Goal: Task Accomplishment & Management: Manage account settings

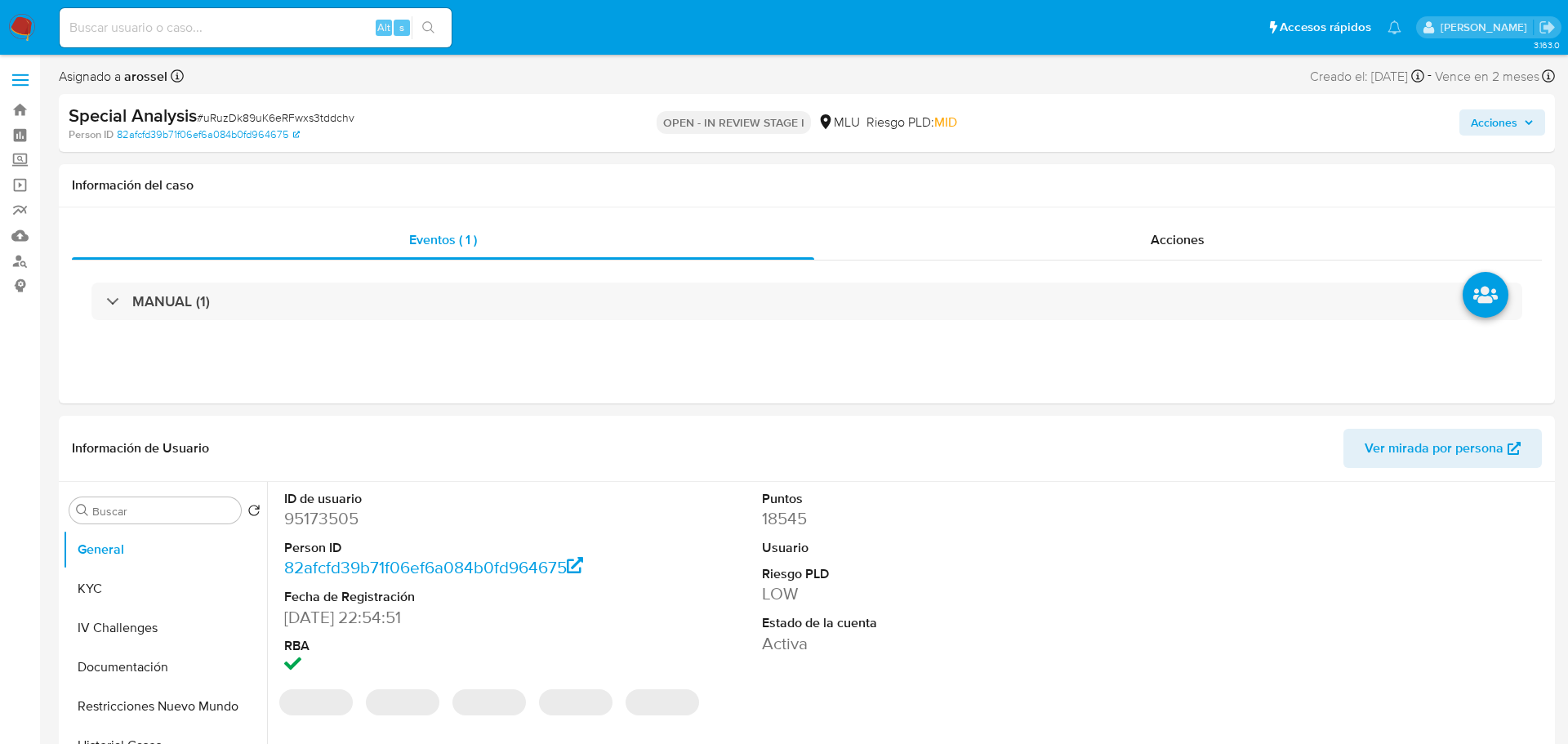
select select "10"
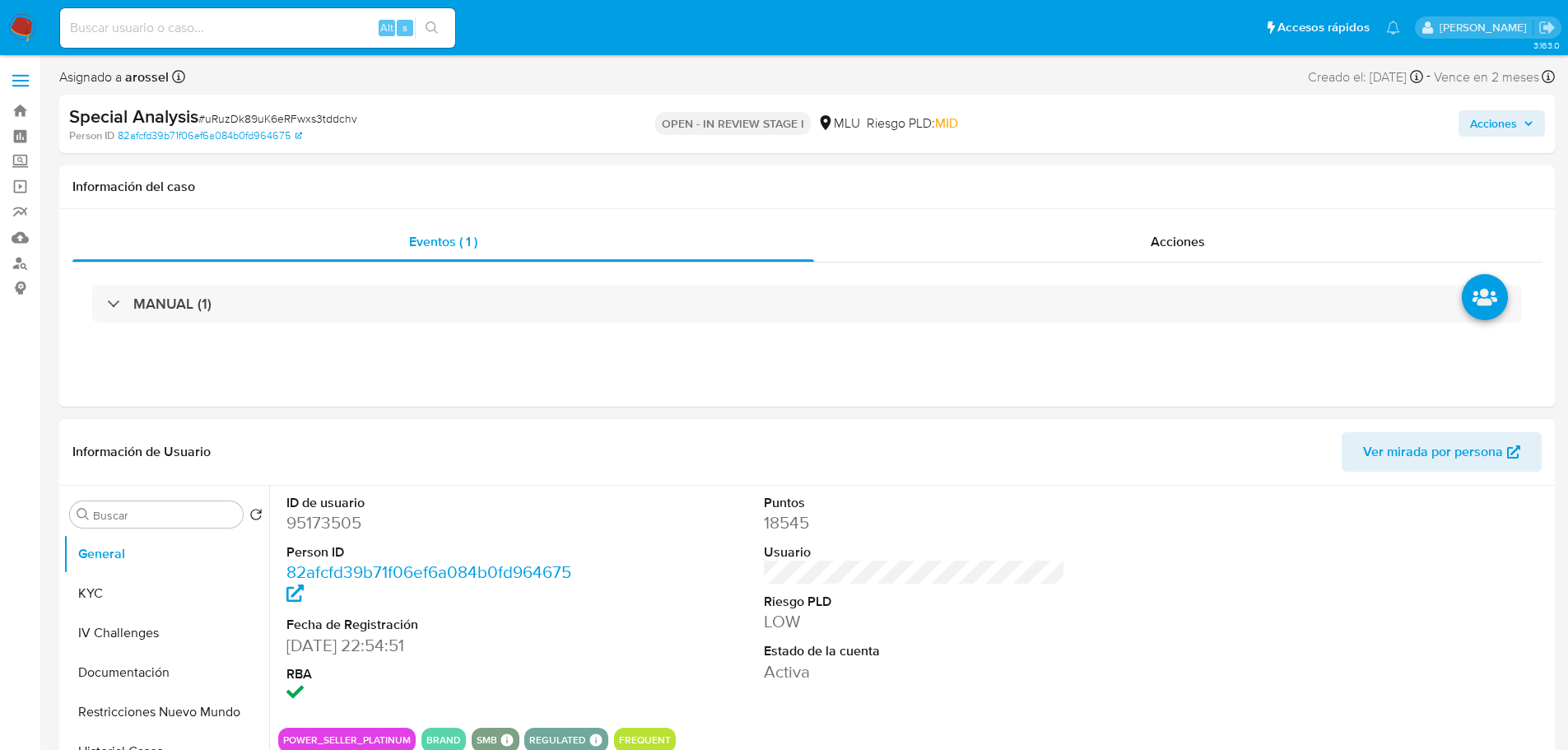
click at [1435, 464] on span "Ver mirada por persona" at bounding box center [1432, 452] width 140 height 40
click at [248, 111] on span "# uRuzDk89uK6eRFwxs3tddchv" at bounding box center [278, 118] width 159 height 16
click at [250, 113] on span "# uRuzDk89uK6eRFwxs3tddchv" at bounding box center [278, 118] width 159 height 16
copy span "uRuzDk89uK6eRFwxs3tddchv"
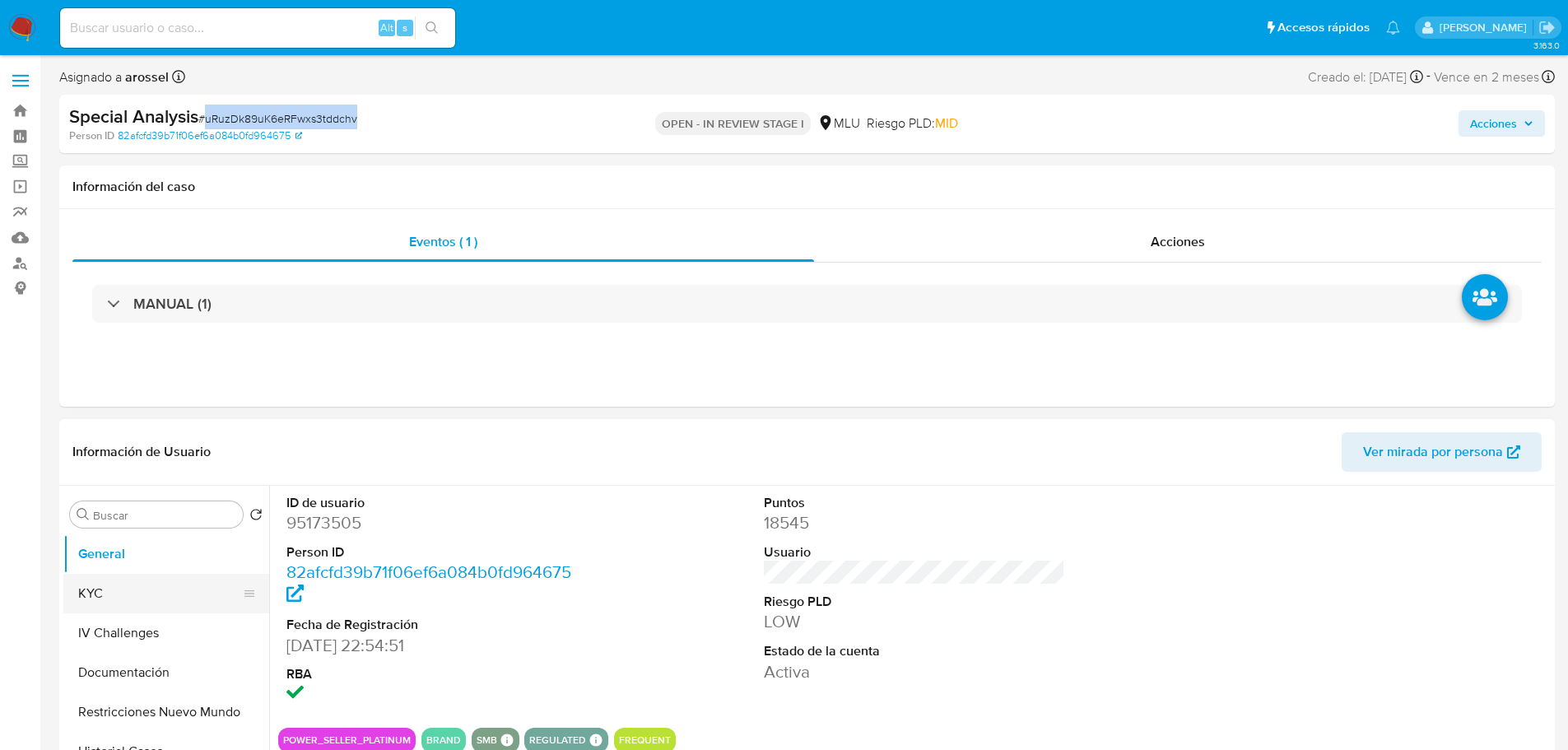
click at [149, 592] on button "KYC" at bounding box center [159, 594] width 193 height 40
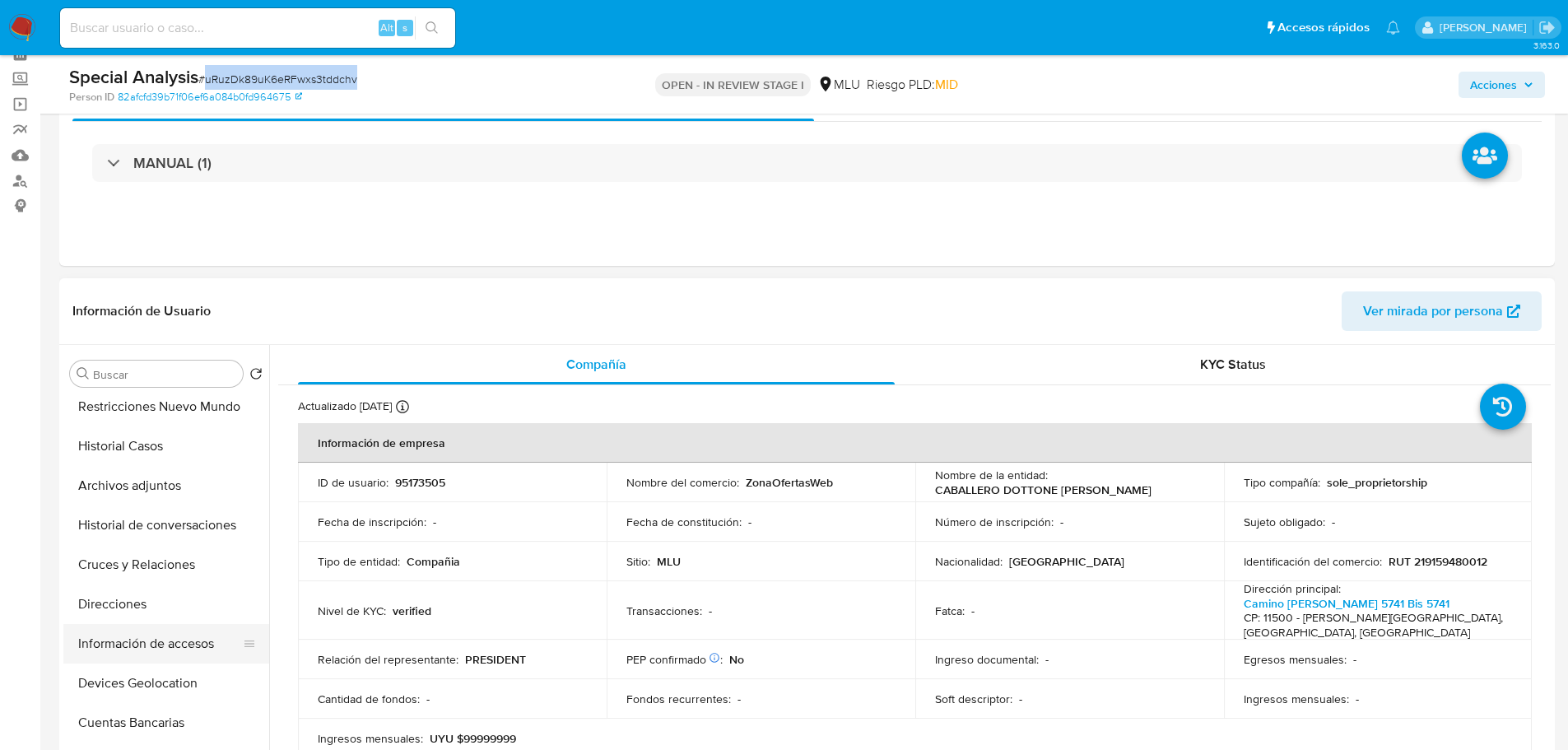
scroll to position [247, 0]
click at [187, 633] on button "Cuentas Bancarias" at bounding box center [159, 640] width 193 height 40
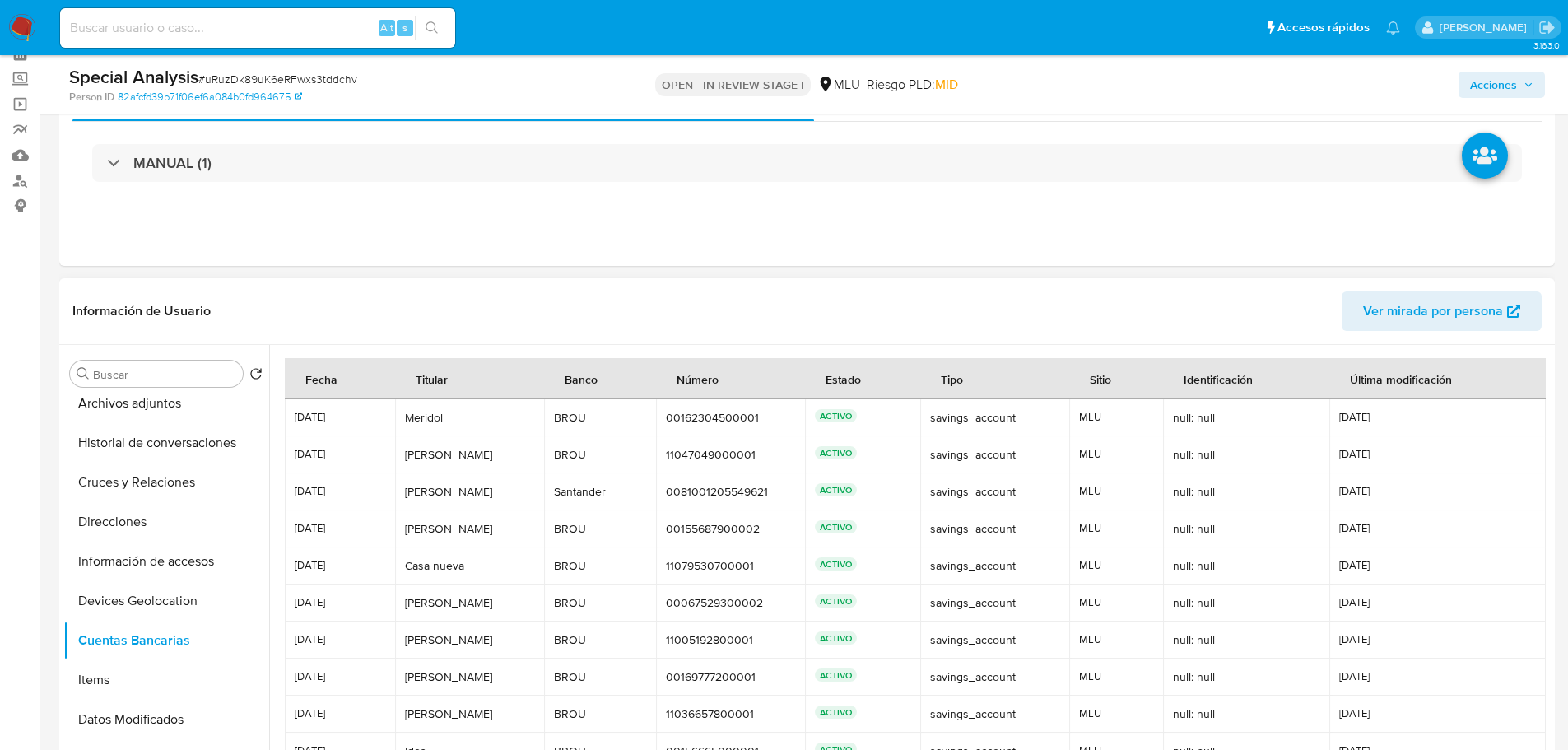
scroll to position [78, 0]
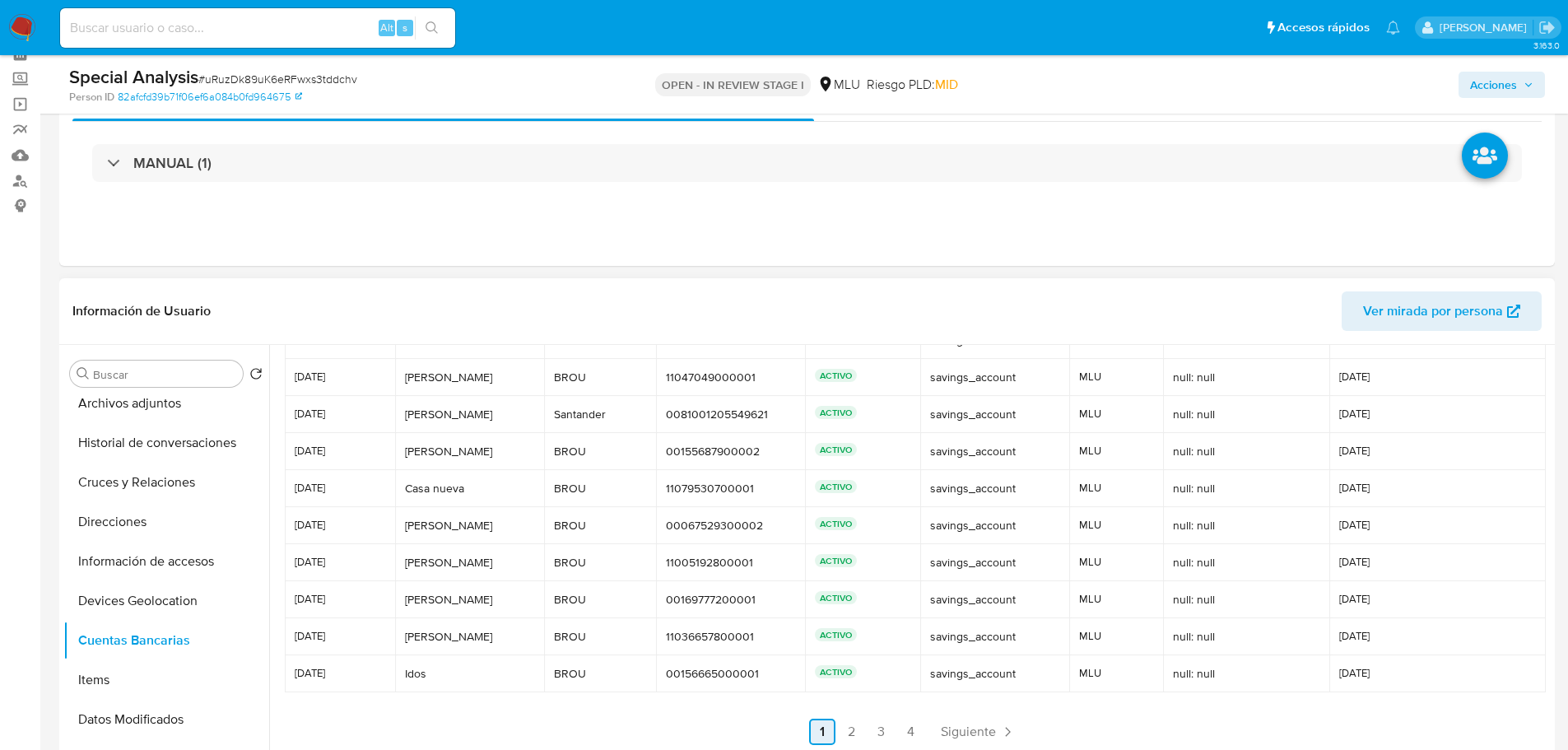
click at [854, 732] on link "2" at bounding box center [852, 732] width 26 height 26
click at [917, 733] on link "3" at bounding box center [924, 732] width 26 height 26
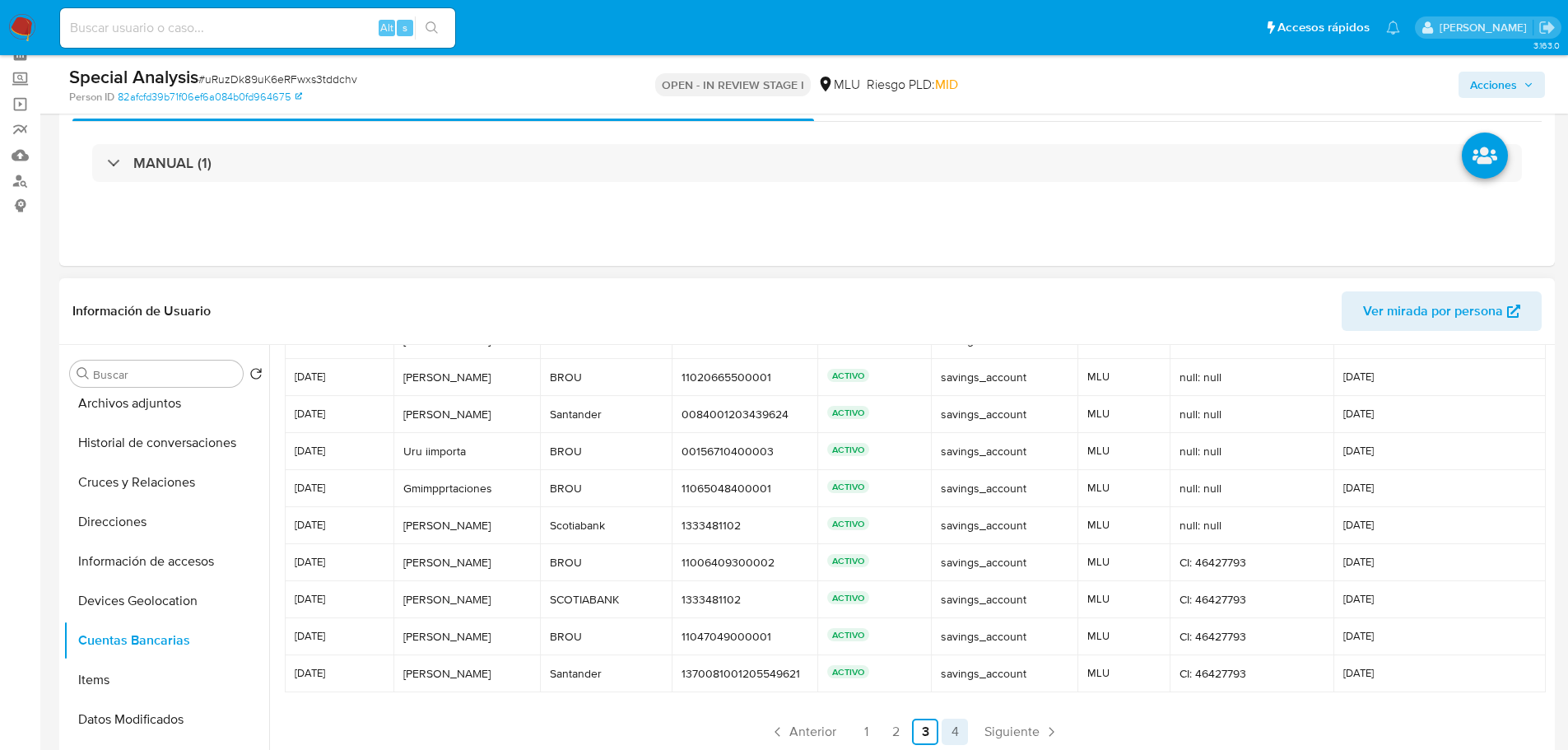
click at [949, 732] on link "4" at bounding box center [955, 732] width 26 height 26
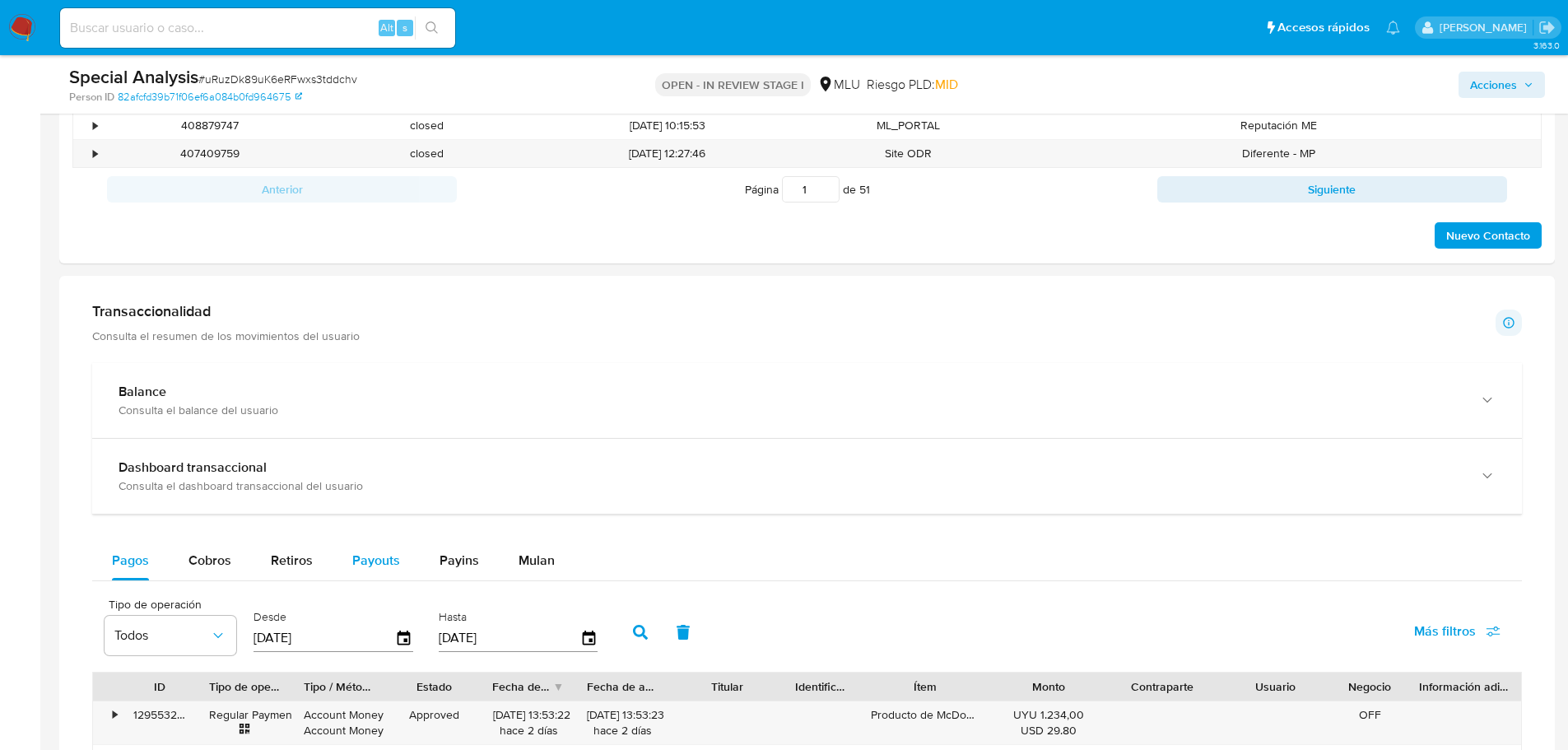
scroll to position [988, 0]
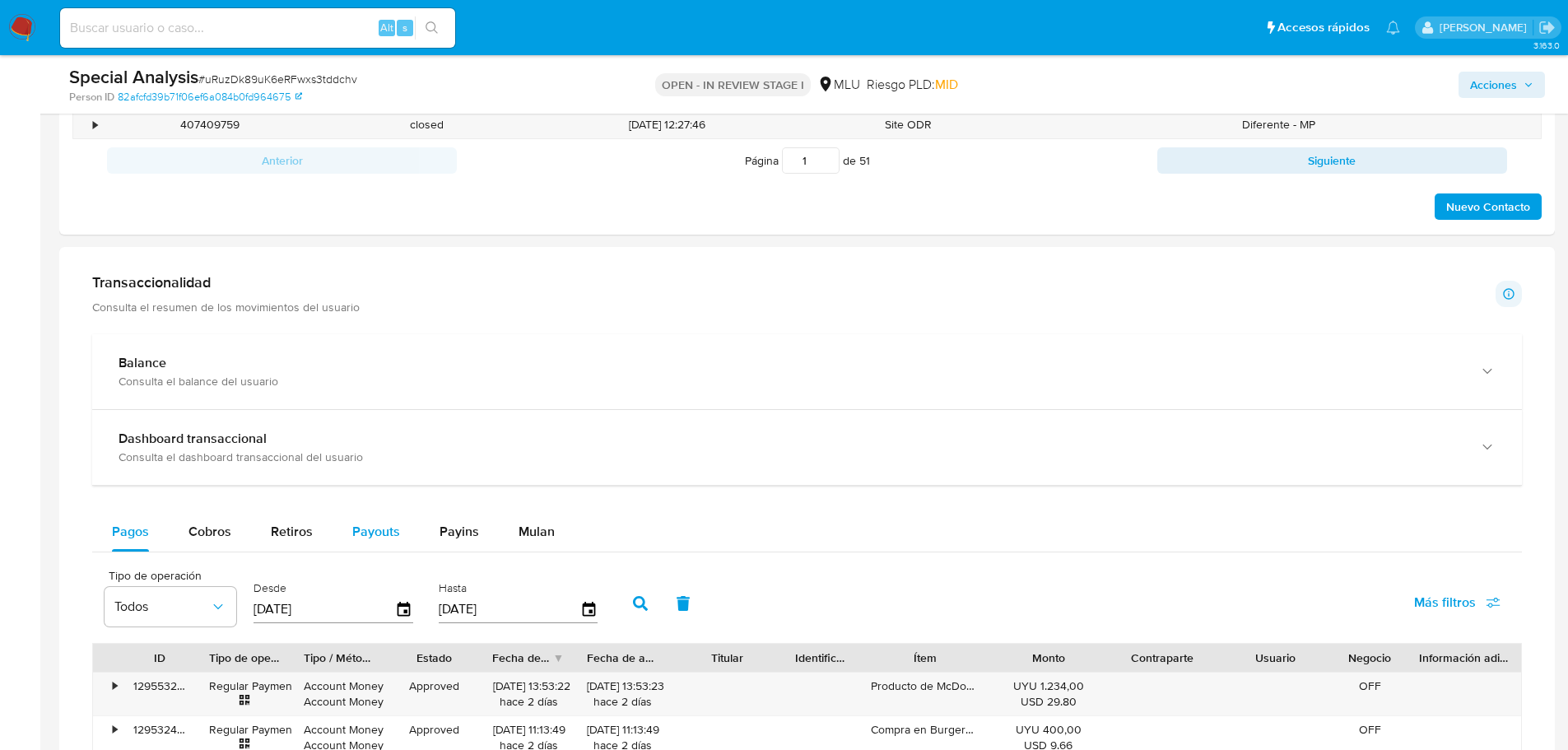
drag, startPoint x: 382, startPoint y: 512, endPoint x: 381, endPoint y: 522, distance: 10.0
click at [382, 512] on div "Payouts" at bounding box center [376, 531] width 48 height 40
select select "10"
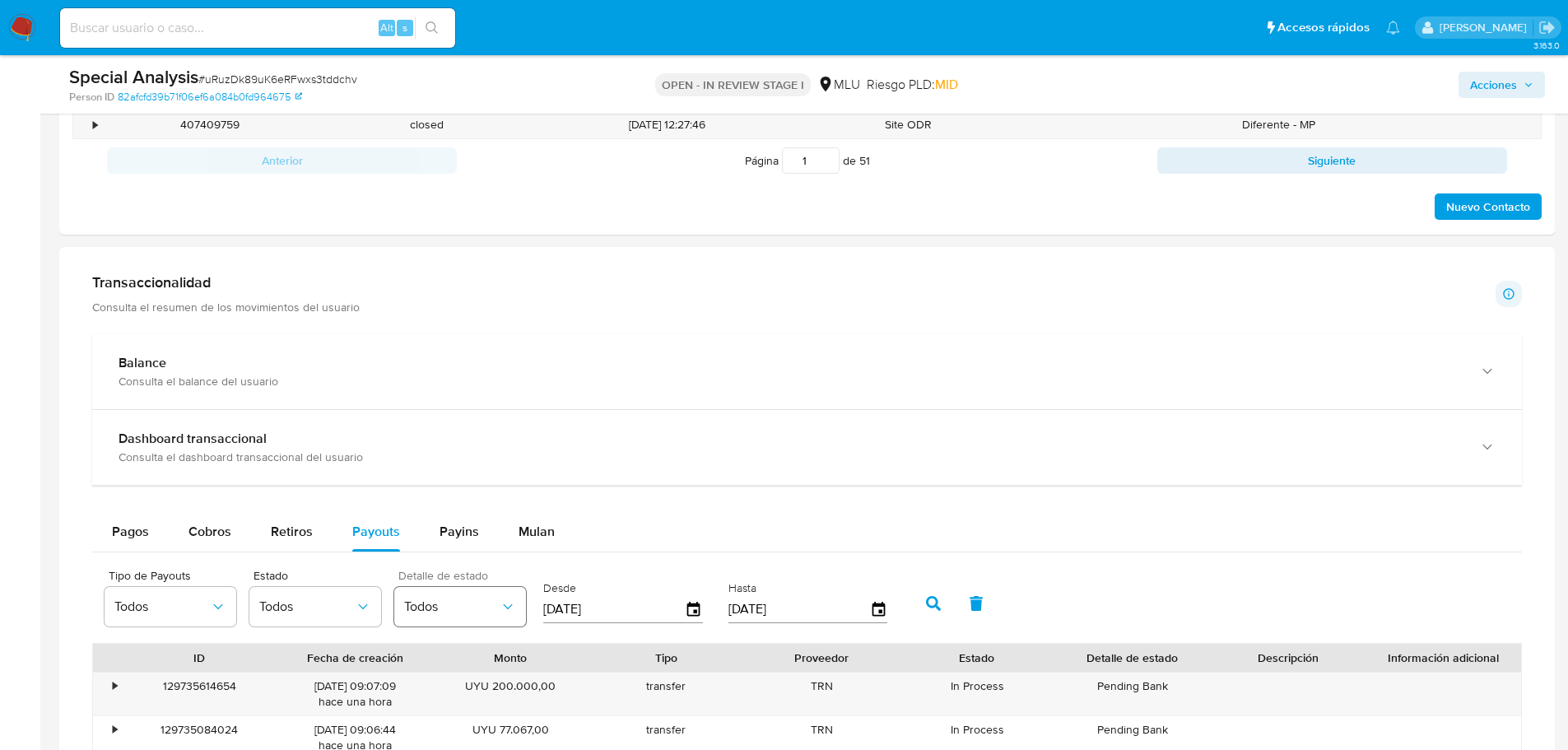
click at [460, 610] on span "Todos" at bounding box center [452, 606] width 95 height 16
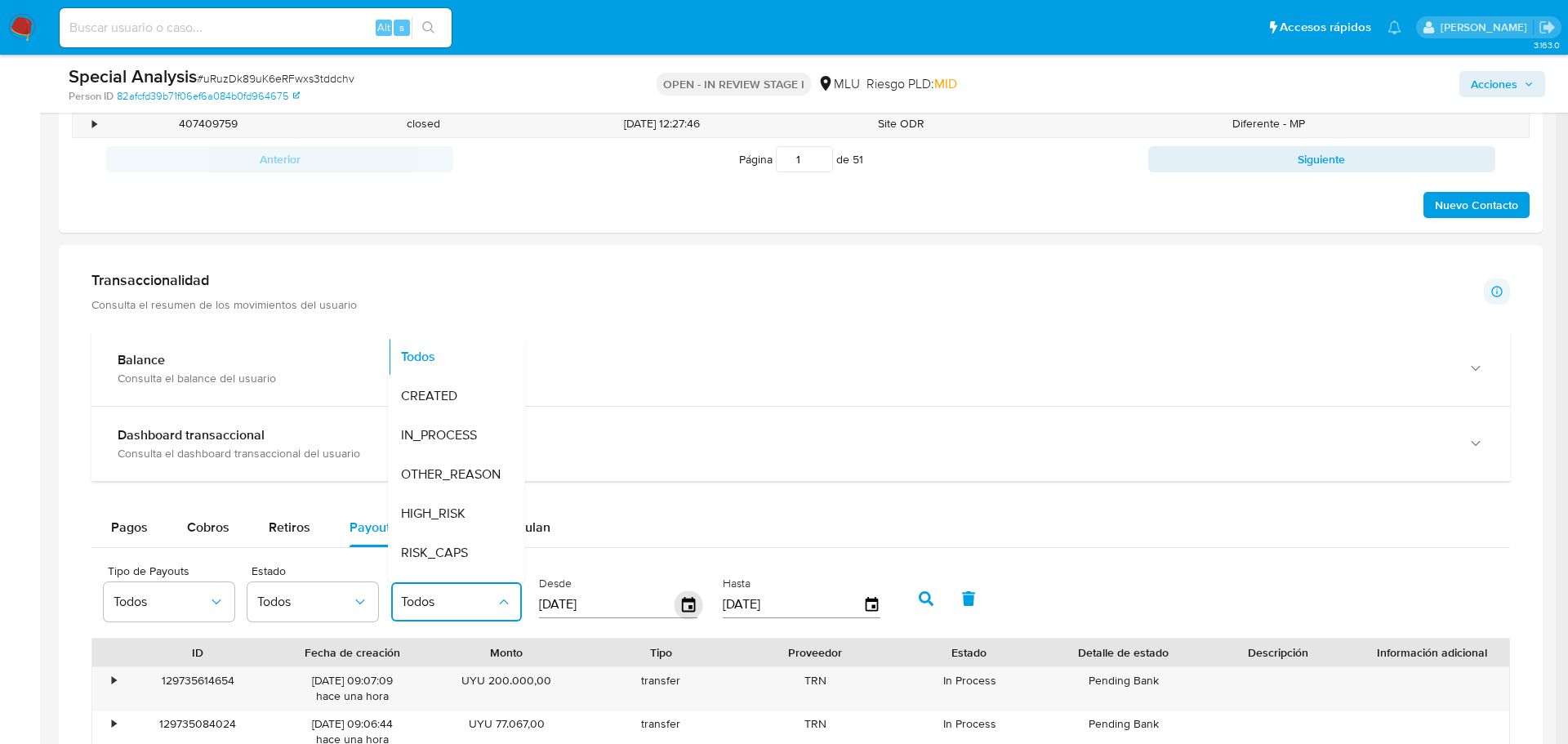
click at [682, 613] on icon "button" at bounding box center [688, 604] width 28 height 28
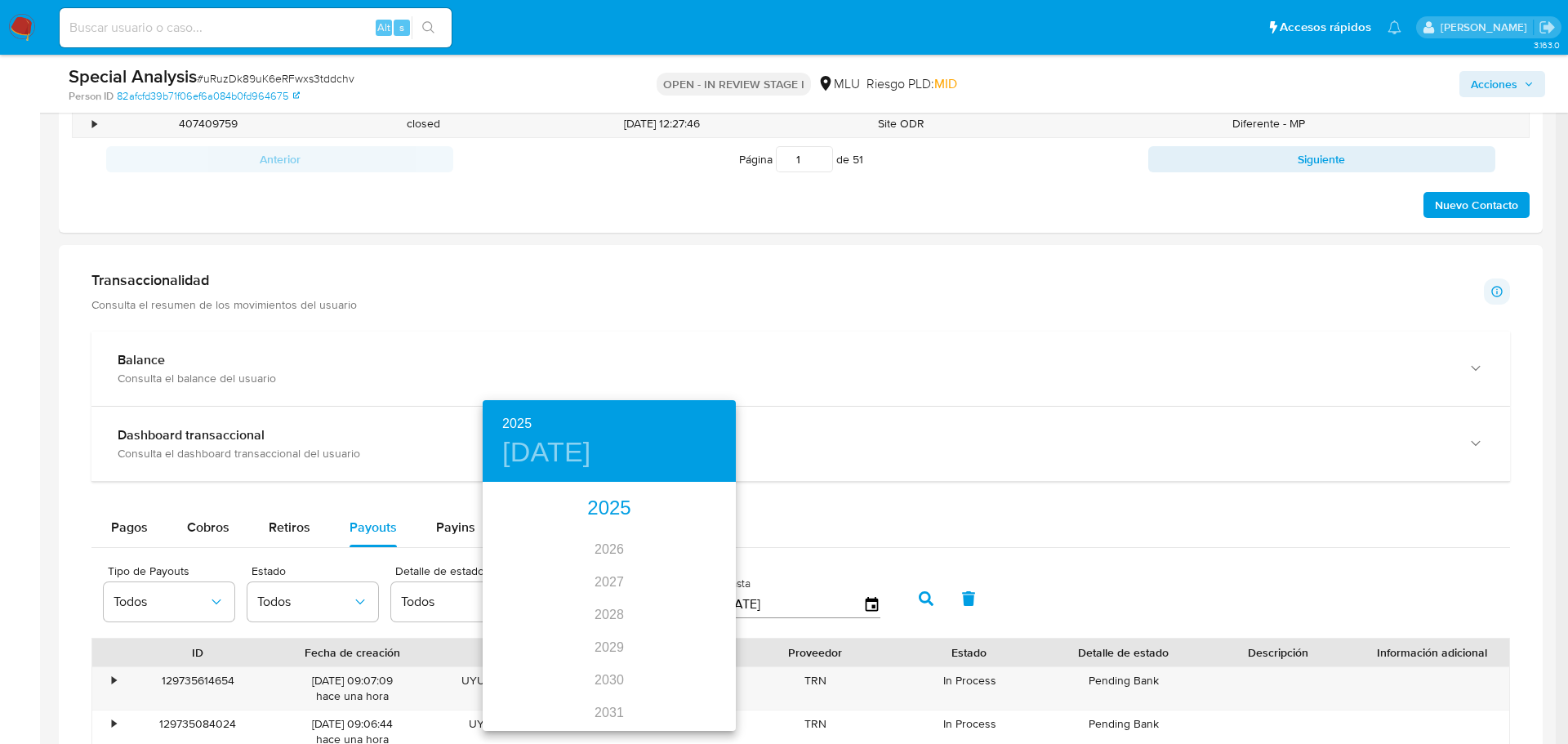
click at [610, 499] on div "2025" at bounding box center [609, 508] width 253 height 33
click at [615, 515] on div "ene. feb. mar. abr. may. jun. jul. ago. sep. oct. nov. dic." at bounding box center [609, 607] width 253 height 245
click at [610, 515] on div "ene. feb. mar. abr. may. jun. jul. ago. sep. oct. nov. dic." at bounding box center [609, 607] width 253 height 245
click at [387, 499] on div at bounding box center [784, 372] width 1568 height 744
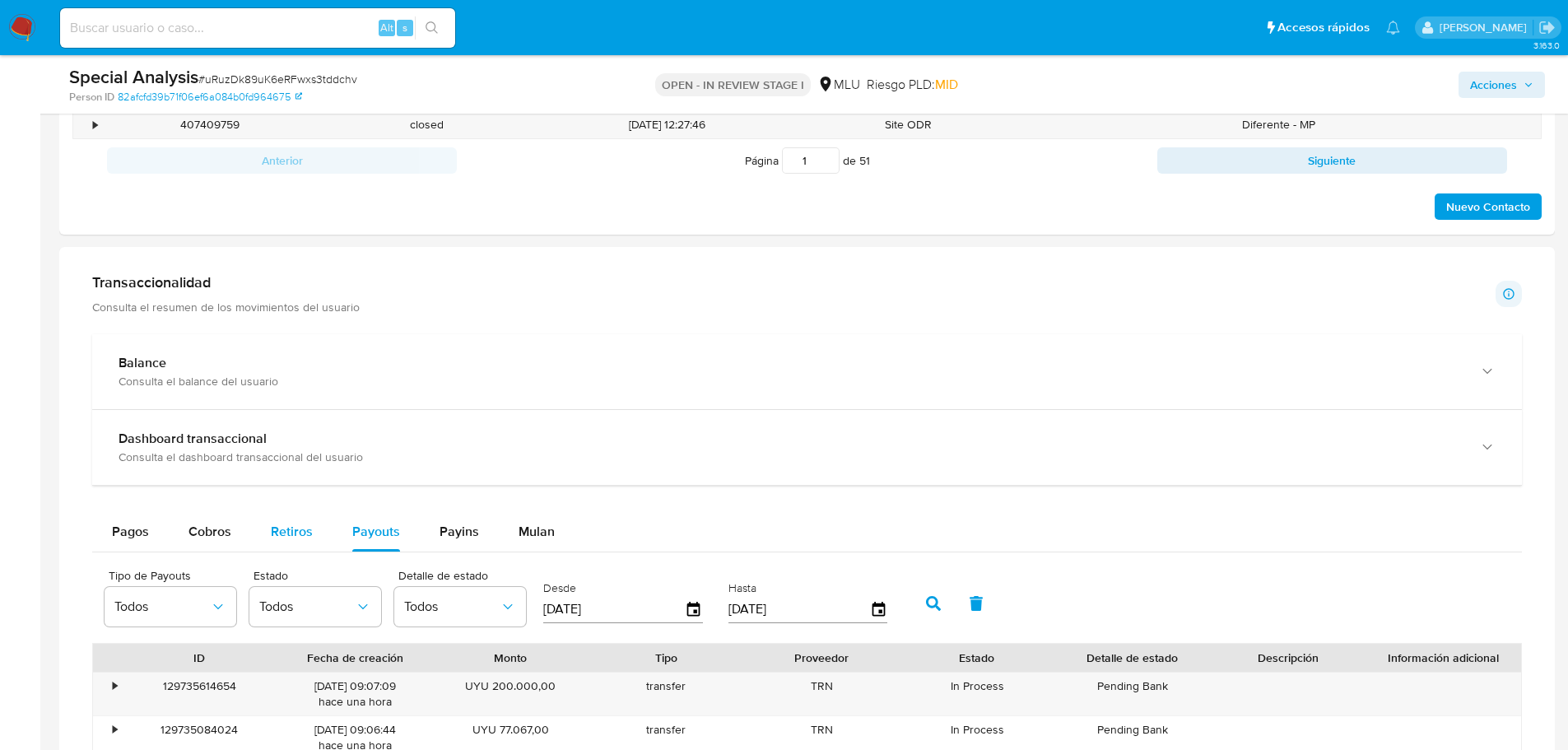
click at [305, 530] on span "Retiros" at bounding box center [291, 531] width 42 height 19
select select "10"
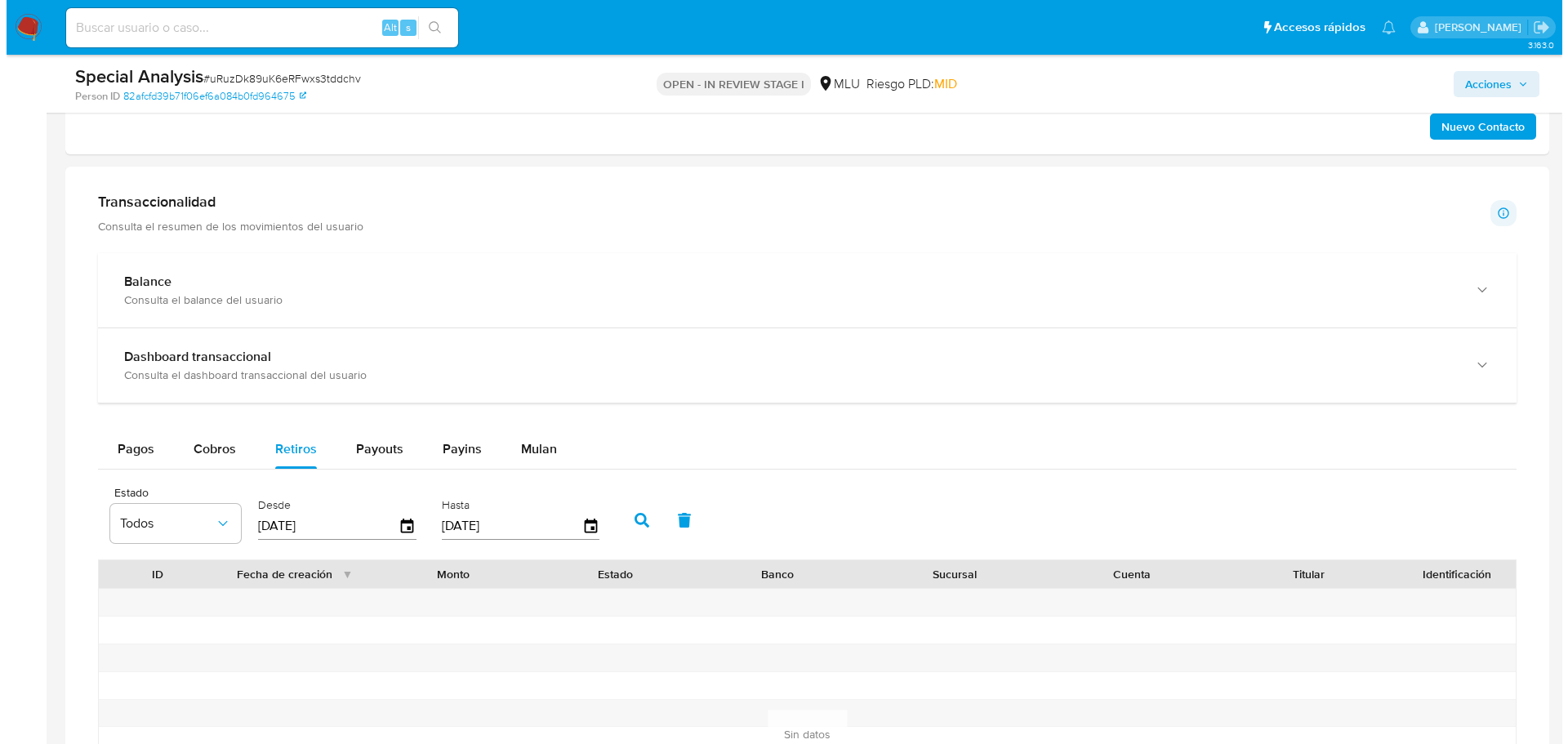
scroll to position [1061, 0]
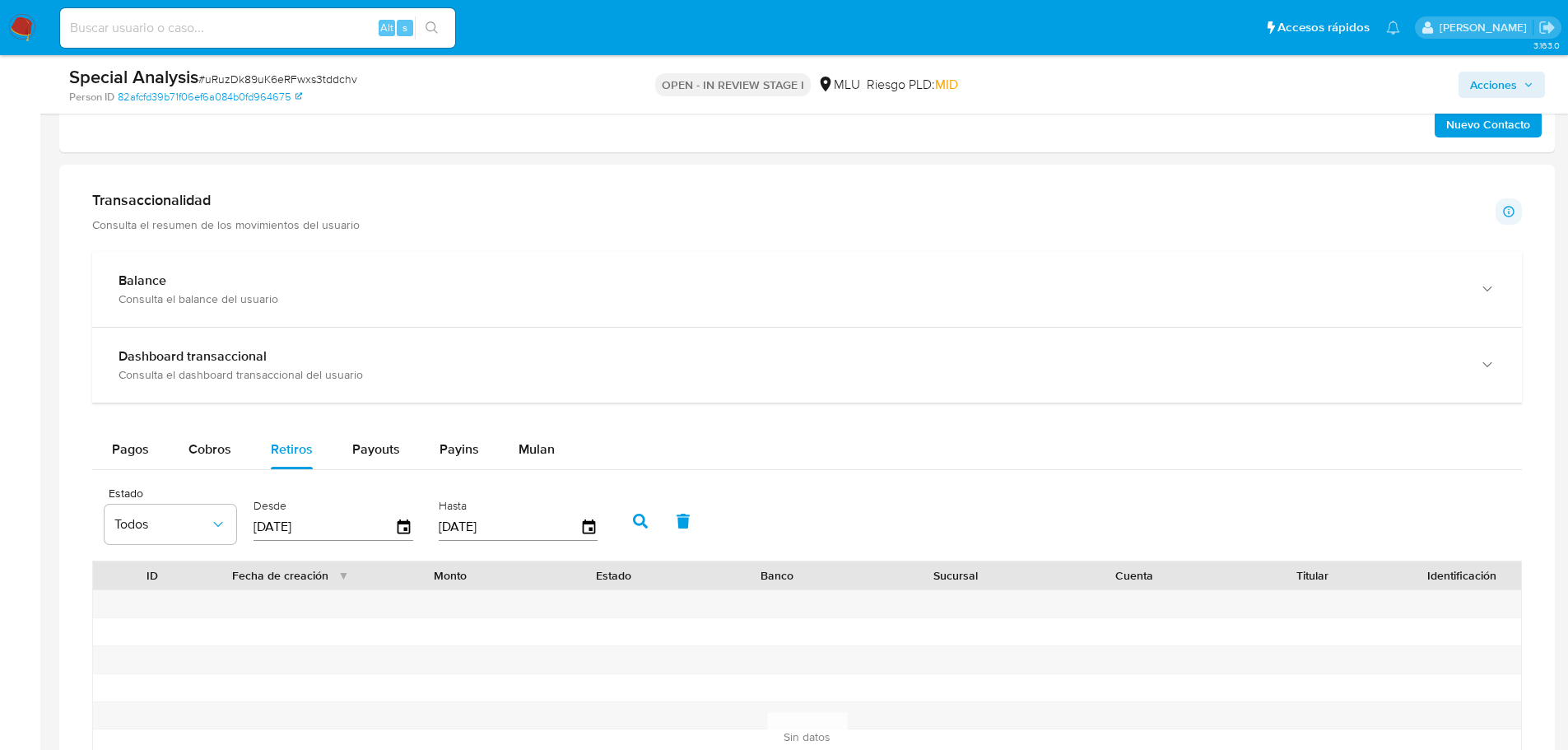
click at [390, 529] on input "[DATE]" at bounding box center [324, 526] width 142 height 26
click at [403, 529] on icon "button" at bounding box center [403, 526] width 29 height 29
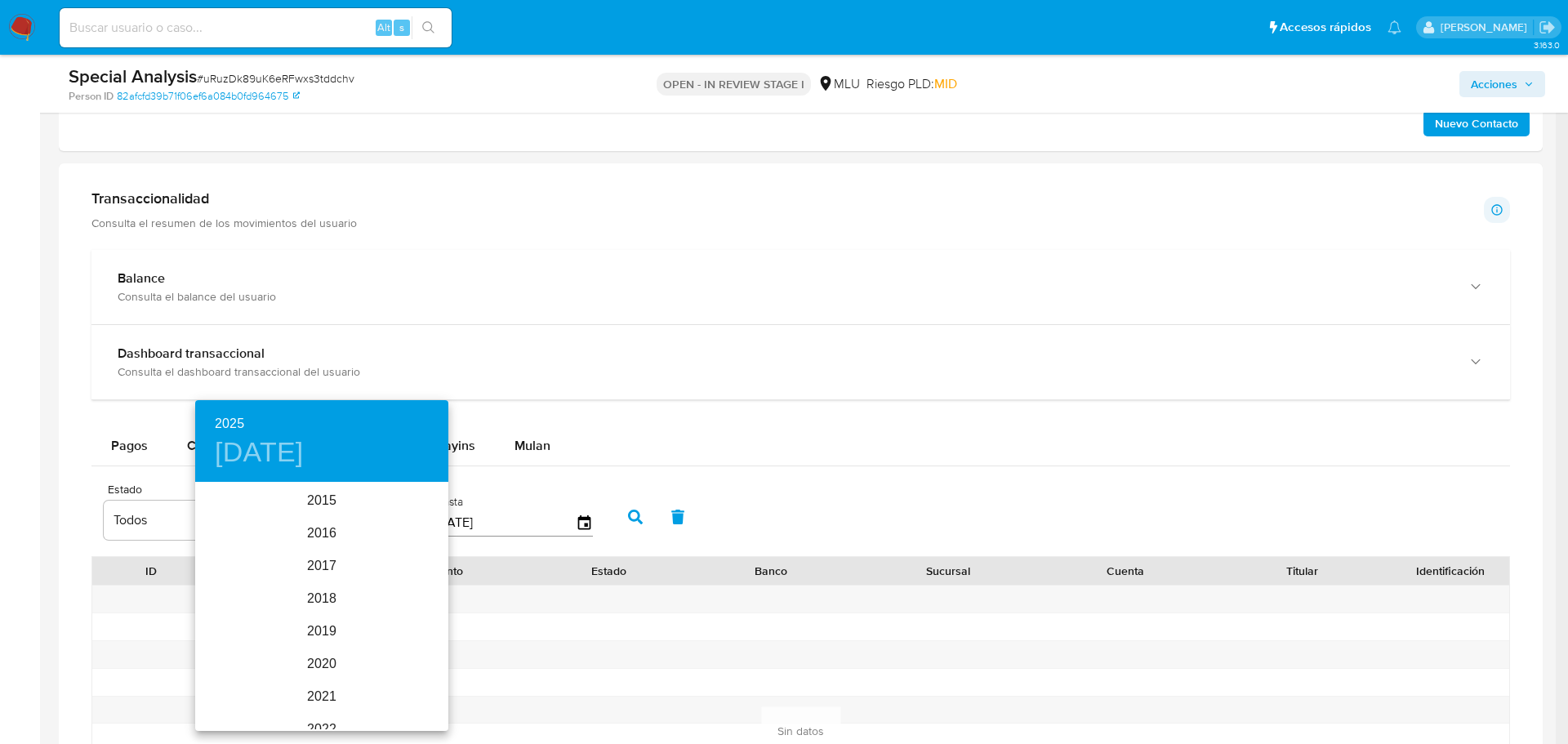
scroll to position [229, 0]
click at [335, 603] on div "2025" at bounding box center [321, 607] width 253 height 33
click at [337, 528] on div "feb." at bounding box center [321, 514] width 84 height 61
drag, startPoint x: 251, startPoint y: 660, endPoint x: 272, endPoint y: 653, distance: 22.1
click at [252, 660] on p "18" at bounding box center [255, 656] width 13 height 16
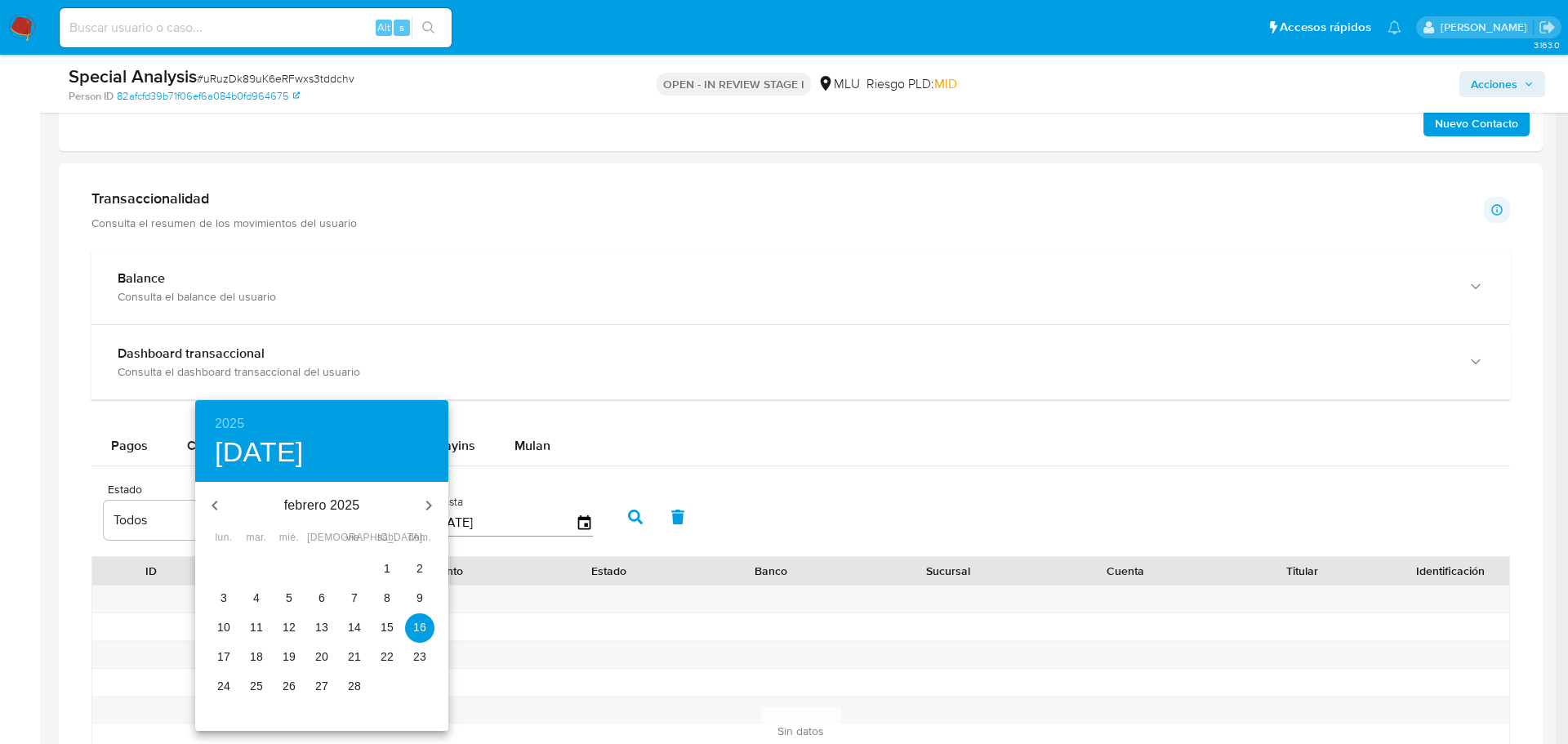
type input "18/02/2025"
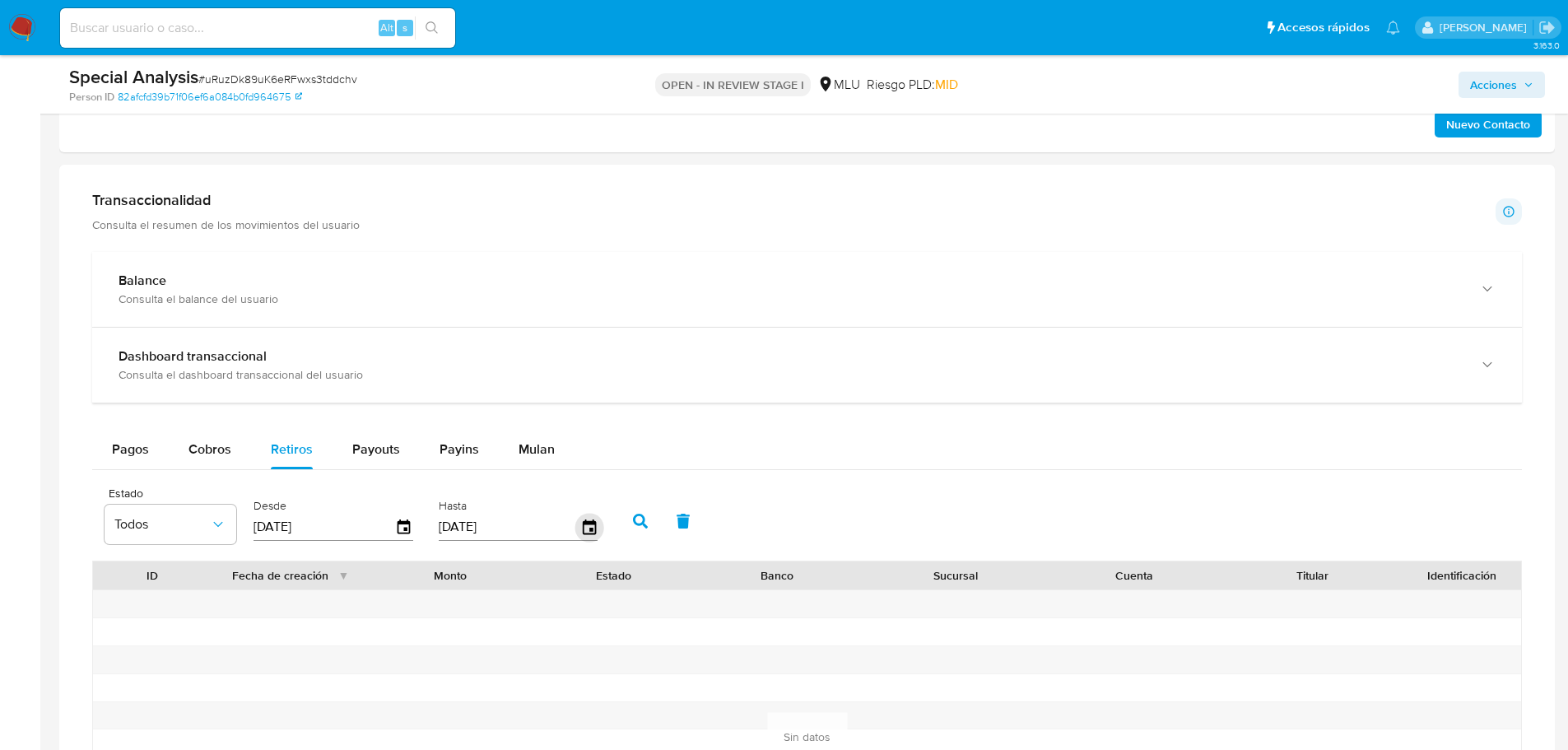
click at [587, 527] on icon "button" at bounding box center [588, 526] width 29 height 29
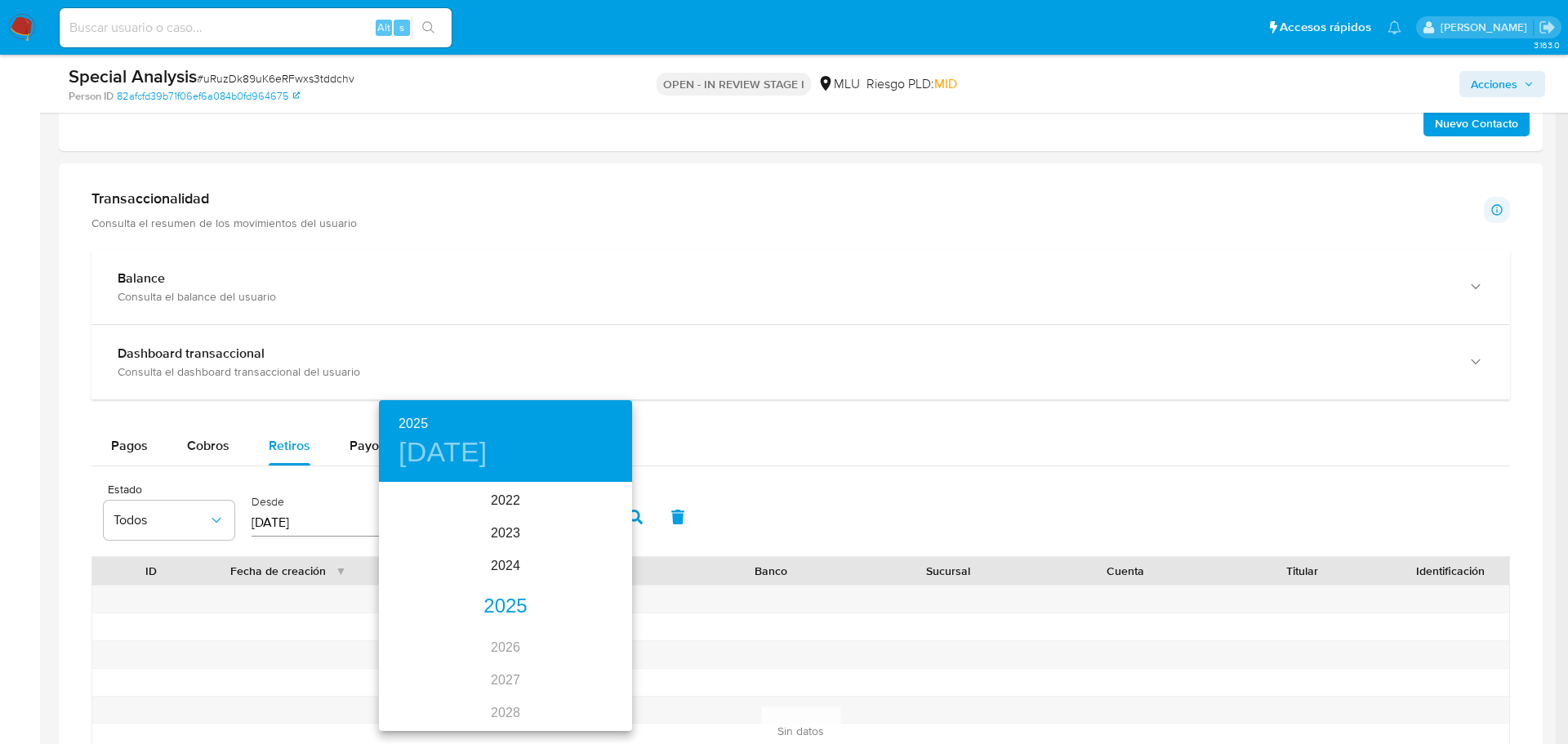
click at [502, 595] on div "2025" at bounding box center [505, 607] width 253 height 33
click at [515, 513] on div "feb." at bounding box center [505, 514] width 84 height 61
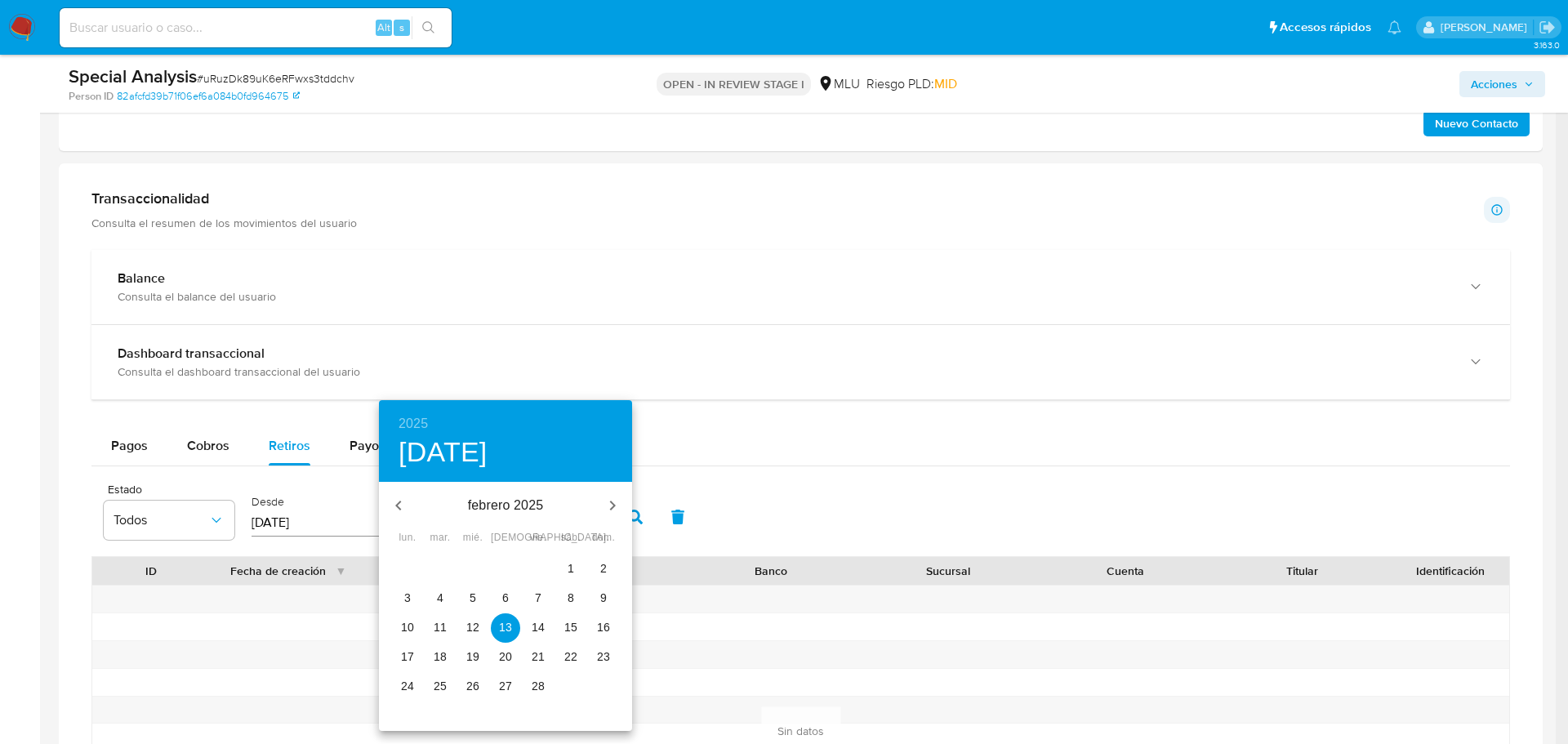
click at [446, 655] on p "18" at bounding box center [440, 656] width 13 height 16
type input "18/02/2025"
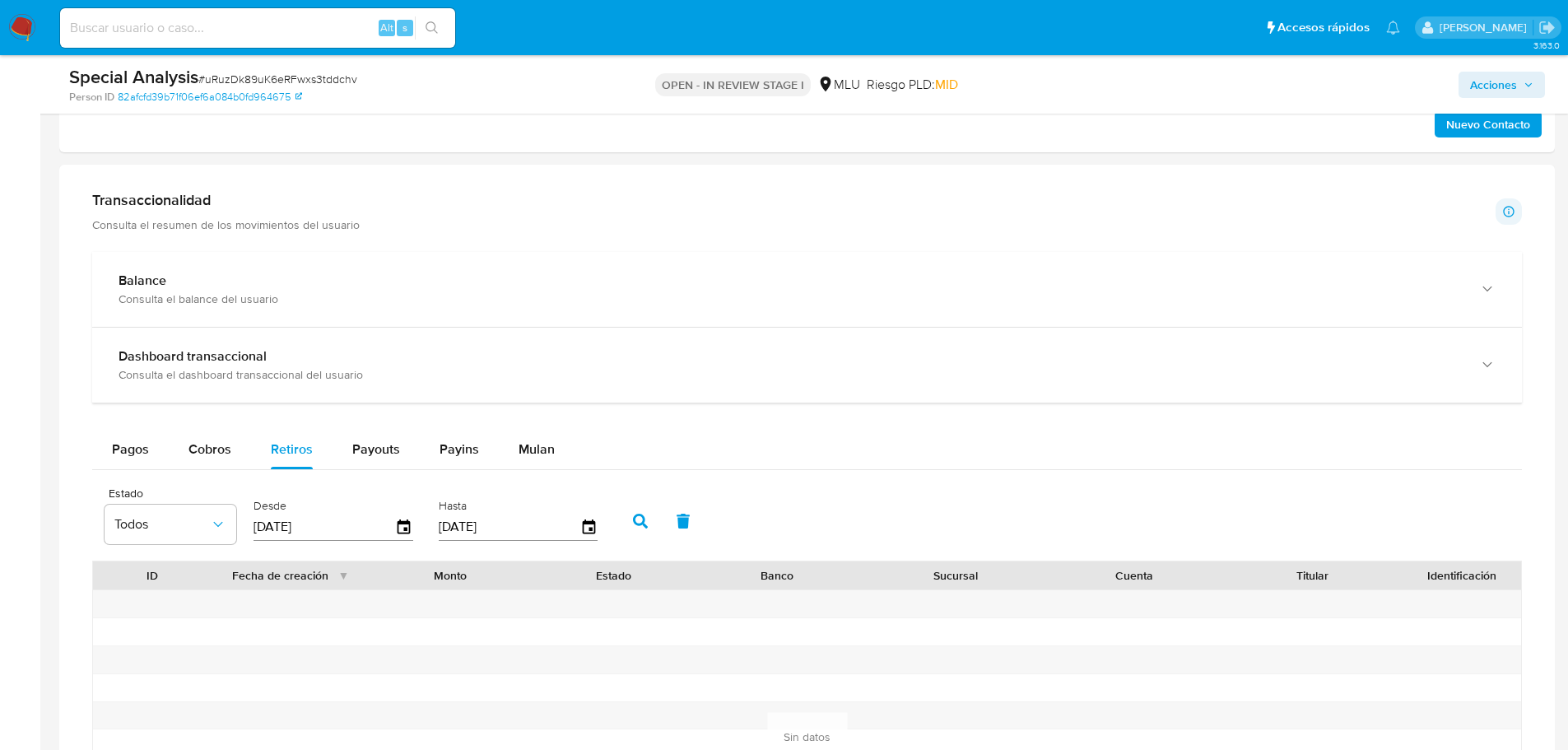
click at [636, 524] on icon "button" at bounding box center [639, 520] width 15 height 15
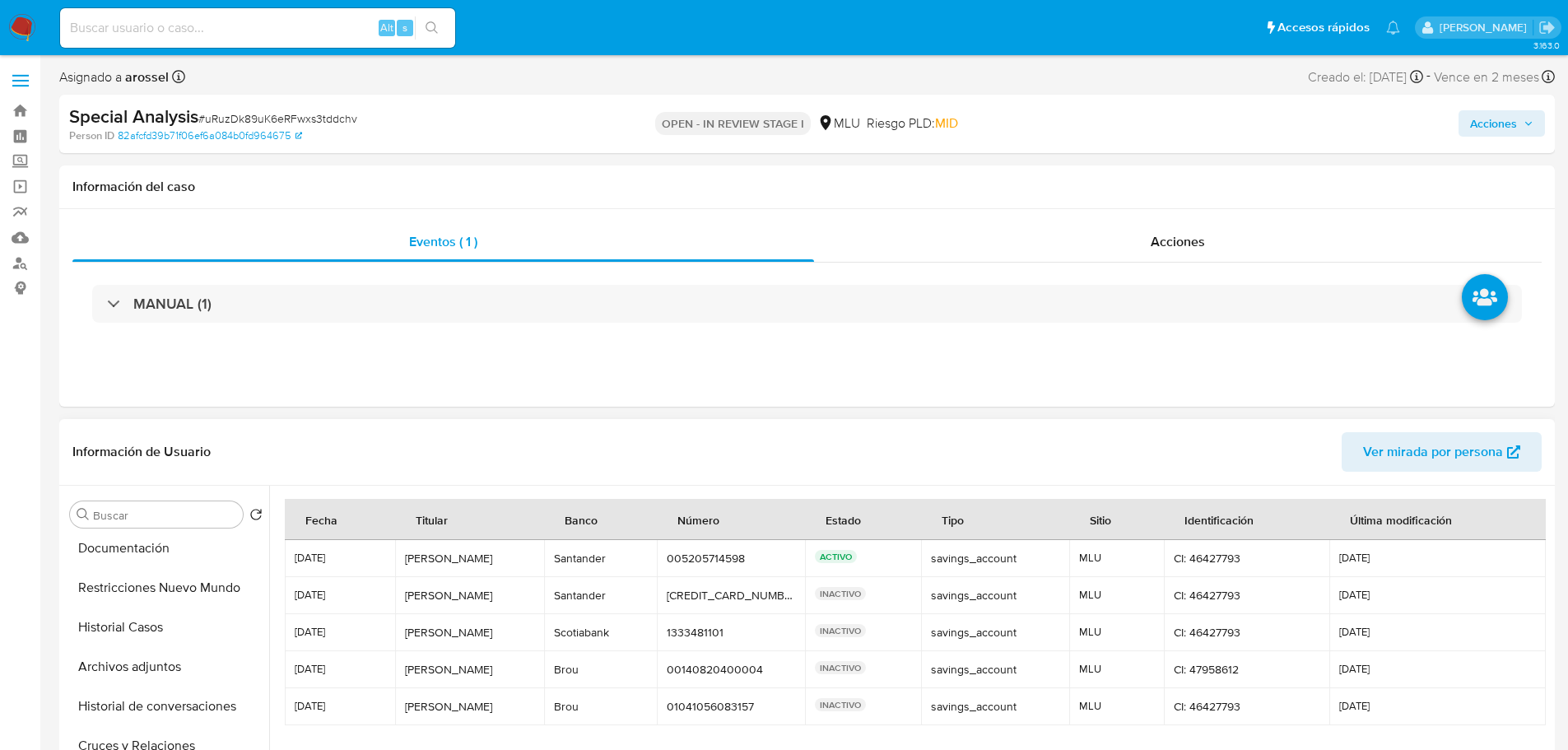
scroll to position [0, 0]
click at [168, 572] on button "General" at bounding box center [159, 554] width 193 height 40
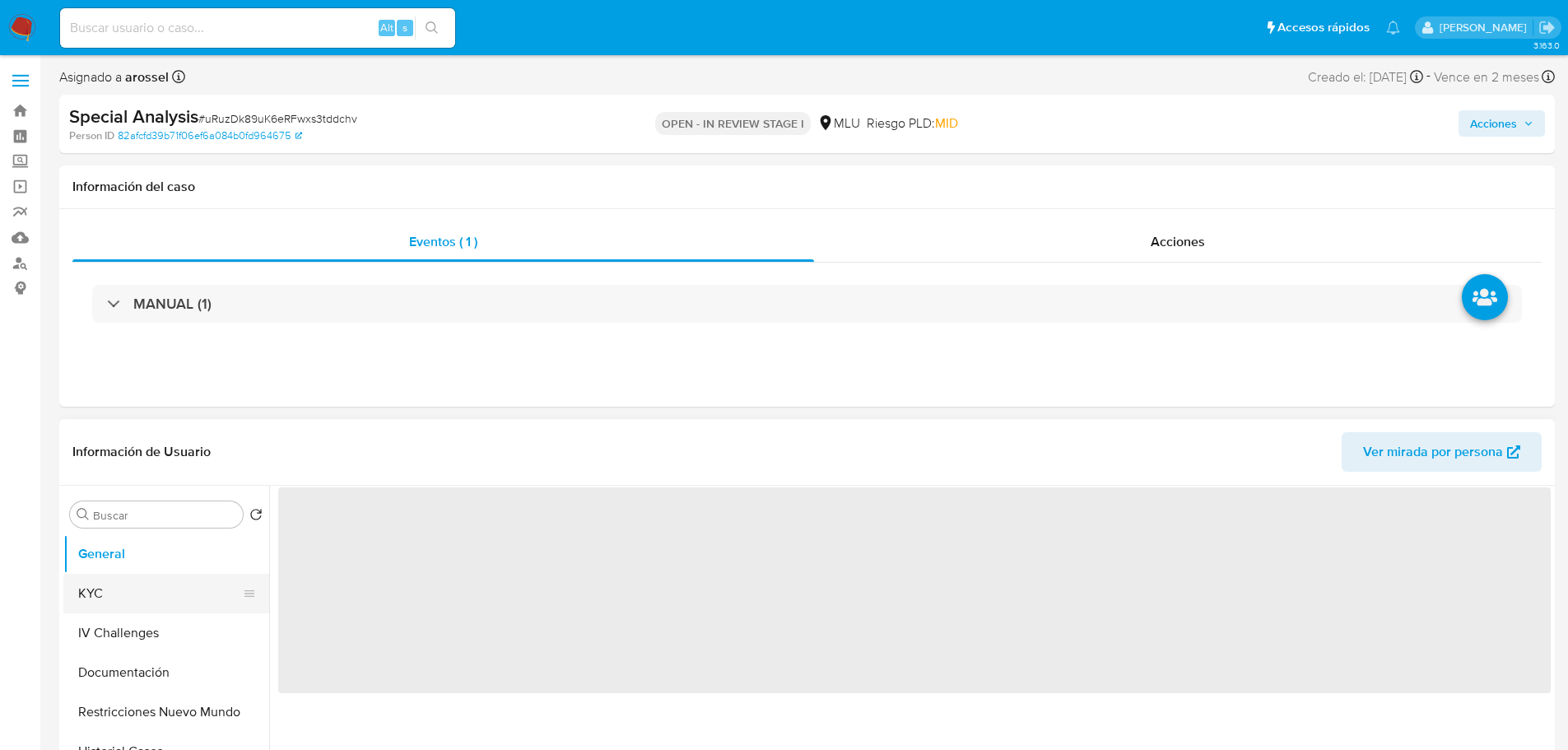
click at [175, 582] on button "KYC" at bounding box center [159, 594] width 193 height 40
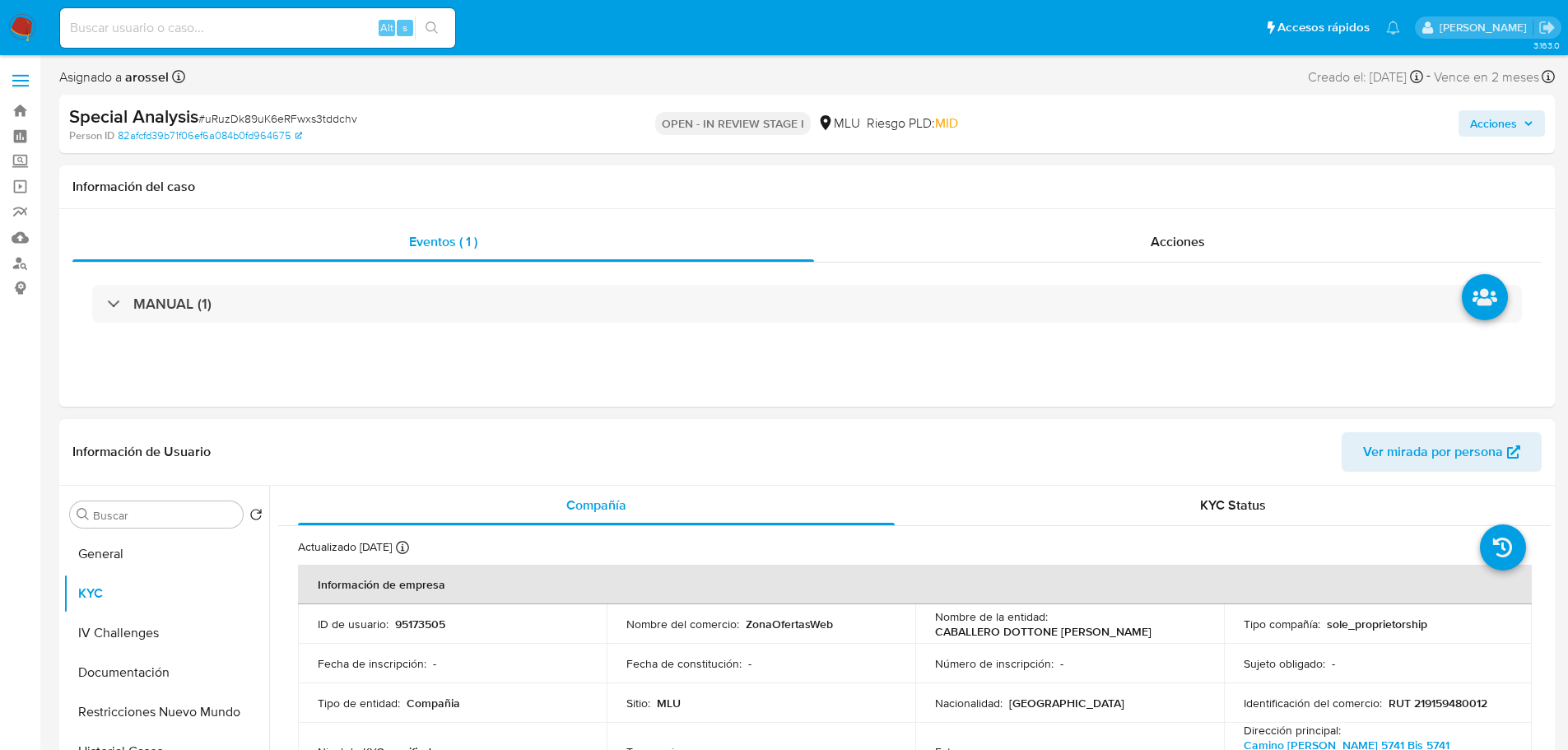
click at [1429, 702] on p "RUT 219159480012" at bounding box center [1438, 702] width 98 height 15
copy p "219159480012"
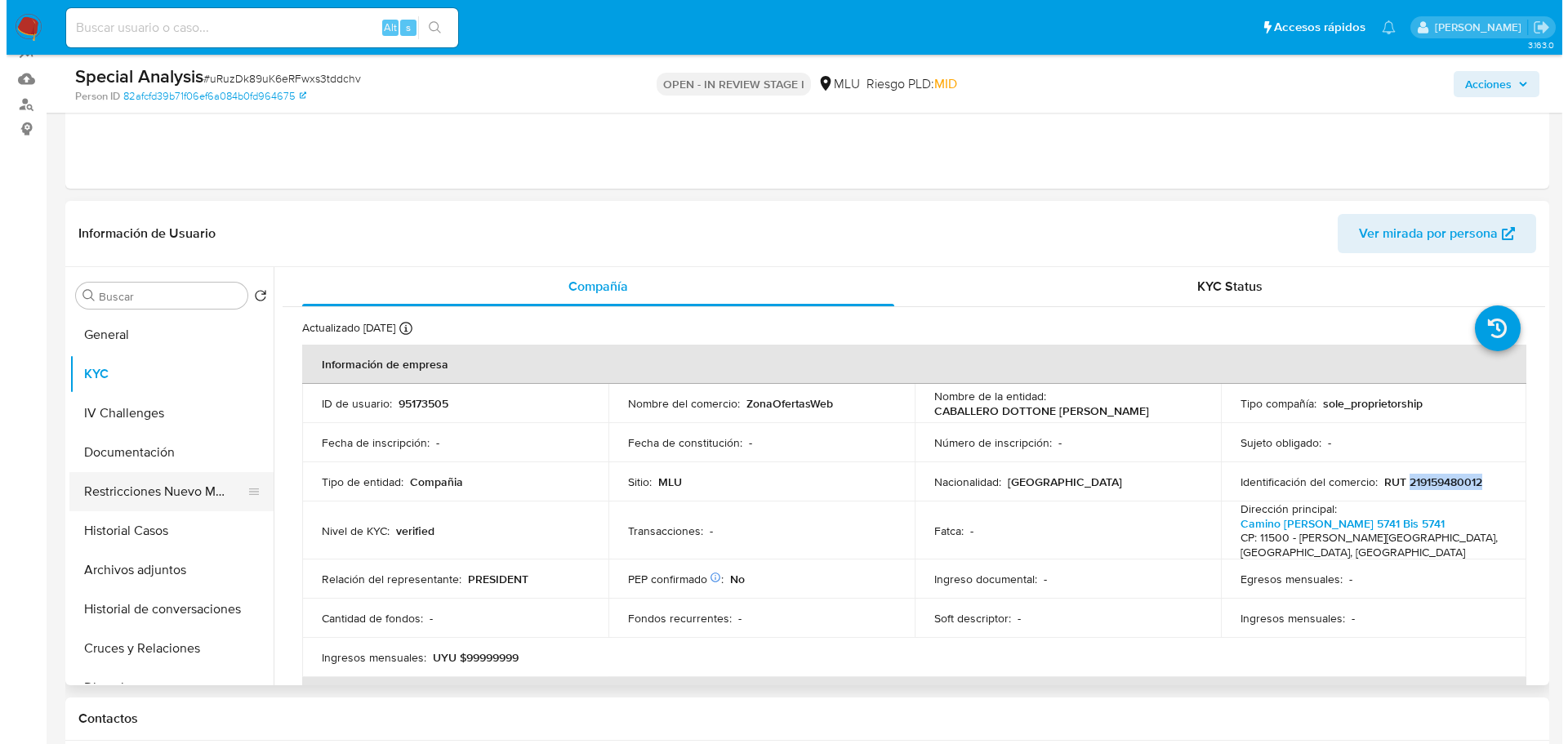
scroll to position [163, 0]
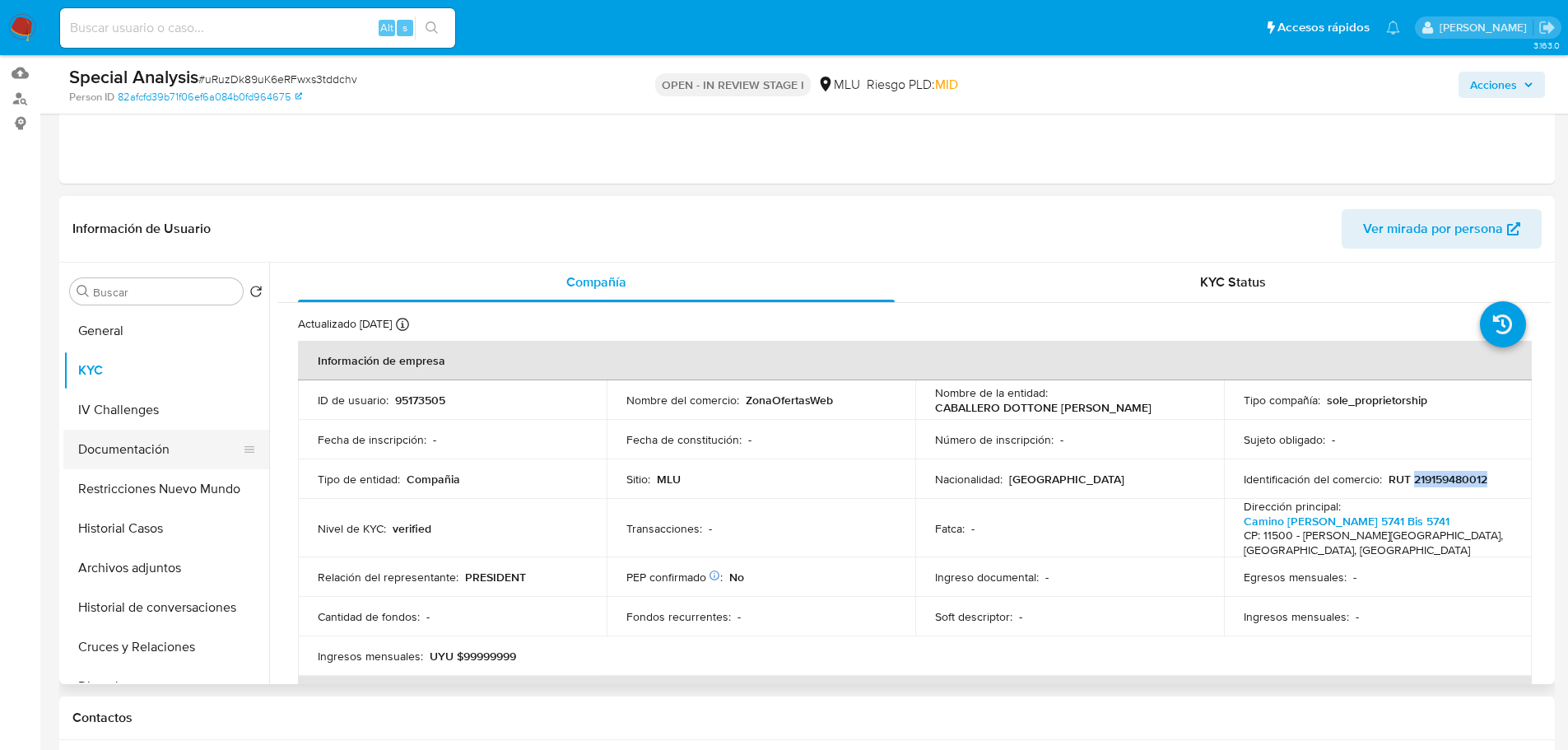
click at [162, 459] on button "Documentación" at bounding box center [159, 449] width 193 height 40
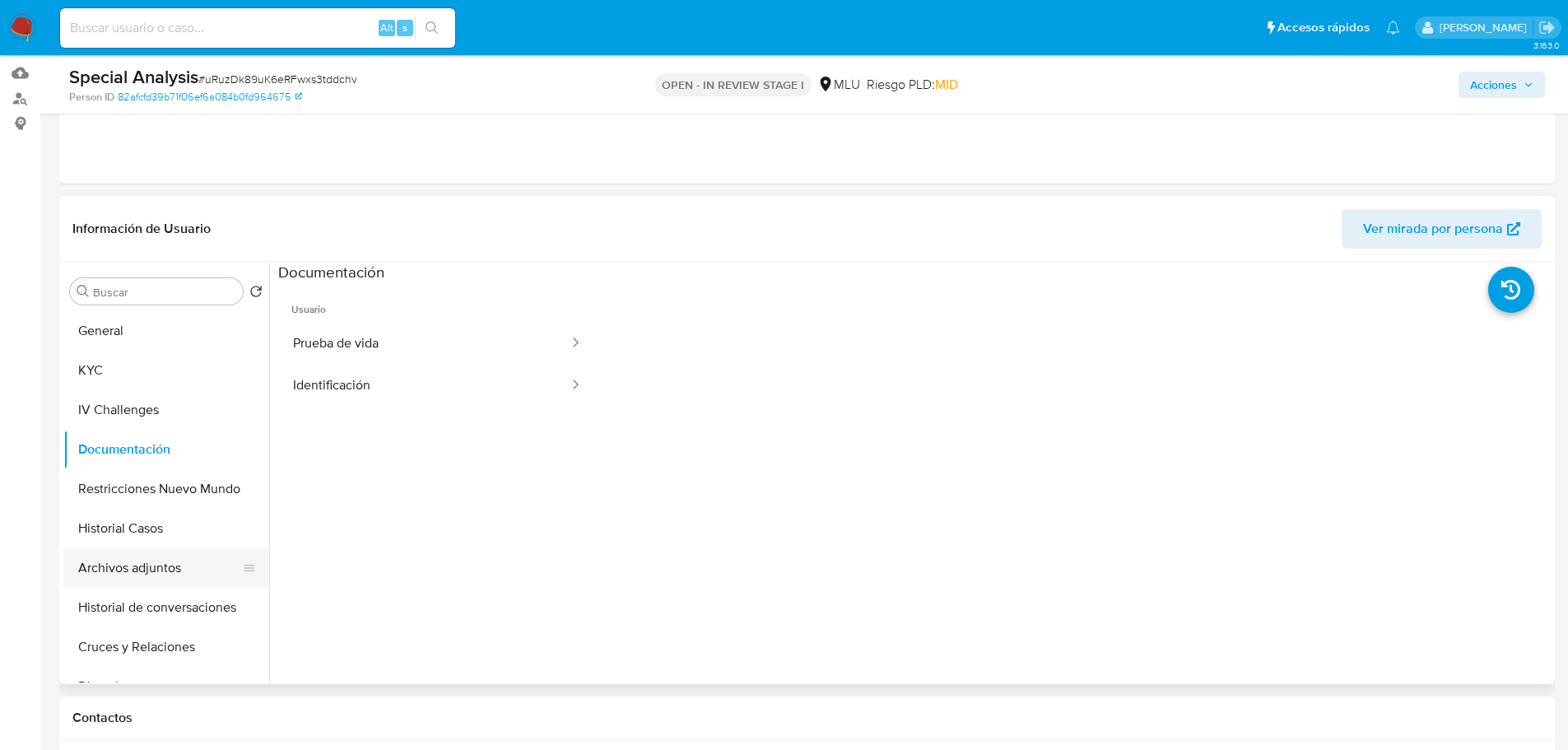
click at [142, 581] on button "Archivos adjuntos" at bounding box center [159, 568] width 193 height 40
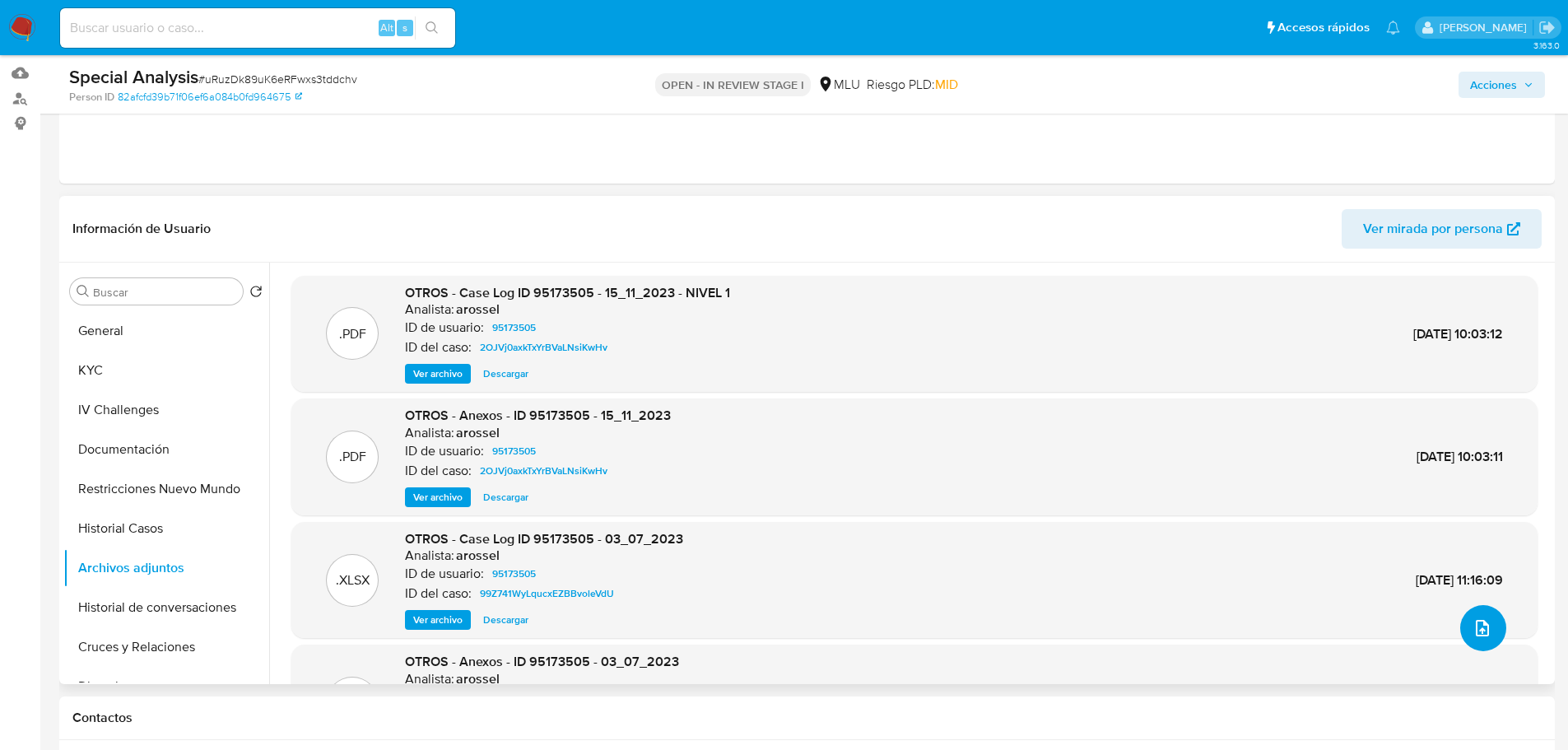
click at [1493, 632] on button "upload-file" at bounding box center [1482, 627] width 46 height 46
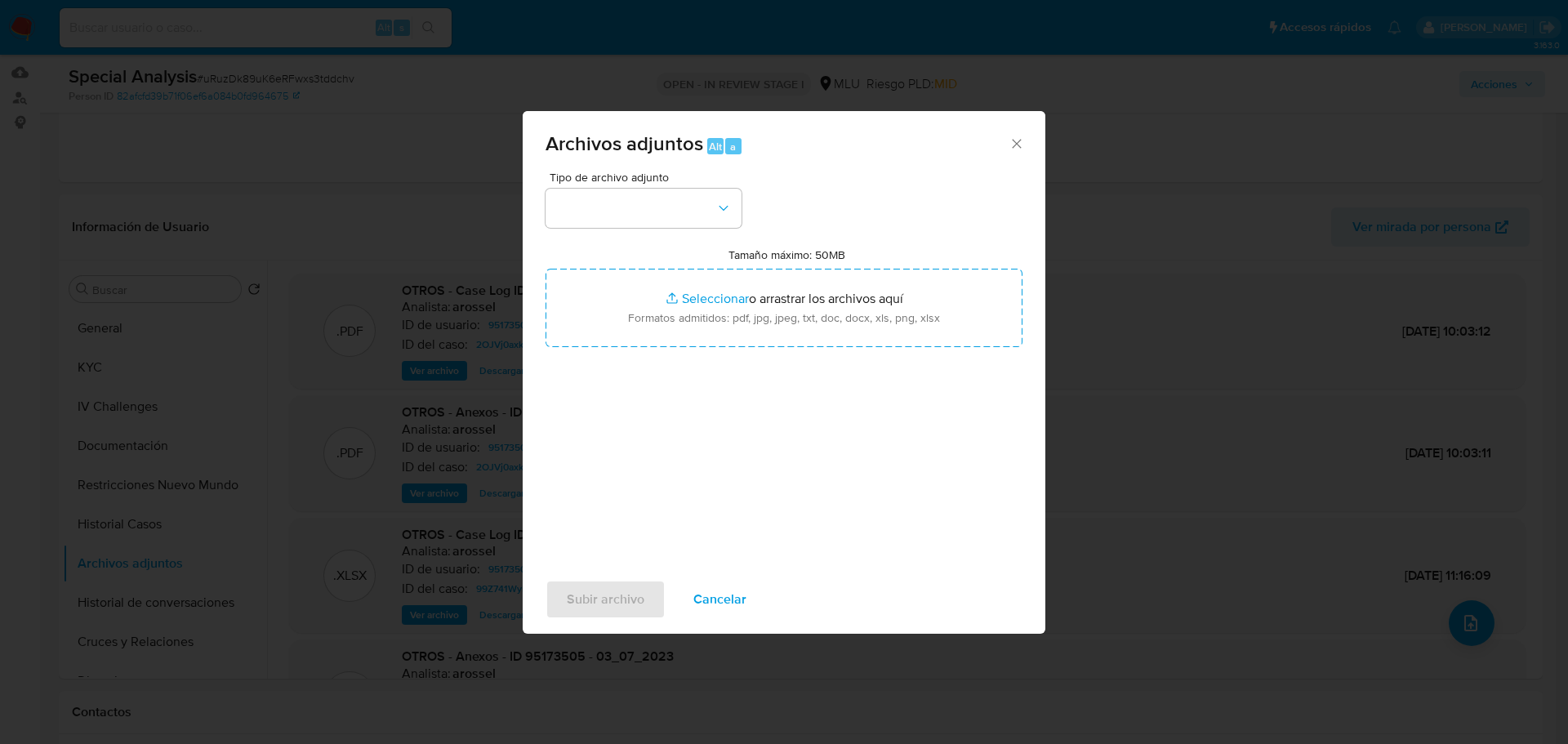
click at [799, 348] on div "Tipo de archivo adjunto Tamaño máximo: 50MB Seleccionar archivos Seleccionar o …" at bounding box center [784, 364] width 477 height 386
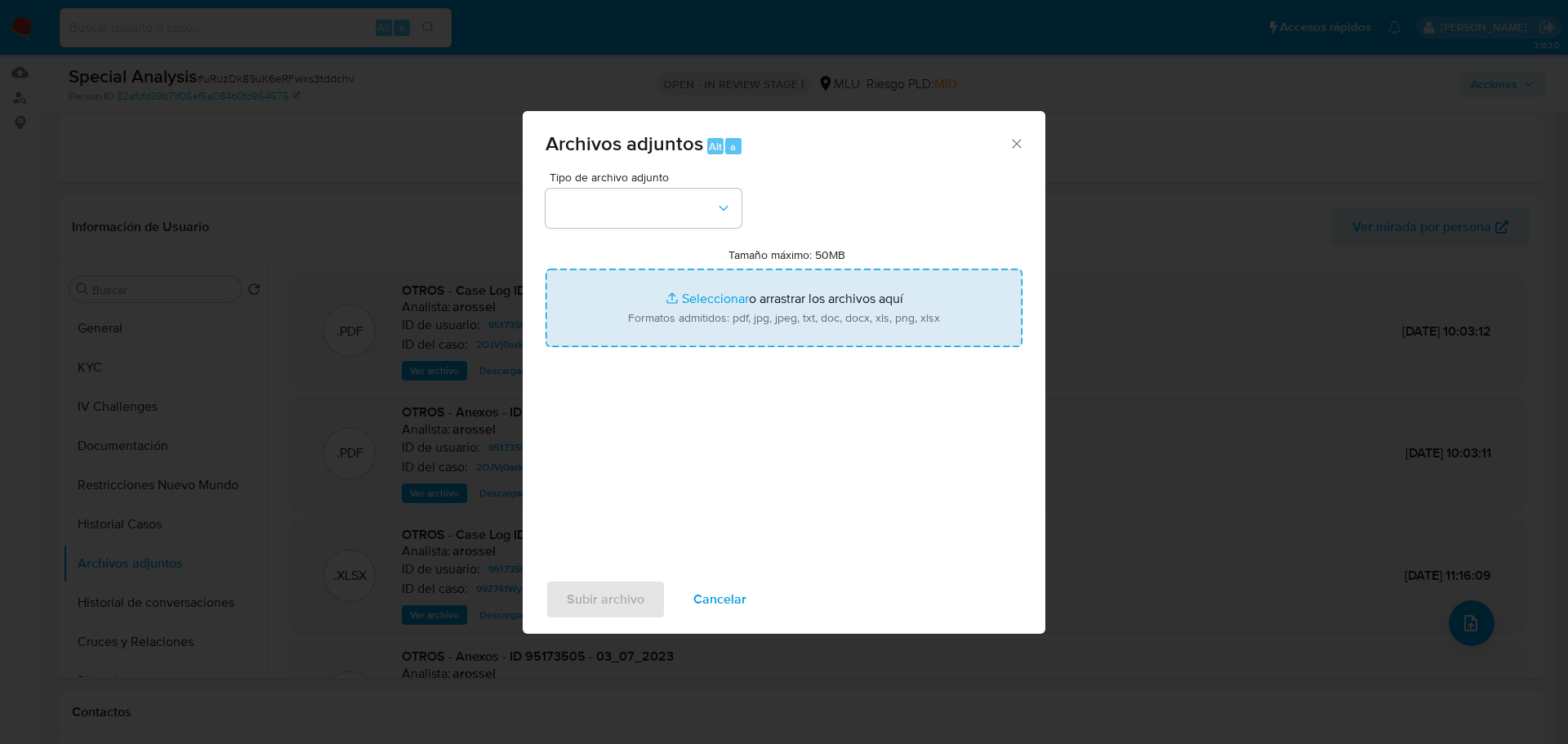
click at [791, 325] on input "Tamaño máximo: 50MB Seleccionar archivos" at bounding box center [784, 307] width 477 height 78
type input "C:\fakepath\Case Log 95173505 - 10_10_2025.pdf"
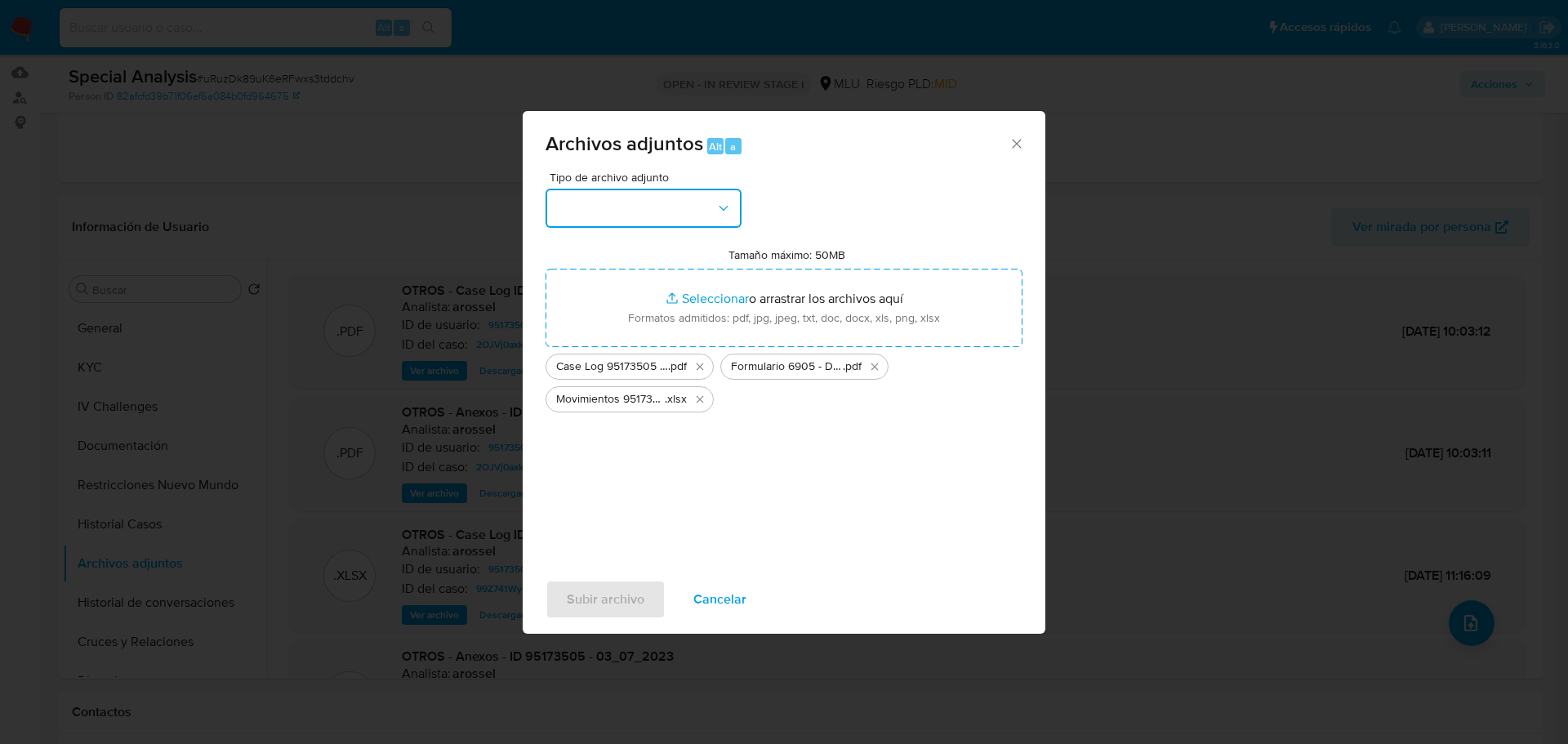
click at [673, 213] on button "button" at bounding box center [643, 208] width 196 height 39
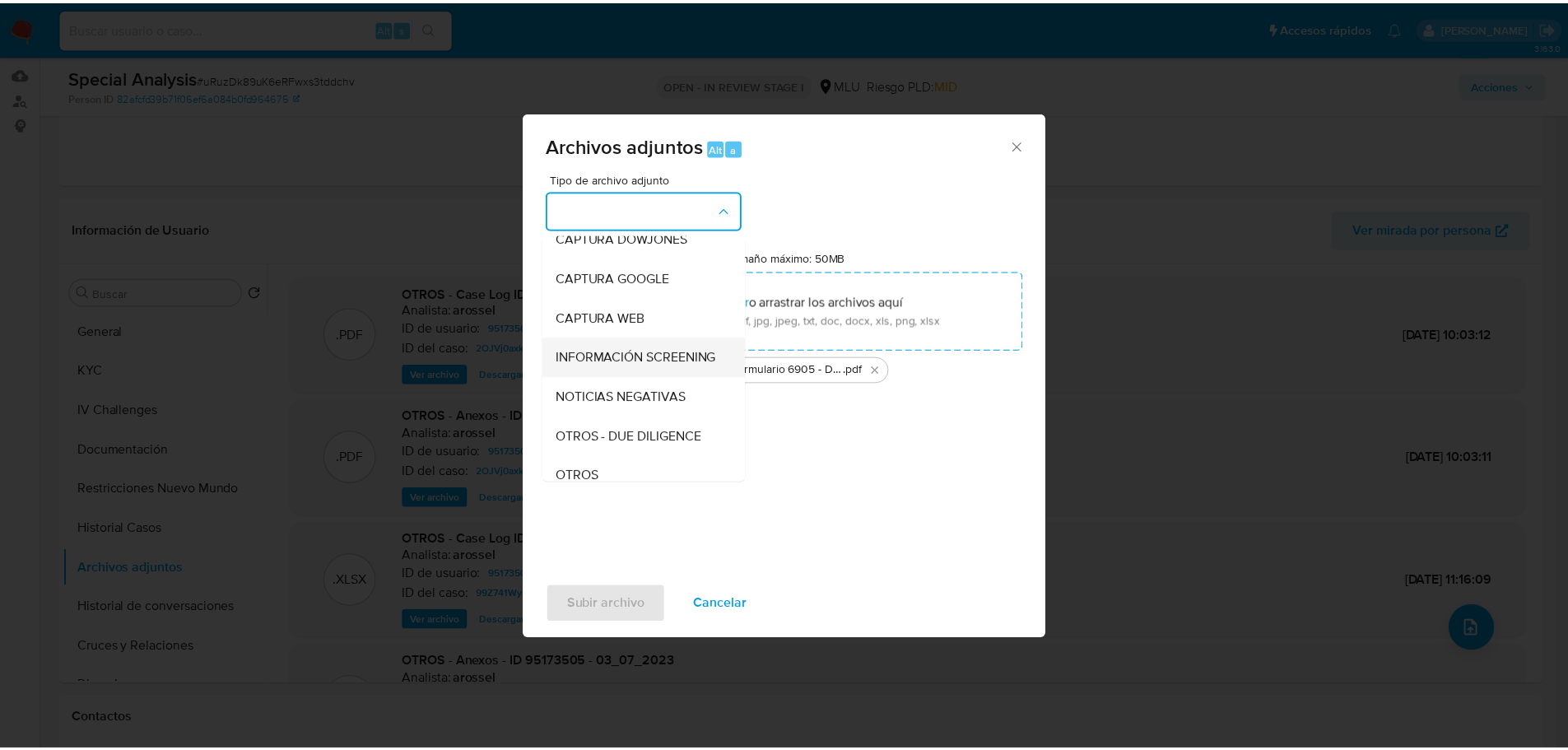
scroll to position [82, 0]
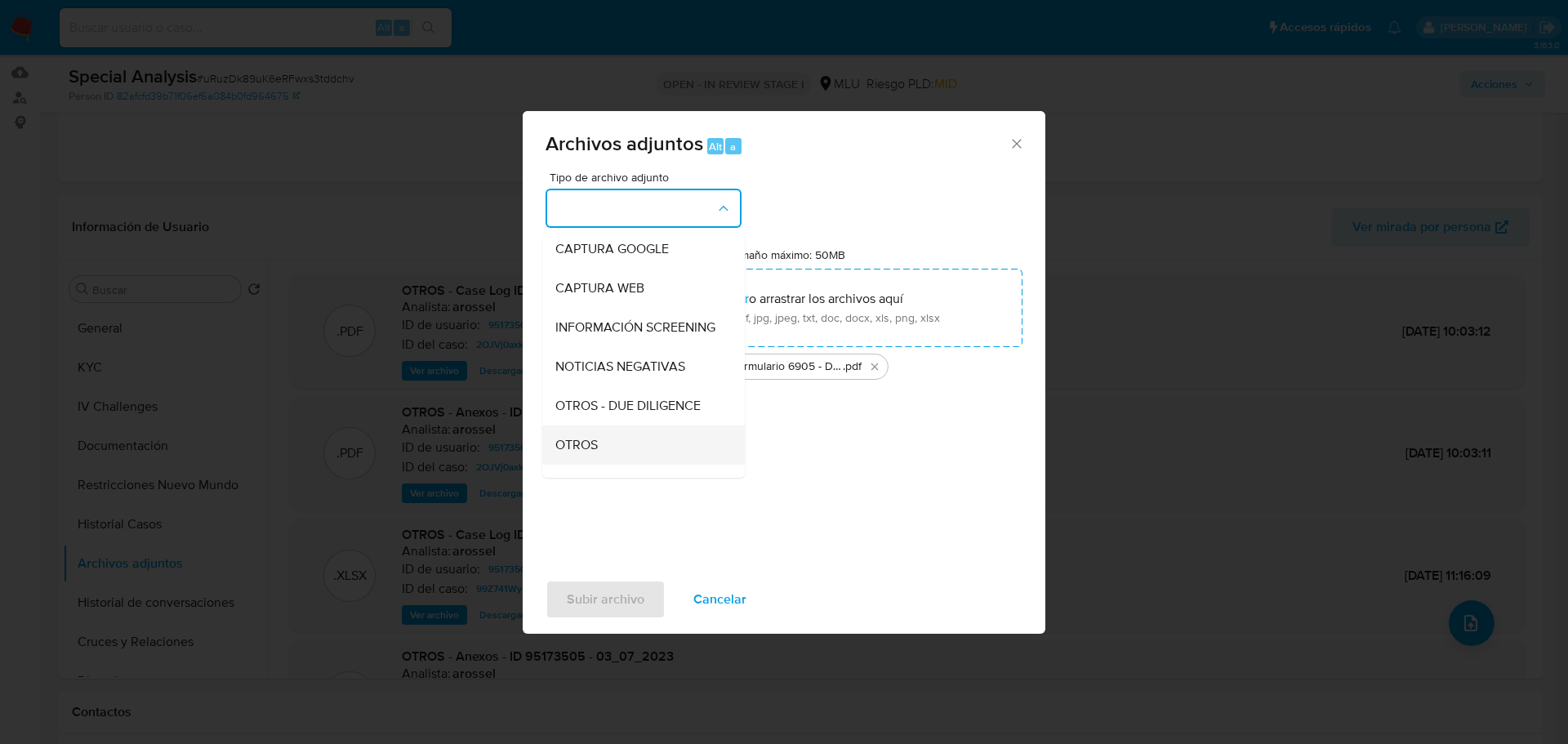
click at [625, 453] on div "OTROS" at bounding box center [639, 445] width 166 height 39
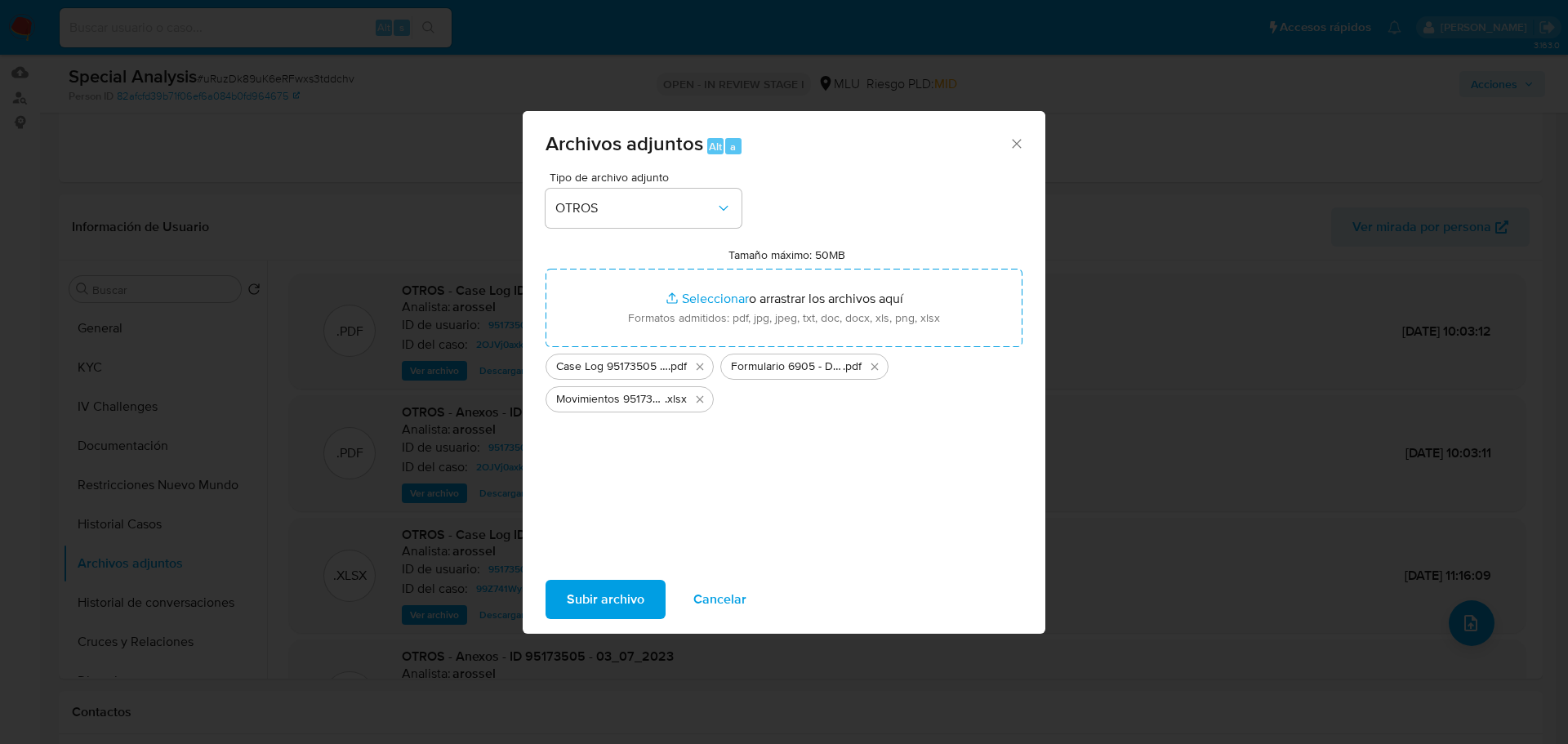
click at [613, 599] on span "Subir archivo" at bounding box center [605, 599] width 77 height 36
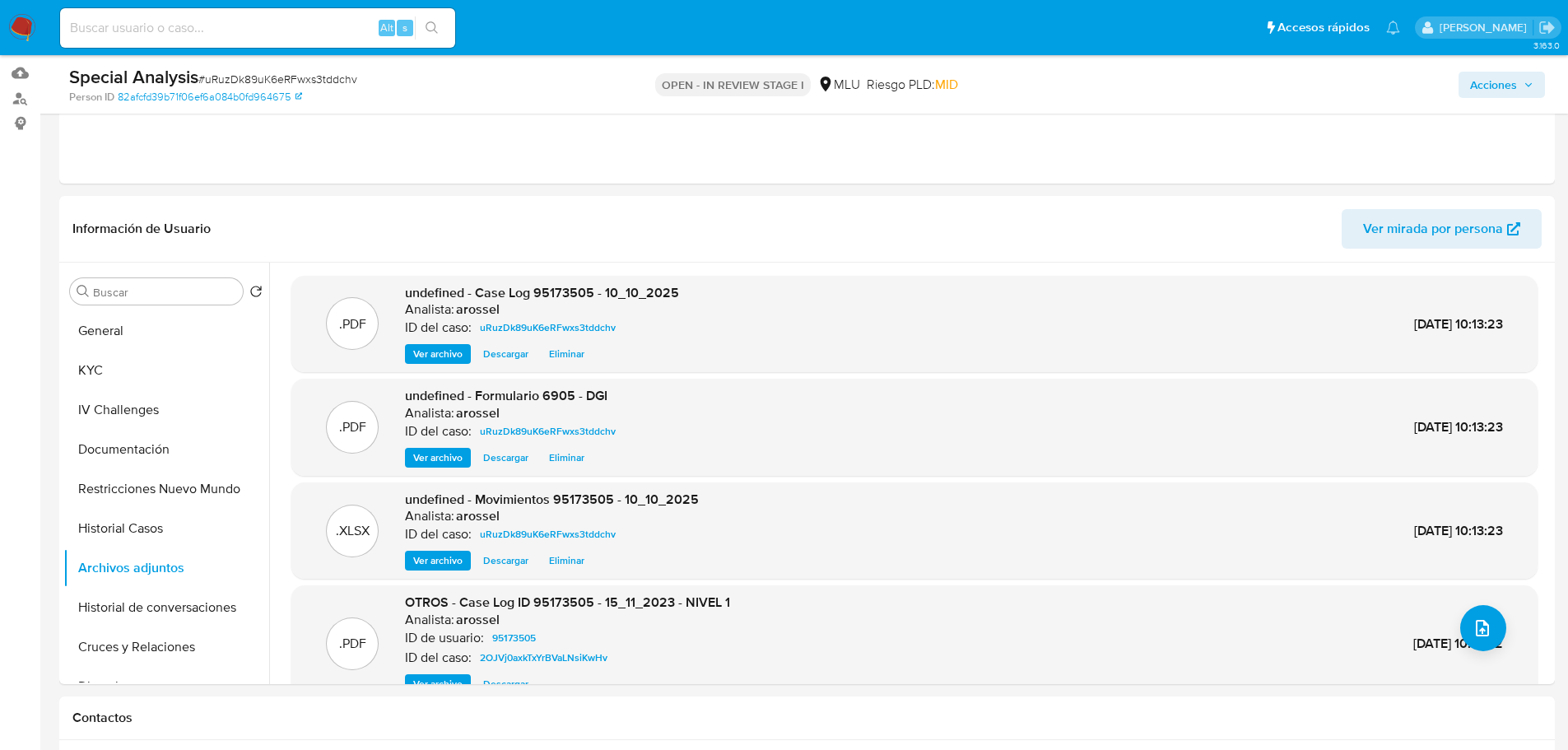
drag, startPoint x: 1528, startPoint y: 78, endPoint x: 1439, endPoint y: 93, distance: 90.3
click at [1528, 78] on span "Acciones" at bounding box center [1501, 85] width 63 height 23
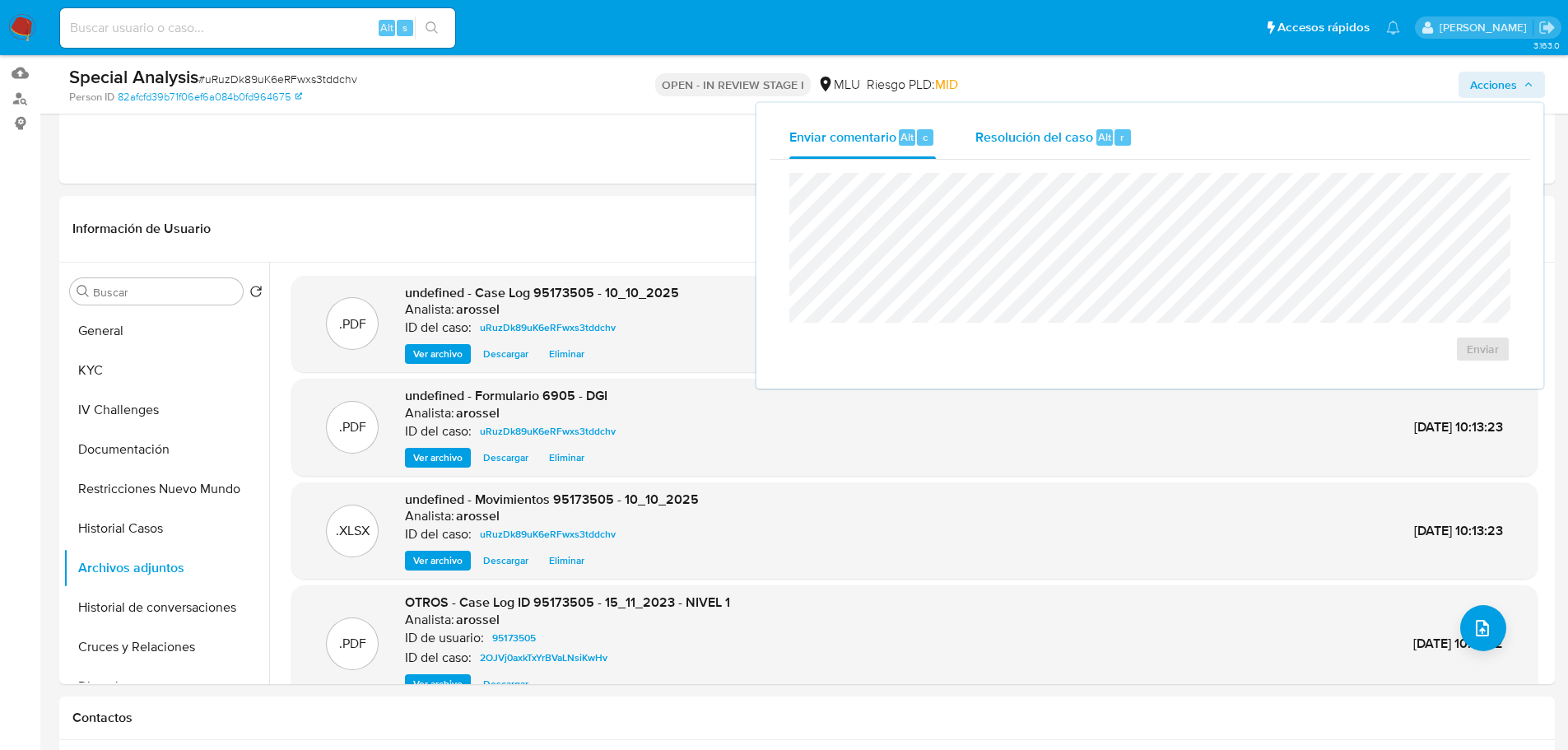
click at [1124, 140] on div "r" at bounding box center [1122, 137] width 16 height 16
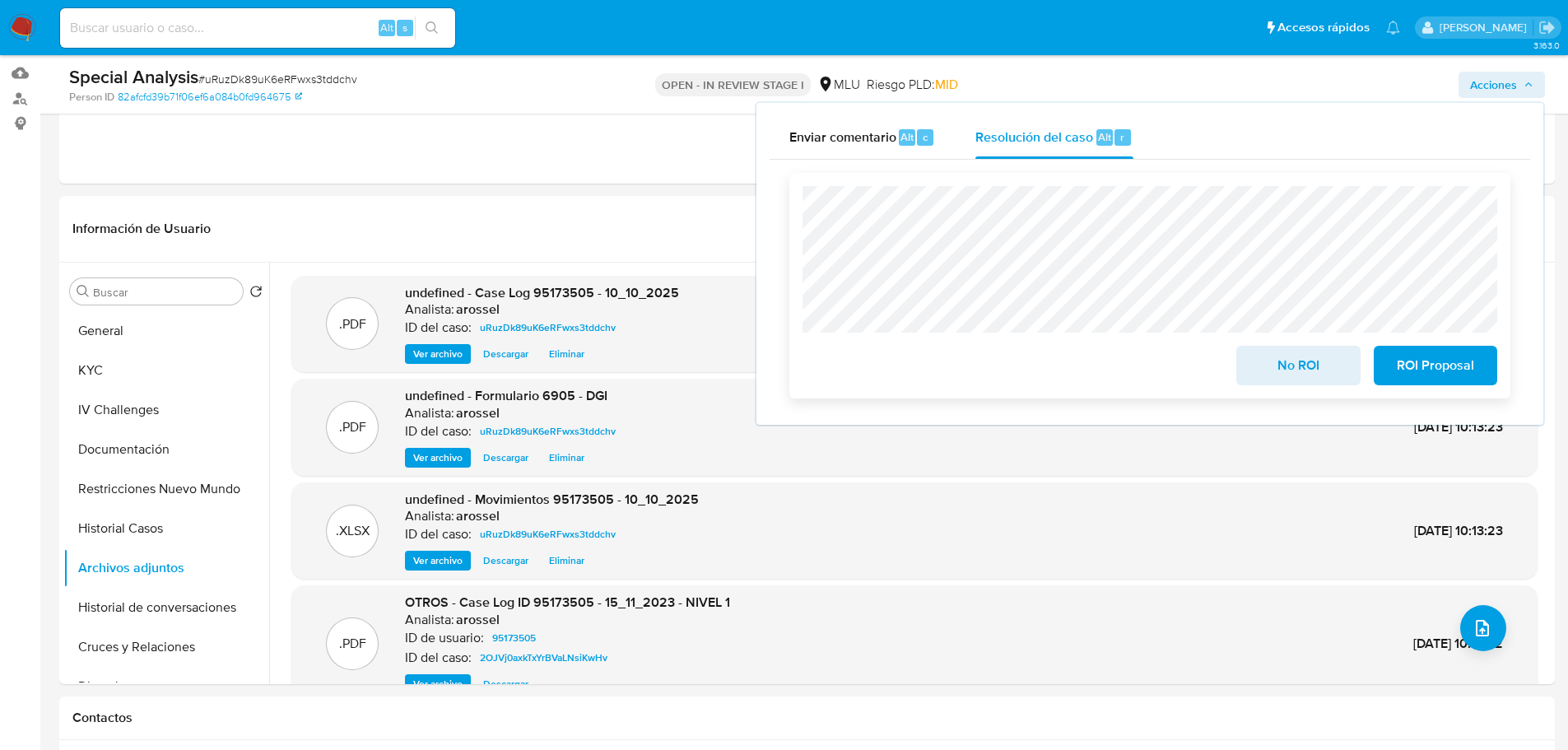
click at [1266, 365] on span "No ROI" at bounding box center [1297, 365] width 80 height 36
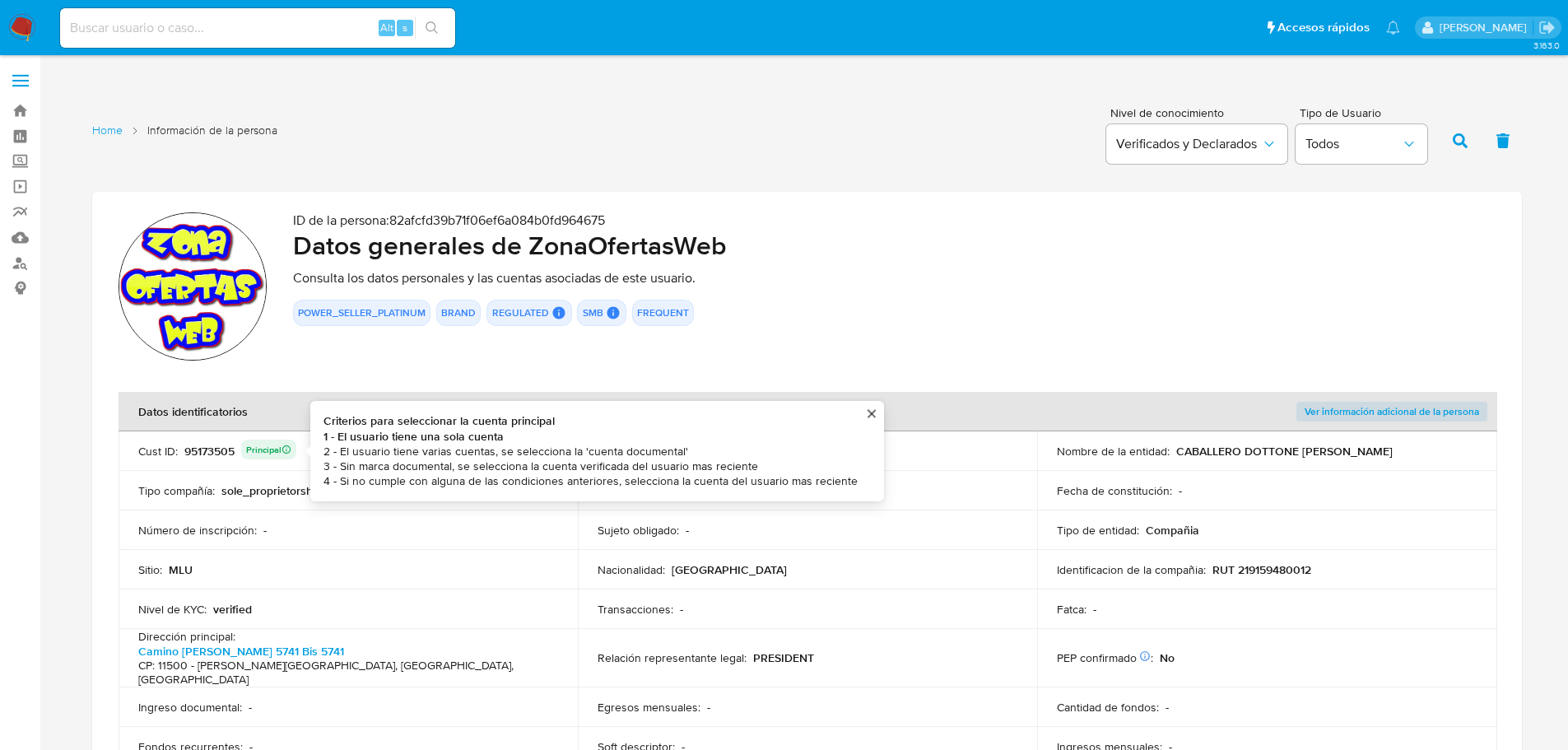
click at [211, 454] on div "95173505 Principal Criterios para seleccionar la cuenta principal 1 - El usuari…" at bounding box center [240, 451] width 112 height 23
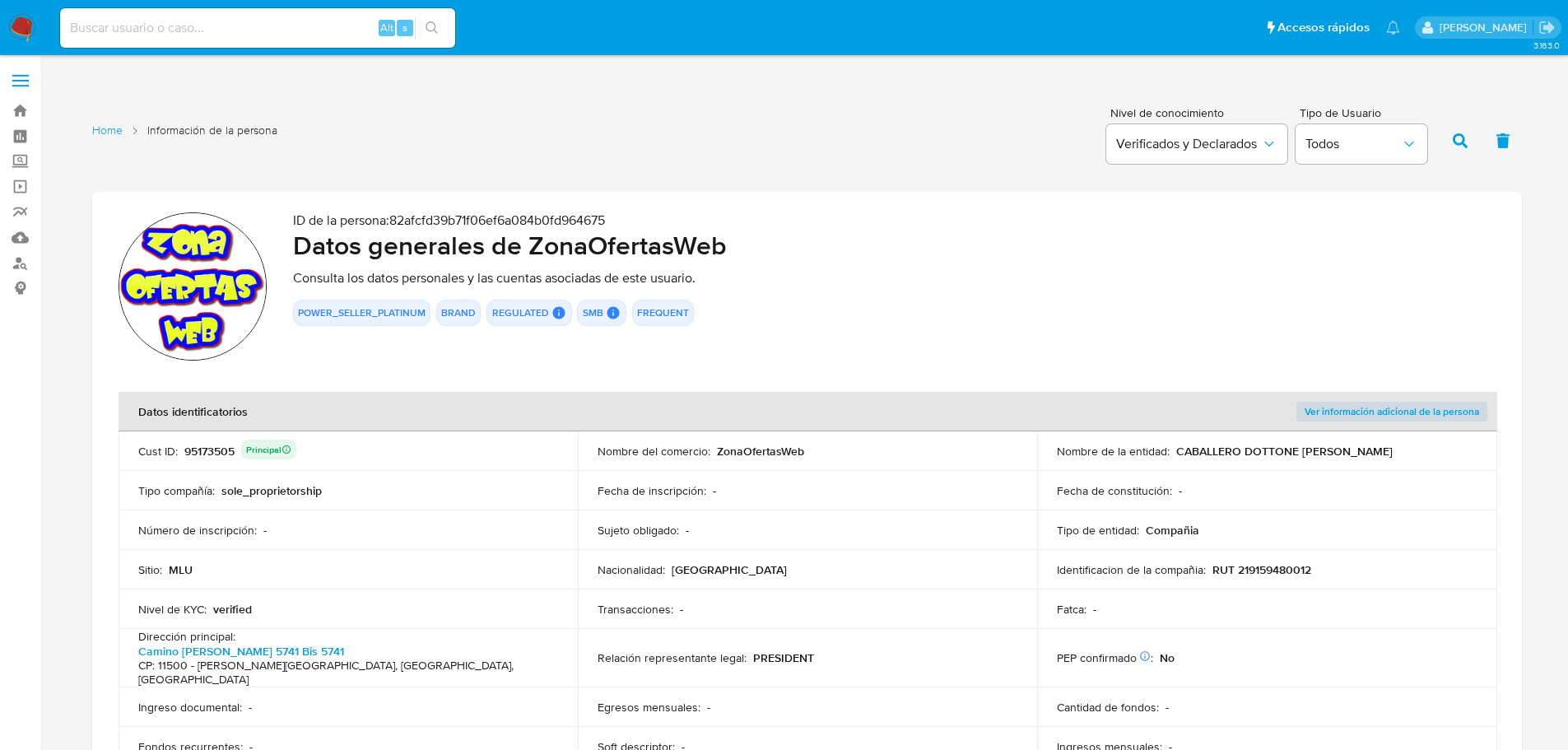
click at [211, 454] on div "95173505 Principal" at bounding box center [240, 451] width 112 height 23
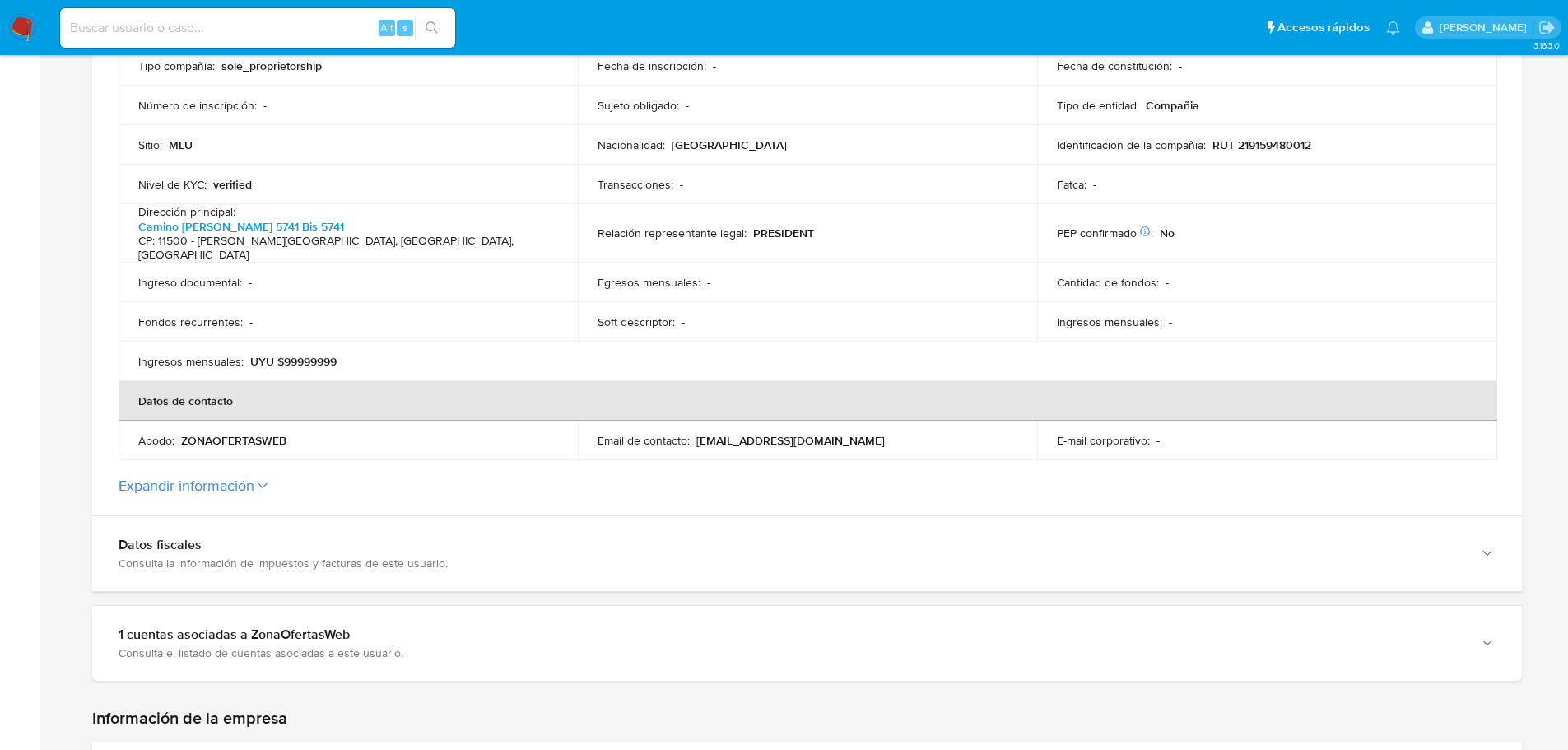
scroll to position [493, 0]
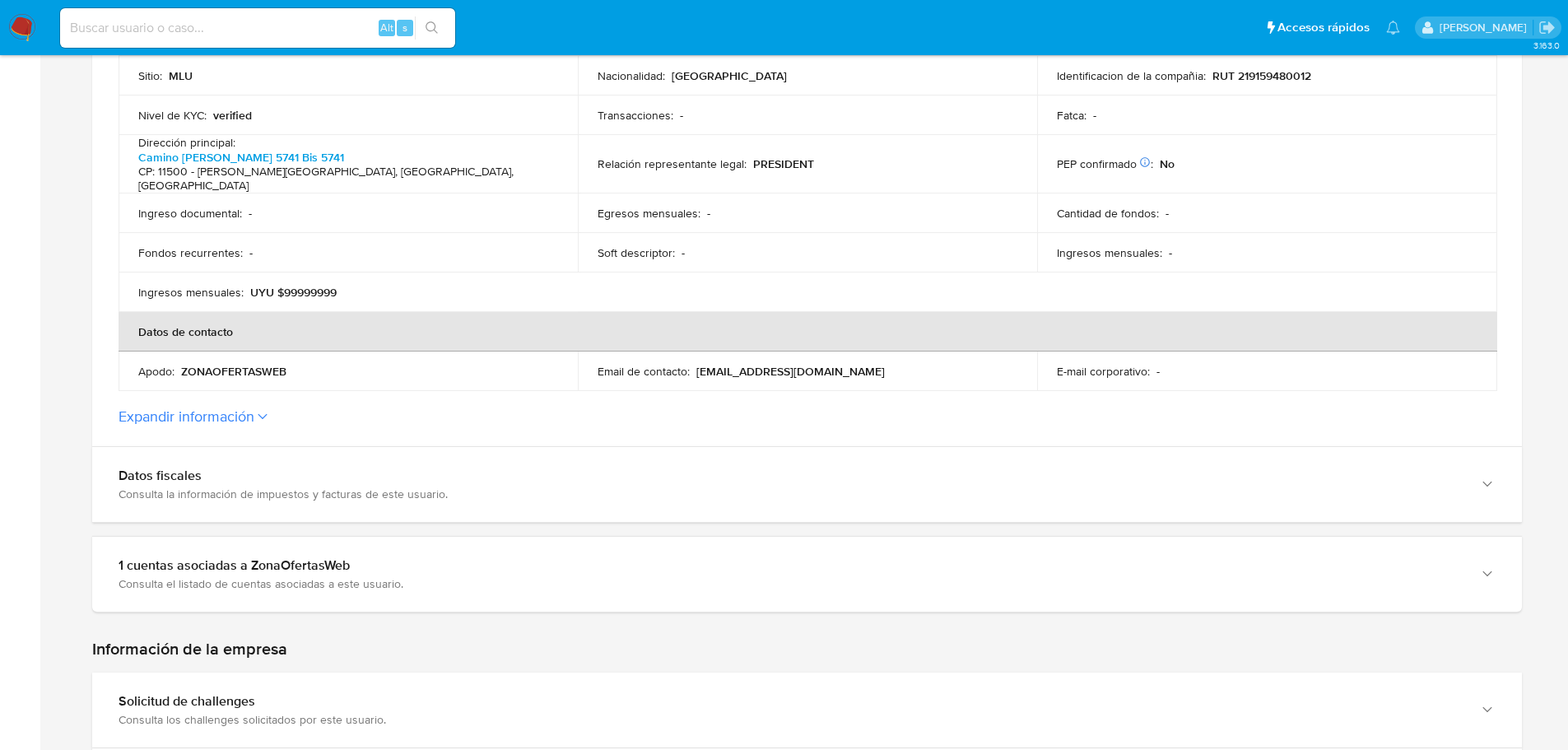
click at [259, 407] on label "Expandir información" at bounding box center [807, 416] width 1377 height 18
click at [254, 407] on button "Expandir información" at bounding box center [186, 416] width 136 height 18
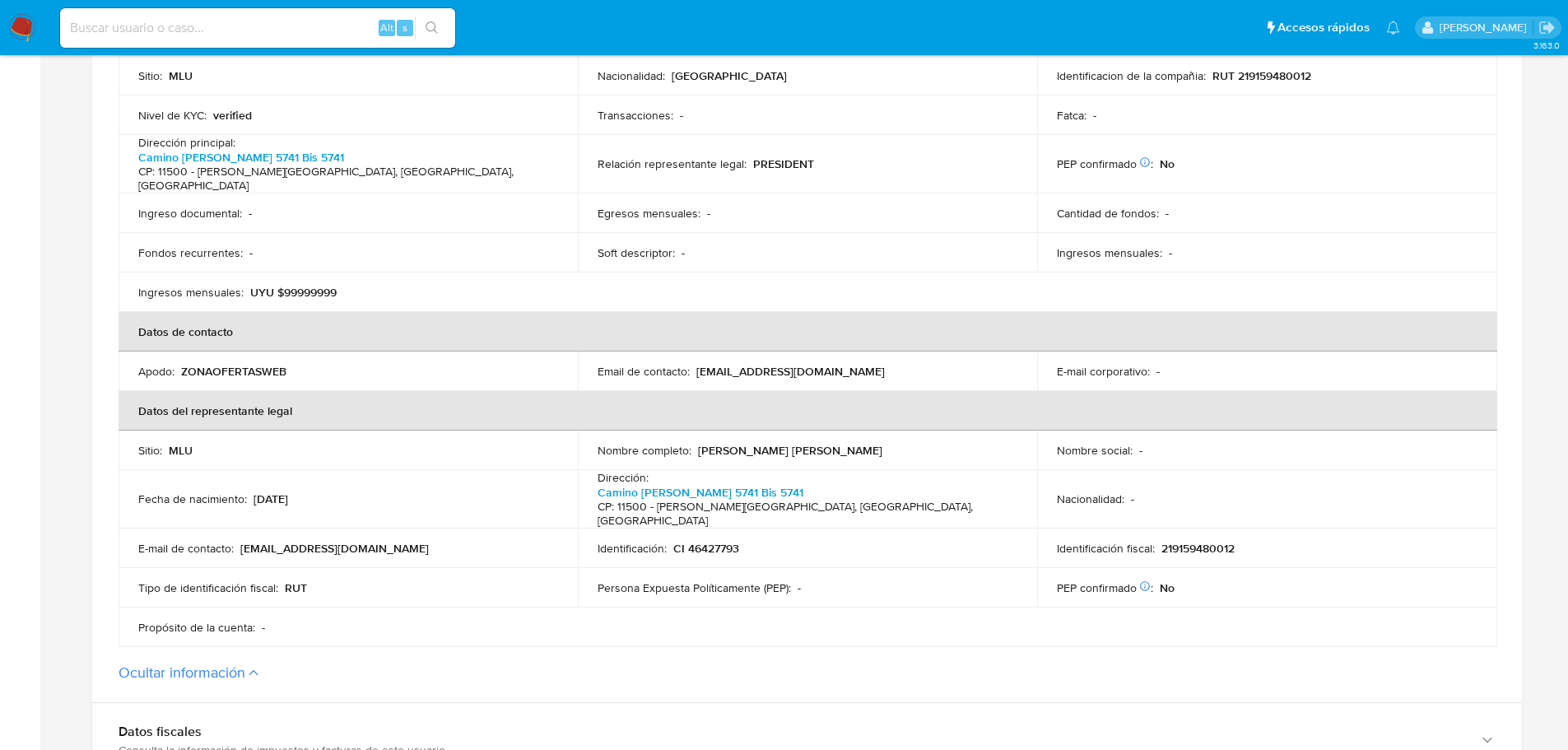
drag, startPoint x: 701, startPoint y: 430, endPoint x: 881, endPoint y: 432, distance: 180.0
click at [881, 442] on div "Nombre completo : Nicolas Fabian Caballero D Ottone" at bounding box center [808, 449] width 420 height 15
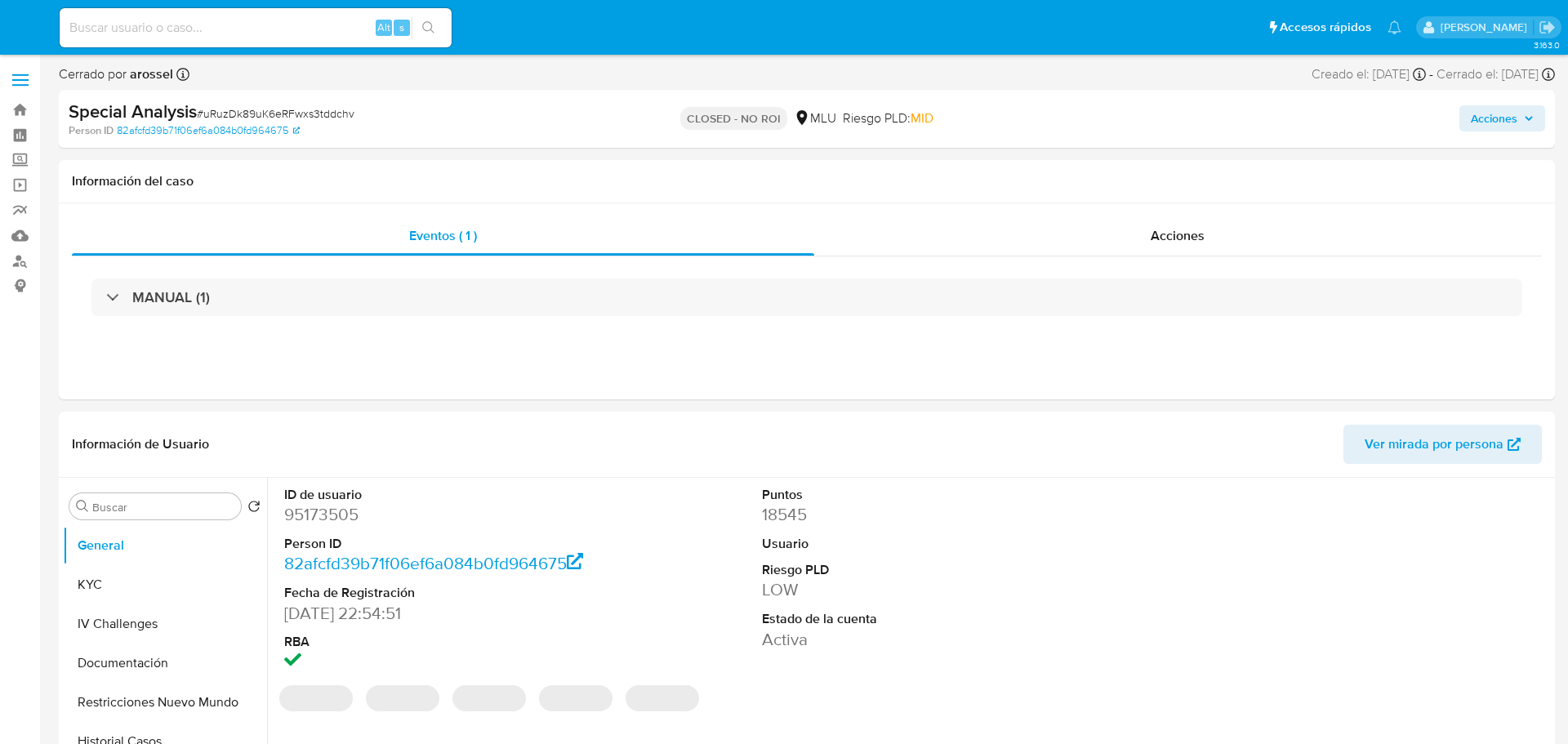
select select "10"
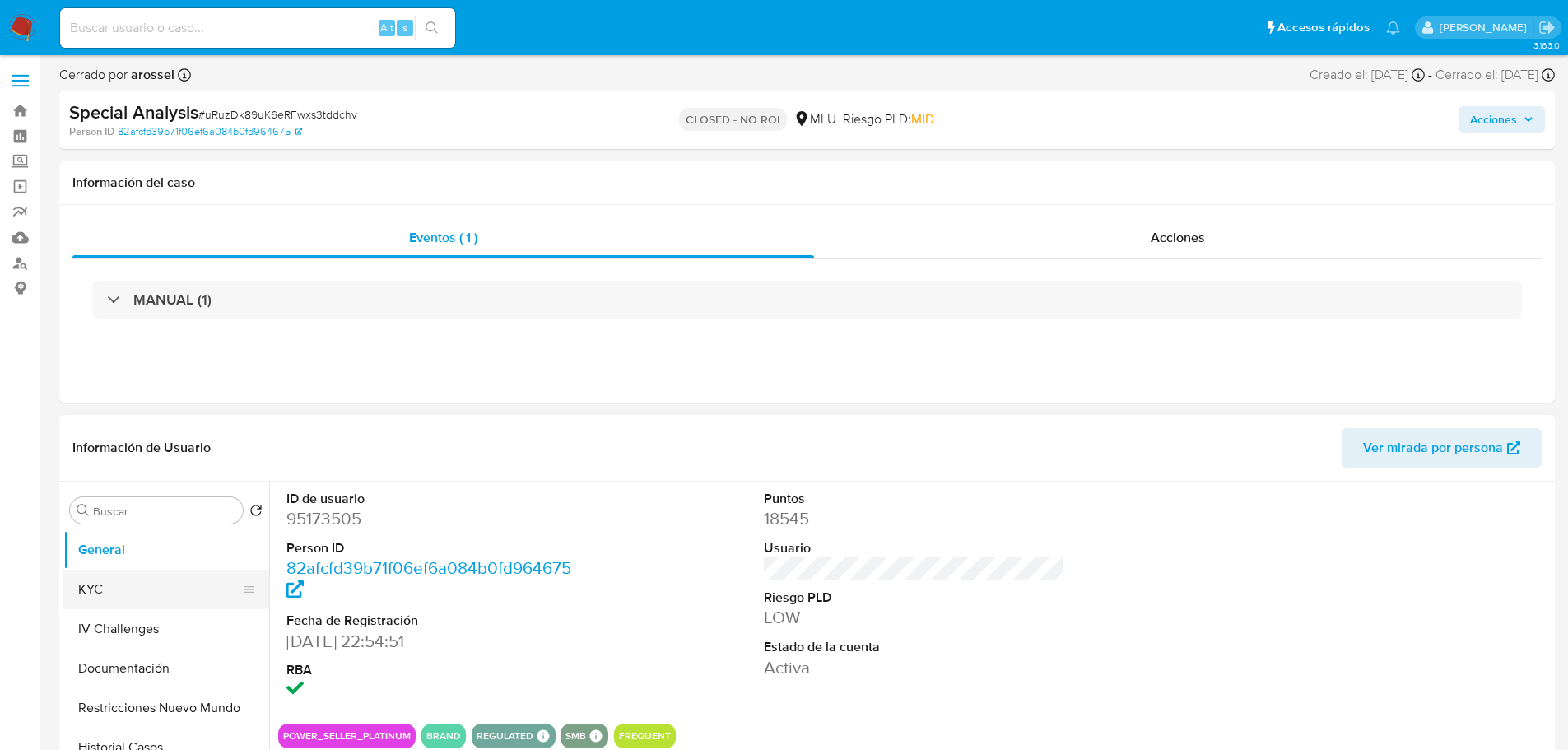
click at [143, 599] on button "KYC" at bounding box center [159, 589] width 193 height 40
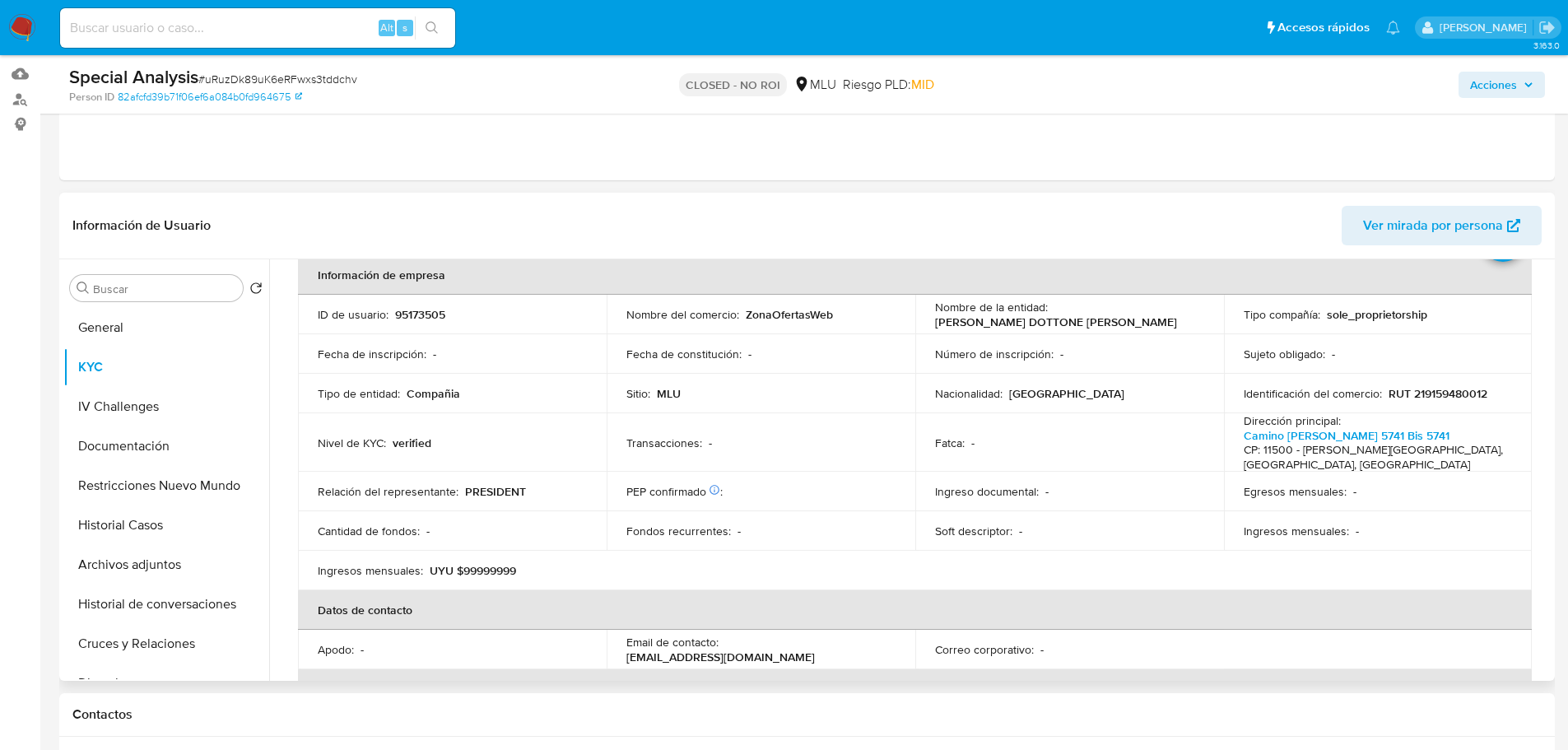
scroll to position [164, 0]
drag, startPoint x: 930, startPoint y: 321, endPoint x: 1168, endPoint y: 321, distance: 238.0
click at [1168, 321] on div "Nombre de la entidad : CABALLERO DOTTONE NICOLAS FABIAN" at bounding box center [1069, 314] width 269 height 29
copy p "CABALLERO DOTTONE [PERSON_NAME]"
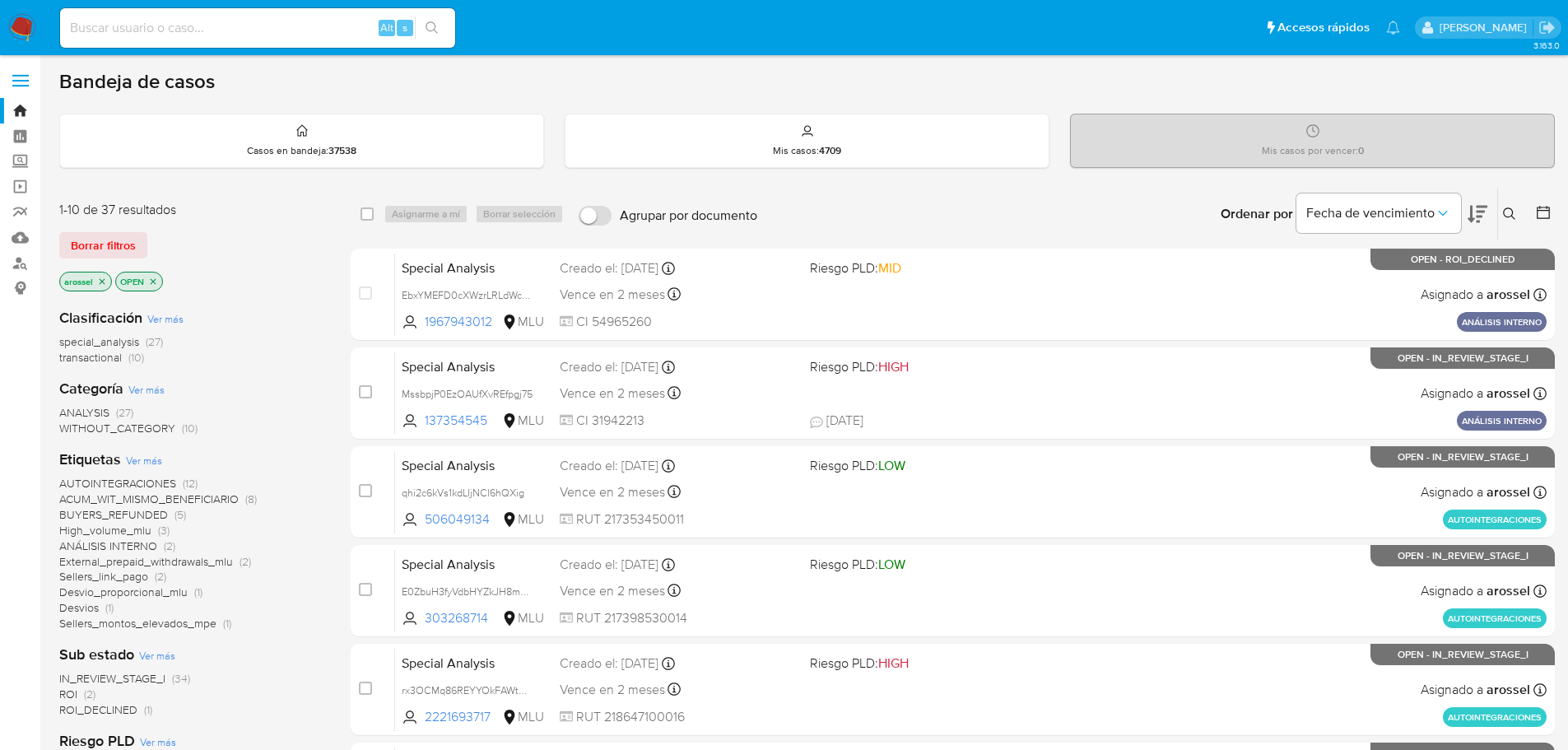
click at [219, 24] on input at bounding box center [257, 28] width 395 height 22
paste input "MssbpjP0EzOAUfXvREfpgj75"
type input "MssbpjP0EzOAUfXvREfpgj75"
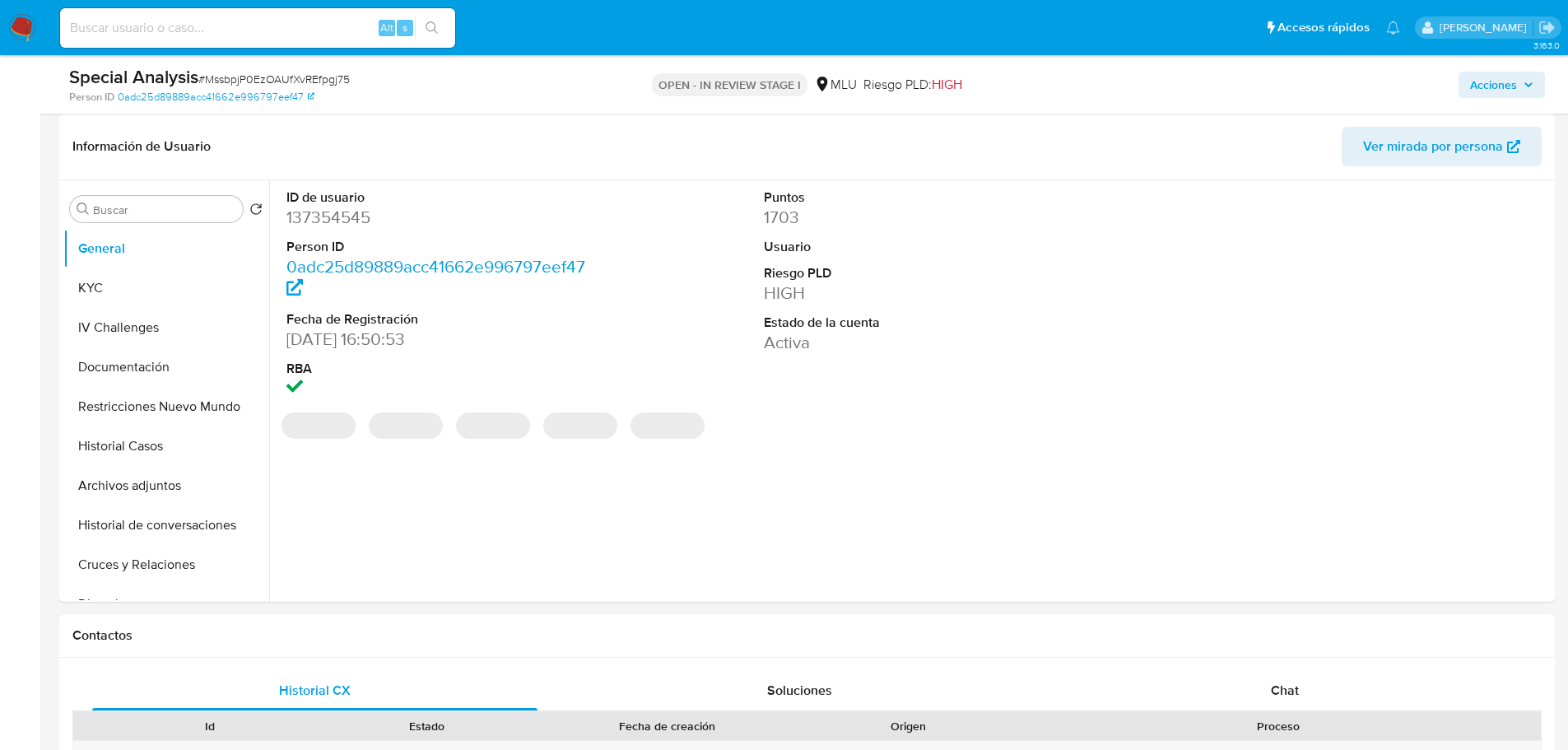
select select "10"
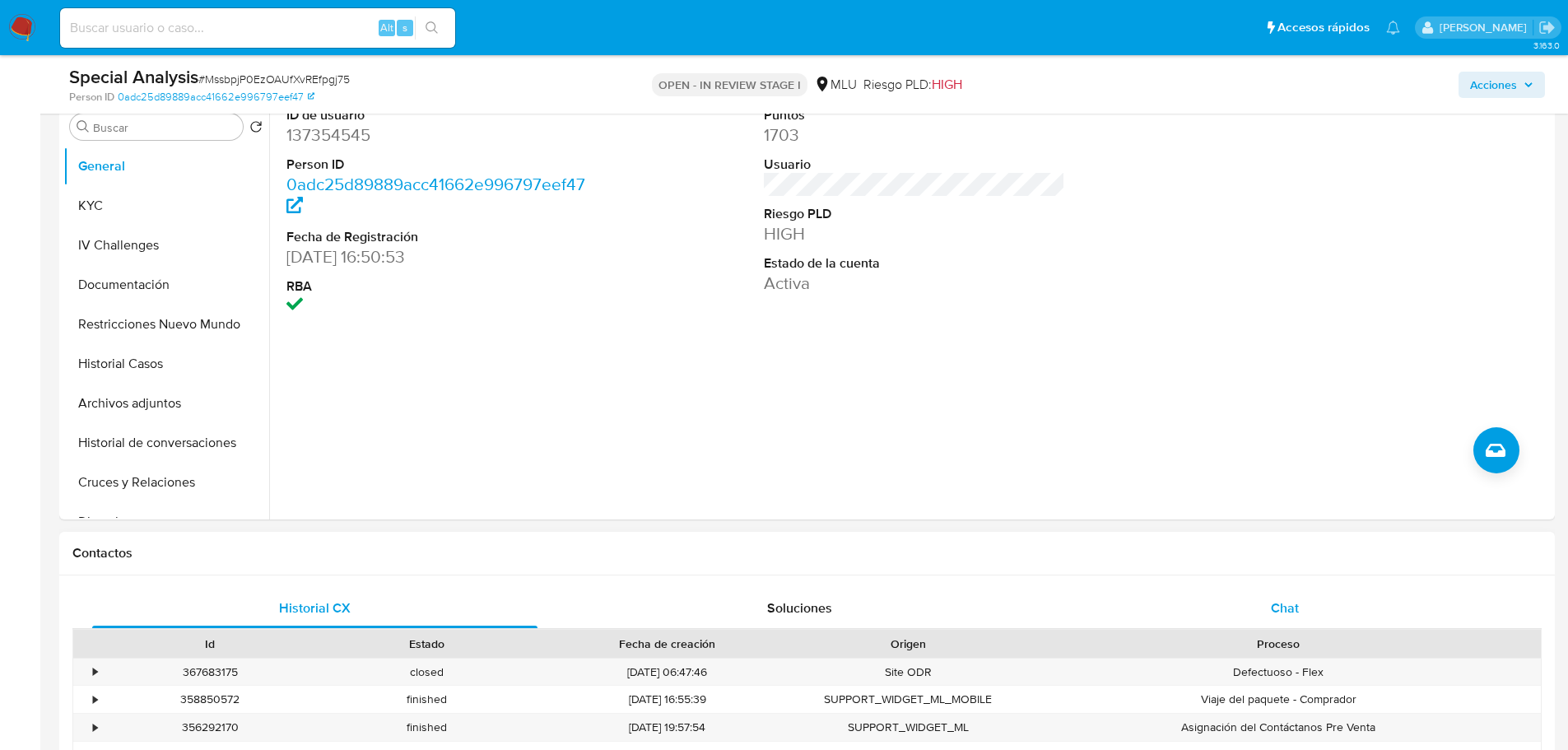
click at [1266, 601] on div "Chat" at bounding box center [1284, 608] width 445 height 40
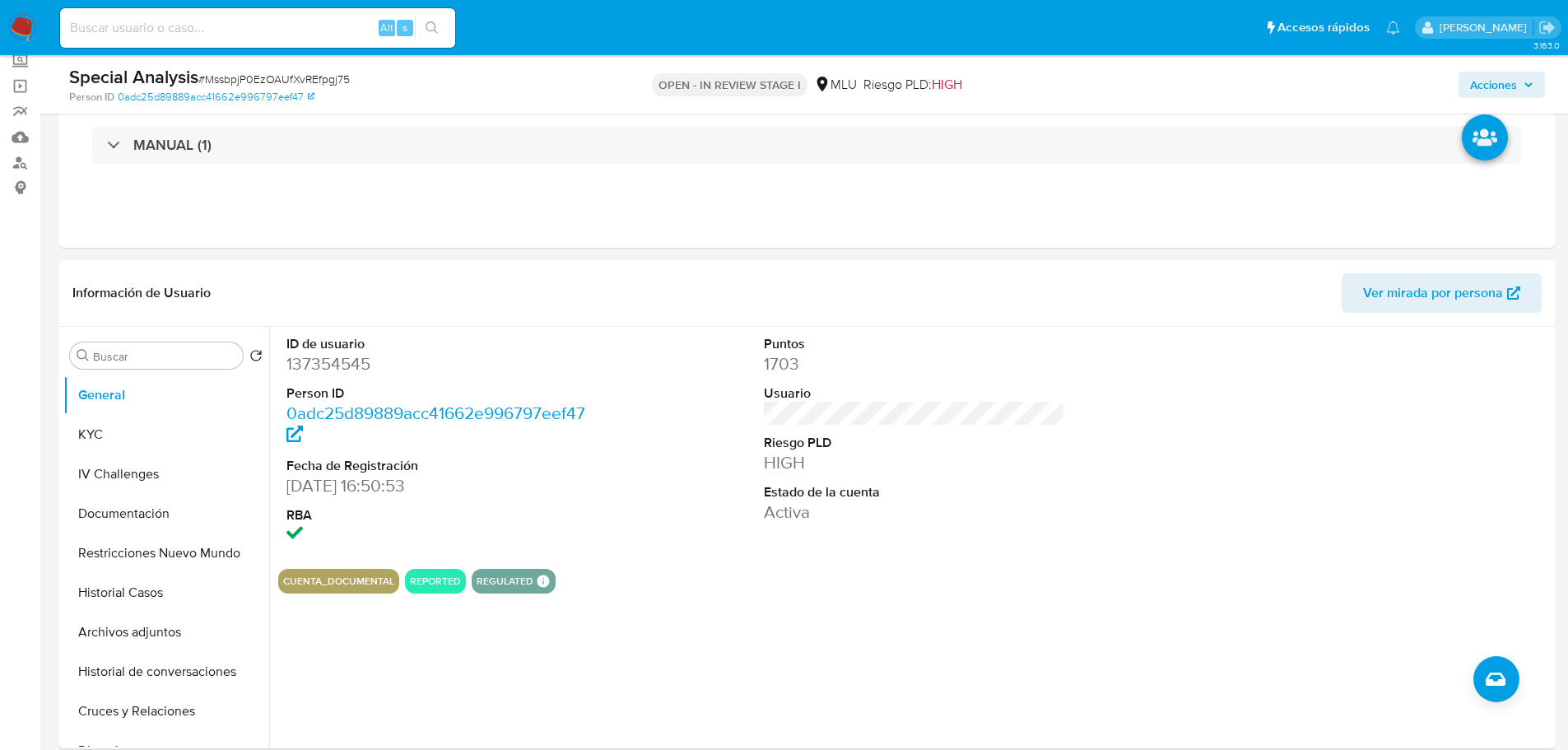
scroll to position [82, 0]
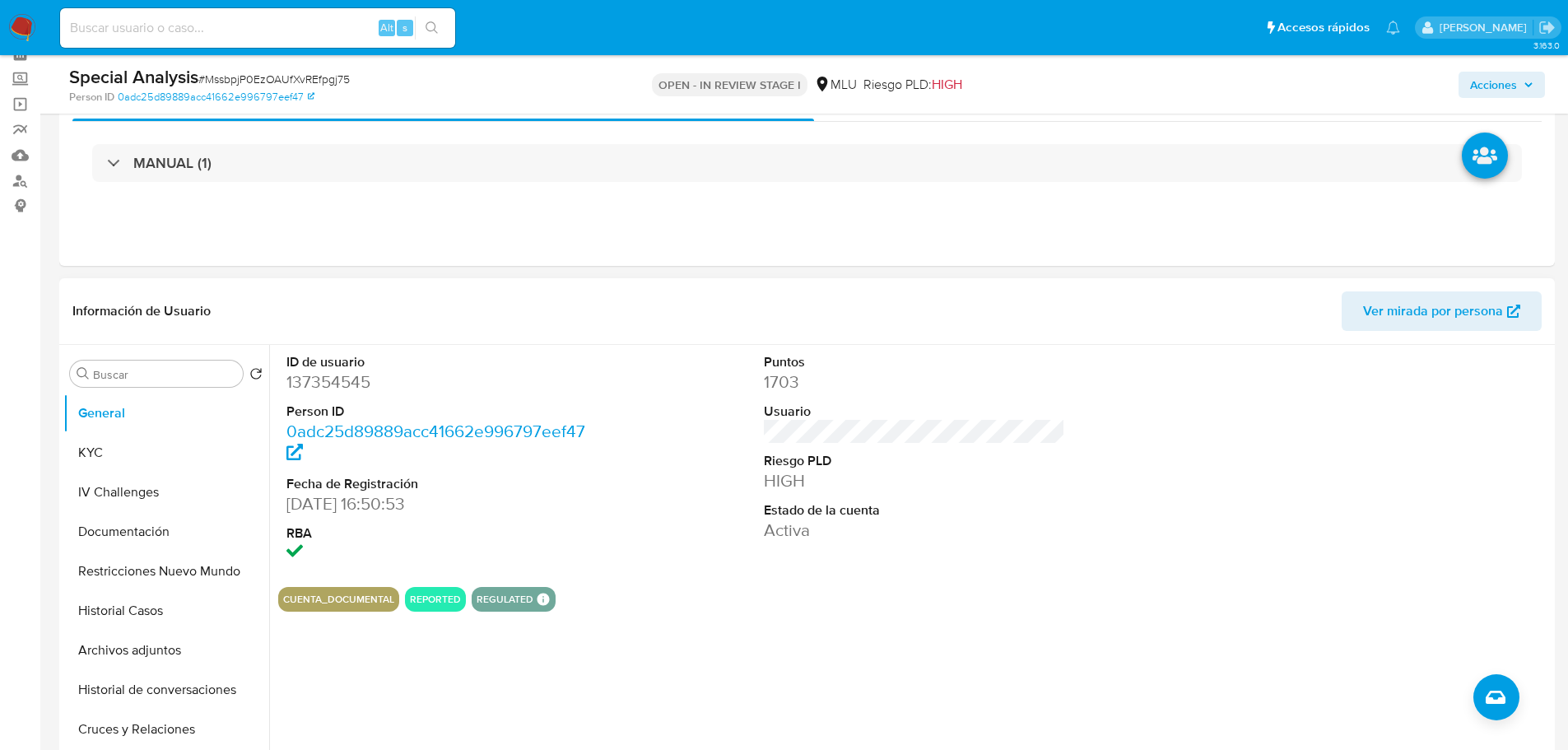
click at [352, 391] on dd "137354545" at bounding box center [437, 382] width 302 height 23
copy dd "137354545"
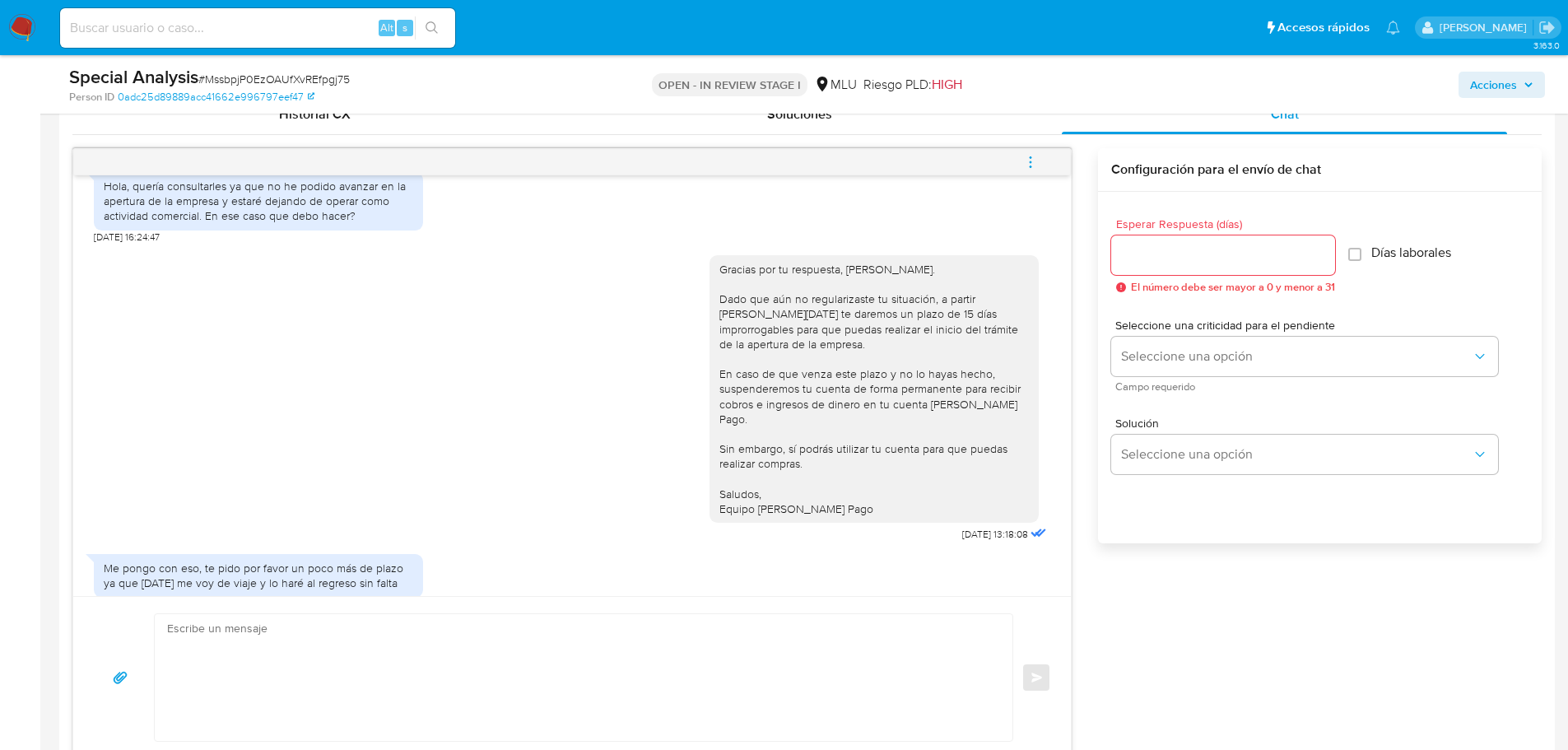
scroll to position [419, 0]
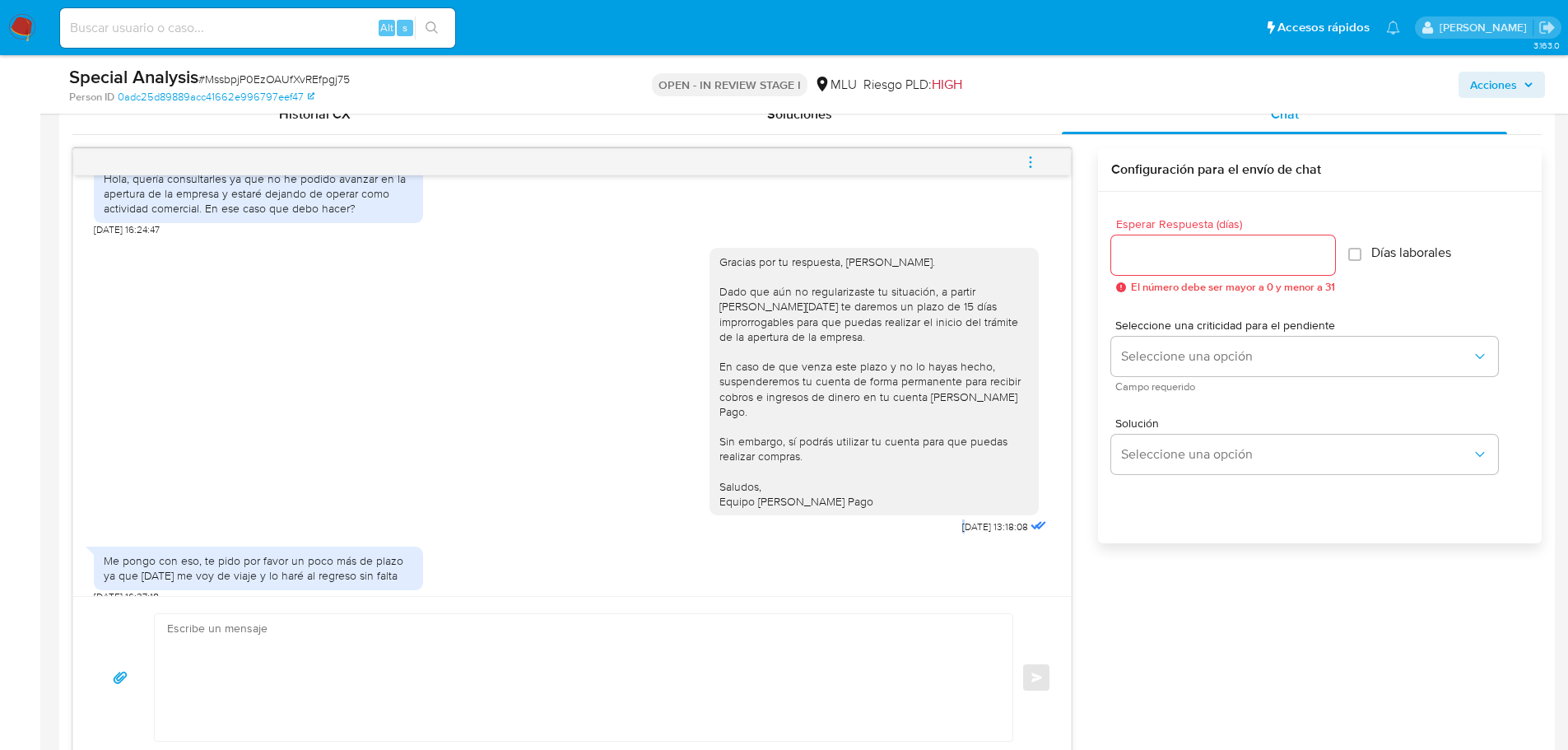
click at [934, 497] on div "Gracias por tu respuesta, Rodrigo. Dado que aún no regularizaste tu situación, …" at bounding box center [879, 387] width 340 height 302
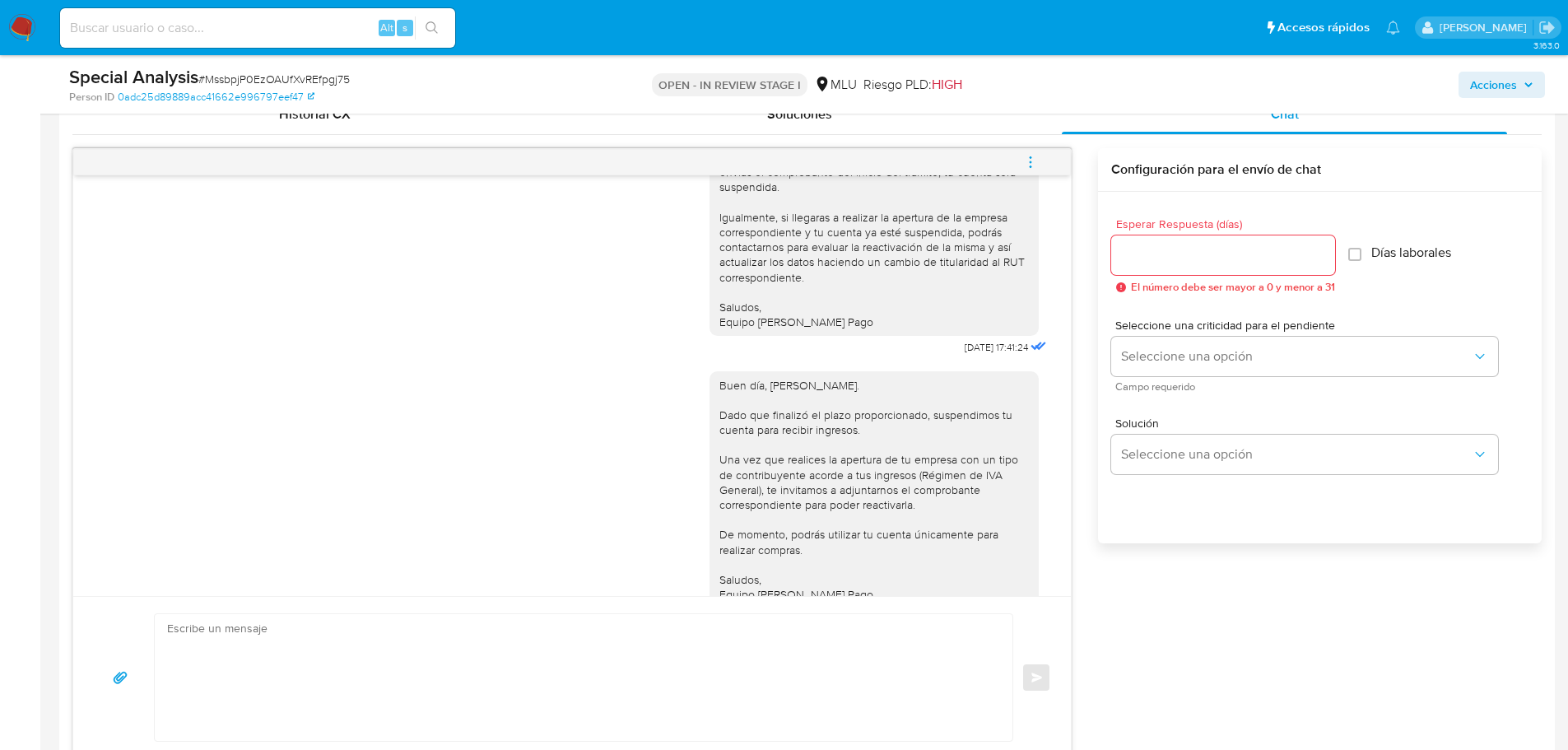
scroll to position [1077, 0]
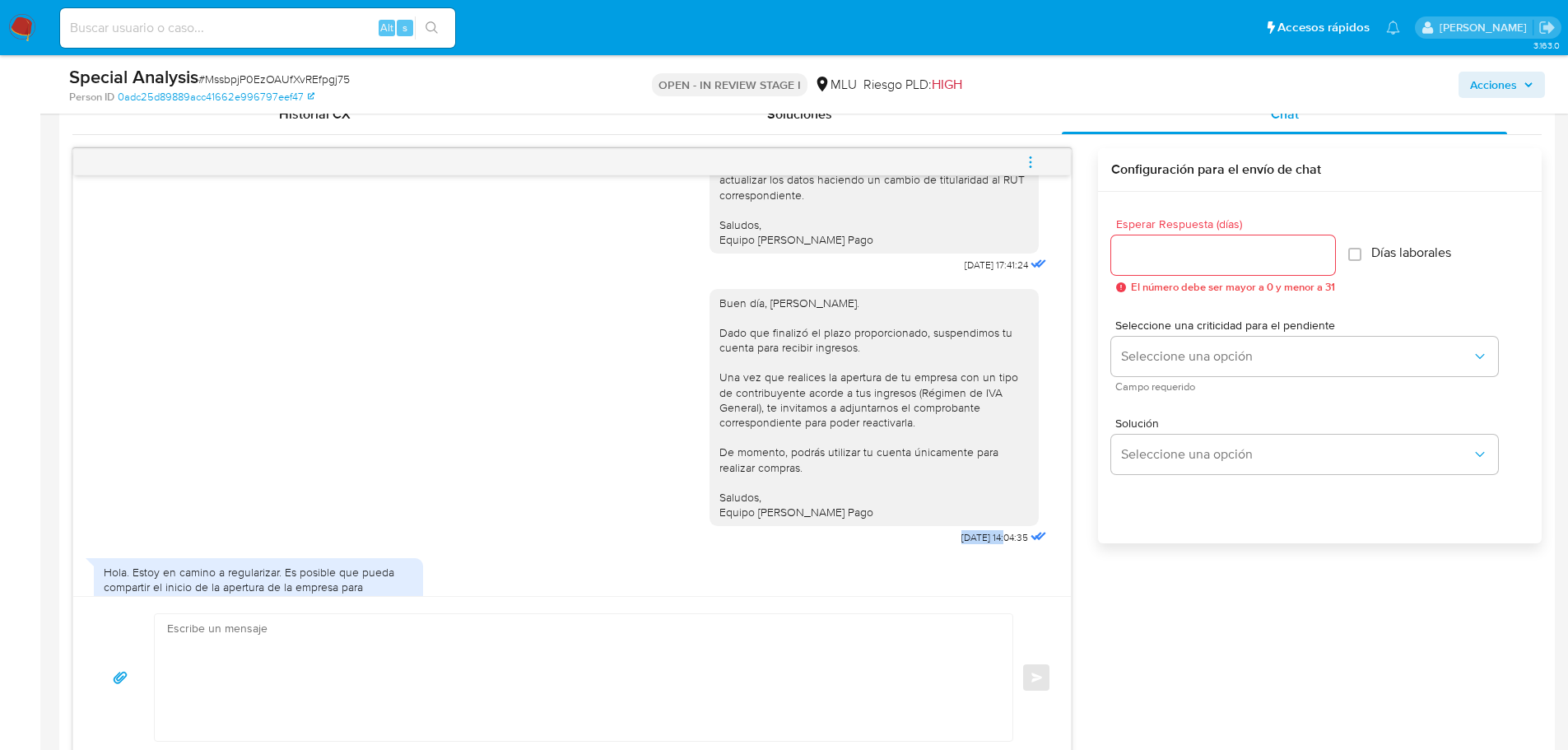
drag, startPoint x: 927, startPoint y: 507, endPoint x: 976, endPoint y: 515, distance: 49.6
click at [976, 515] on div "Buen día, Rodrigo. Dado que finalizó el plazo proporcionado, suspendimos tu cue…" at bounding box center [879, 413] width 340 height 272
copy span "06/10/2025"
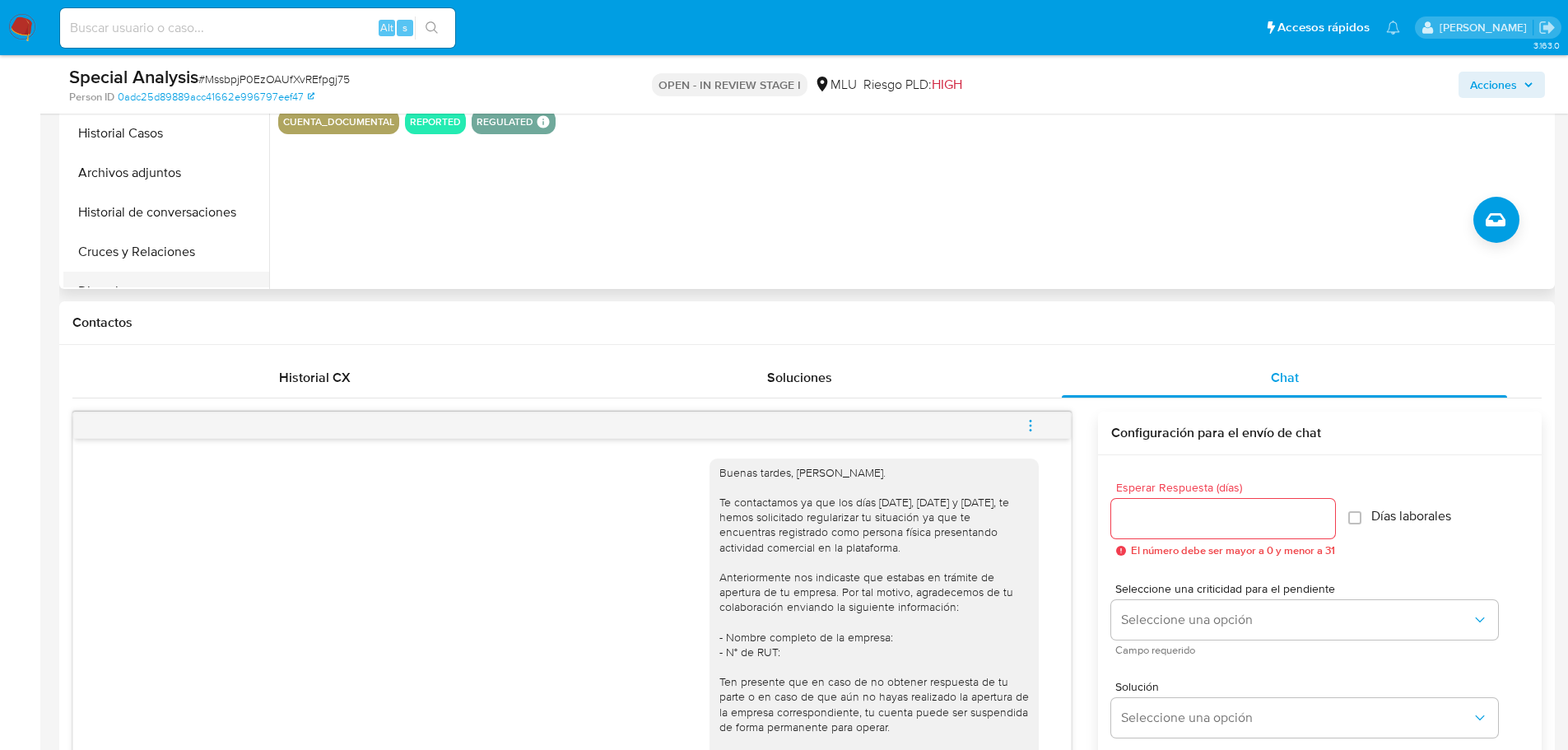
scroll to position [411, 0]
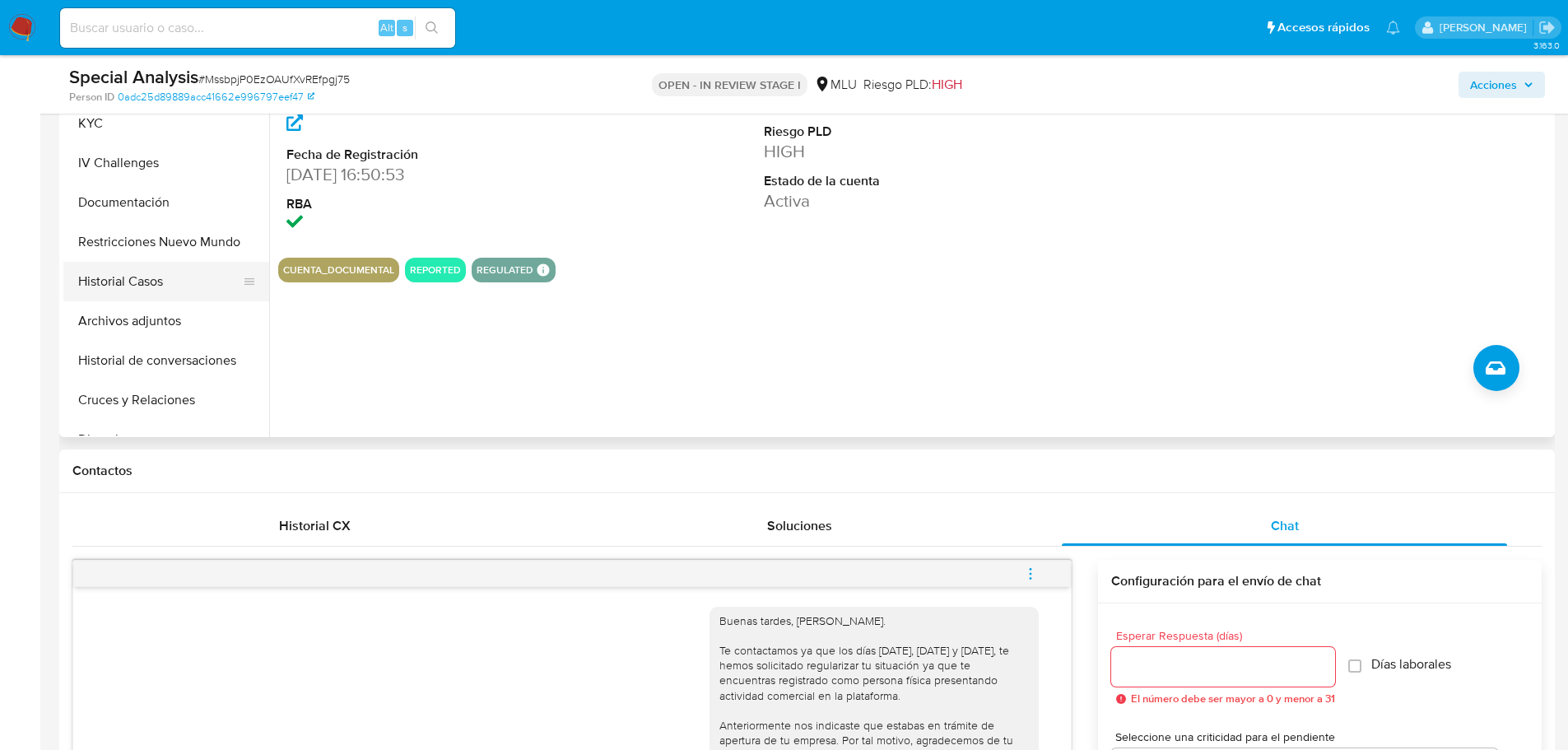
click at [164, 281] on button "Historial Casos" at bounding box center [159, 282] width 193 height 40
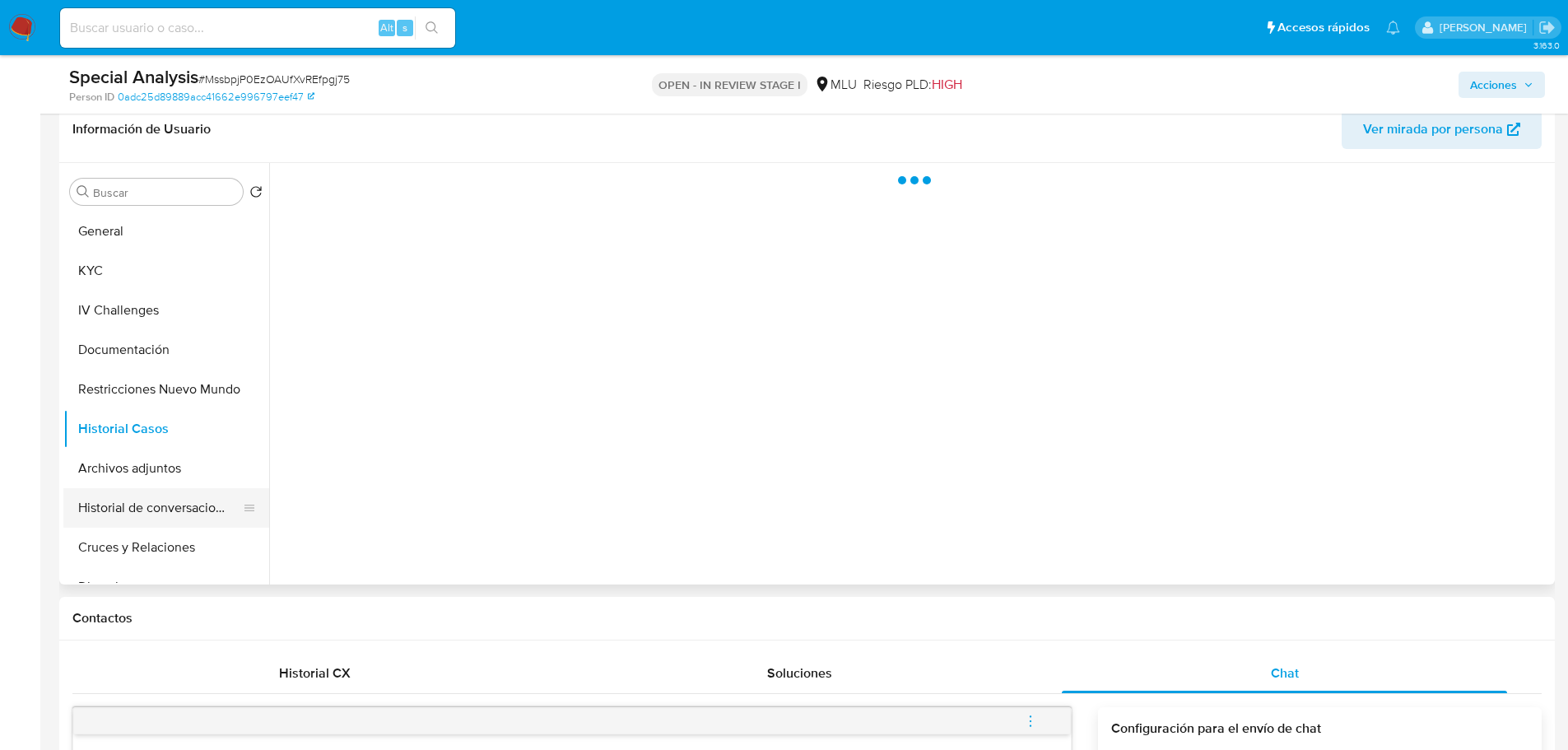
scroll to position [247, 0]
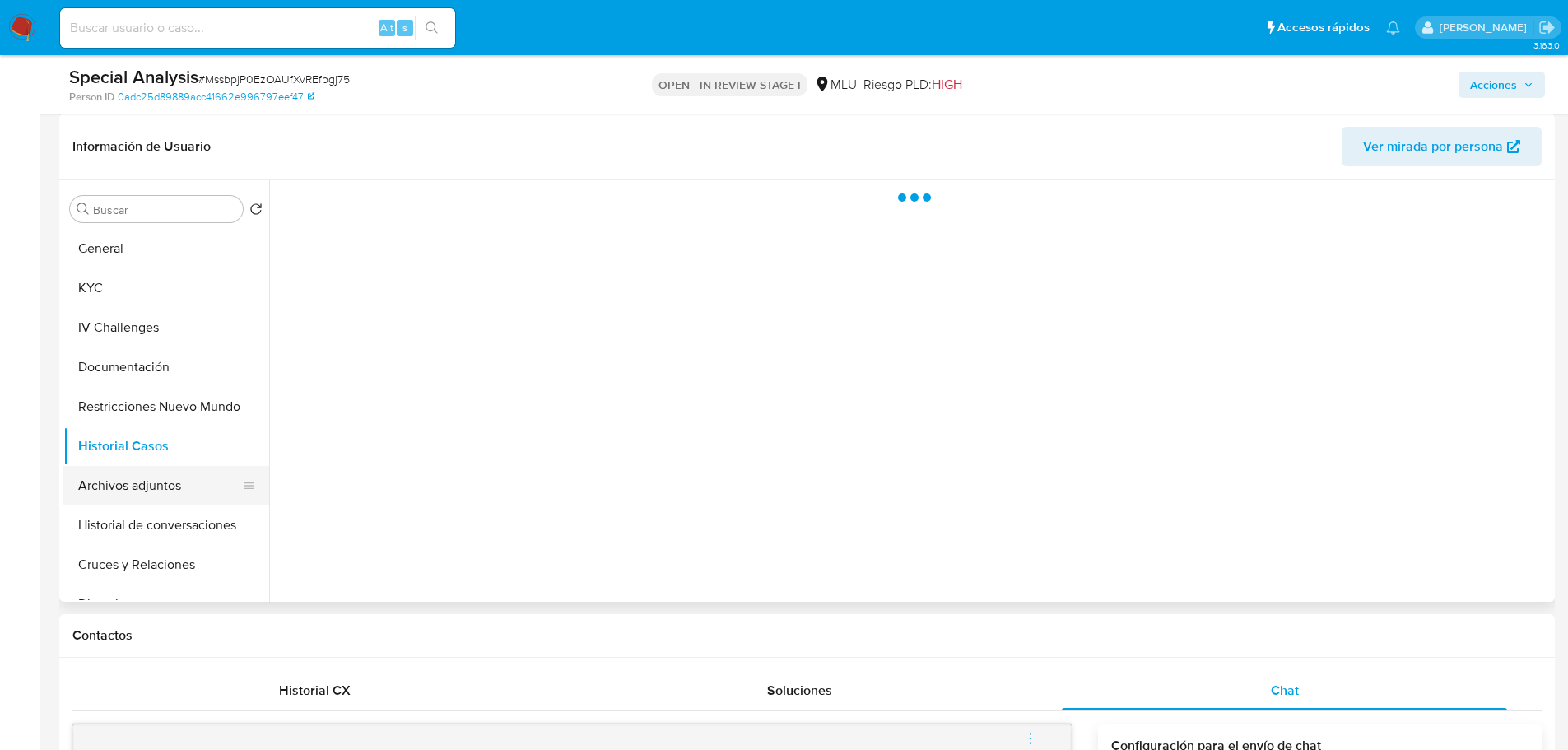
click at [152, 494] on button "Archivos adjuntos" at bounding box center [159, 486] width 193 height 40
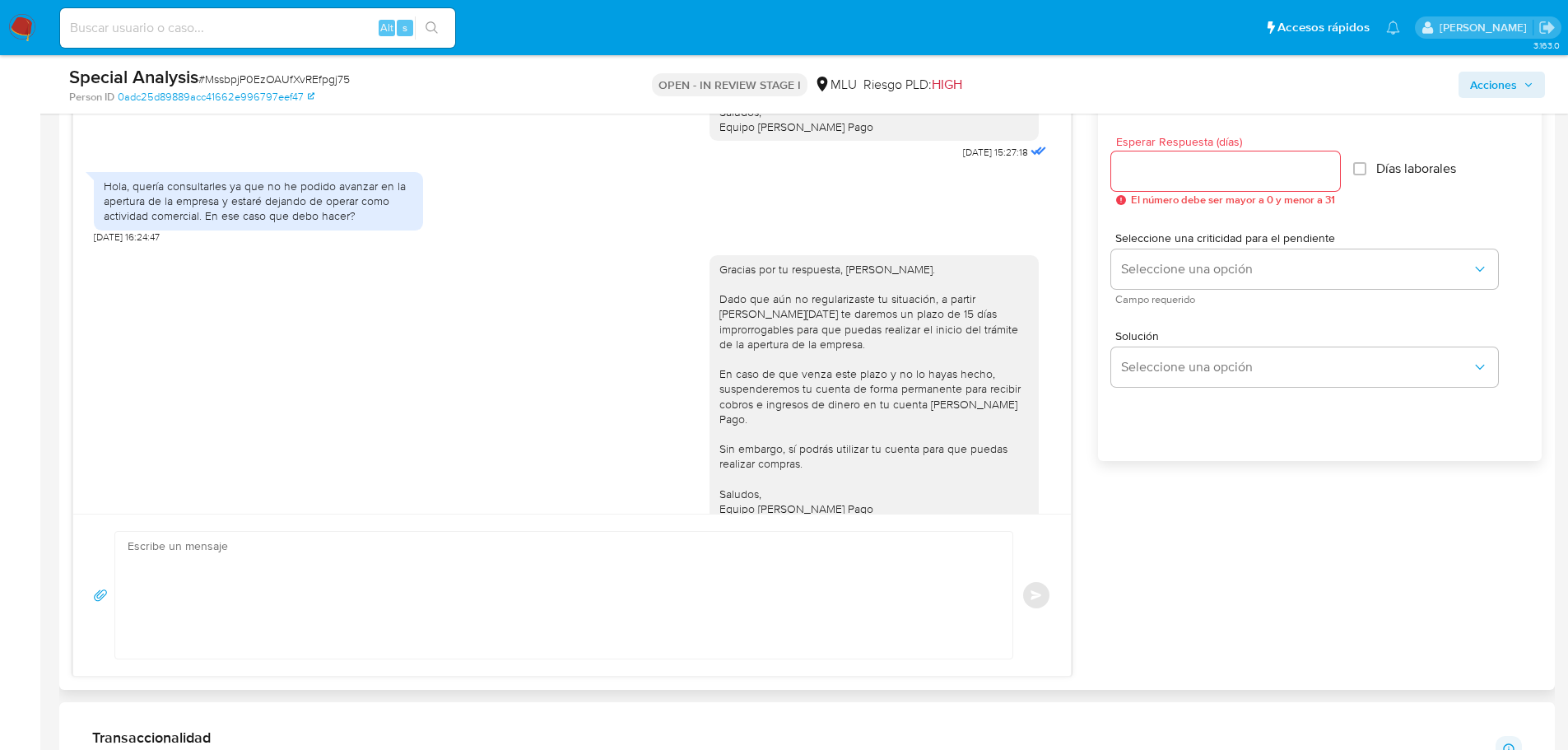
scroll to position [411, 0]
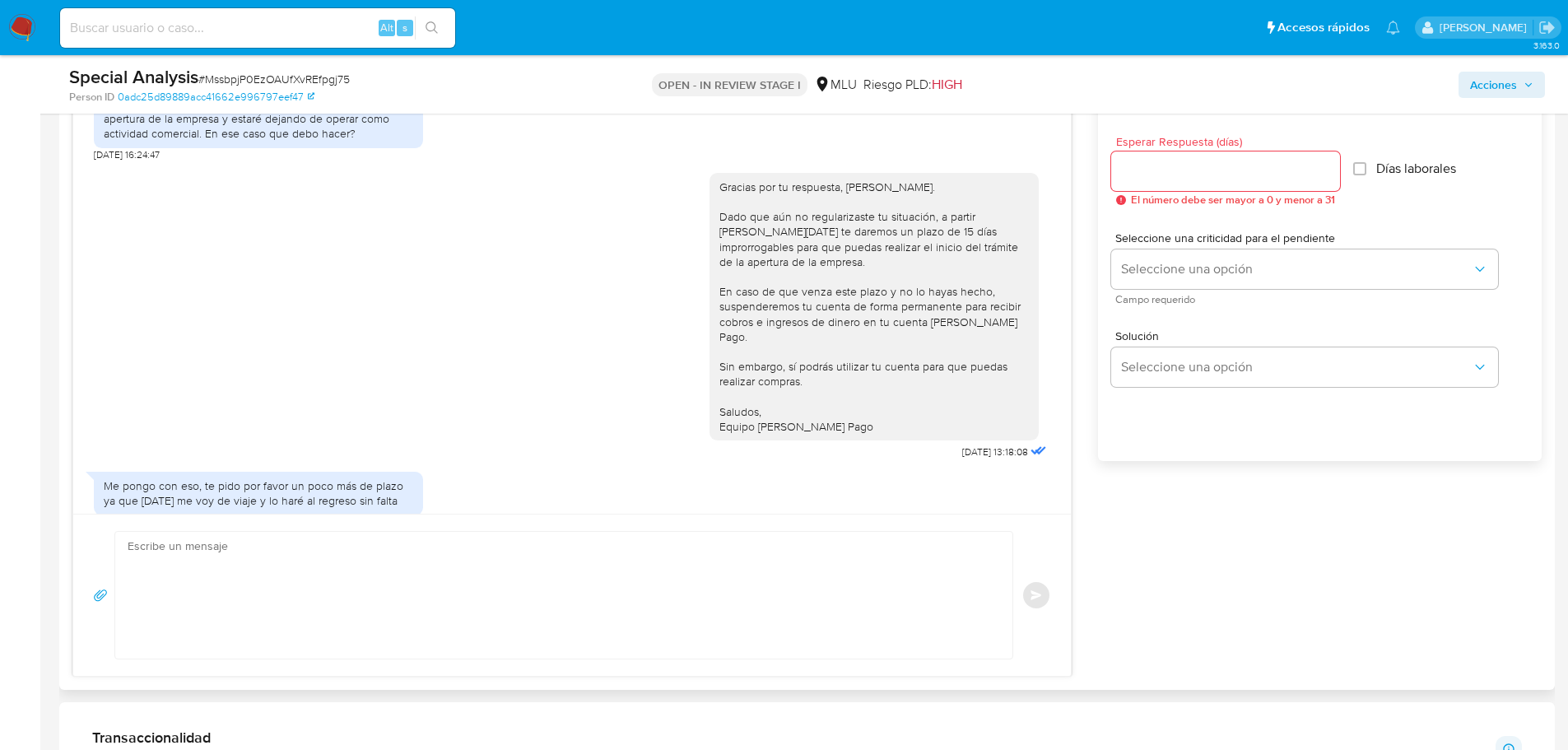
click at [515, 403] on div "Gracias por tu respuesta, Rodrigo. Dado que aún no regularizaste tu situación, …" at bounding box center [572, 313] width 956 height 302
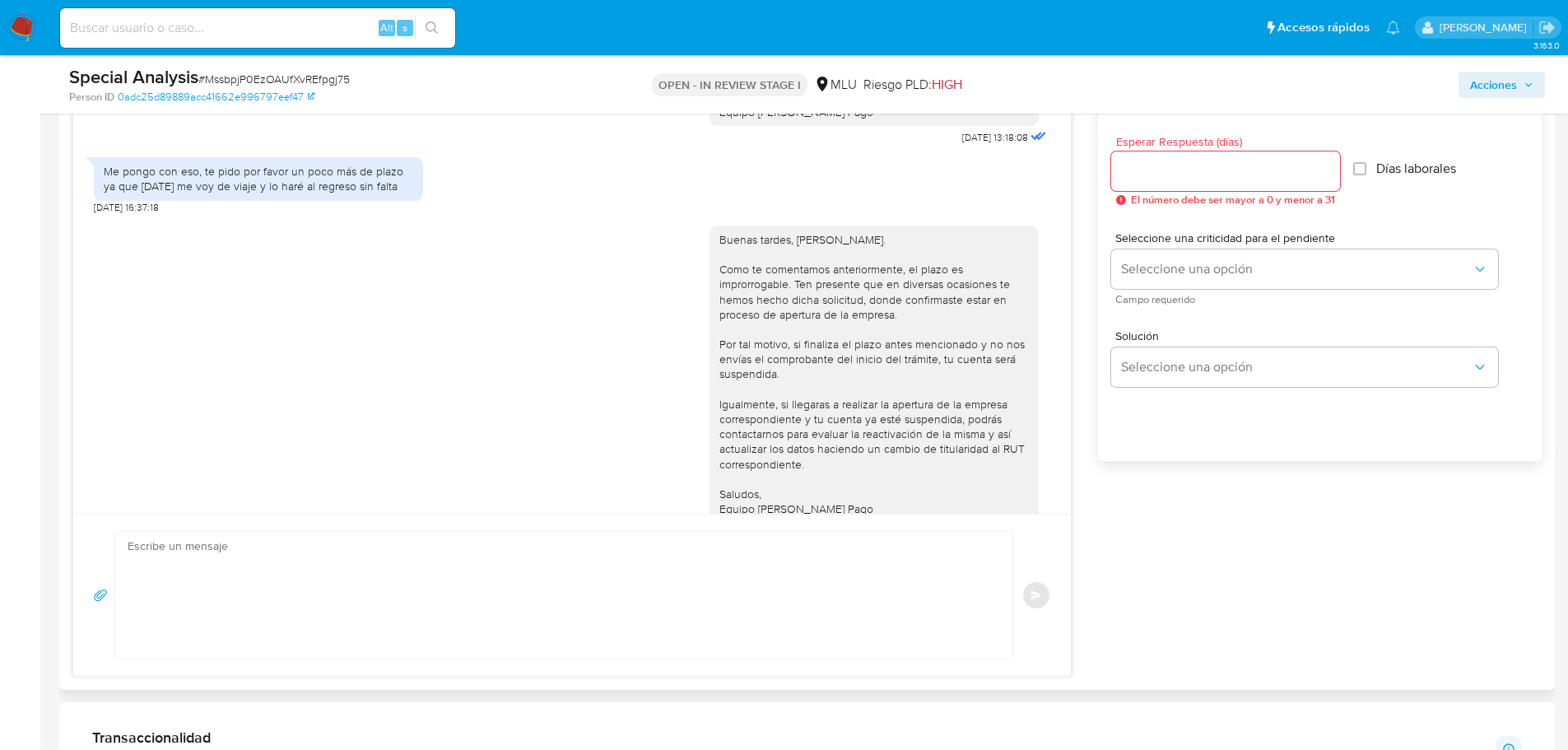
scroll to position [740, 0]
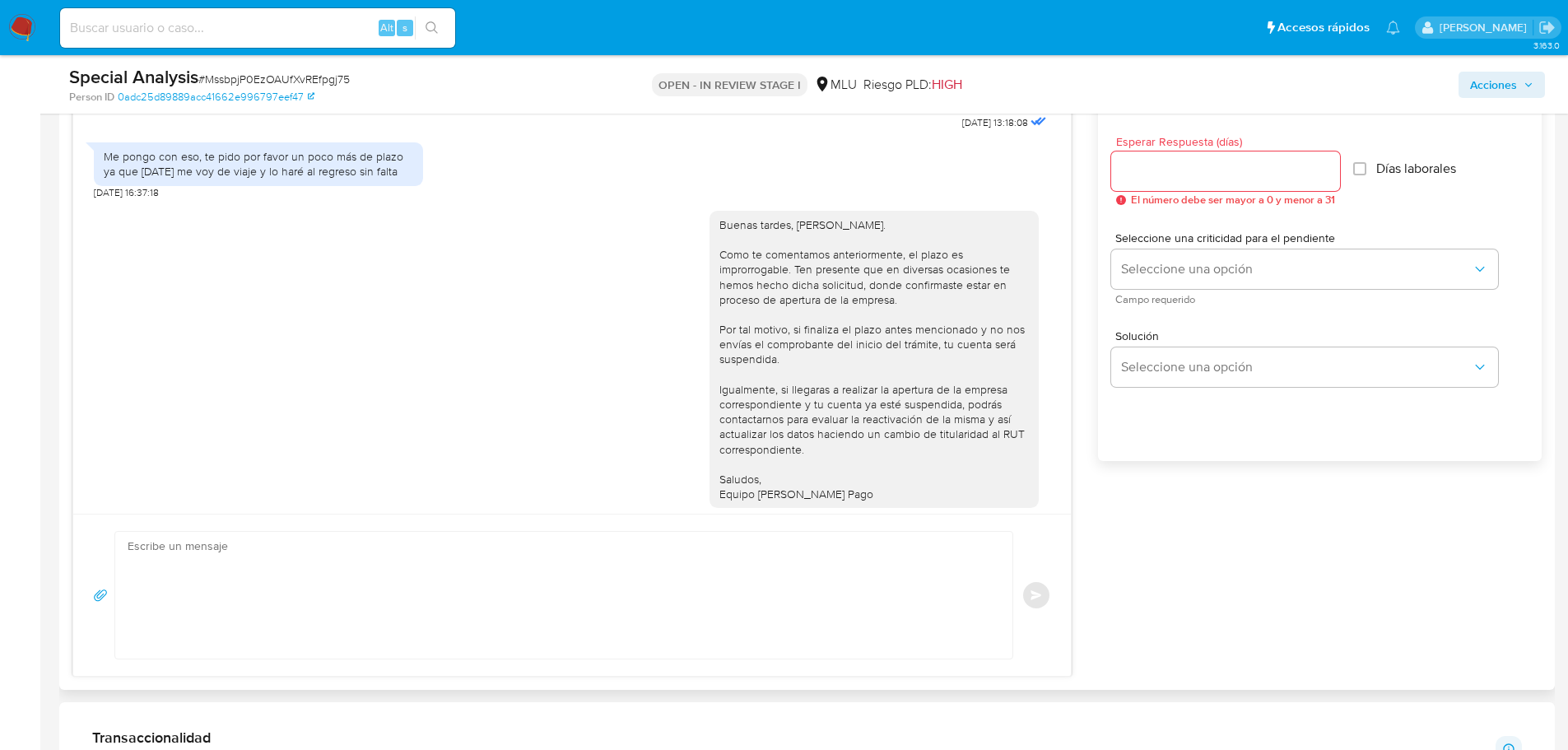
click at [632, 401] on div "Buenas tardes, Rodrigo. Como te comentamos anteriormente, el plazo es improrrog…" at bounding box center [572, 365] width 956 height 333
click at [791, 407] on div "Buenas tardes, Rodrigo. Como te comentamos anteriormente, el plazo es improrrog…" at bounding box center [873, 359] width 309 height 285
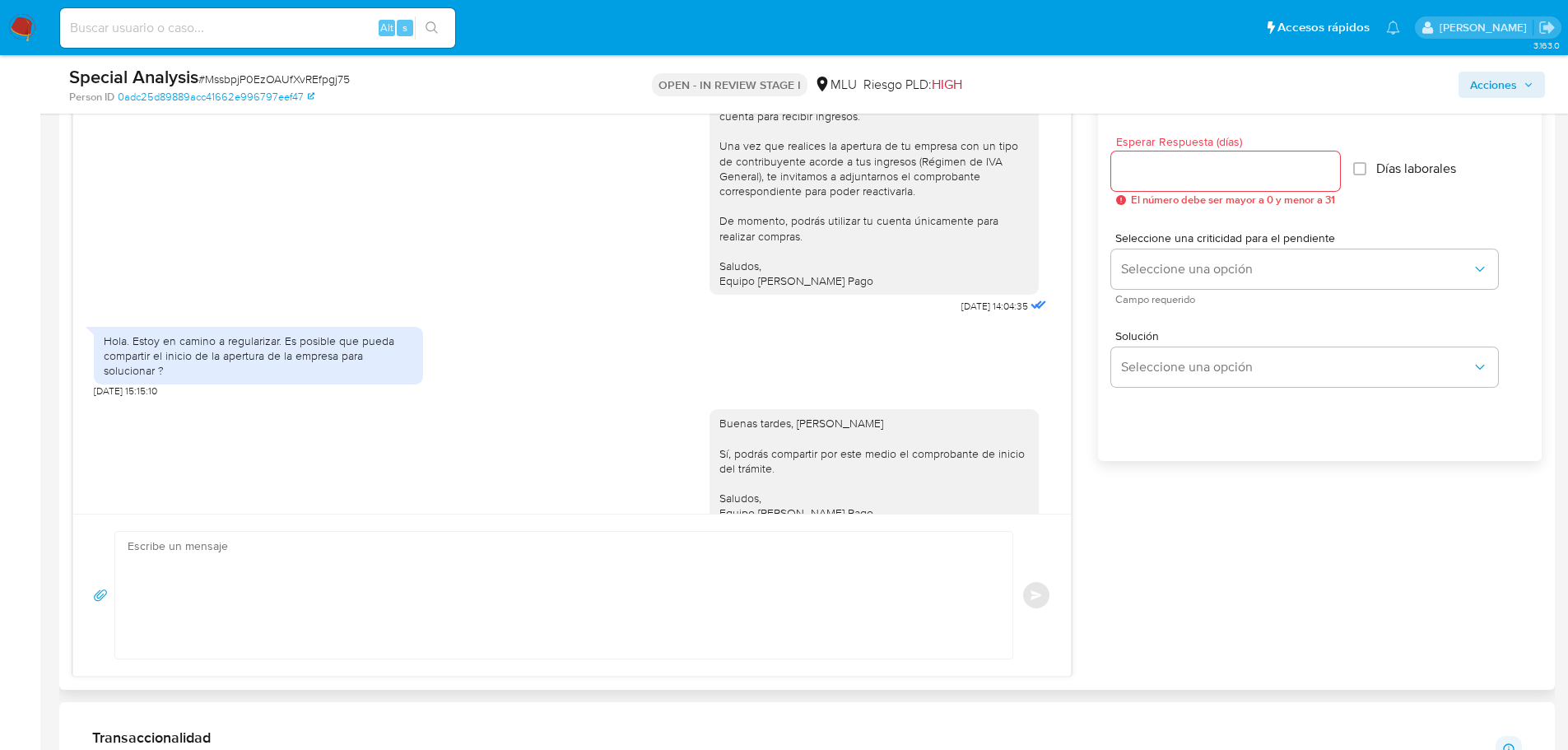
scroll to position [1235, 0]
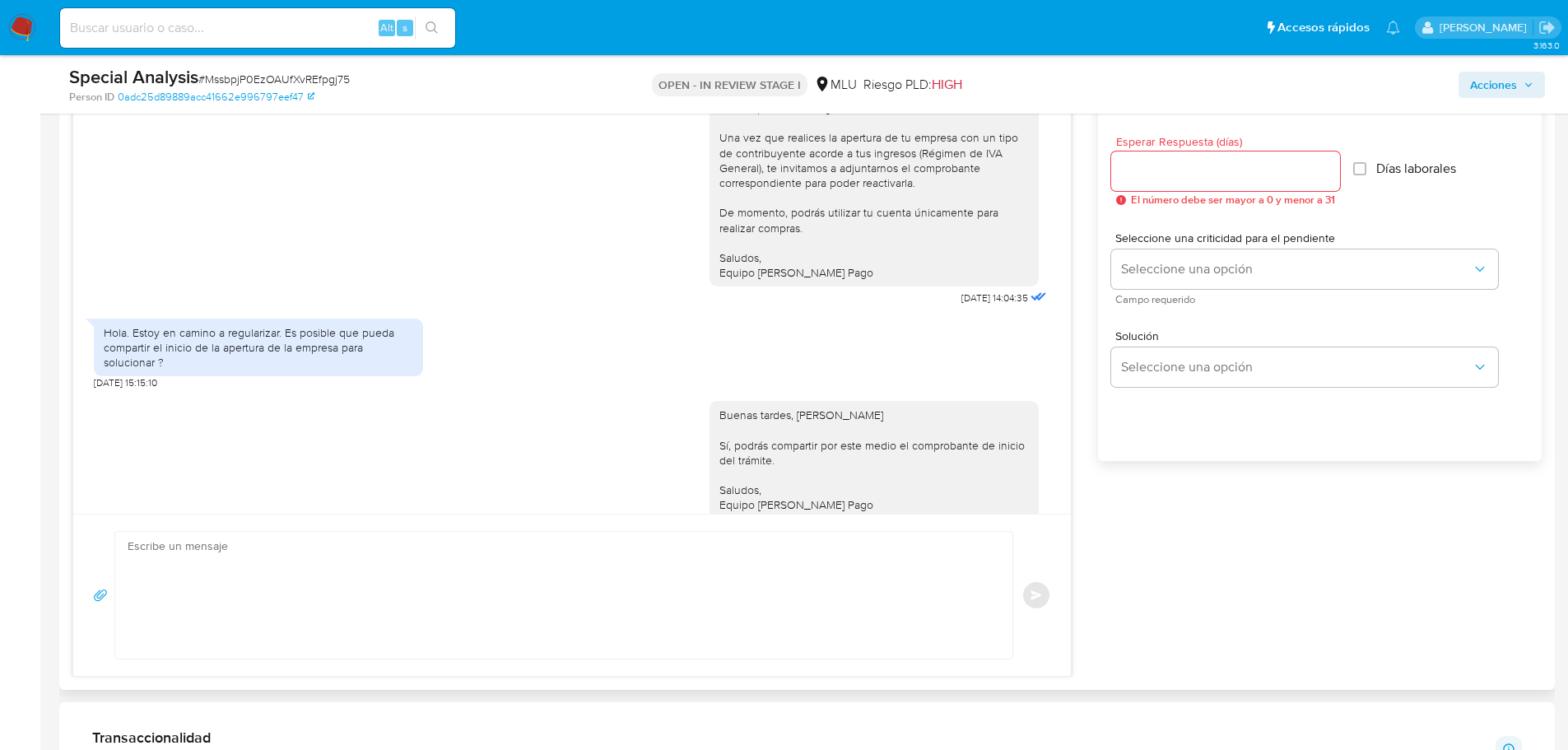
click at [495, 318] on div "Hola. Estoy en camino a regularizar. Es posible que pueda compartir el inicio d…" at bounding box center [572, 350] width 956 height 79
click at [605, 434] on div "Buenas tardes, Rodrigo Sí, podrás compartir por este medio el comprobante de in…" at bounding box center [572, 466] width 956 height 153
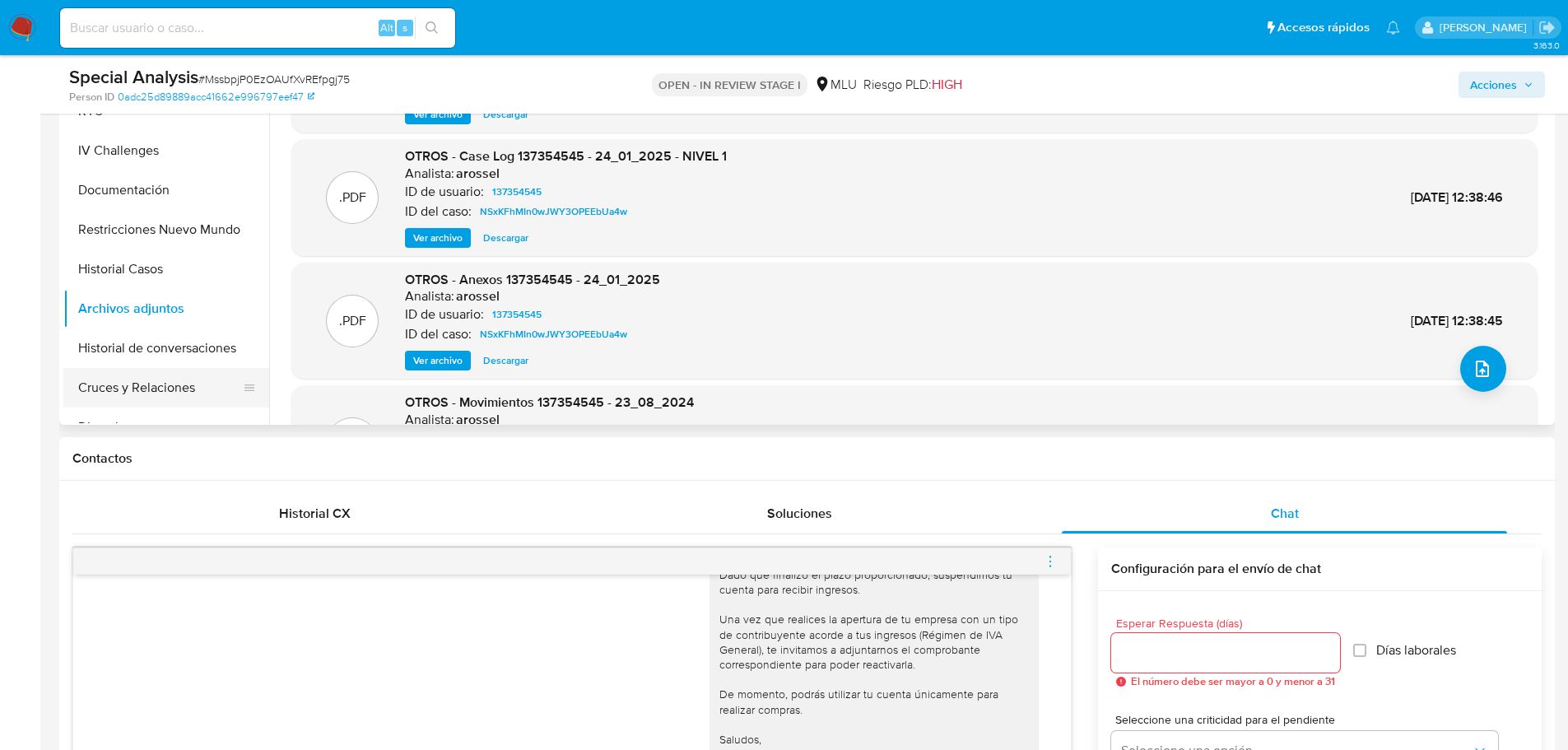
scroll to position [329, 0]
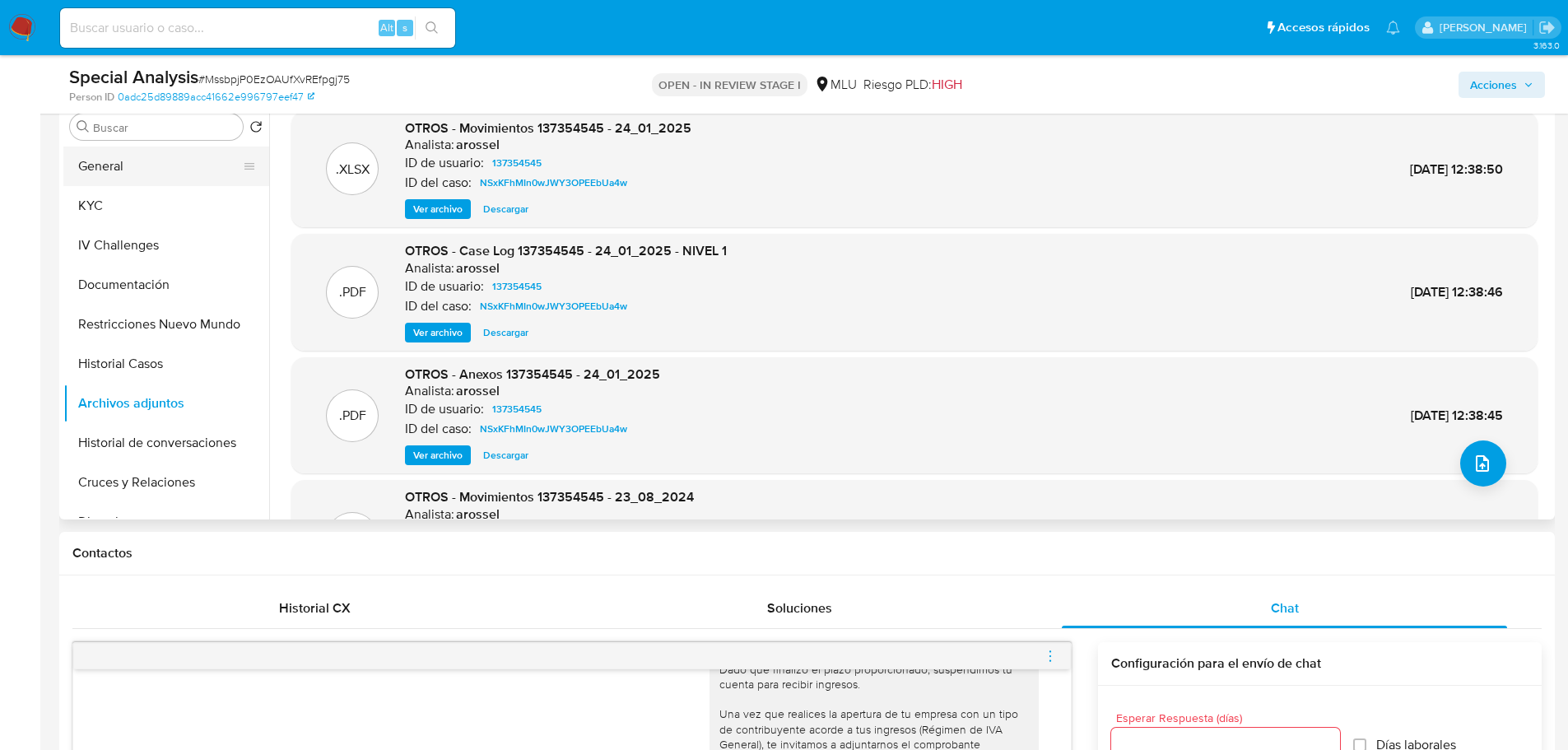
click at [158, 157] on button "General" at bounding box center [159, 167] width 193 height 40
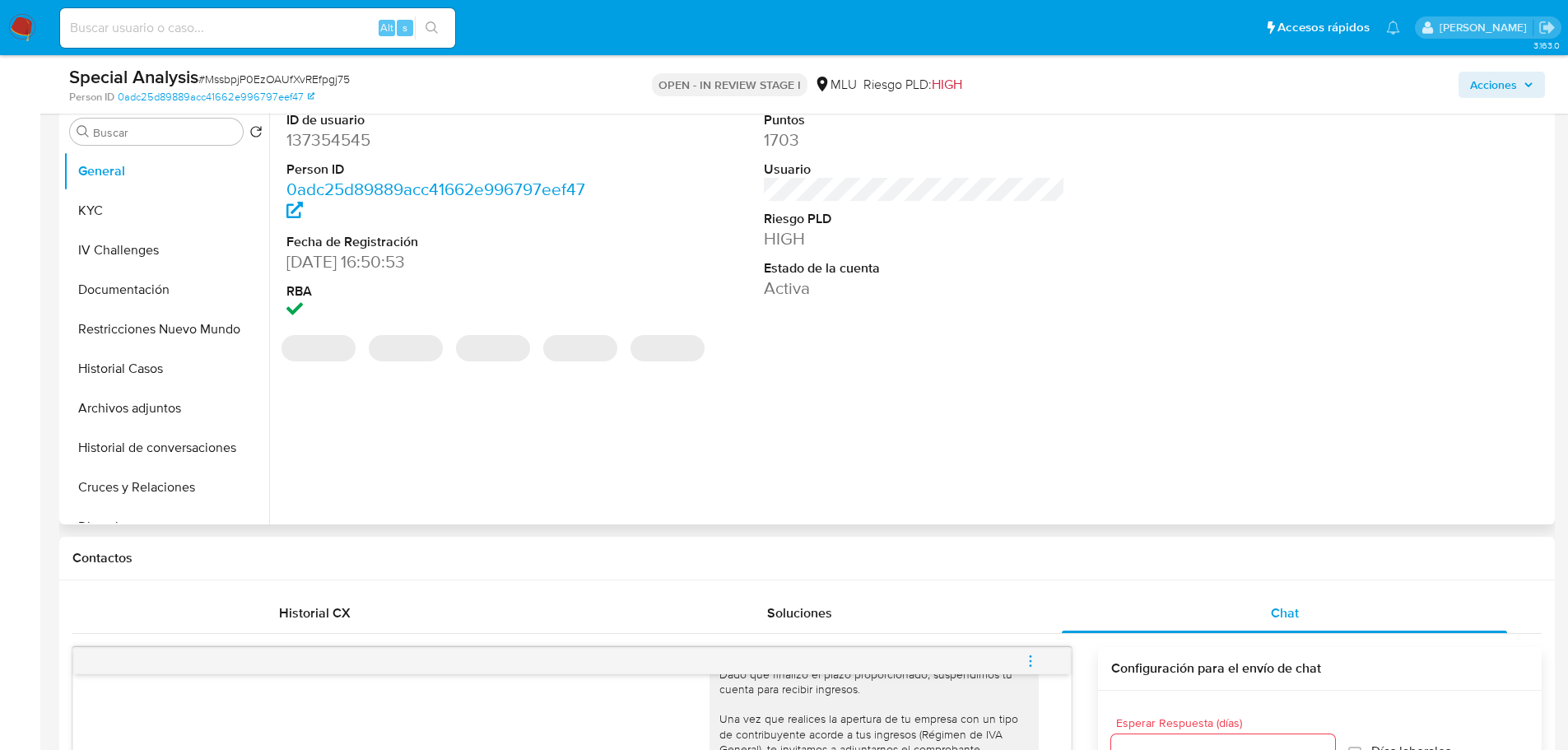
click at [354, 132] on div "Información de Usuario Ver mirada por persona Buscar Volver al orden por defect…" at bounding box center [807, 280] width 1495 height 488
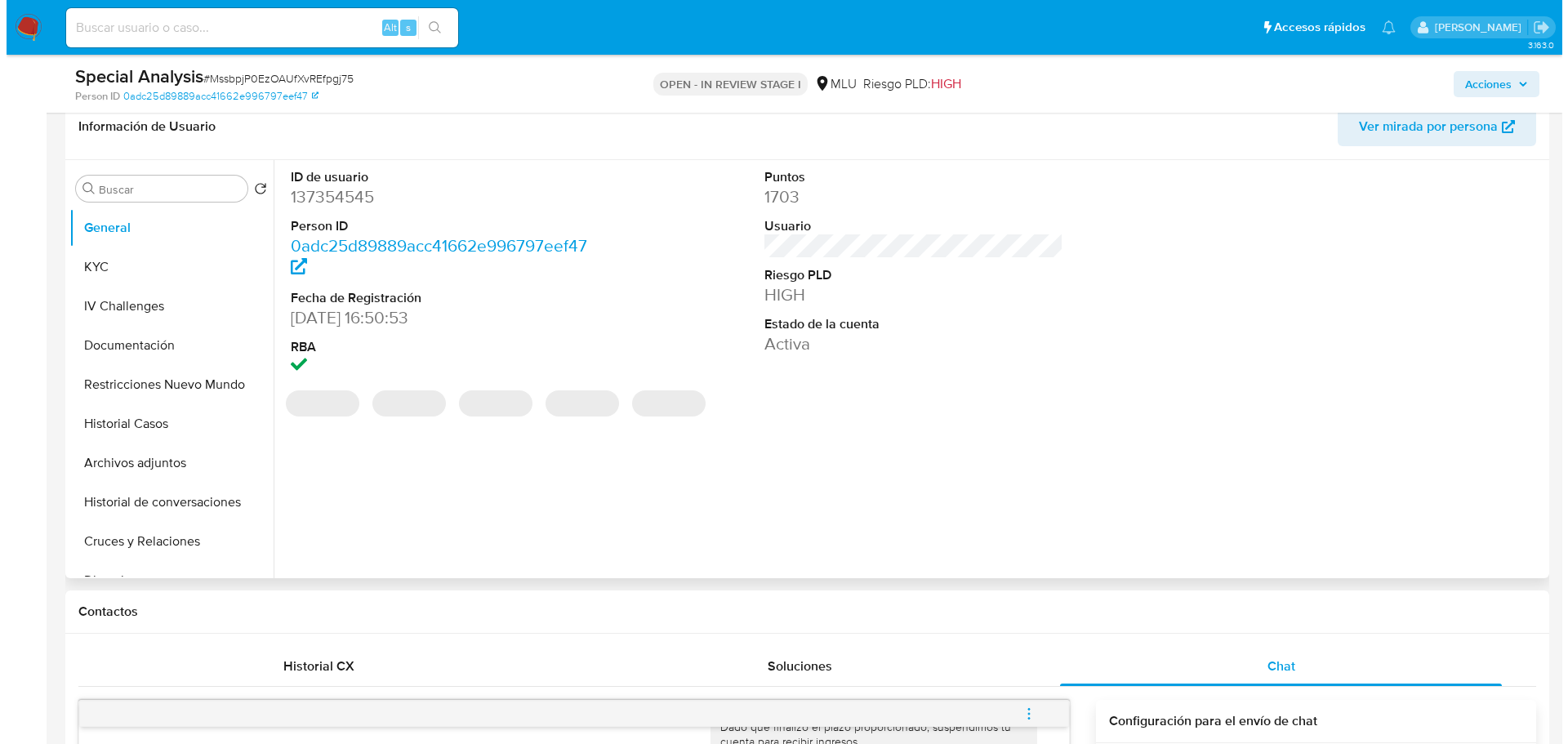
scroll to position [245, 0]
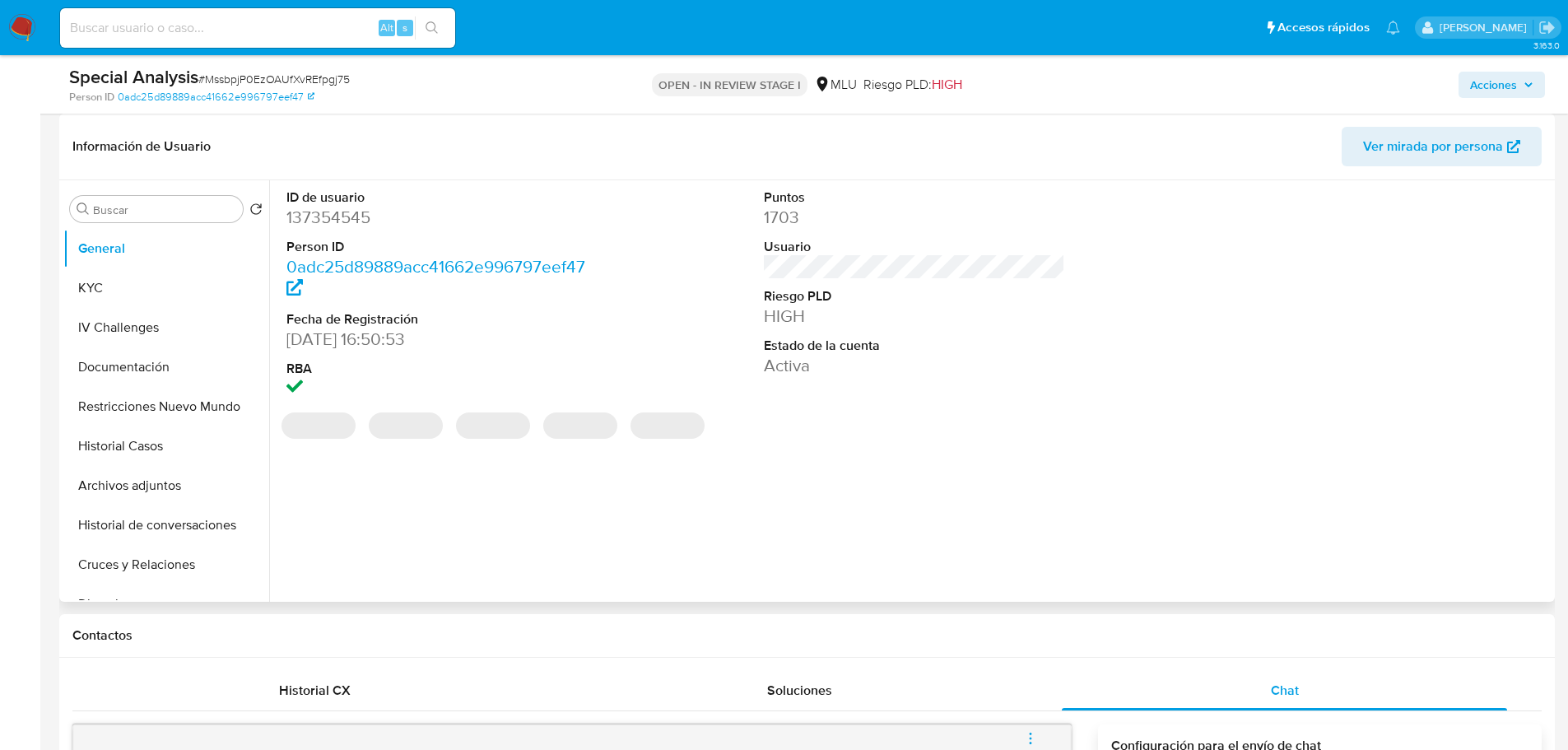
click at [353, 130] on header "Información de Usuario Ver mirada por persona" at bounding box center [807, 147] width 1469 height 40
click at [346, 214] on dd "137354545" at bounding box center [437, 217] width 302 height 23
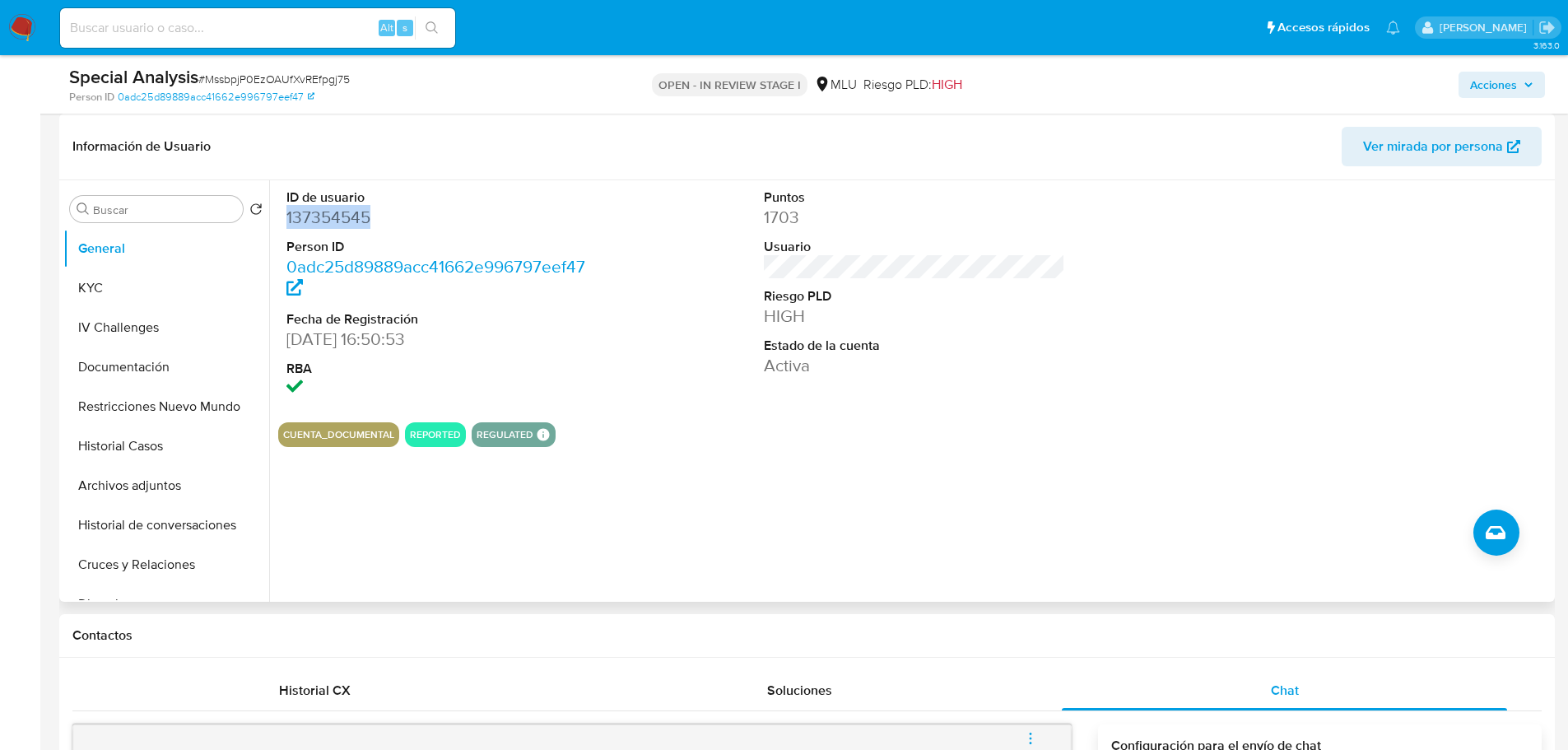
click at [346, 214] on dd "137354545" at bounding box center [437, 217] width 302 height 23
copy dd "137354545"
click at [162, 499] on button "Archivos adjuntos" at bounding box center [159, 486] width 193 height 40
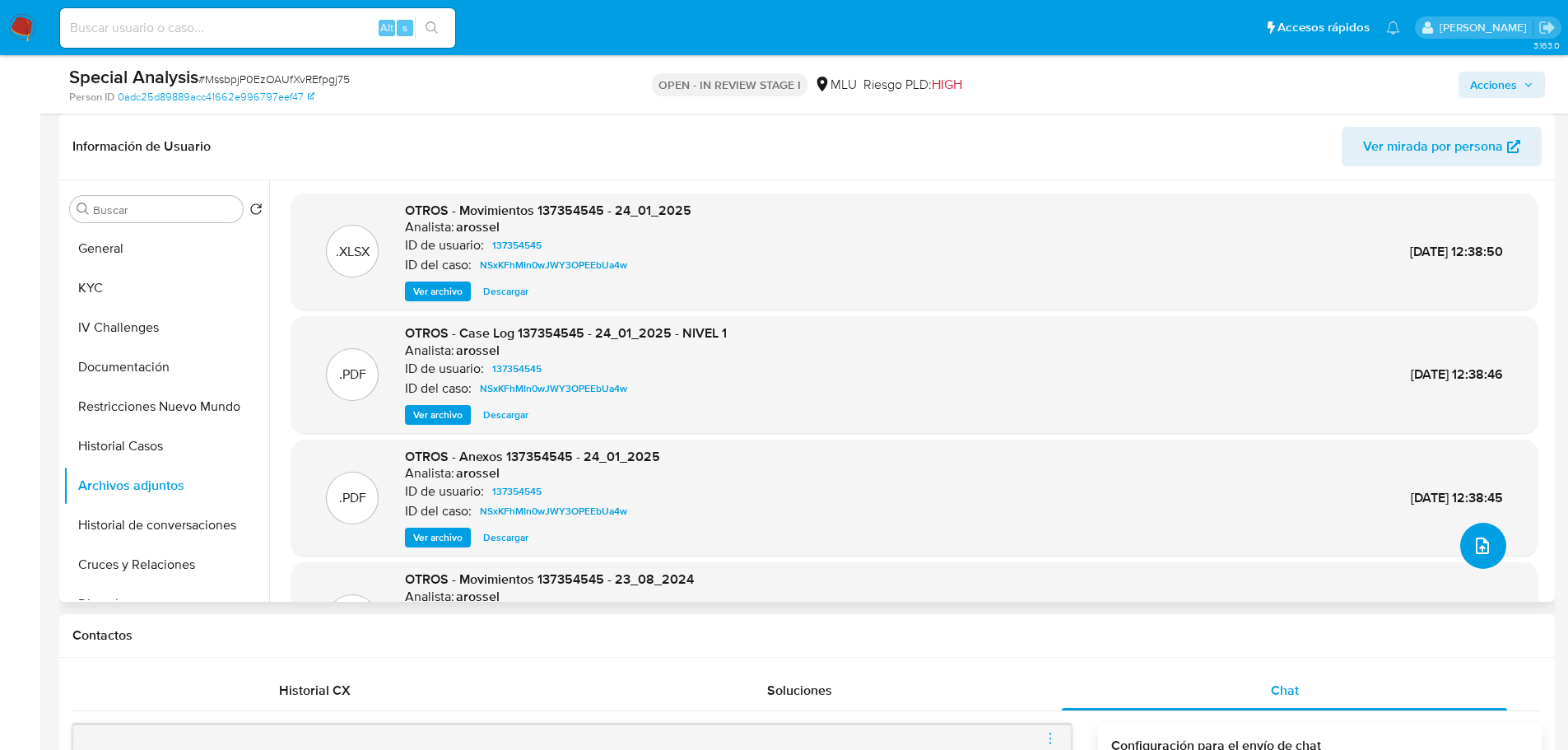
click at [1464, 562] on button "upload-file" at bounding box center [1482, 545] width 46 height 46
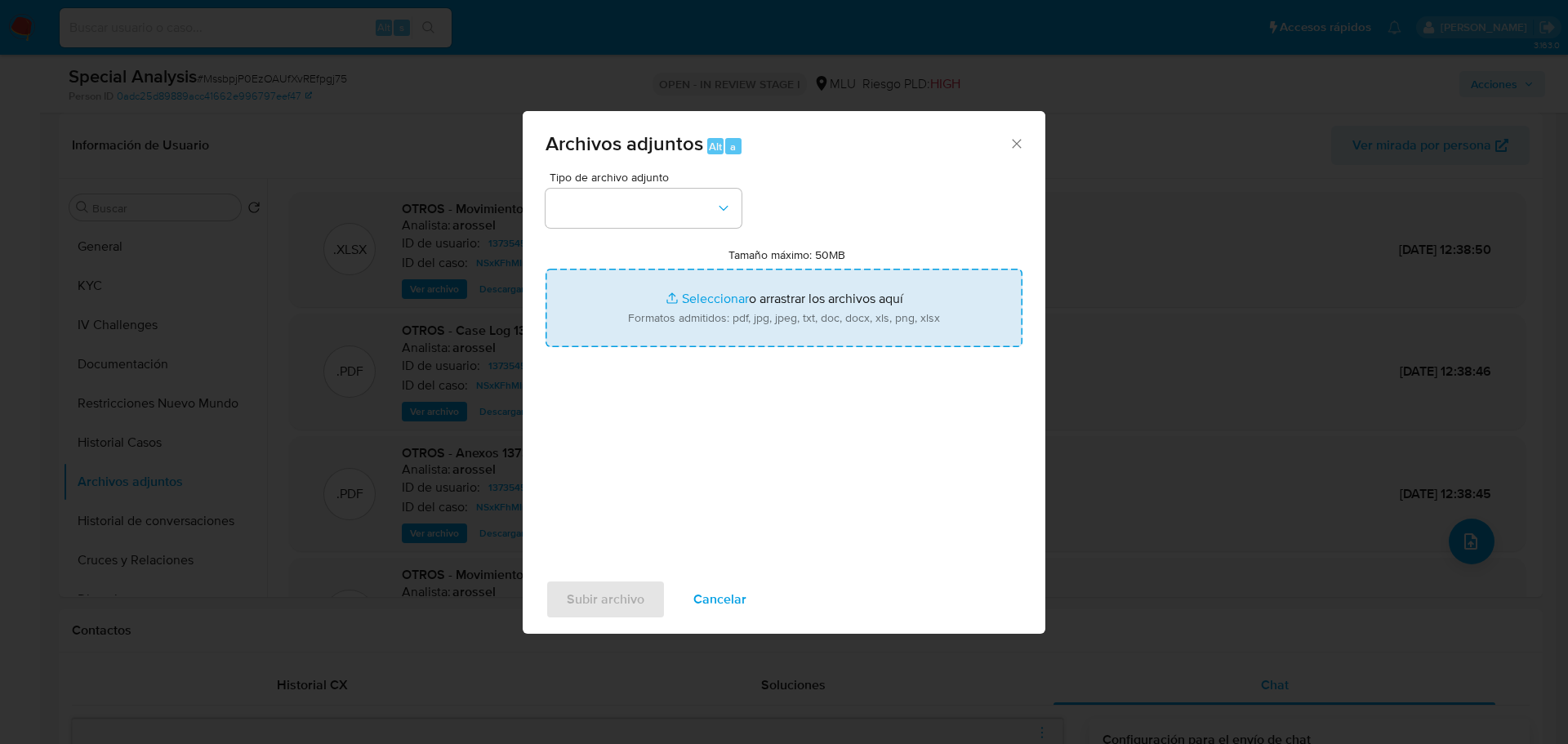
click at [710, 333] on input "Tamaño máximo: 50MB Seleccionar archivos" at bounding box center [784, 307] width 477 height 78
type input "C:\fakepath\Anexos 137354545 - 17_09_2025.pdf"
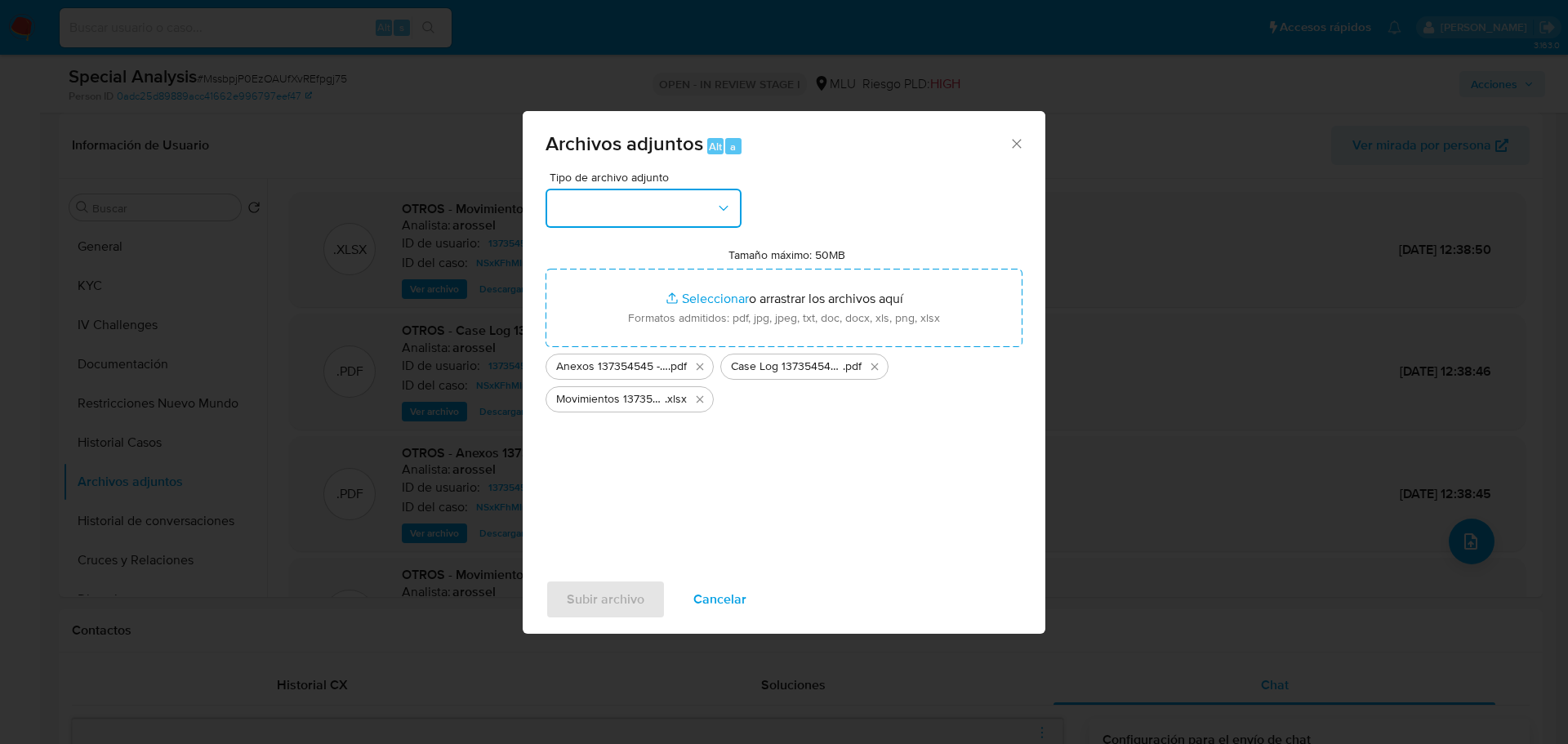
click at [622, 215] on button "button" at bounding box center [643, 208] width 196 height 39
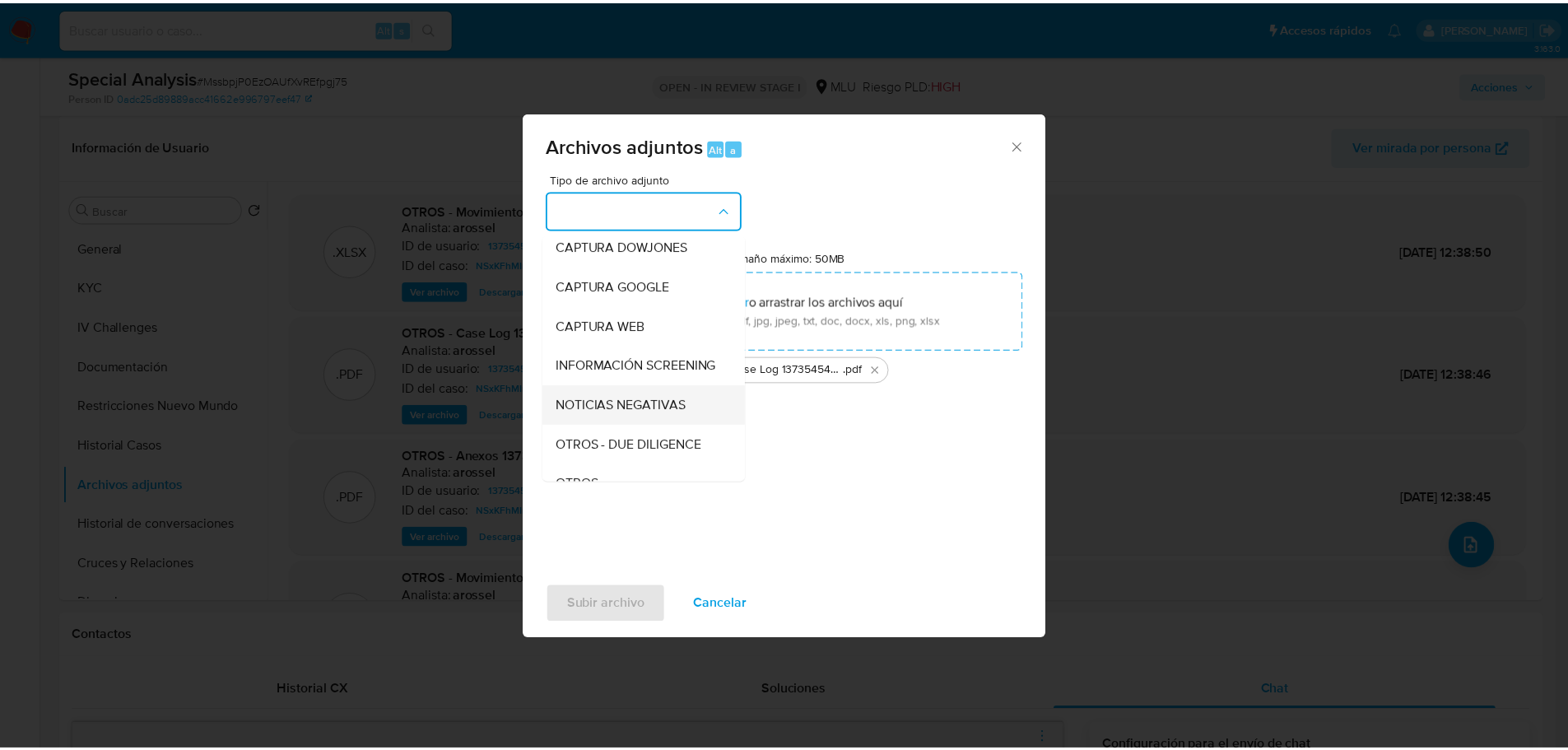
scroll to position [82, 0]
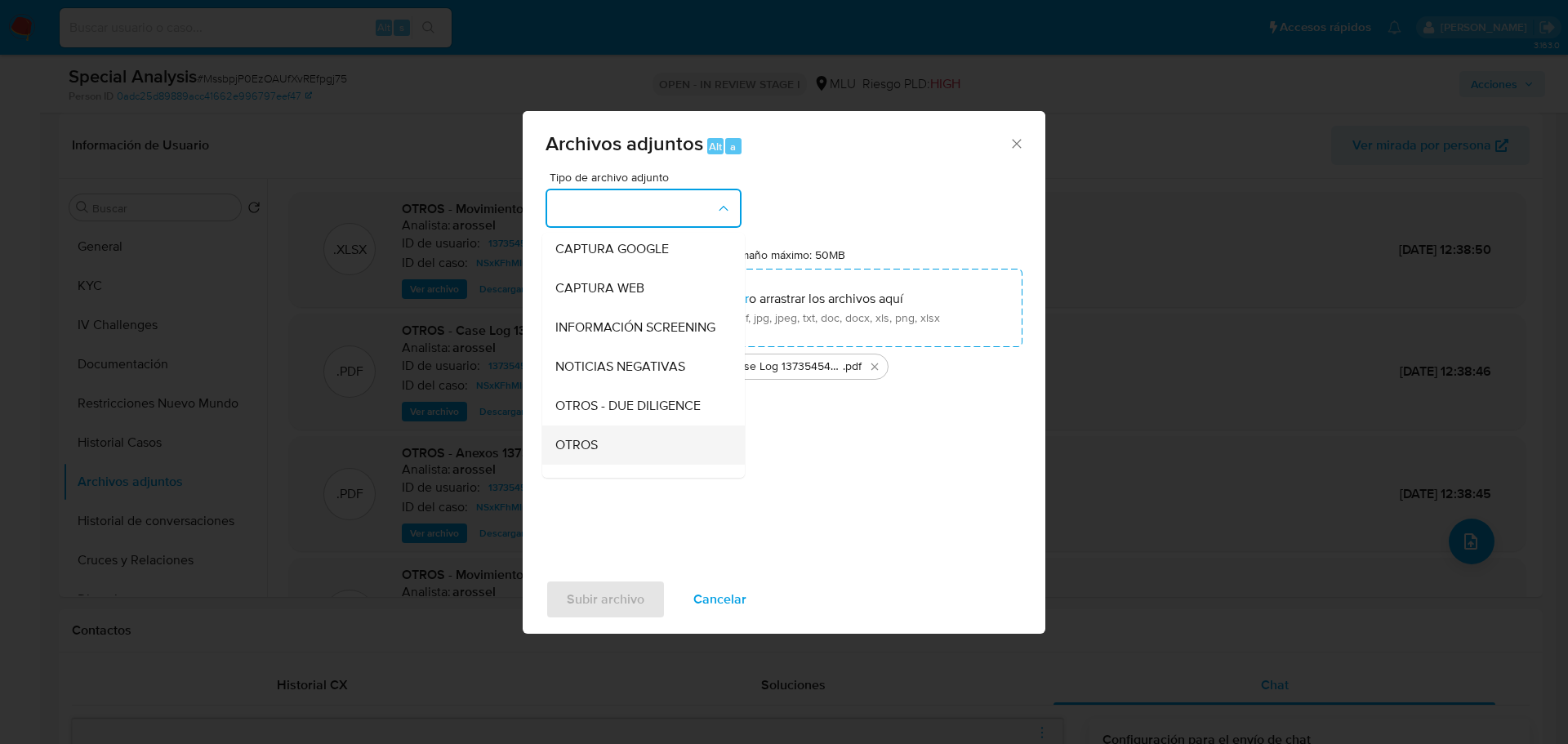
click at [616, 449] on div "OTROS" at bounding box center [639, 445] width 166 height 39
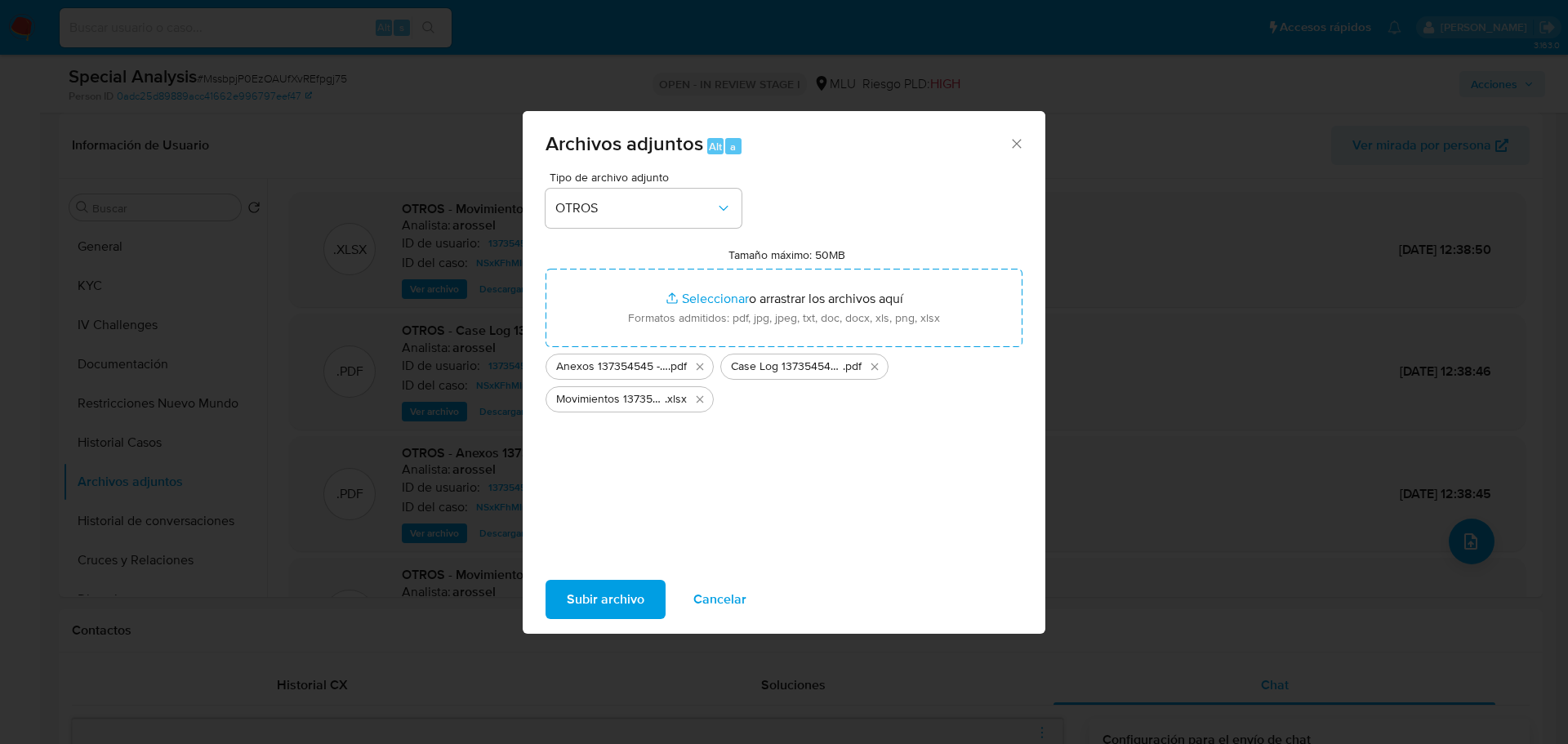
click at [627, 603] on span "Subir archivo" at bounding box center [605, 599] width 77 height 36
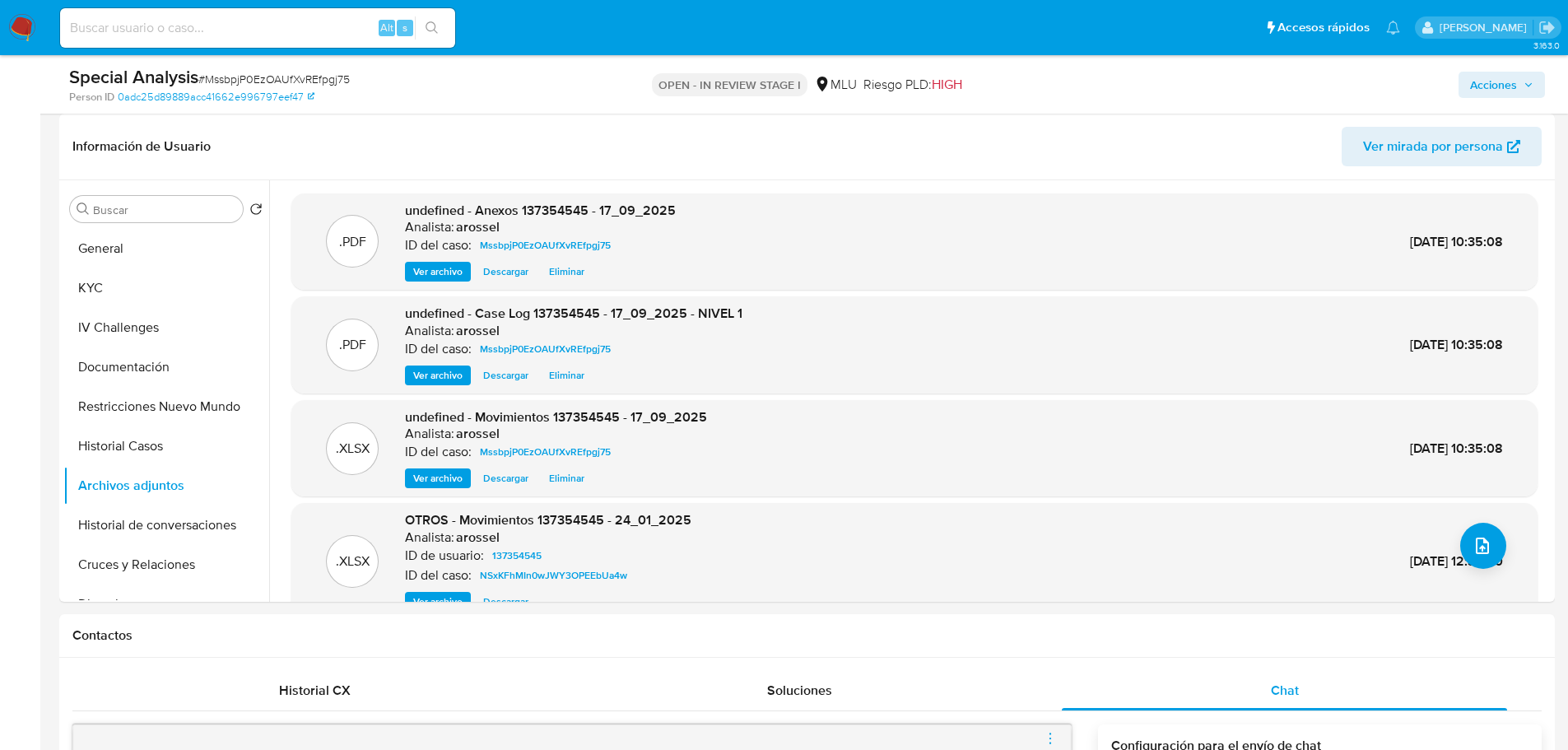
click at [1481, 73] on span "Acciones" at bounding box center [1493, 85] width 47 height 26
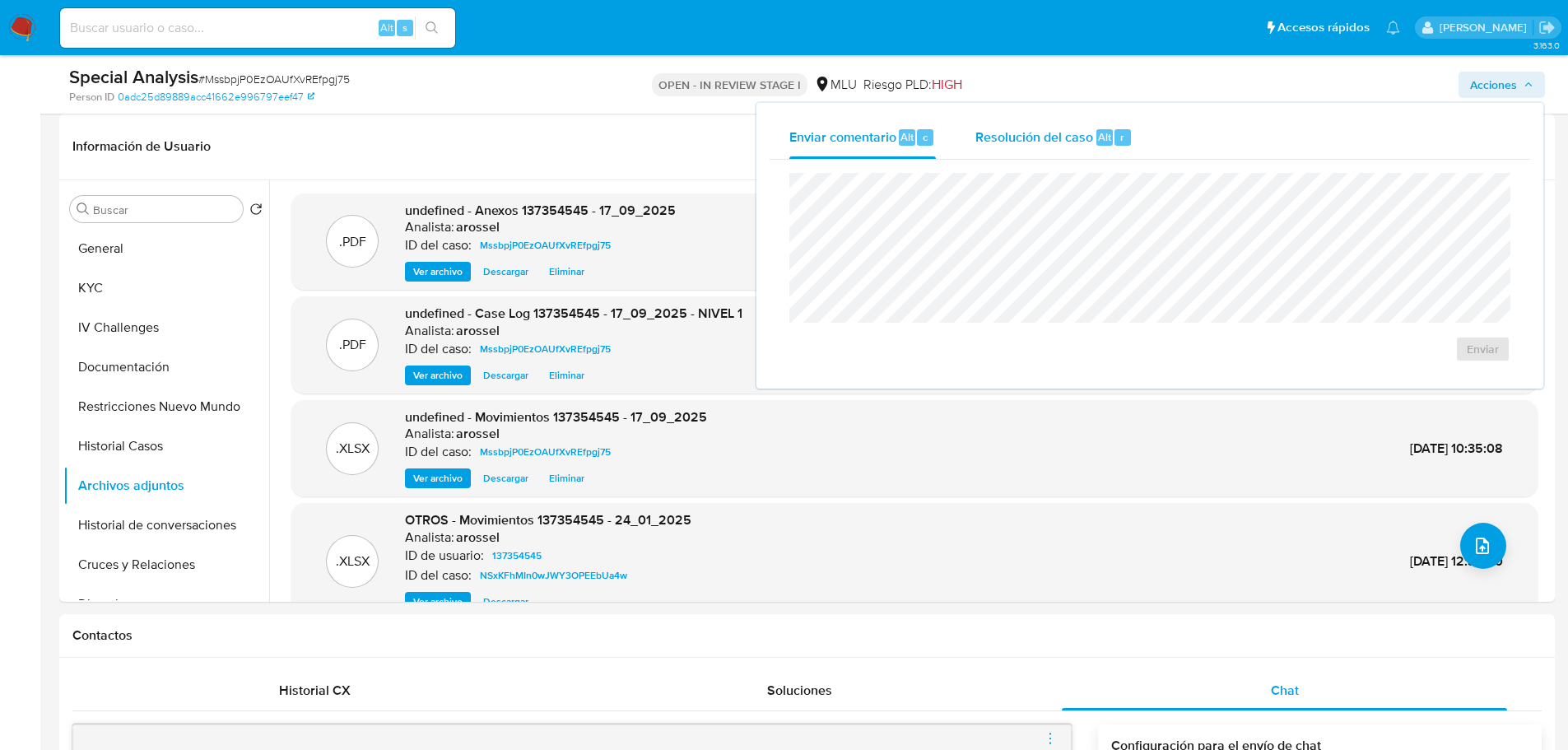
click at [1040, 145] on span "Resolución del caso" at bounding box center [1034, 137] width 117 height 19
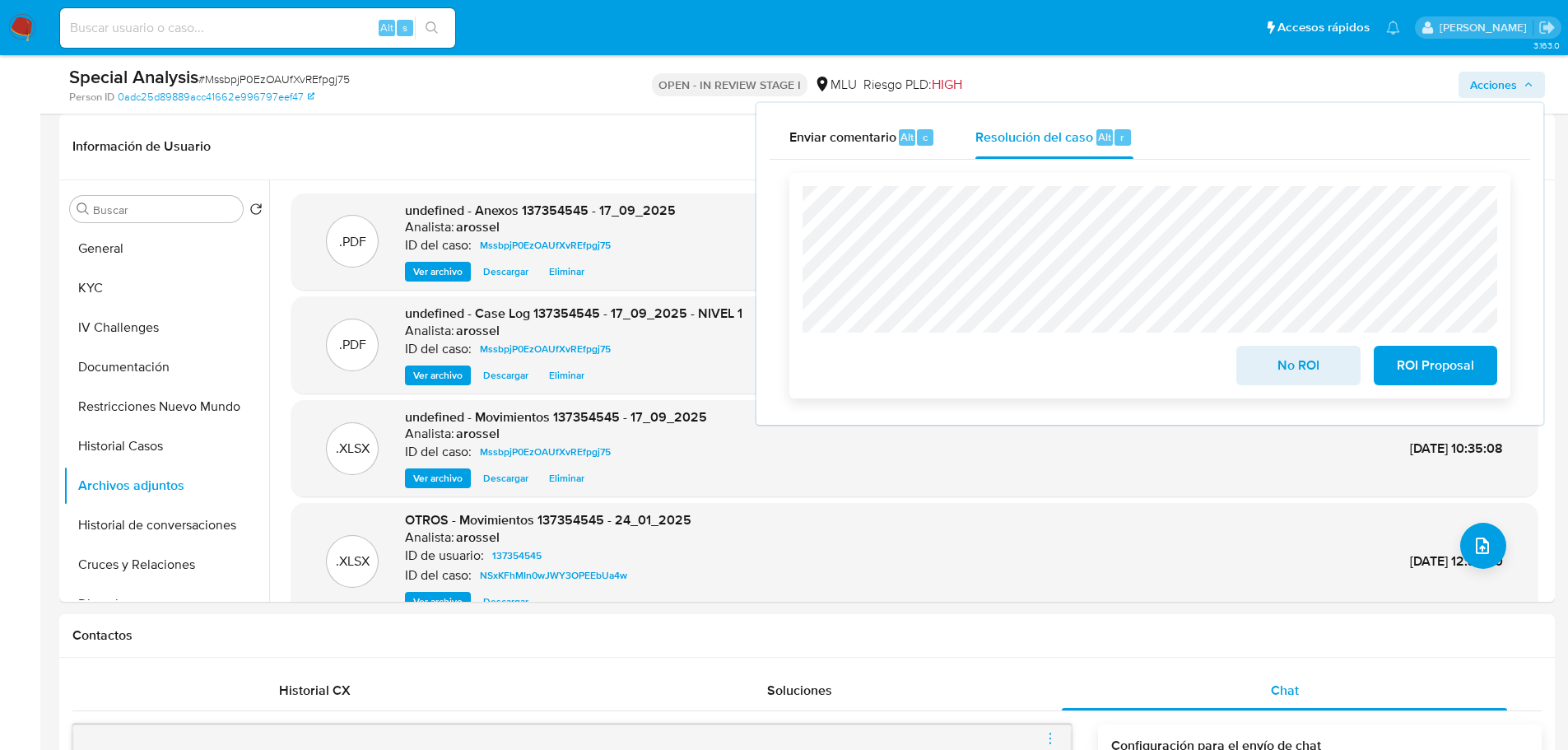
click at [1463, 359] on span "ROI Proposal" at bounding box center [1434, 365] width 80 height 36
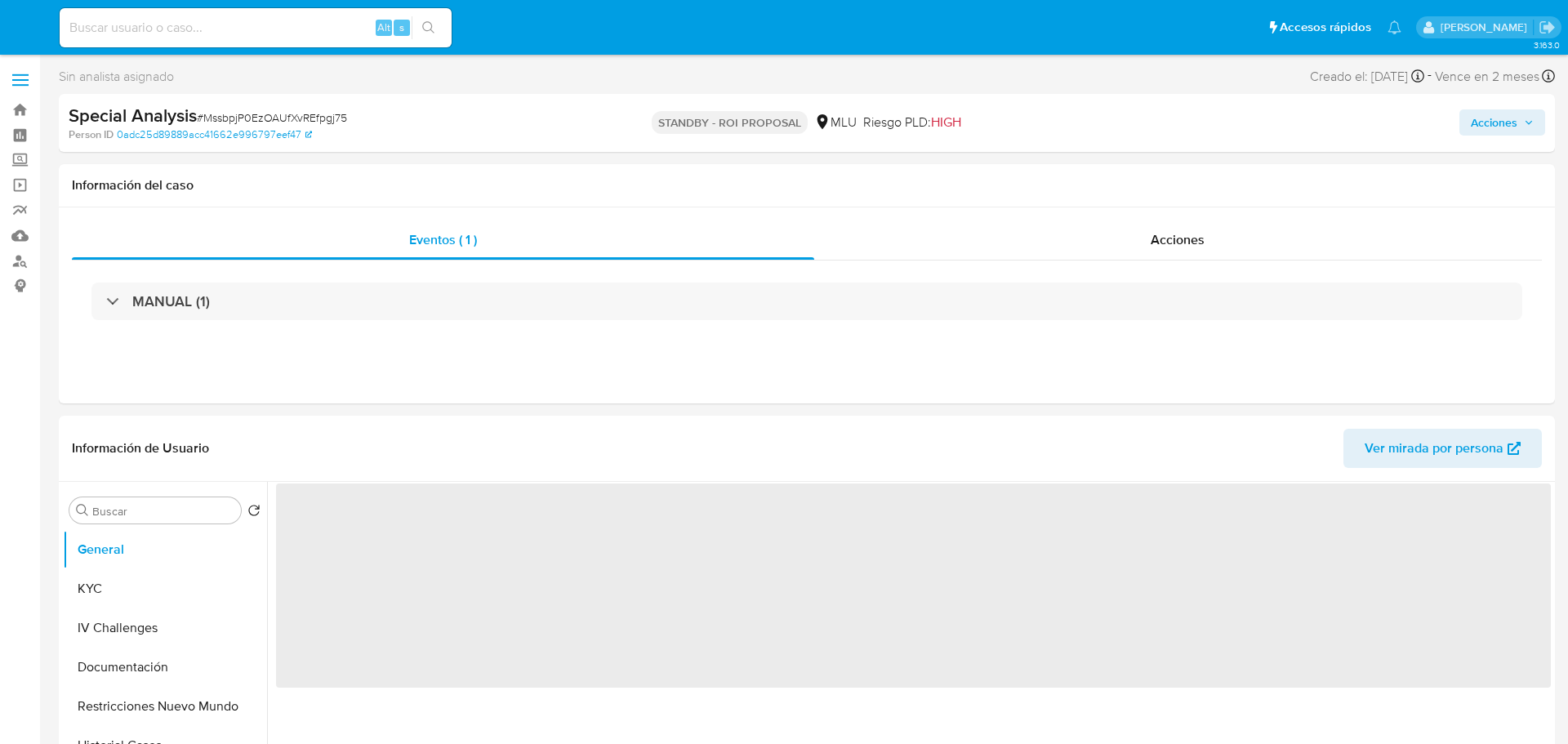
select select "10"
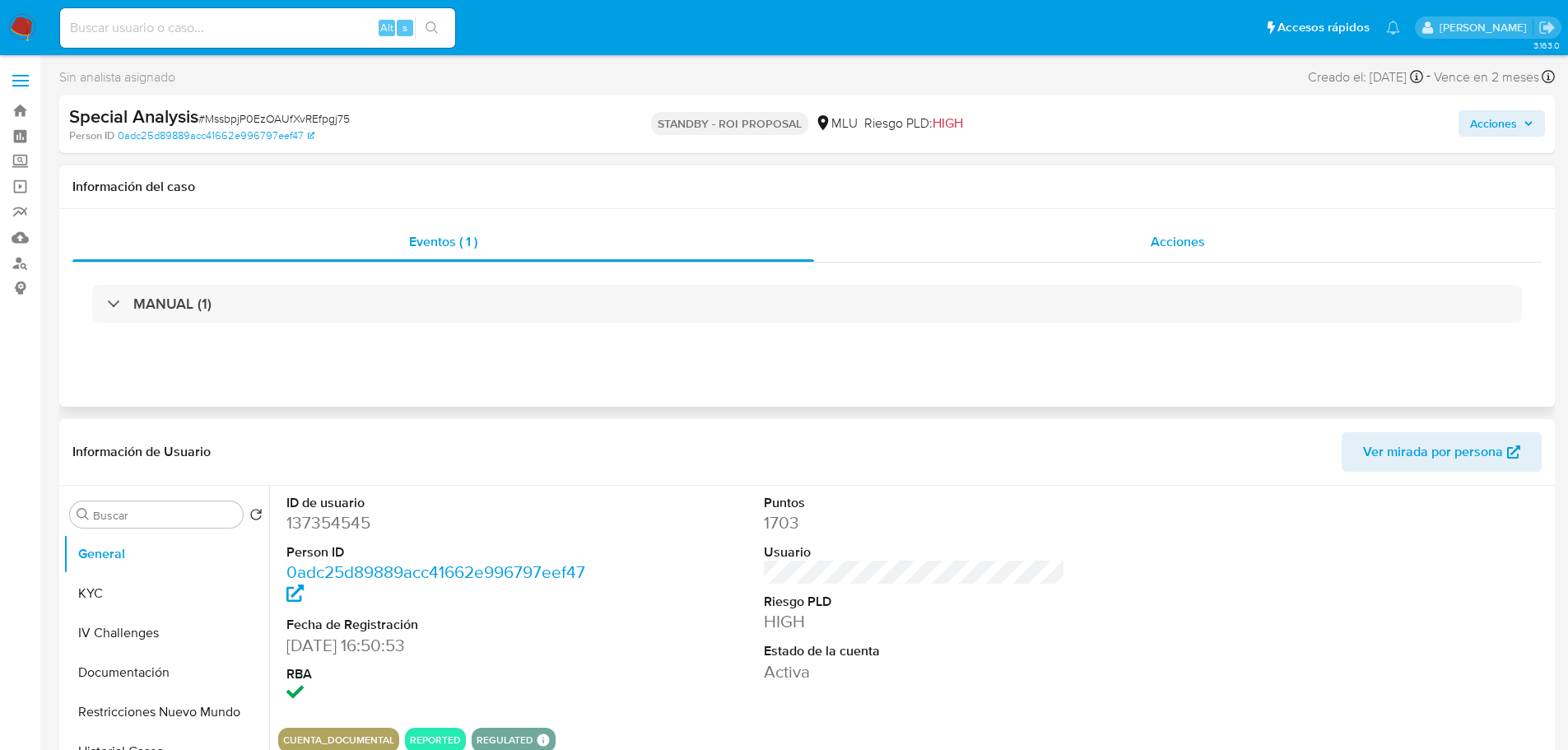
click at [1086, 235] on div "Acciones" at bounding box center [1178, 242] width 727 height 40
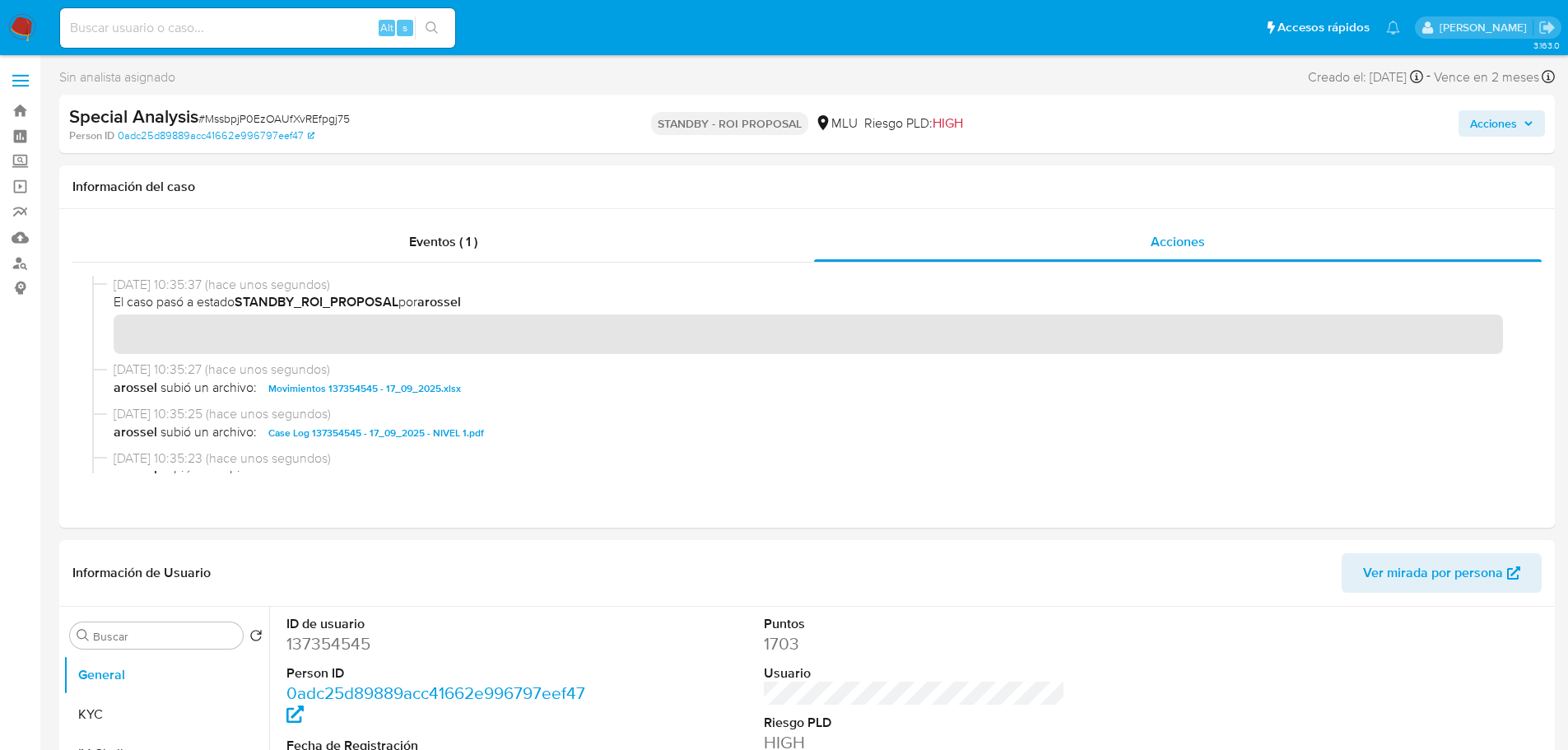
click at [252, 117] on span "# MssbpjP0EzOAUfXvREfpgj75" at bounding box center [274, 118] width 151 height 16
click at [216, 31] on input at bounding box center [257, 28] width 395 height 22
paste input "wDxoe16ITUJcyhEUEklsJT3j"
type input "wDxoe16ITUJcyhEUEklsJT3j"
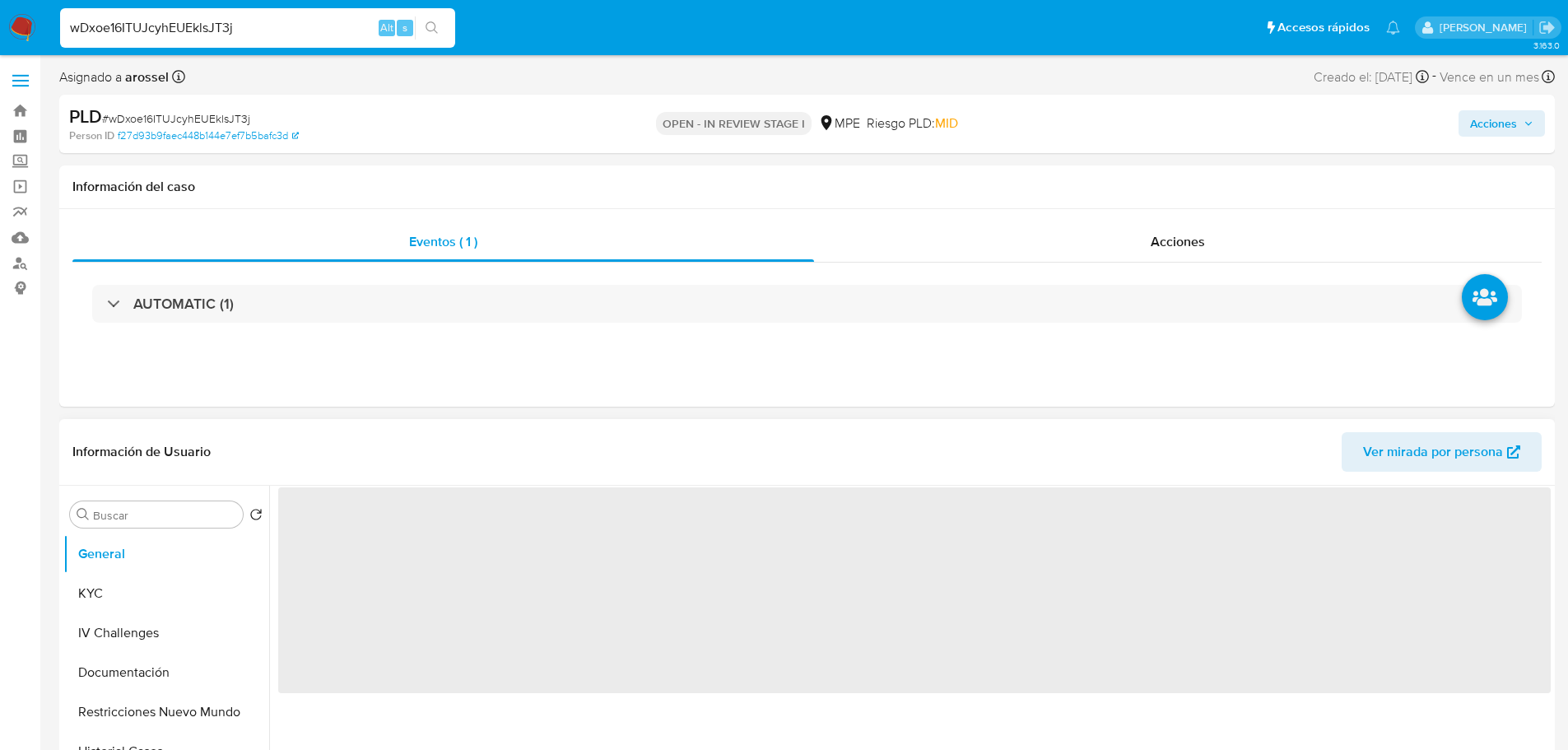
select select "10"
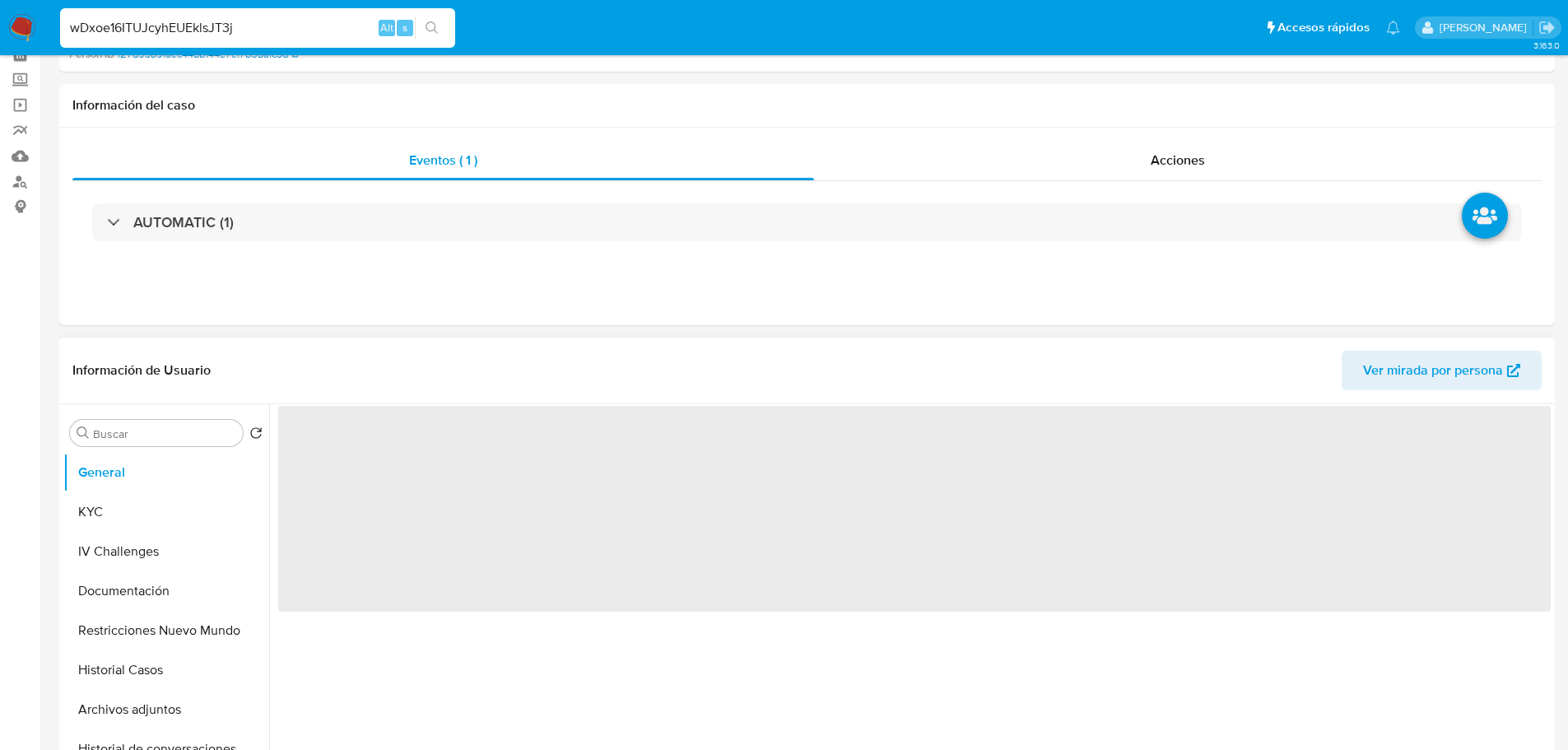
scroll to position [82, 0]
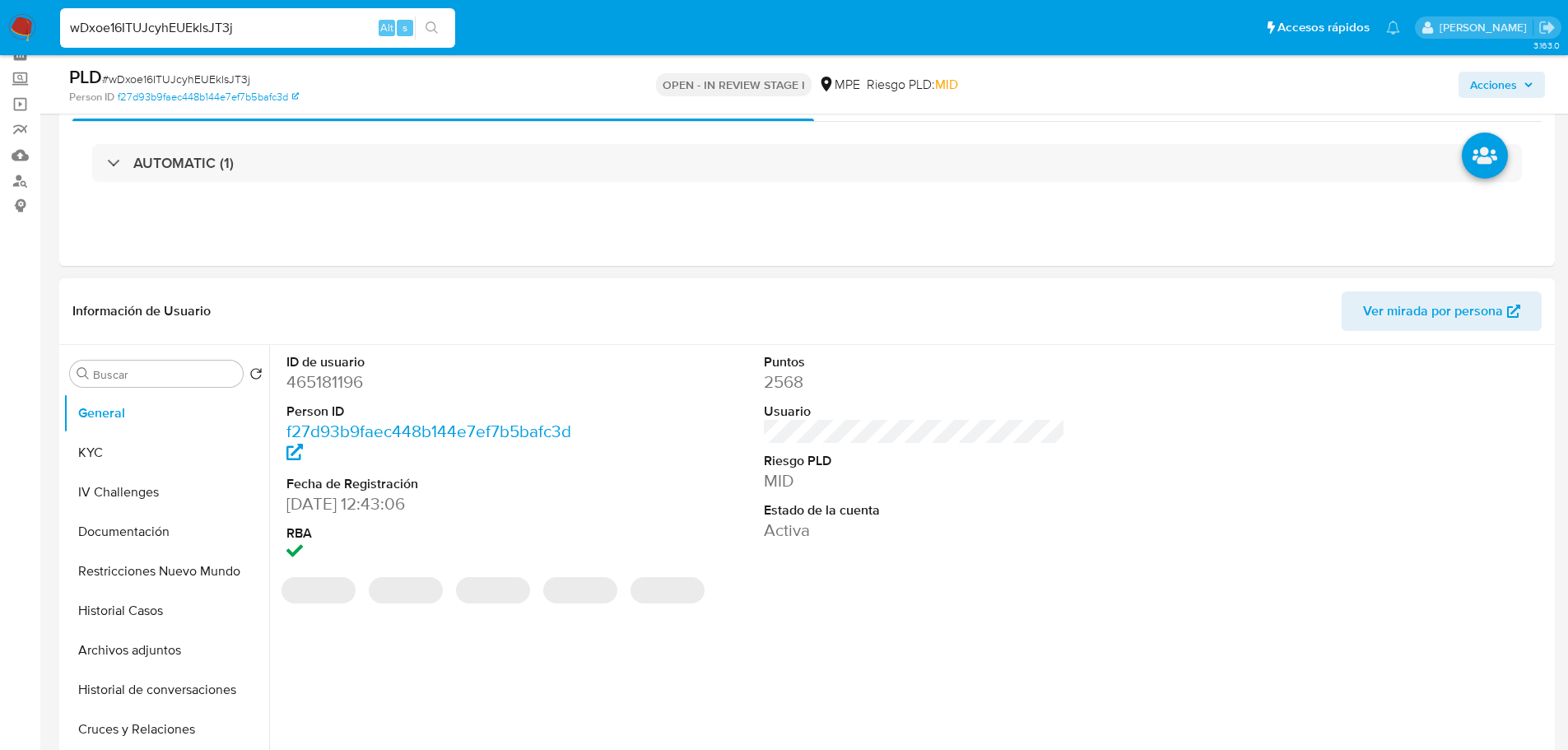
click at [332, 378] on dd "465181196" at bounding box center [437, 382] width 302 height 23
copy dd "465181196"
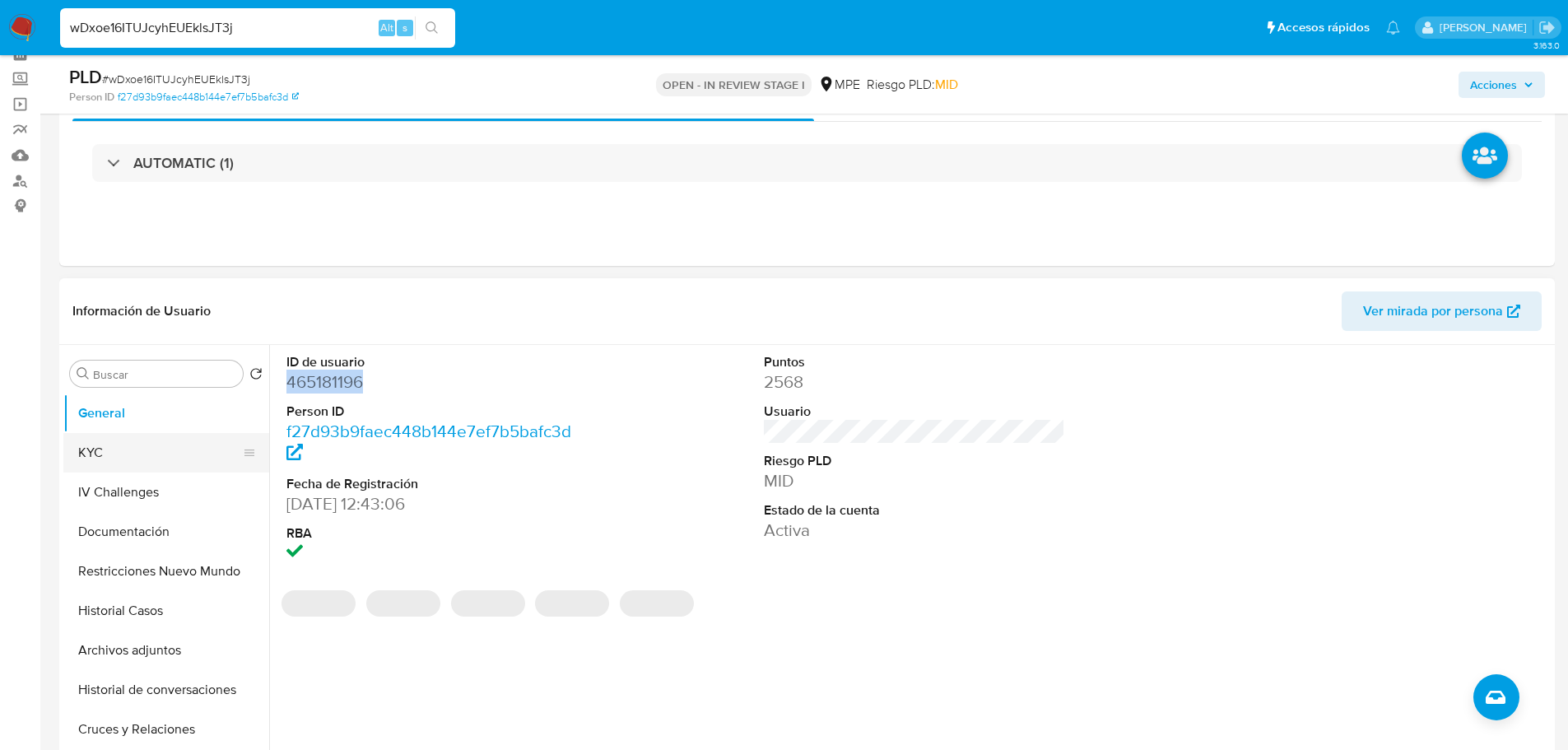
click at [160, 448] on button "KYC" at bounding box center [159, 453] width 193 height 40
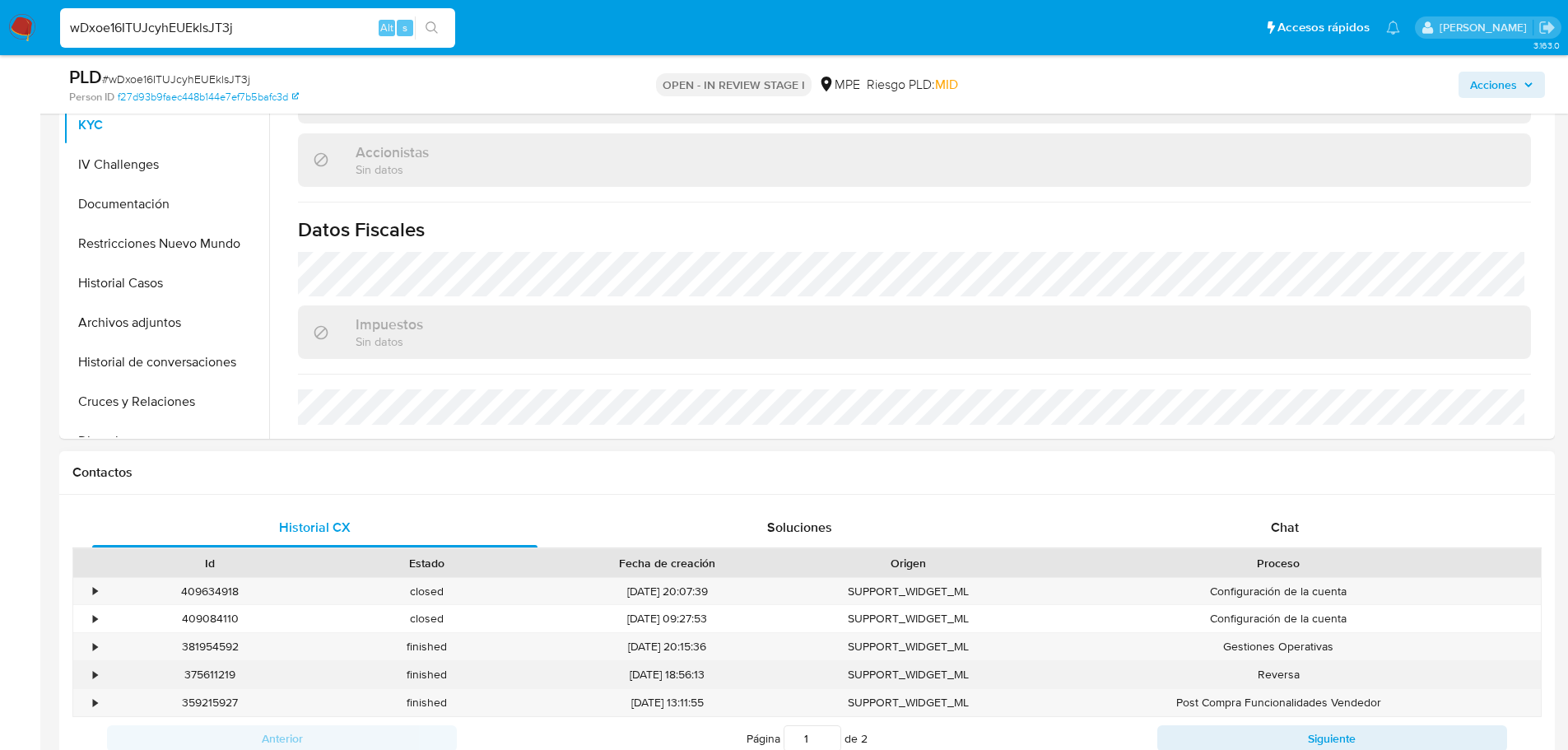
scroll to position [411, 0]
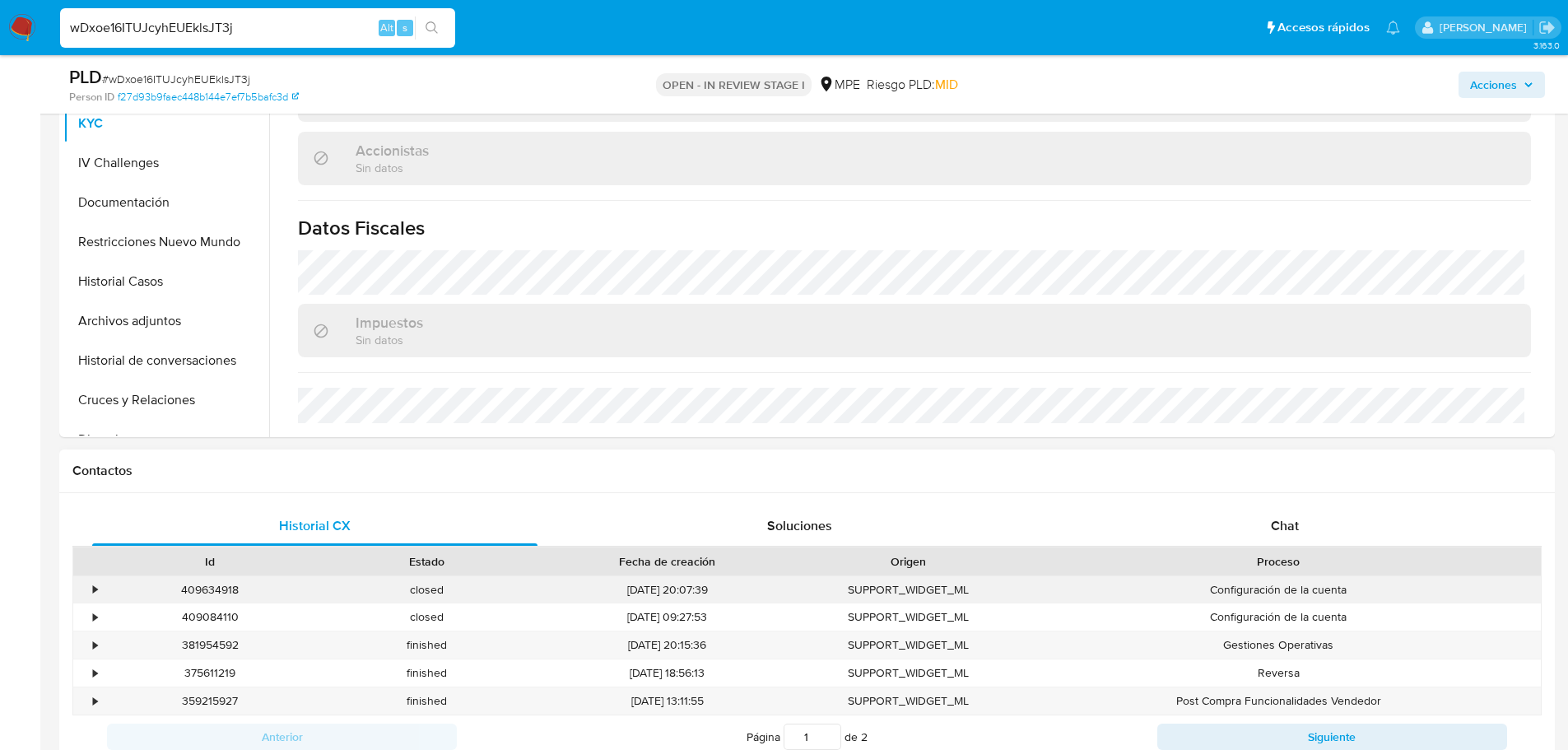
click at [92, 594] on div "•" at bounding box center [87, 589] width 29 height 27
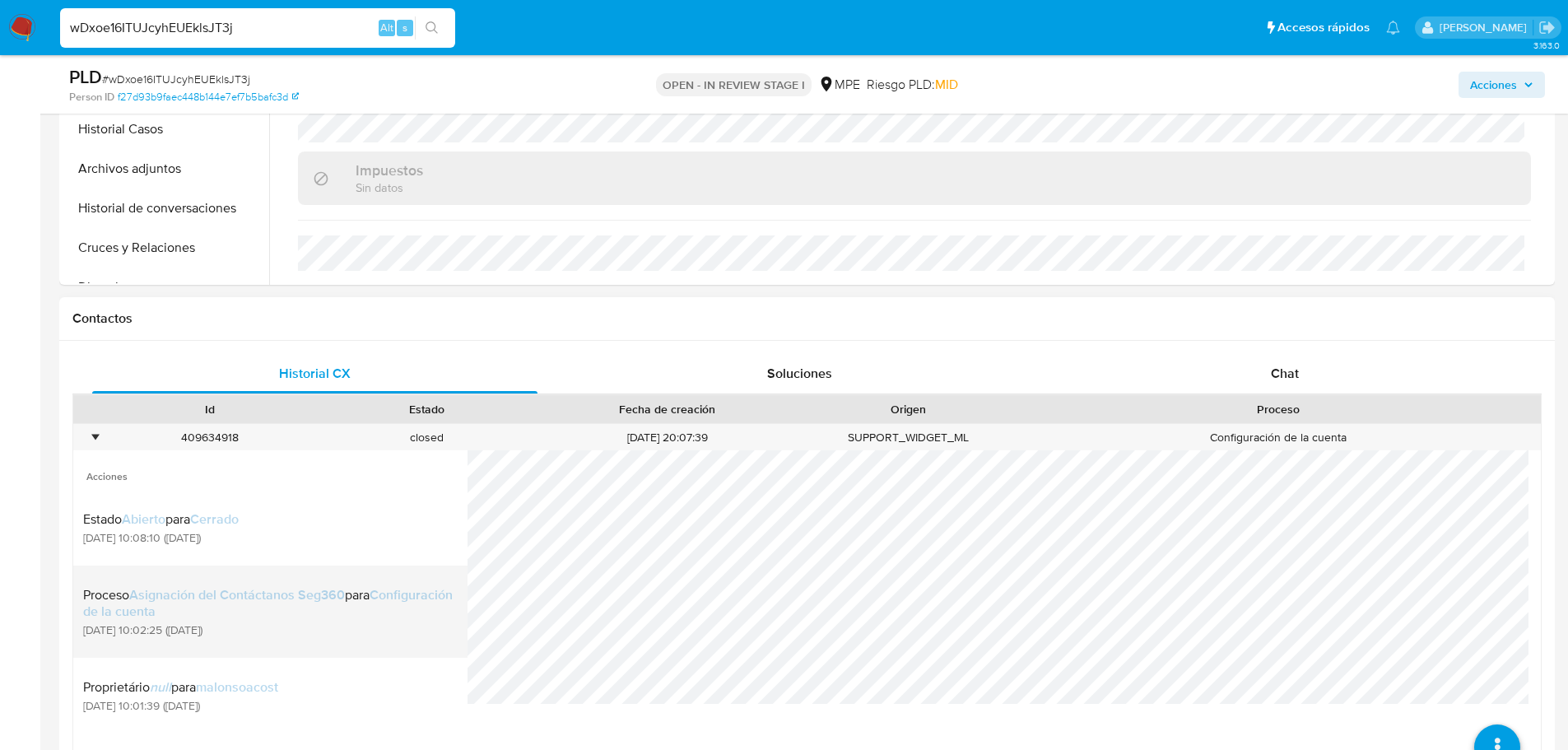
scroll to position [576, 0]
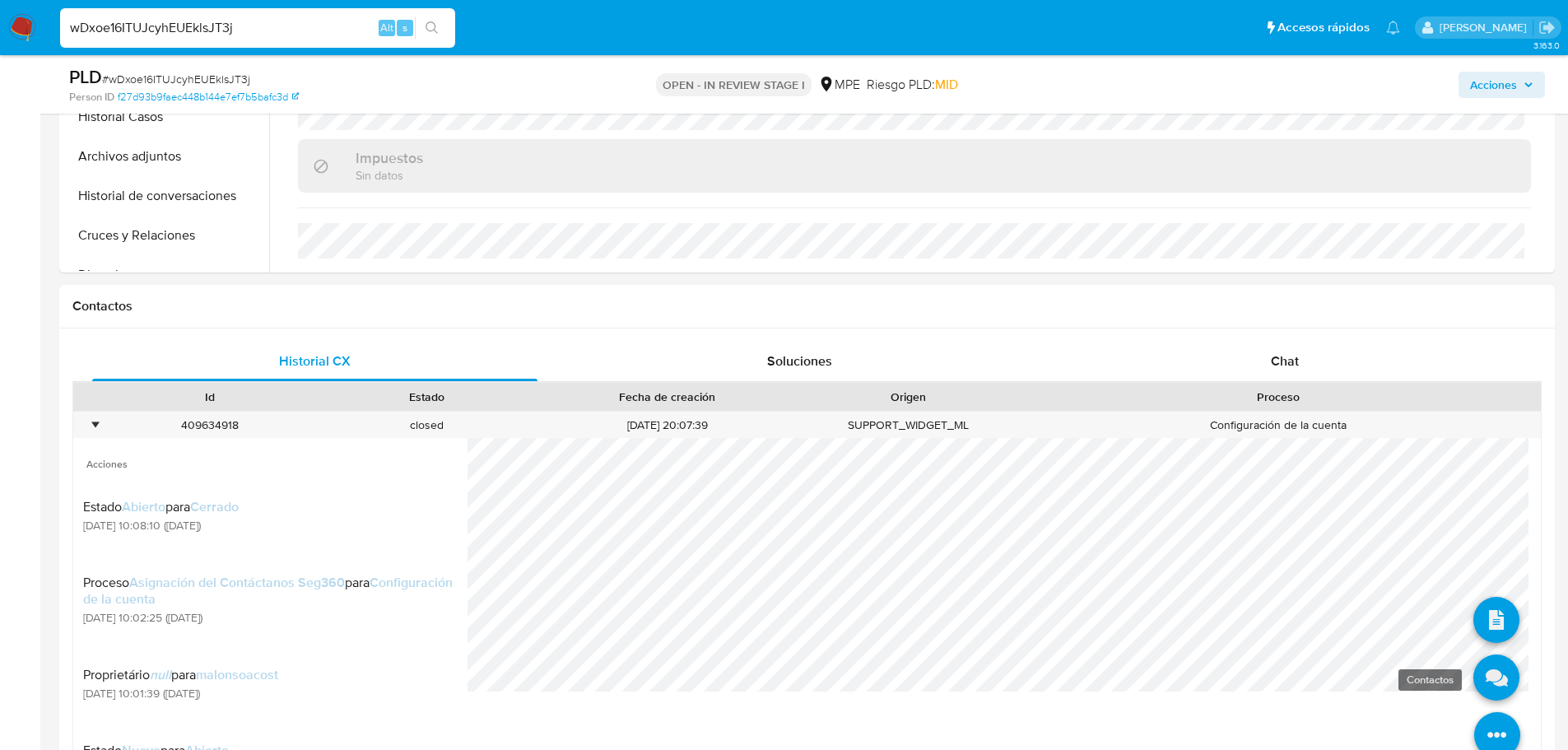
click at [1486, 684] on icon at bounding box center [1495, 677] width 46 height 46
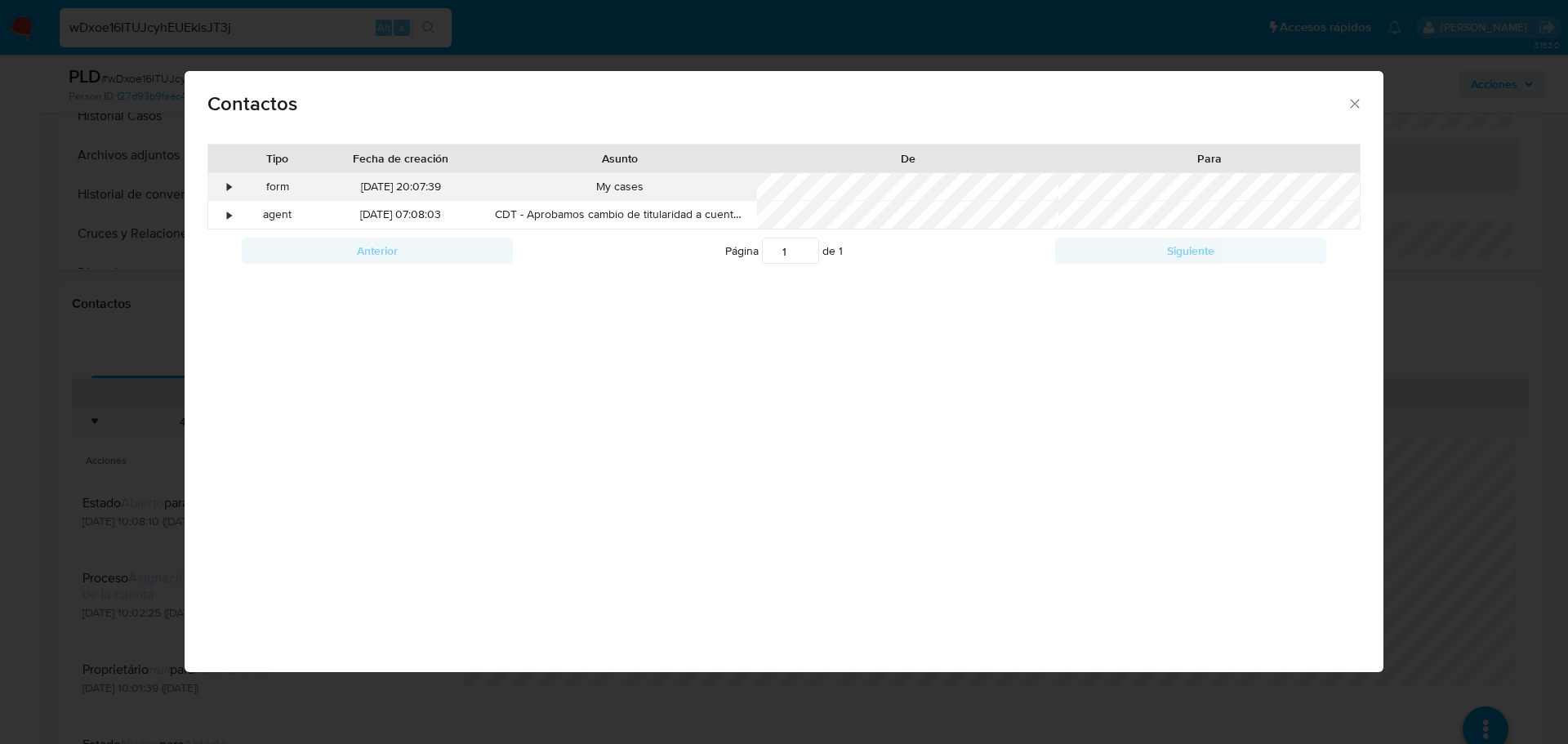
click at [229, 183] on div "•" at bounding box center [230, 187] width 4 height 16
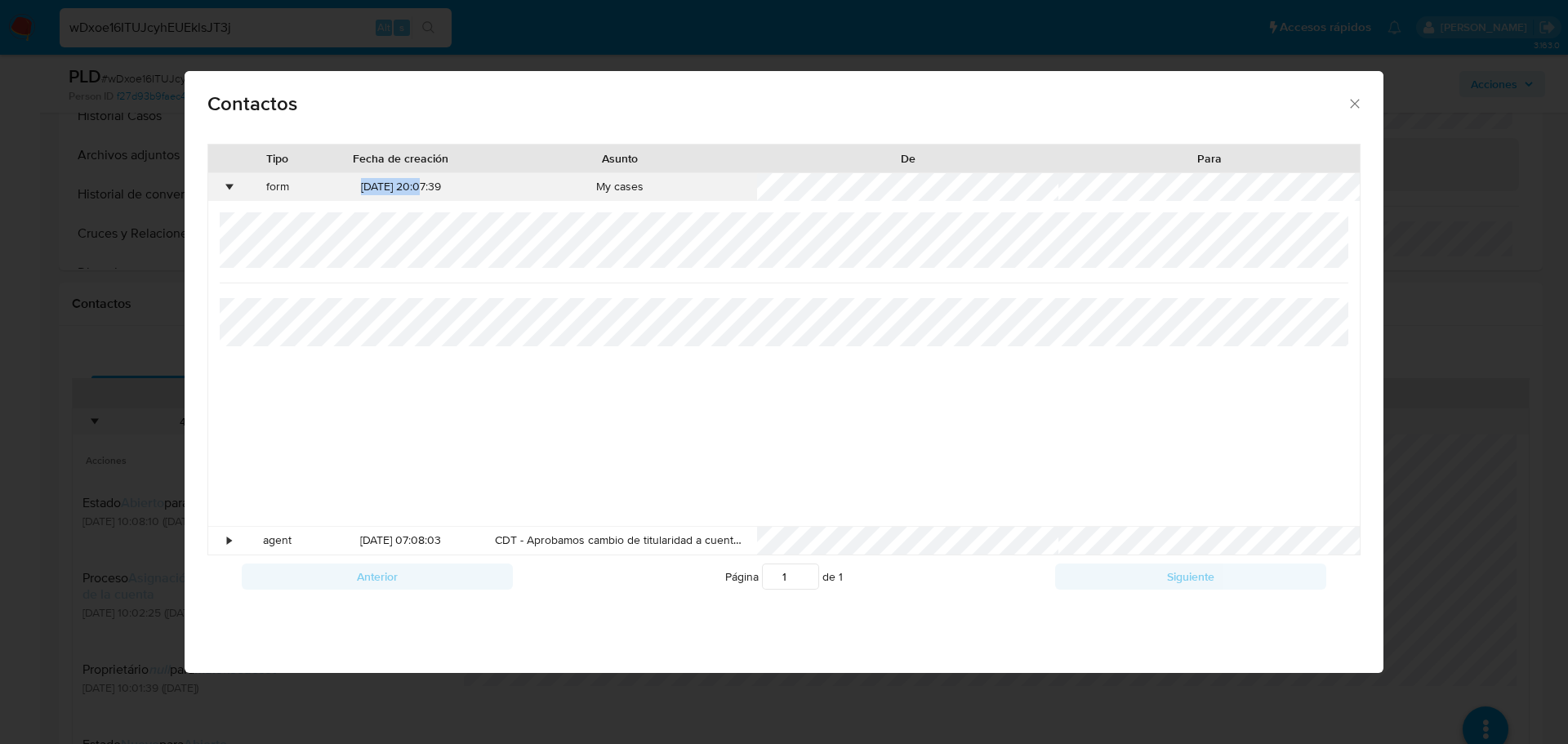
drag, startPoint x: 350, startPoint y: 187, endPoint x: 408, endPoint y: 191, distance: 58.1
click at [408, 191] on div "[DATE] 20:07:39" at bounding box center [400, 187] width 164 height 27
copy div "09/10/2025"
click at [1433, 382] on div "Contactos Tipo Fecha de creación Asunto De Para • form 09/10/2025 20:07:39 My c…" at bounding box center [784, 372] width 1568 height 744
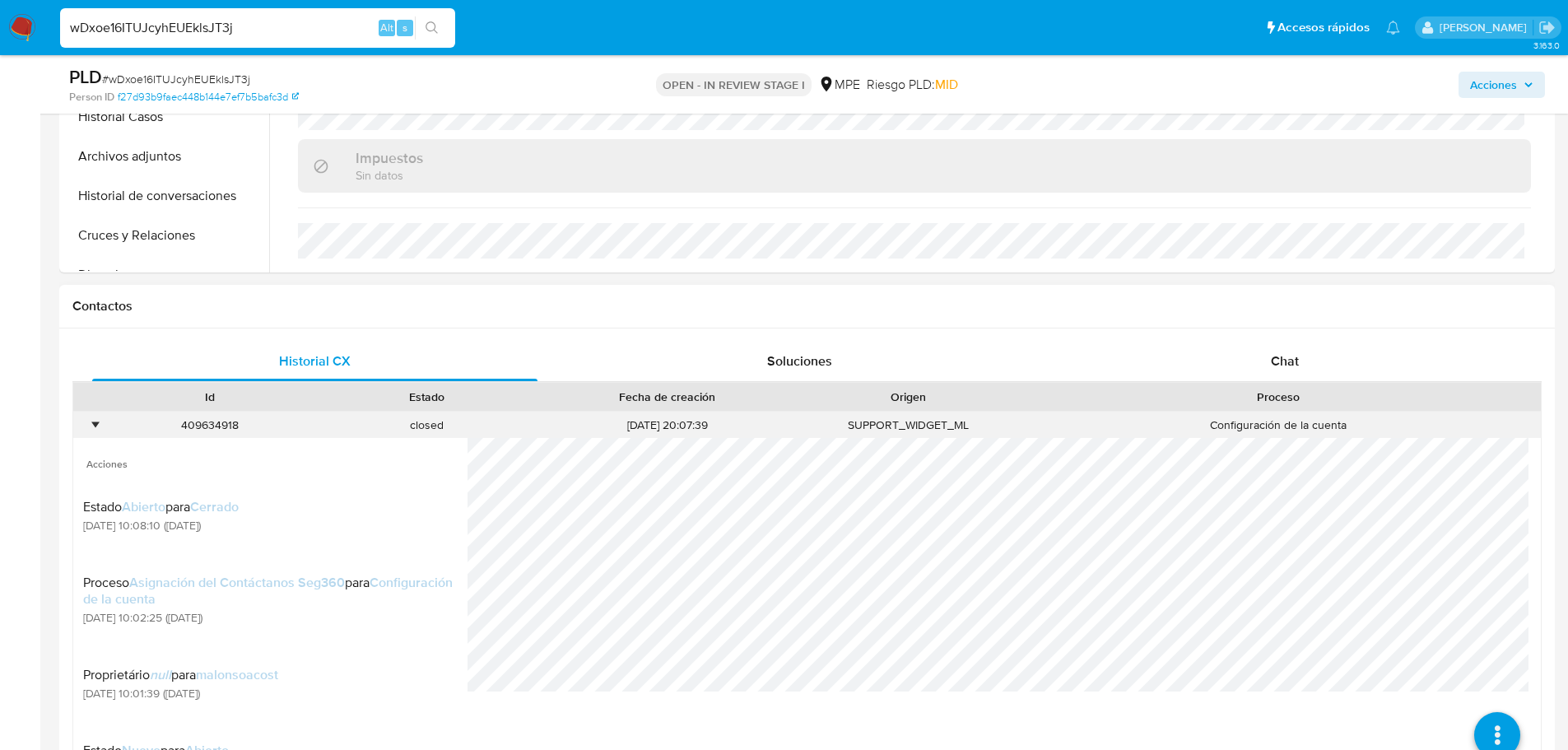
click at [189, 425] on div "409634918" at bounding box center [210, 424] width 217 height 27
copy div "409634918"
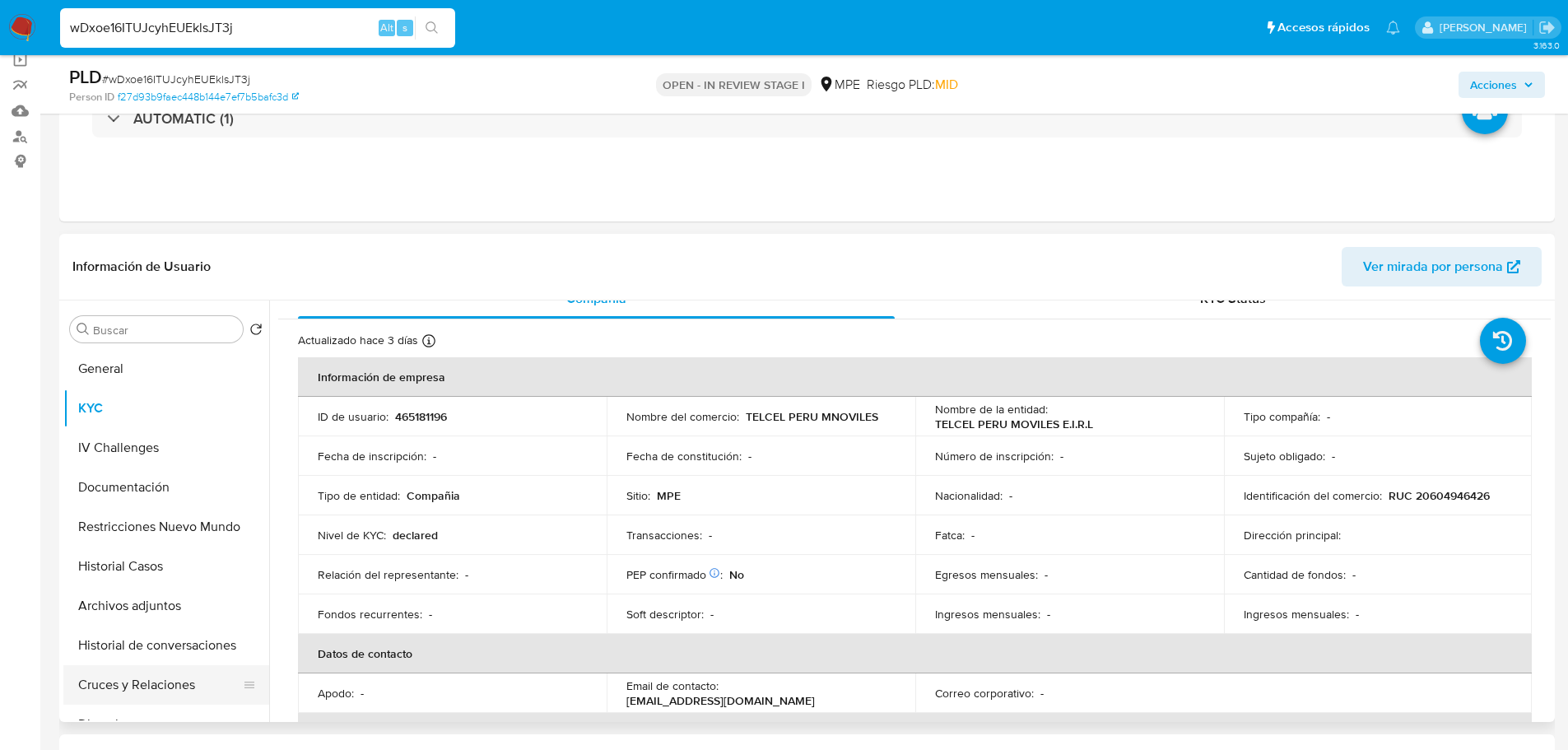
scroll to position [247, 0]
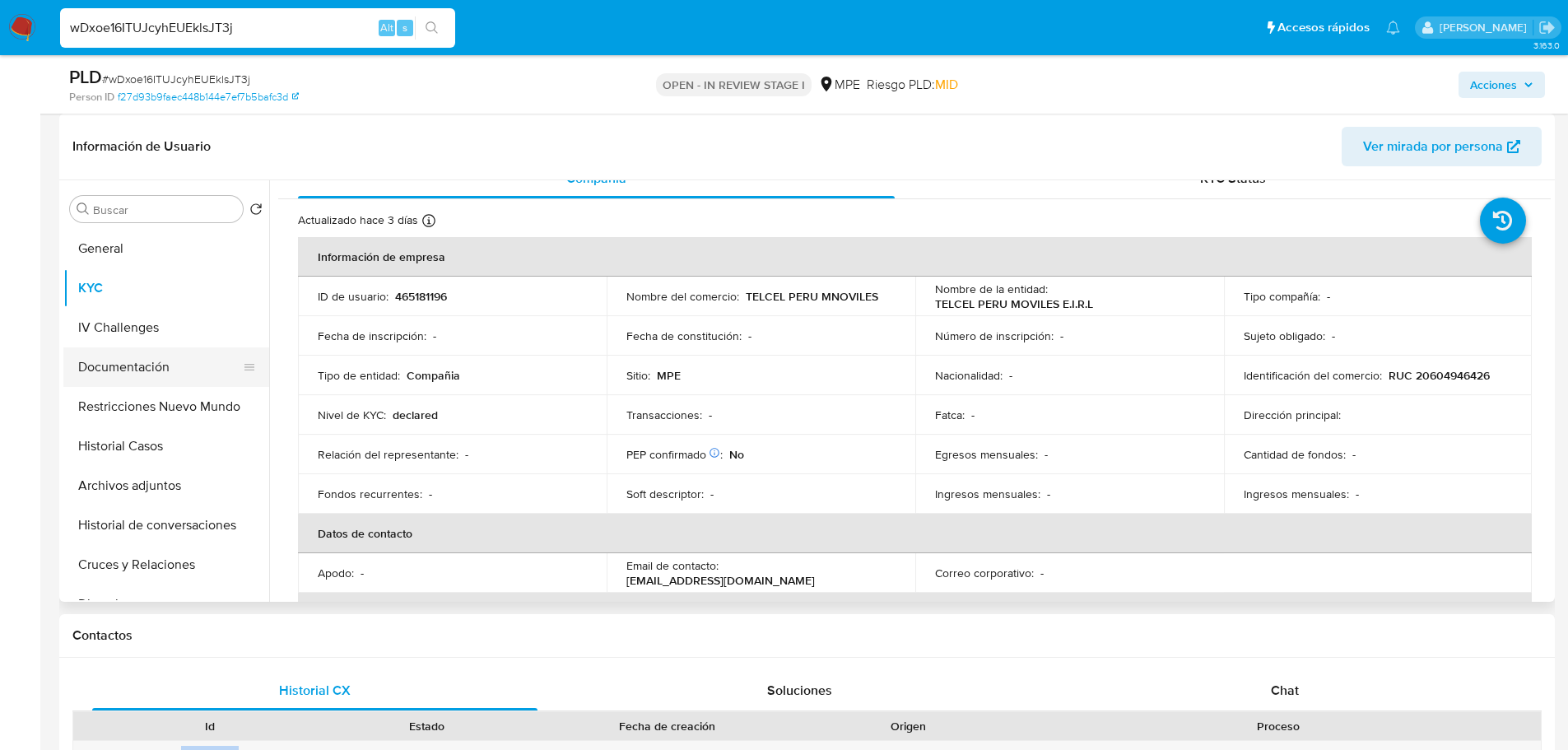
click at [111, 372] on button "Documentación" at bounding box center [159, 367] width 193 height 40
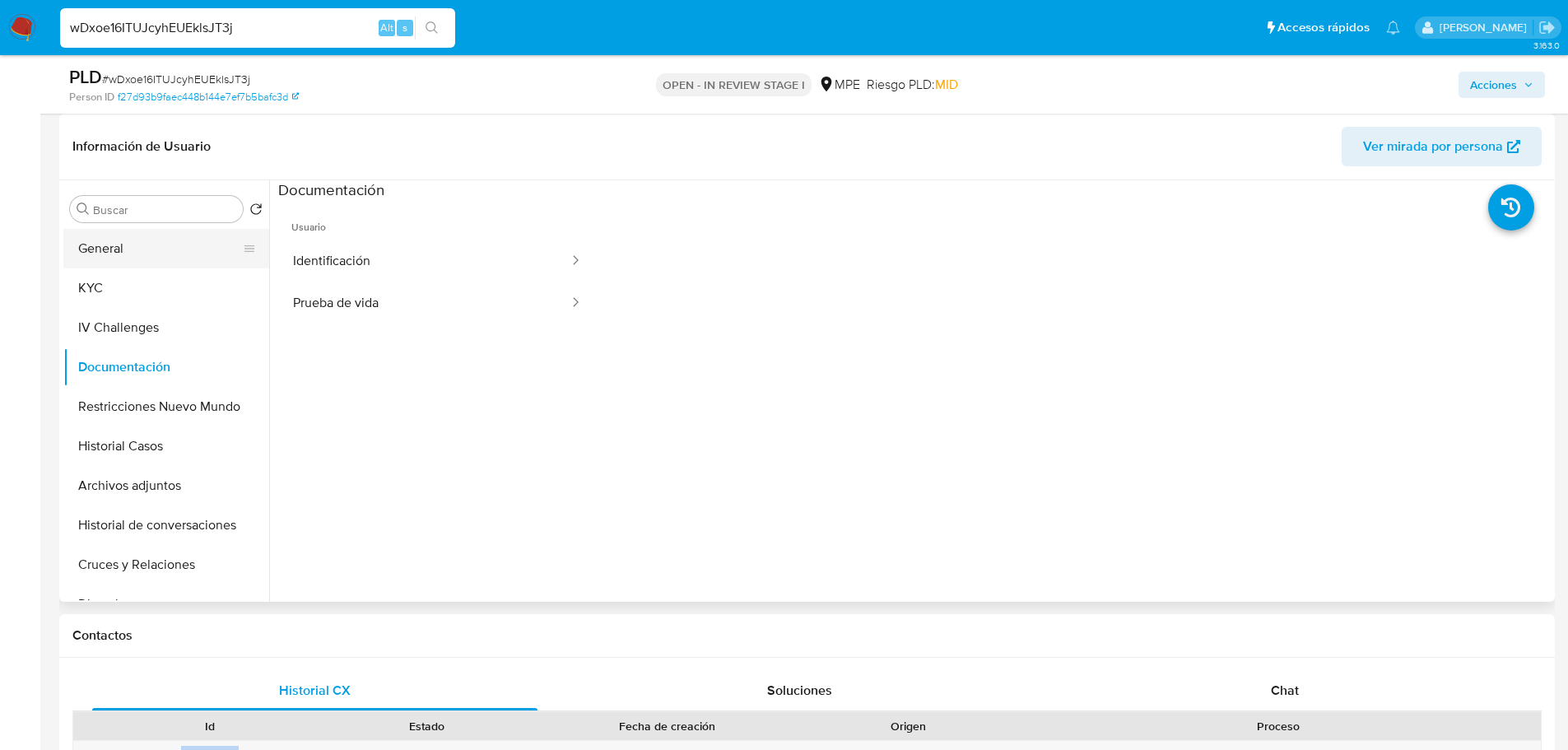
click at [201, 257] on button "General" at bounding box center [159, 249] width 193 height 40
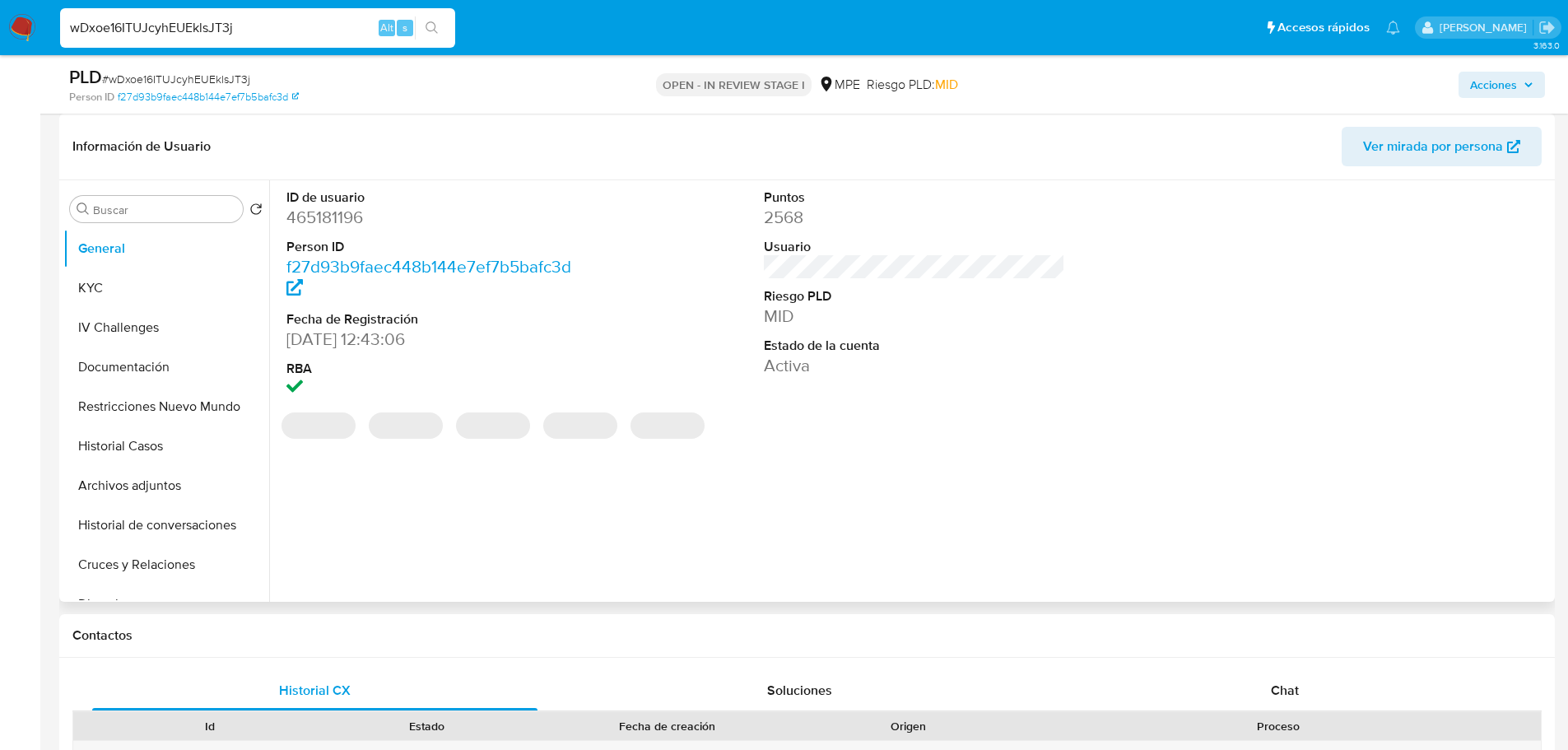
click at [332, 229] on dl "ID de usuario 465181196 Person ID f27d93b9faec448b144e7ef7b5bafc3d Fecha de Reg…" at bounding box center [437, 295] width 302 height 213
click at [326, 216] on dd "465181196" at bounding box center [437, 217] width 302 height 23
copy dd "465181196"
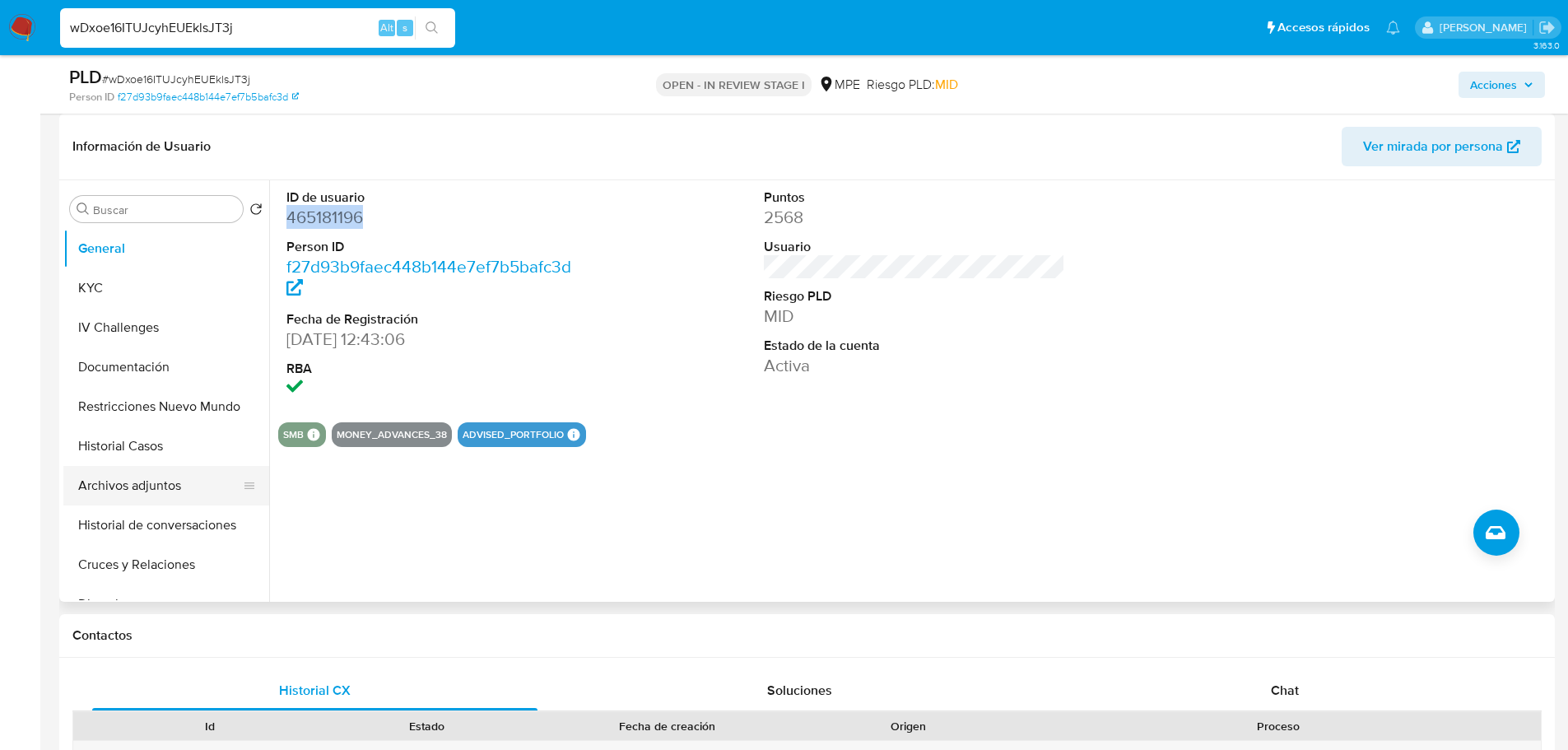
click at [138, 486] on button "Archivos adjuntos" at bounding box center [159, 486] width 193 height 40
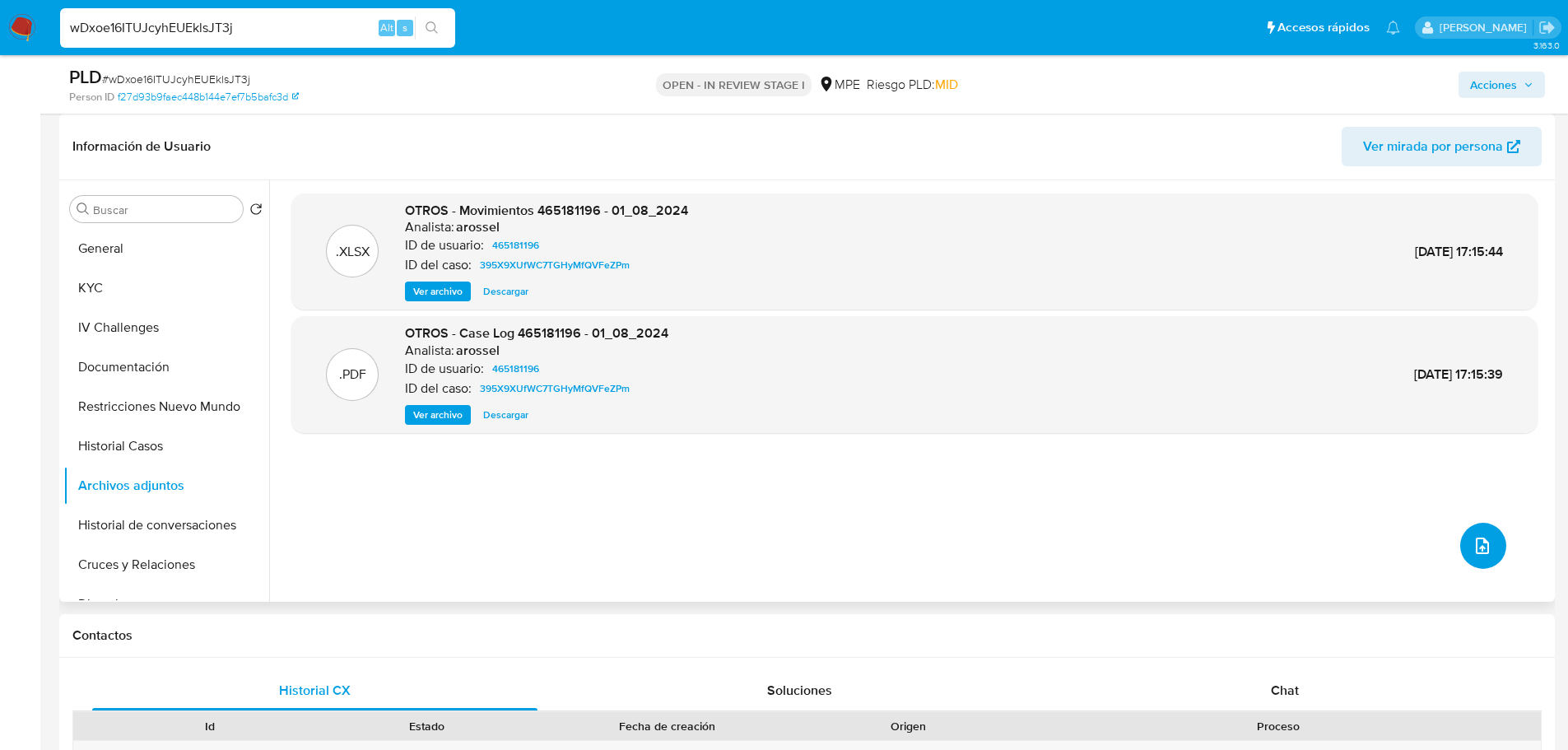
click at [1476, 551] on icon "upload-file" at bounding box center [1482, 545] width 13 height 16
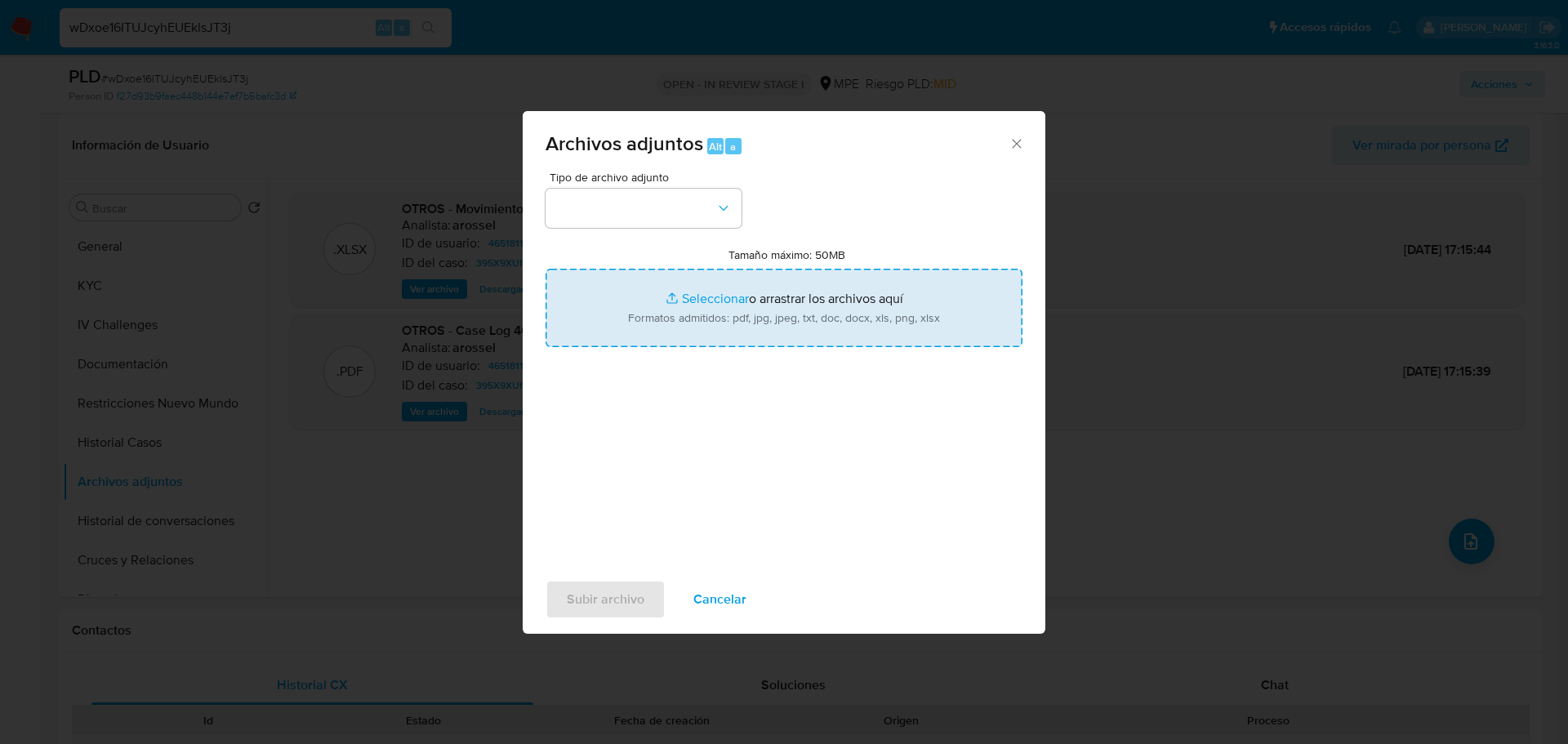
click at [771, 298] on input "Tamaño máximo: 50MB Seleccionar archivos" at bounding box center [784, 307] width 477 height 78
type input "C:\fakepath\Case Log 465181196 - 01_10_2025.pdf"
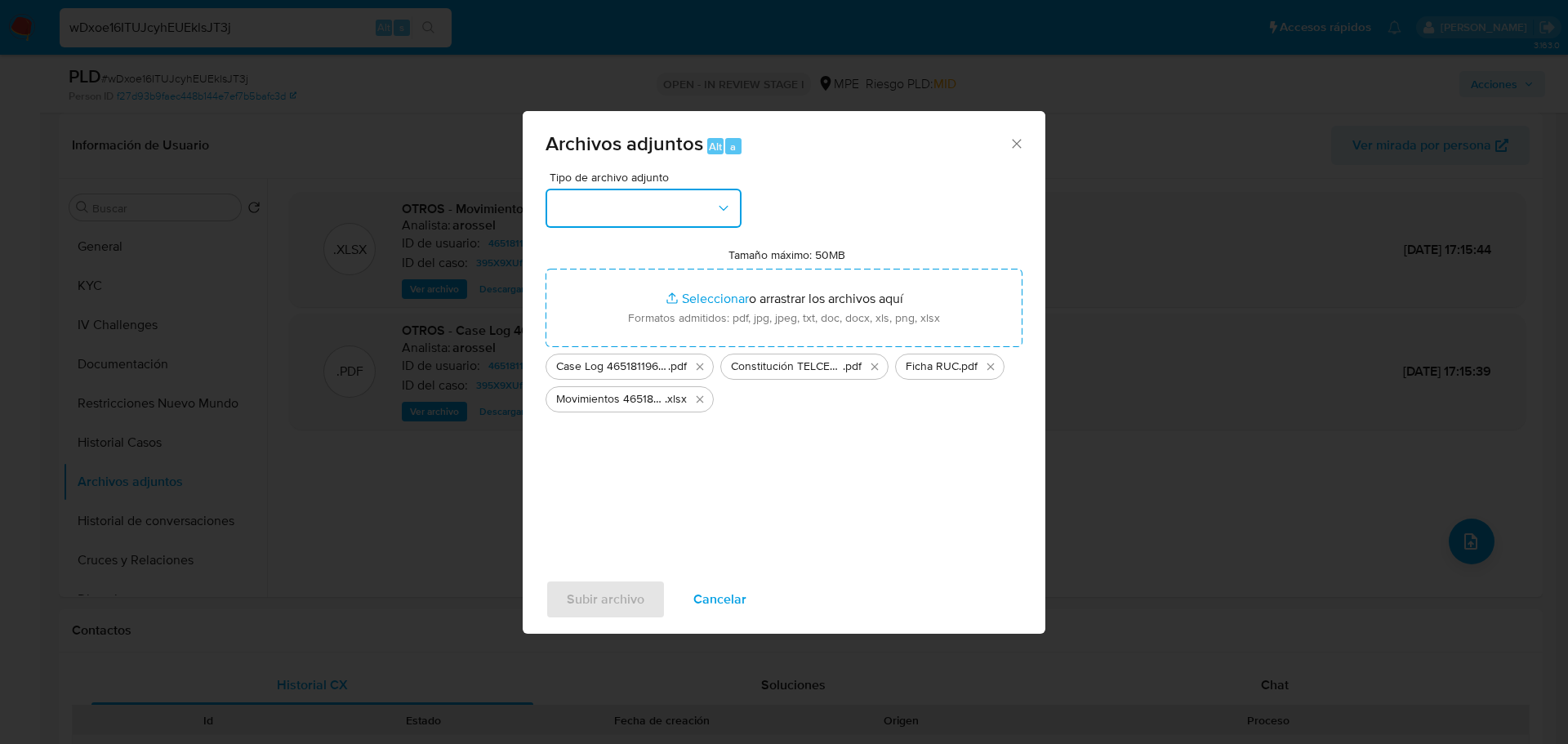
click at [704, 207] on button "button" at bounding box center [643, 208] width 196 height 39
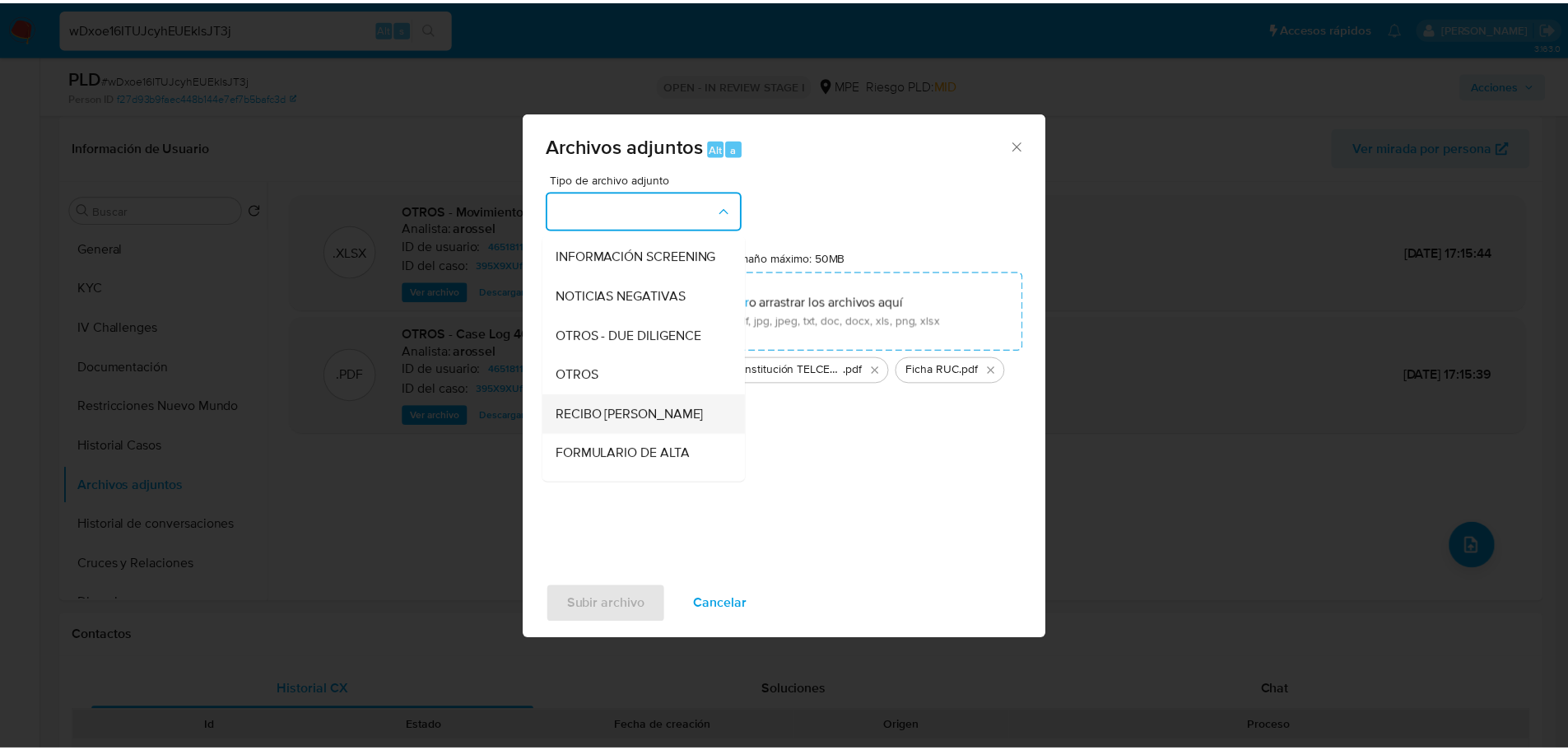
scroll to position [164, 0]
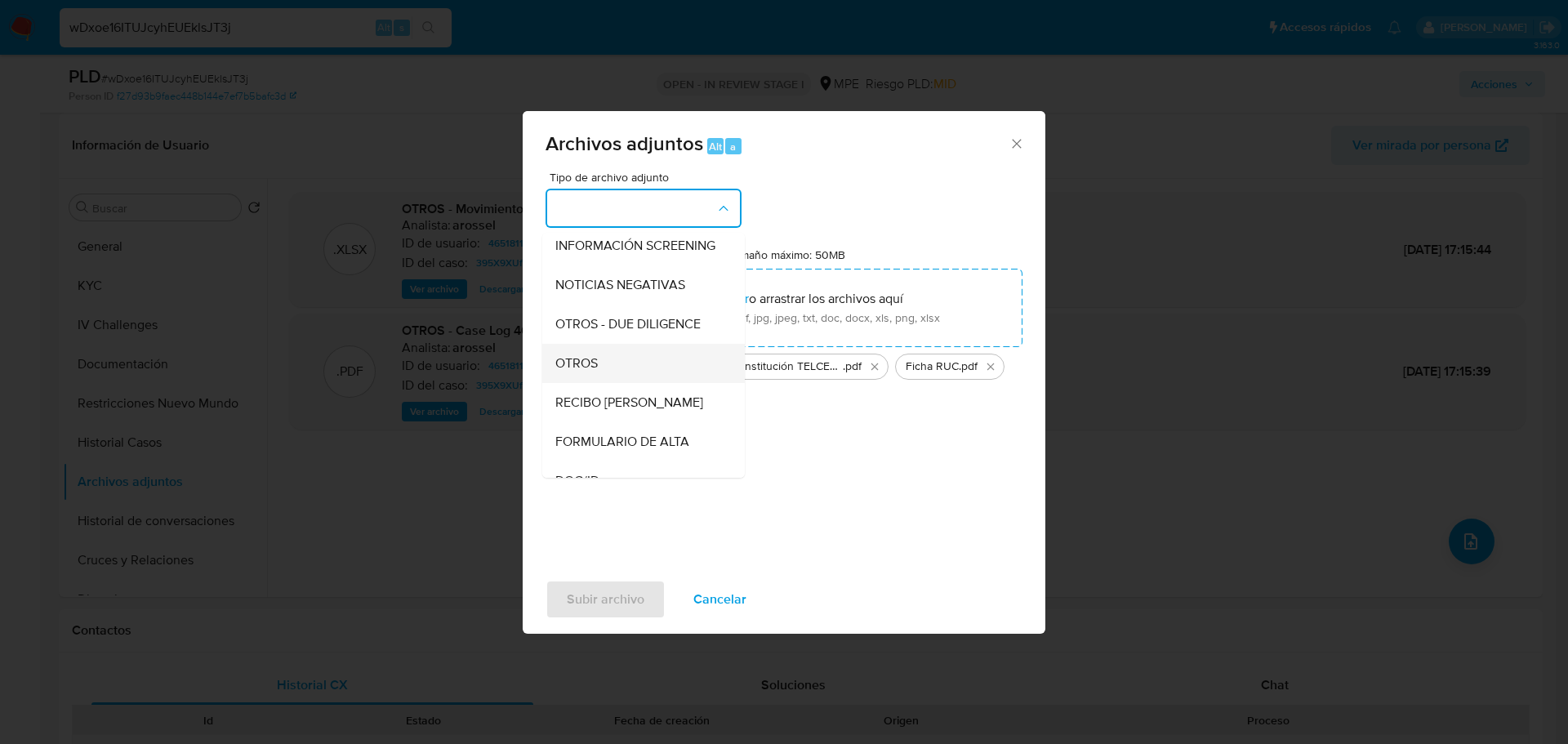
click at [610, 377] on div "OTROS" at bounding box center [639, 363] width 166 height 39
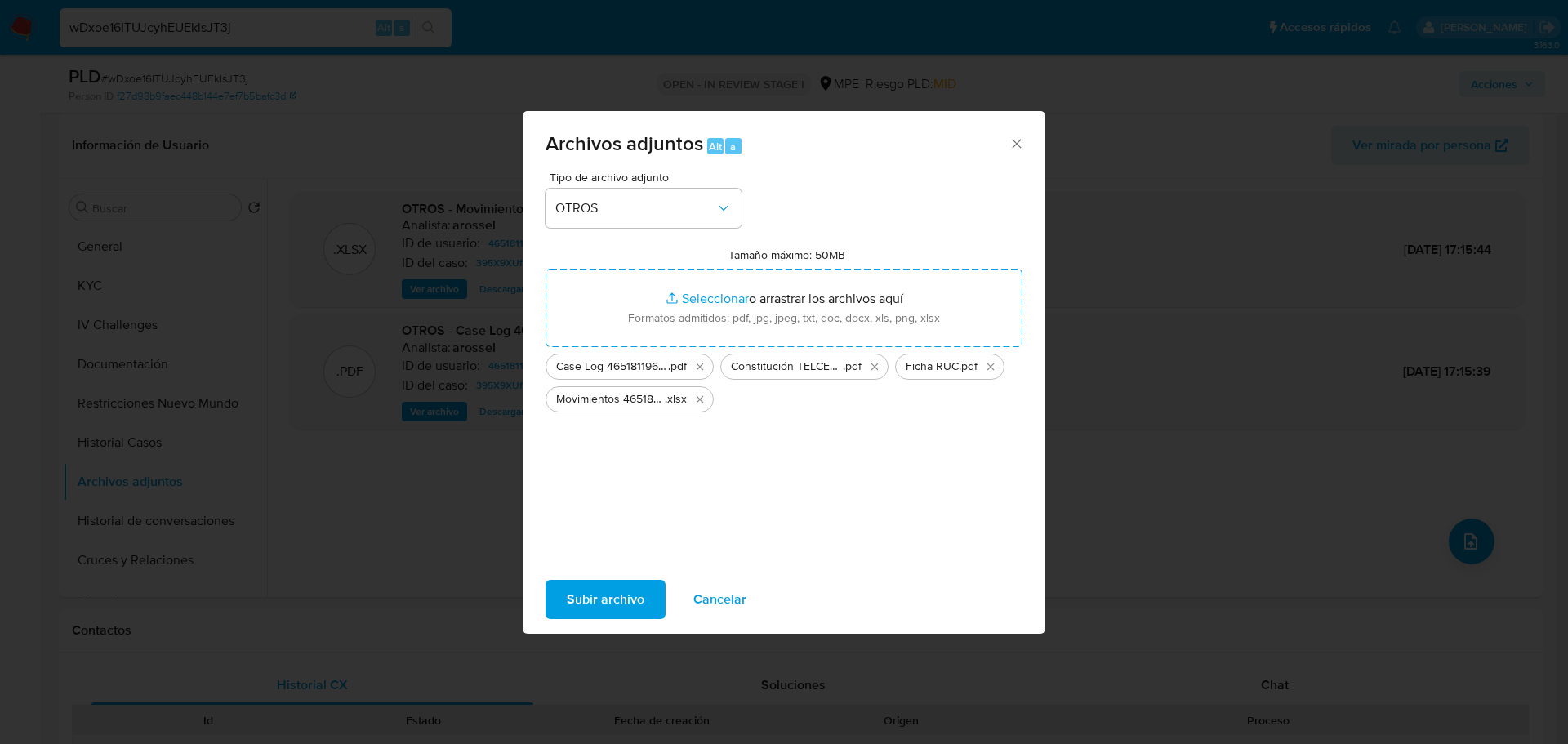
click at [610, 601] on span "Subir archivo" at bounding box center [605, 599] width 77 height 36
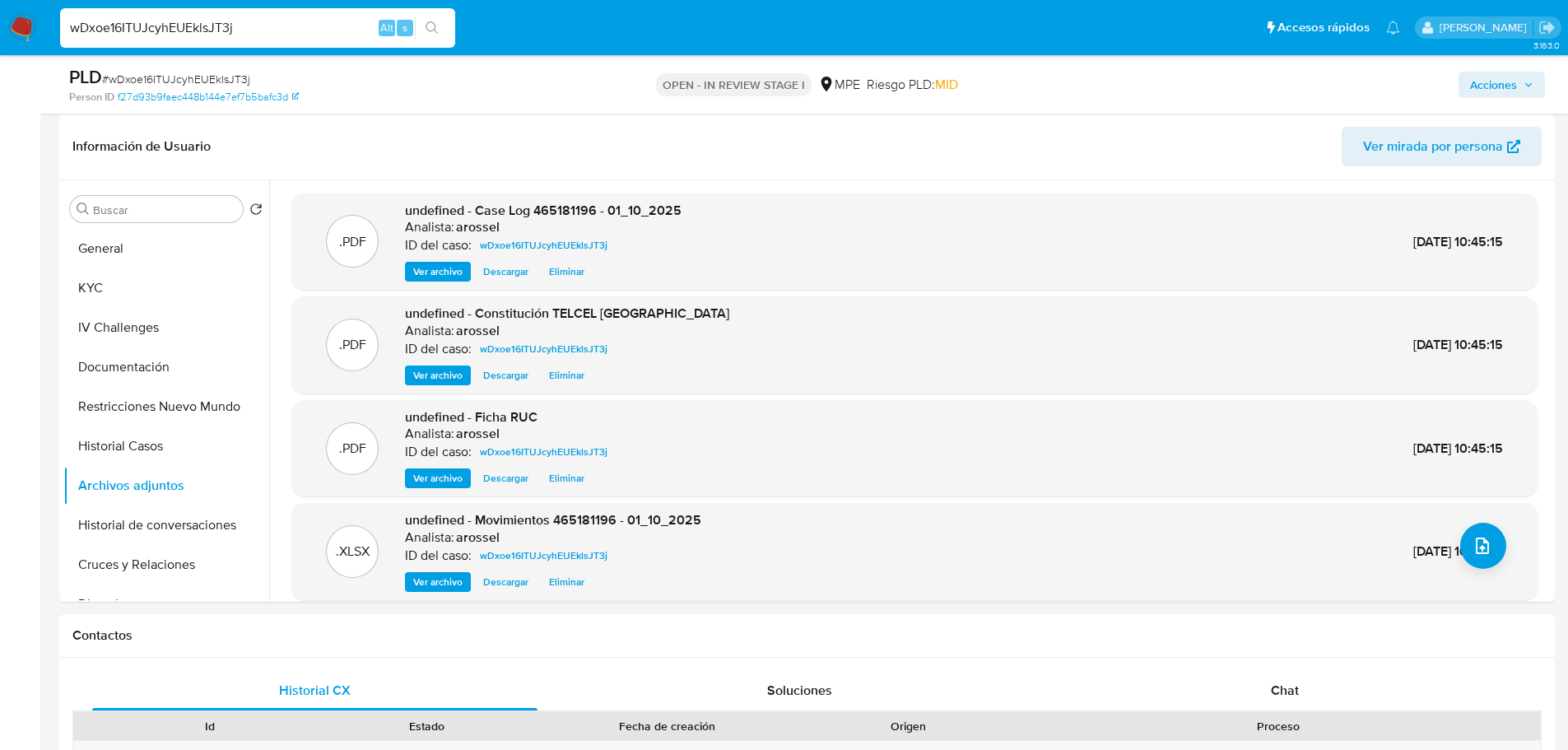
click at [1480, 89] on span "Acciones" at bounding box center [1493, 85] width 47 height 26
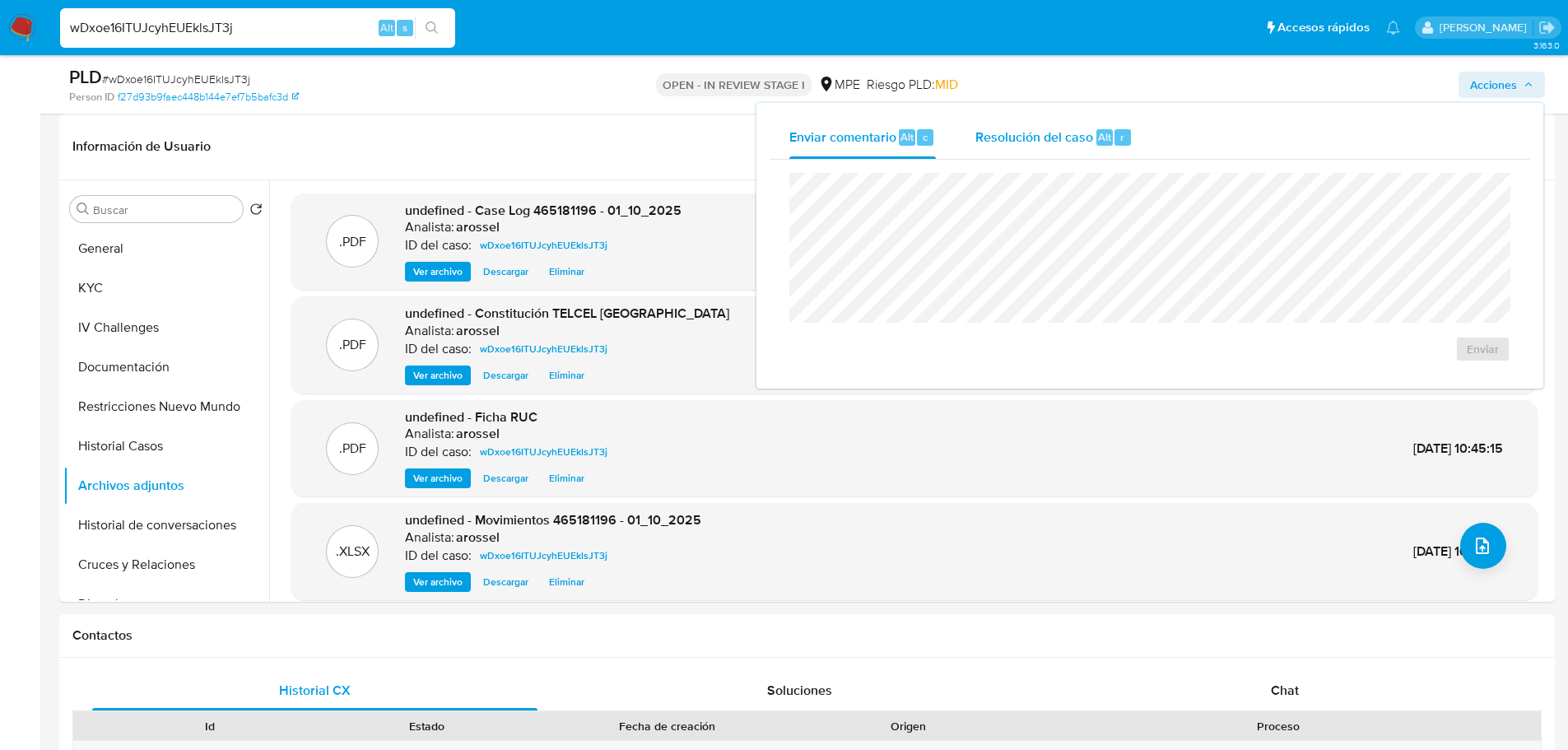
click at [1076, 140] on span "Resolución del caso" at bounding box center [1034, 137] width 117 height 19
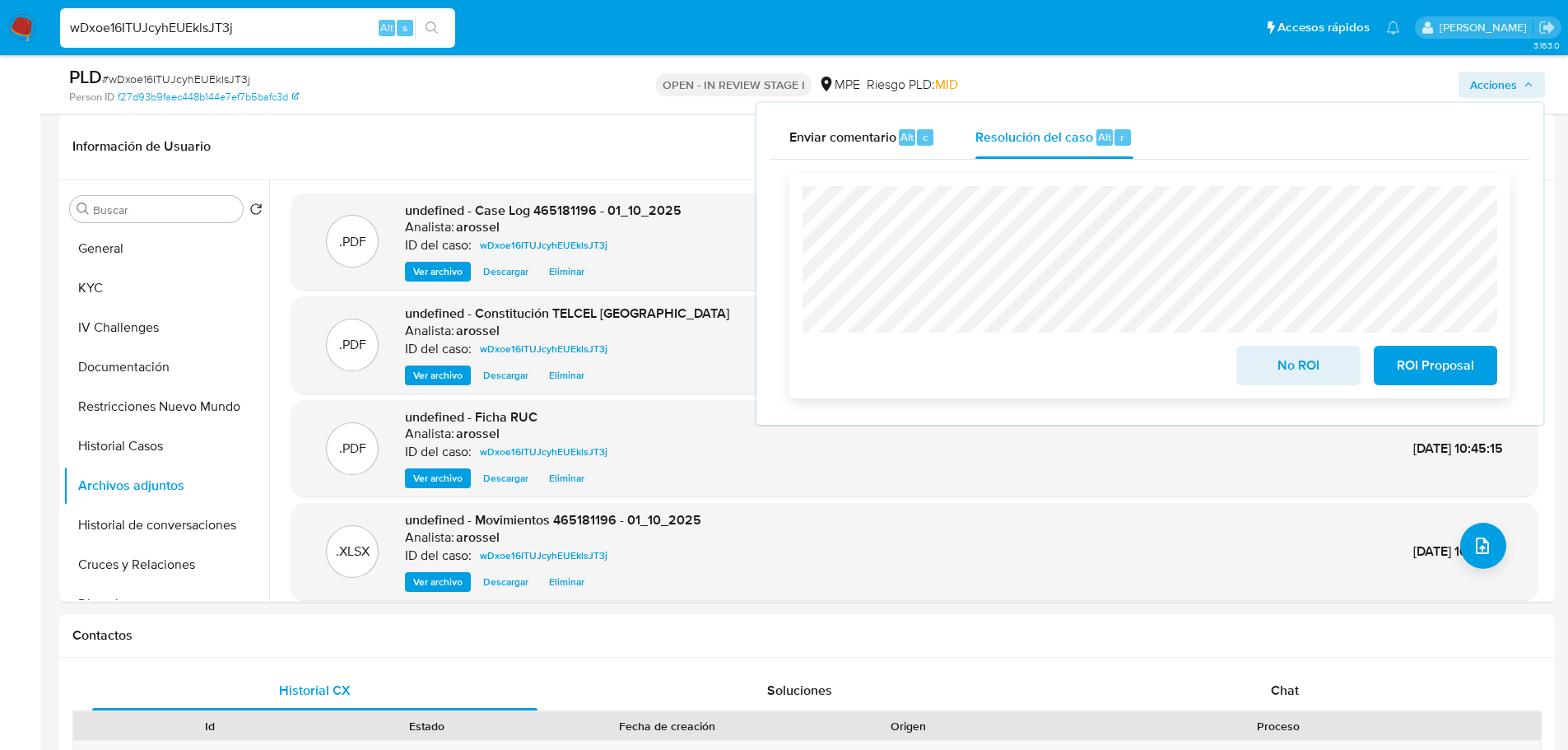
click at [1281, 374] on span "No ROI" at bounding box center [1297, 365] width 80 height 36
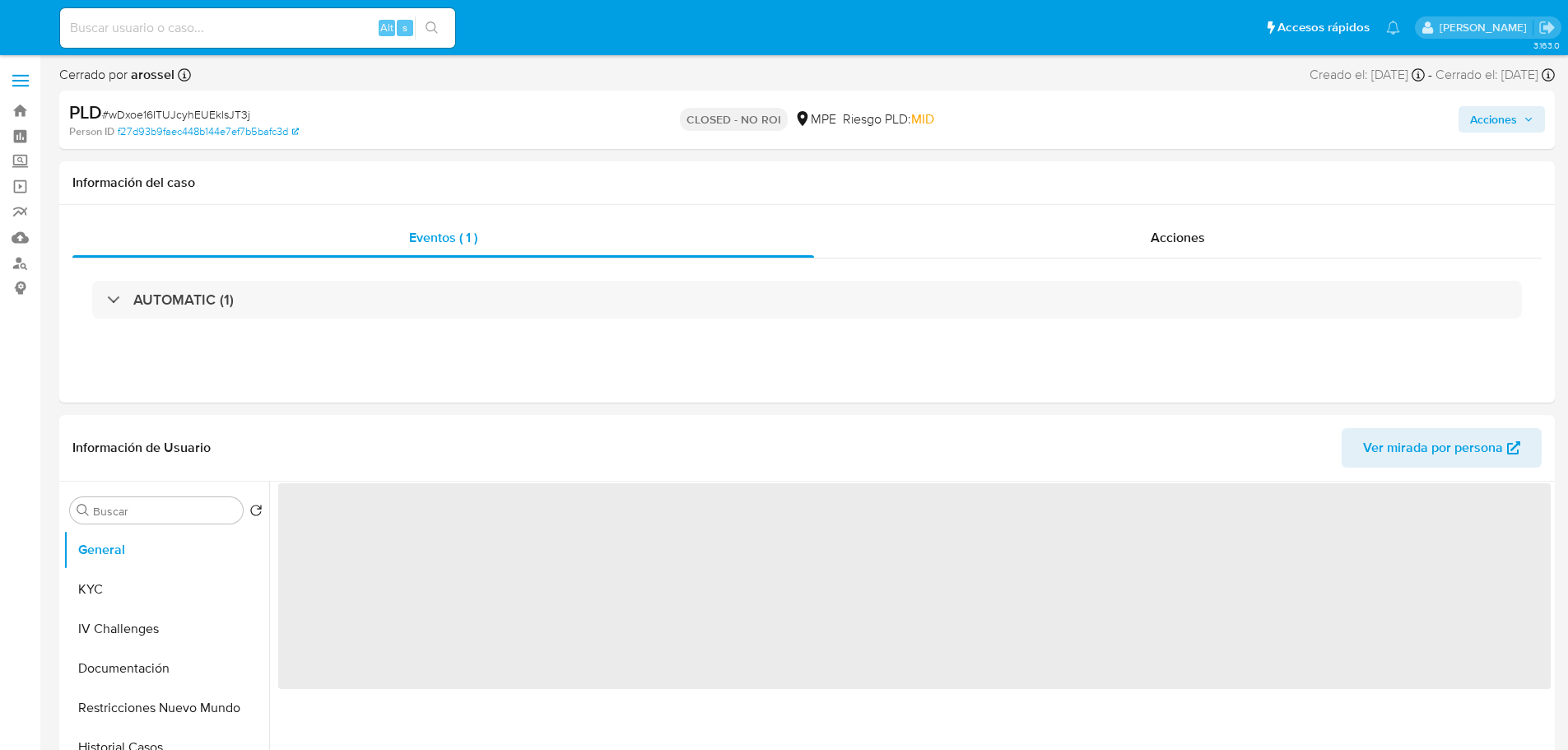
select select "10"
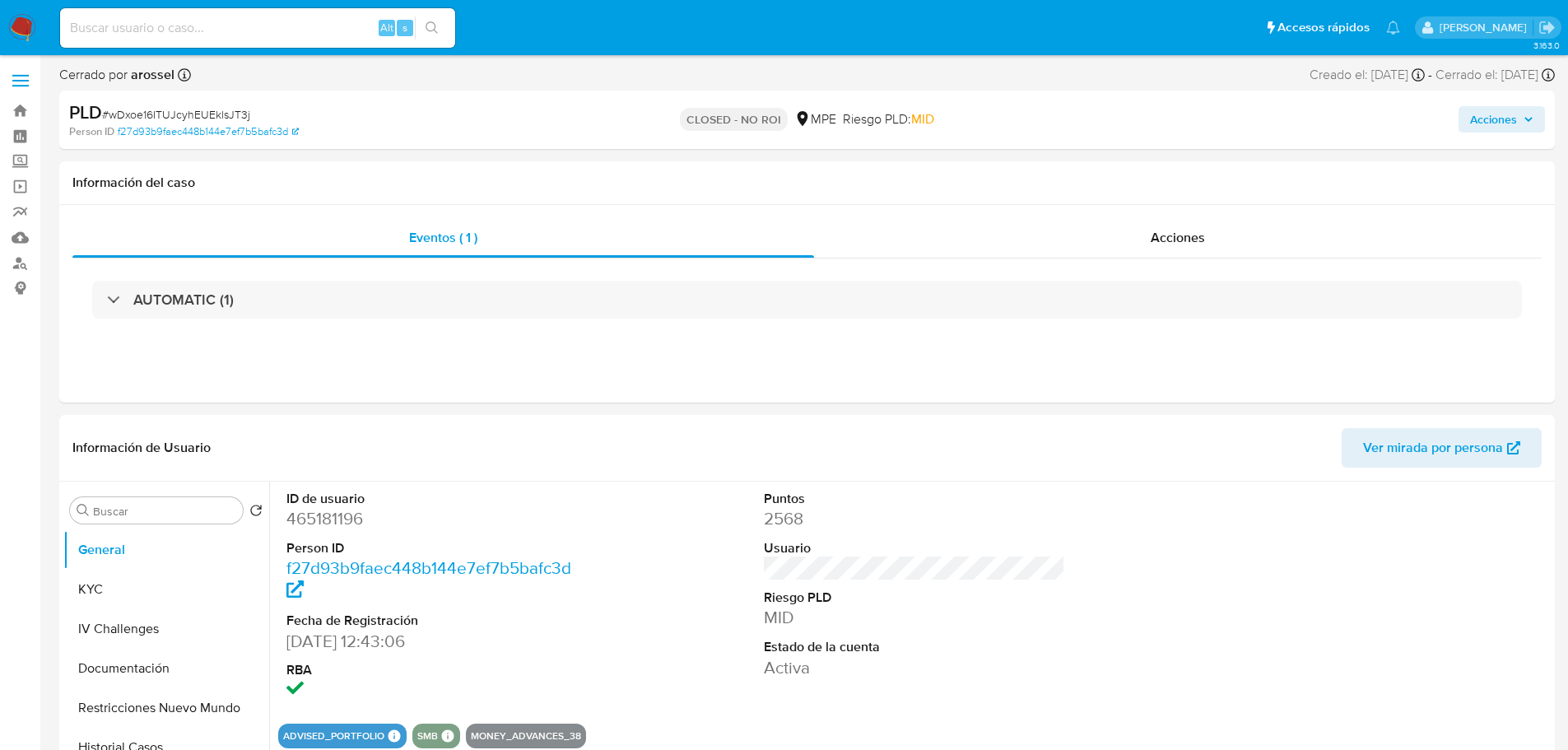
click at [170, 25] on input at bounding box center [257, 28] width 395 height 22
paste input "ewtqxofIUS3N787orIYA8Yot"
type input "ewtqxofIUS3N787orIYA8Yot"
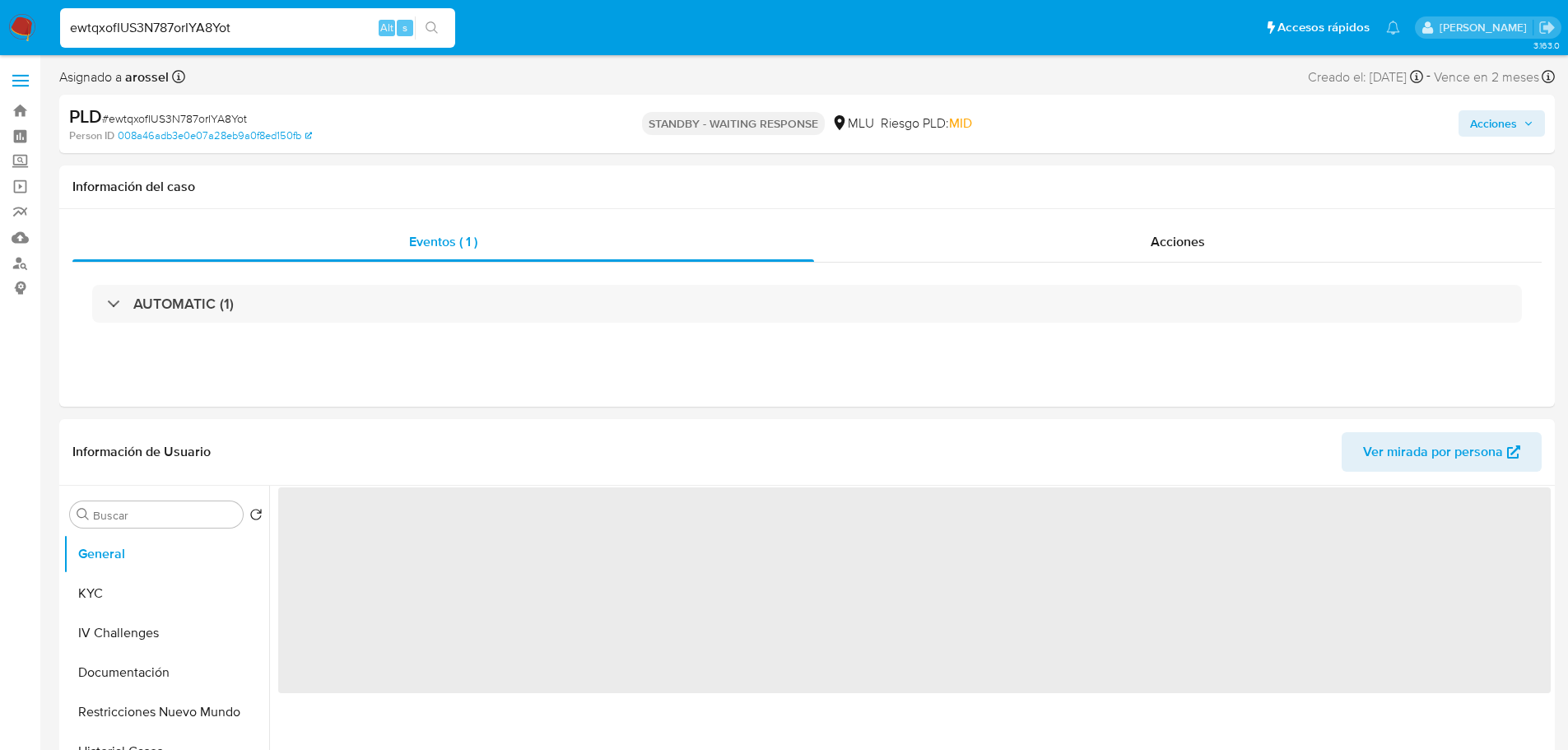
select select "10"
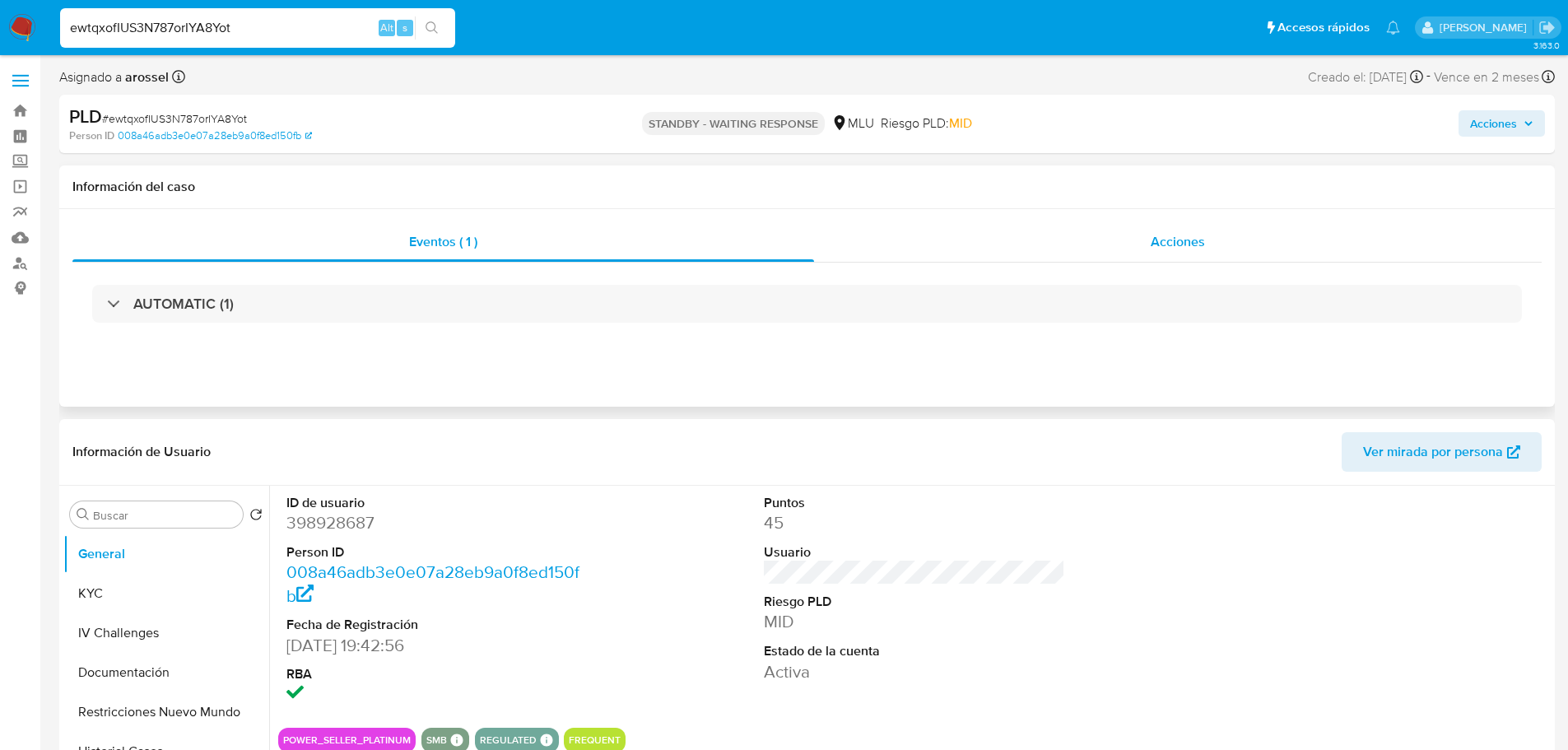
click at [1142, 250] on div "Acciones" at bounding box center [1178, 242] width 727 height 40
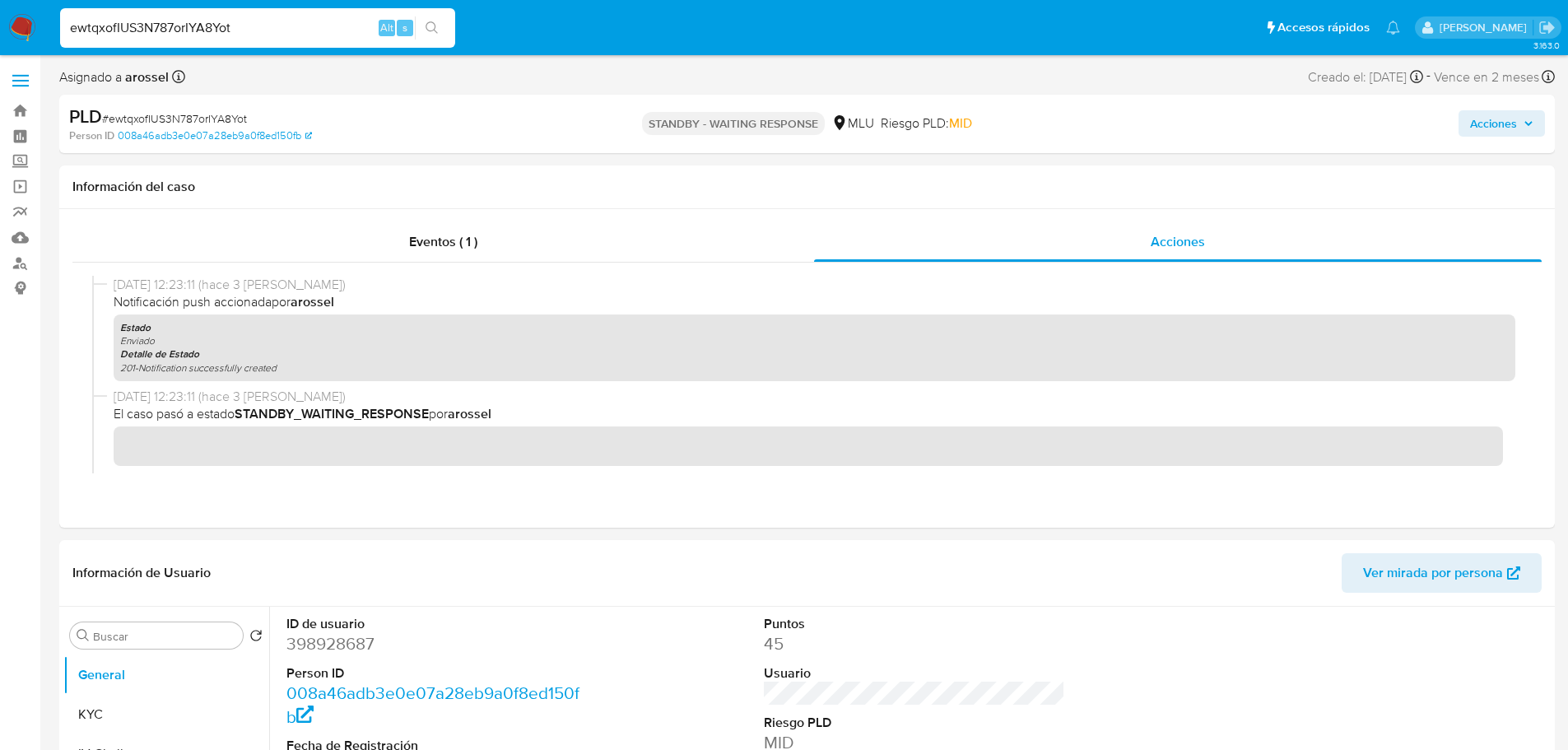
click at [290, 28] on input "ewtqxofIUS3N787orIYA8Yot" at bounding box center [257, 28] width 395 height 22
paste input "24IYvbFKAJJV7xebus2PyRaJ"
type input "24IYvbFKAJJV7xebus2PyRaJ"
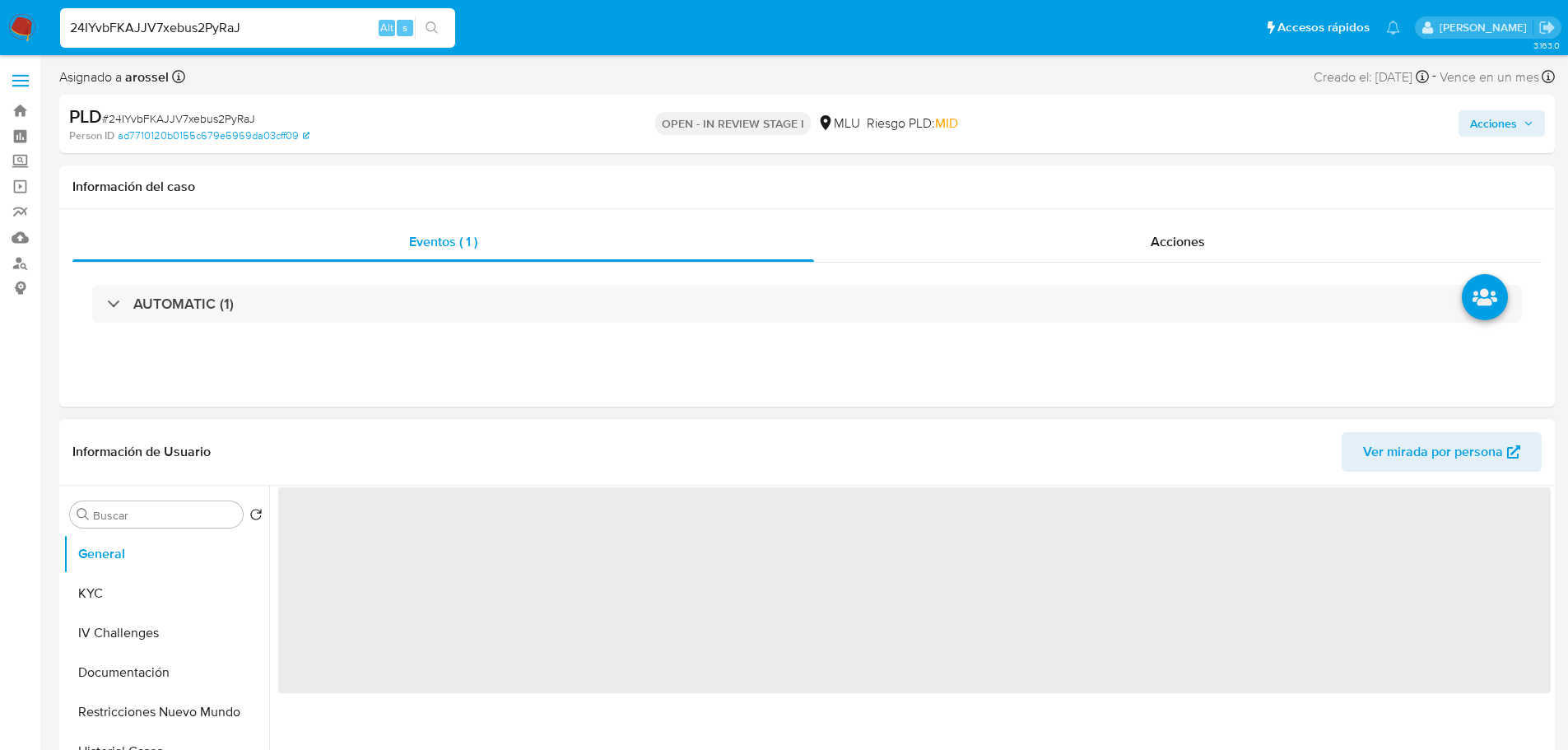
select select "10"
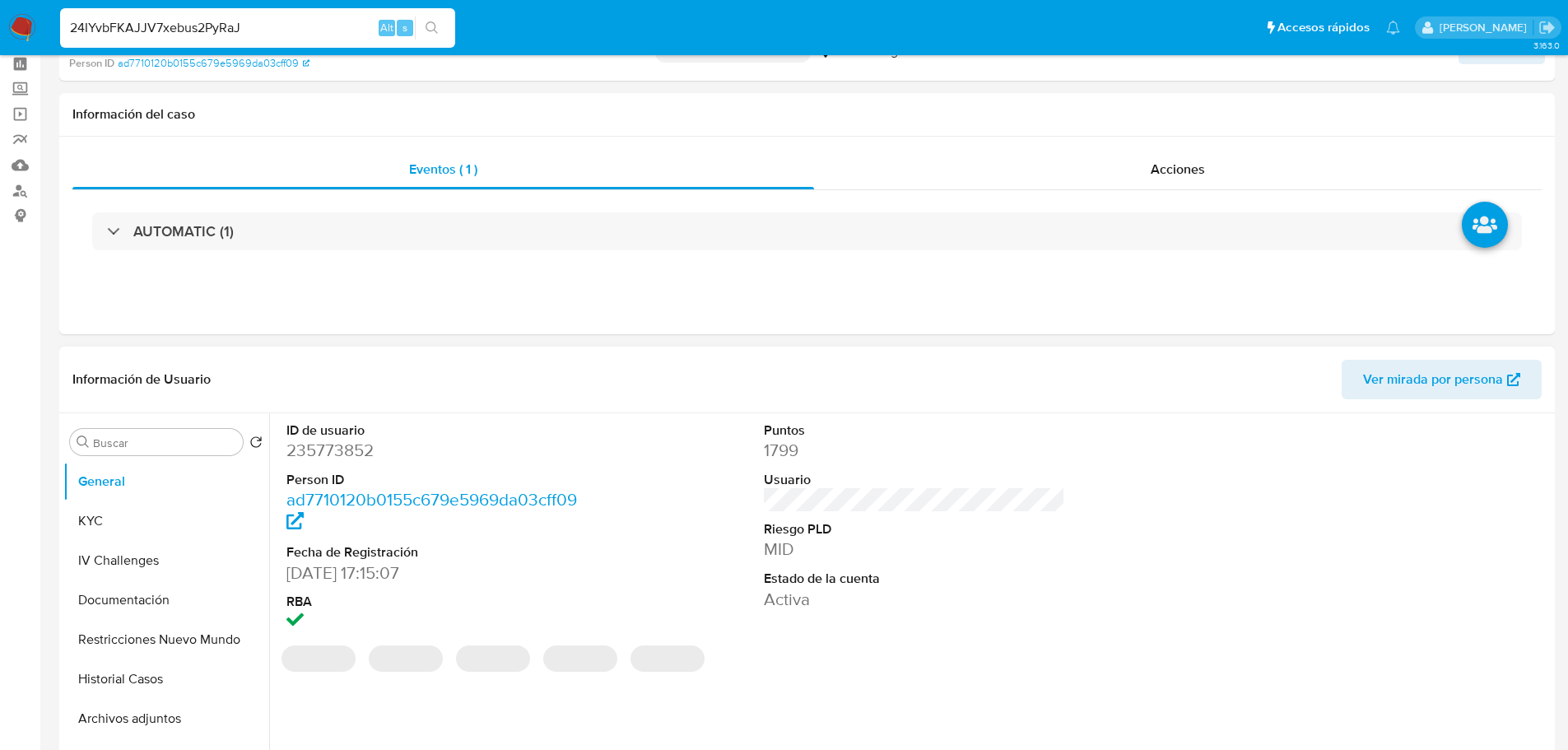
scroll to position [82, 0]
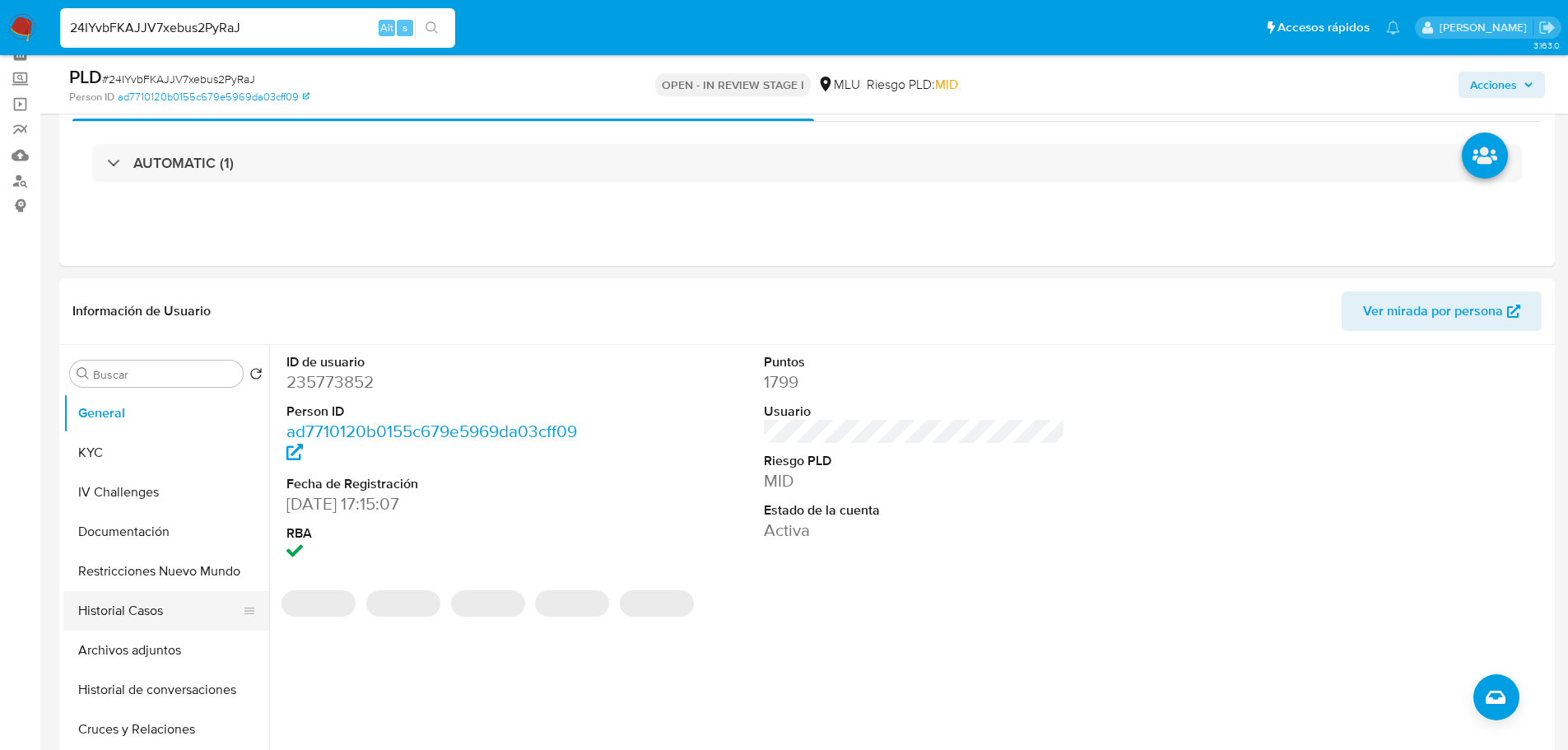
click at [112, 612] on button "Historial Casos" at bounding box center [159, 611] width 193 height 40
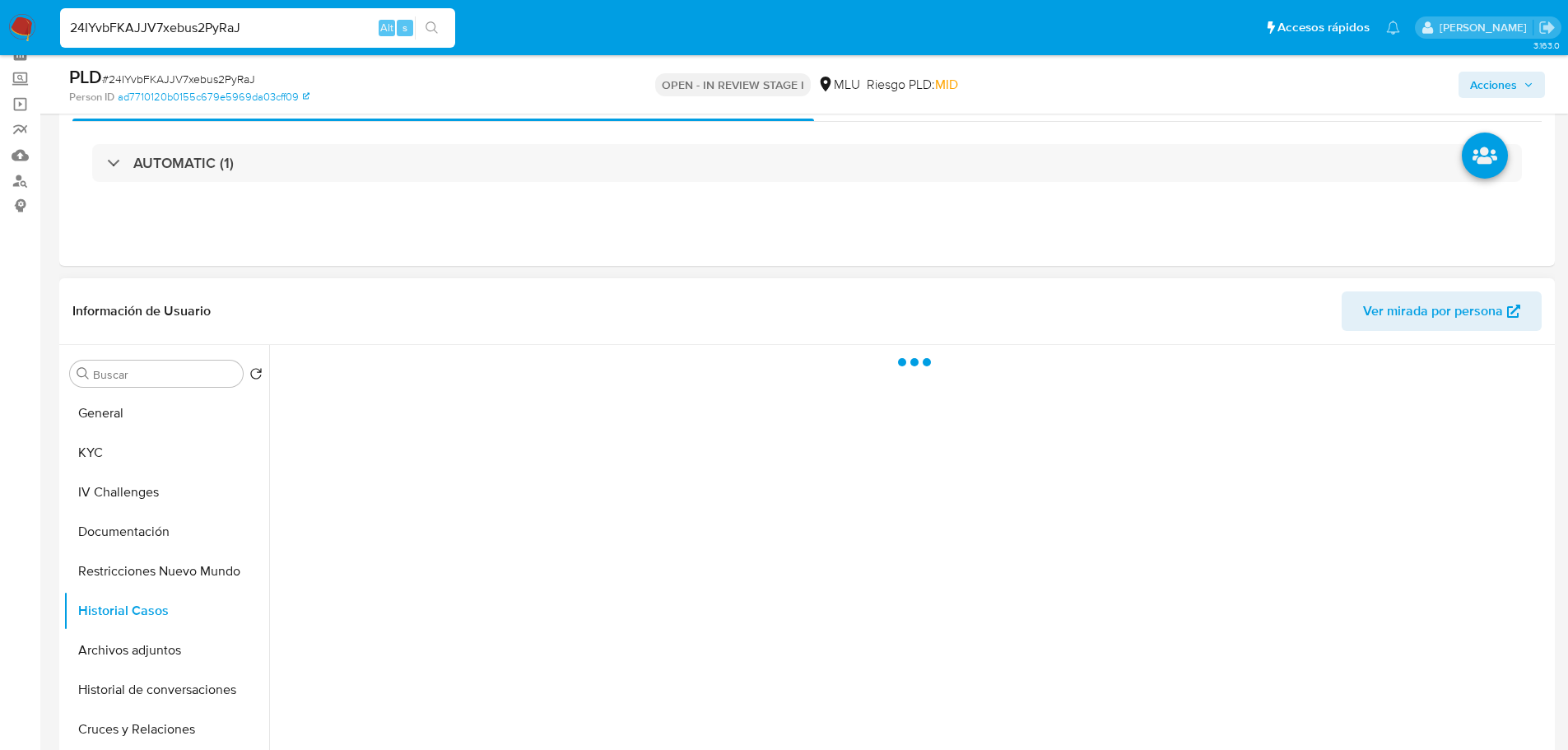
scroll to position [0, 0]
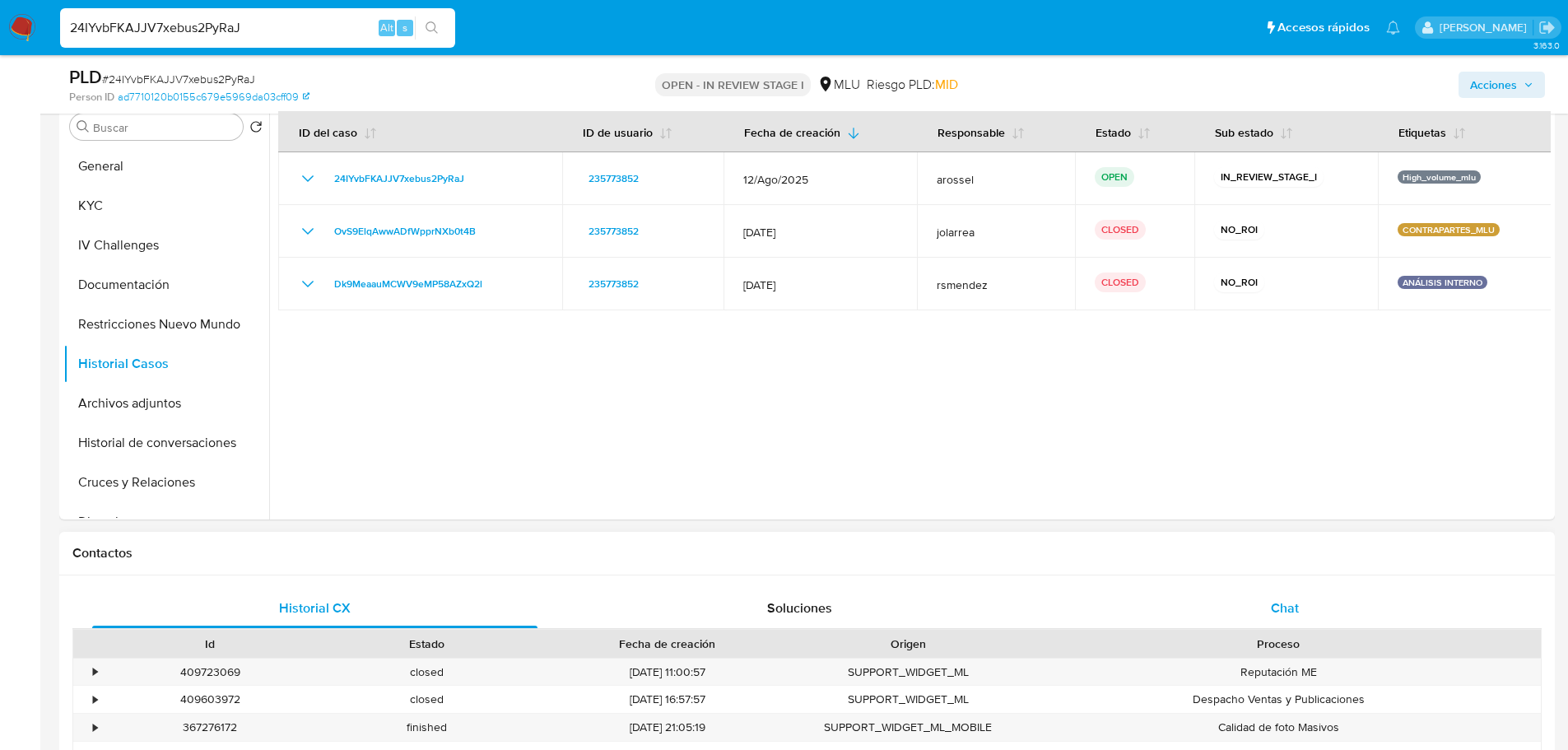
click at [1319, 588] on div "Chat" at bounding box center [1284, 608] width 445 height 40
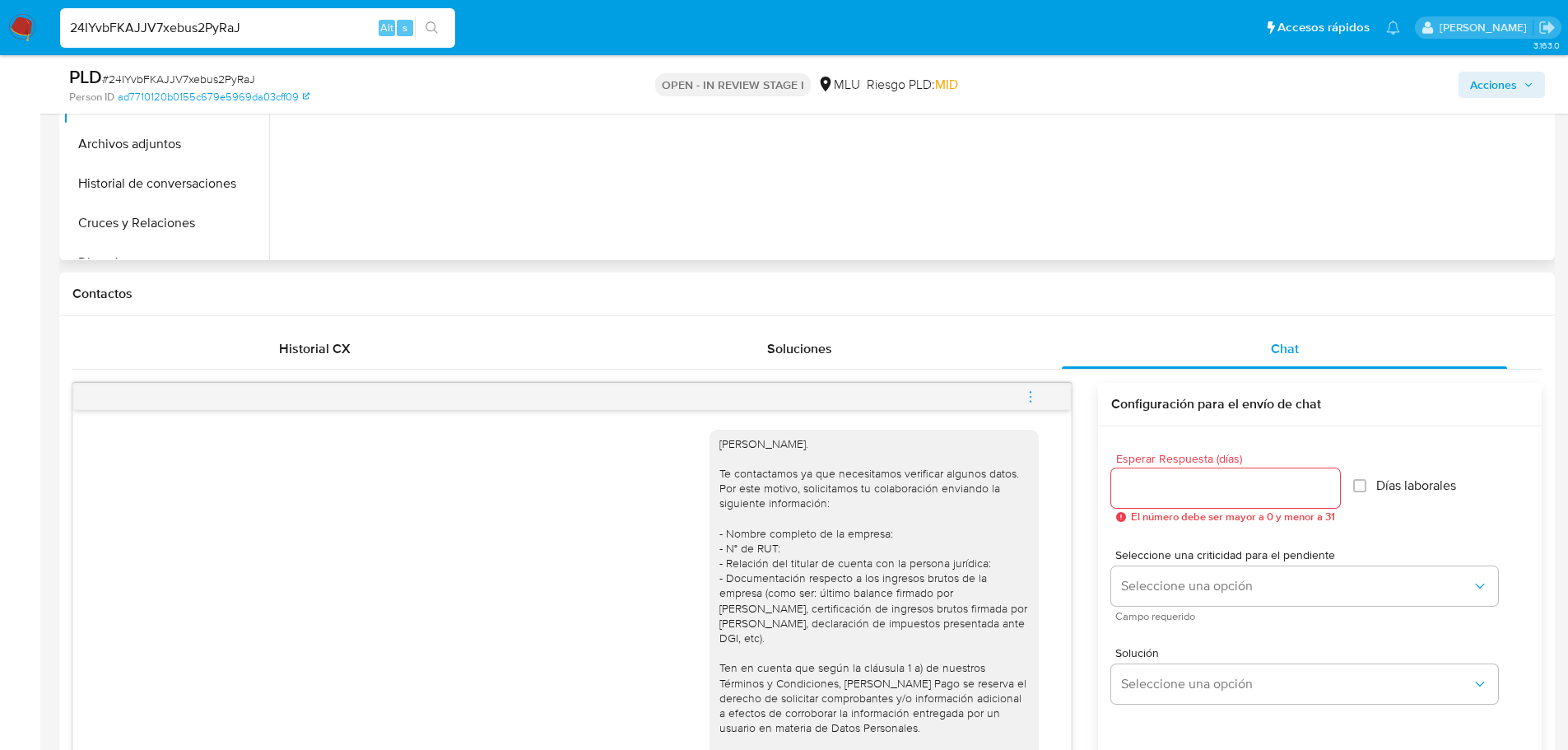
scroll to position [247, 0]
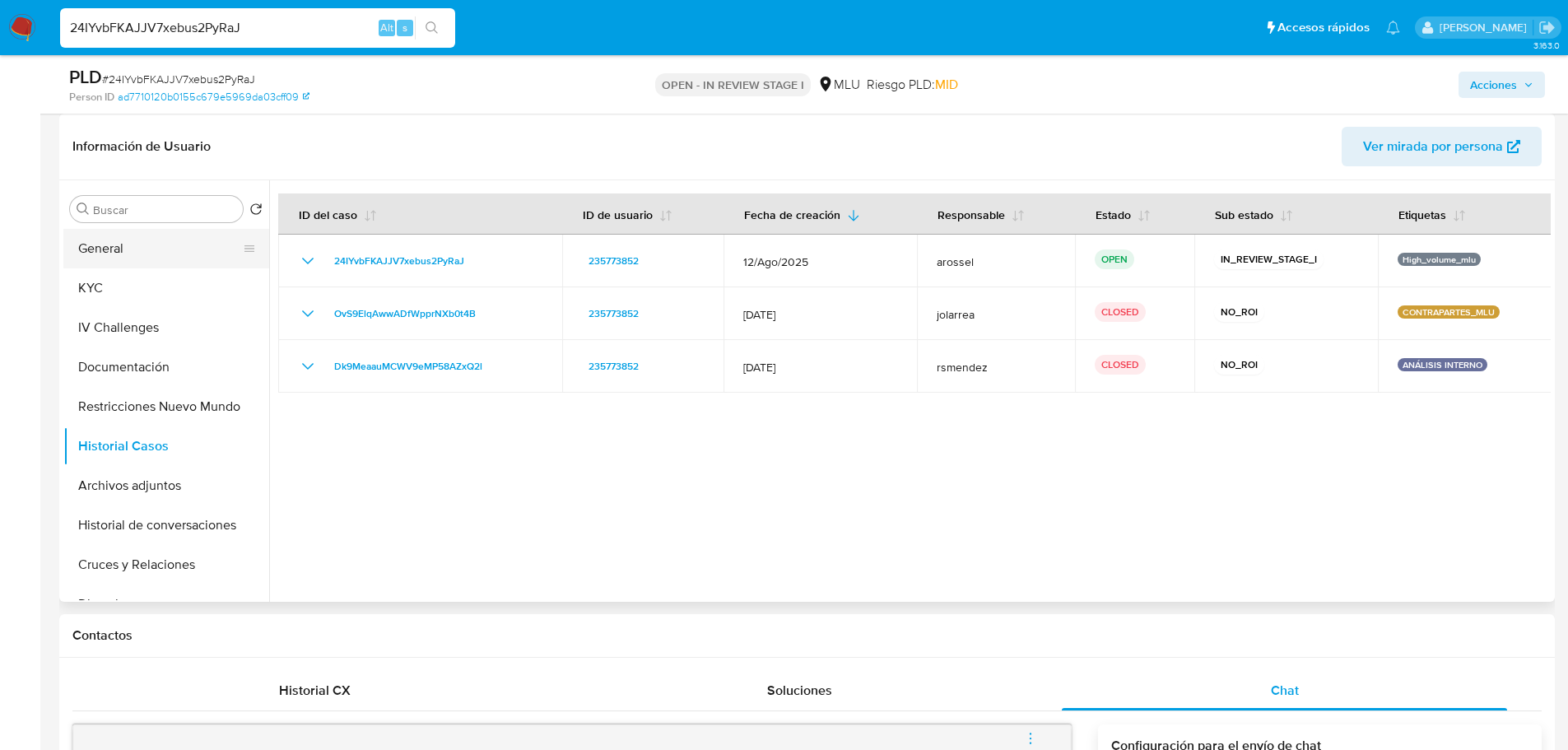
click at [122, 235] on button "General" at bounding box center [159, 249] width 193 height 40
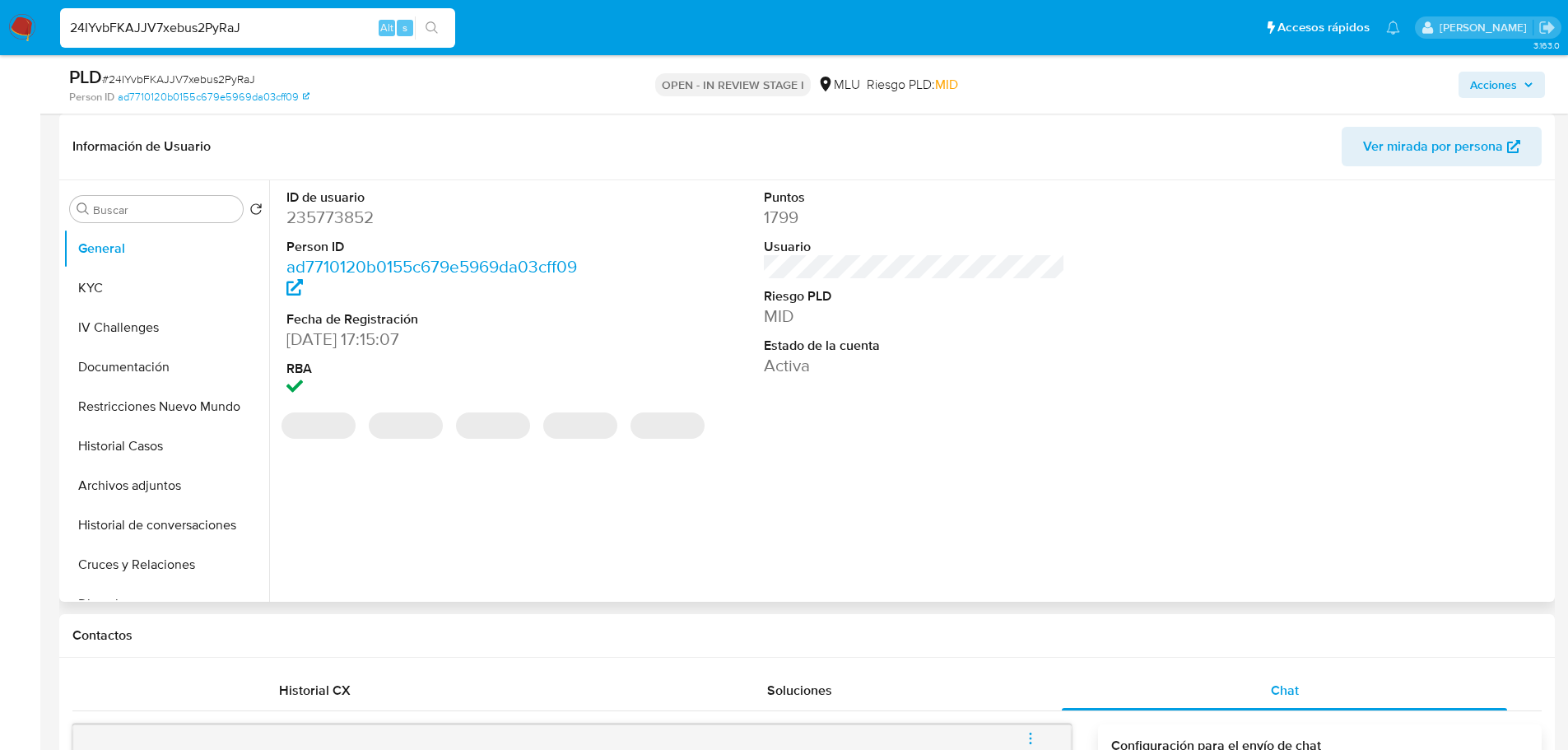
click at [359, 214] on dd "235773852" at bounding box center [437, 217] width 302 height 23
copy dd "235773852"
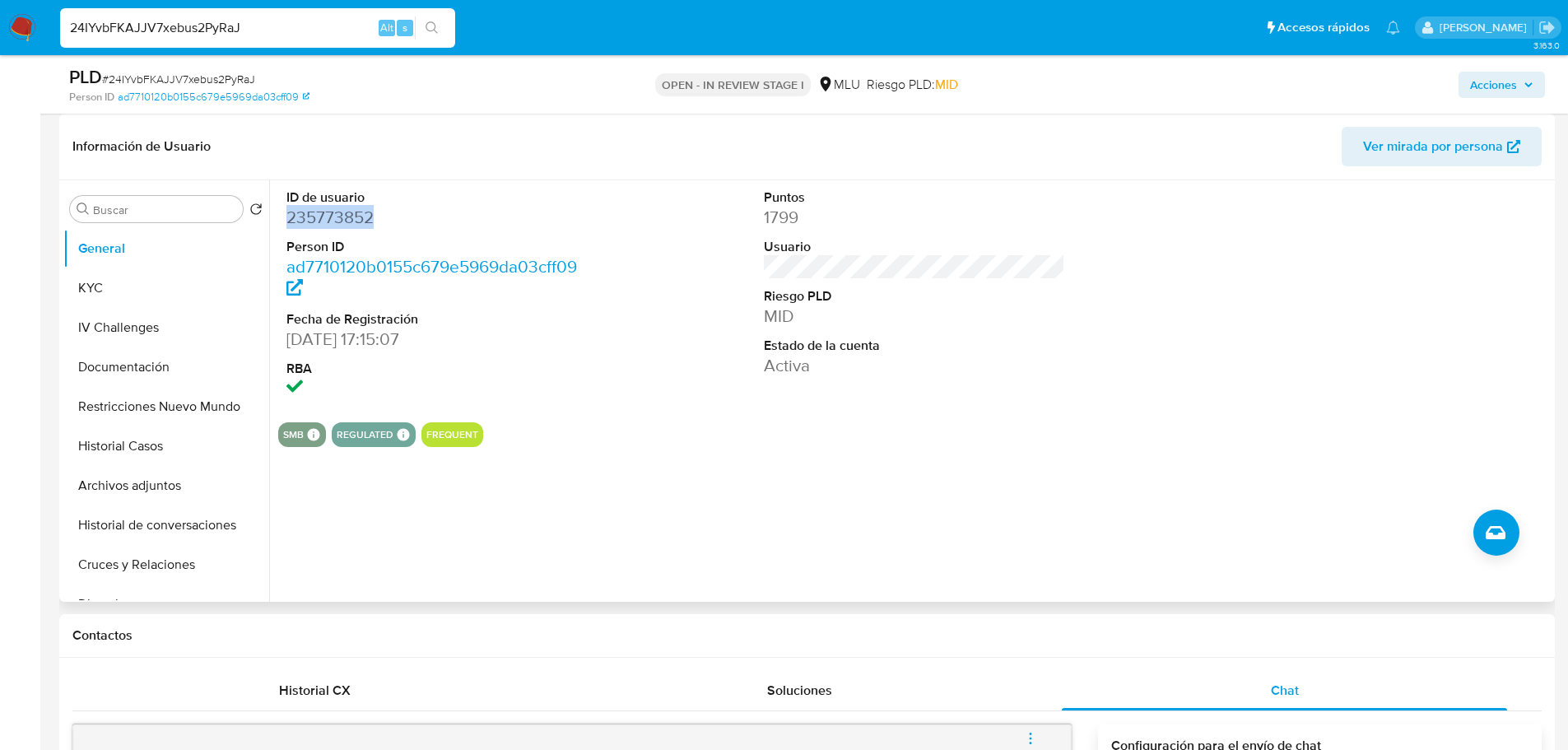
click at [671, 542] on div "ID de usuario 235773852 Person ID ad7710120b0155c679e5969da03cff09 Fecha de Reg…" at bounding box center [909, 391] width 1281 height 422
click at [129, 447] on button "Historial Casos" at bounding box center [159, 446] width 193 height 40
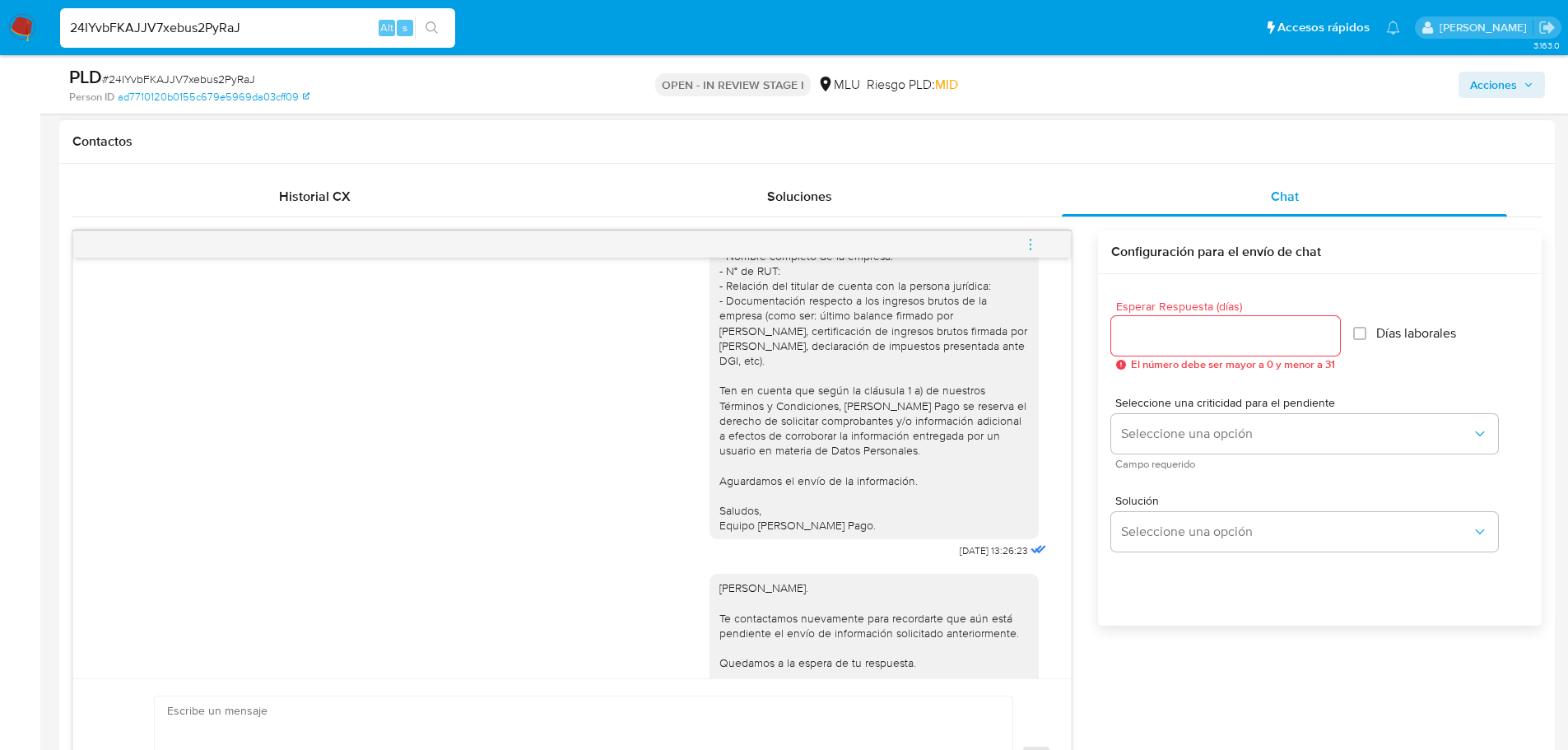
scroll to position [185, 0]
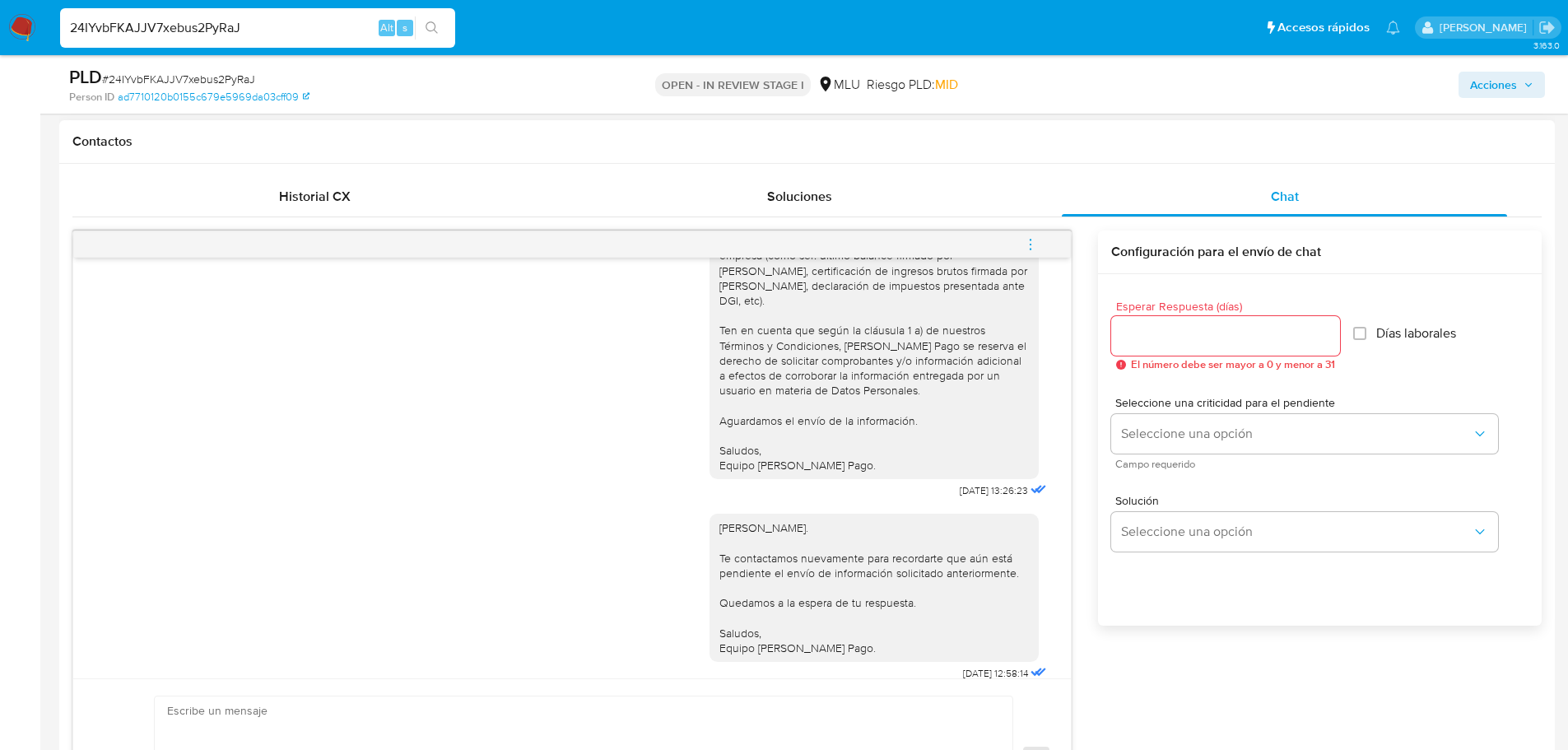
click at [1033, 242] on icon "menu-action" at bounding box center [1030, 244] width 15 height 15
click at [967, 208] on li "Cerrar conversación" at bounding box center [918, 213] width 168 height 29
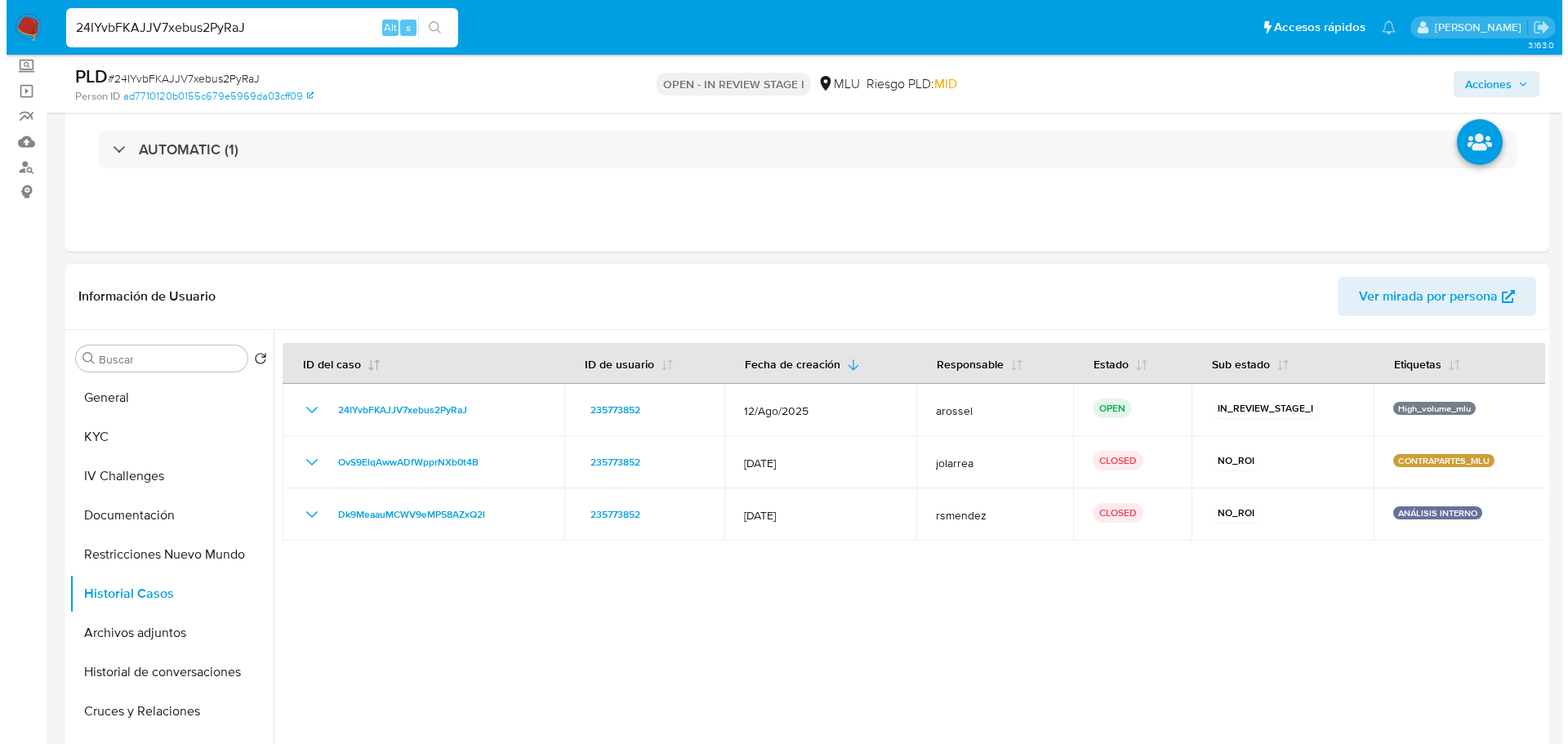
scroll to position [81, 0]
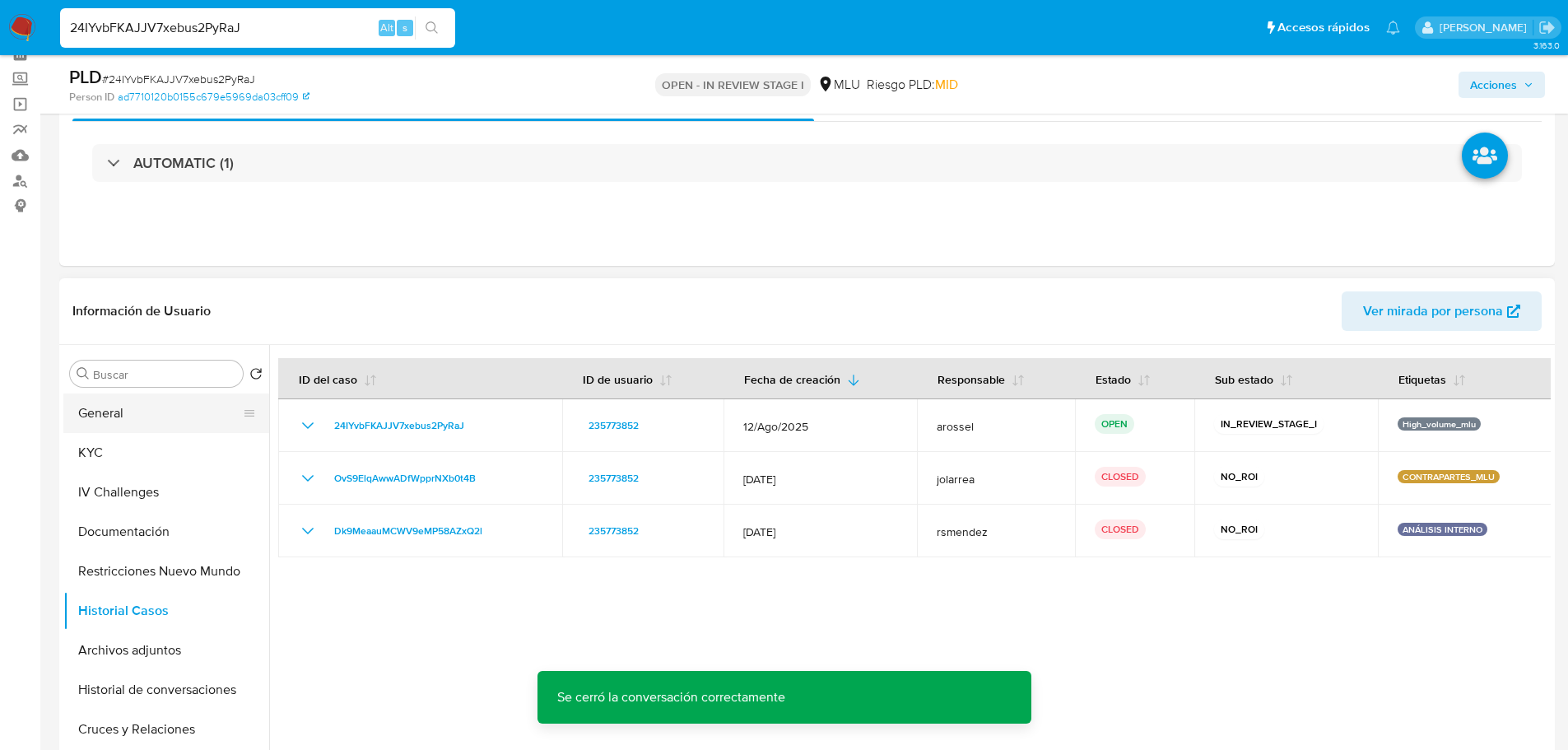
click at [148, 406] on button "General" at bounding box center [159, 413] width 193 height 40
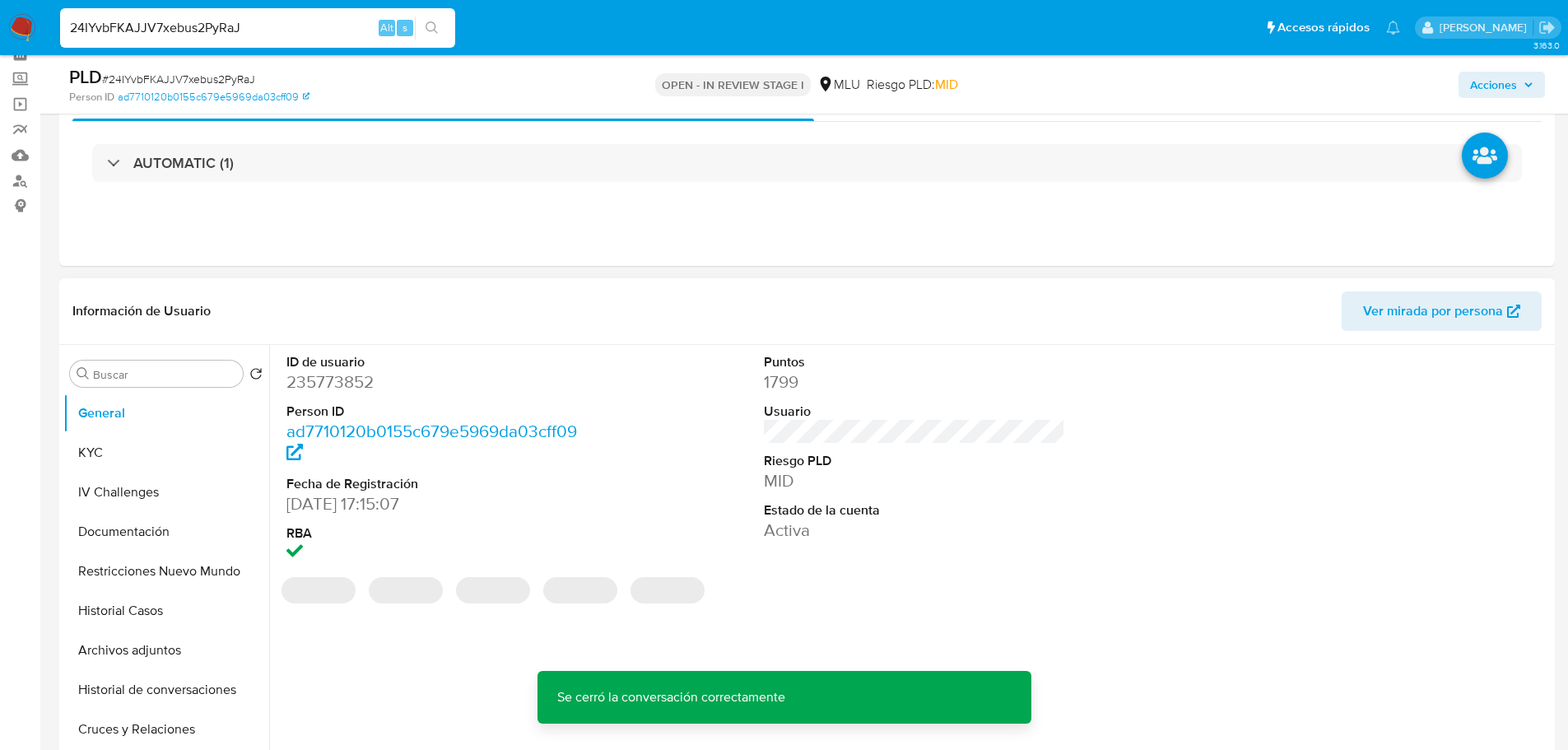
click at [354, 383] on dd "235773852" at bounding box center [437, 382] width 302 height 23
click at [353, 382] on dd "235773852" at bounding box center [437, 382] width 302 height 23
copy dd "235773852"
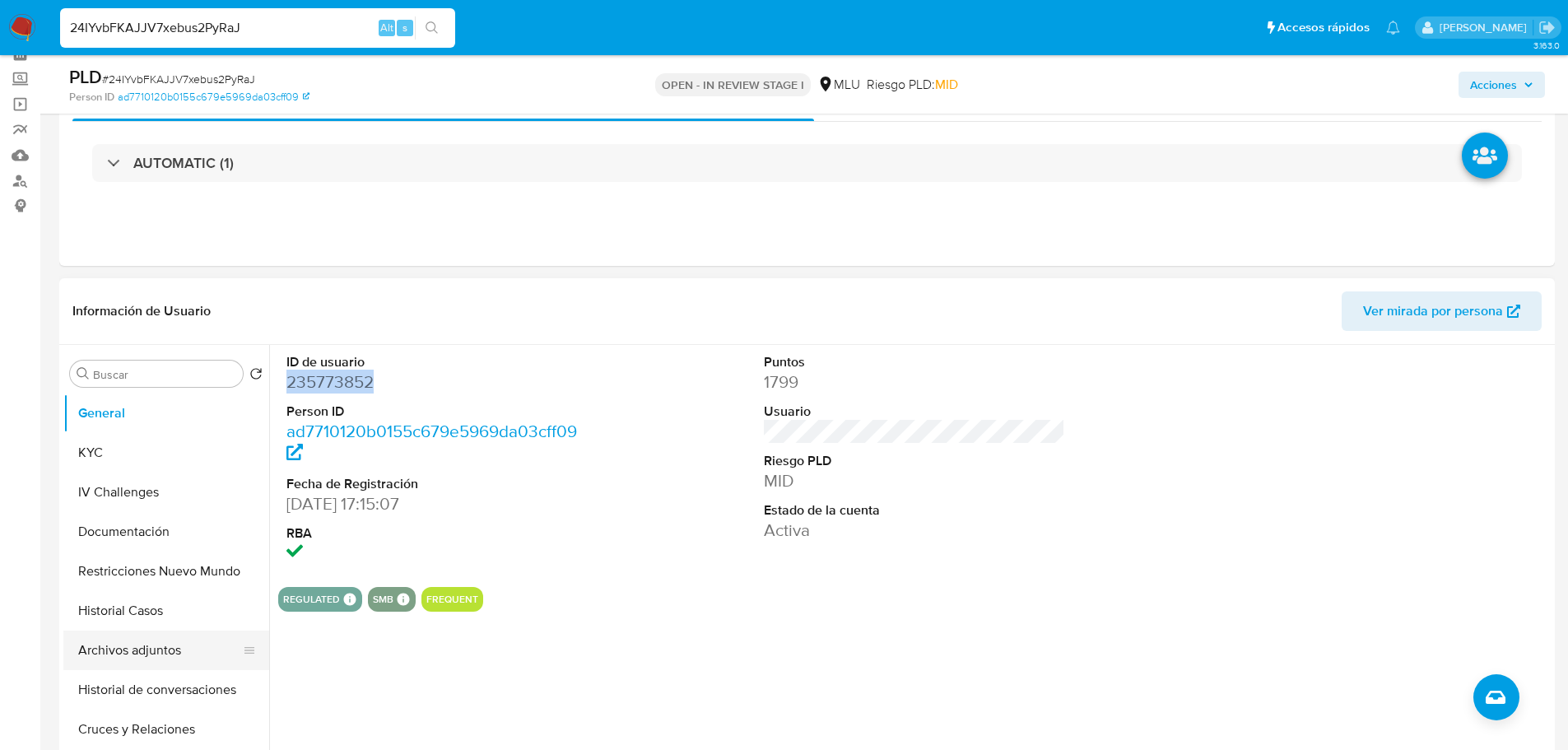
click at [198, 657] on button "Archivos adjuntos" at bounding box center [159, 651] width 193 height 40
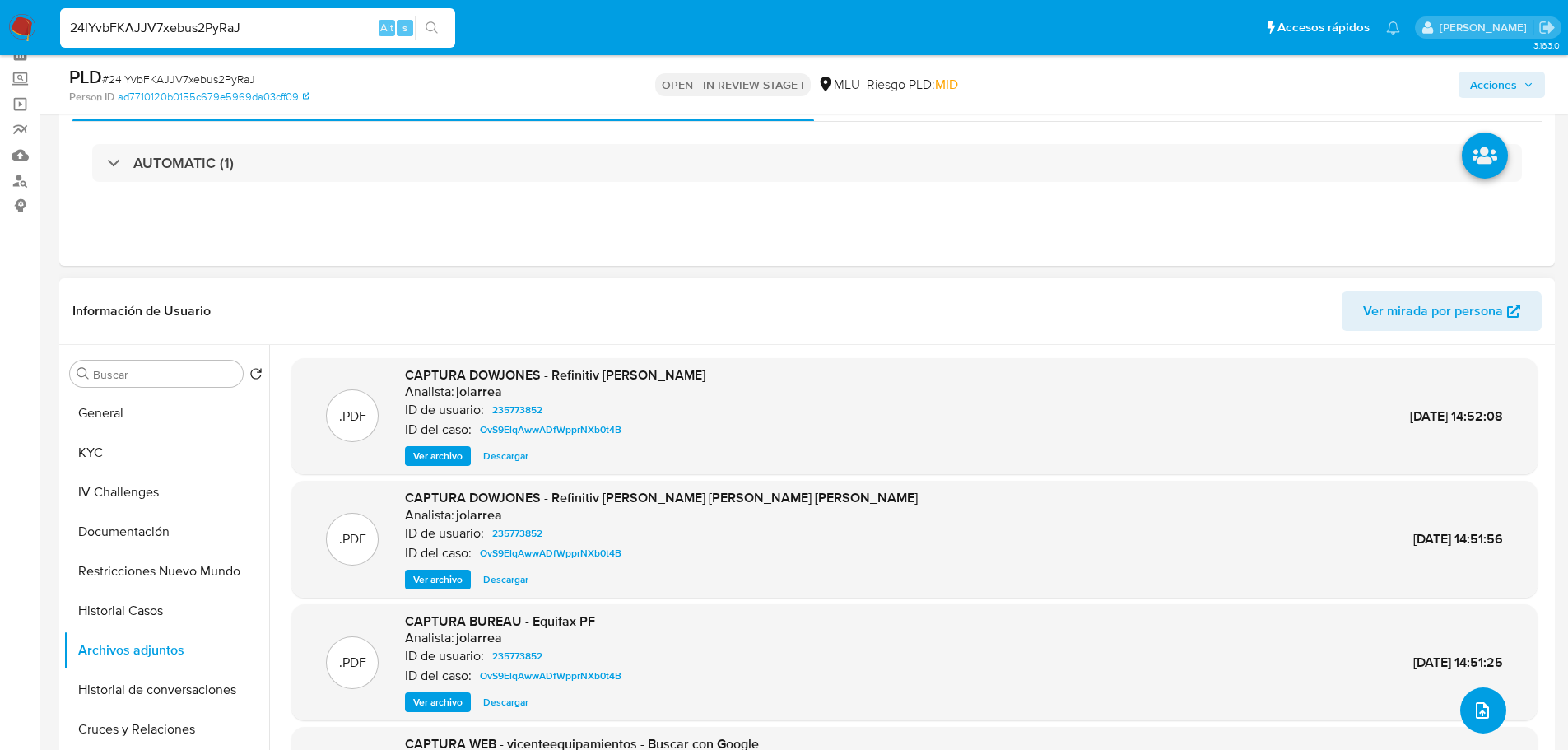
click at [1472, 704] on icon "upload-file" at bounding box center [1482, 710] width 20 height 20
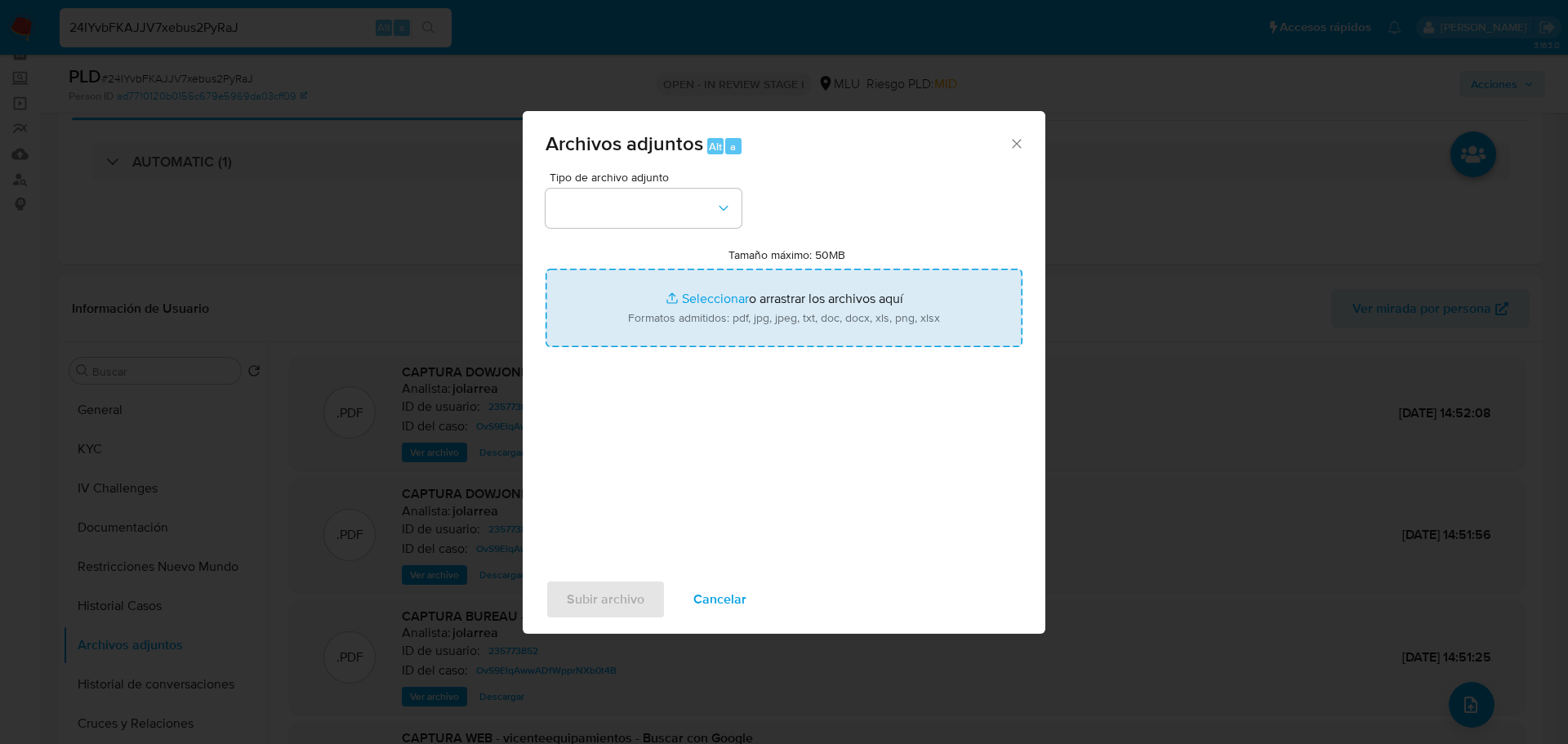
click at [719, 301] on input "Tamaño máximo: 50MB Seleccionar archivos" at bounding box center [784, 307] width 477 height 78
type input "C:\fakepath\Case Log 235773852 - 03_10_2025.pdf"
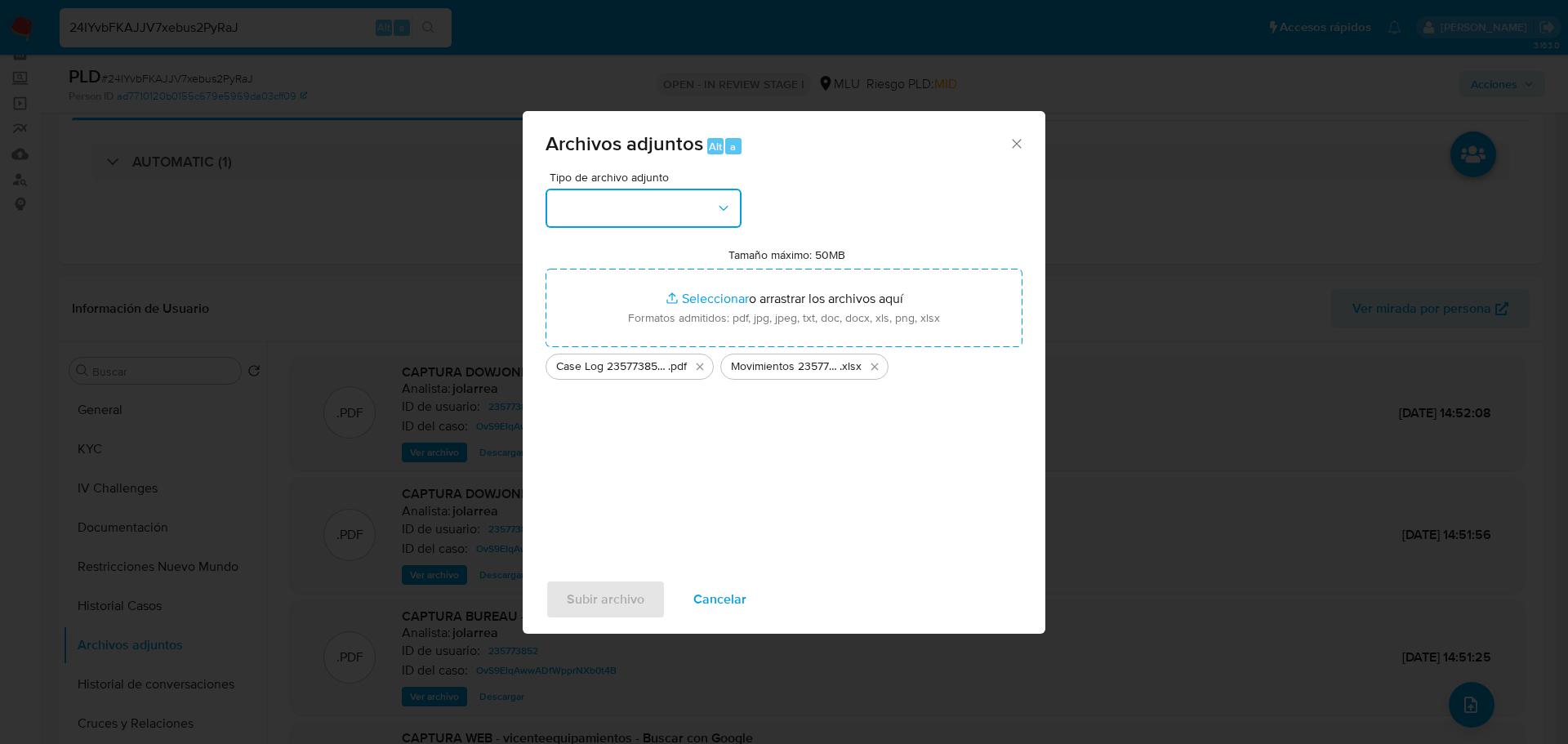
click at [611, 200] on button "button" at bounding box center [643, 208] width 196 height 39
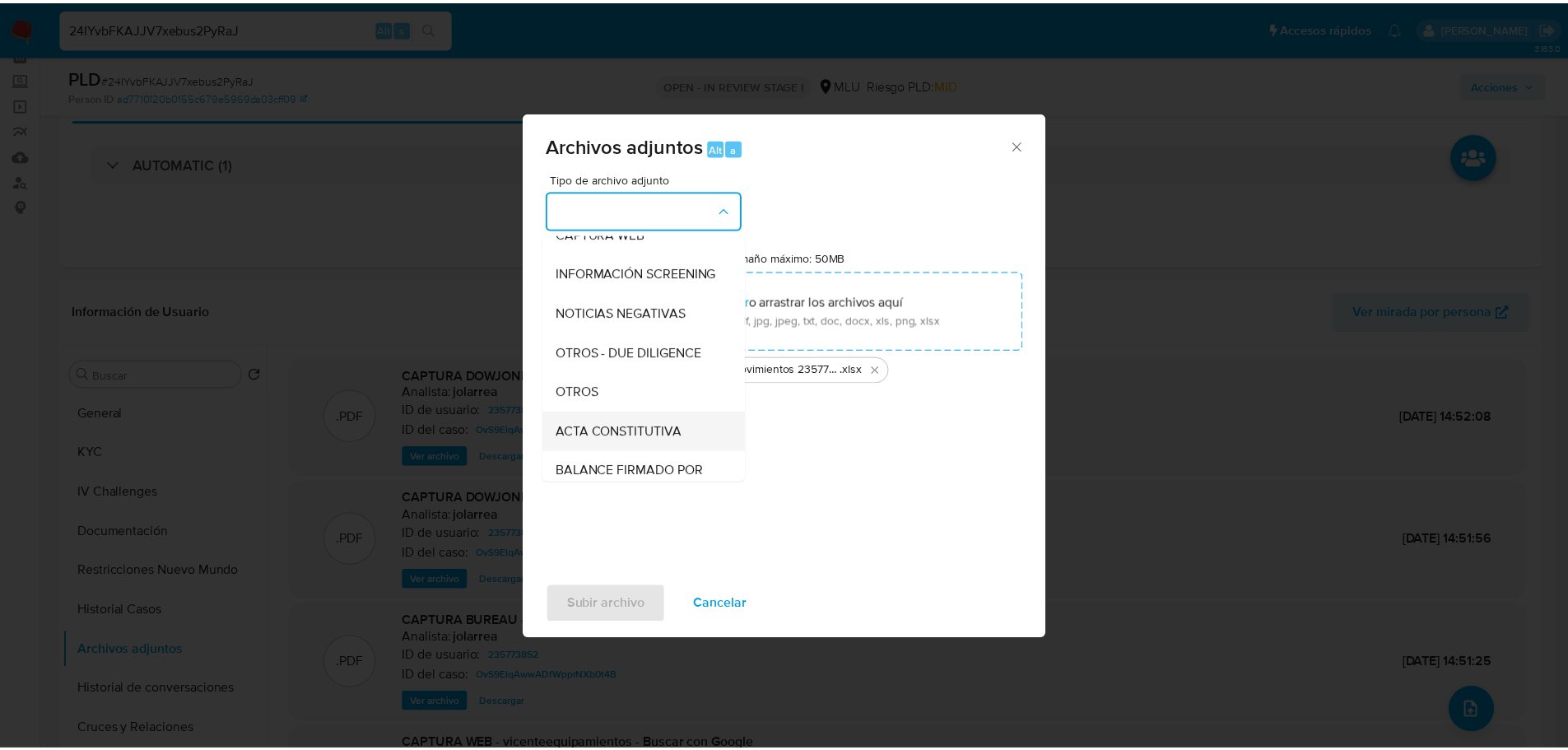
scroll to position [164, 0]
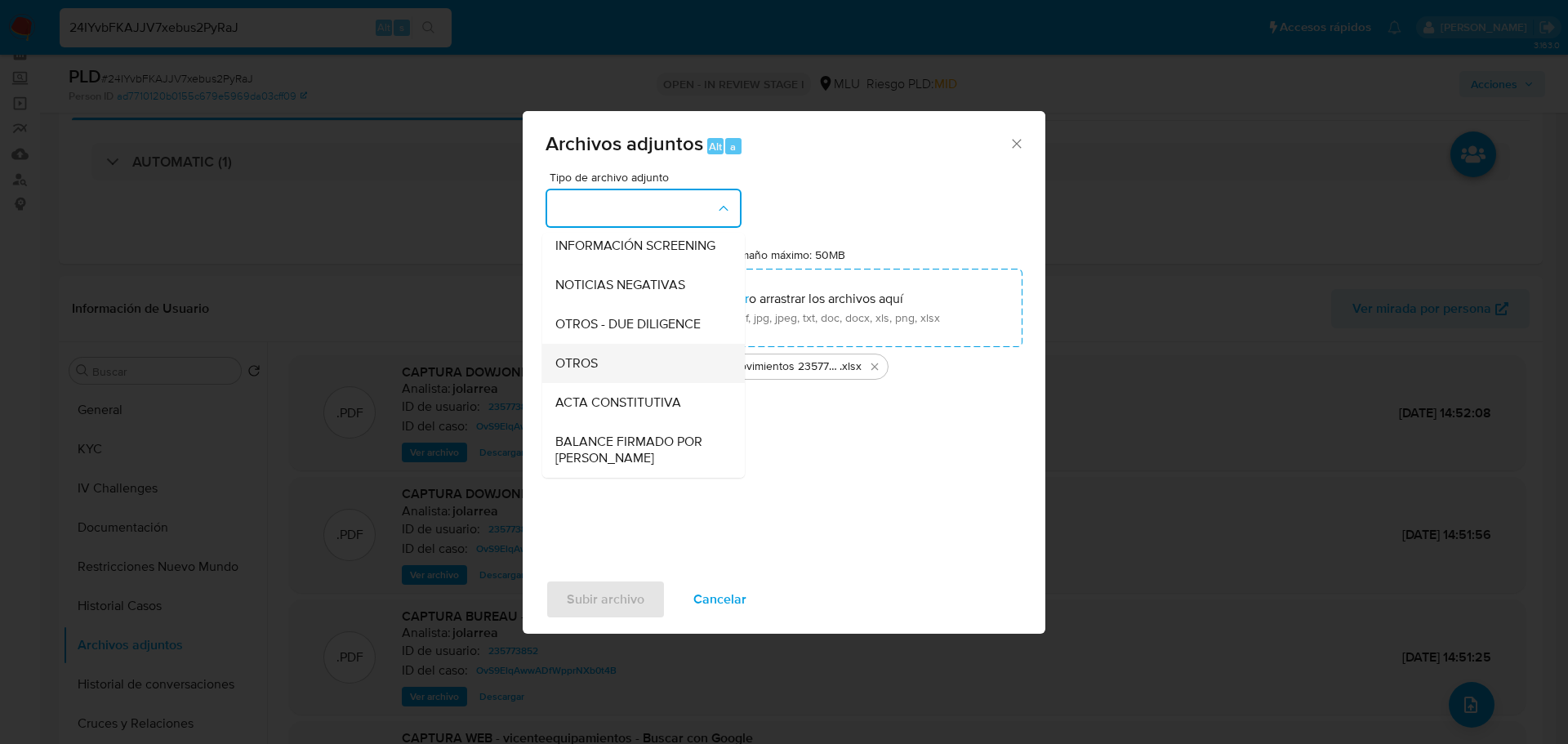
click at [609, 383] on div "OTROS" at bounding box center [639, 363] width 166 height 39
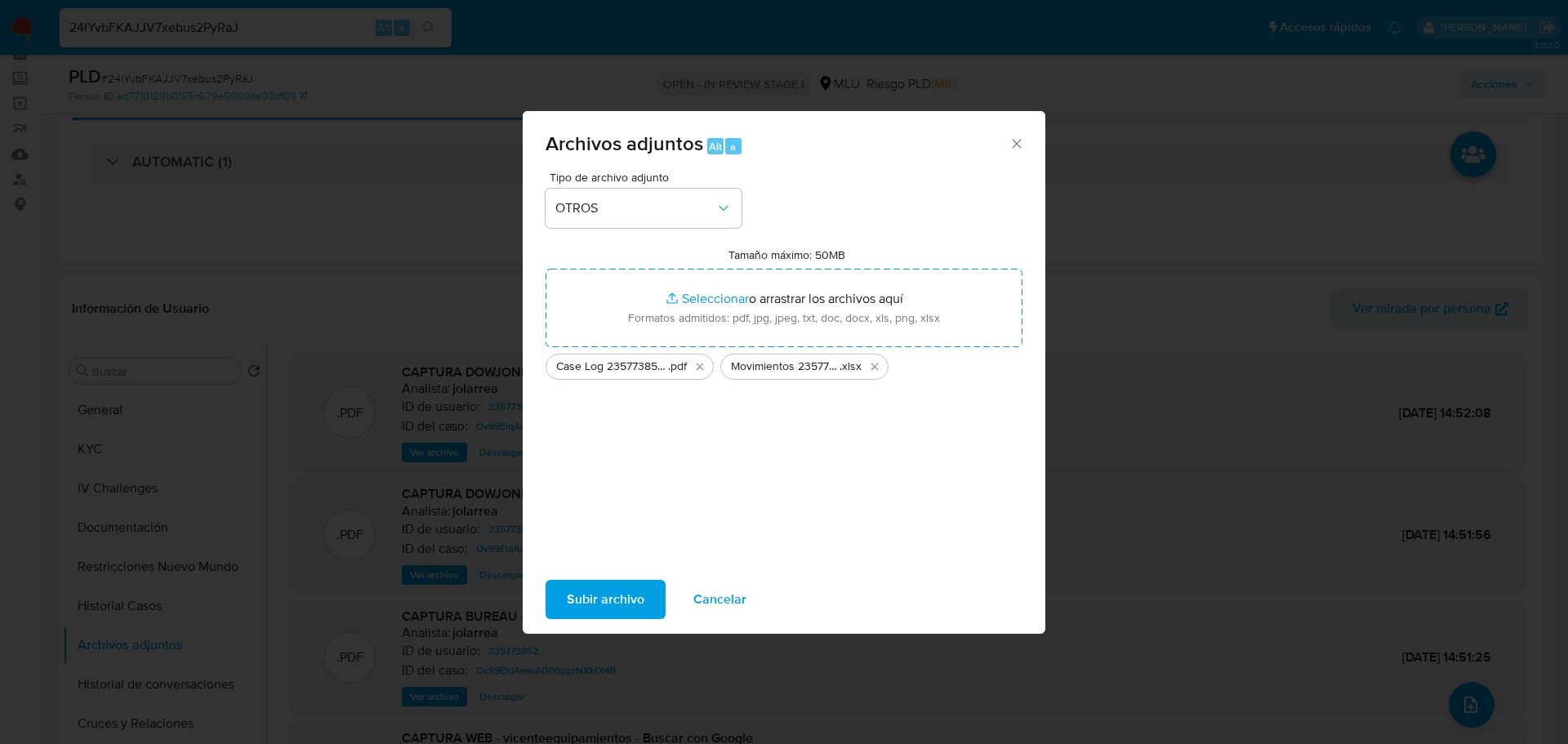
click at [625, 606] on span "Subir archivo" at bounding box center [605, 599] width 77 height 36
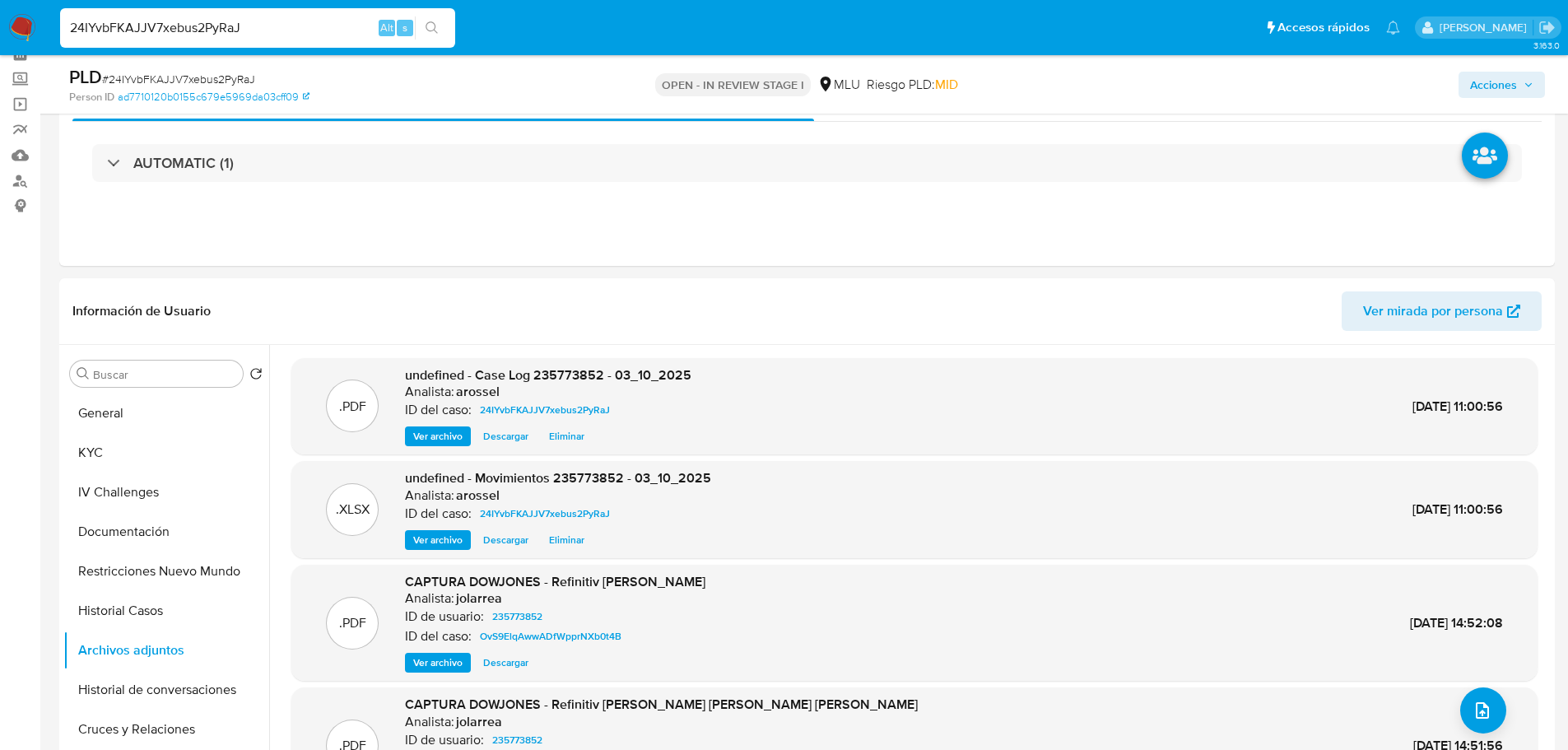
click at [1501, 79] on span "Acciones" at bounding box center [1493, 85] width 47 height 26
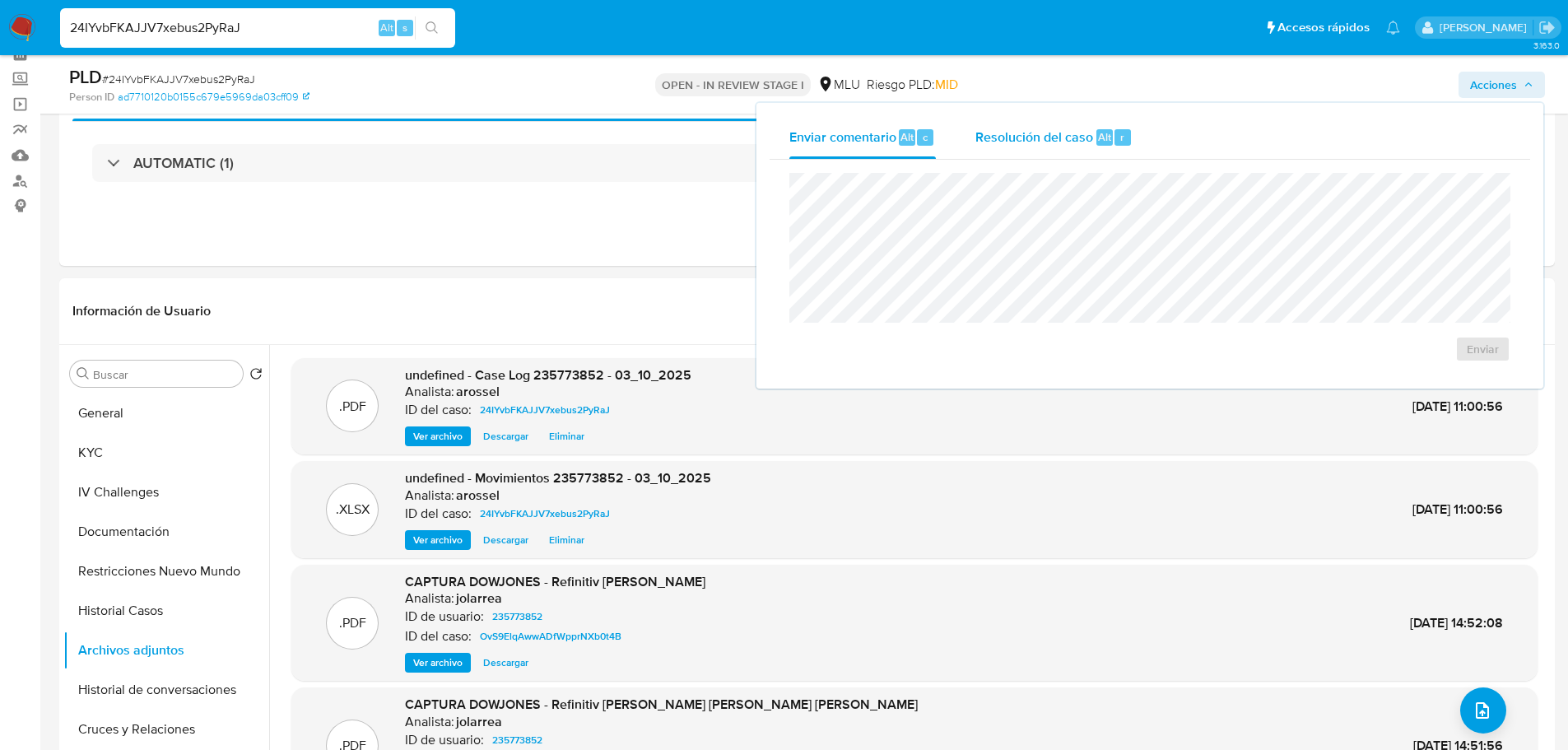
click at [1074, 136] on span "Resolución del caso" at bounding box center [1034, 137] width 117 height 19
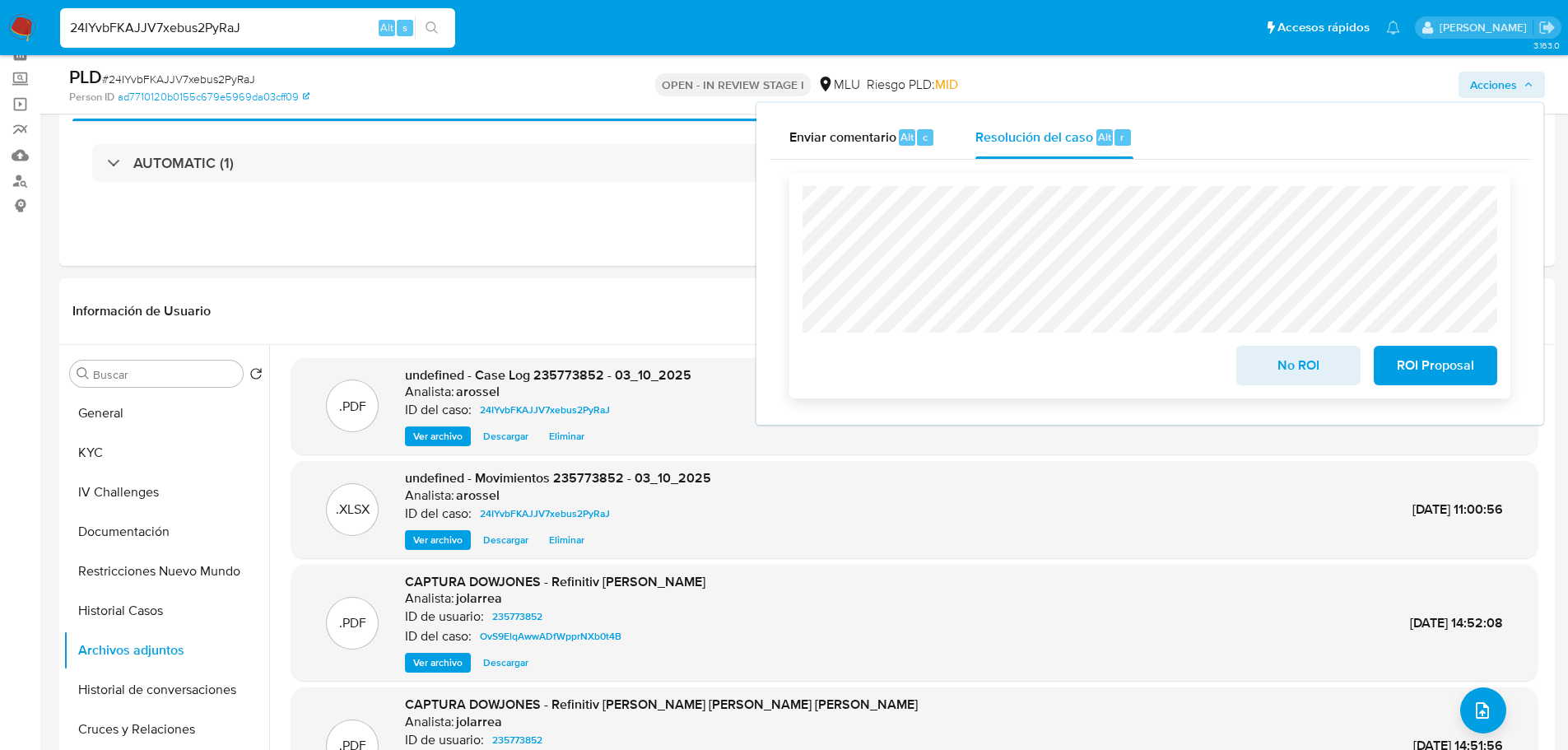
click at [1482, 361] on button "ROI Proposal" at bounding box center [1435, 365] width 124 height 40
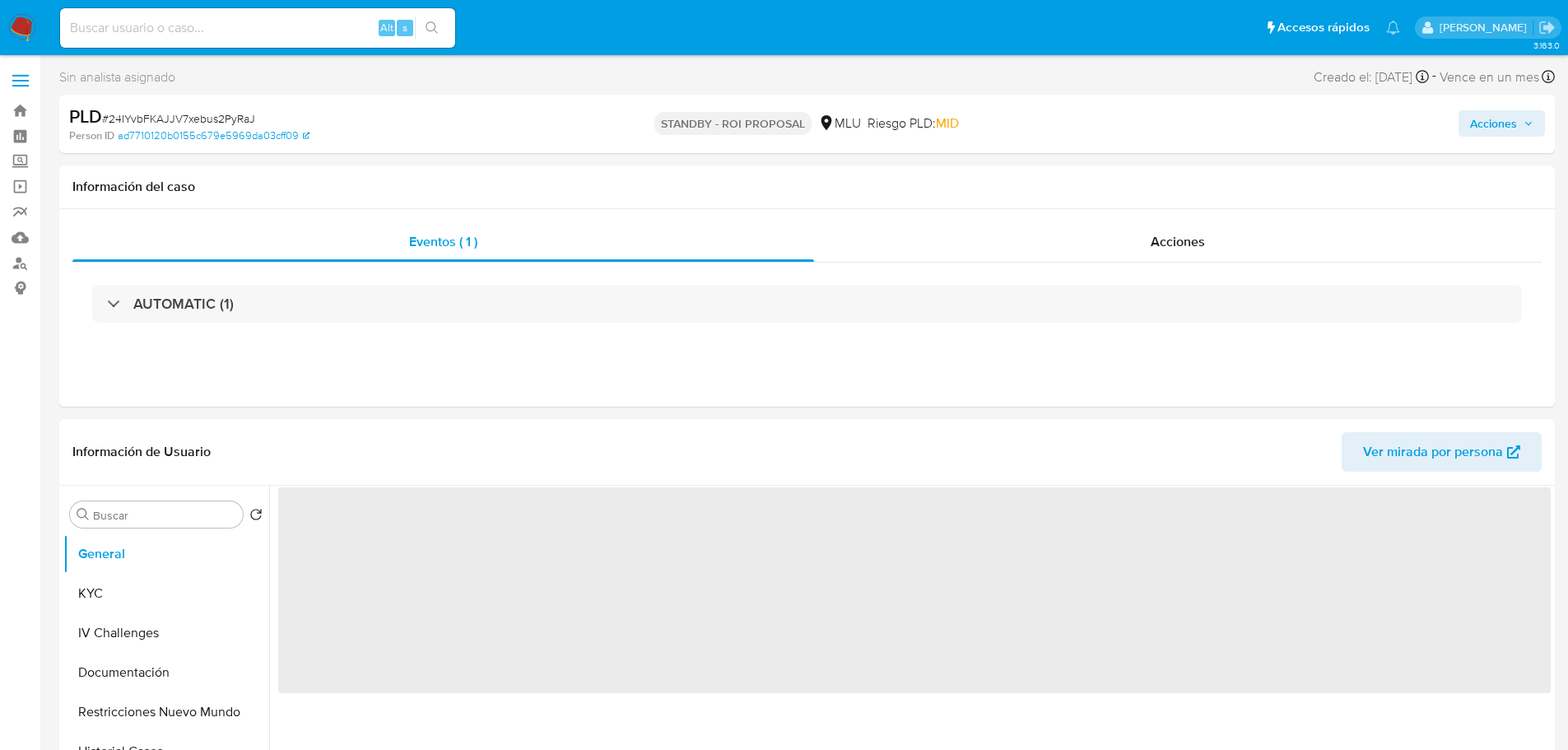
select select "10"
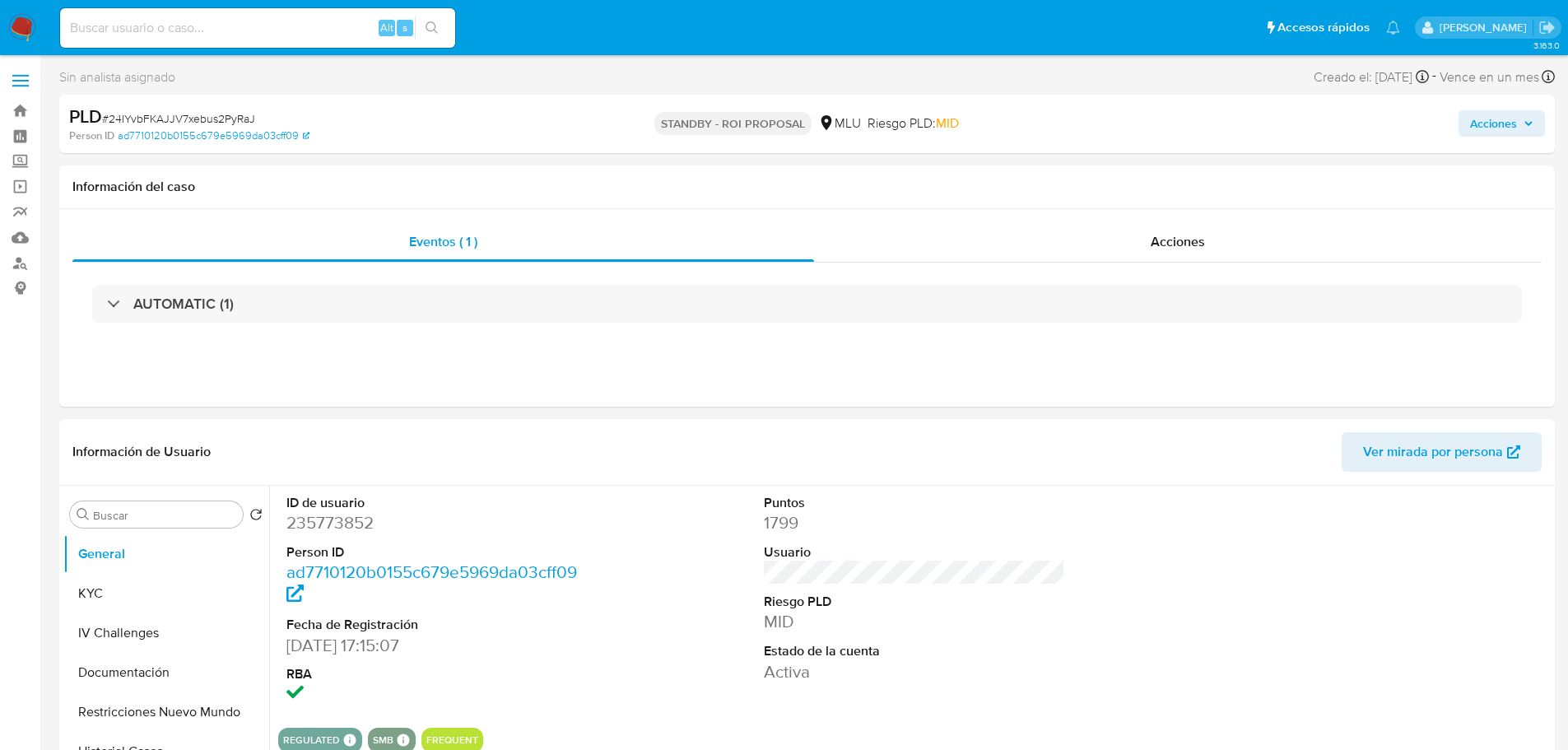
click at [655, 624] on div "ID de usuario 235773852 Person ID ad7710120b0155c679e5969da03cff09 Fecha de Reg…" at bounding box center [914, 600] width 1273 height 229
click at [187, 20] on input at bounding box center [257, 28] width 395 height 22
paste input "vQDWiR1WH15tpFyYRykWBcHh"
type input "vQDWiR1WH15tpFyYRykWBcHh"
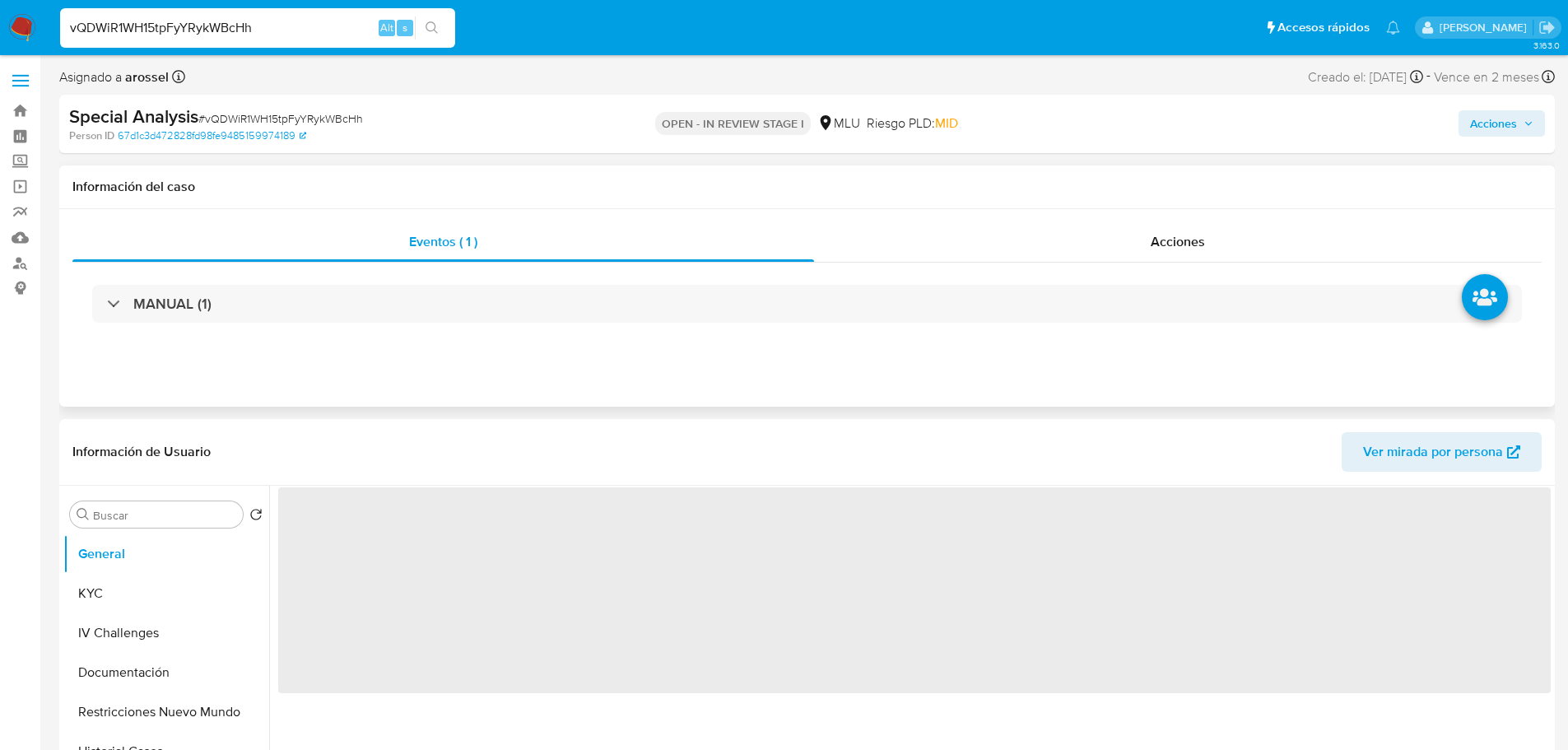
select select "10"
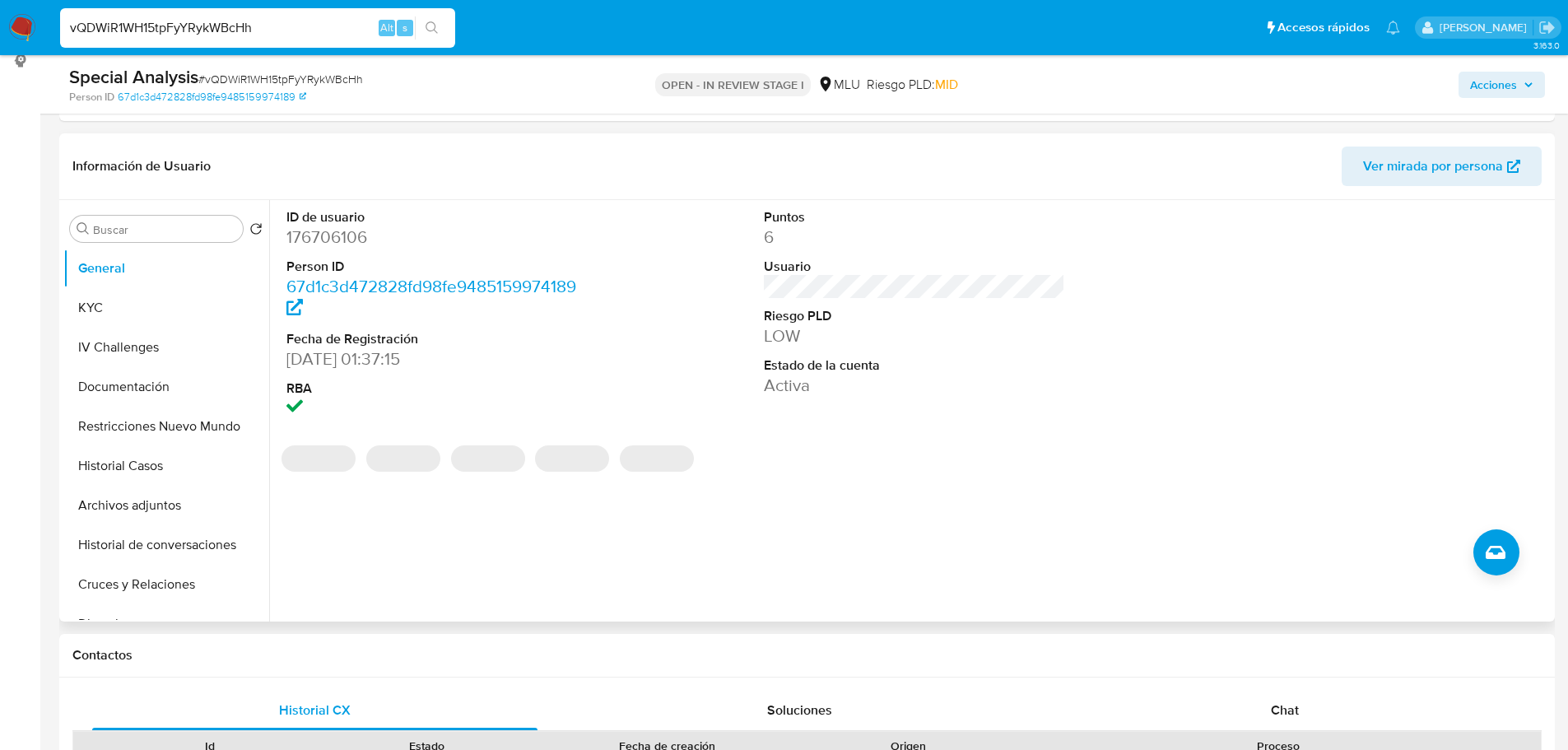
scroll to position [247, 0]
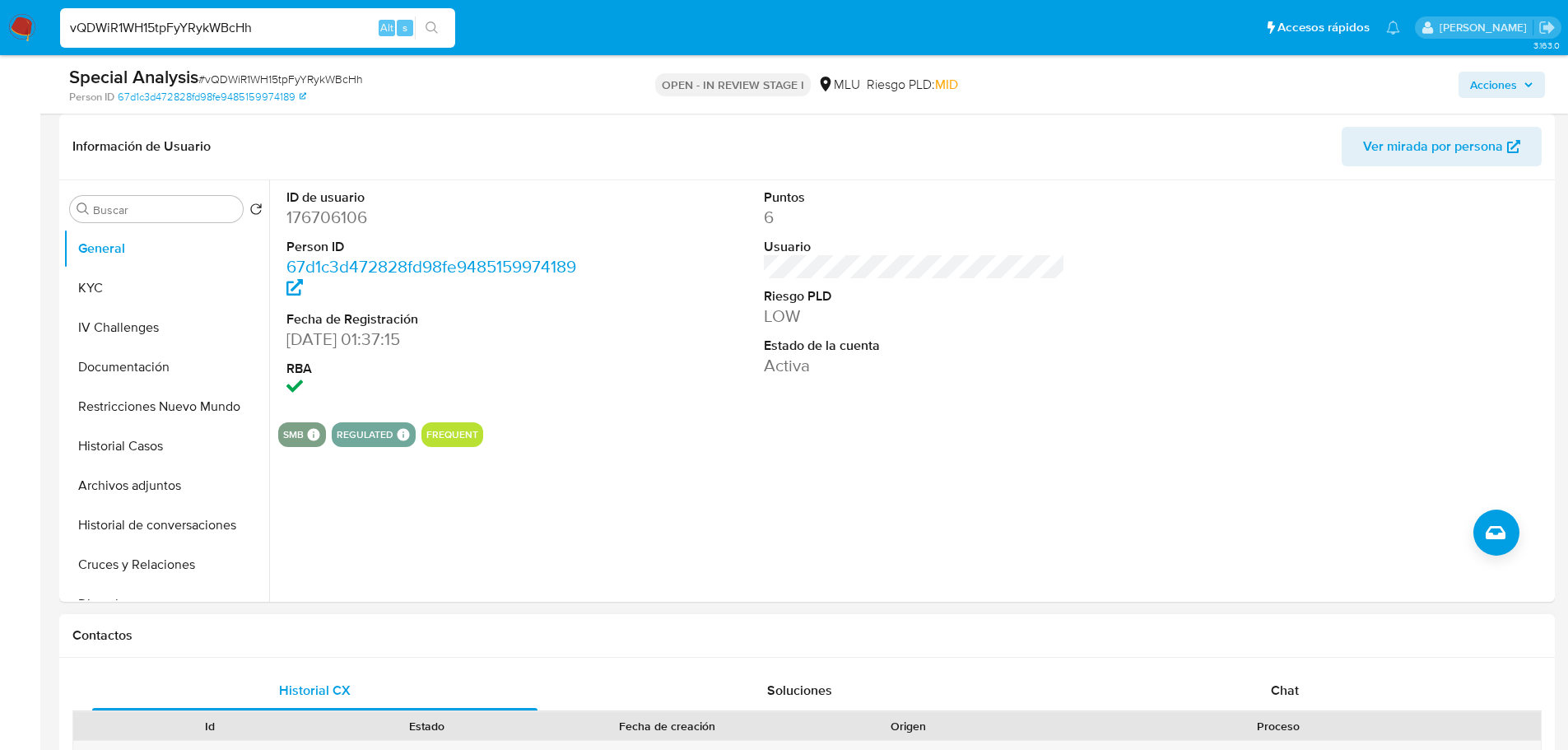
click at [1281, 716] on div "Proceso" at bounding box center [1278, 726] width 524 height 28
click at [1280, 695] on span "Chat" at bounding box center [1285, 690] width 28 height 19
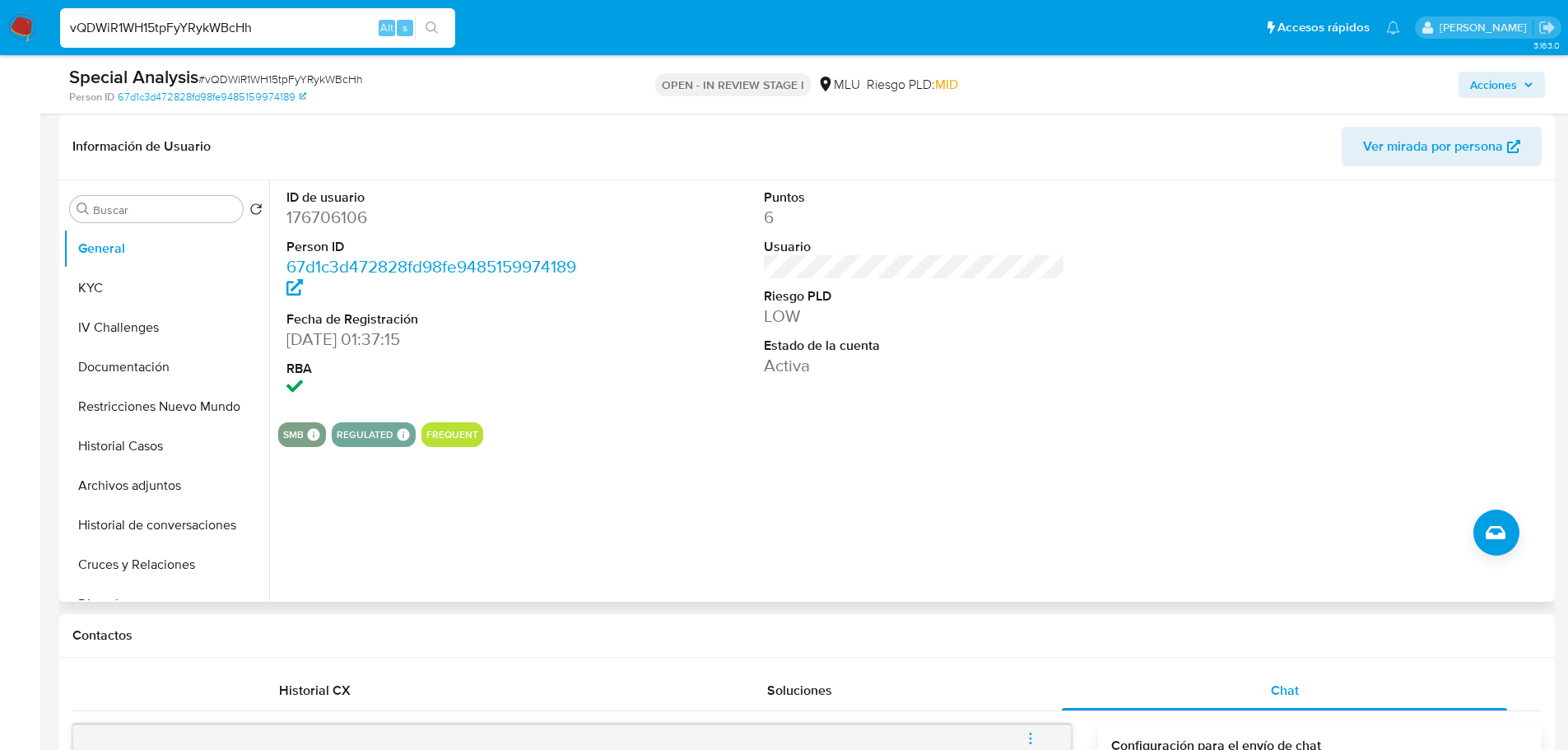
click at [322, 221] on dd "176706106" at bounding box center [437, 217] width 302 height 23
copy dd "176706106"
click at [356, 213] on dd "176706106" at bounding box center [437, 217] width 302 height 23
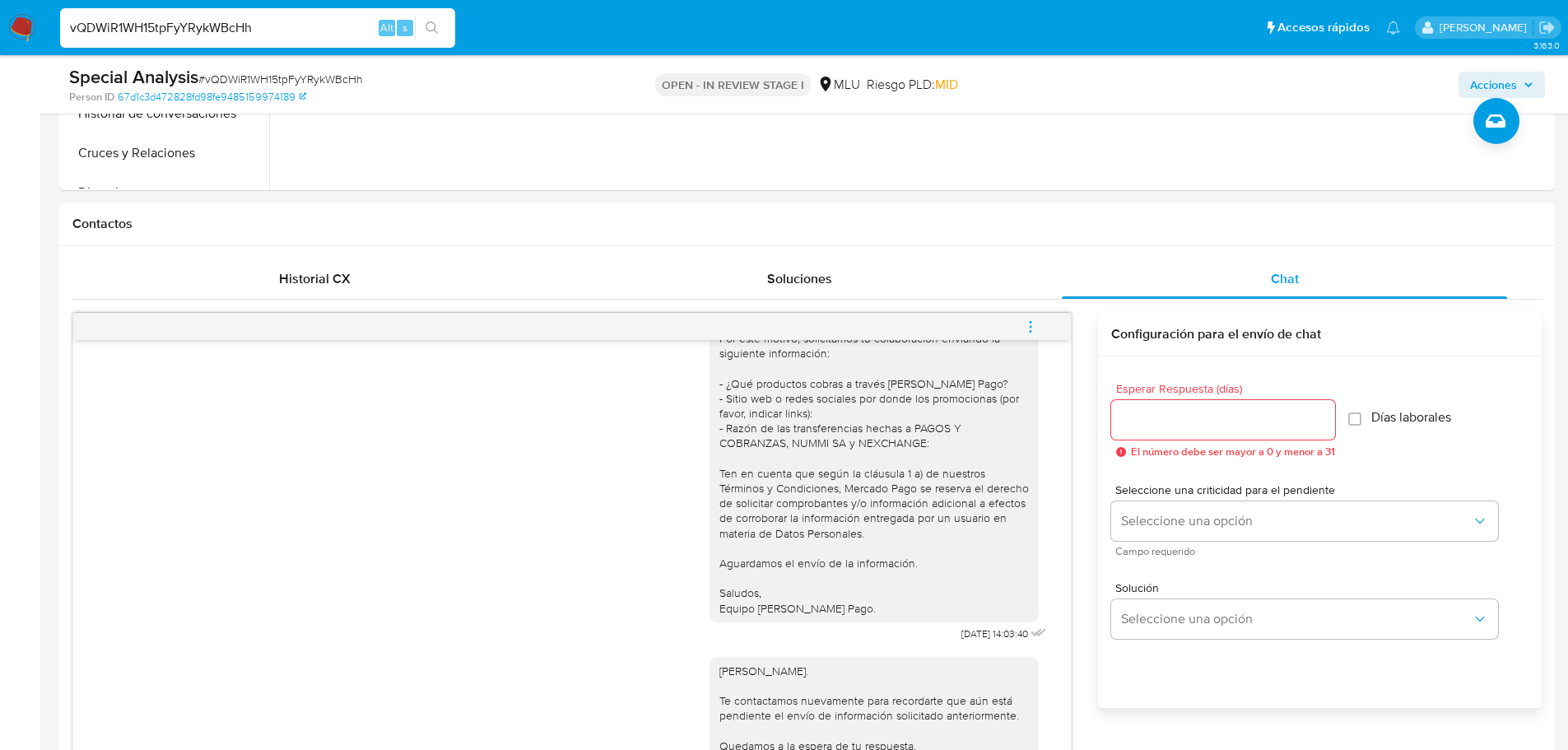
scroll to position [156, 0]
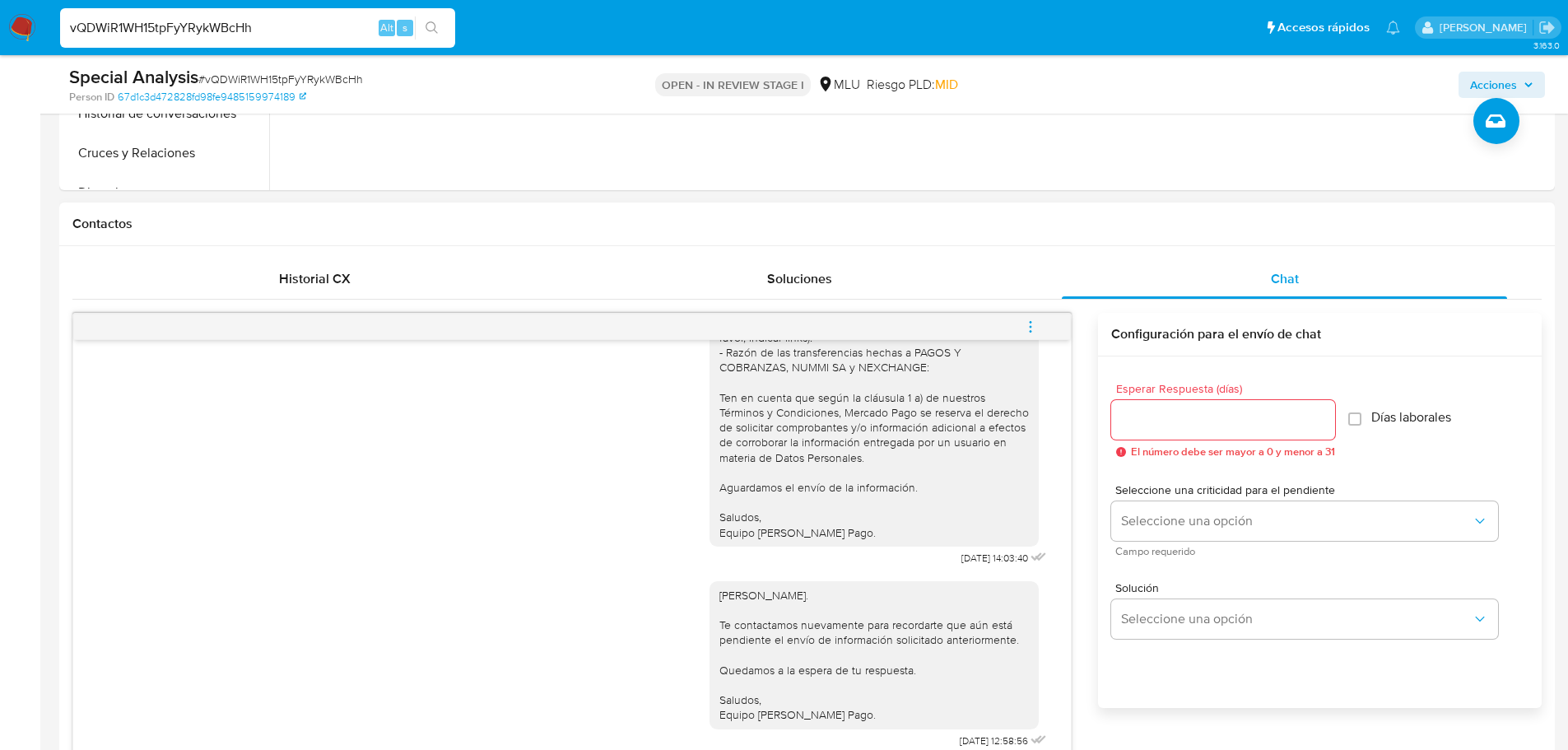
click at [1025, 330] on icon "menu-action" at bounding box center [1030, 327] width 15 height 15
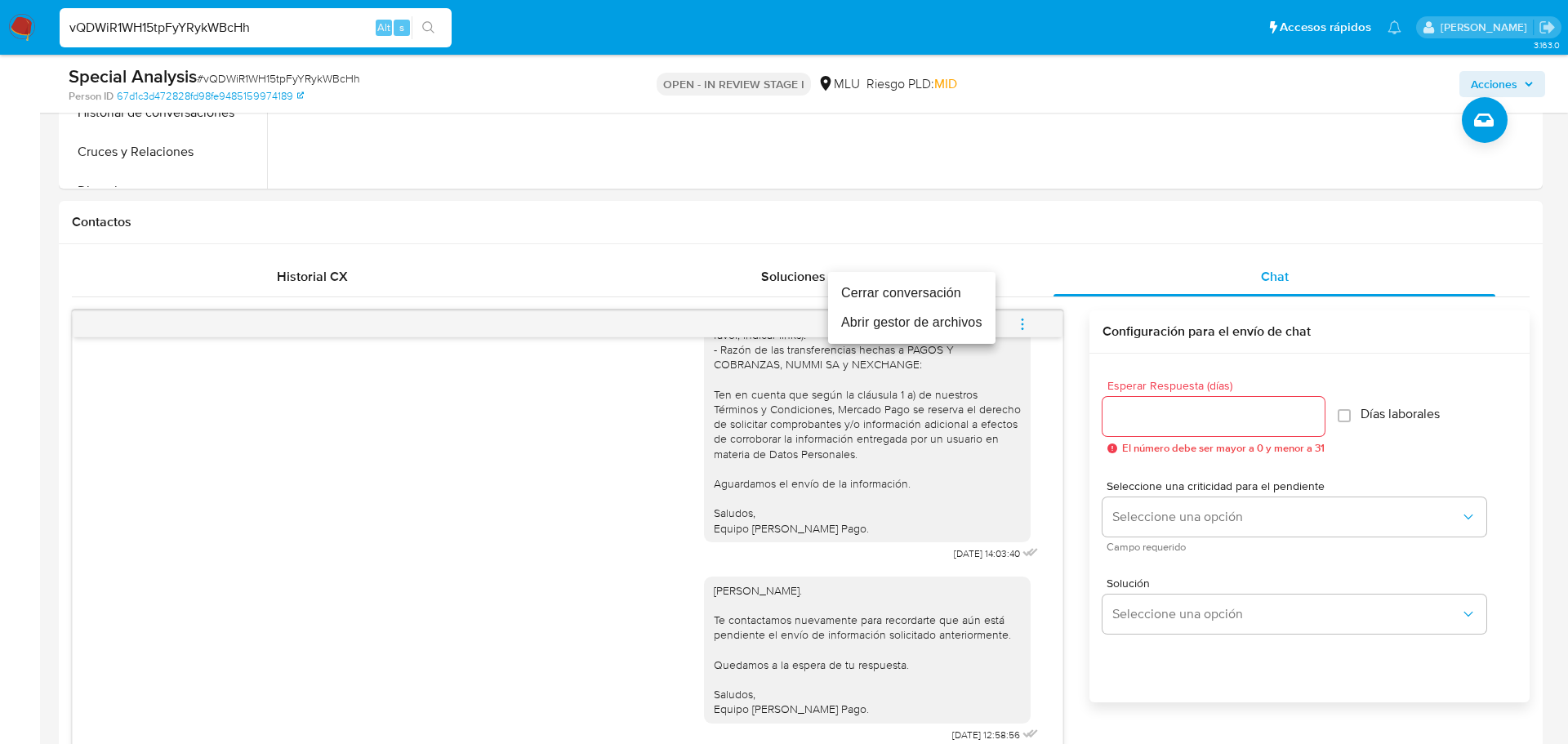
click at [978, 287] on li "Cerrar conversación" at bounding box center [911, 293] width 167 height 29
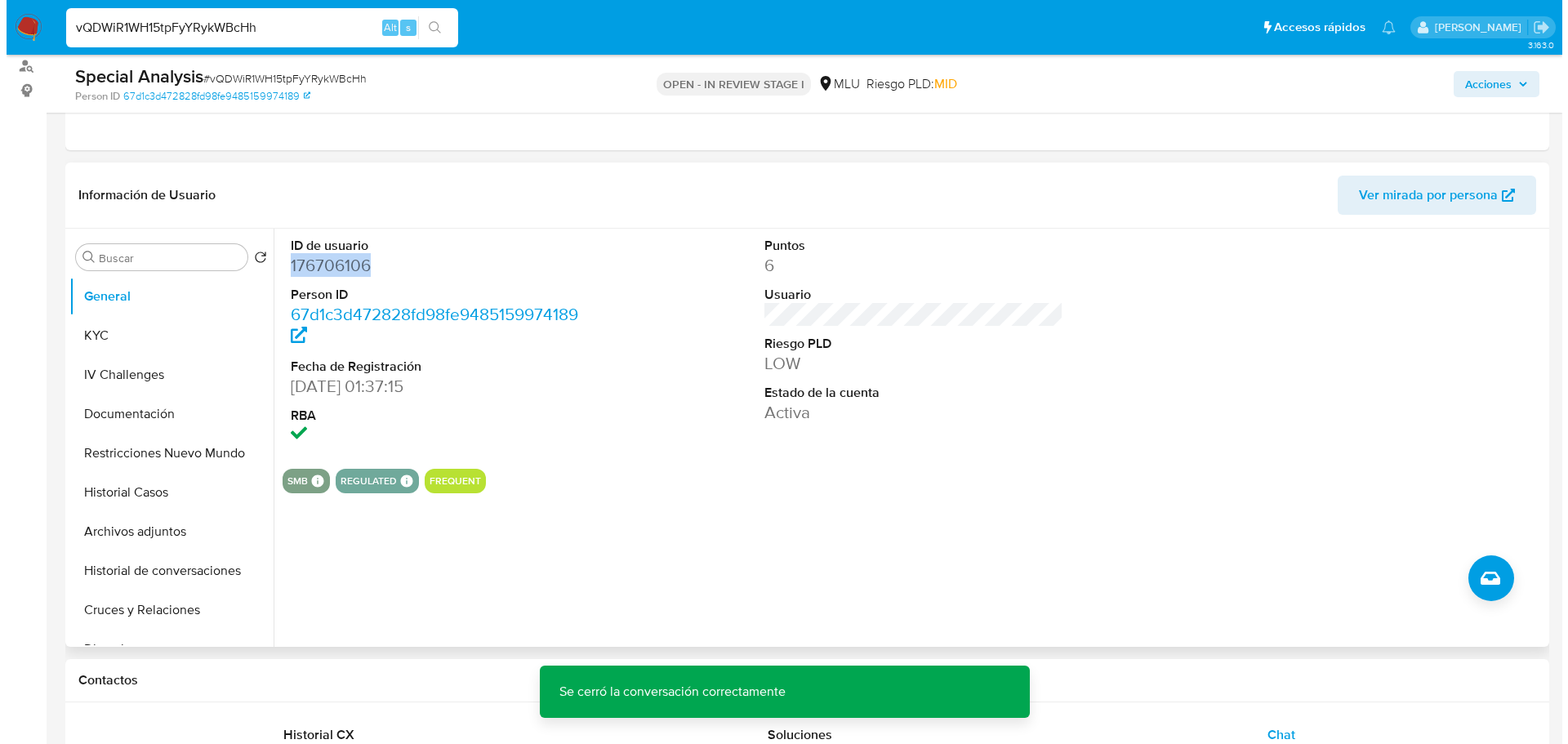
scroll to position [163, 0]
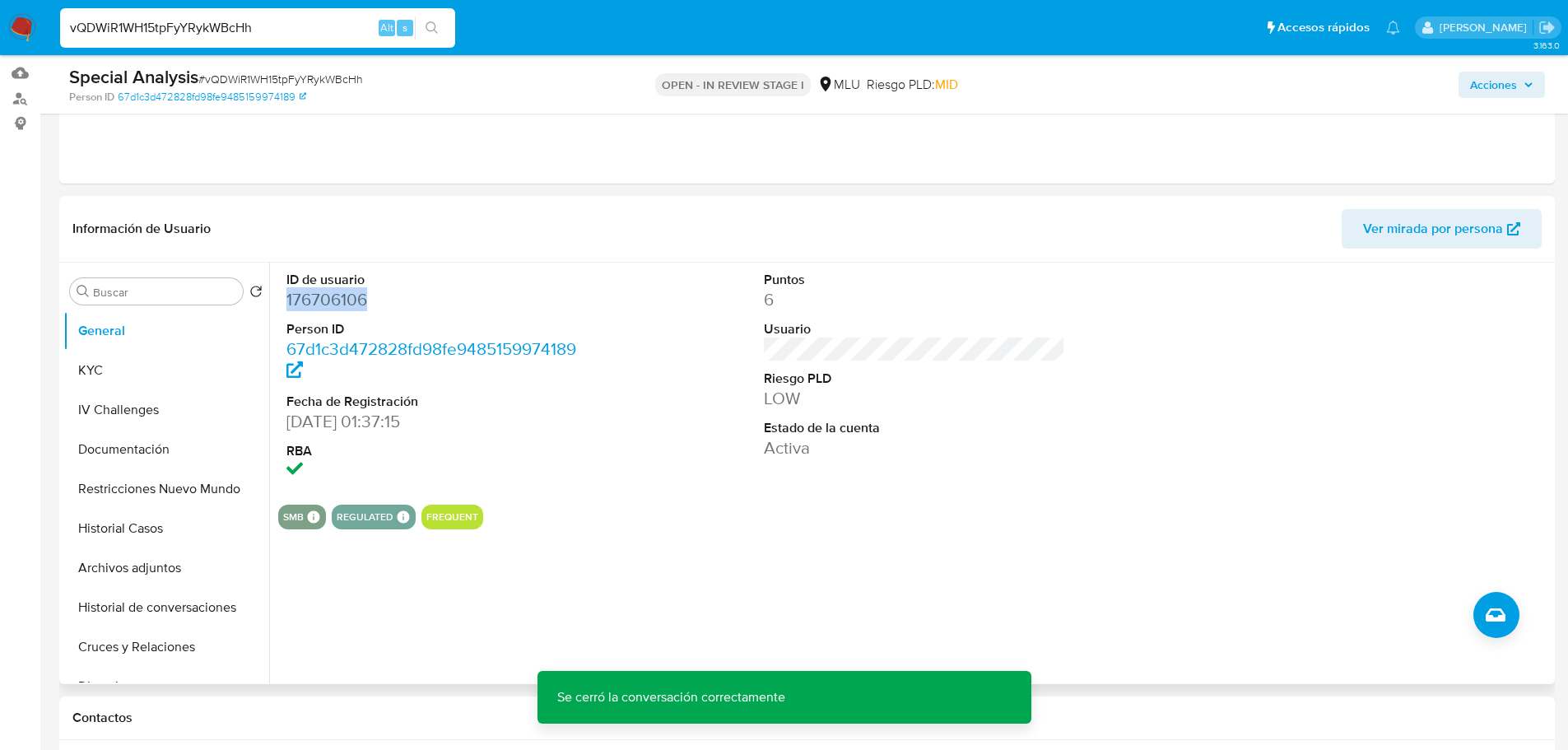
click at [335, 303] on dd "176706106" at bounding box center [437, 299] width 302 height 23
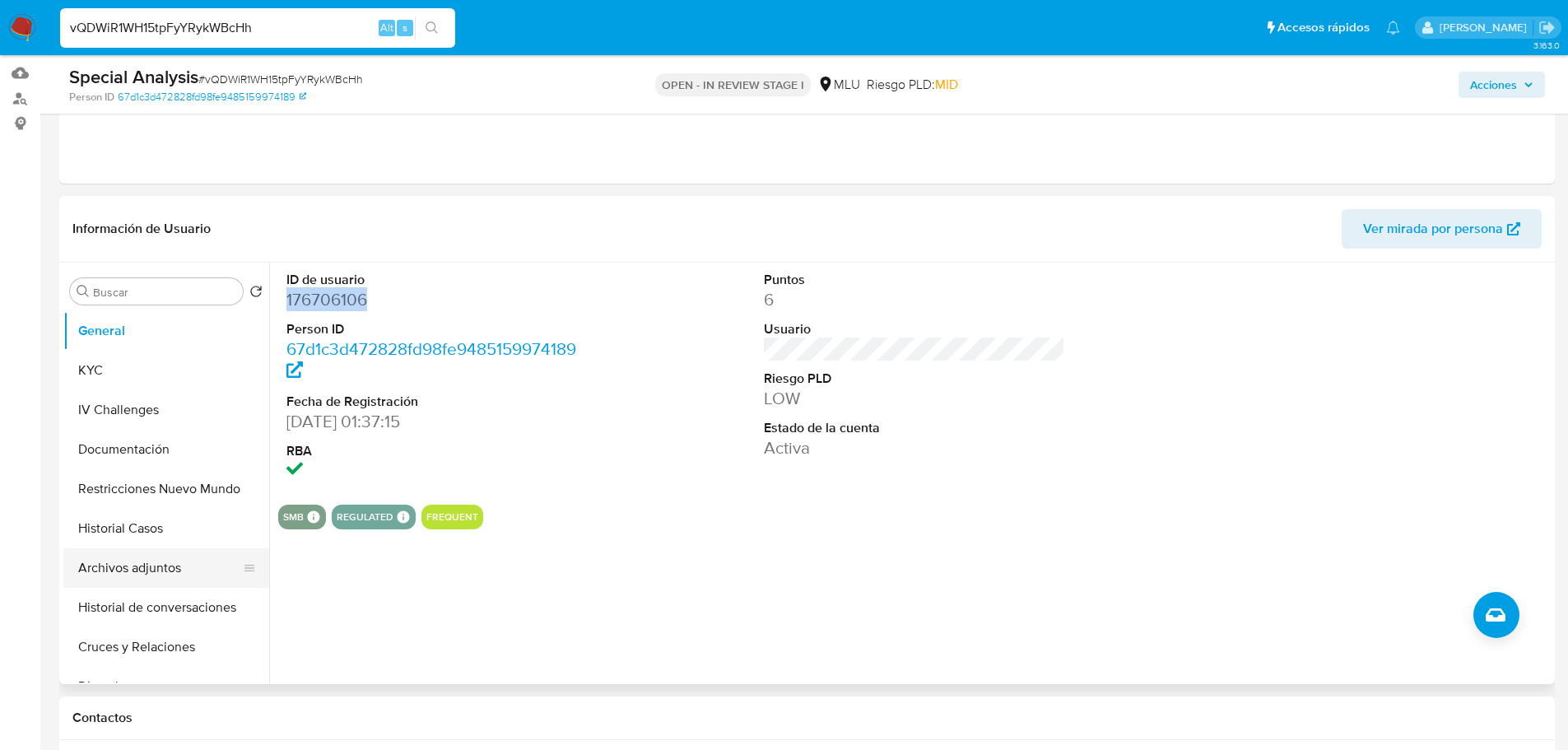
click at [166, 570] on button "Archivos adjuntos" at bounding box center [159, 568] width 193 height 40
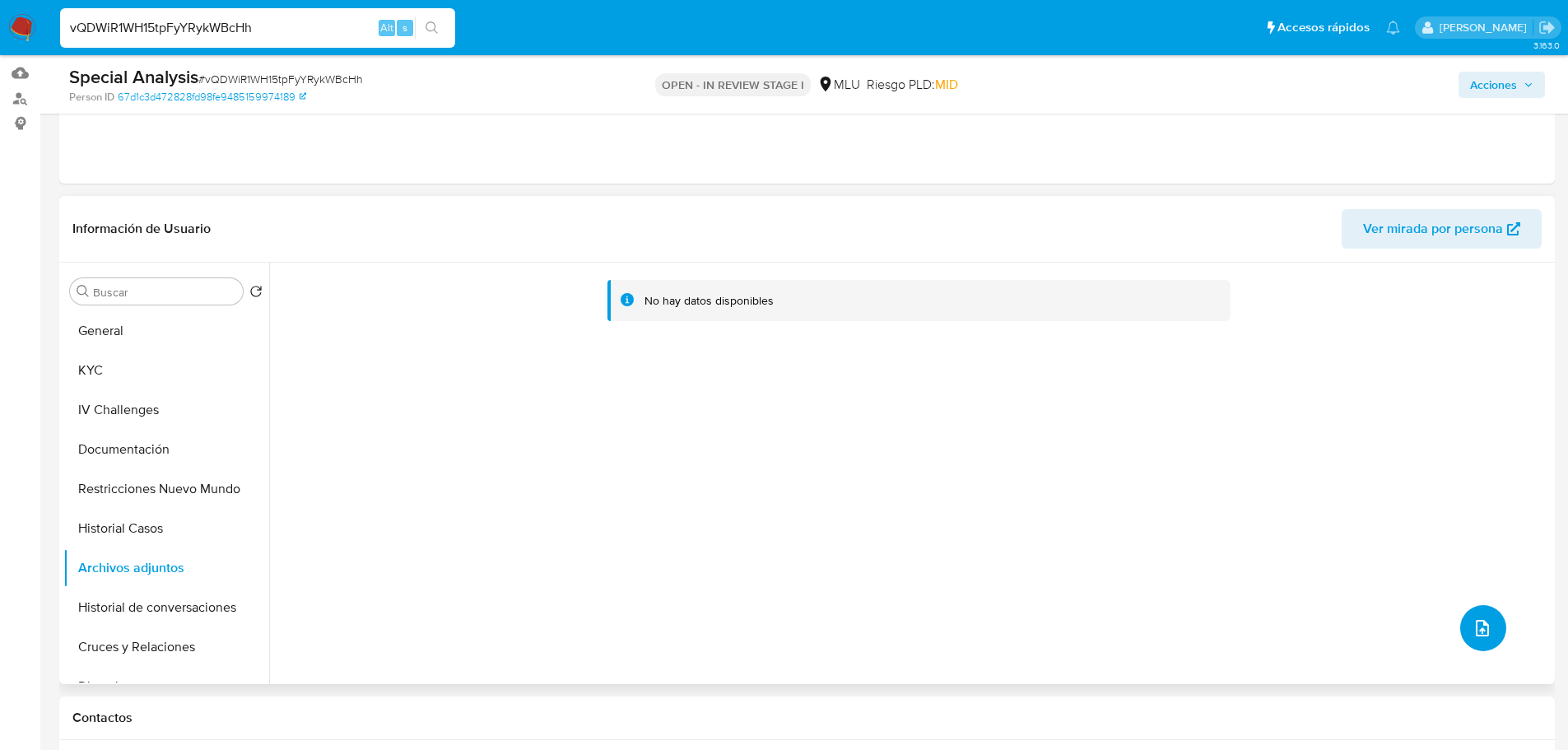
click at [1473, 627] on icon "upload-file" at bounding box center [1482, 627] width 20 height 20
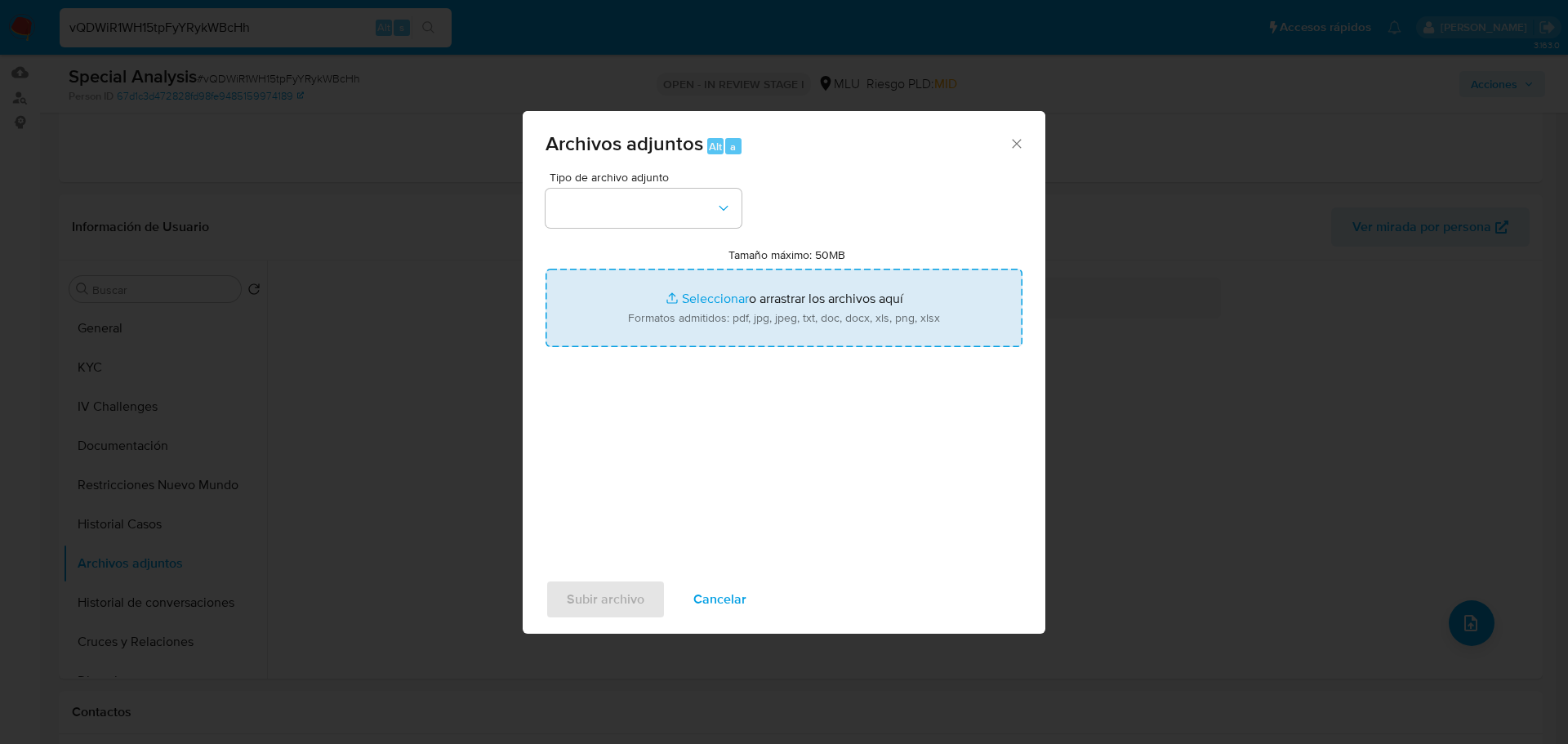
click at [886, 301] on input "Tamaño máximo: 50MB Seleccionar archivos" at bounding box center [784, 307] width 477 height 78
type input "C:\fakepath\Case Log 176706106 - 03_10_2025.pdf"
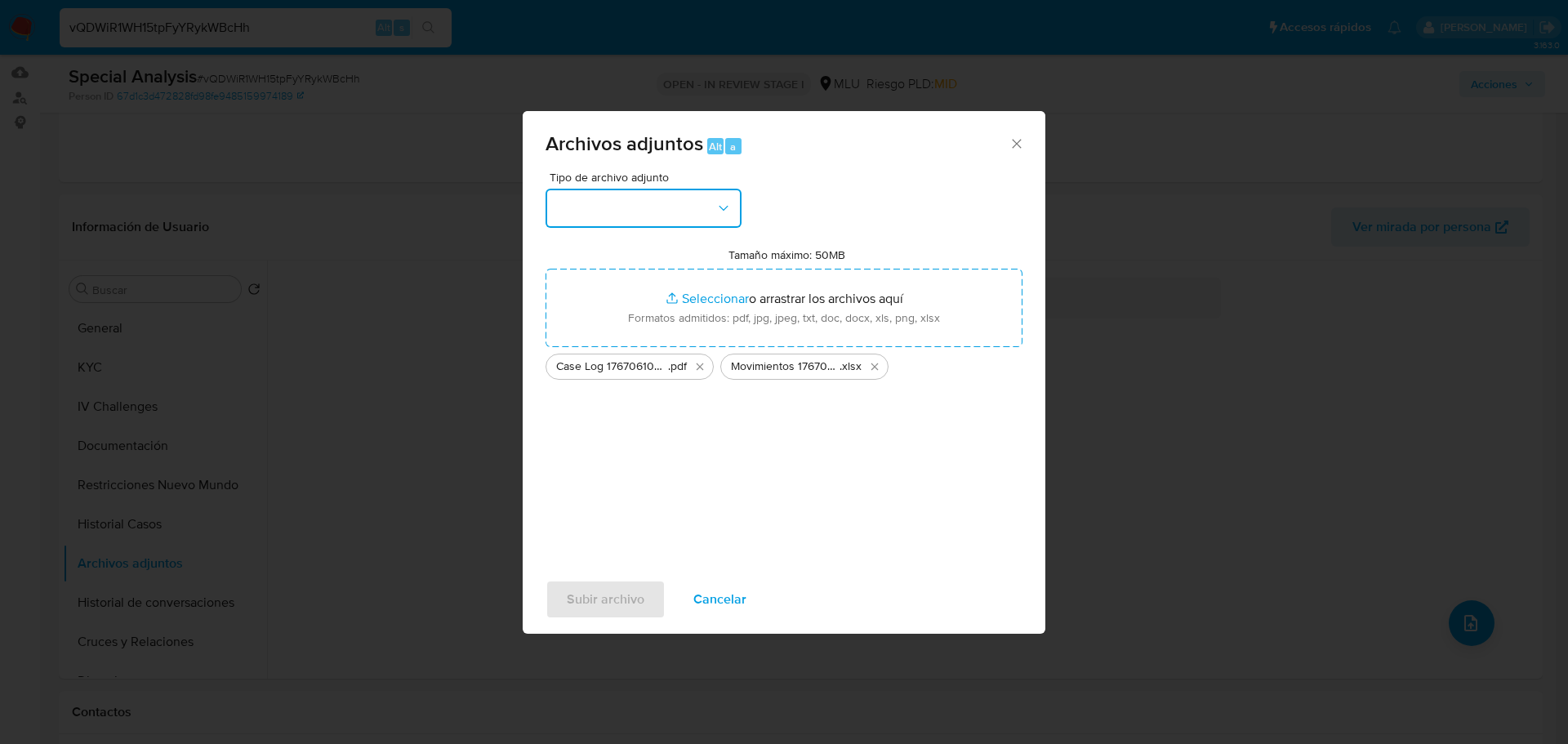
click at [692, 218] on button "button" at bounding box center [643, 208] width 196 height 39
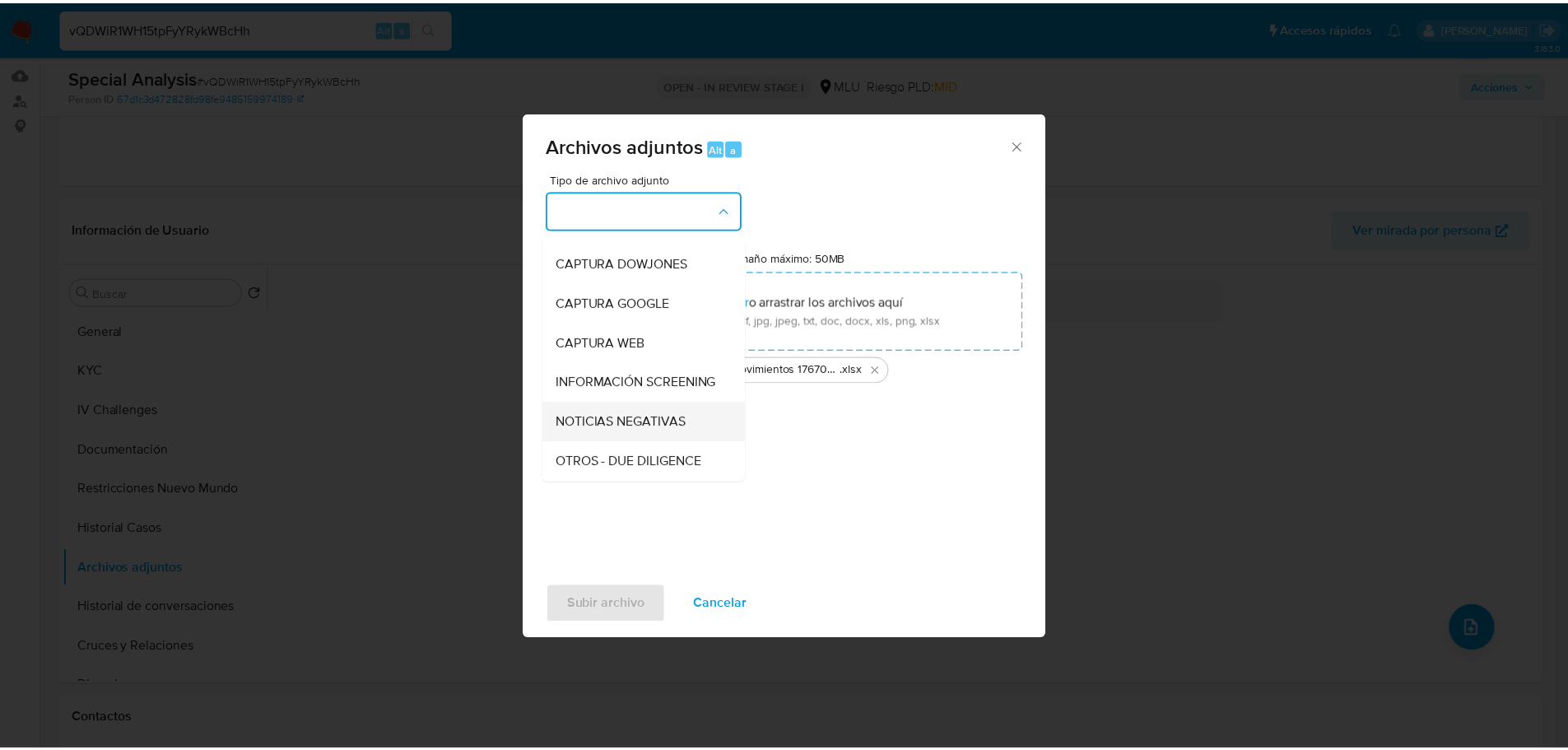
scroll to position [82, 0]
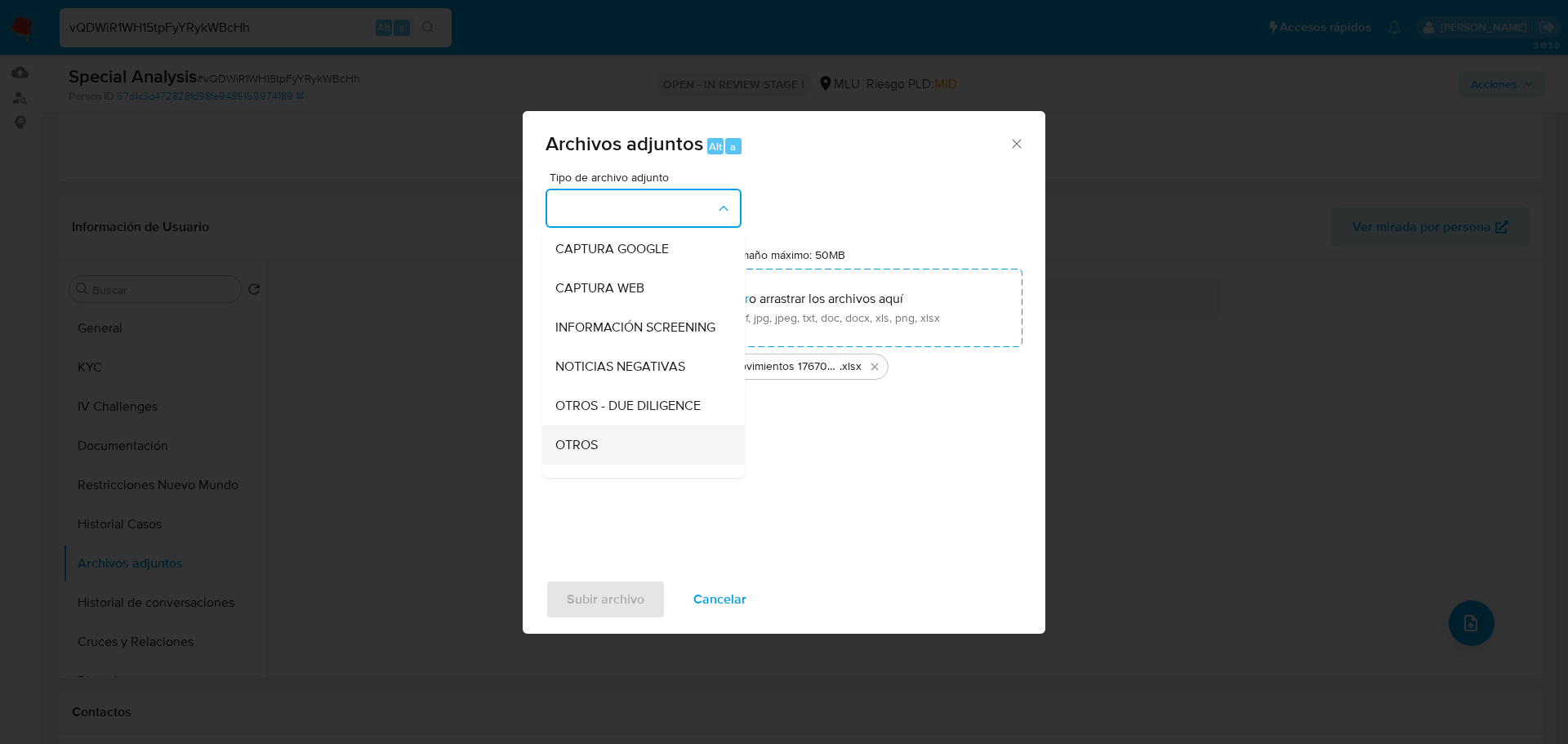
click at [640, 447] on div "OTROS" at bounding box center [639, 445] width 166 height 39
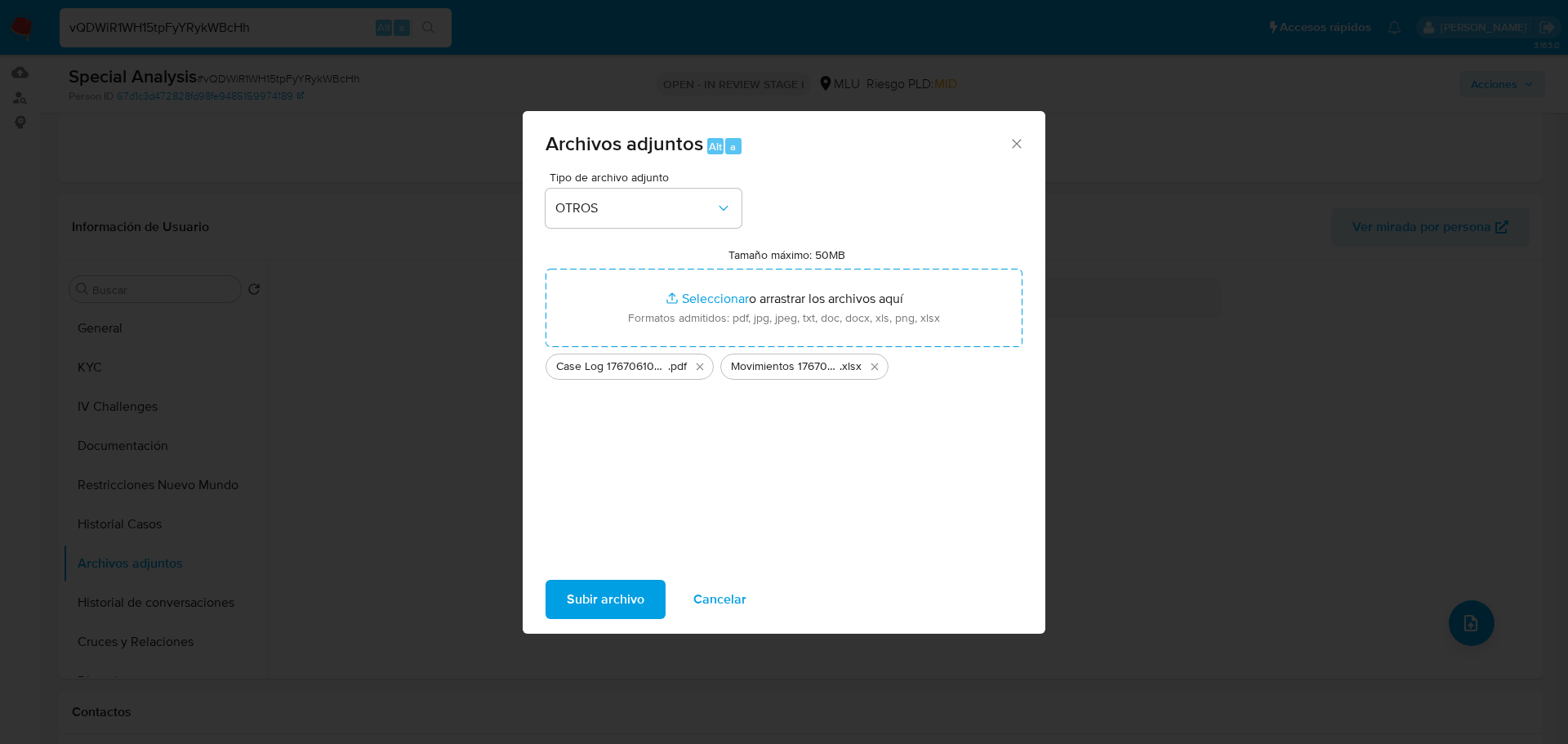
click at [620, 604] on span "Subir archivo" at bounding box center [605, 599] width 77 height 36
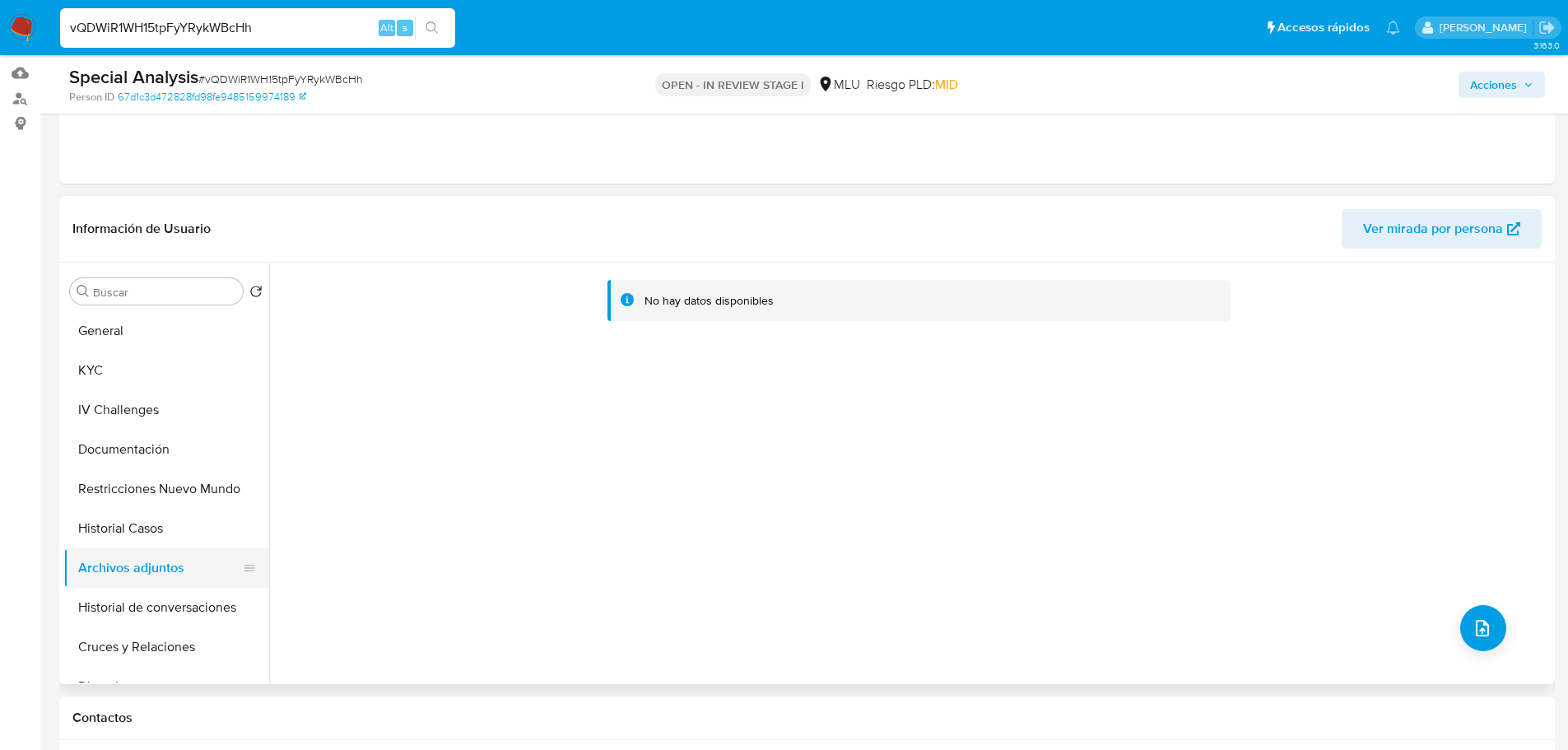
drag, startPoint x: 117, startPoint y: 529, endPoint x: 122, endPoint y: 569, distance: 40.3
click at [117, 529] on button "Historial Casos" at bounding box center [166, 529] width 206 height 40
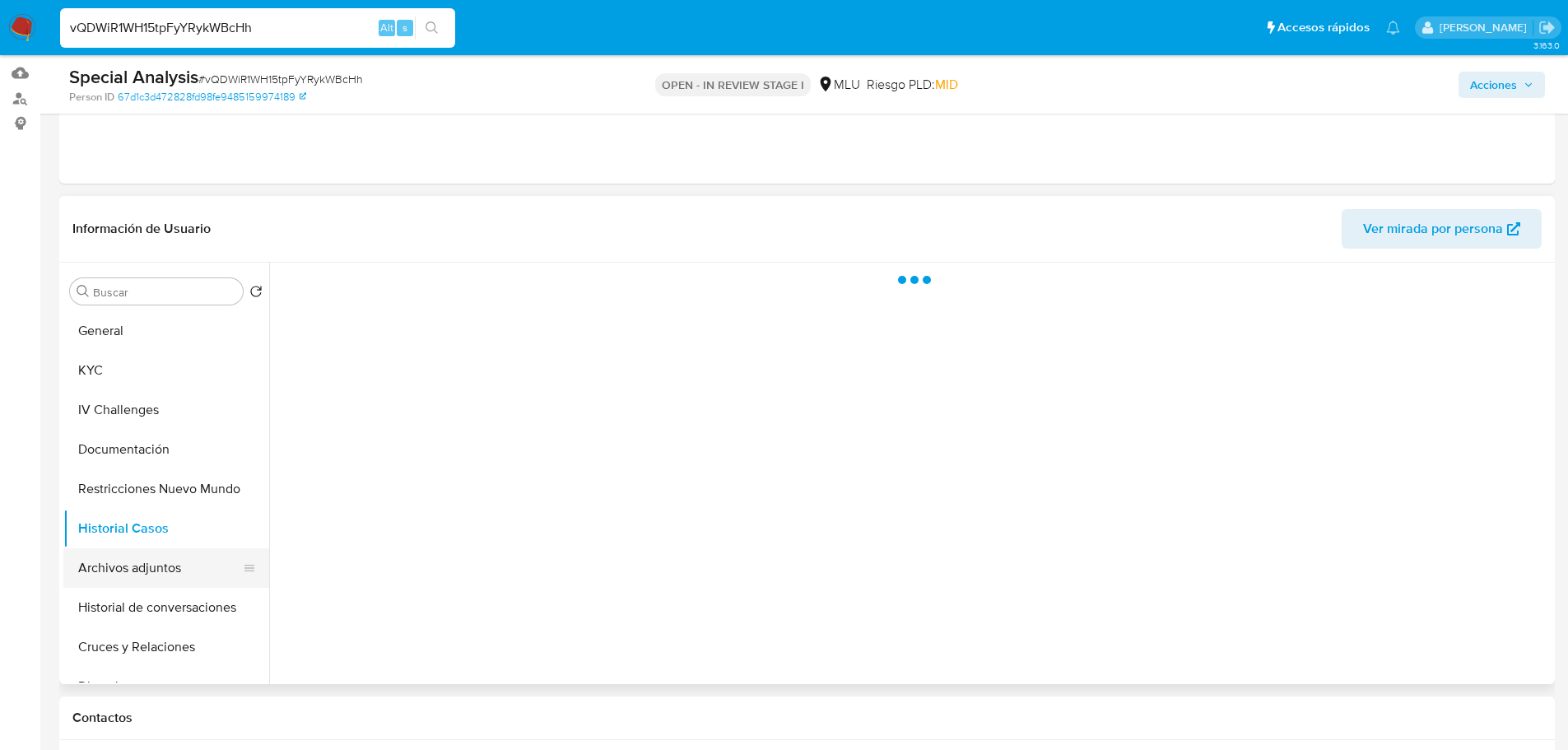
click at [125, 575] on button "Archivos adjuntos" at bounding box center [159, 568] width 193 height 40
click at [1519, 77] on span "Acciones" at bounding box center [1501, 85] width 63 height 23
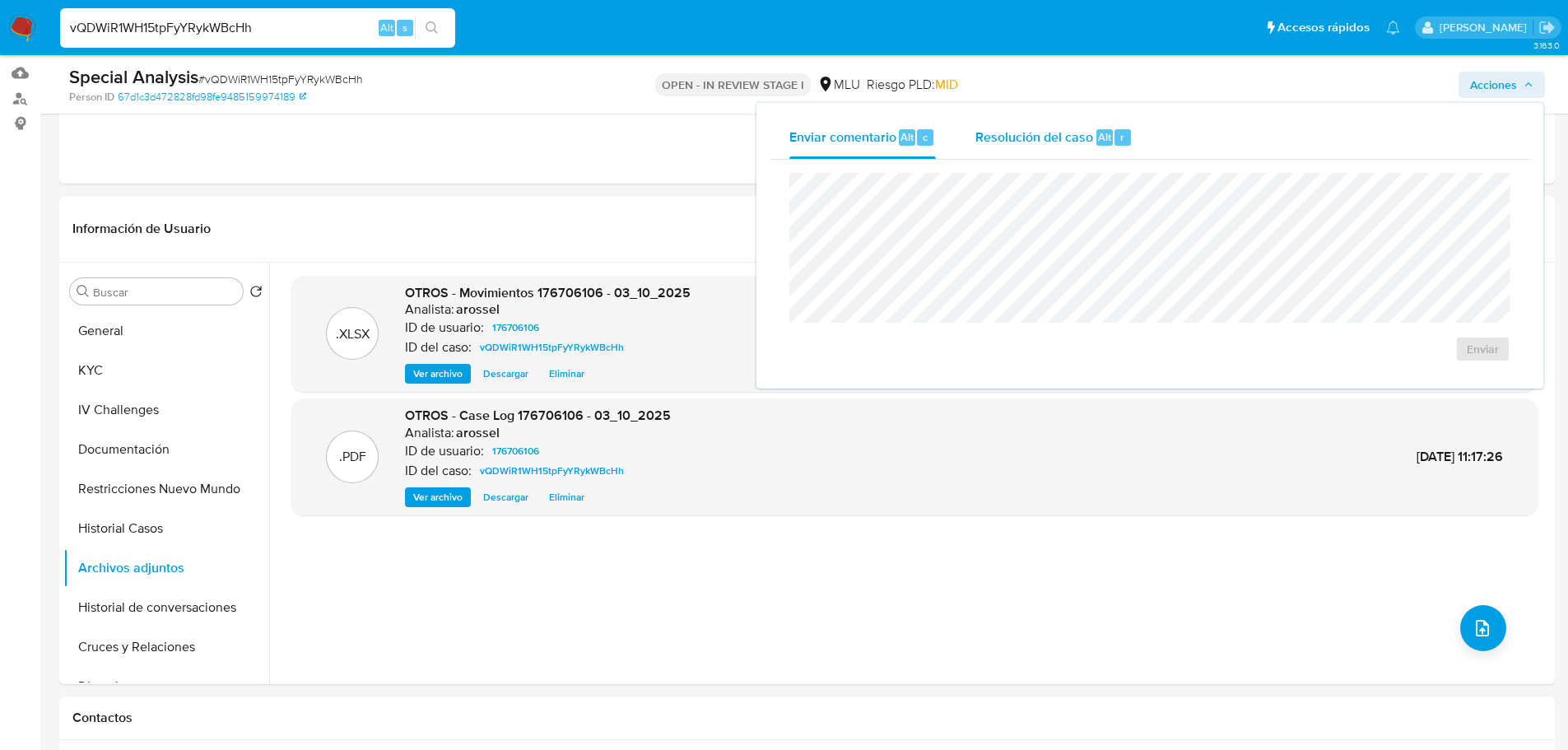
click at [1110, 130] on div "Alt r" at bounding box center [1114, 137] width 35 height 16
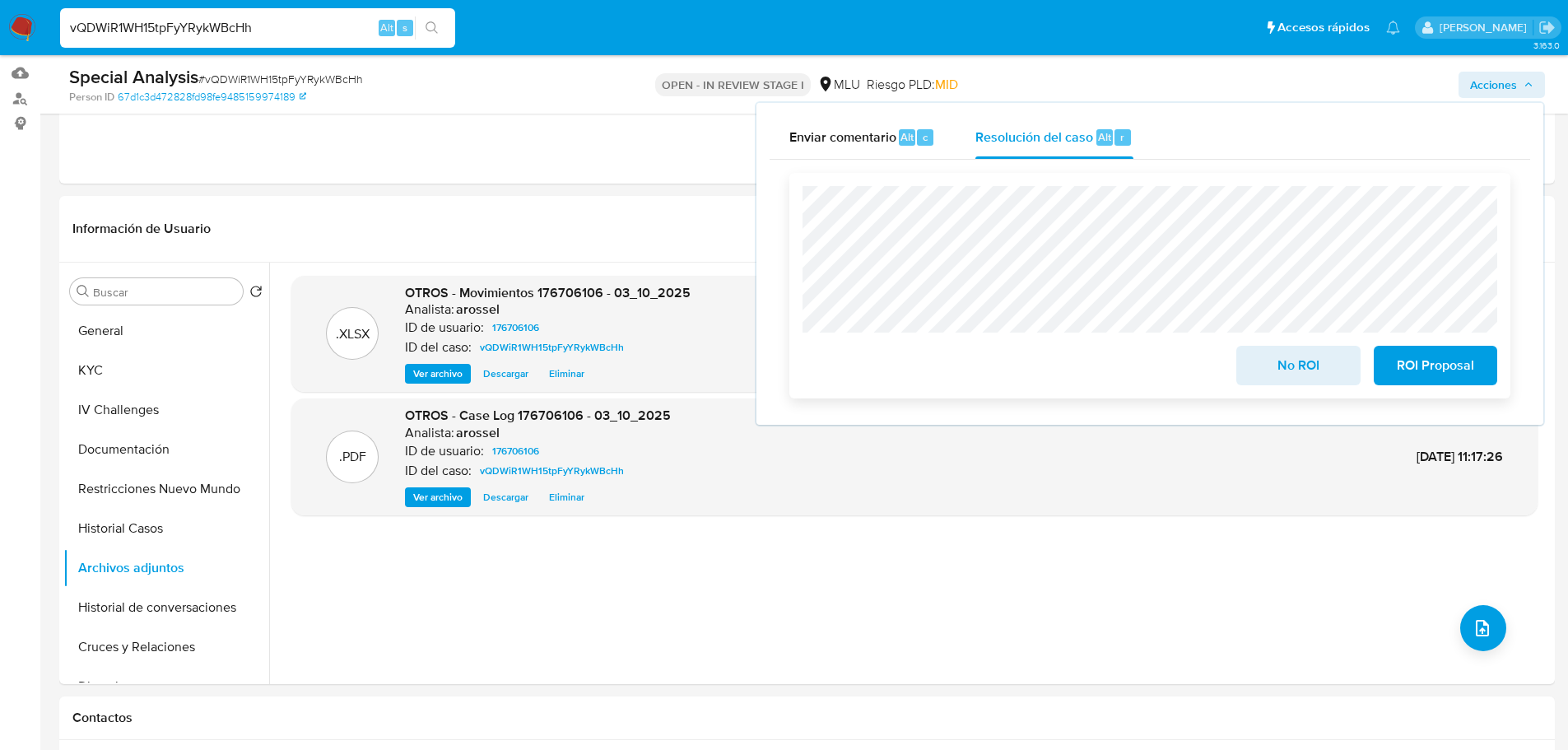
click at [1448, 379] on span "ROI Proposal" at bounding box center [1434, 365] width 80 height 36
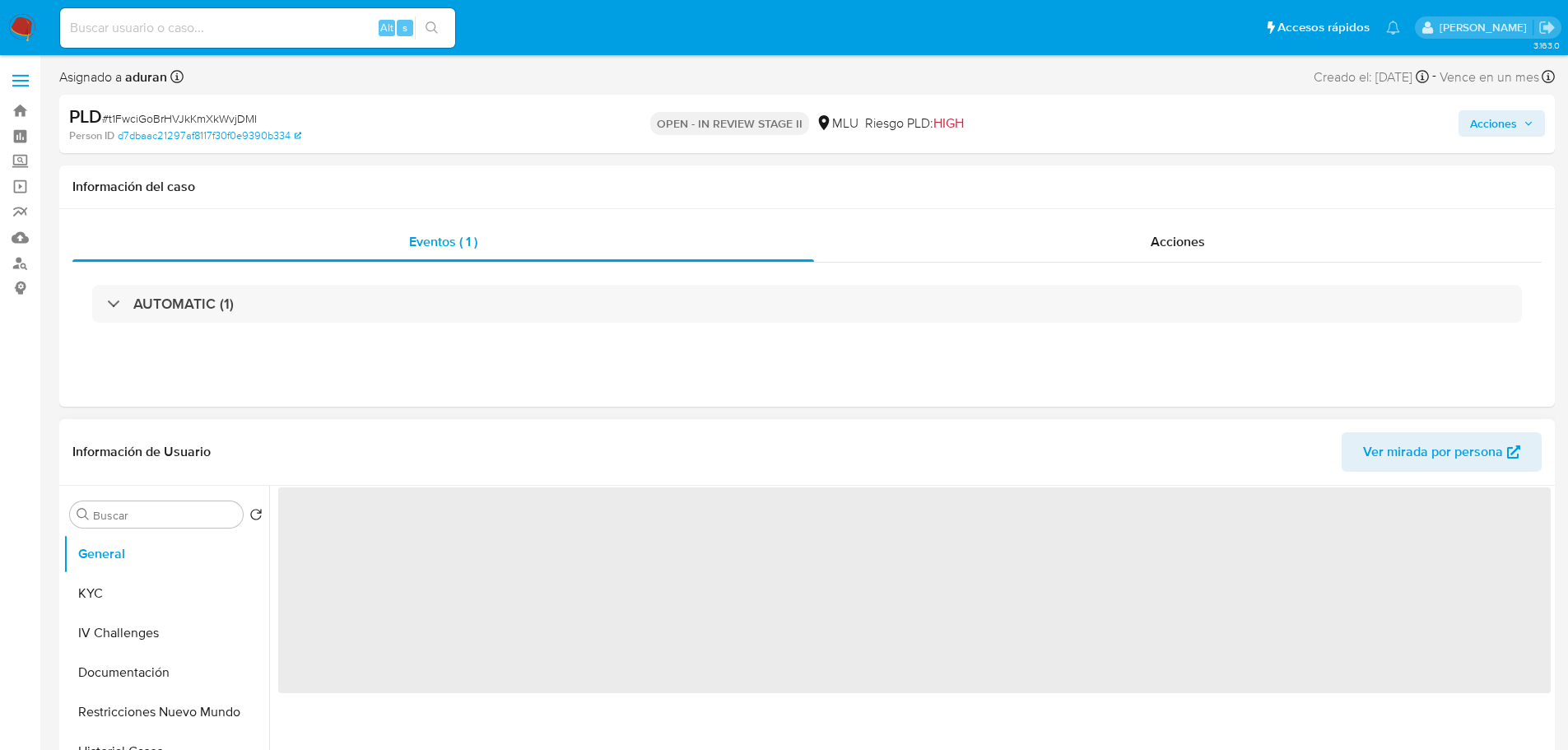
select select "10"
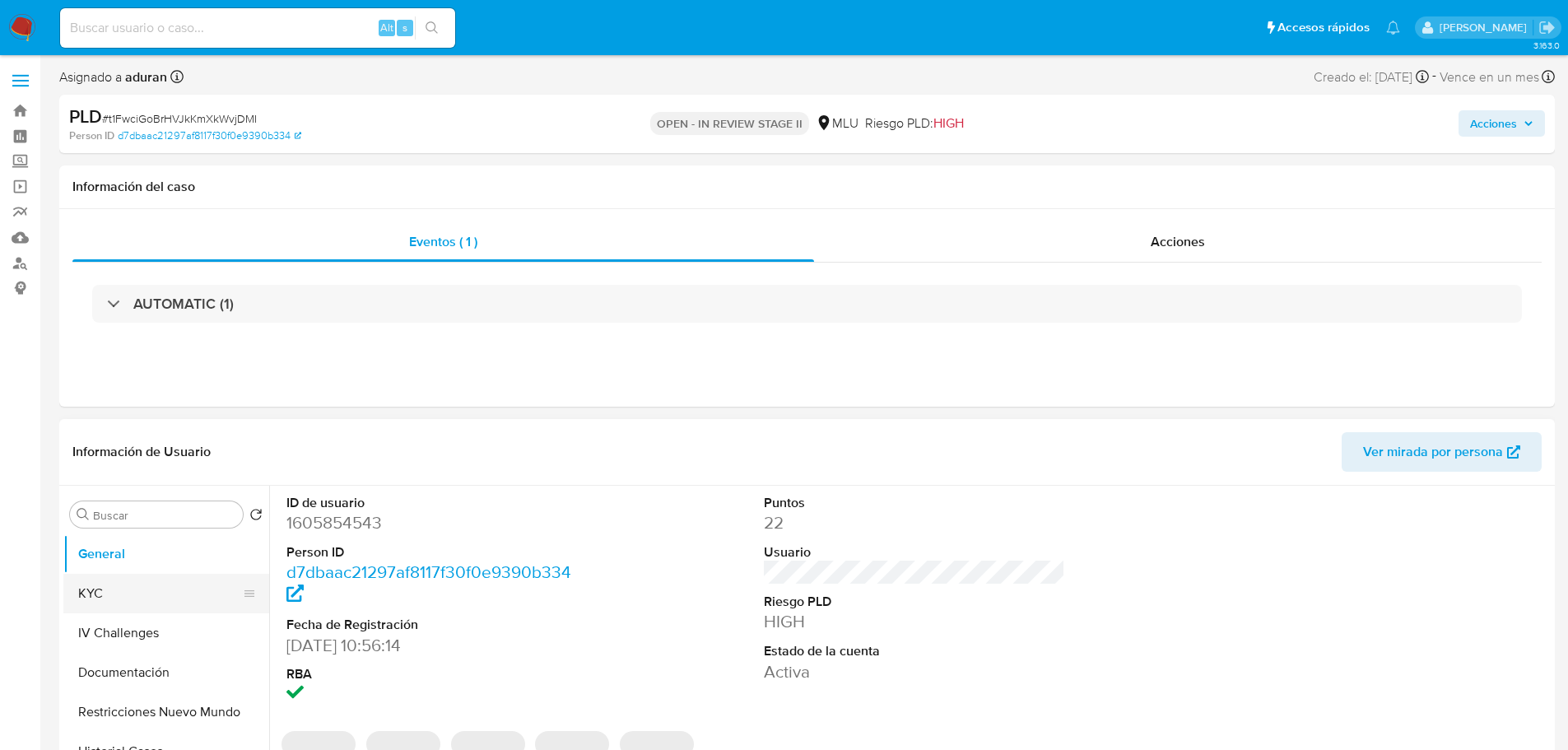
click at [105, 596] on button "KYC" at bounding box center [159, 594] width 193 height 40
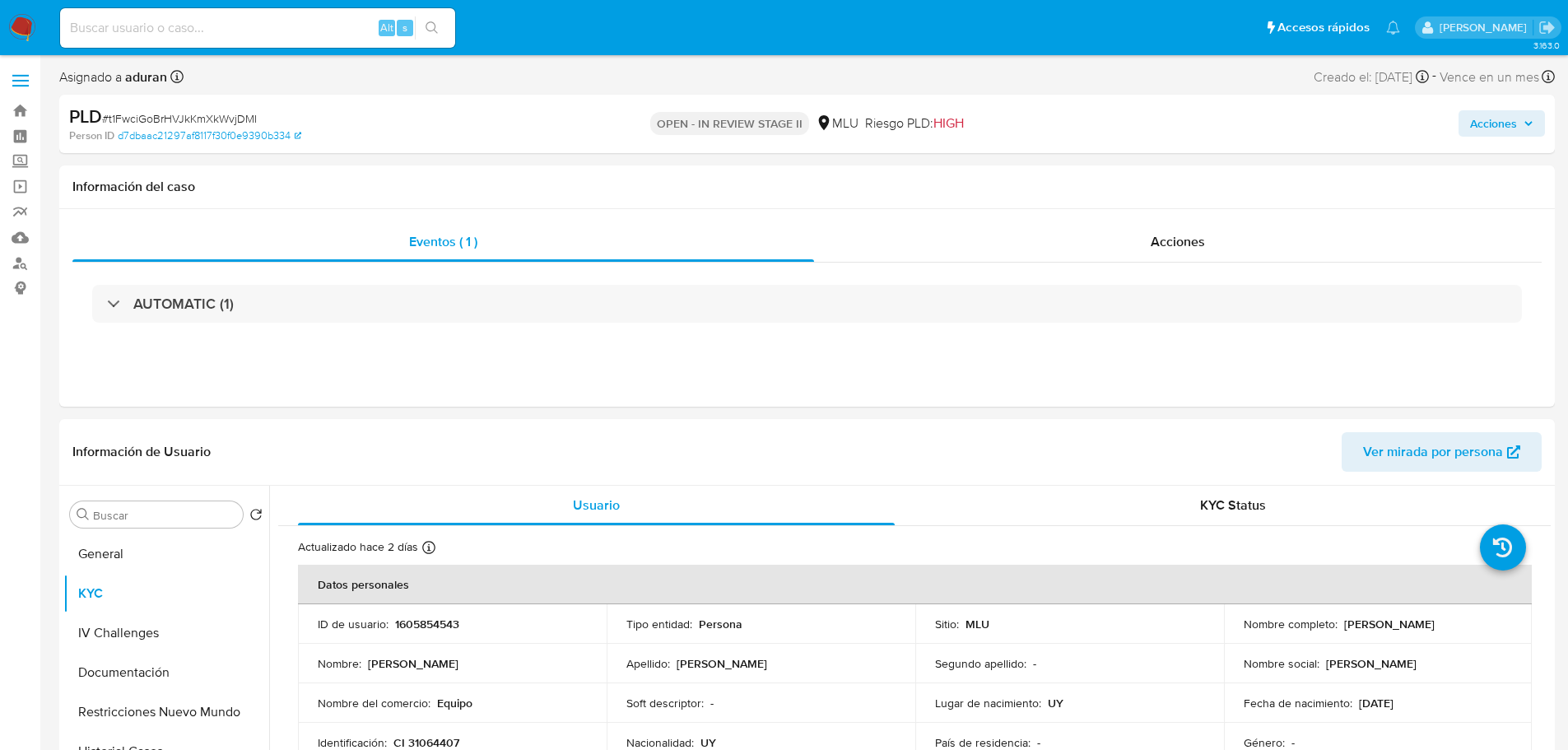
click at [436, 626] on p "1605854543" at bounding box center [427, 623] width 64 height 15
copy p "1605854543"
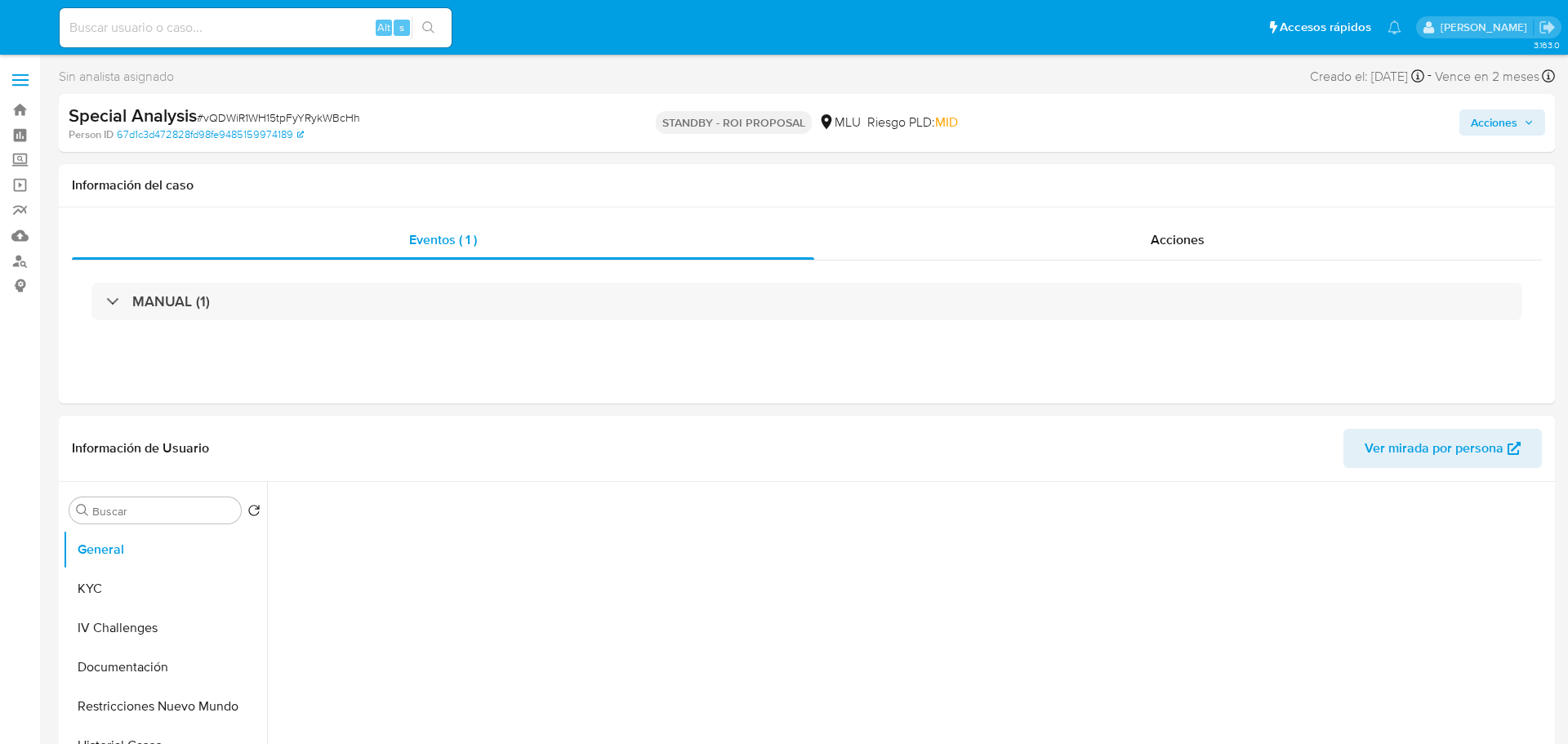
select select "10"
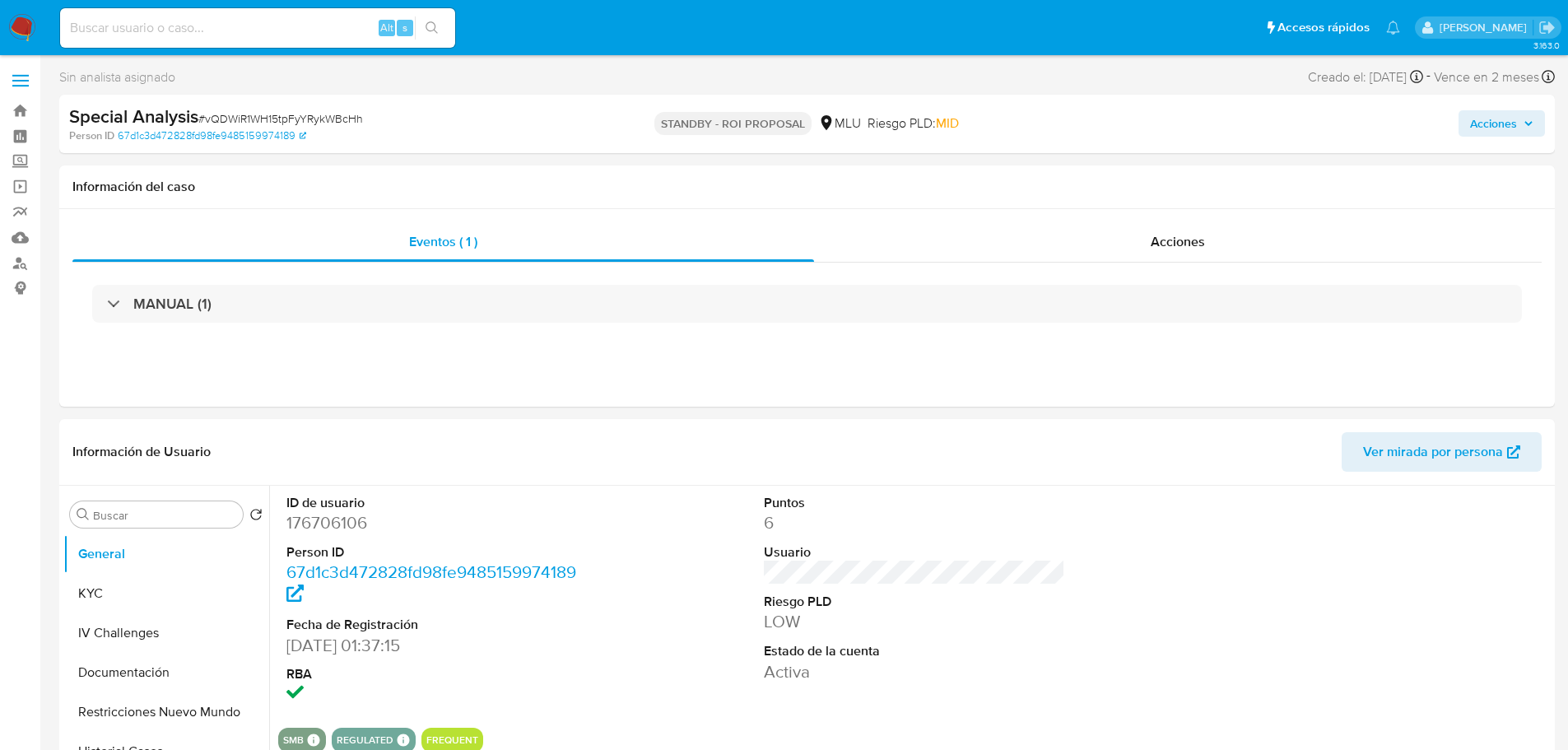
click at [186, 29] on input at bounding box center [257, 28] width 395 height 22
paste input "1ohCHm528GbjG6PKh8zGkq7F"
type input "1ohCHm528GbjG6PKh8zGkq7F"
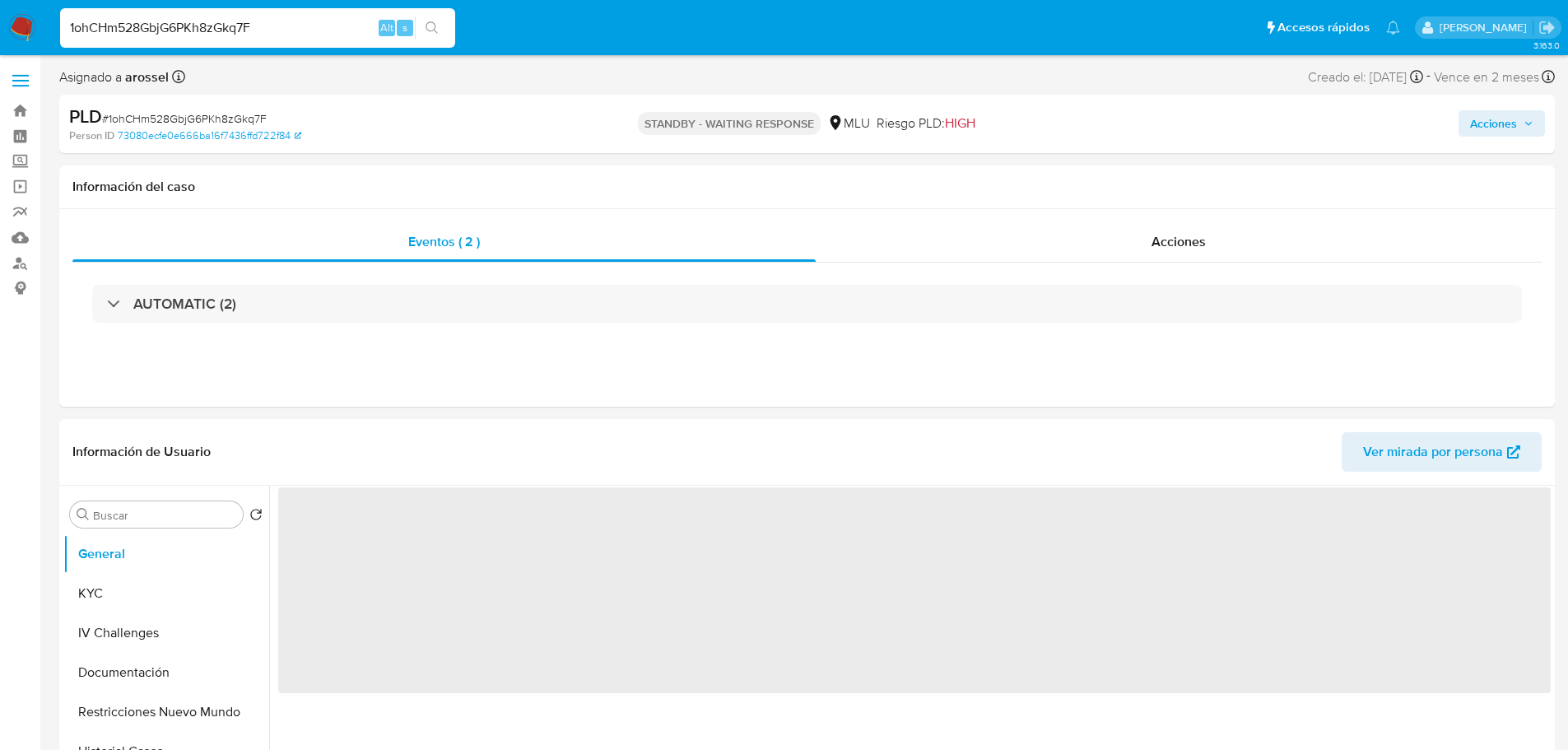
select select "10"
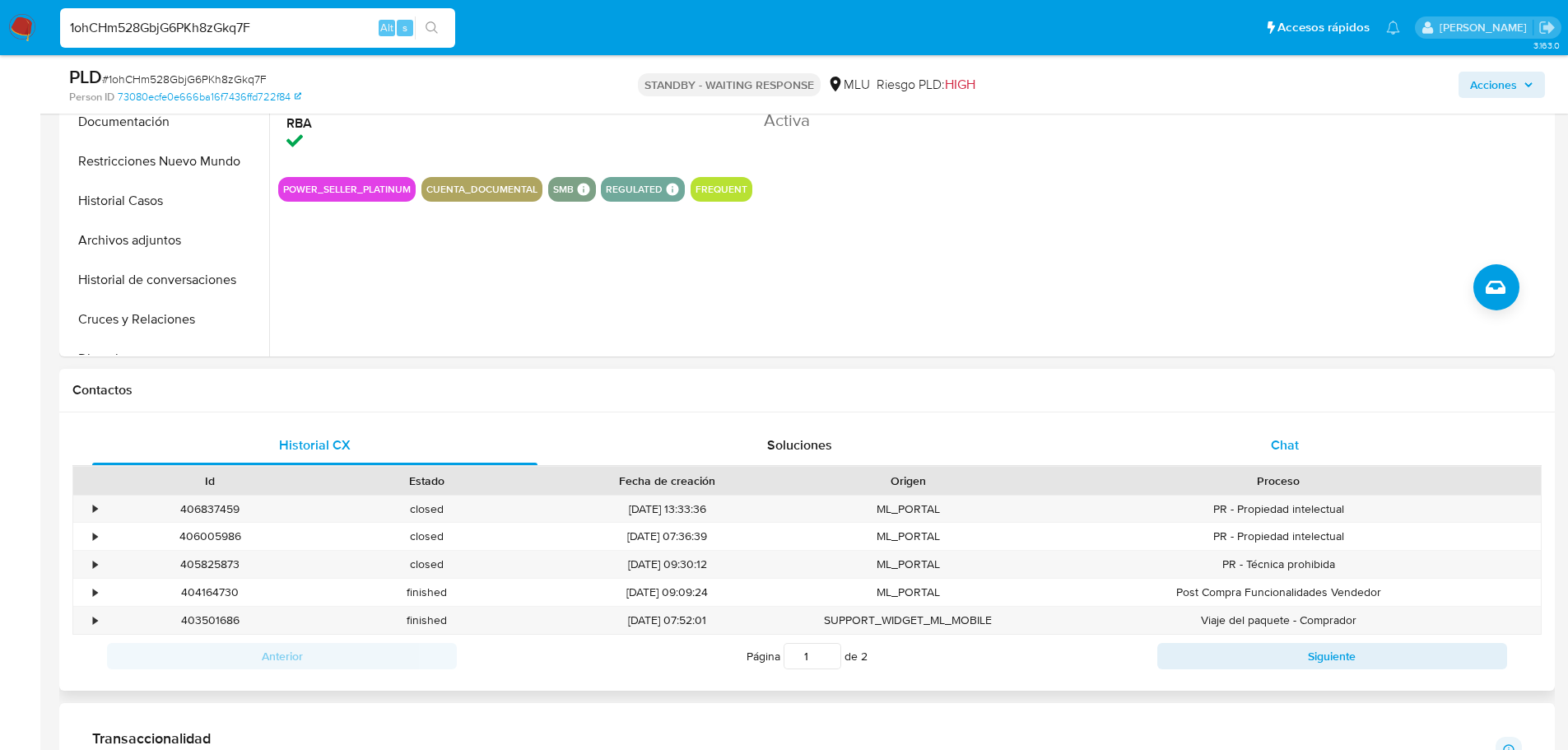
scroll to position [493, 0]
click at [1232, 439] on div "Chat" at bounding box center [1284, 444] width 445 height 40
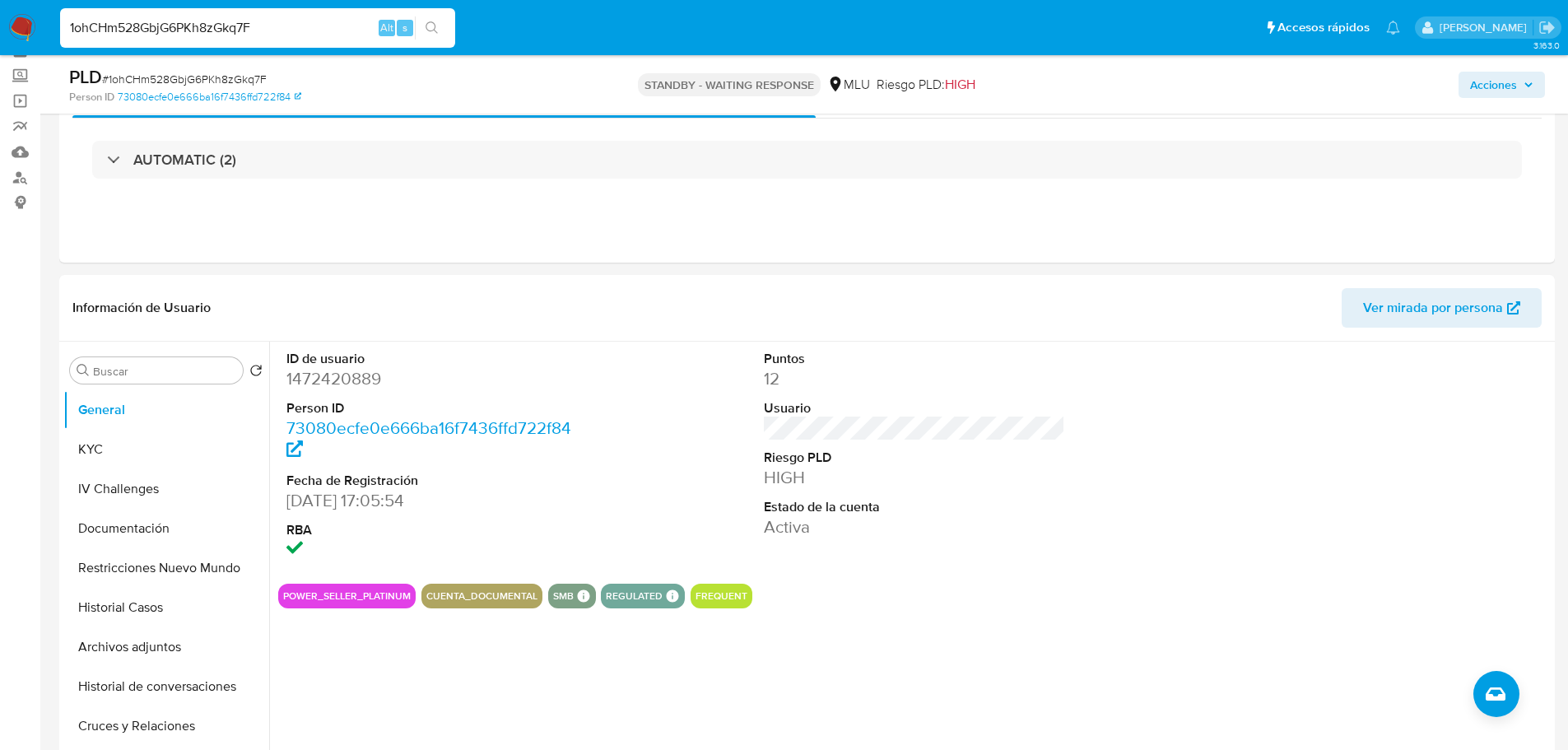
scroll to position [82, 0]
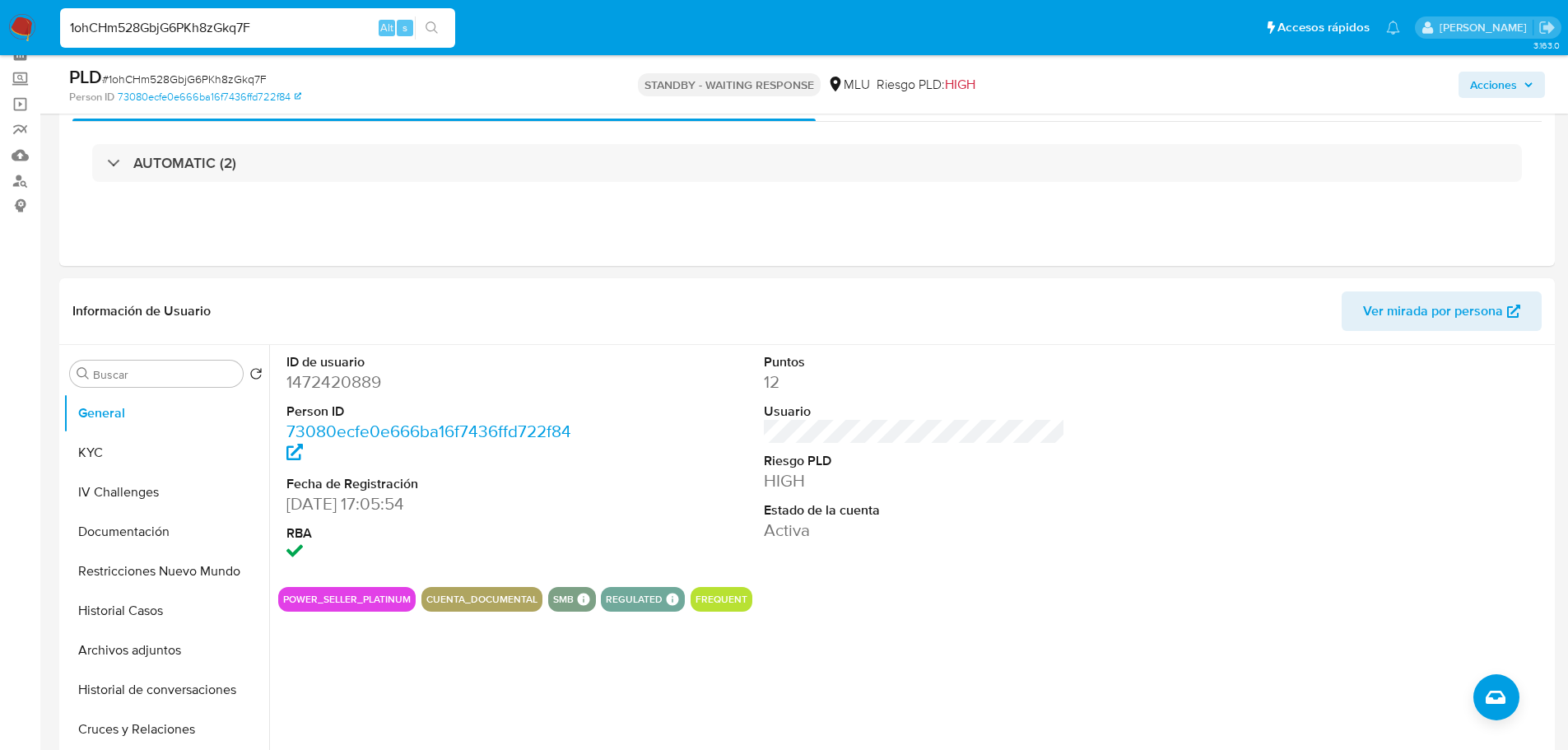
click at [193, 19] on input "1ohCHm528GbjG6PKh8zGkq7F" at bounding box center [257, 28] width 395 height 22
paste input "Quf2VwKVJh1lAcl1lRkB7b9N"
type input "Quf2VwKVJh1lAcl1lRkB7b9N"
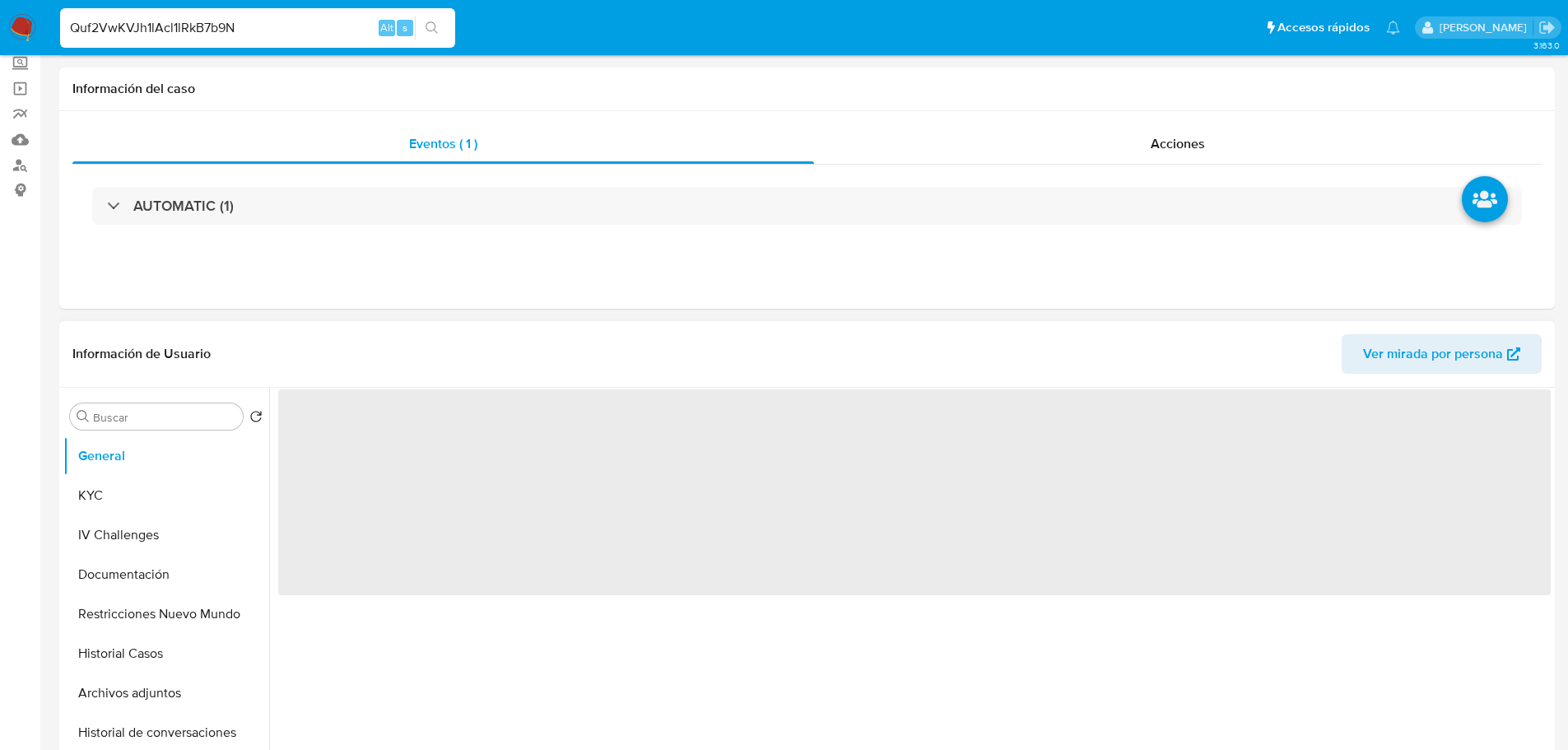
select select "10"
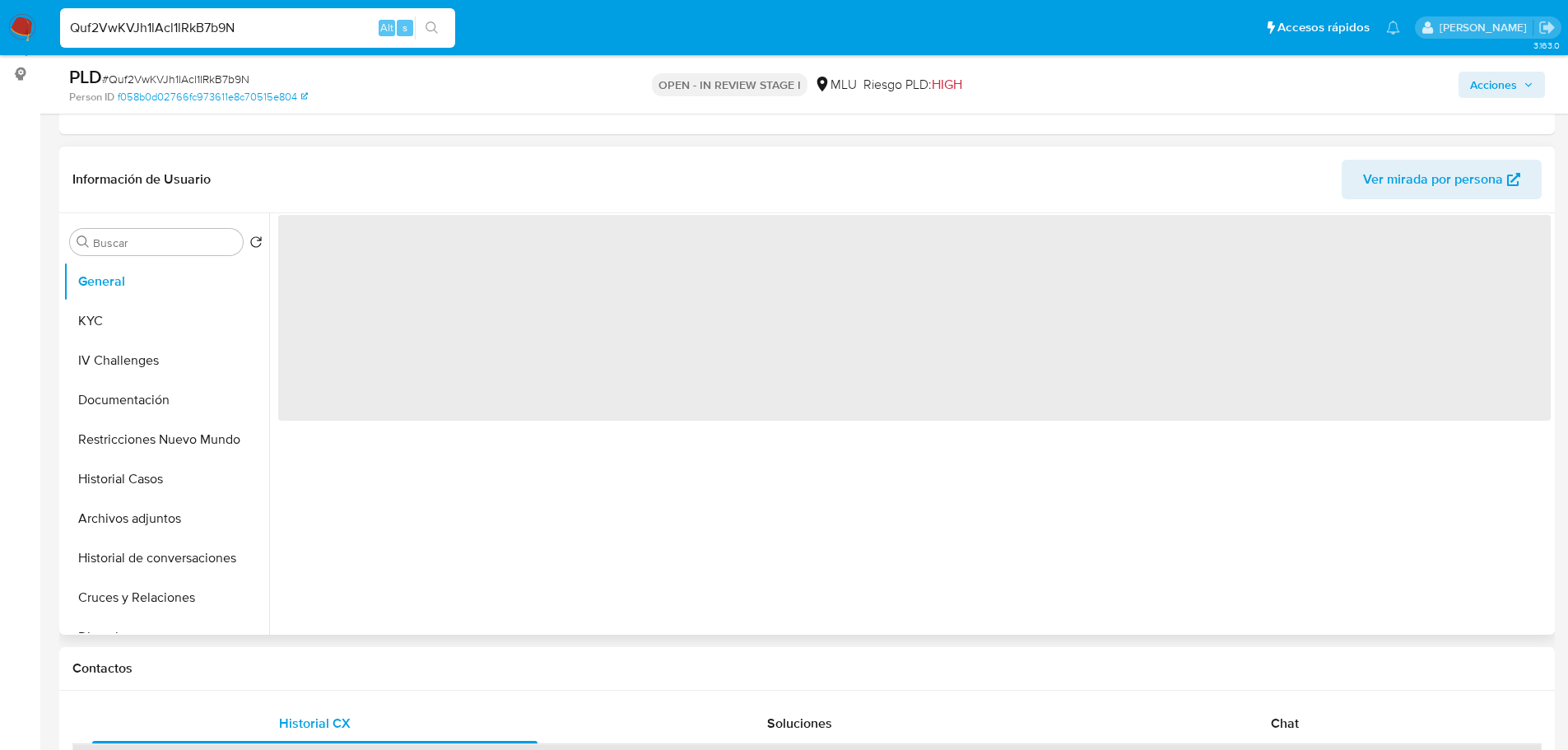
scroll to position [329, 0]
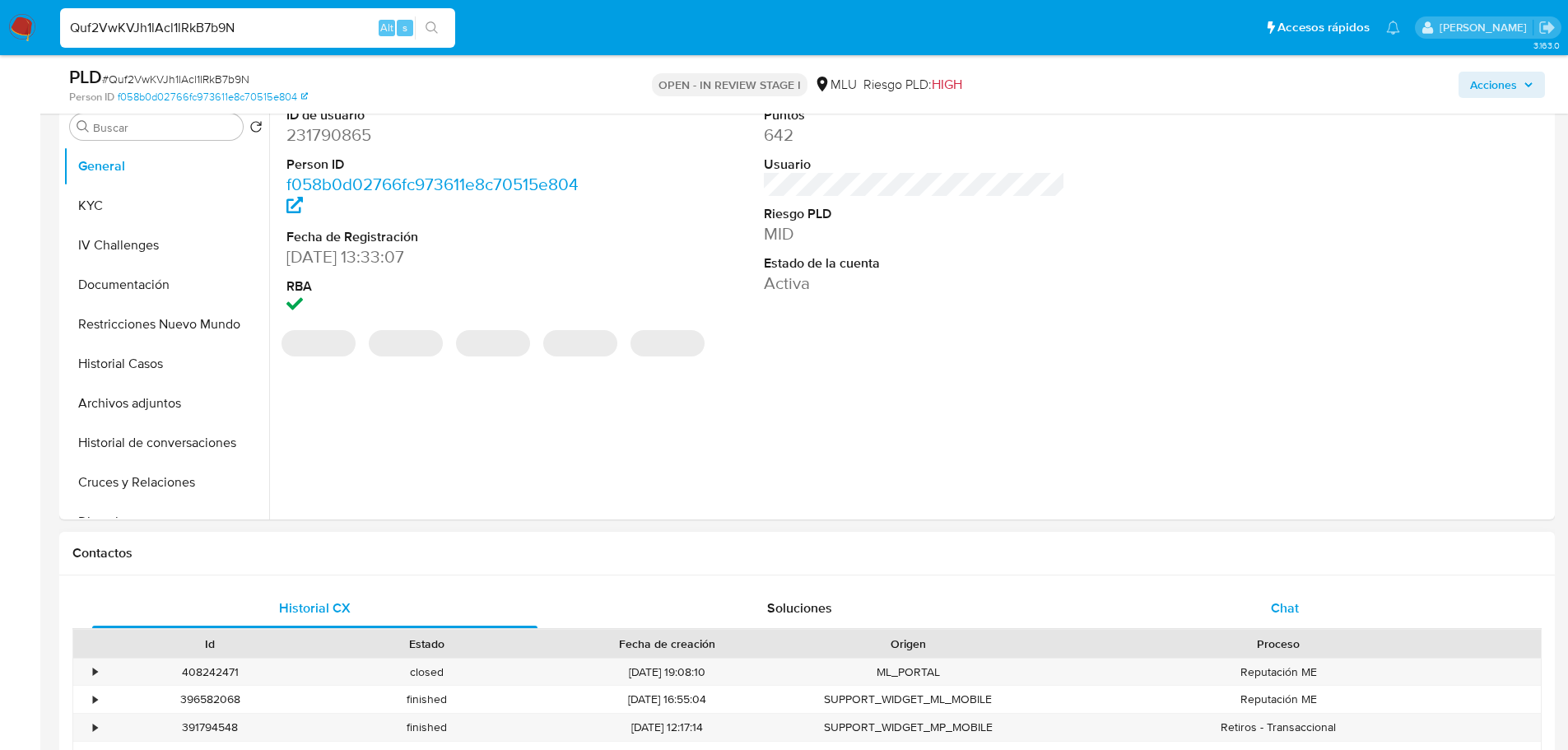
click at [1295, 599] on span "Chat" at bounding box center [1285, 607] width 28 height 19
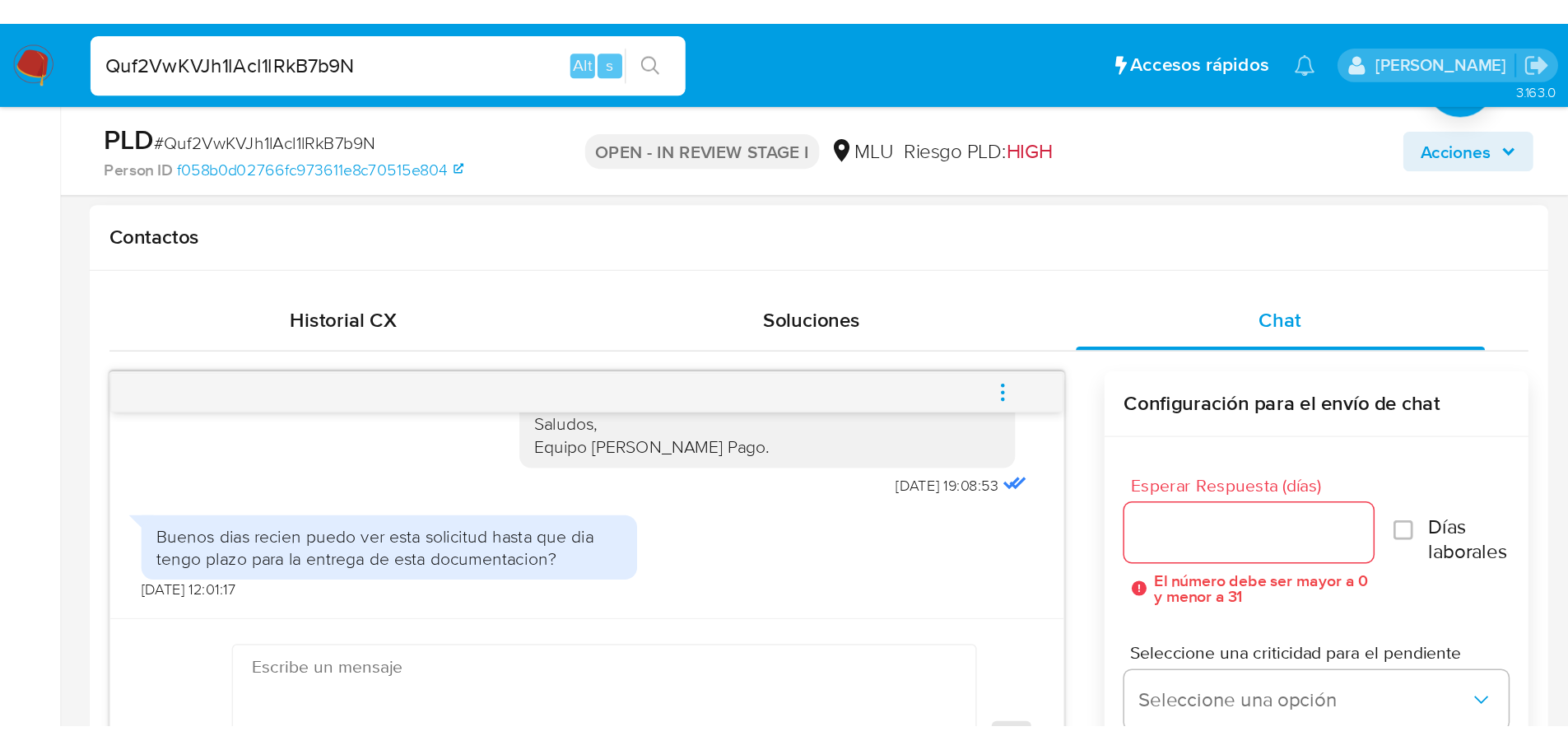
scroll to position [415, 0]
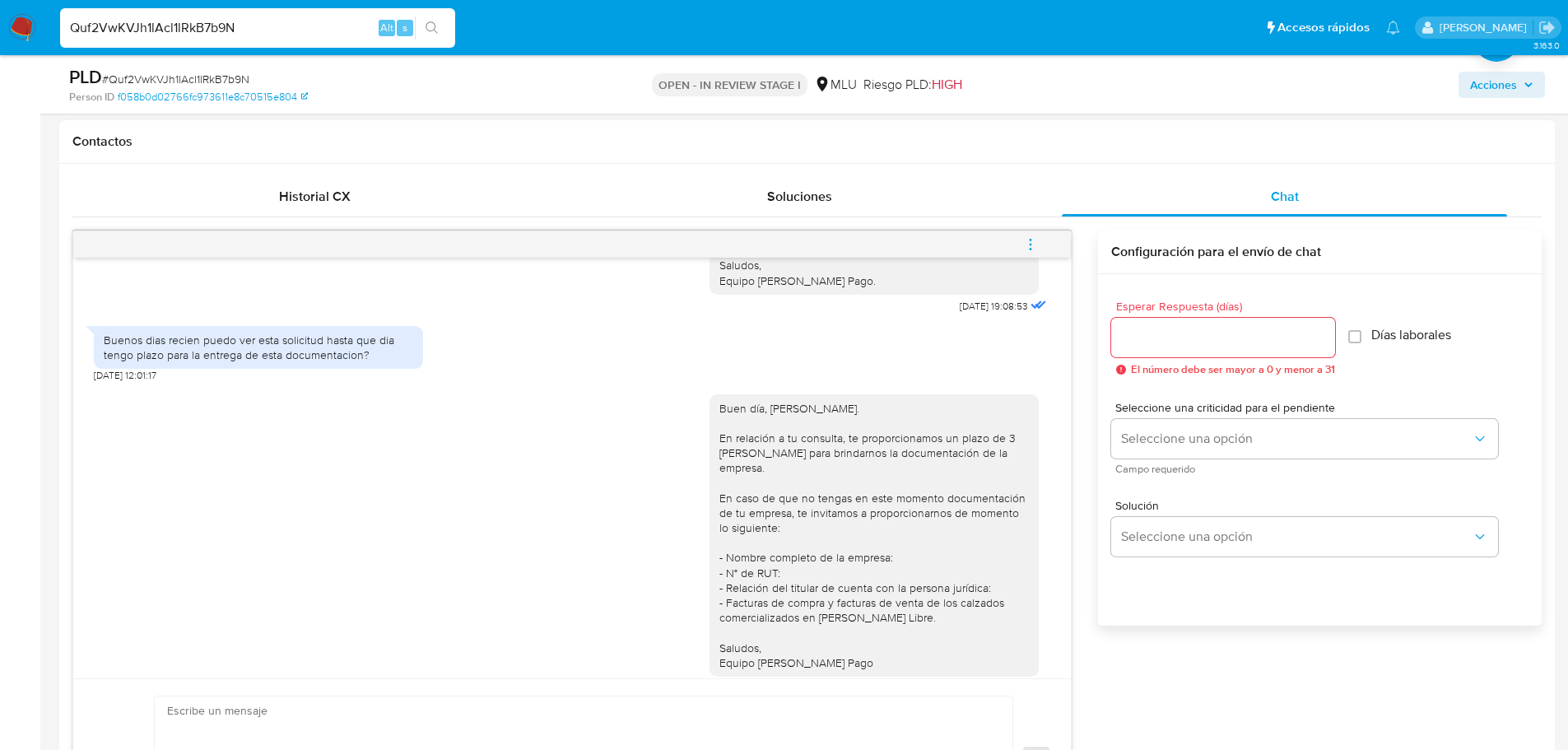
click at [762, 534] on div "Buen día, [PERSON_NAME]. En relación a tu consulta, te proporcionamos un plazo …" at bounding box center [873, 535] width 309 height 269
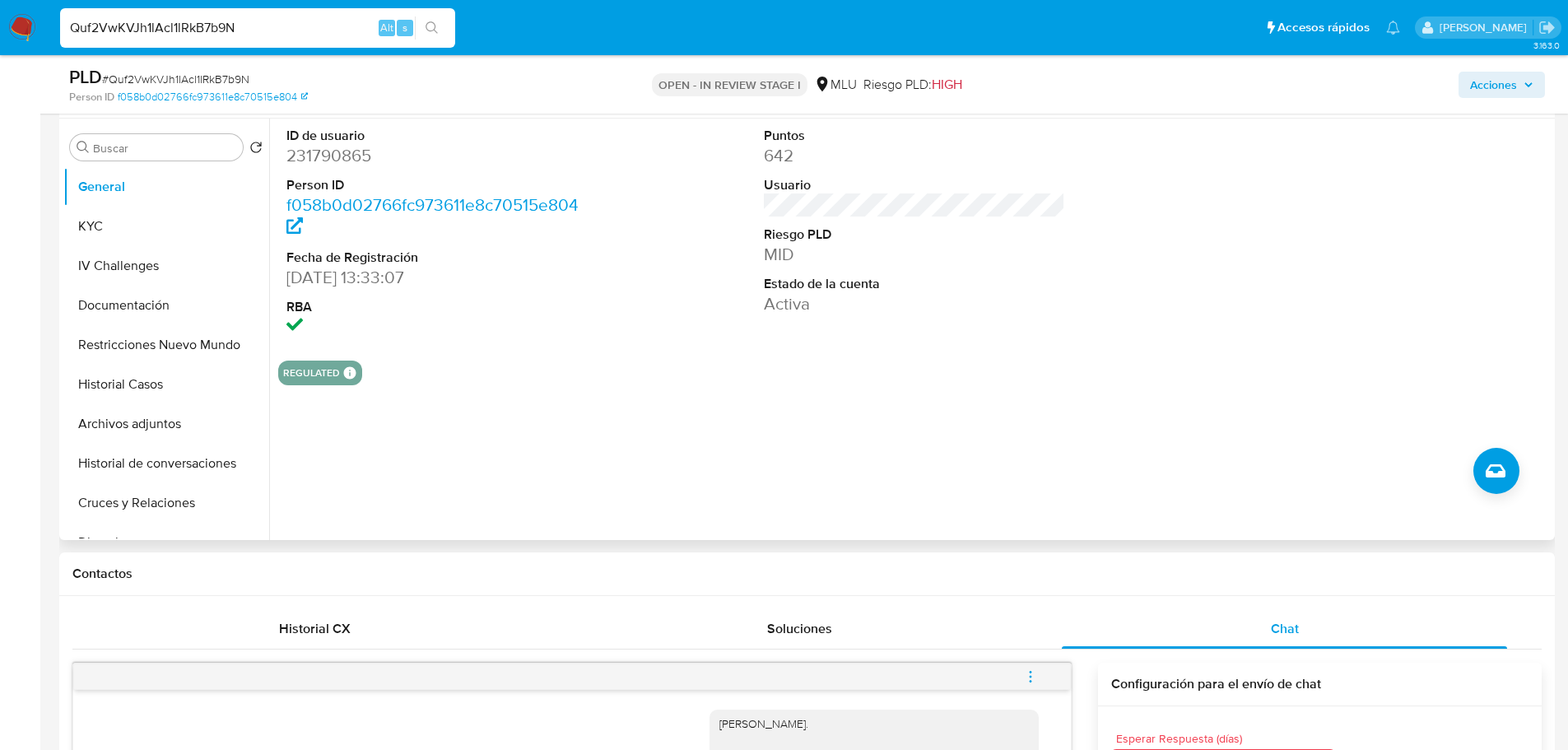
scroll to position [247, 0]
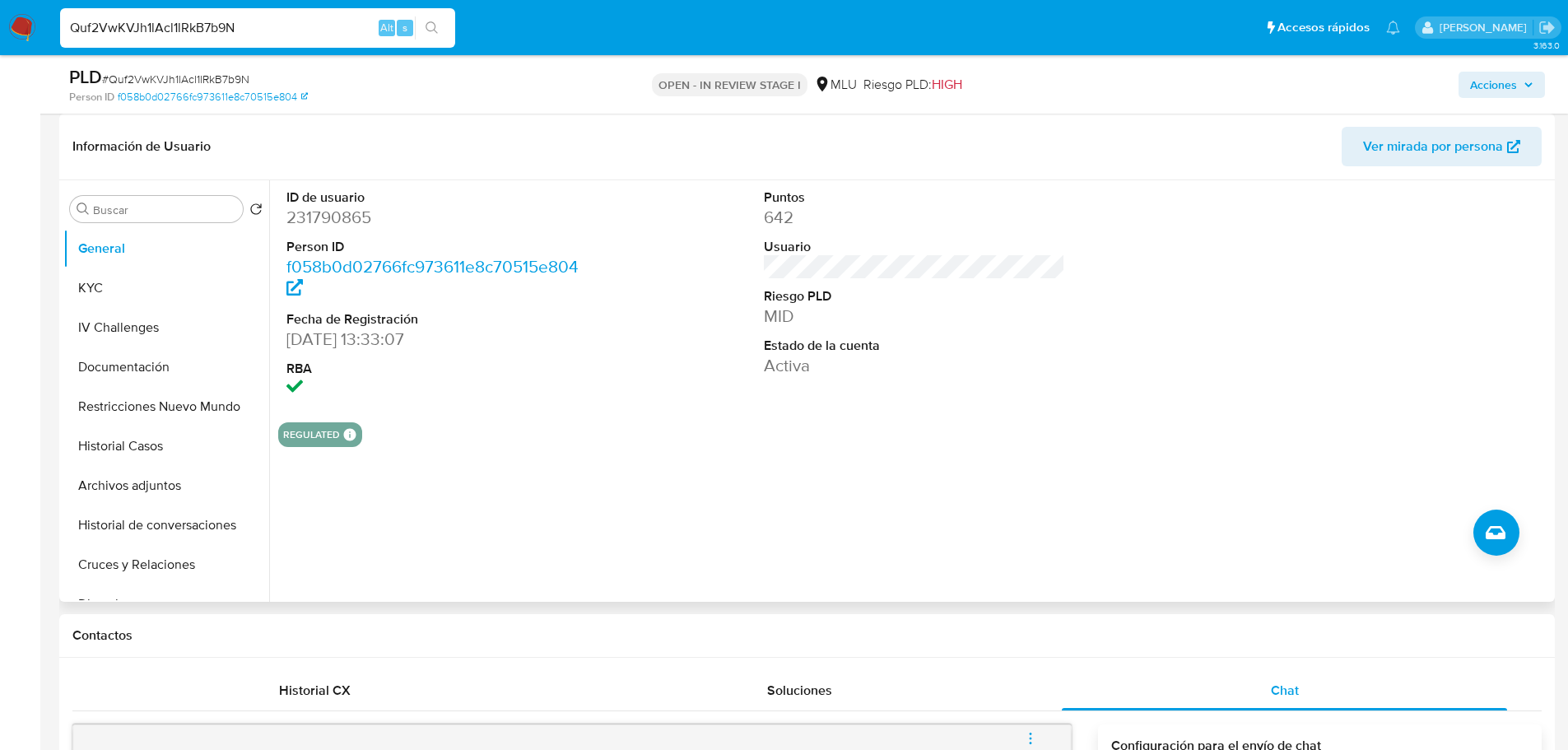
click at [354, 219] on dd "231790865" at bounding box center [437, 217] width 302 height 23
copy dd "231790865"
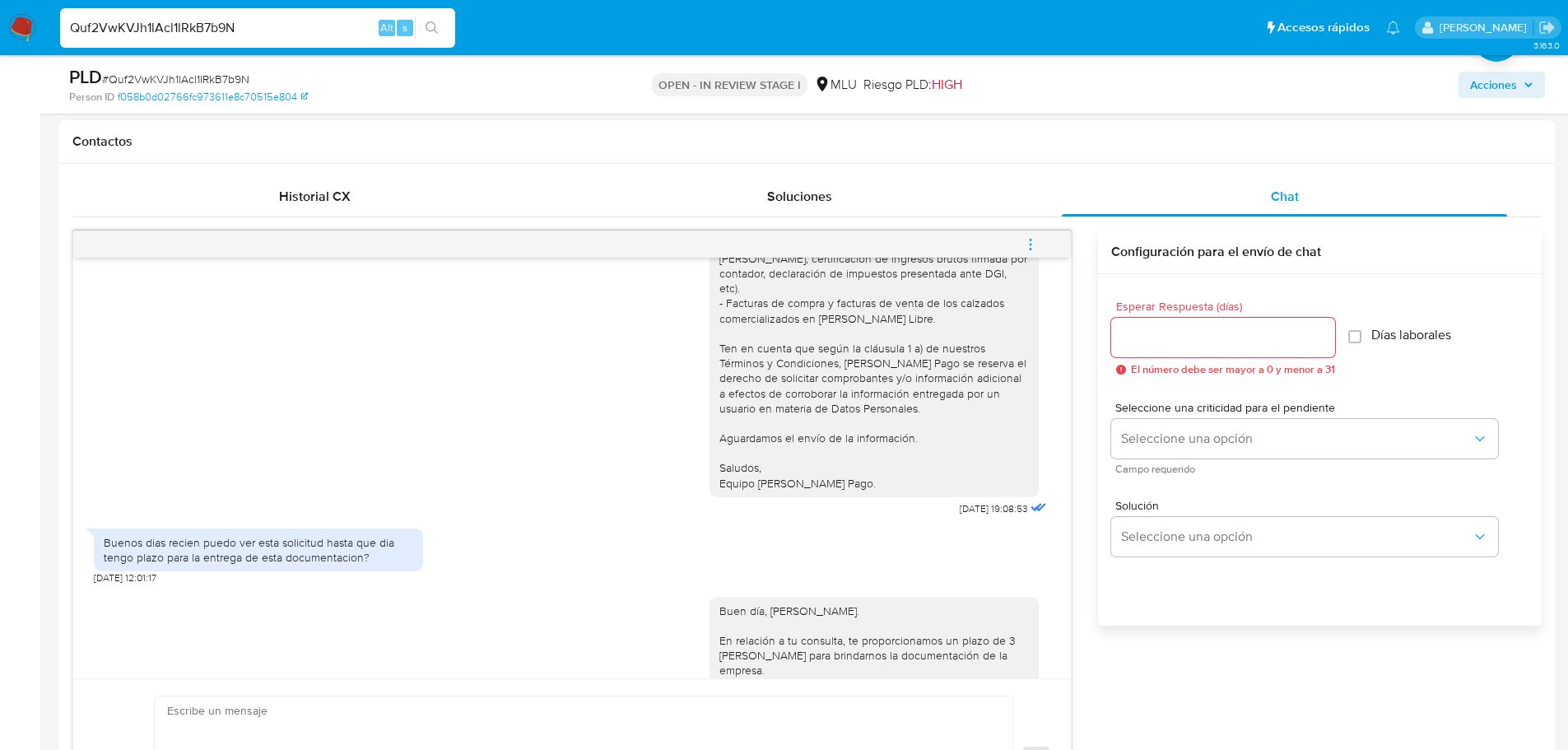
scroll to position [254, 0]
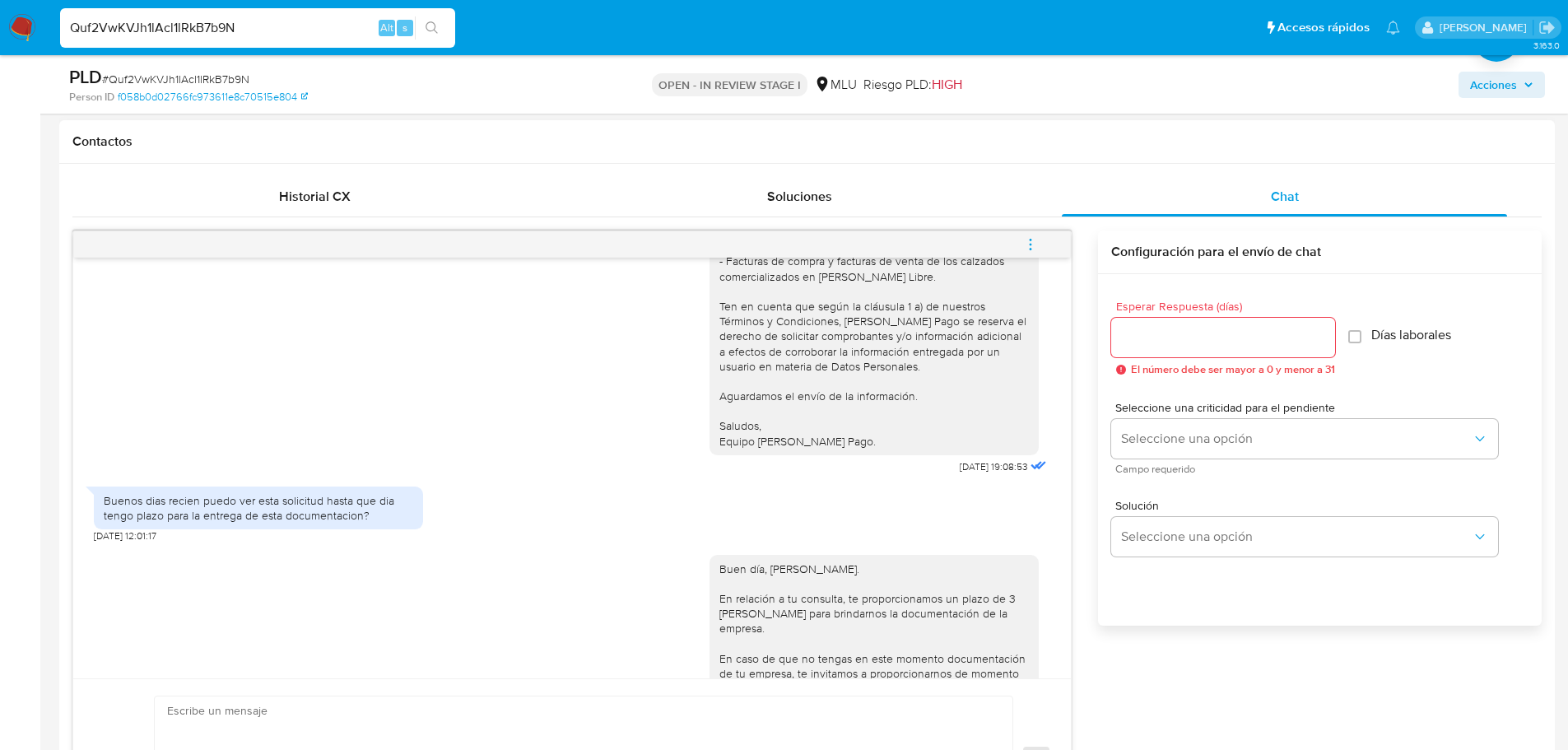
click at [218, 583] on div "Buen día, Raúl. En relación a tu consulta, te proporcionamos un plazo de 3 días…" at bounding box center [572, 702] width 956 height 318
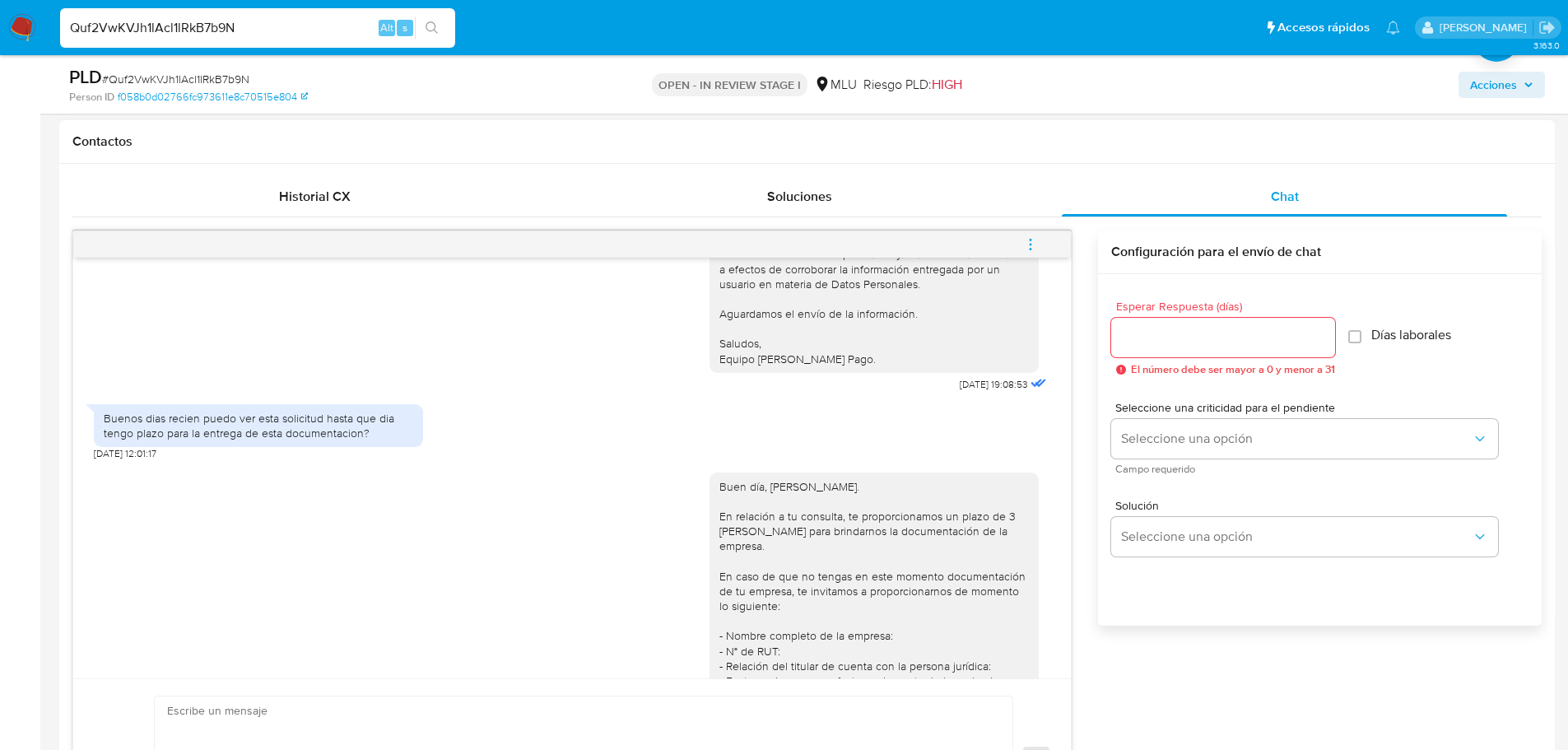
drag, startPoint x: 712, startPoint y: 500, endPoint x: 572, endPoint y: 539, distance: 145.3
click at [719, 500] on div "Buen día, Raúl. En relación a tu consulta, te proporcionamos un plazo de 3 días…" at bounding box center [873, 613] width 309 height 269
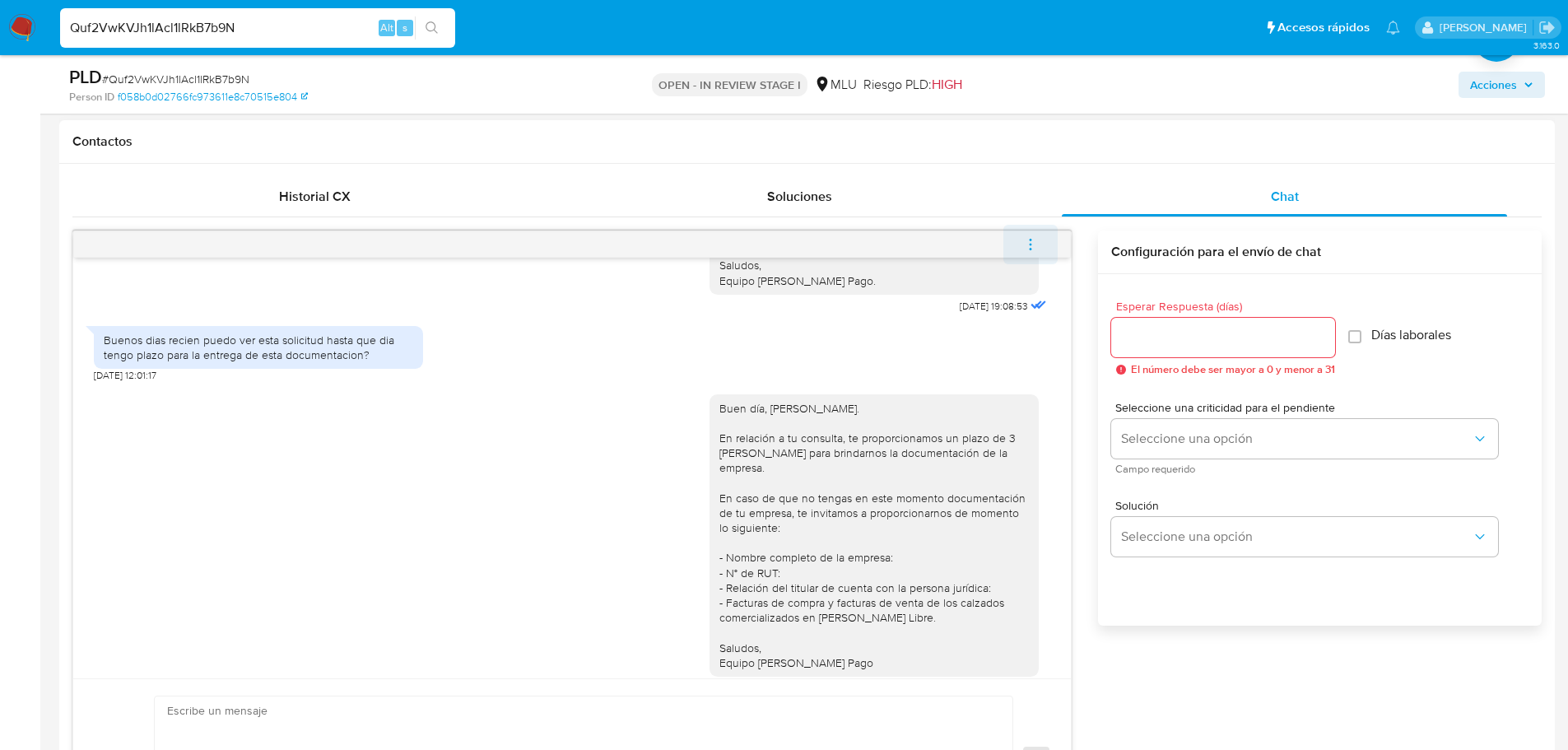
scroll to position [333, 0]
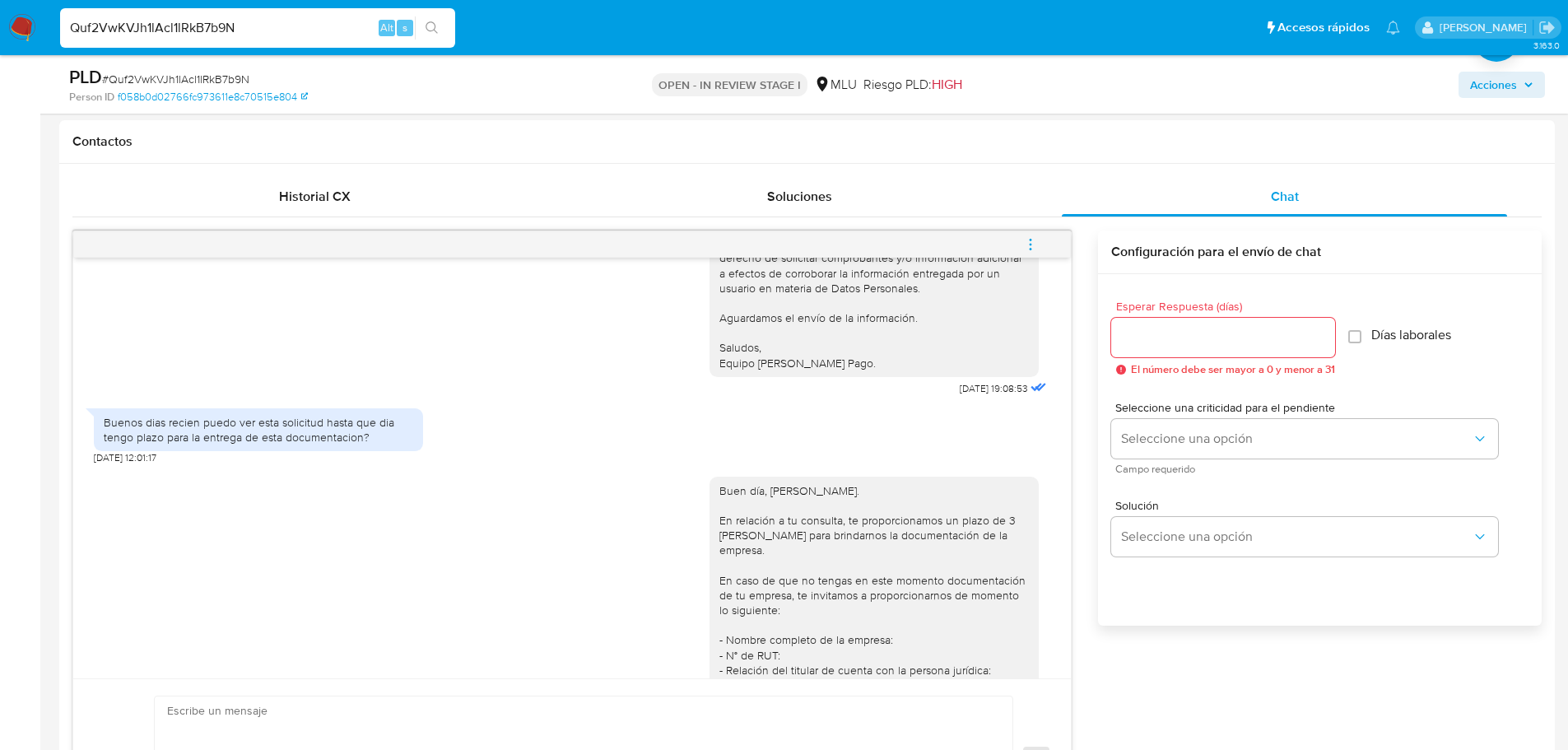
click at [1030, 245] on icon "menu-action" at bounding box center [1031, 244] width 2 height 2
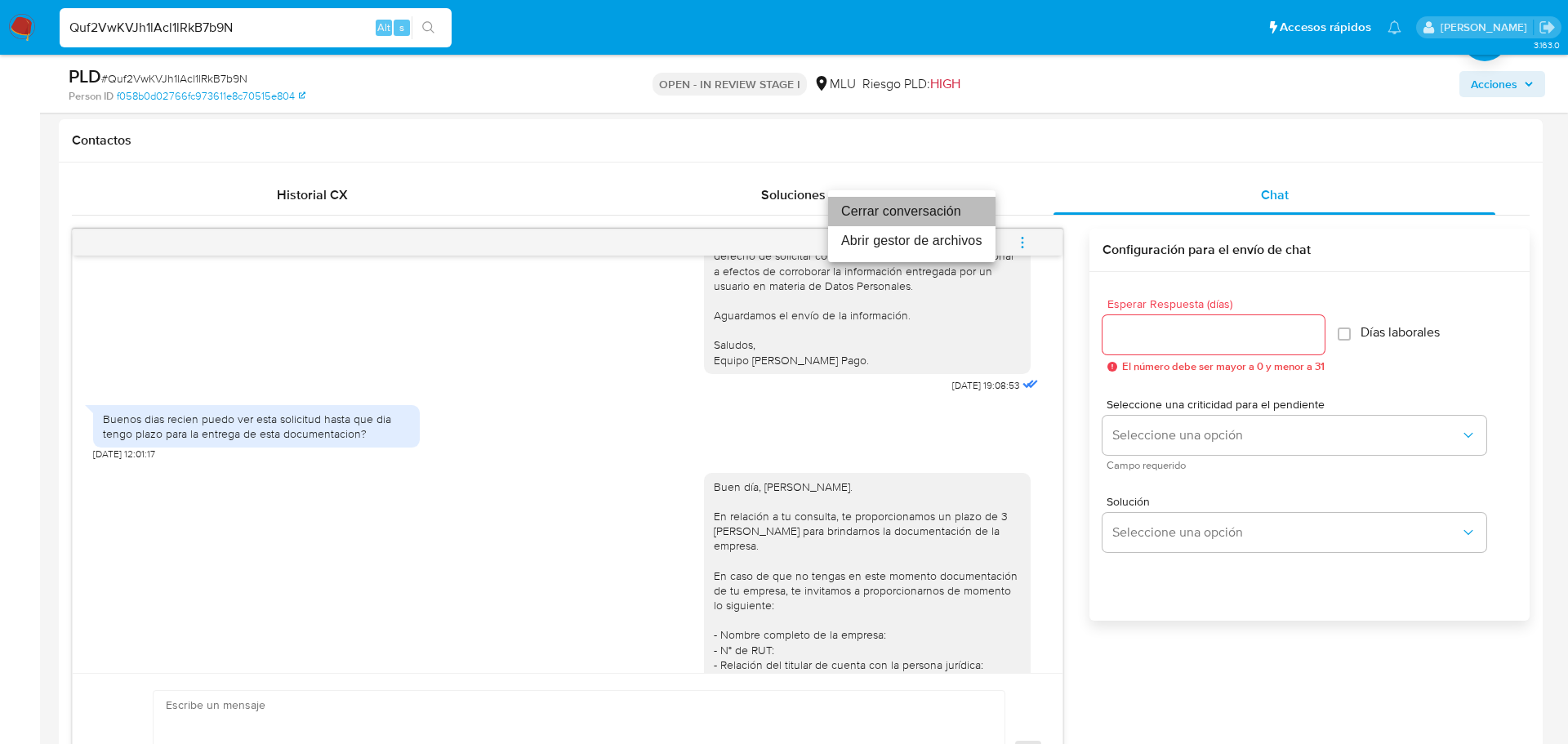
click at [948, 214] on li "Cerrar conversación" at bounding box center [911, 212] width 167 height 29
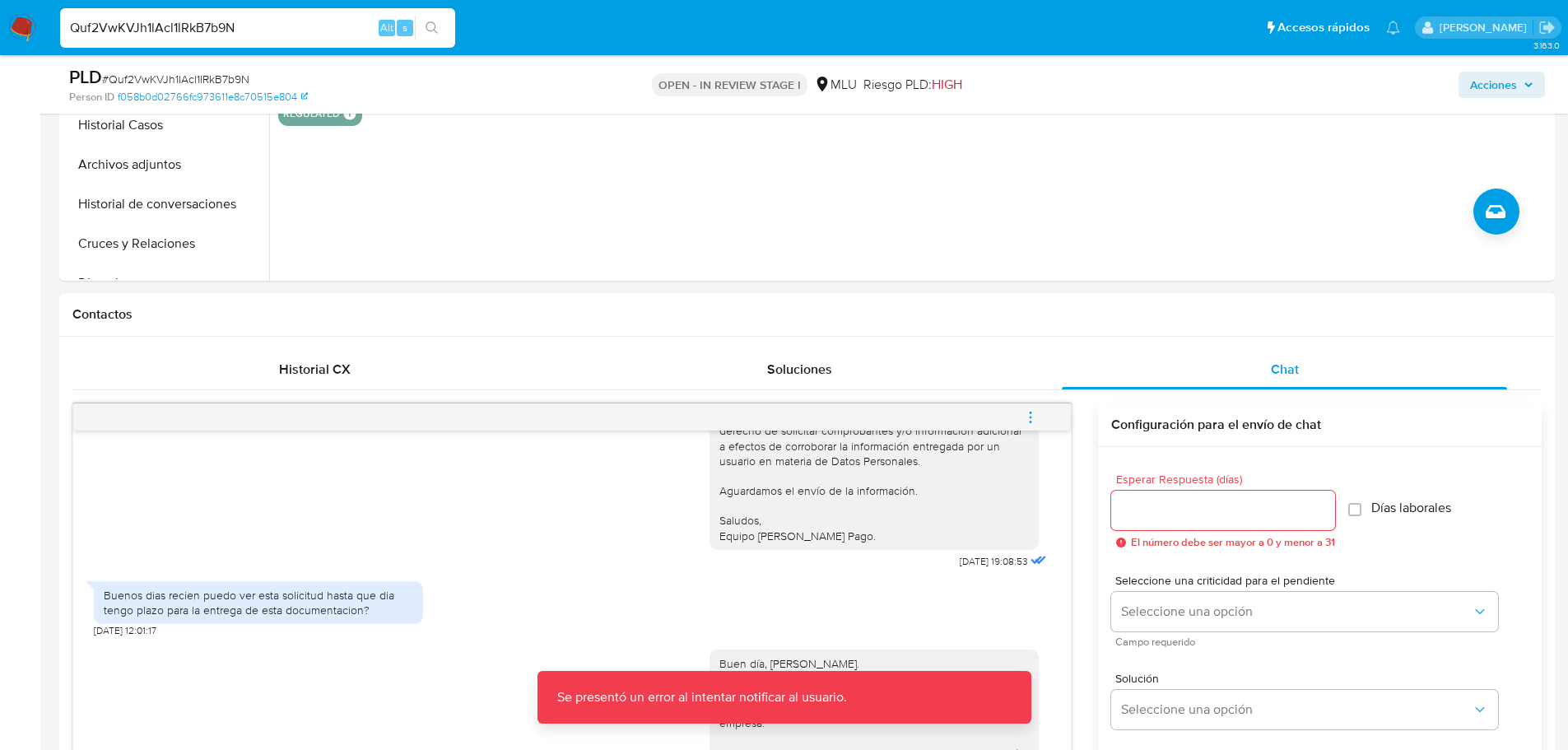
scroll to position [576, 0]
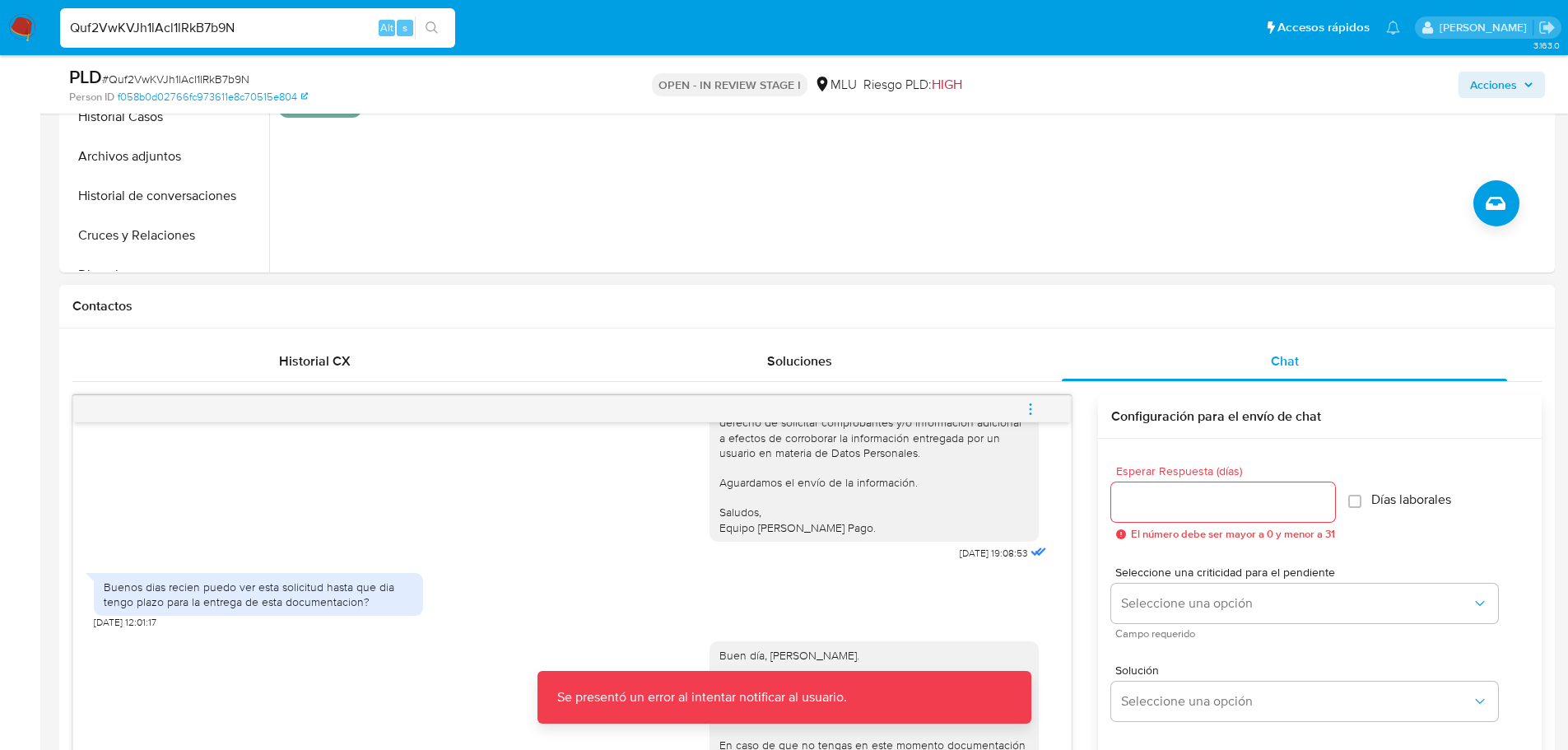
click at [1028, 410] on icon "menu-action" at bounding box center [1030, 409] width 15 height 15
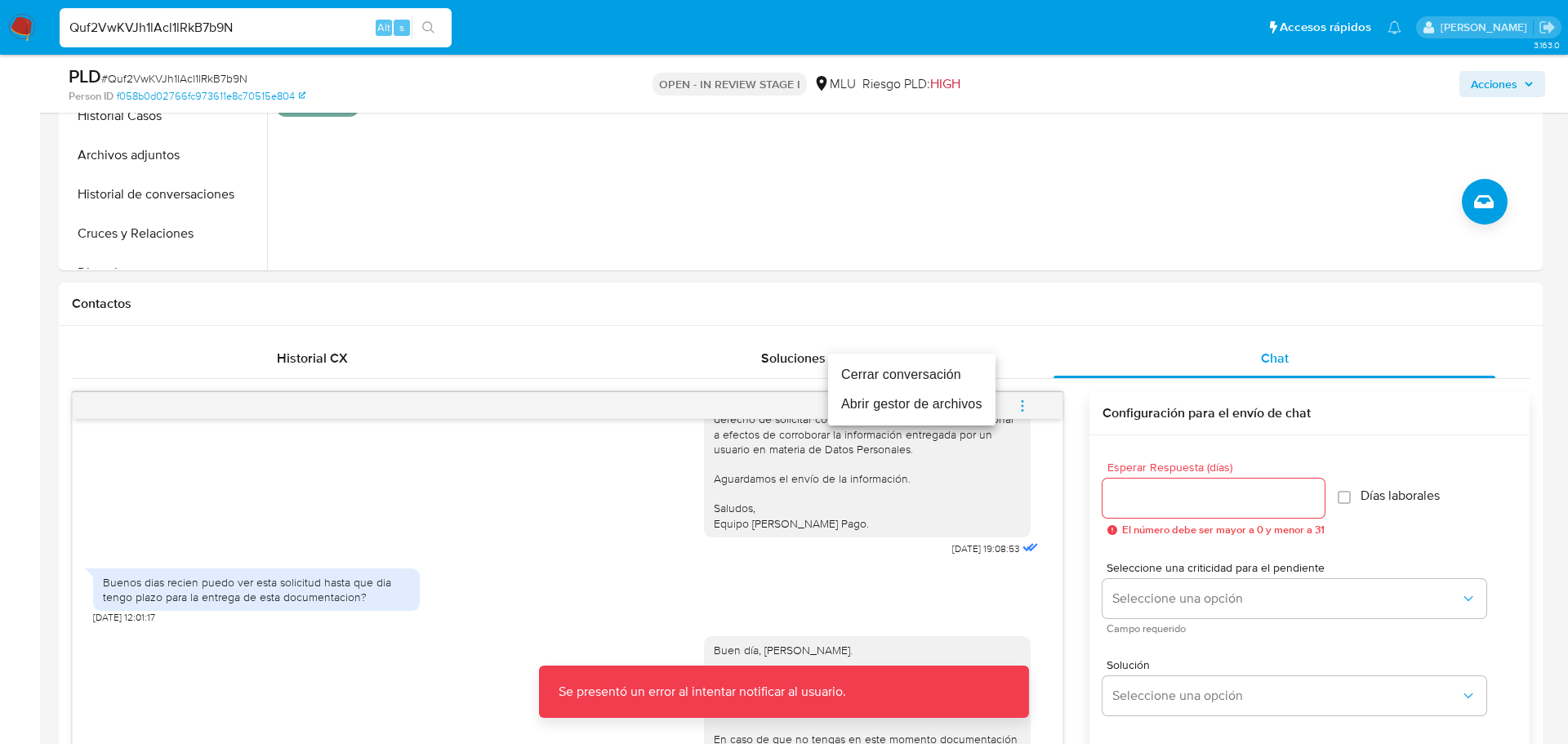
click at [951, 375] on li "Cerrar conversación" at bounding box center [911, 375] width 167 height 29
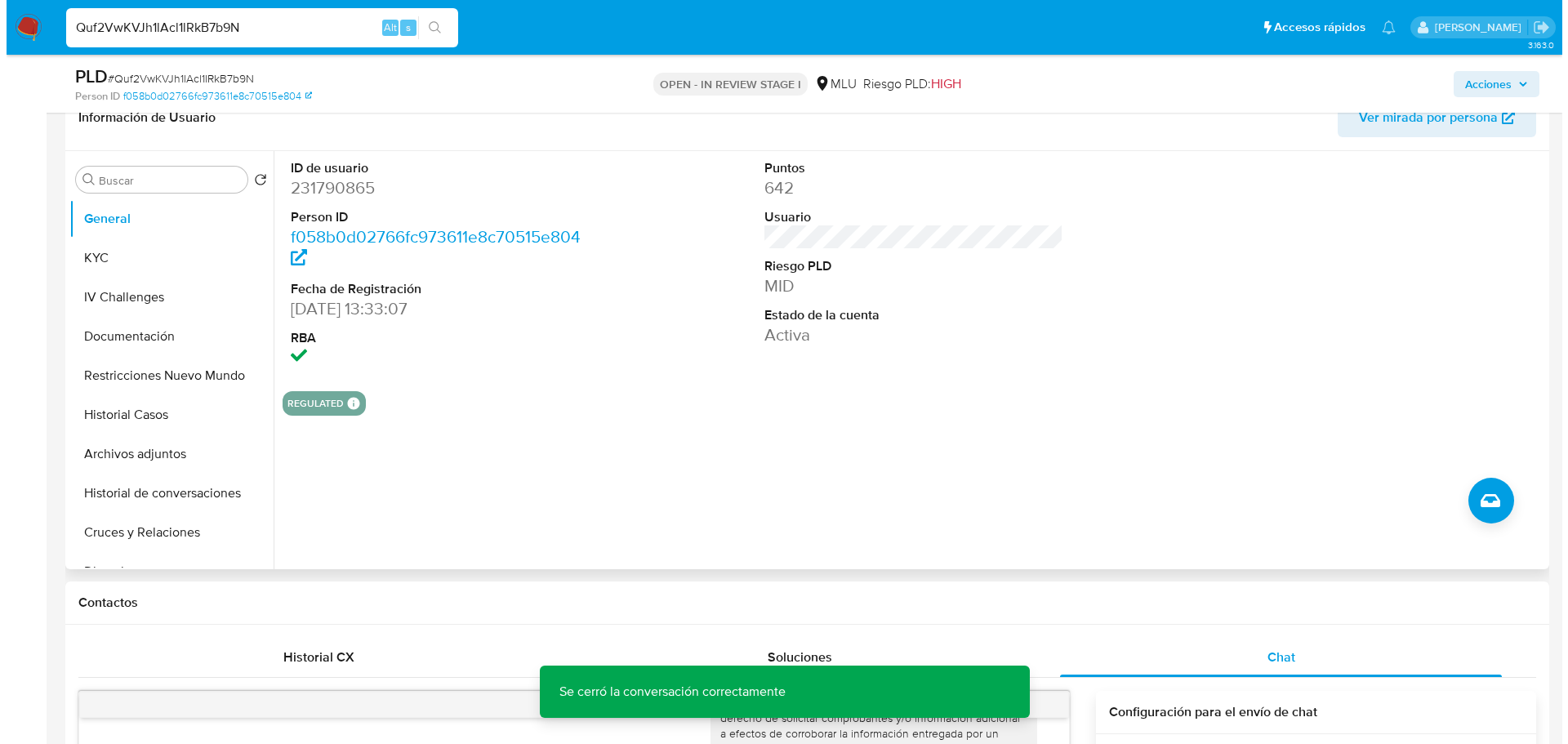
scroll to position [245, 0]
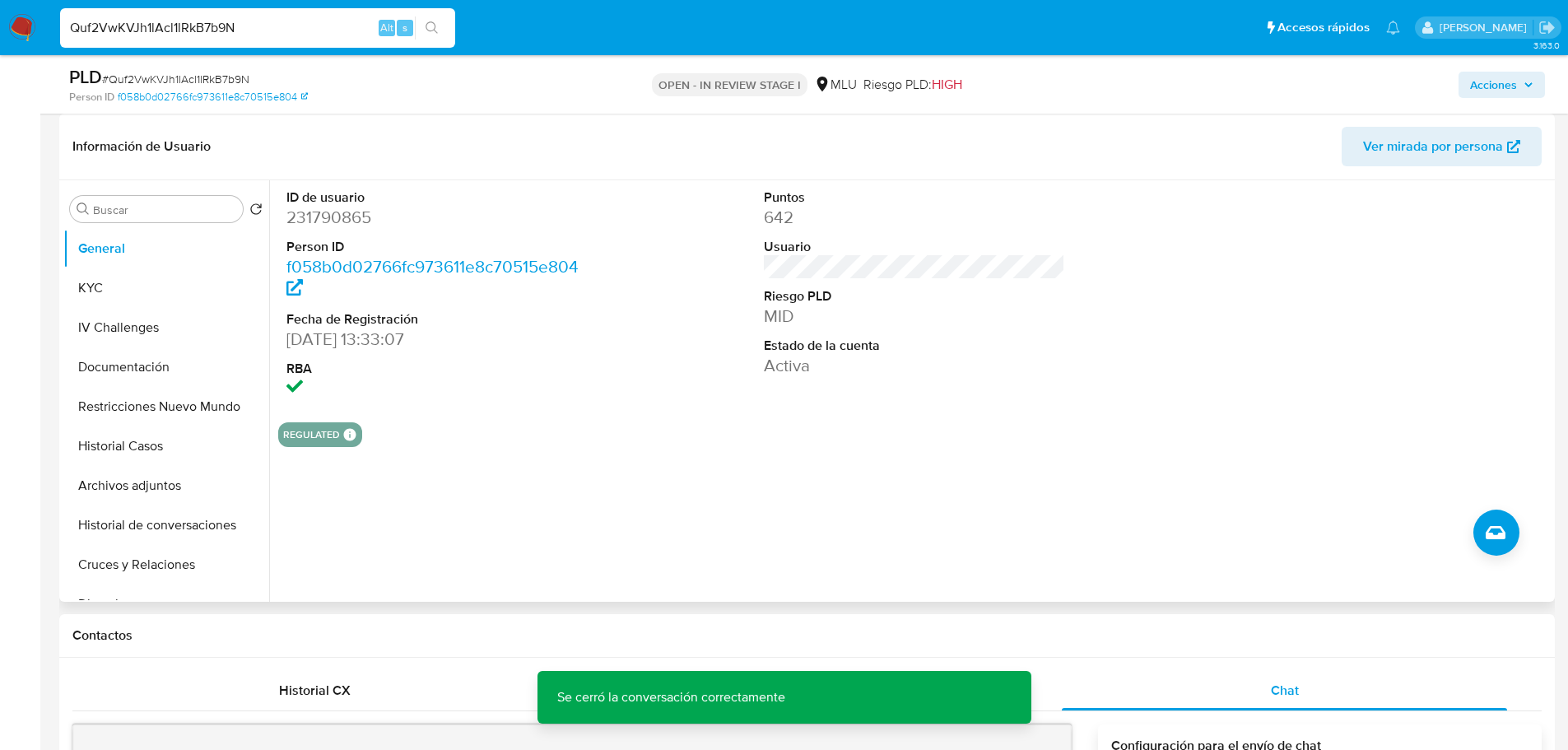
click at [347, 214] on dd "231790865" at bounding box center [437, 217] width 302 height 23
copy dd "231790865"
click at [161, 480] on button "Archivos adjuntos" at bounding box center [159, 486] width 193 height 40
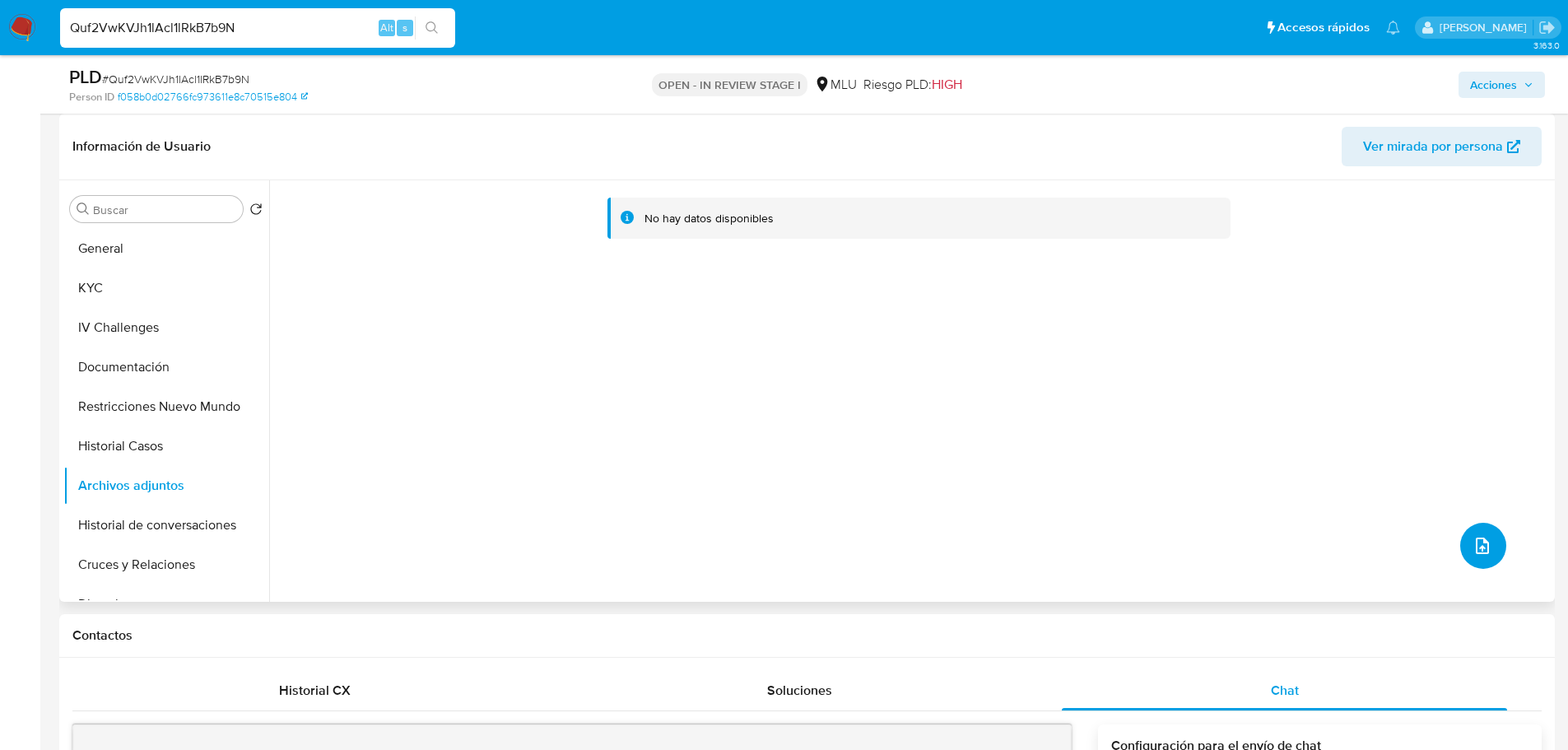
click at [1493, 540] on button "upload-file" at bounding box center [1482, 545] width 46 height 46
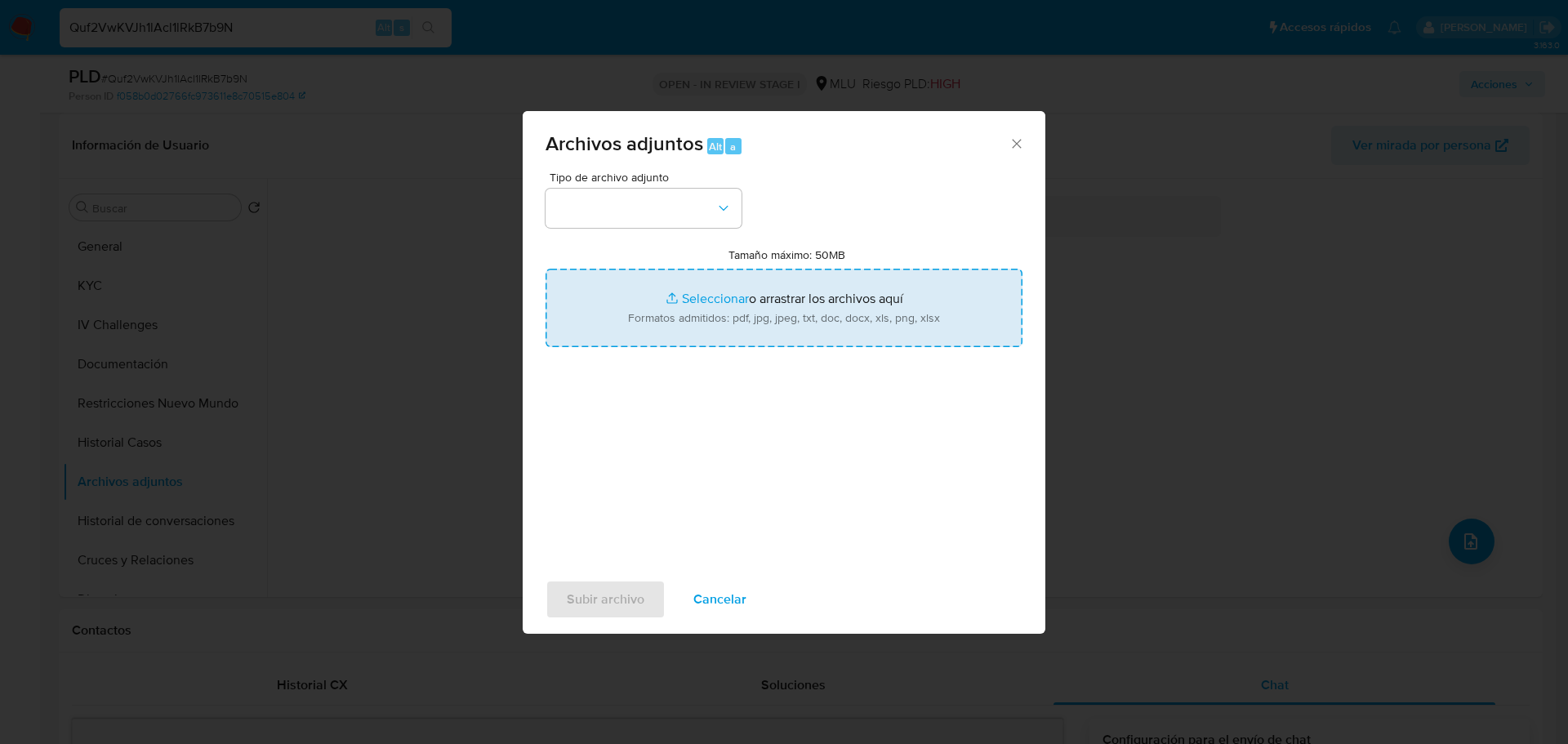
click at [846, 309] on input "Tamaño máximo: 50MB Seleccionar archivos" at bounding box center [784, 307] width 477 height 78
type input "C:\fakepath\Case Log 231790865 - 06_10_2025.pdf"
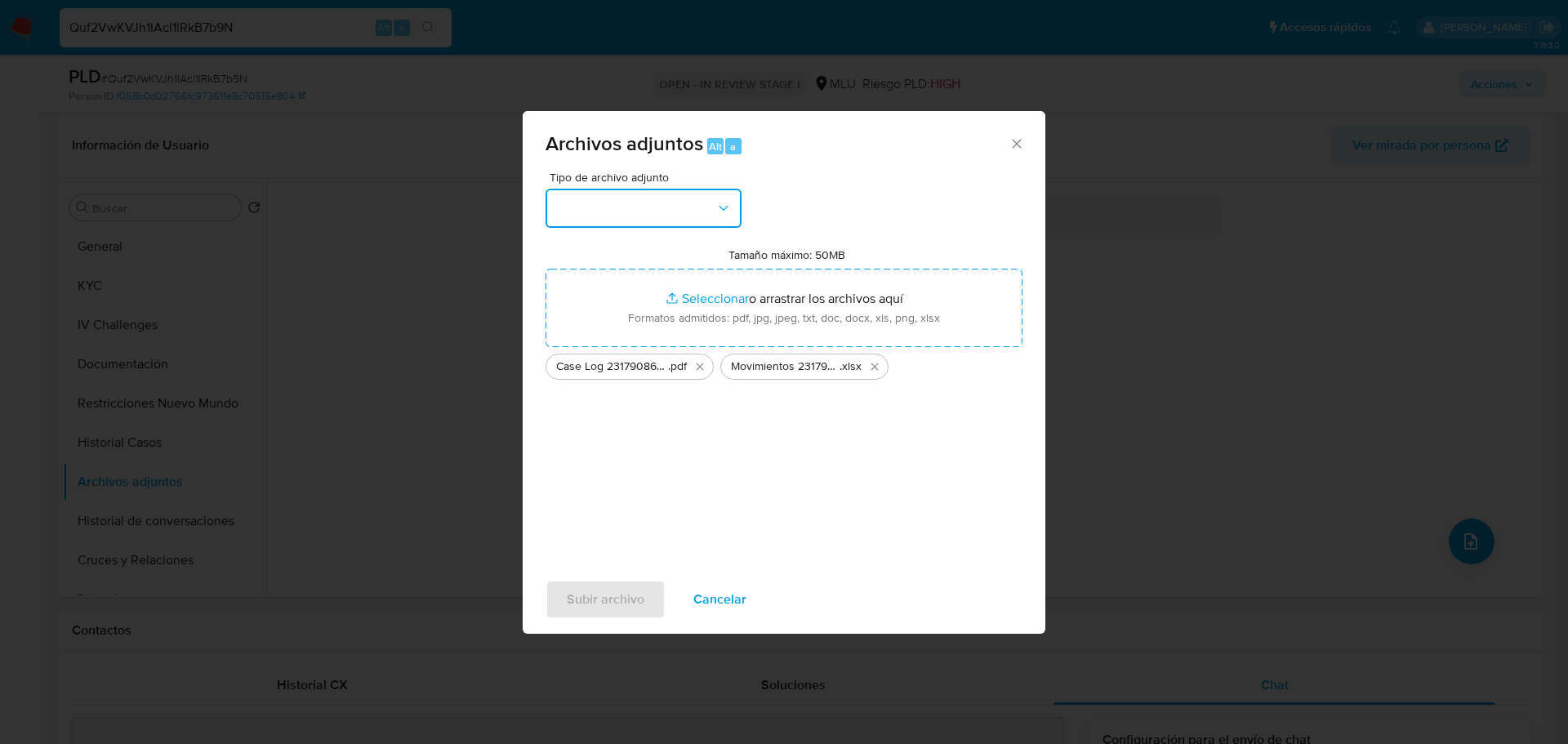
click at [632, 215] on button "button" at bounding box center [643, 208] width 196 height 39
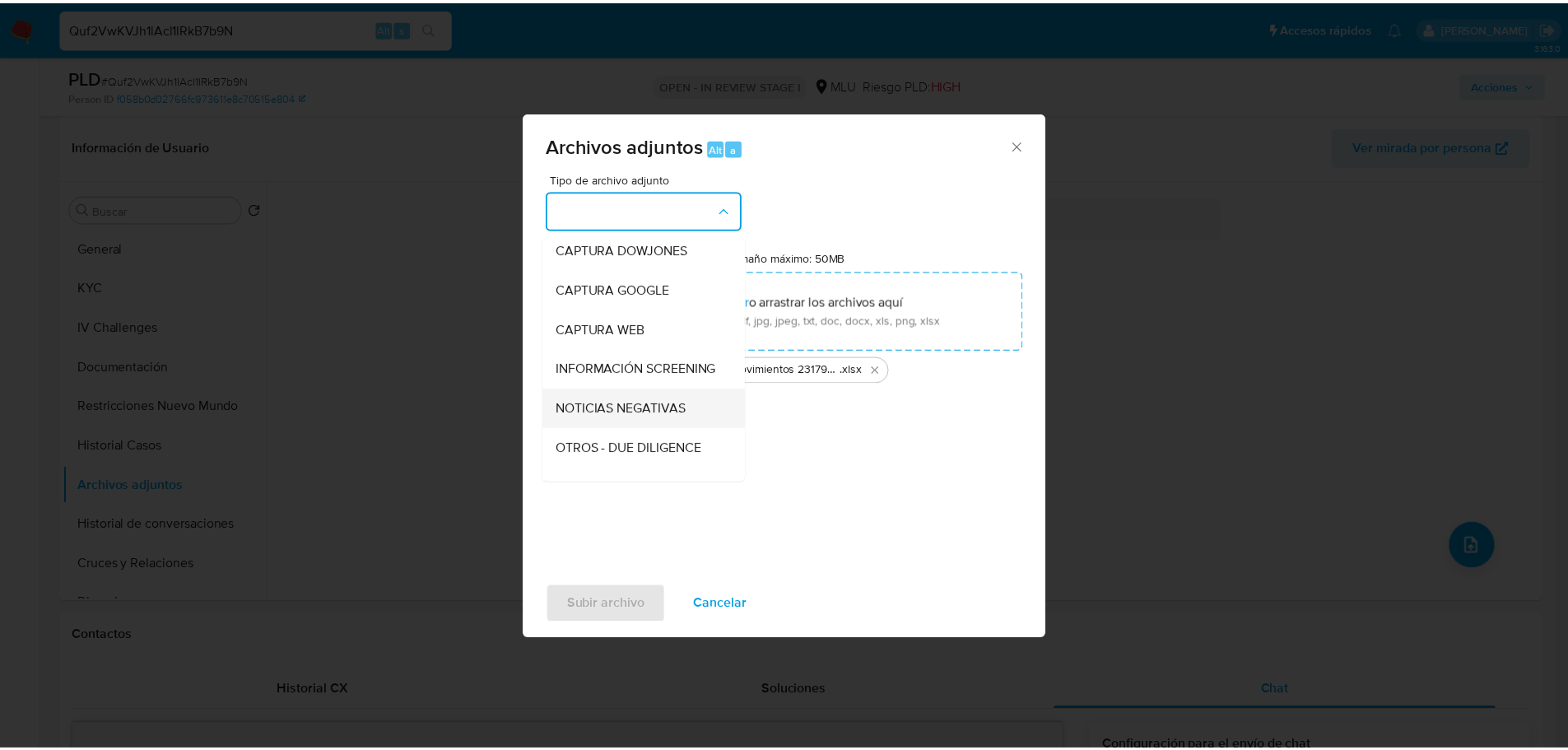
scroll to position [82, 0]
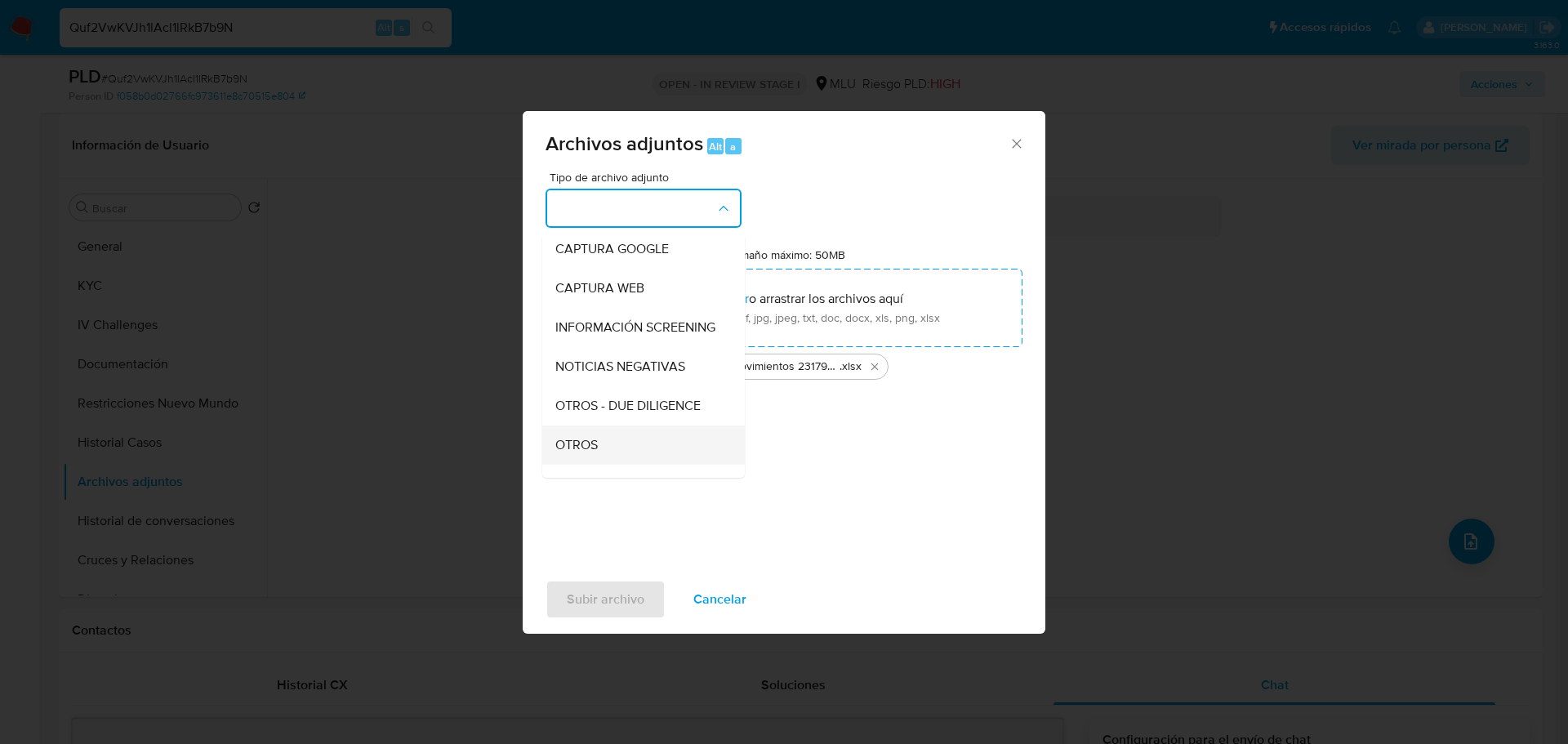
click at [622, 453] on div "OTROS" at bounding box center [639, 445] width 166 height 39
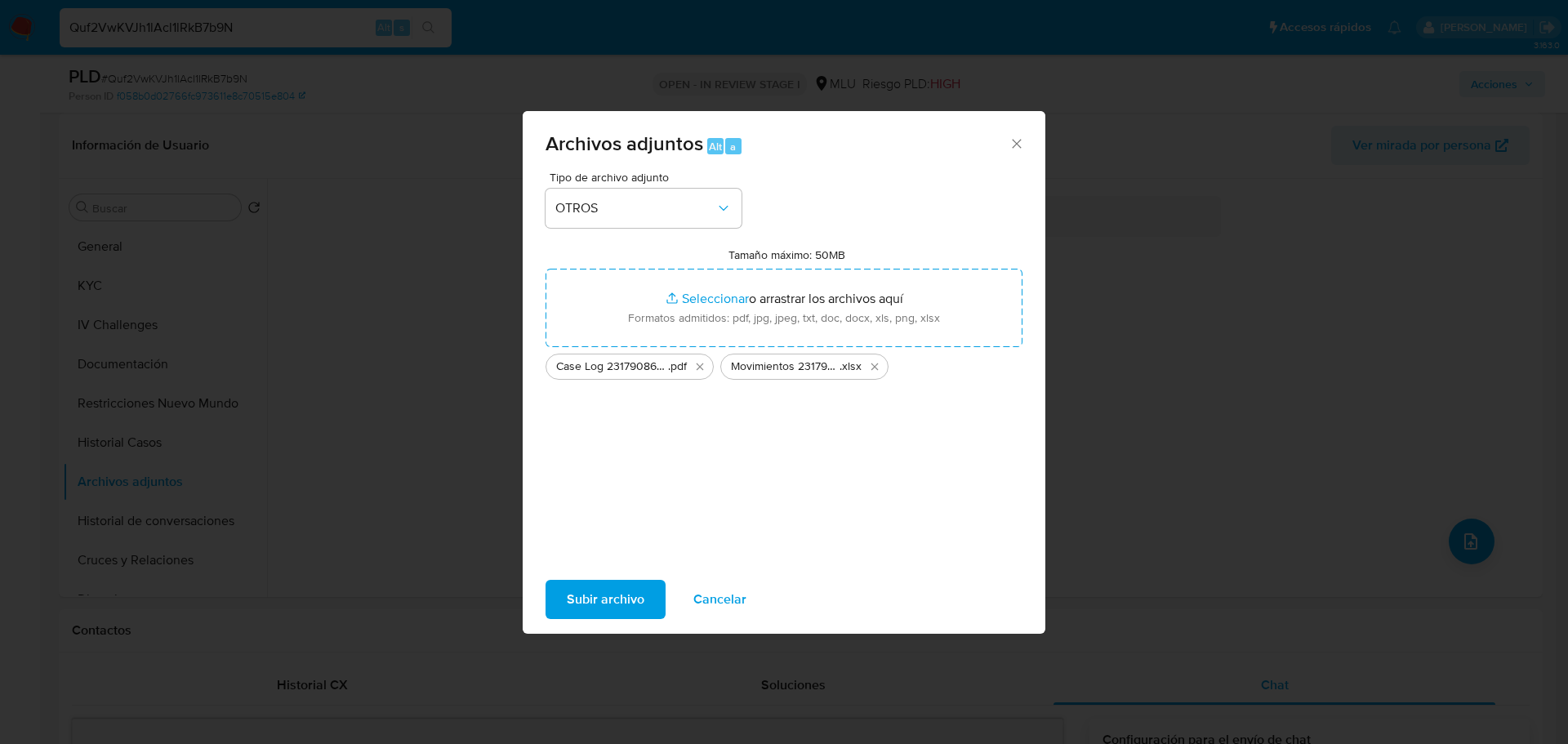
click at [624, 593] on span "Subir archivo" at bounding box center [605, 599] width 77 height 36
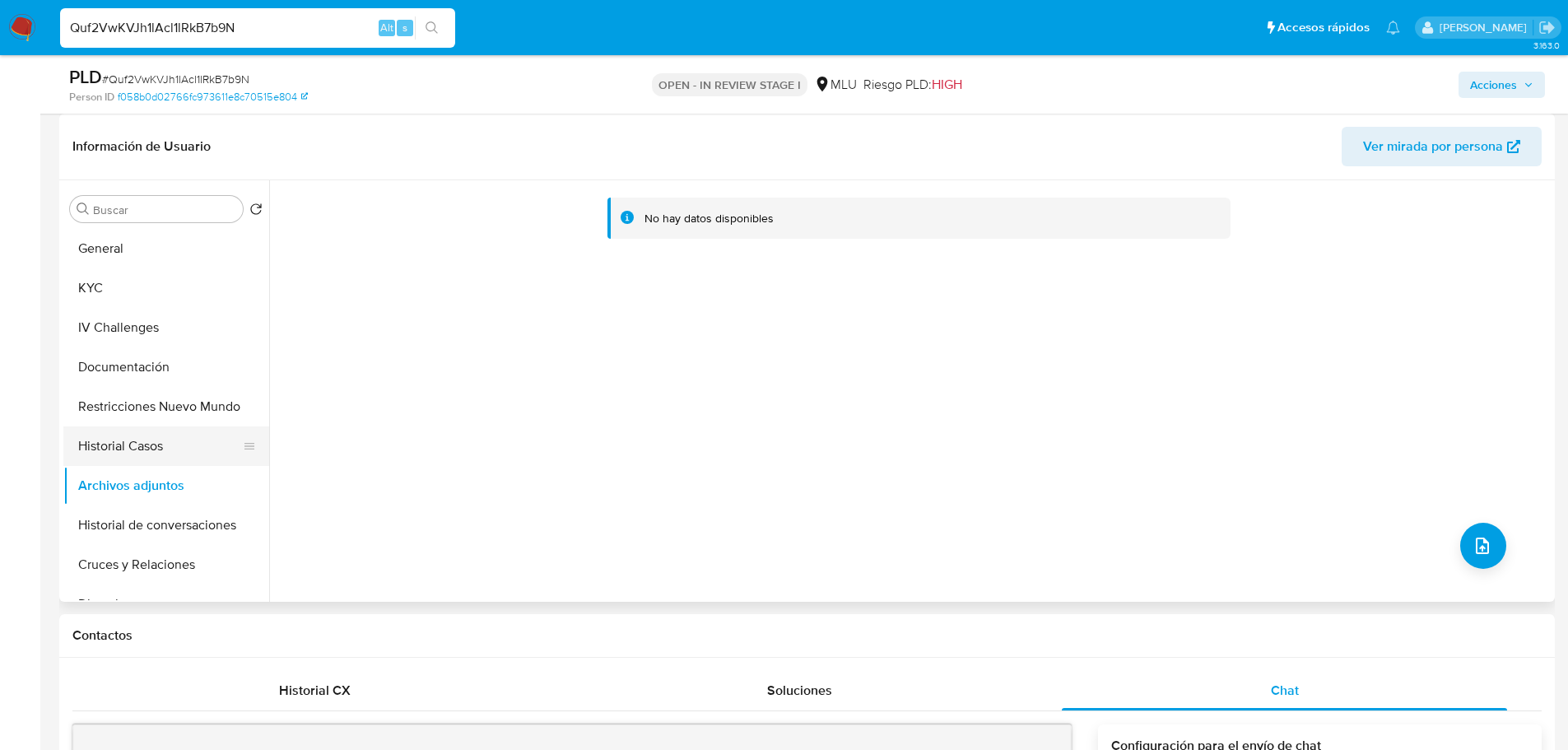
click at [146, 450] on button "Historial Casos" at bounding box center [159, 446] width 193 height 40
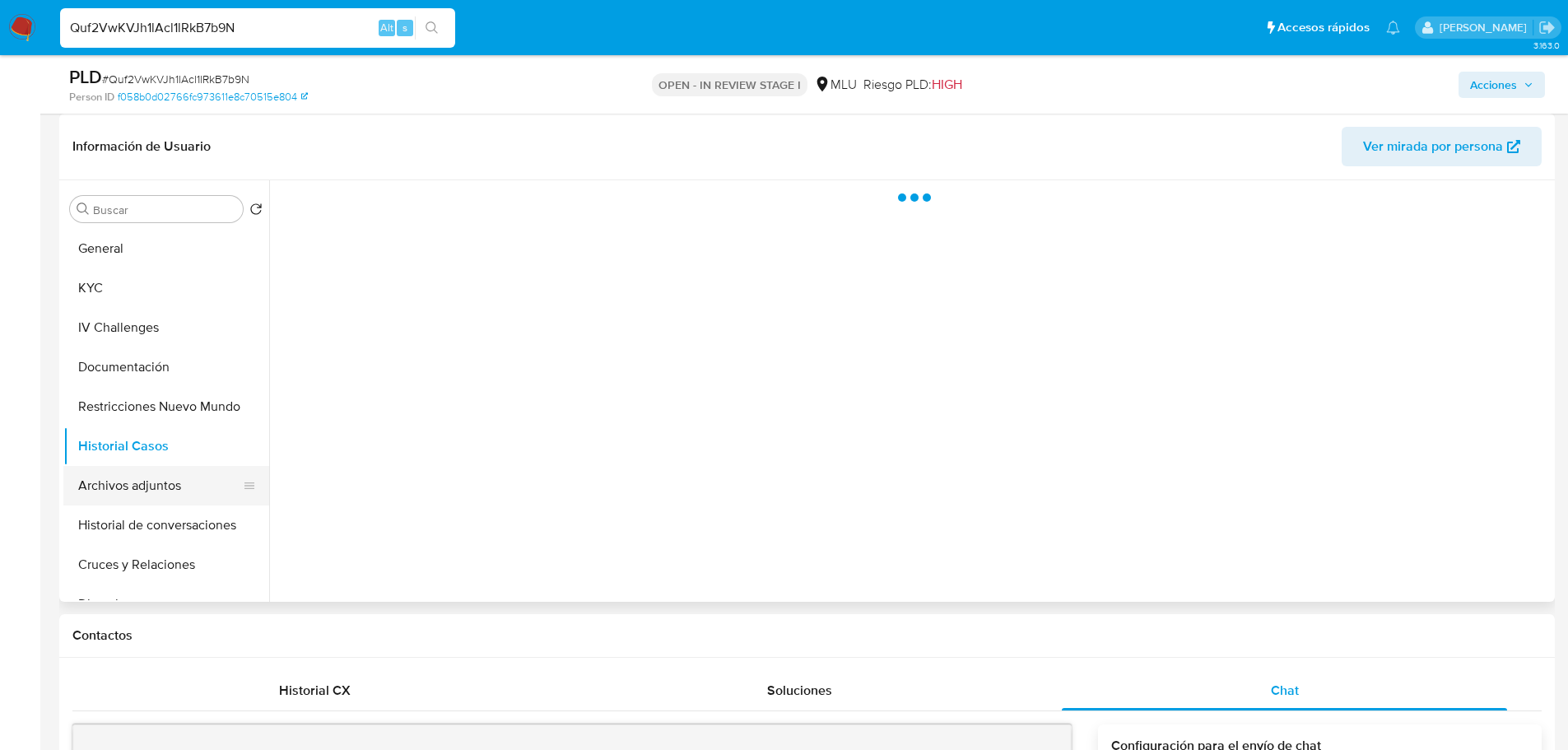
click at [148, 486] on button "Archivos adjuntos" at bounding box center [159, 486] width 193 height 40
click at [1481, 77] on span "Acciones" at bounding box center [1493, 85] width 47 height 26
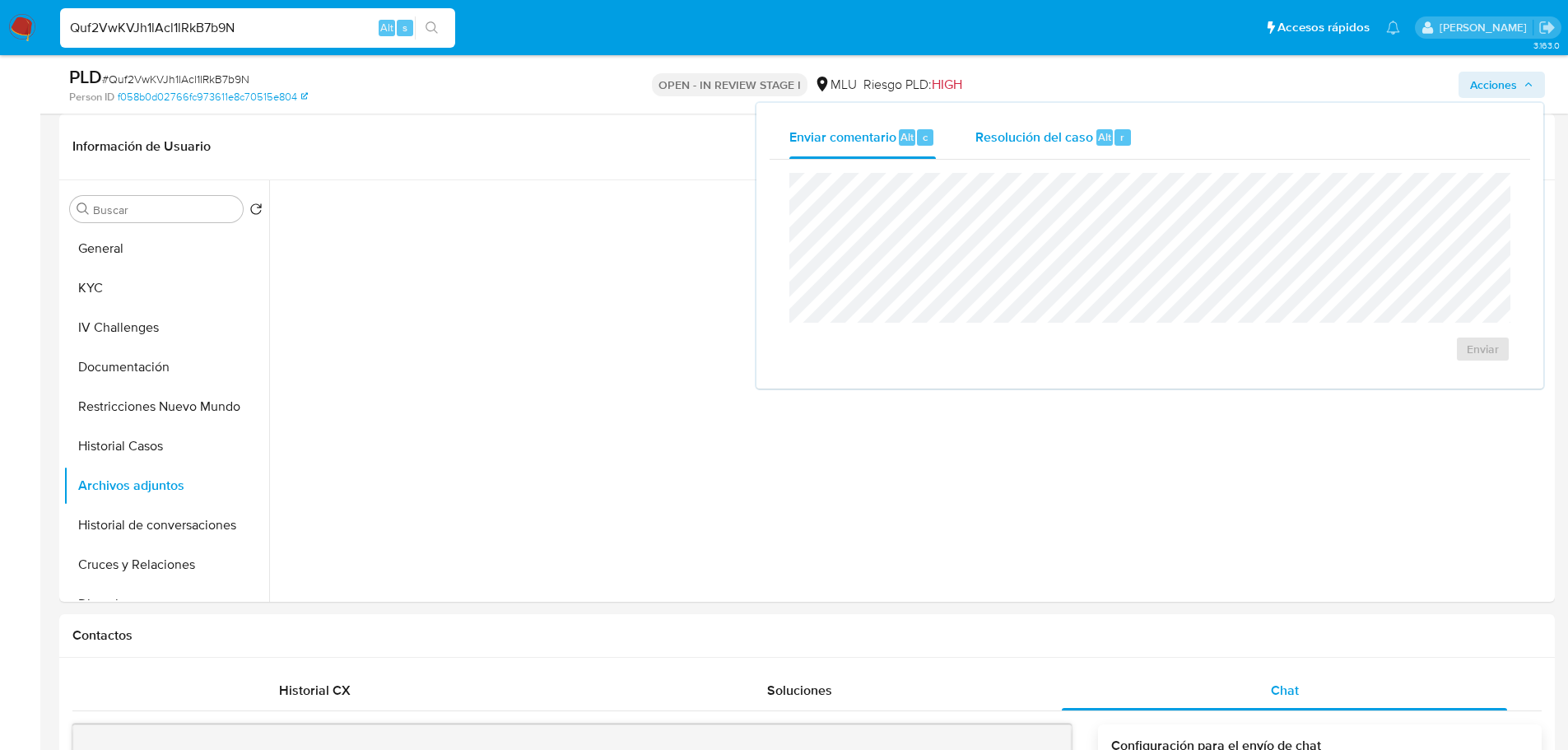
click at [1096, 132] on div "Alt" at bounding box center [1104, 137] width 16 height 16
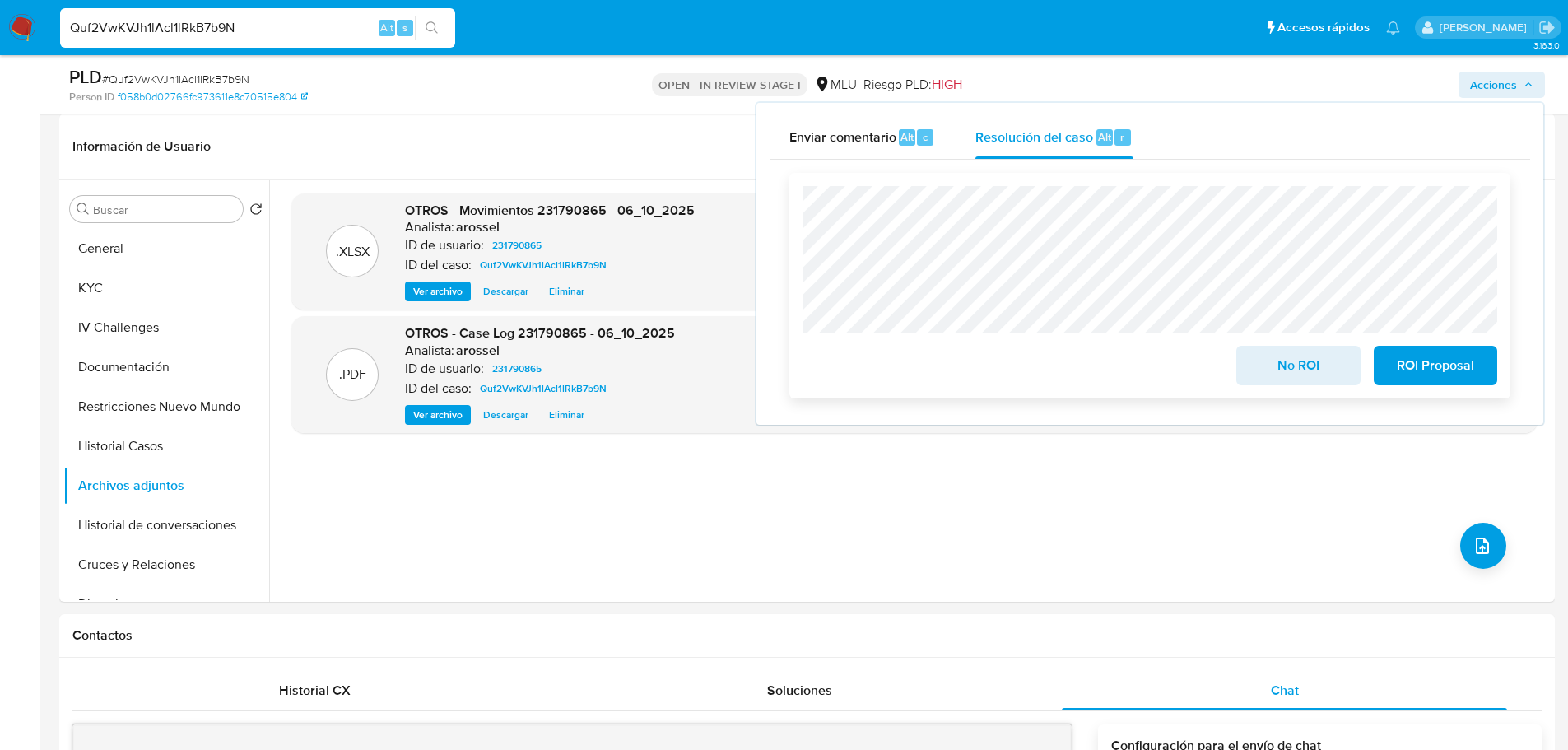
click at [1450, 372] on span "ROI Proposal" at bounding box center [1434, 365] width 80 height 36
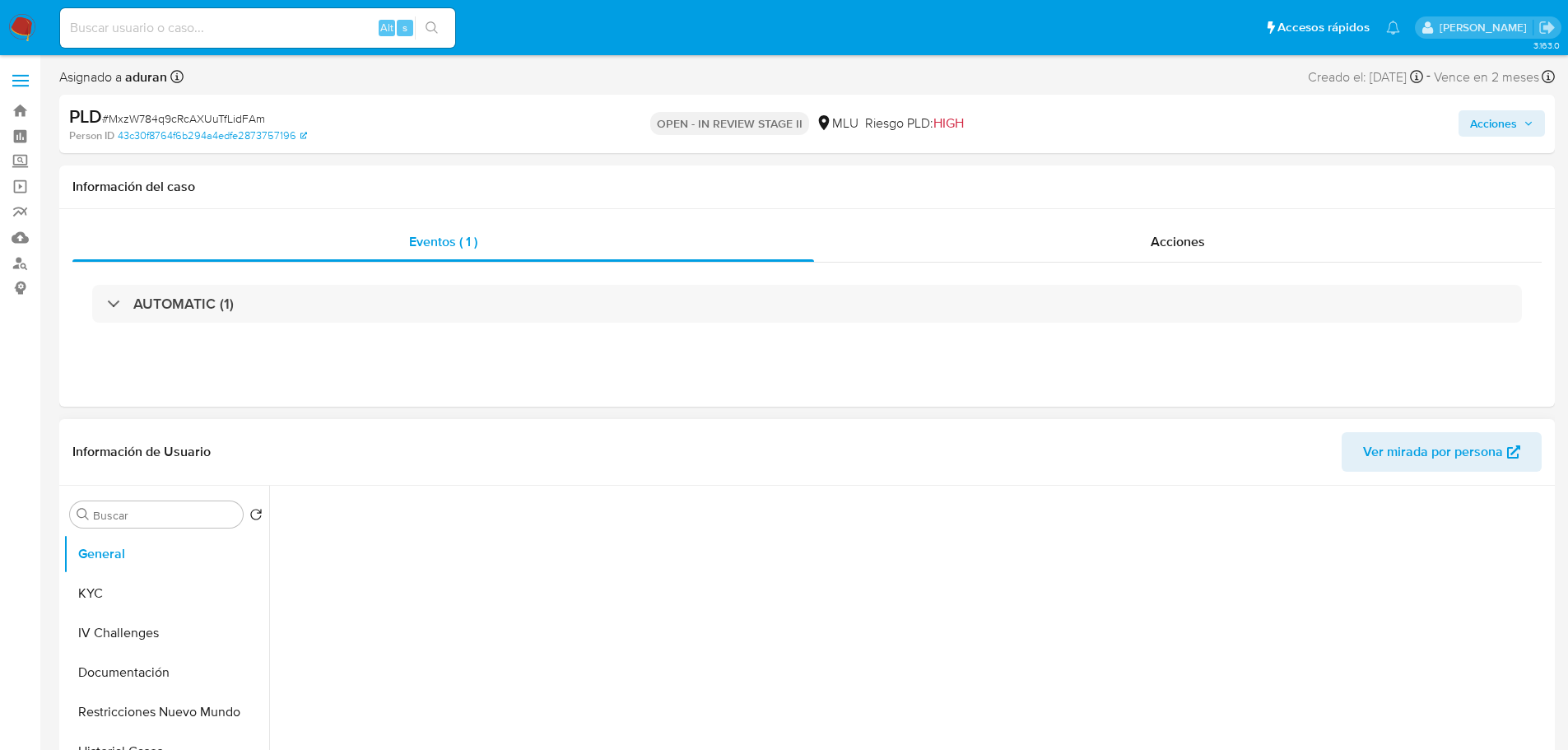
select select "10"
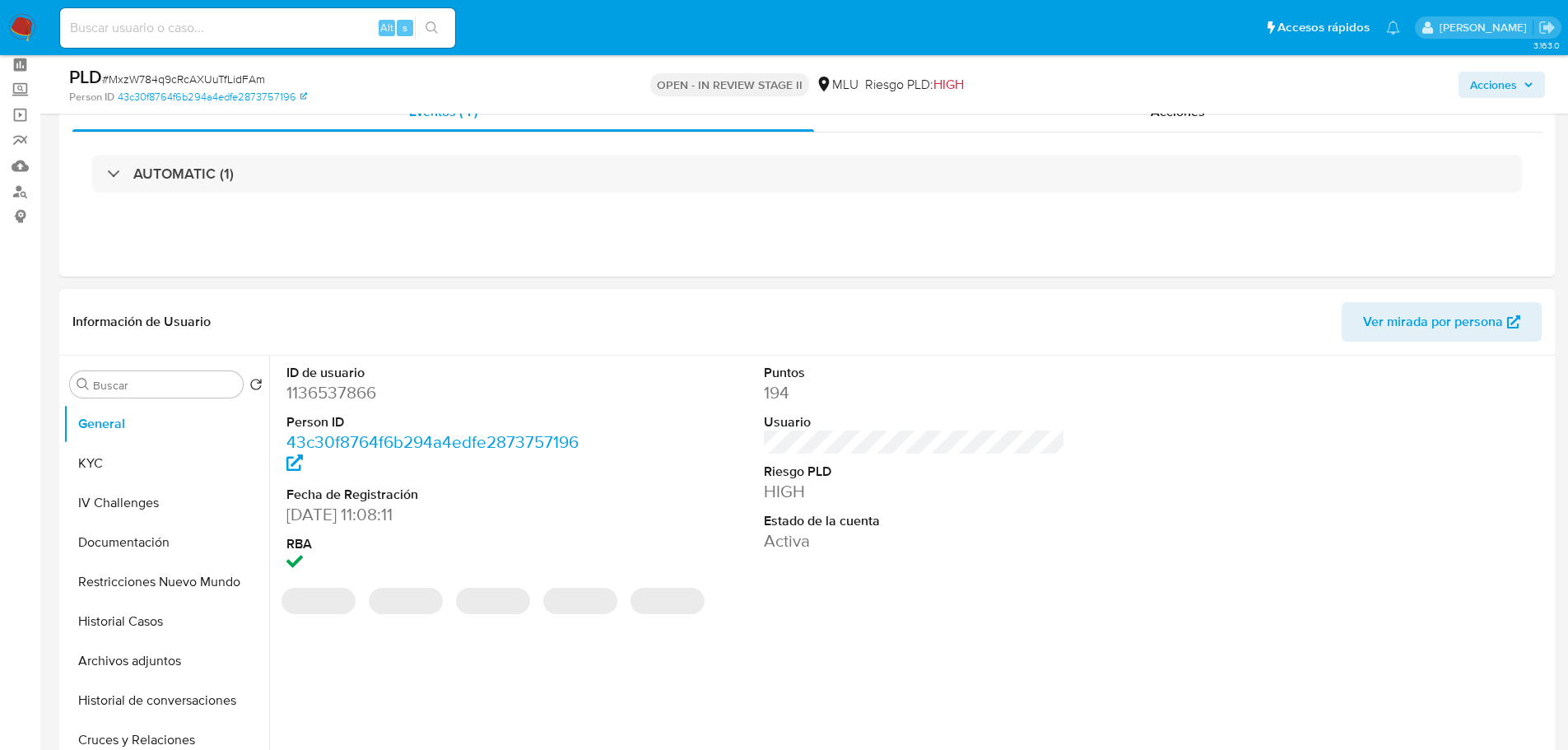
scroll to position [82, 0]
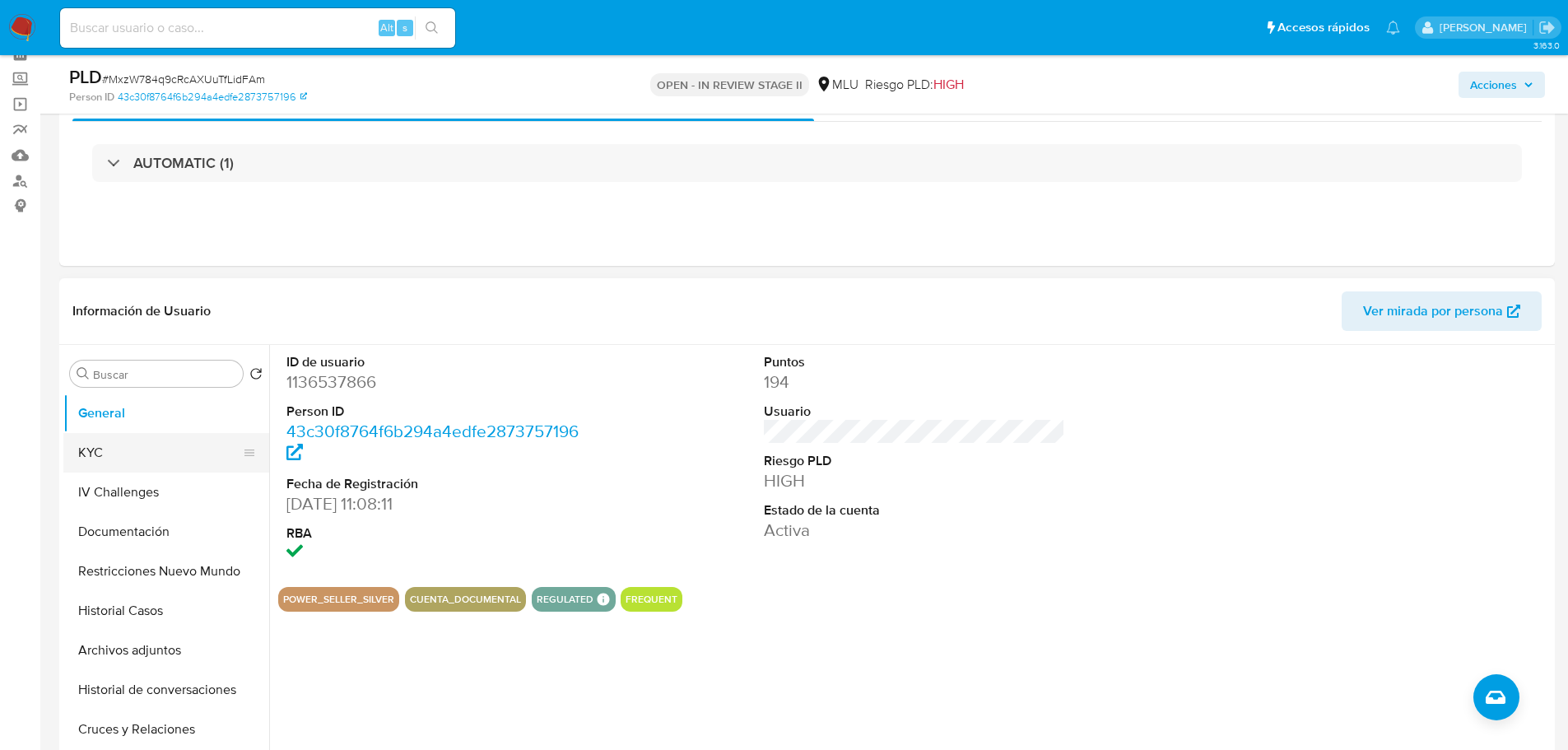
click at [167, 452] on button "KYC" at bounding box center [159, 453] width 193 height 40
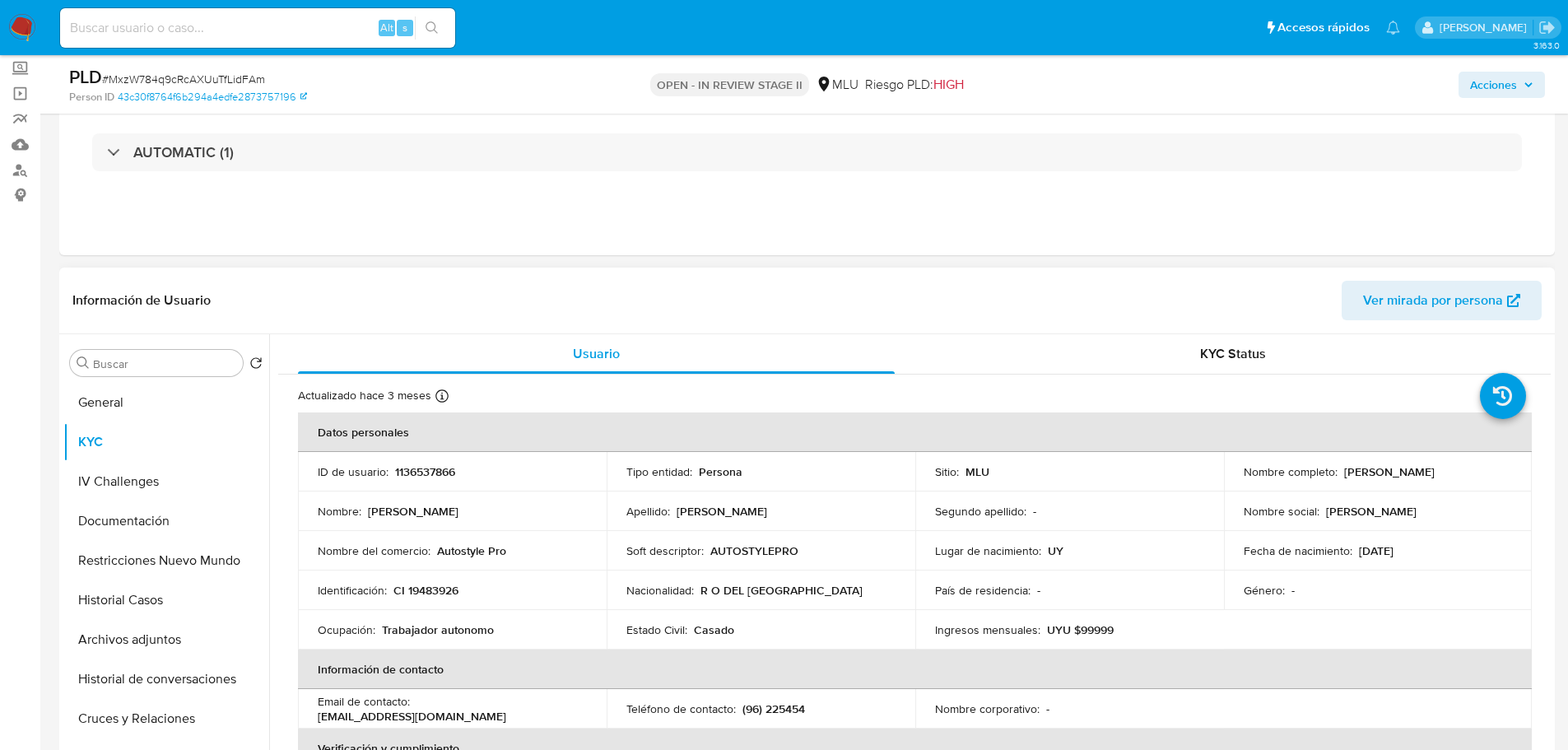
scroll to position [164, 0]
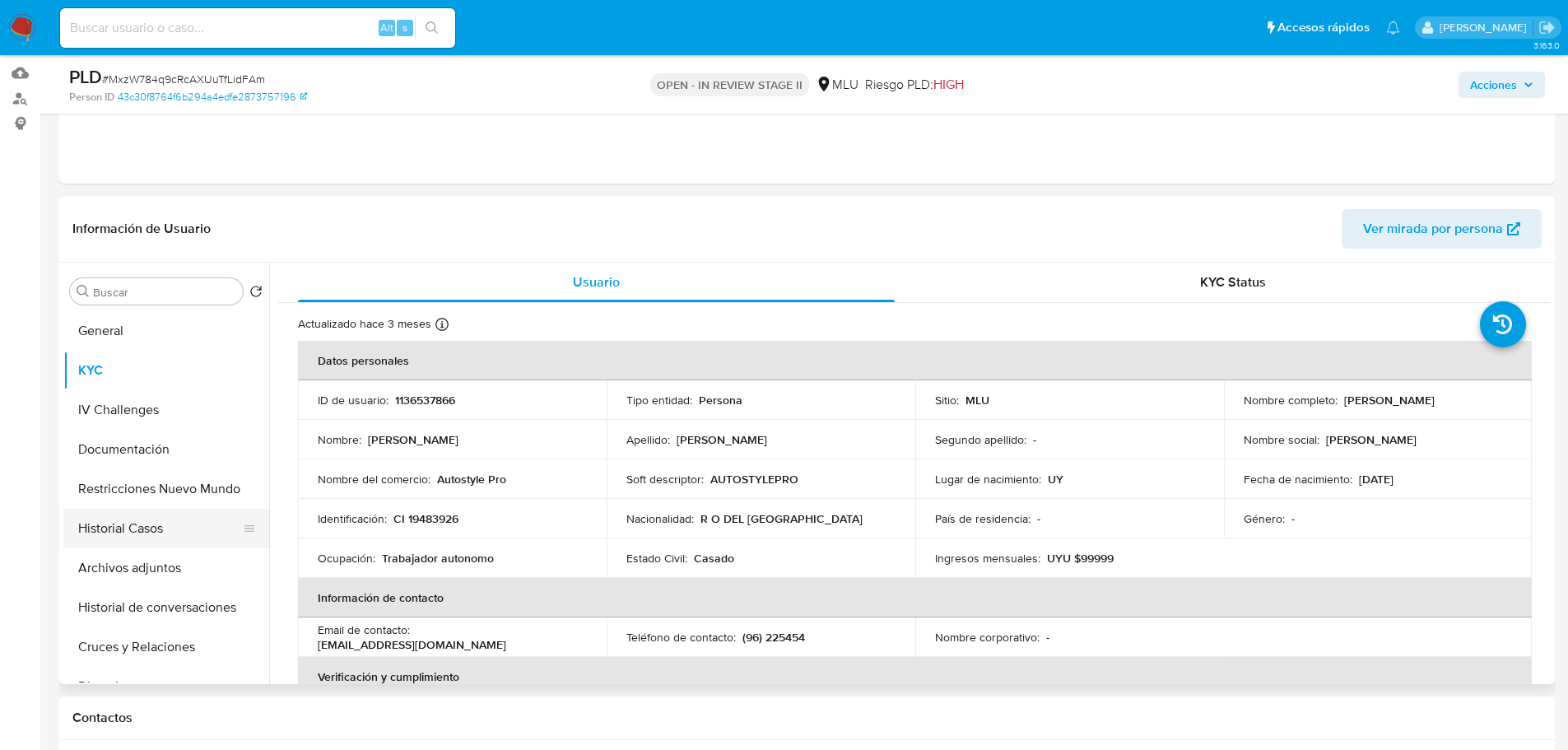
click at [192, 523] on button "Historial Casos" at bounding box center [159, 529] width 193 height 40
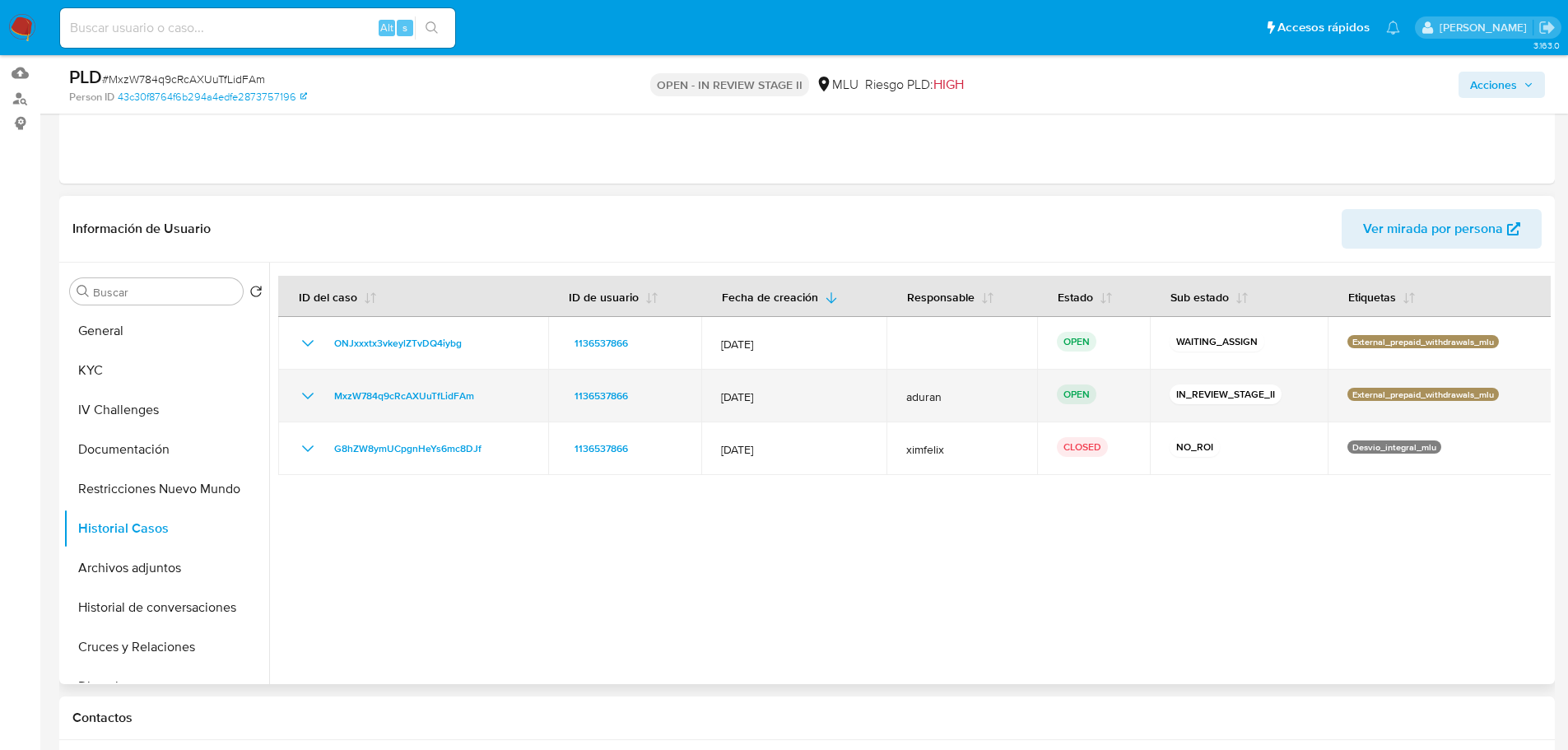
click at [308, 394] on icon "Mostrar/Ocultar" at bounding box center [308, 396] width 20 height 20
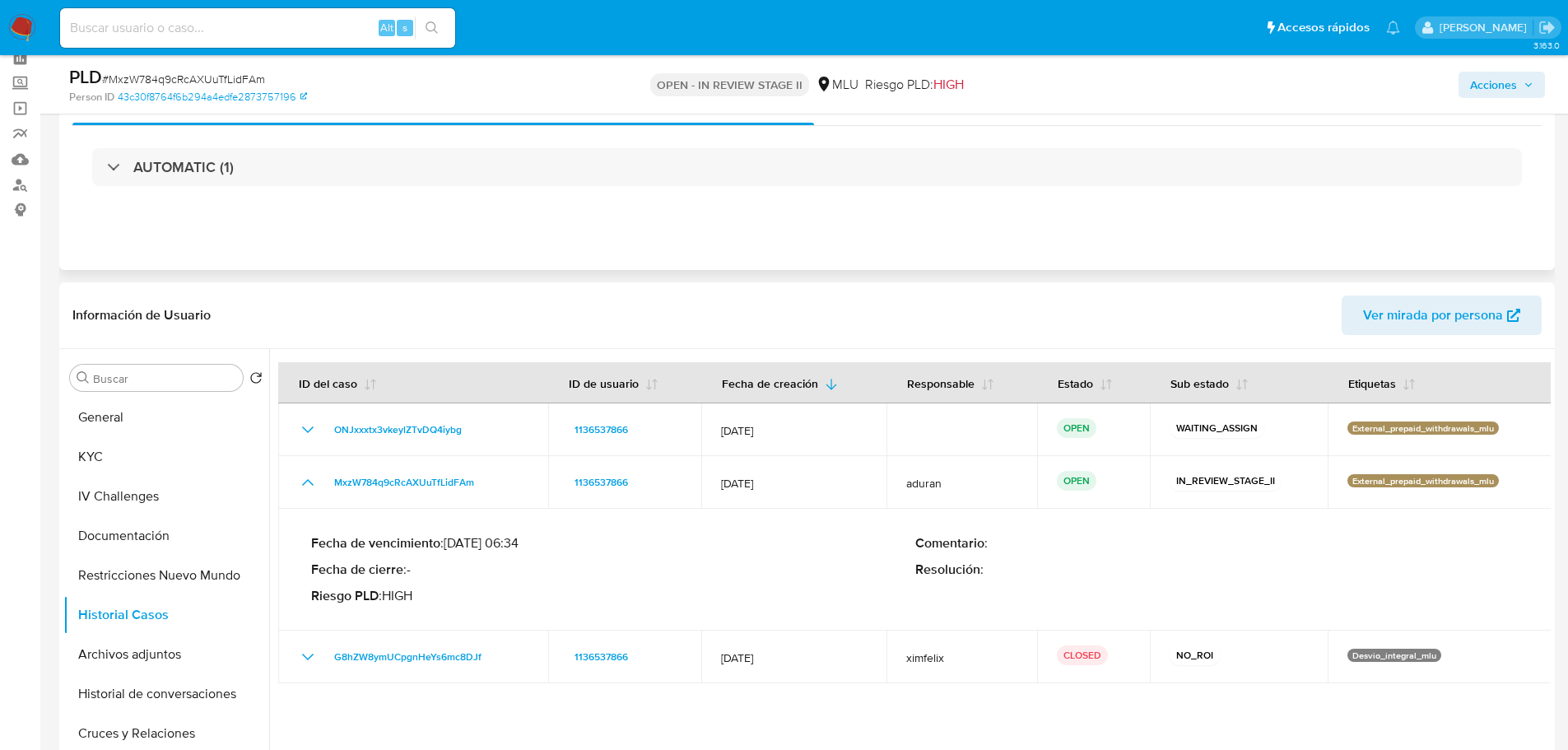
scroll to position [0, 0]
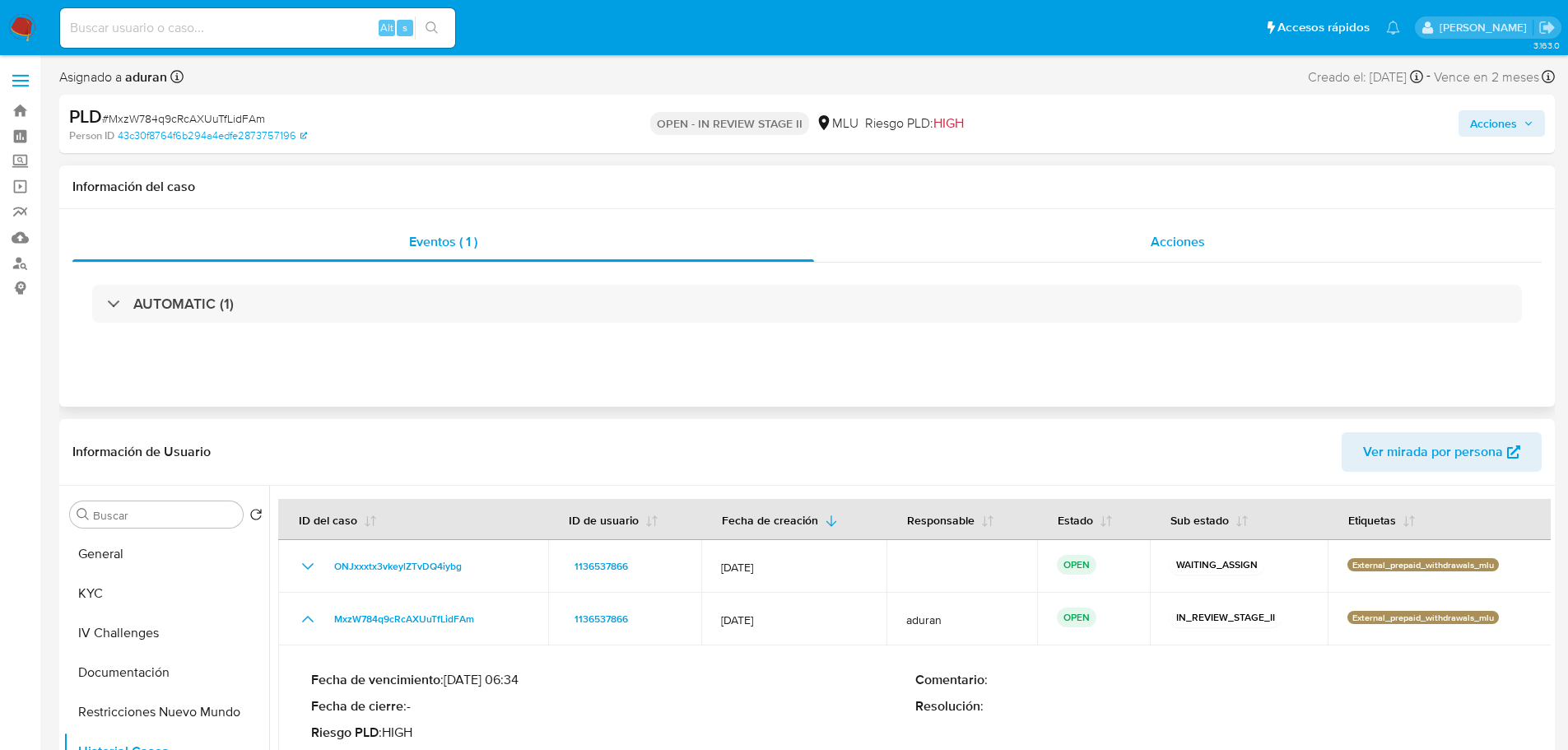
click at [1142, 237] on div "Acciones" at bounding box center [1178, 242] width 727 height 40
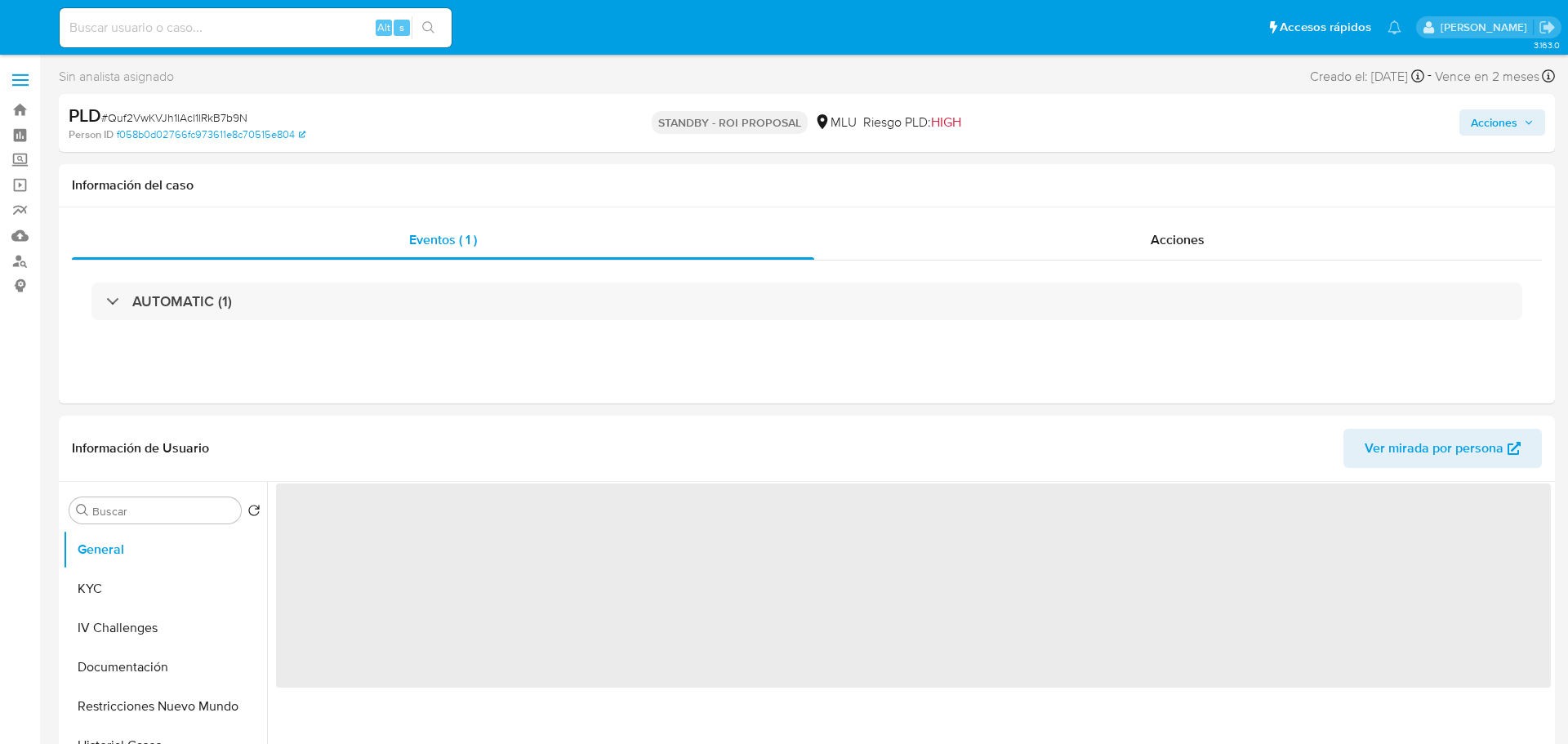
select select "10"
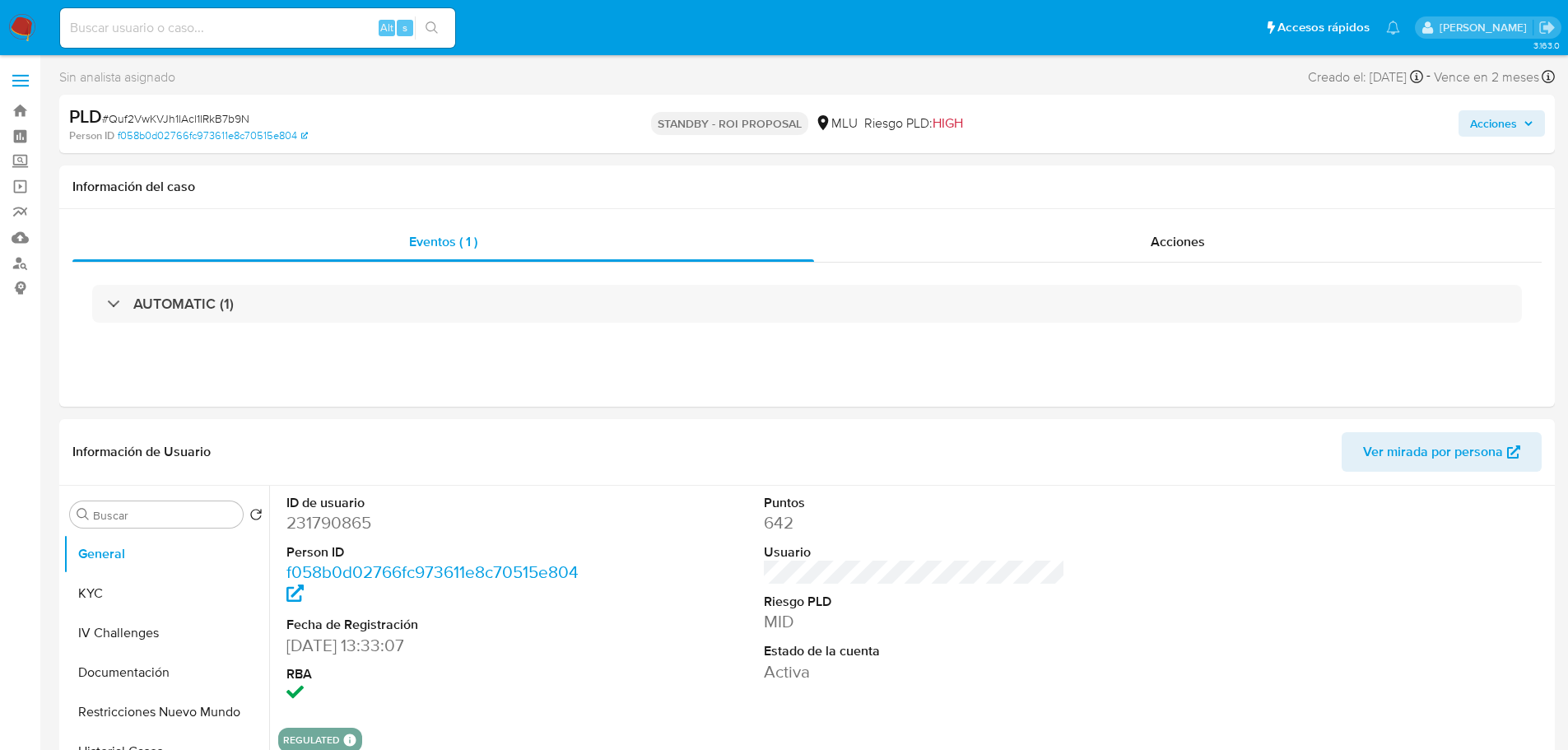
click at [173, 24] on input at bounding box center [257, 28] width 395 height 22
paste input "F7pxHYKJmmOFPvWZjDWObjGM"
type input "F7pxHYKJmmOFPvWZjDWObjGM"
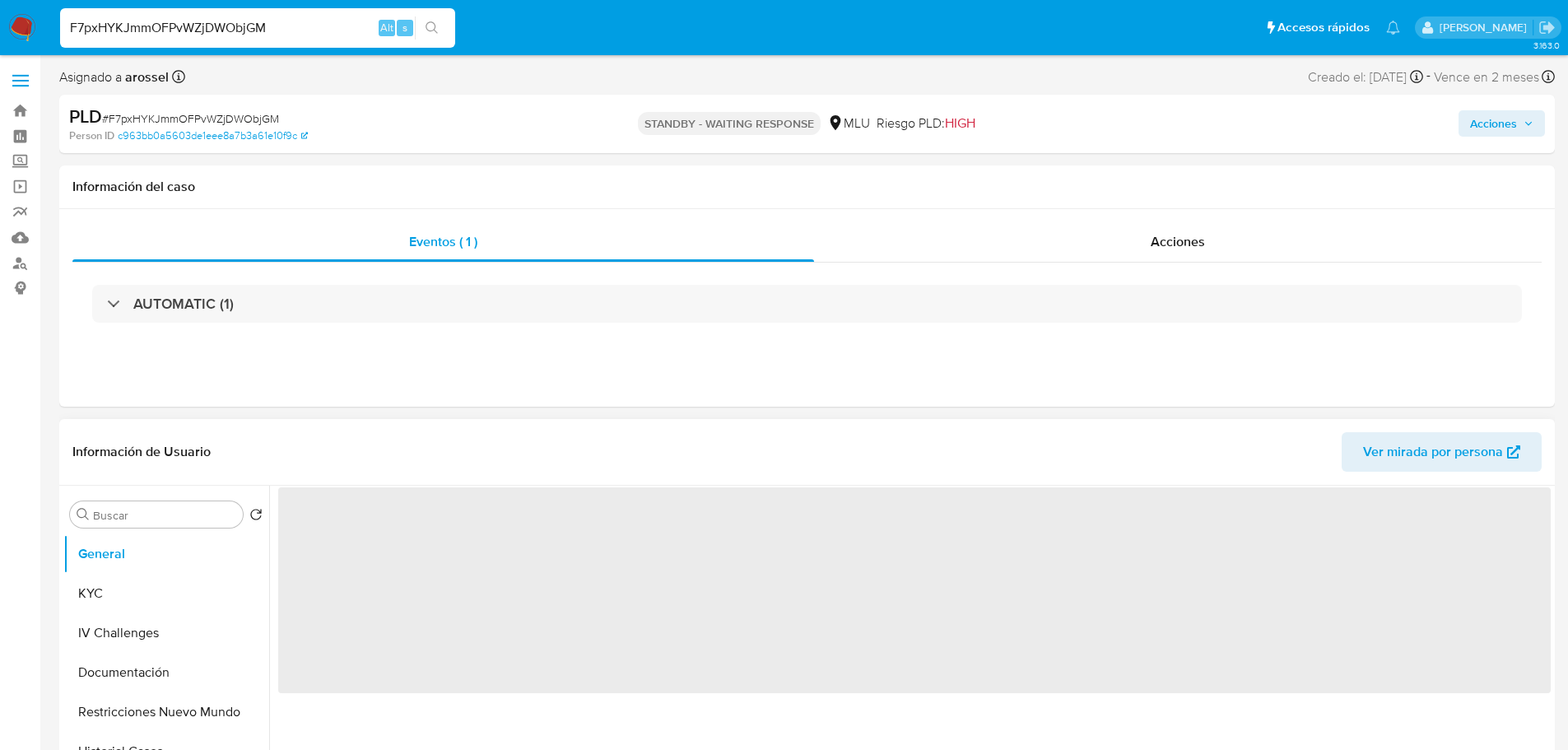
select select "10"
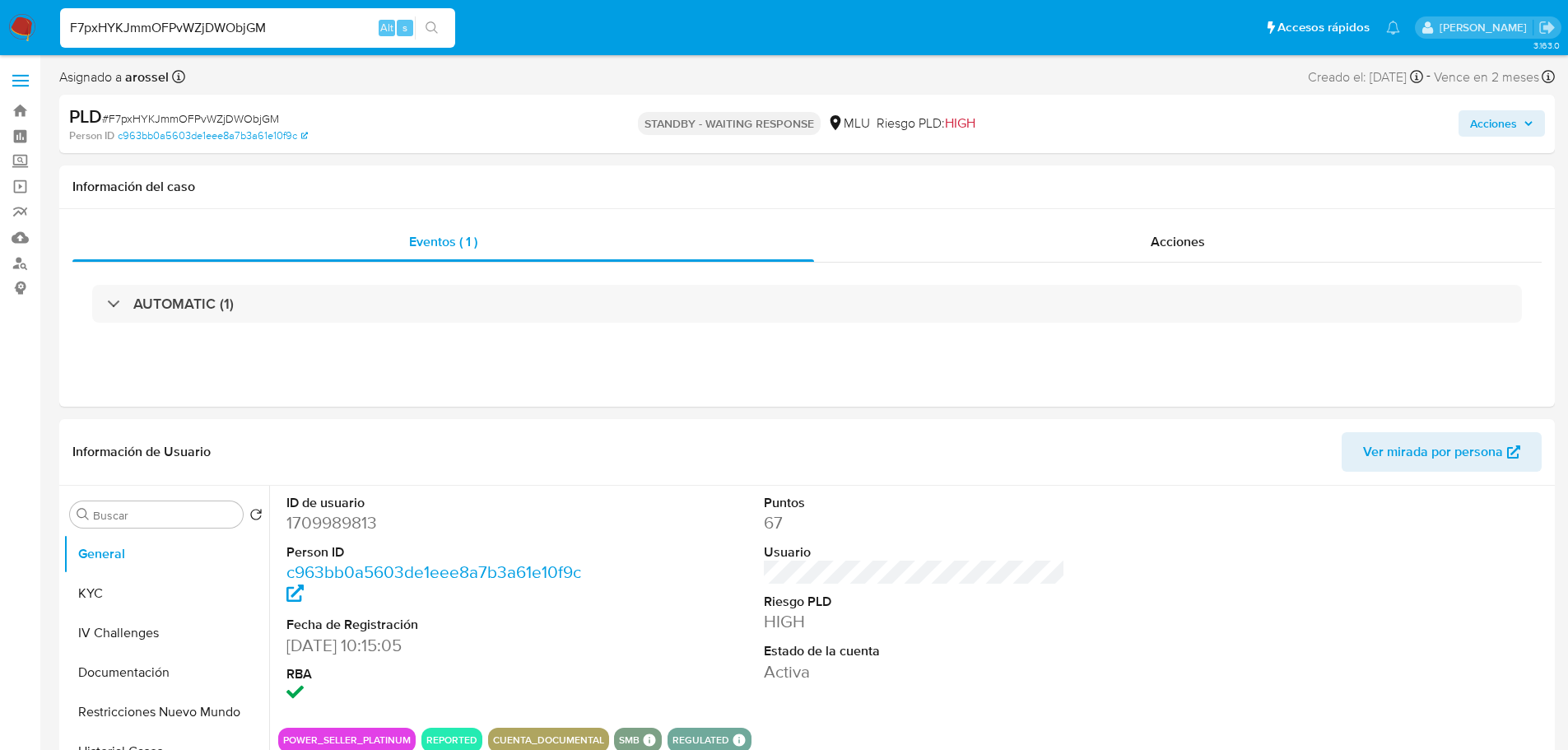
click at [180, 26] on input "F7pxHYKJmmOFPvWZjDWObjGM" at bounding box center [257, 28] width 395 height 22
paste input "NXEyxjnT14Ox9aabuDSTSCO5"
type input "NXEyxjnT14Ox9aabuDSTSCO5"
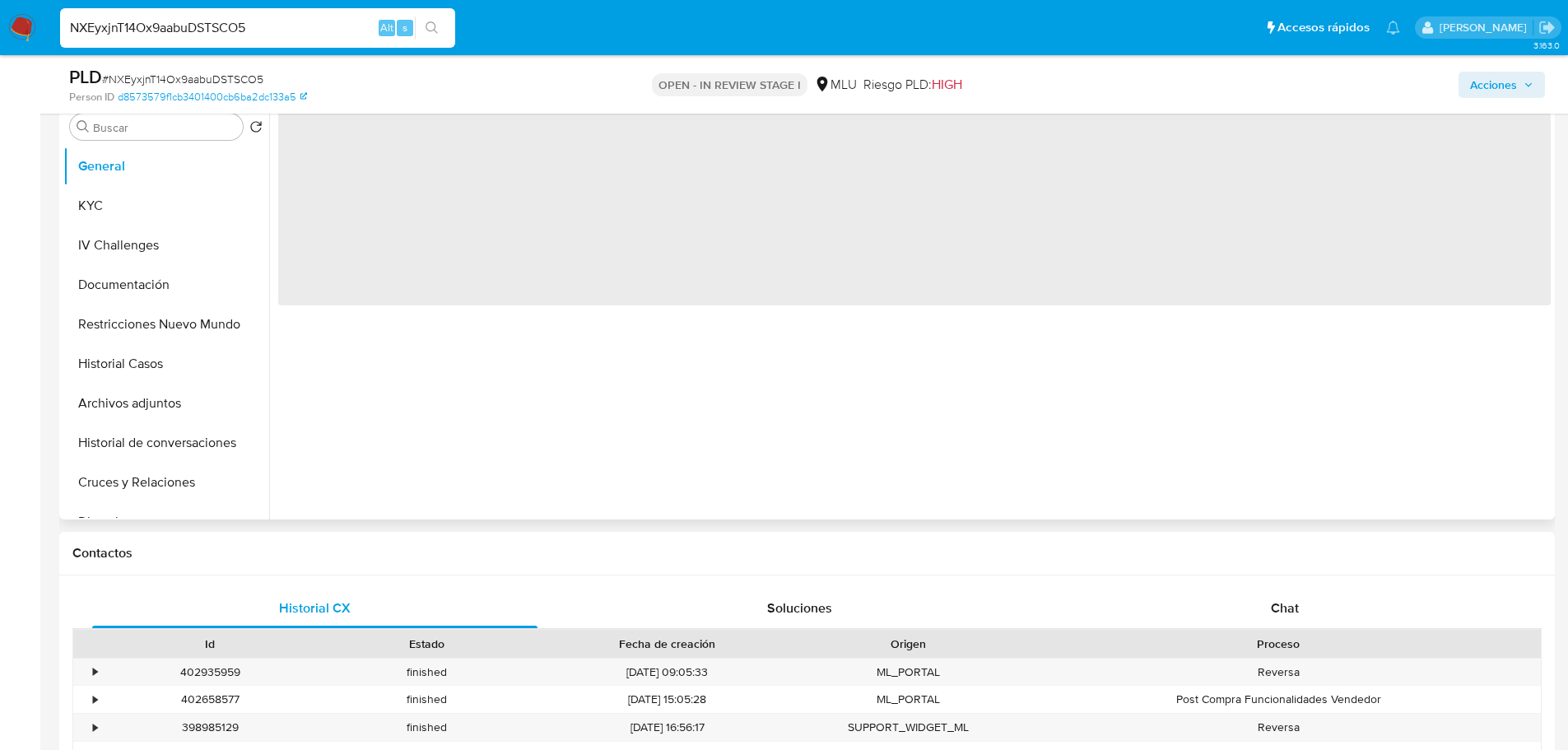
select select "10"
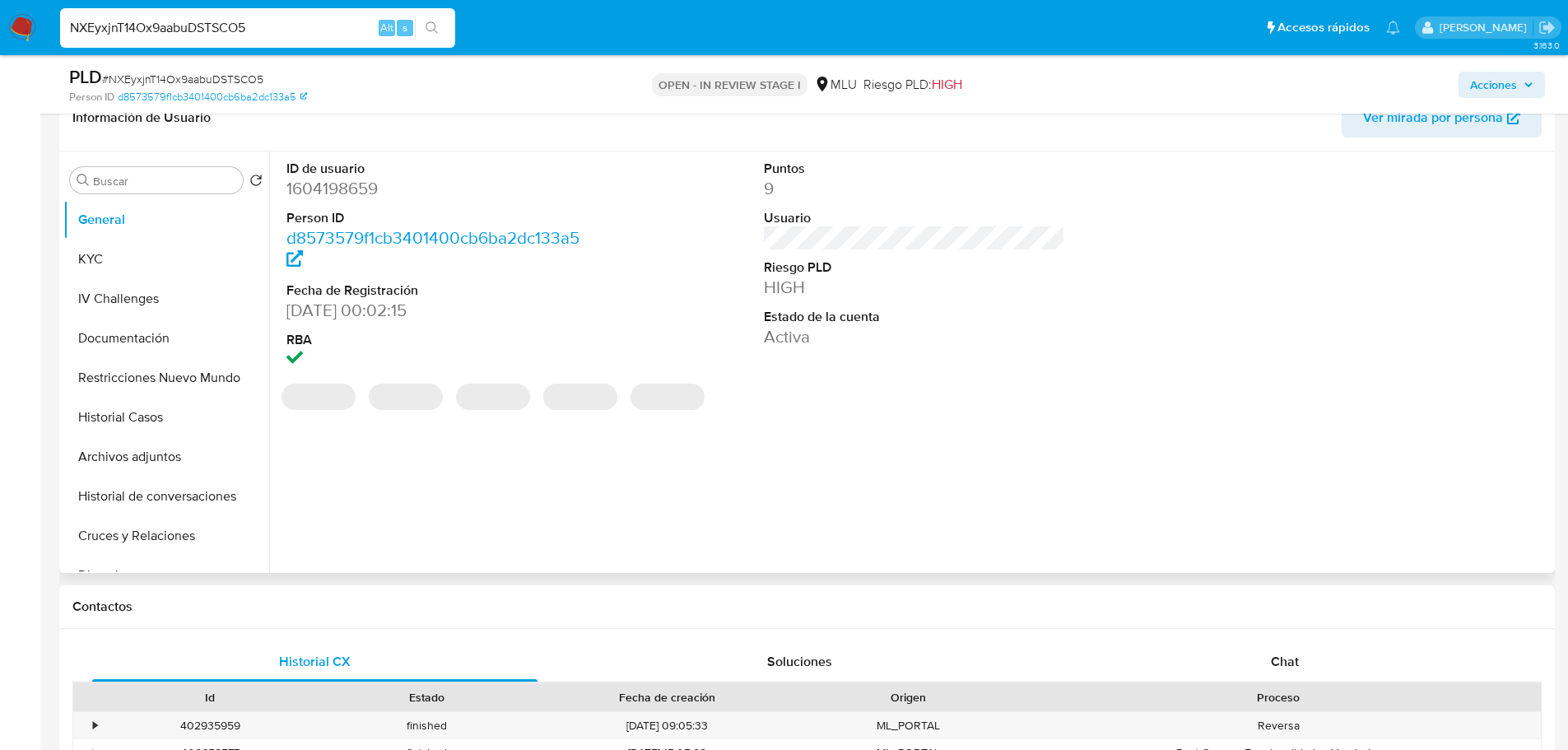
scroll to position [247, 0]
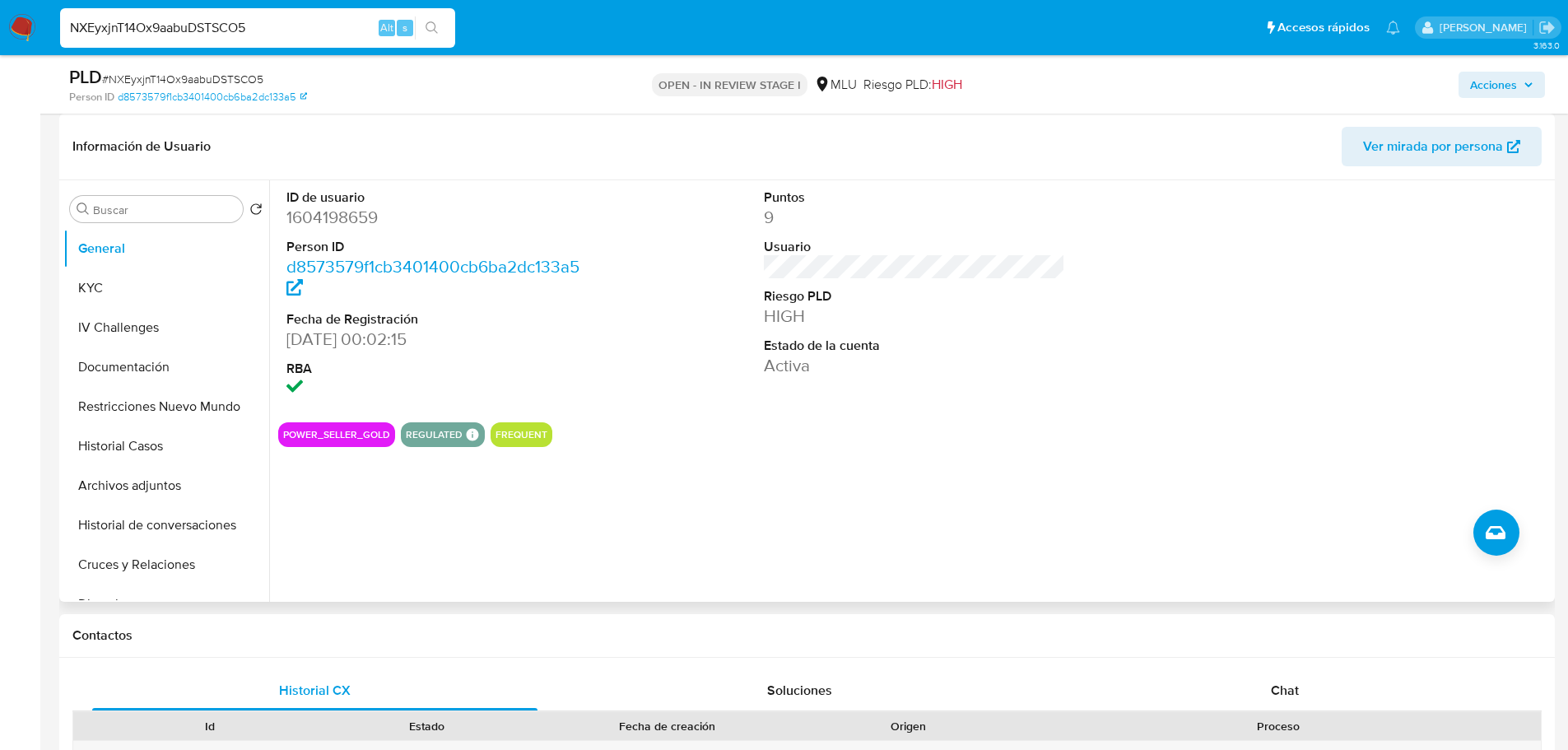
click at [1076, 506] on div "ID de usuario 1604198659 Person ID d8573579f1cb3401400cb6ba2dc133a5 Fecha de Re…" at bounding box center [909, 391] width 1281 height 422
click at [1463, 154] on span "Ver mirada por persona" at bounding box center [1432, 147] width 140 height 40
click at [327, 213] on dd "1604198659" at bounding box center [437, 217] width 302 height 23
copy dd "1604198659"
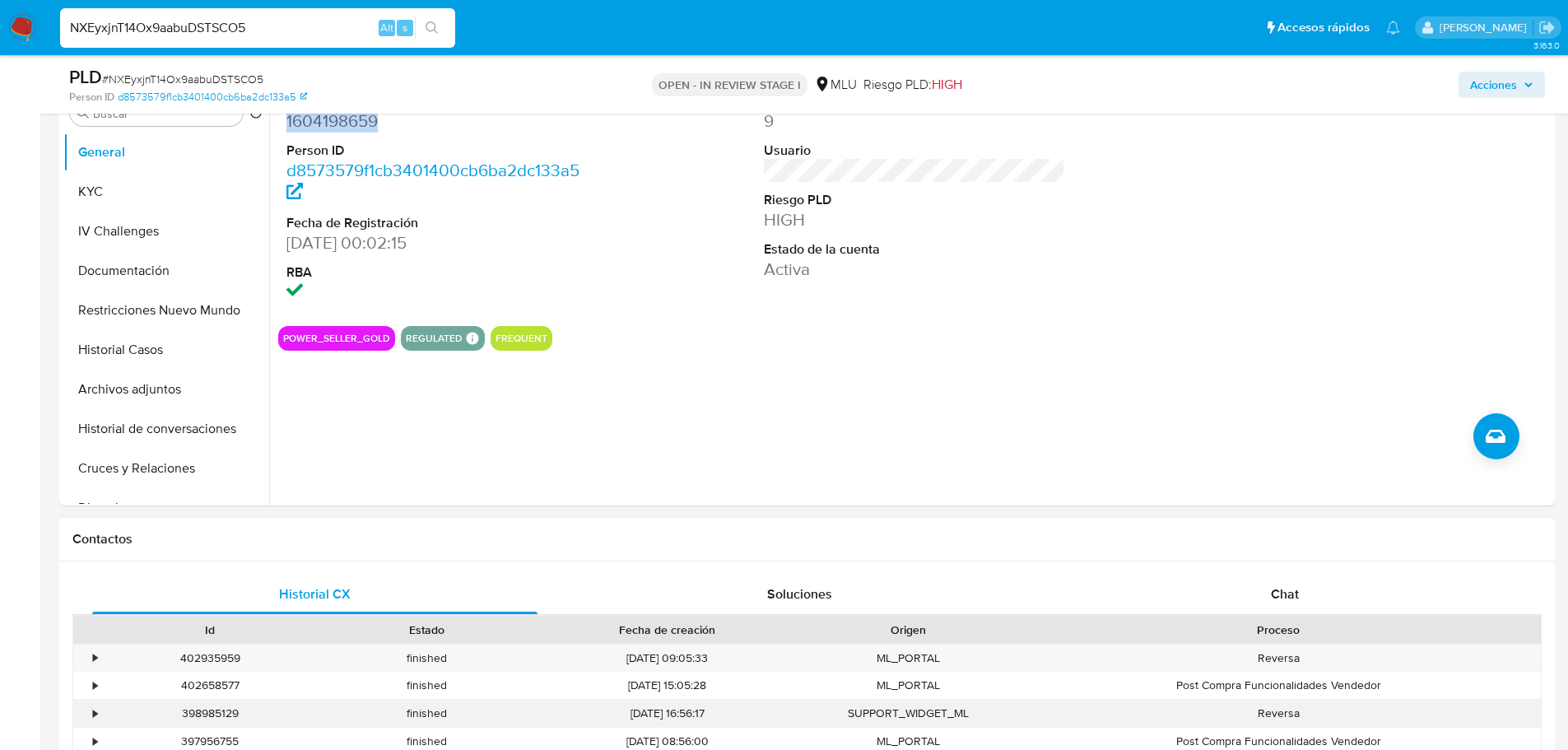
scroll to position [740, 0]
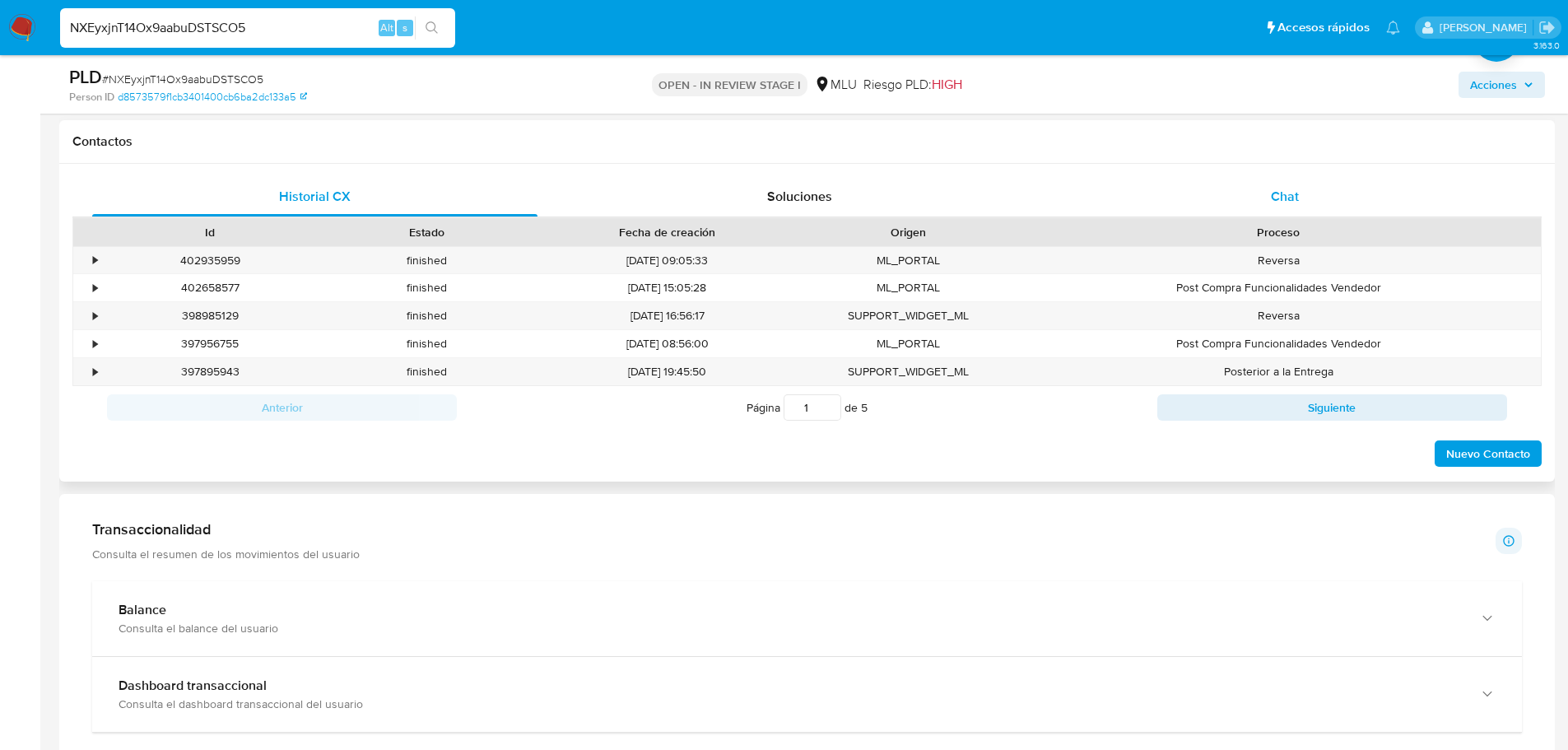
click at [1230, 199] on div "Chat" at bounding box center [1284, 197] width 445 height 40
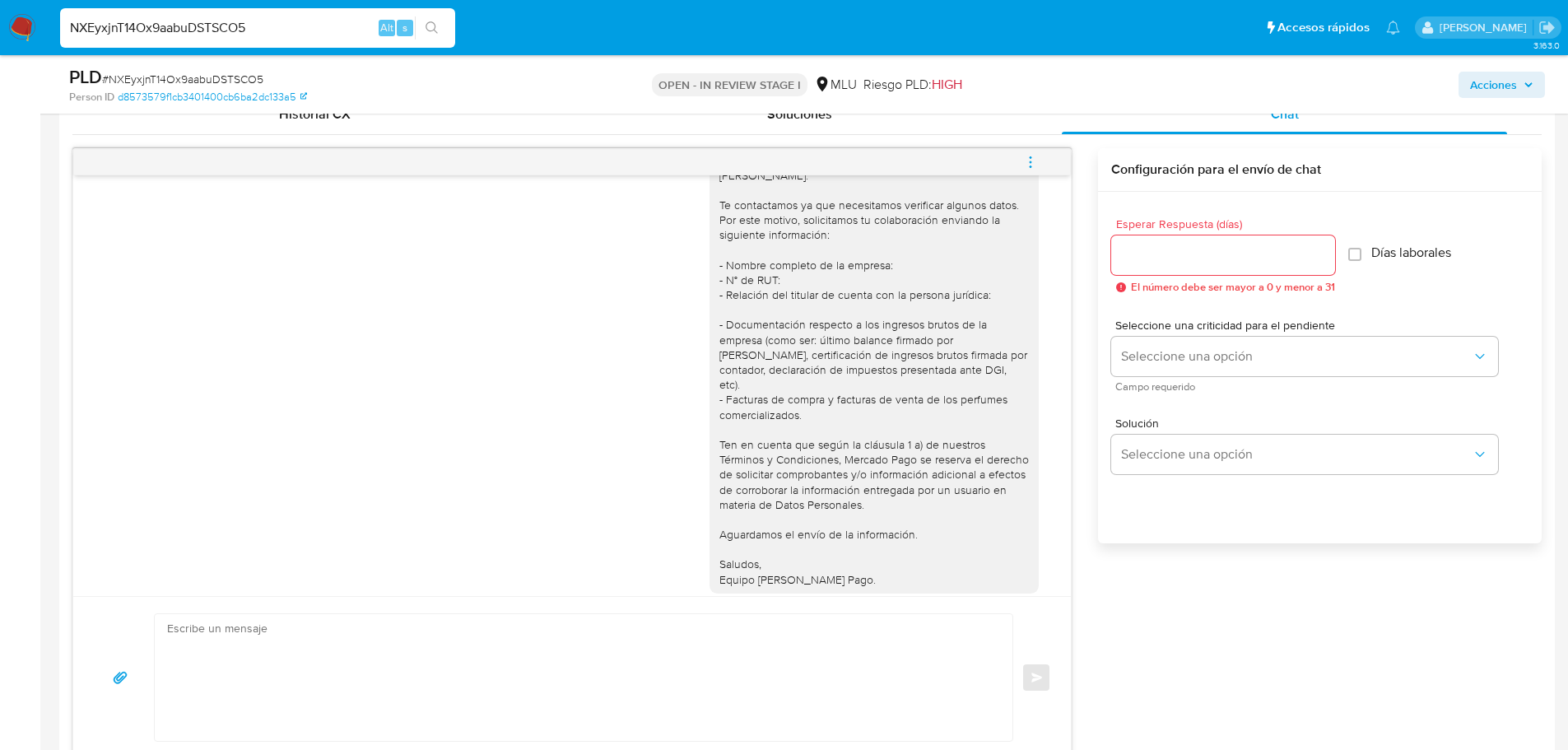
scroll to position [48, 0]
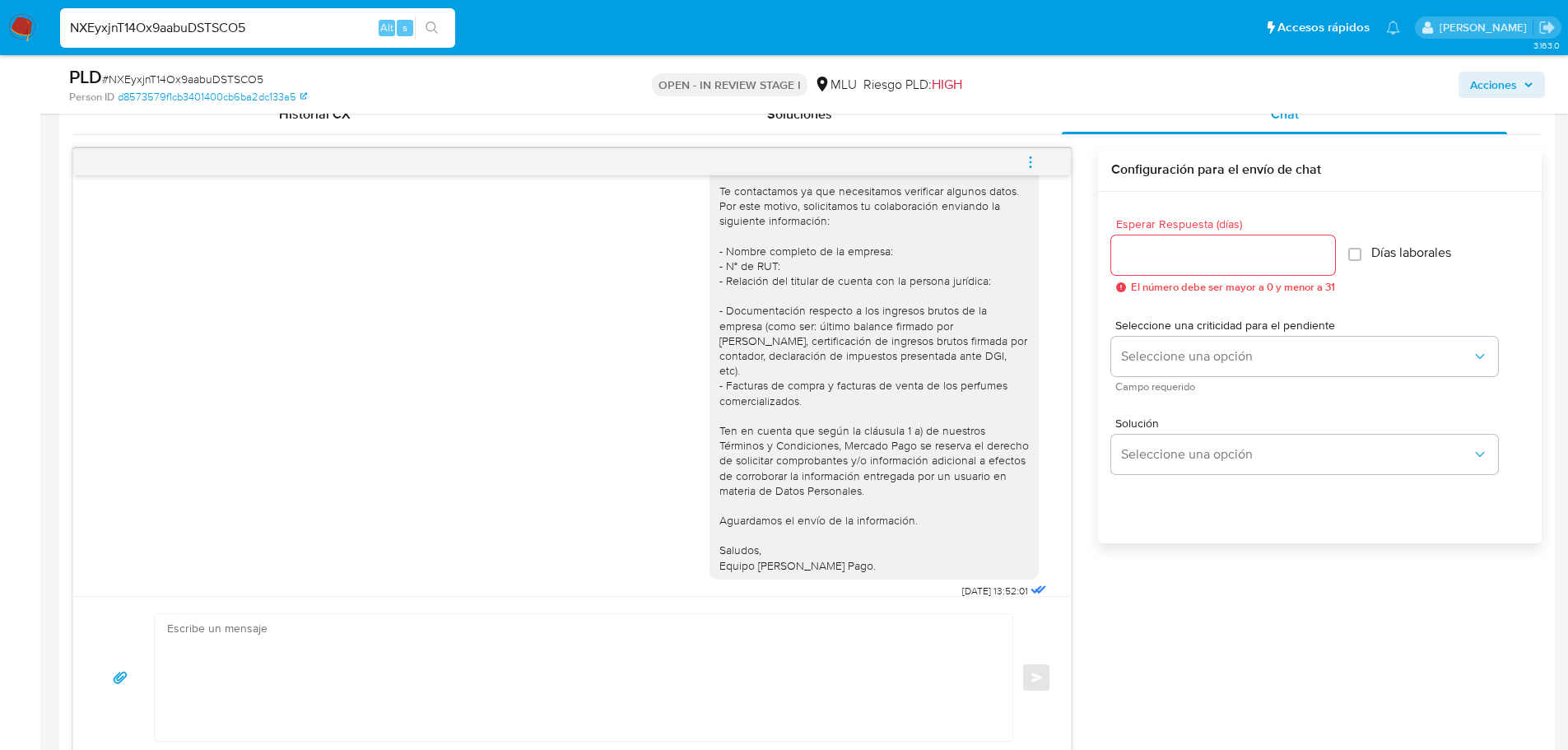
click at [469, 651] on textarea at bounding box center [579, 677] width 824 height 127
paste textarea "Hola, xxxx. Te contactamos nuevamente para recordarte que aún está pendiente el…"
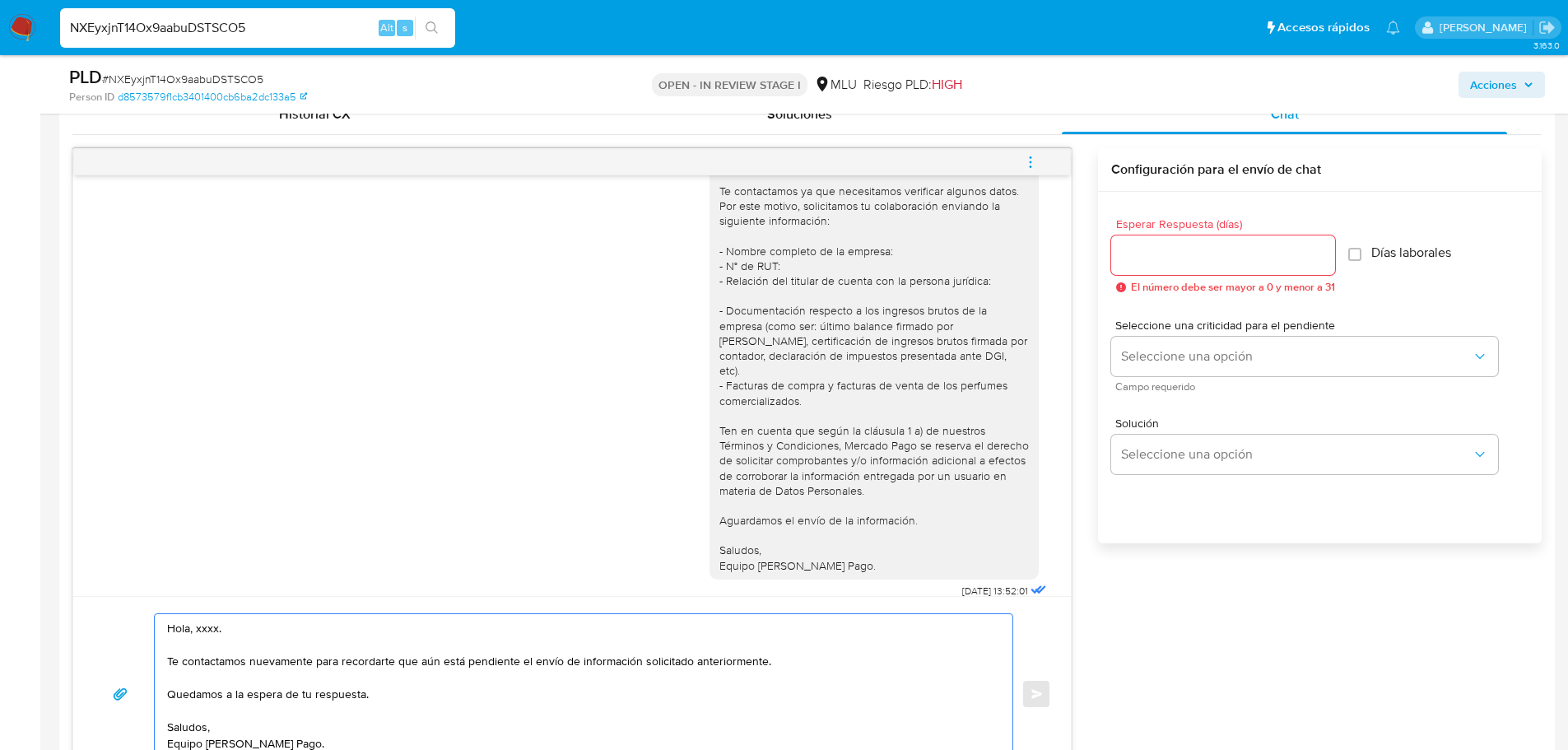
scroll to position [841, 0]
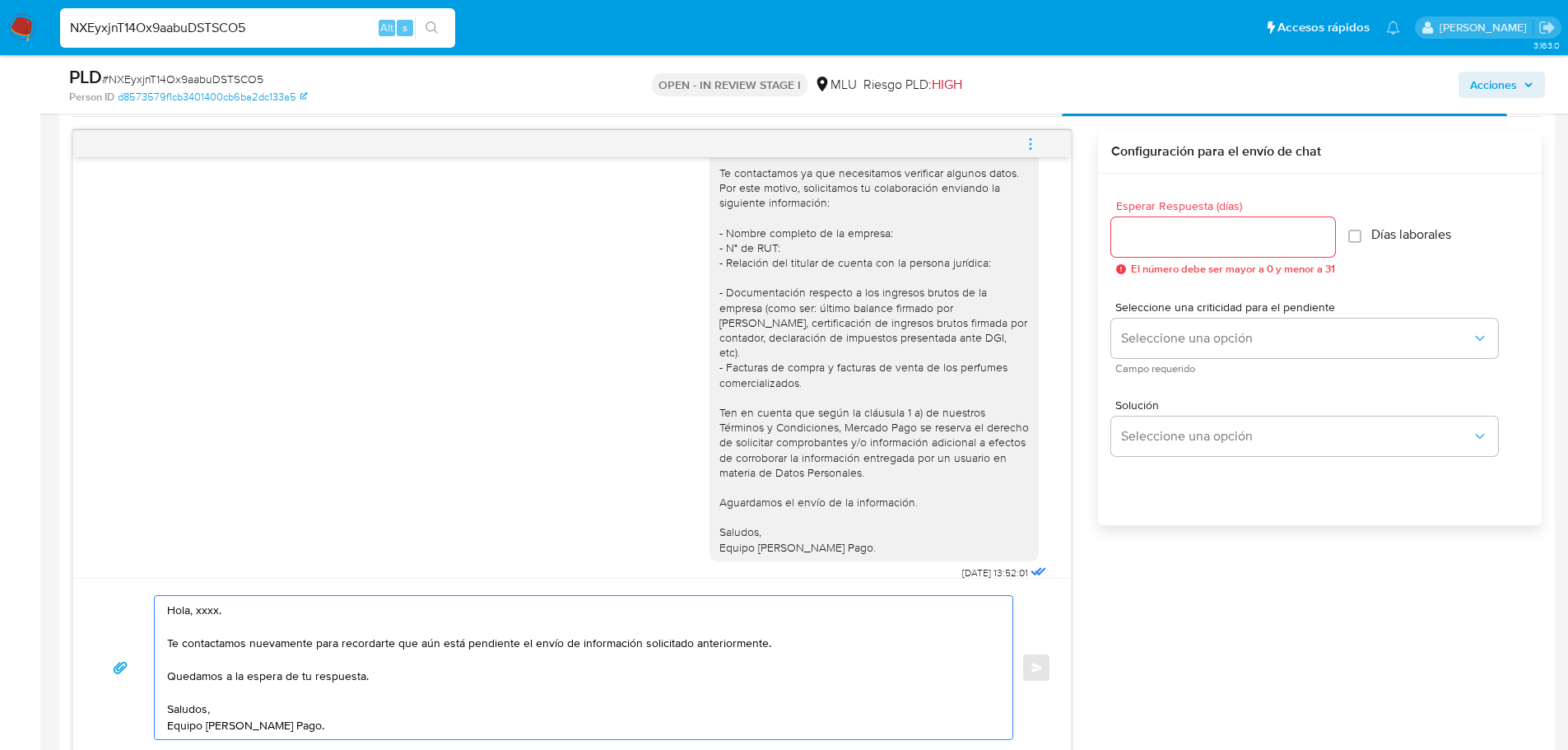
click at [210, 616] on textarea "Hola, xxxx. Te contactamos nuevamente para recordarte que aún está pendiente el…" at bounding box center [579, 668] width 824 height 143
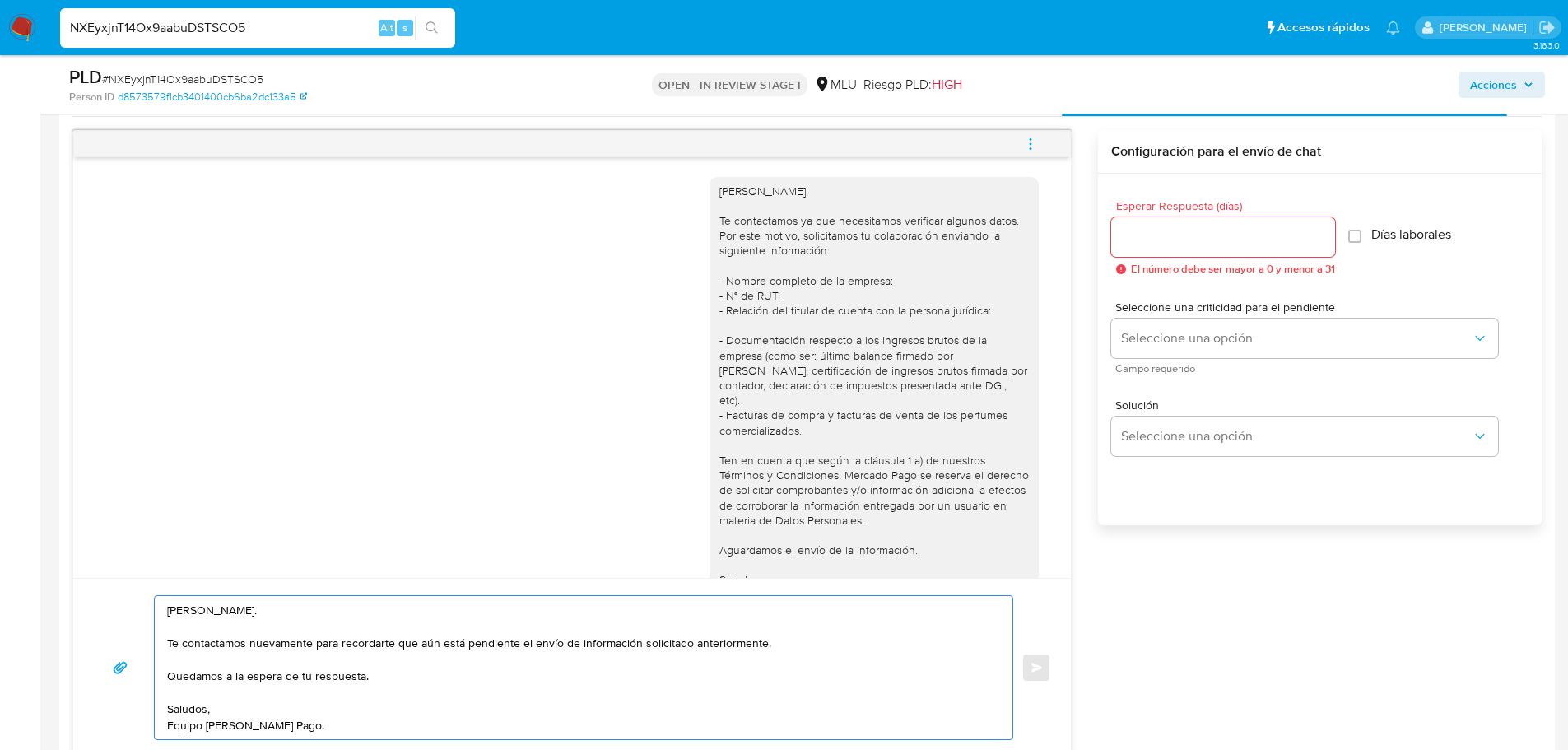
type textarea "Hola, Nicolas. Te contactamos nuevamente para recordarte que aún está pendiente…"
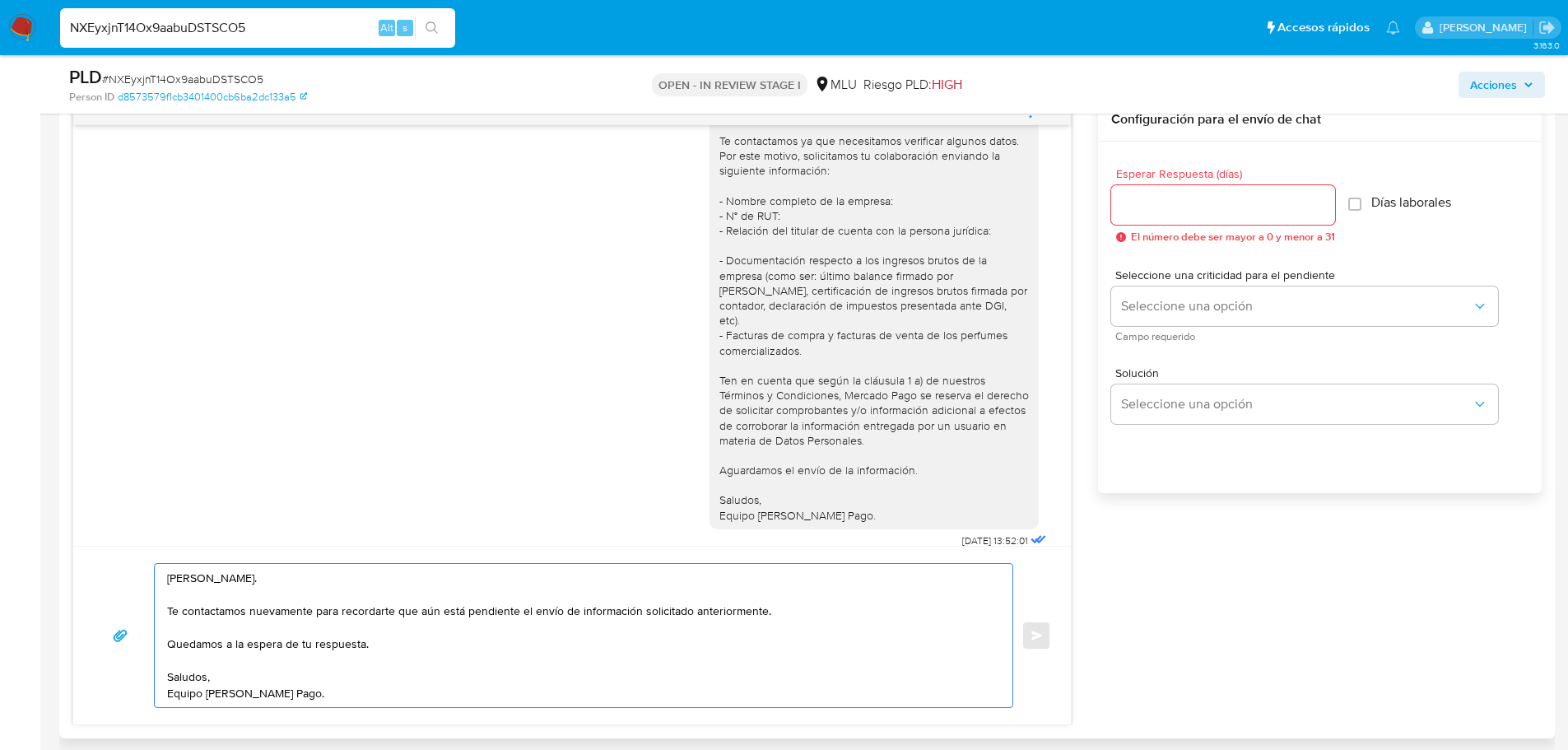
scroll to position [924, 0]
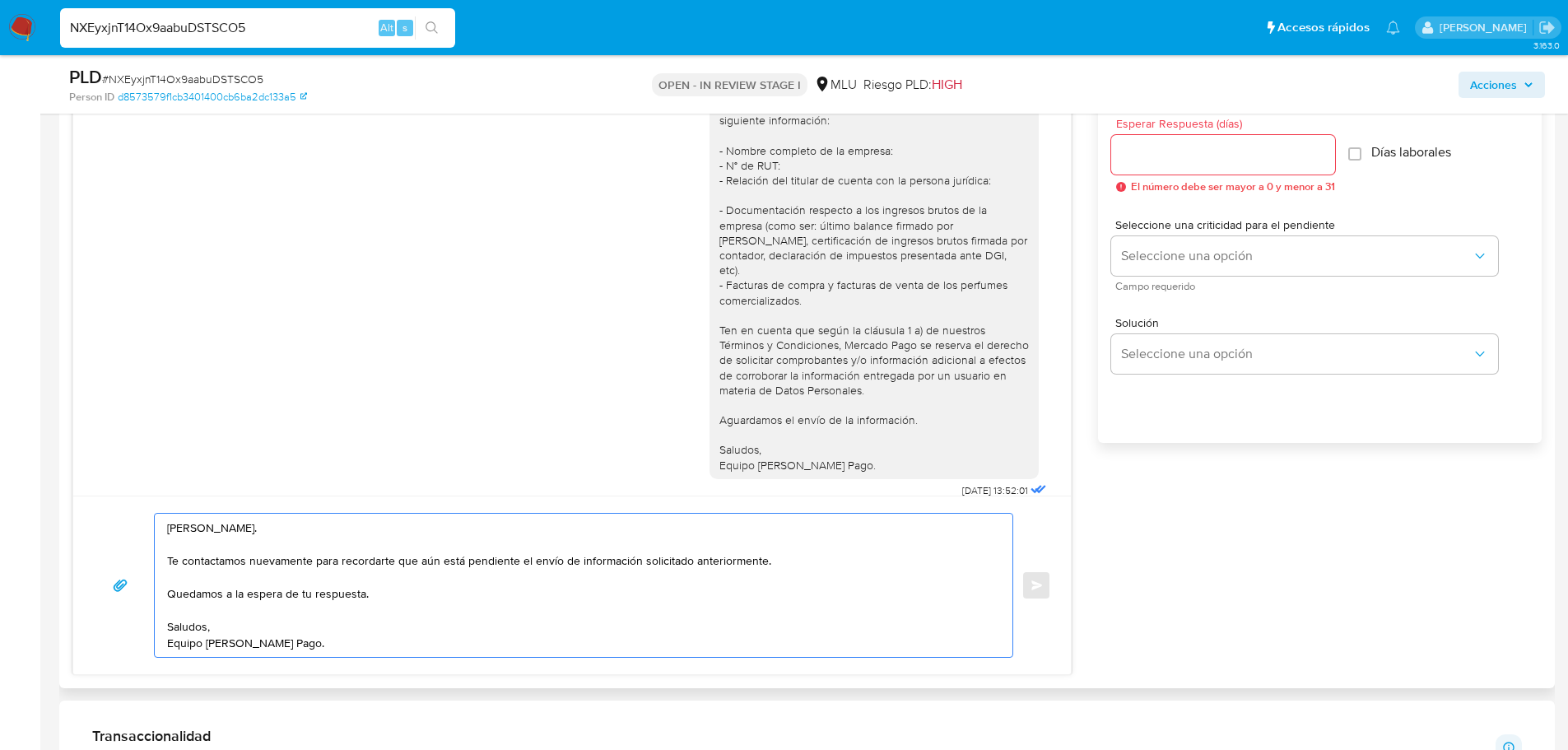
click at [350, 594] on textarea "Hola, Nicolas. Te contactamos nuevamente para recordarte que aún está pendiente…" at bounding box center [579, 585] width 824 height 143
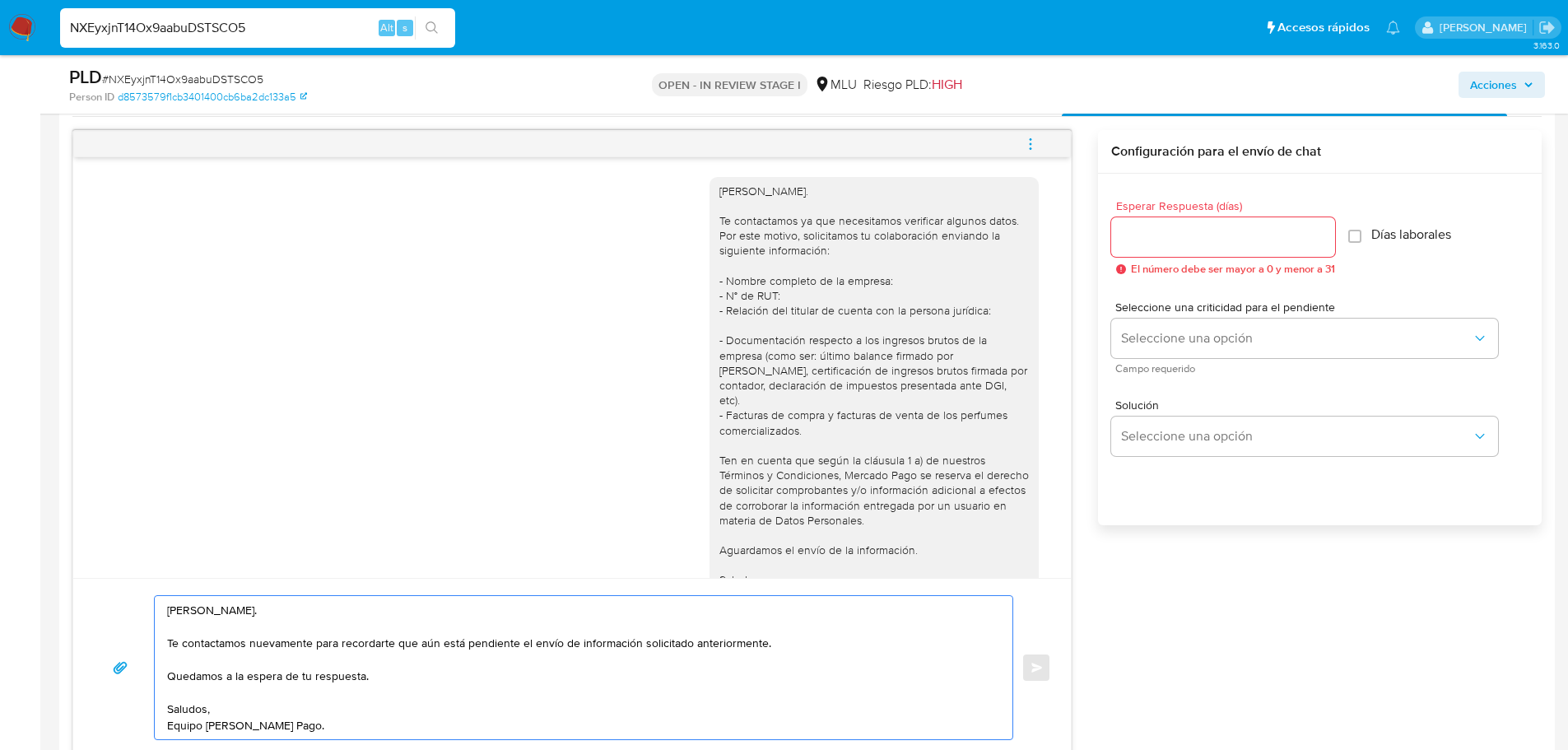
scroll to position [48, 0]
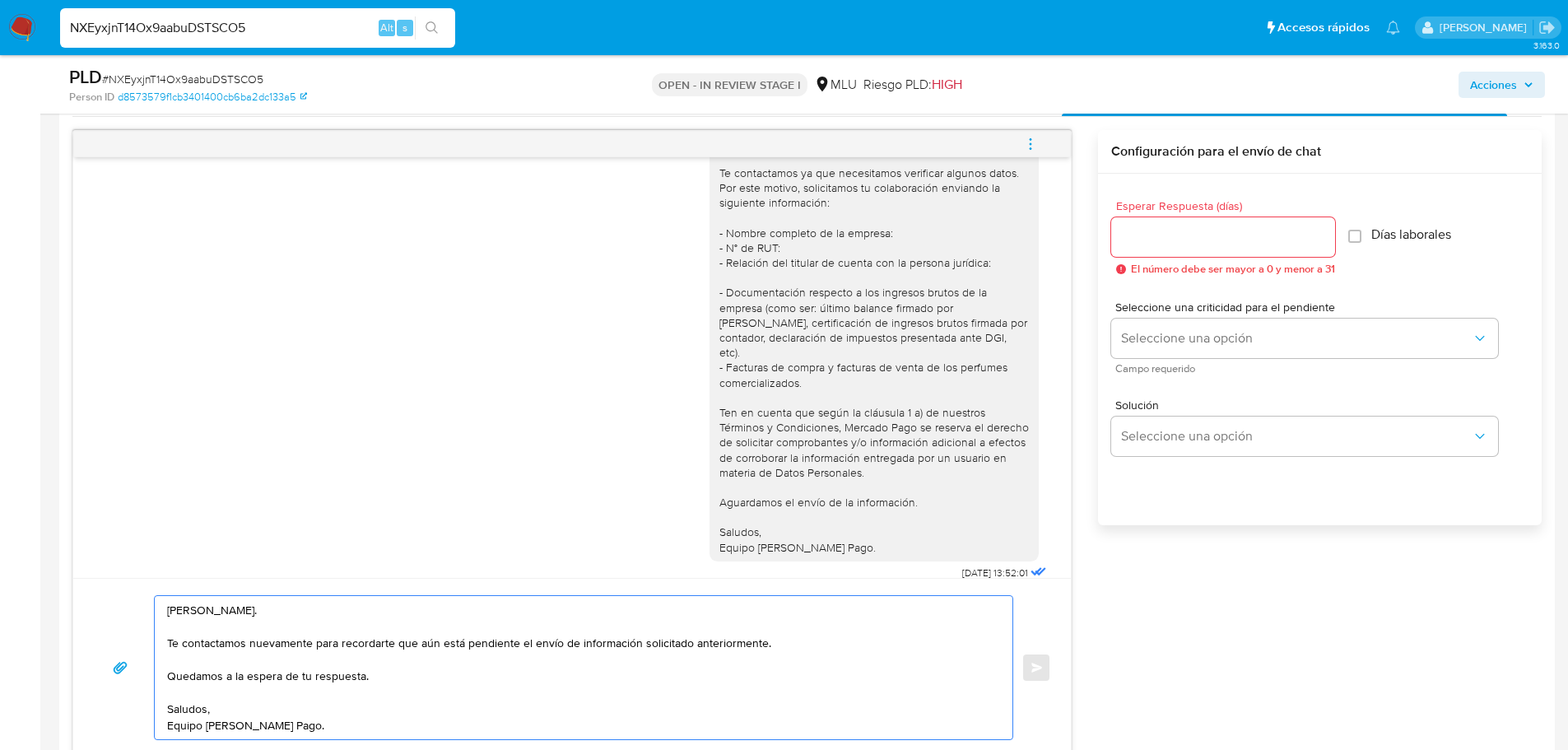
click at [715, 635] on textarea "Hola, Nicolas. Te contactamos nuevamente para recordarte que aún está pendiente…" at bounding box center [579, 668] width 824 height 143
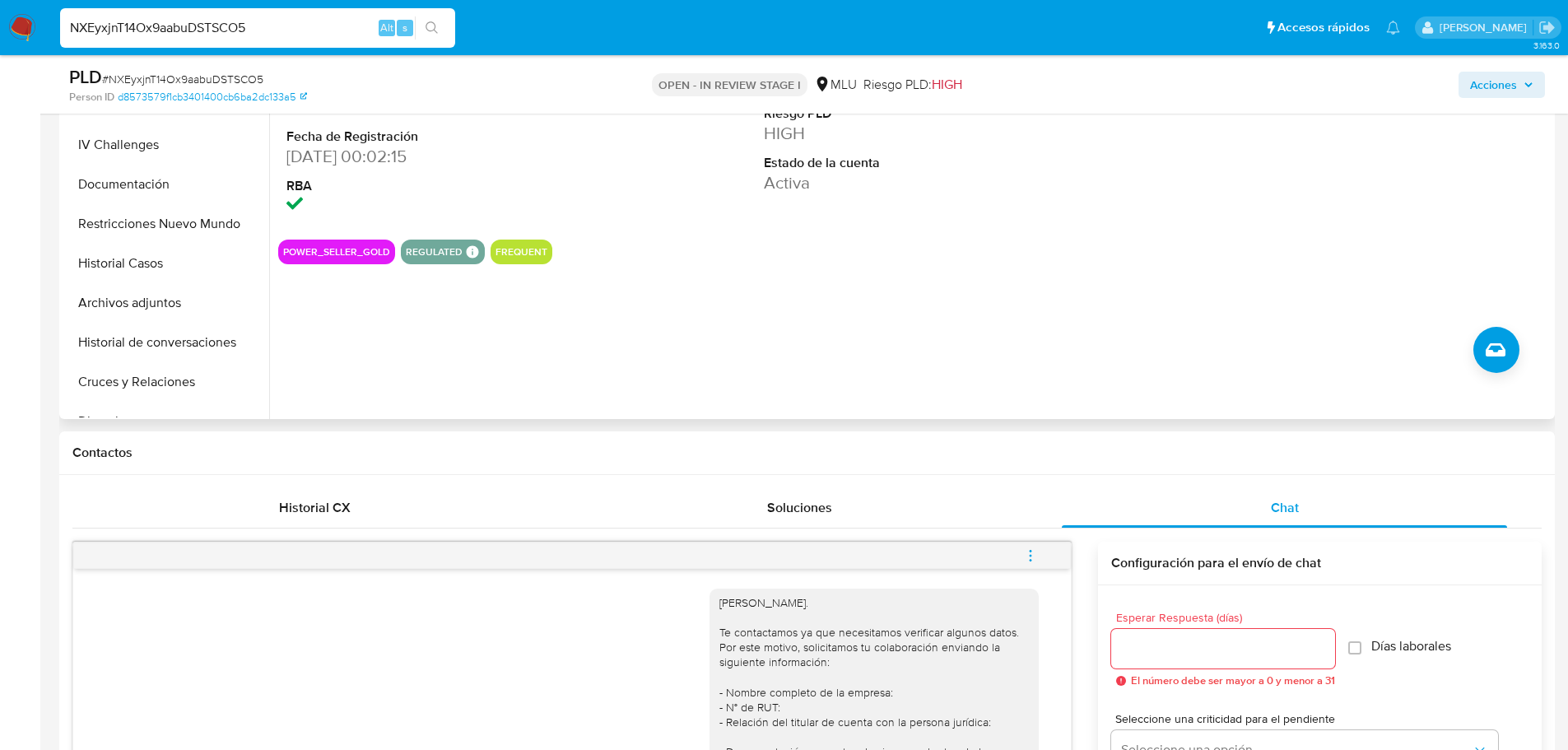
scroll to position [0, 0]
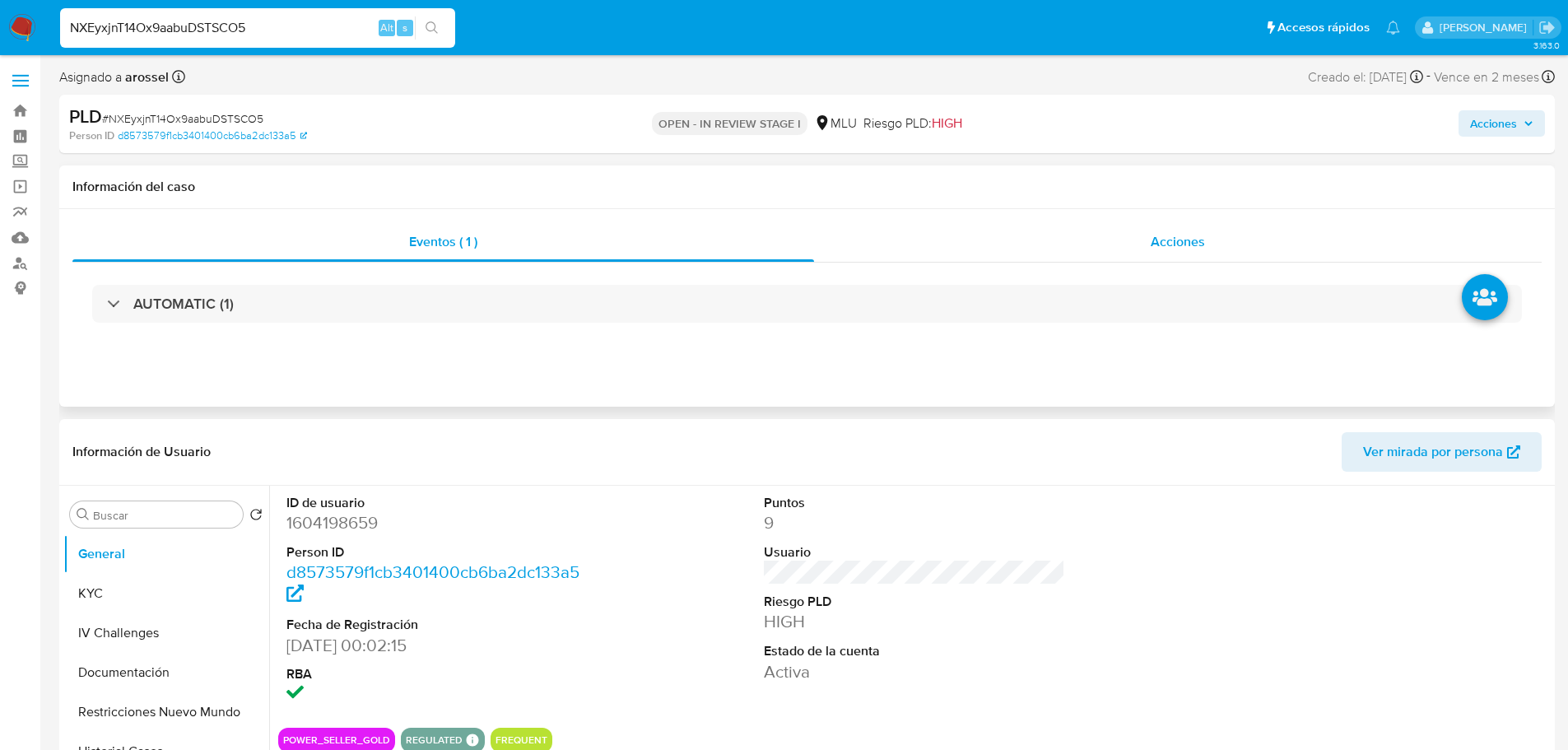
click at [1163, 251] on span "Acciones" at bounding box center [1178, 242] width 54 height 19
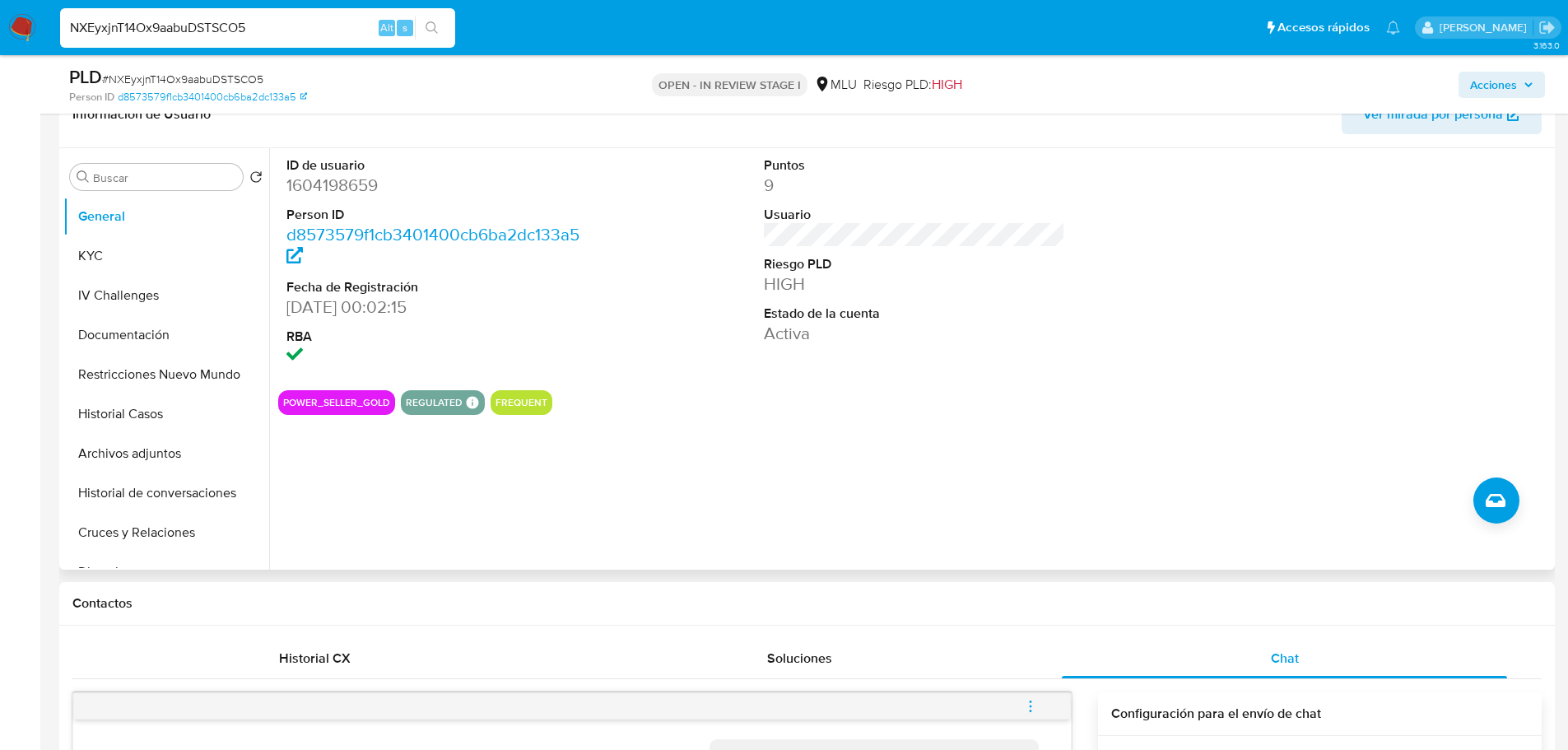
scroll to position [329, 0]
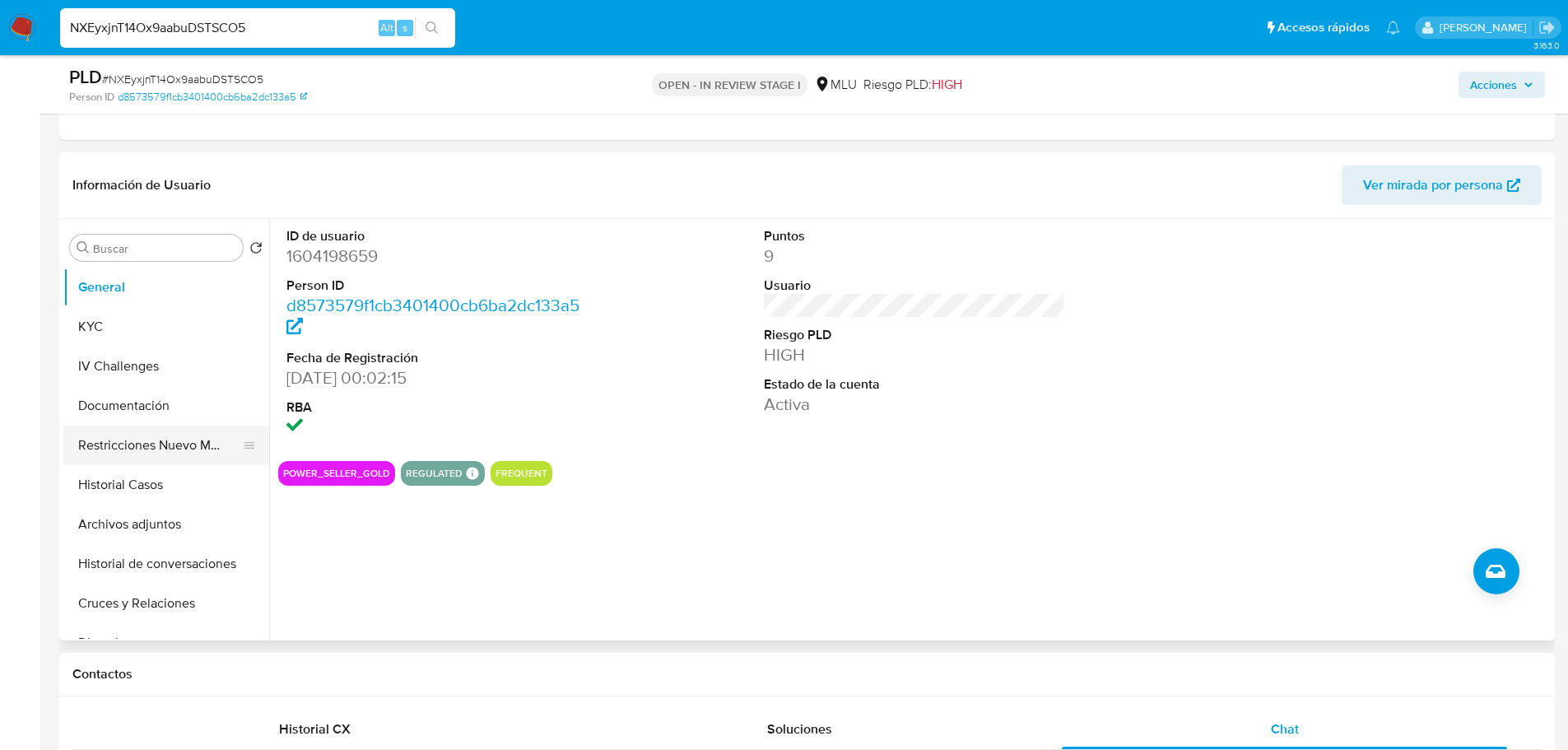
click at [155, 447] on button "Restricciones Nuevo Mundo" at bounding box center [159, 445] width 193 height 40
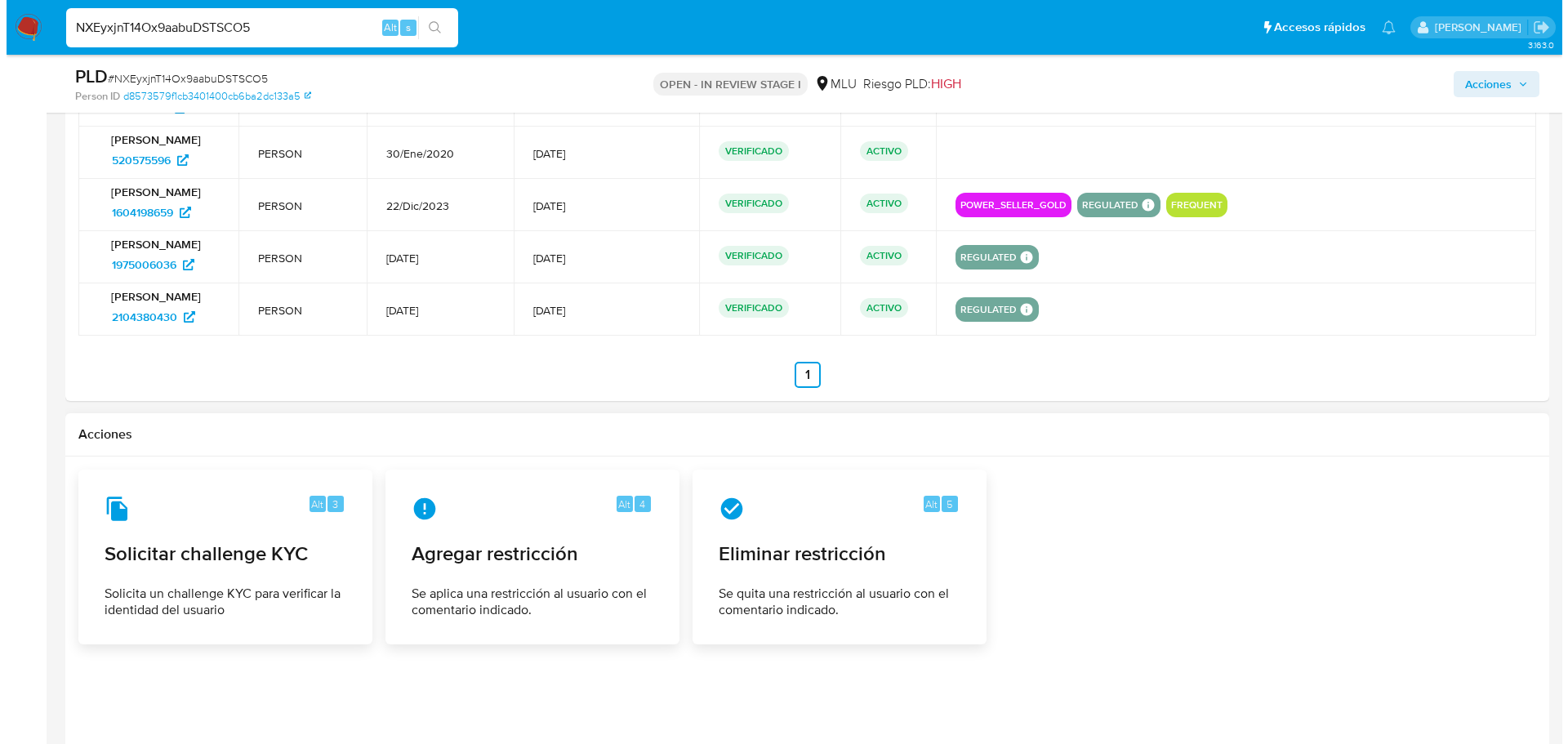
scroll to position [2828, 0]
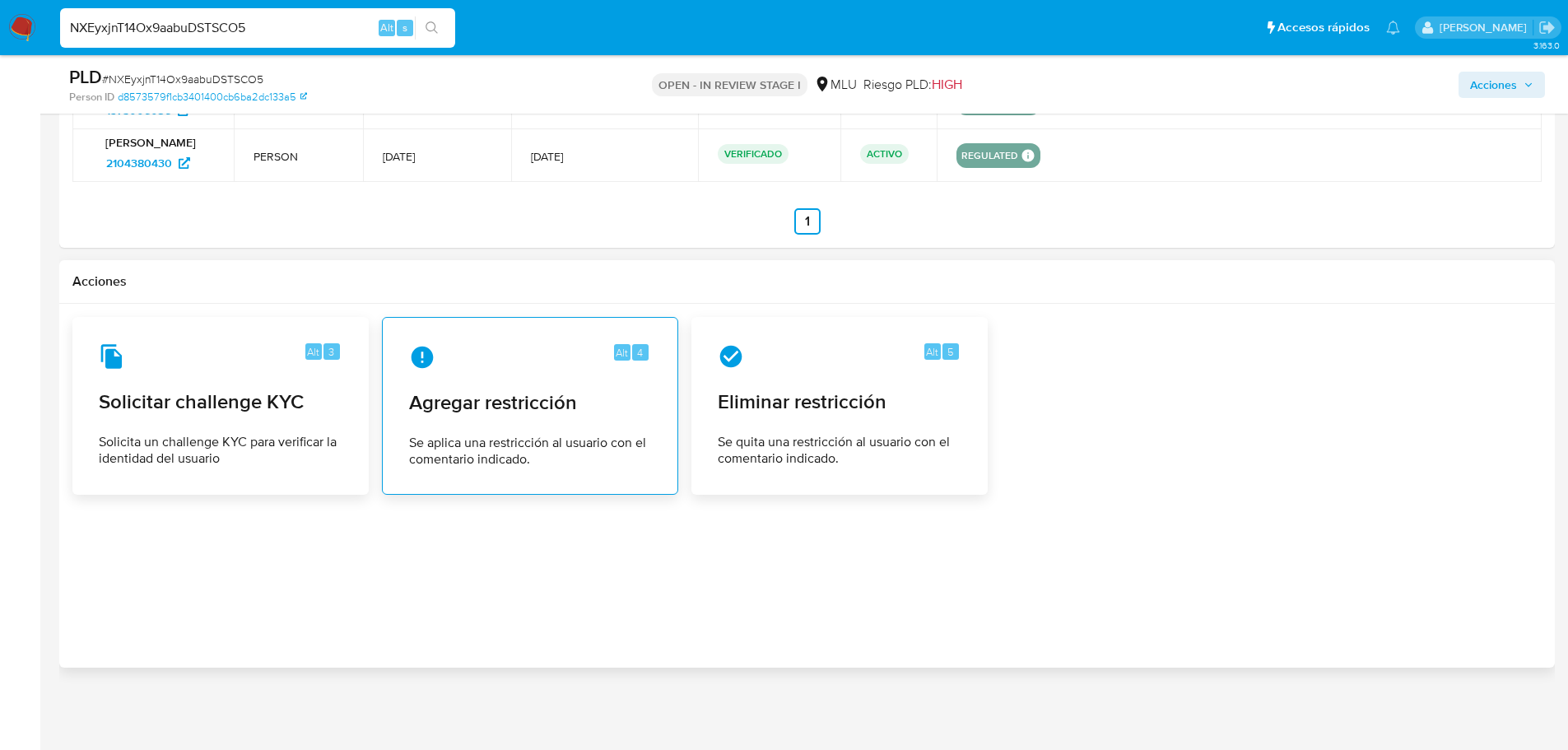
click at [493, 416] on div "Alt 4 Agregar restricción Se aplica una restricción al usuario con el comentari…" at bounding box center [530, 405] width 269 height 149
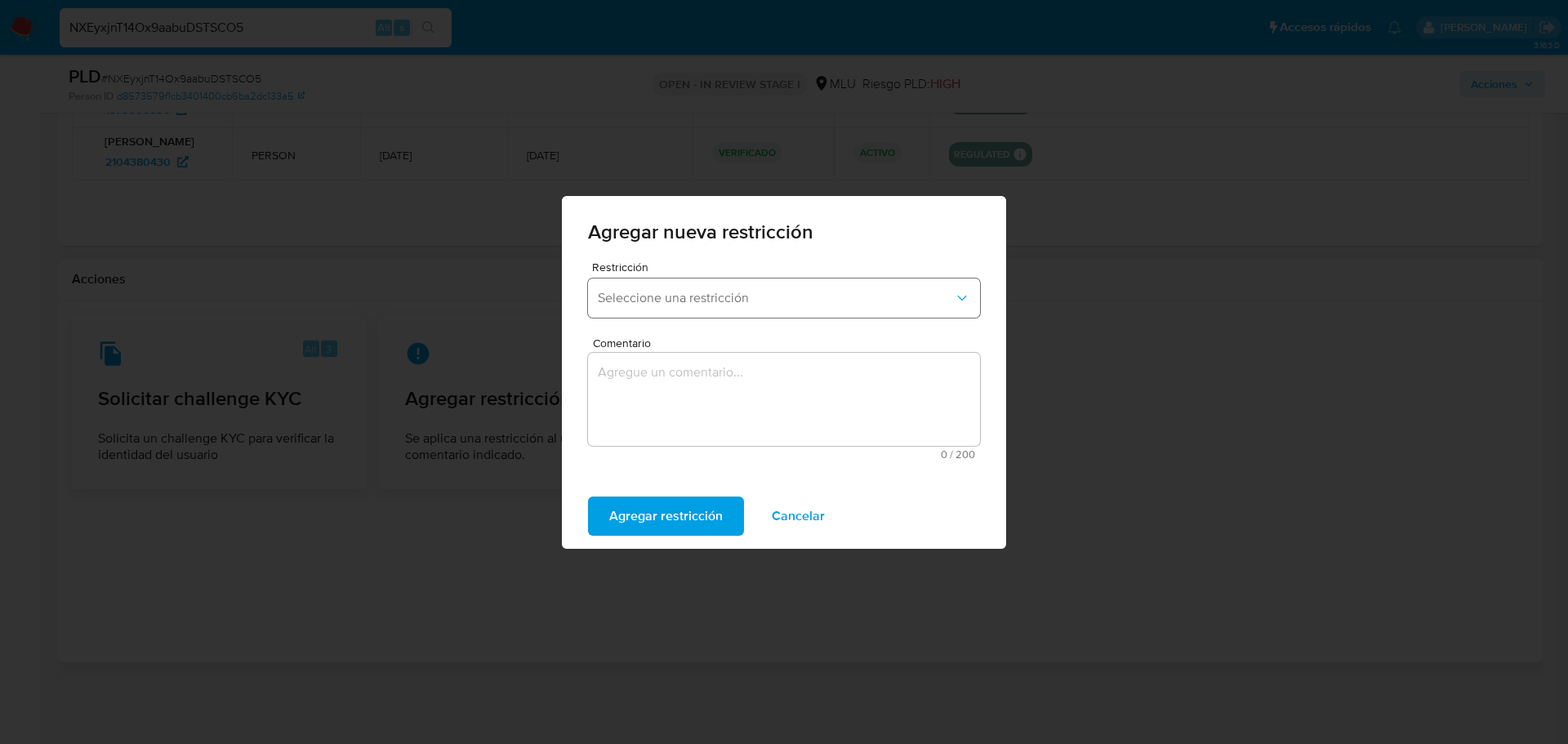
click at [814, 302] on span "Seleccione una restricción" at bounding box center [775, 297] width 356 height 16
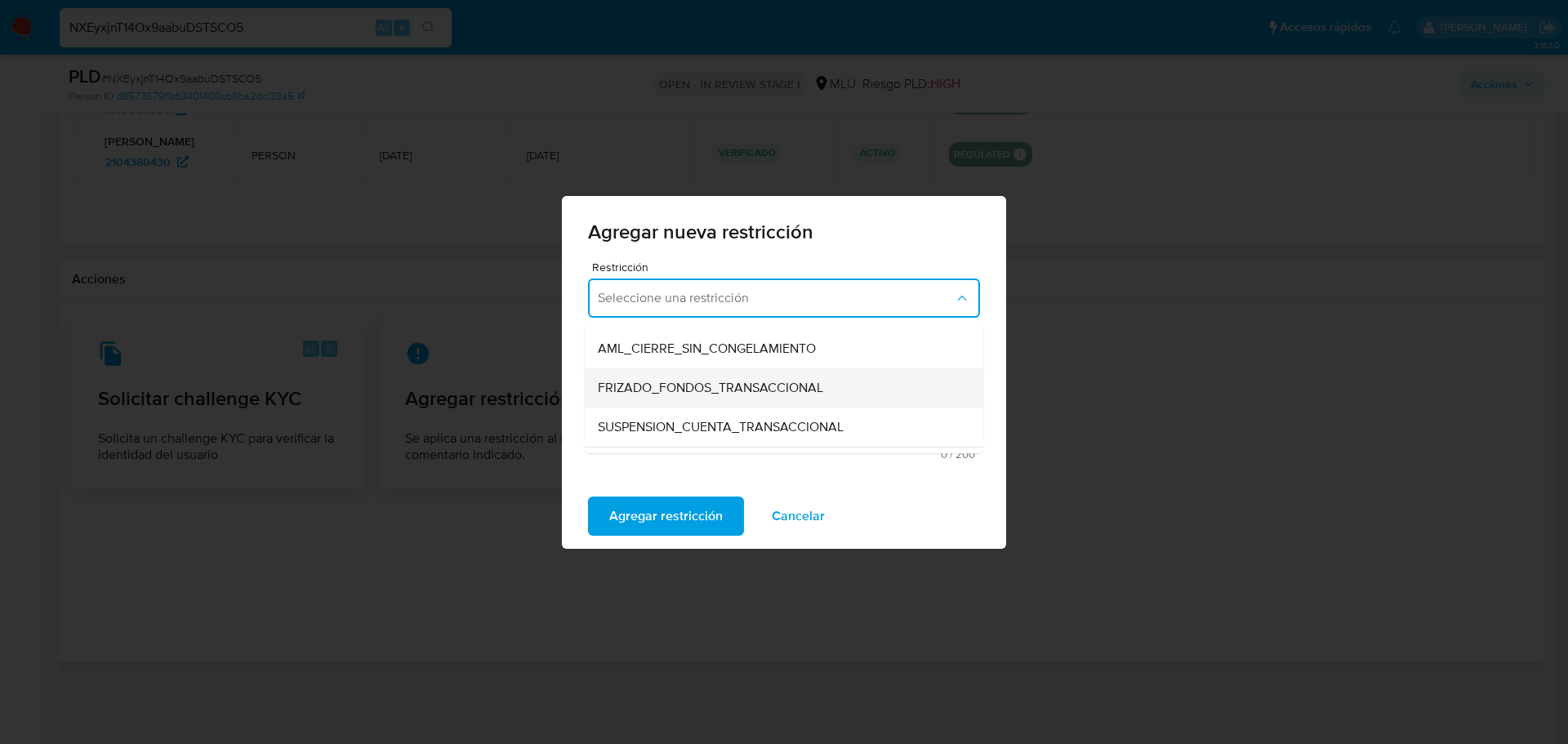
scroll to position [163, 0]
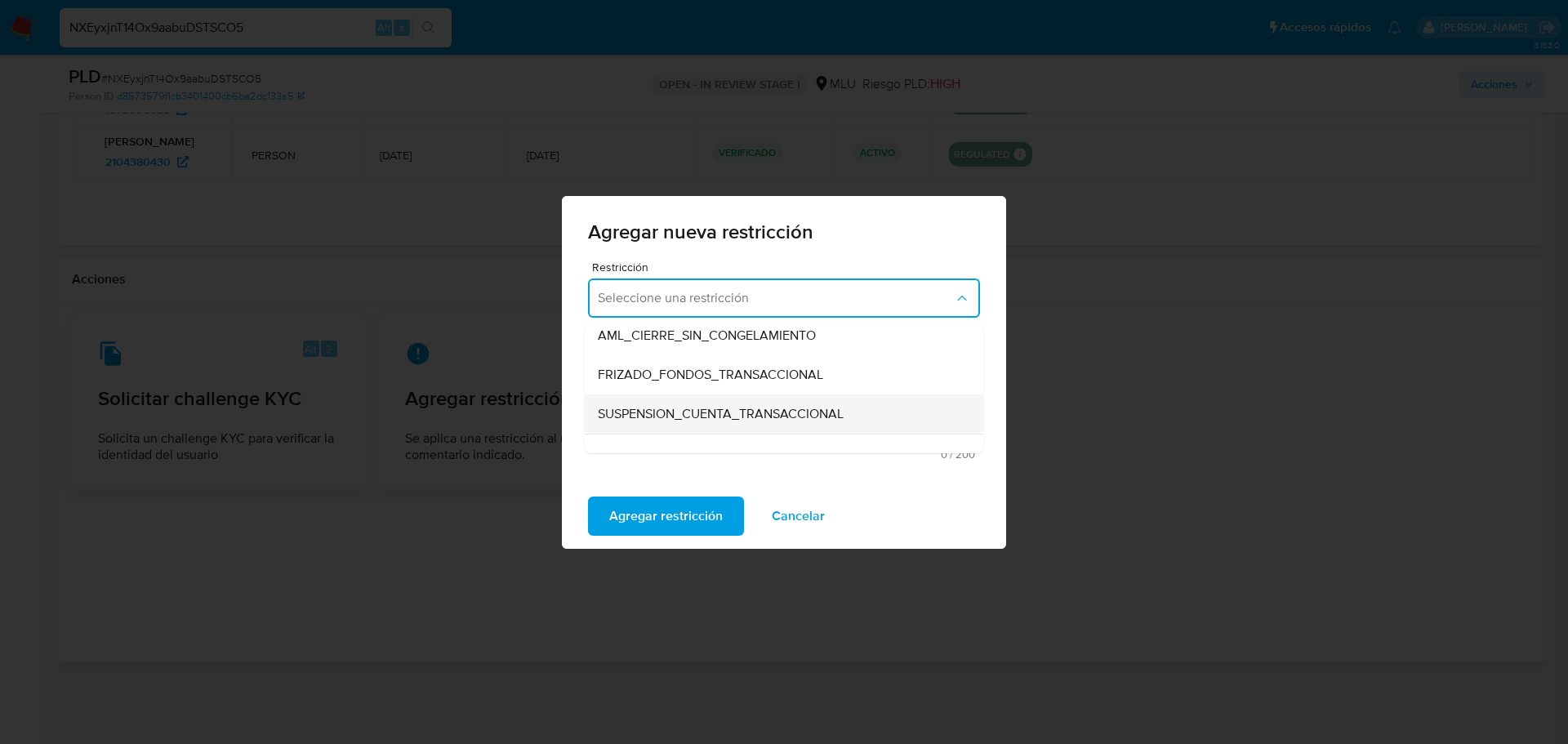
click at [786, 403] on div "SUSPENSION_CUENTA_TRANSACCIONAL" at bounding box center [778, 414] width 363 height 39
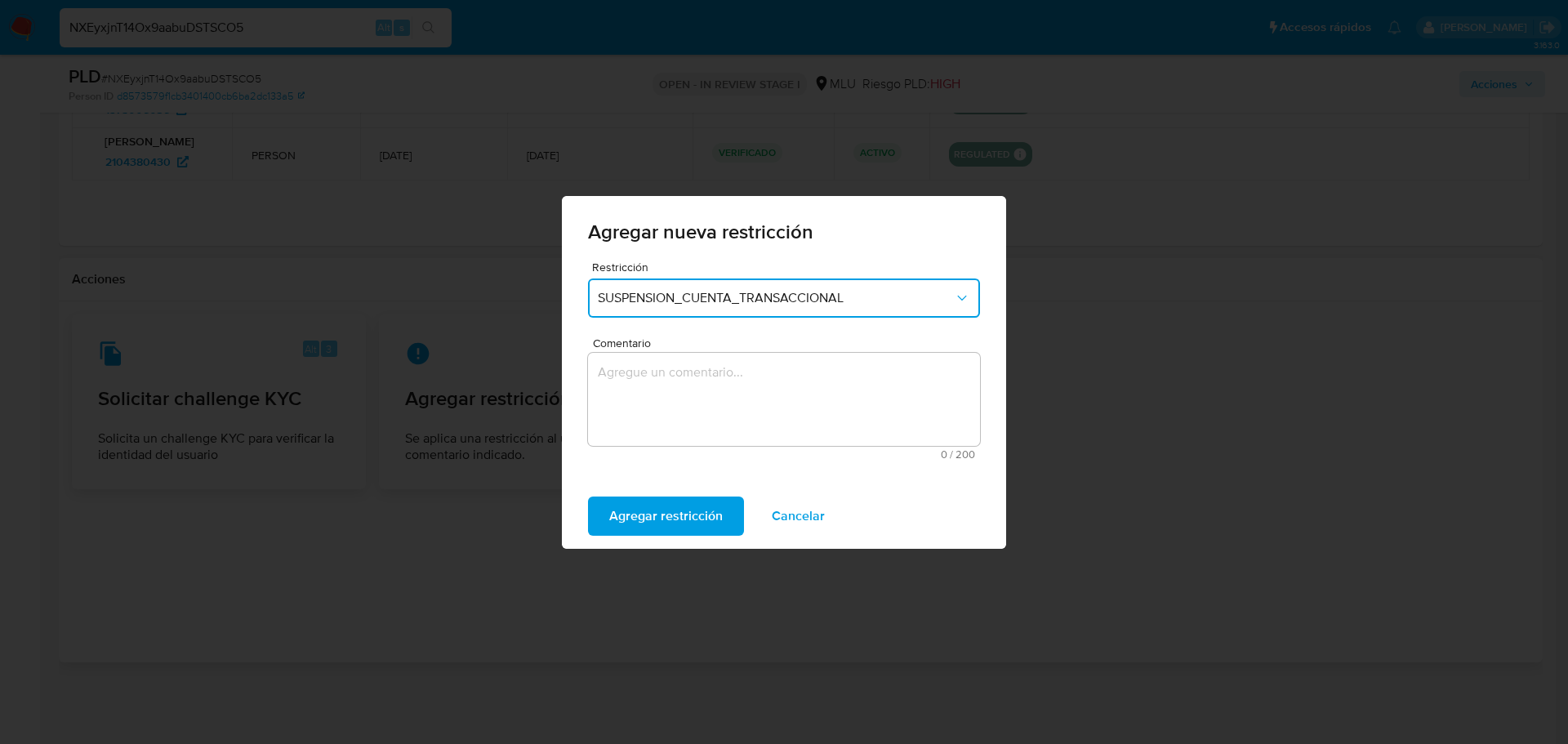
click at [762, 393] on textarea "Comentario" at bounding box center [784, 399] width 392 height 93
type textarea "S"
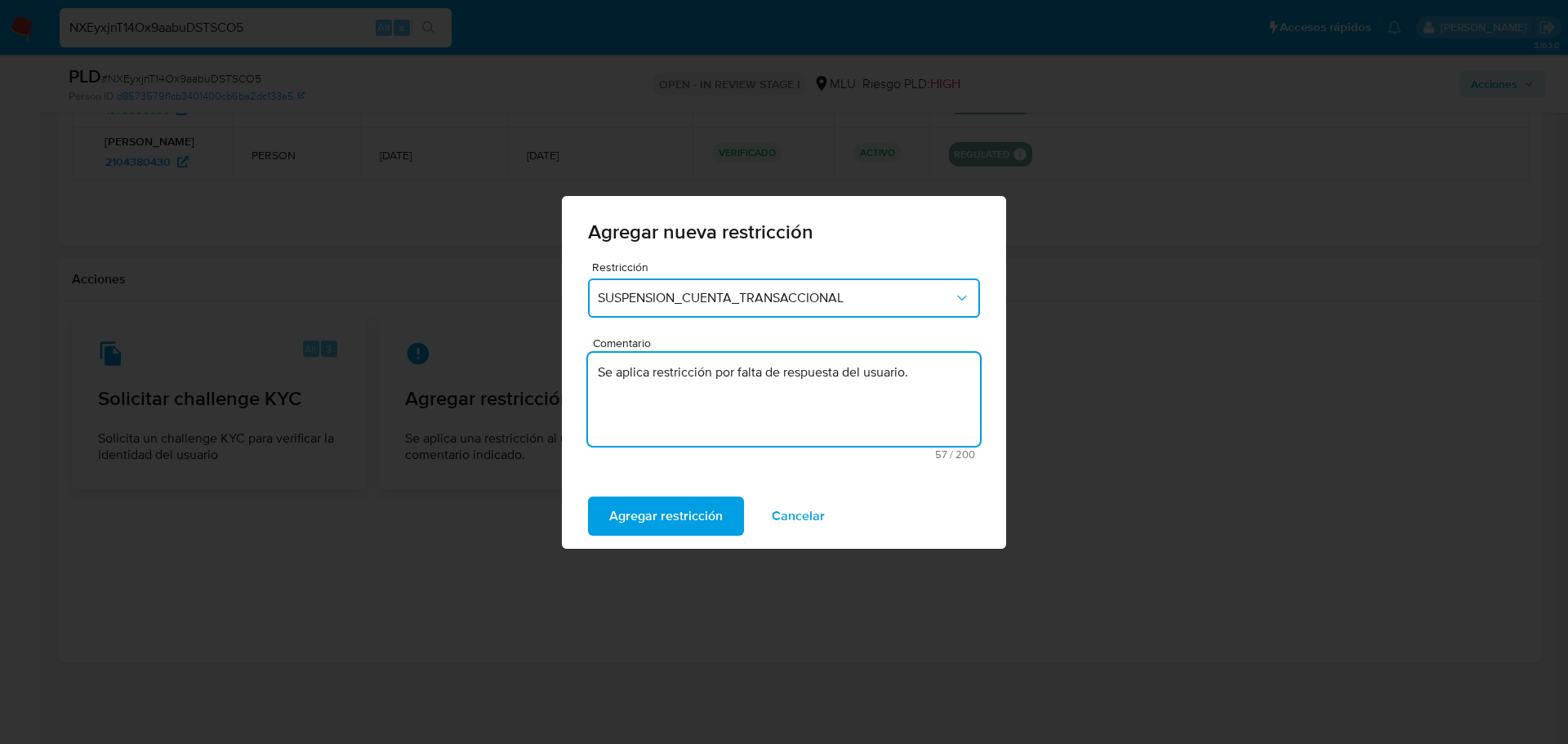
type textarea "Se aplica restricción por falta de respuesta del usuario."
click at [733, 298] on span "SUSPENSION_CUENTA_TRANSACCIONAL" at bounding box center [775, 297] width 356 height 16
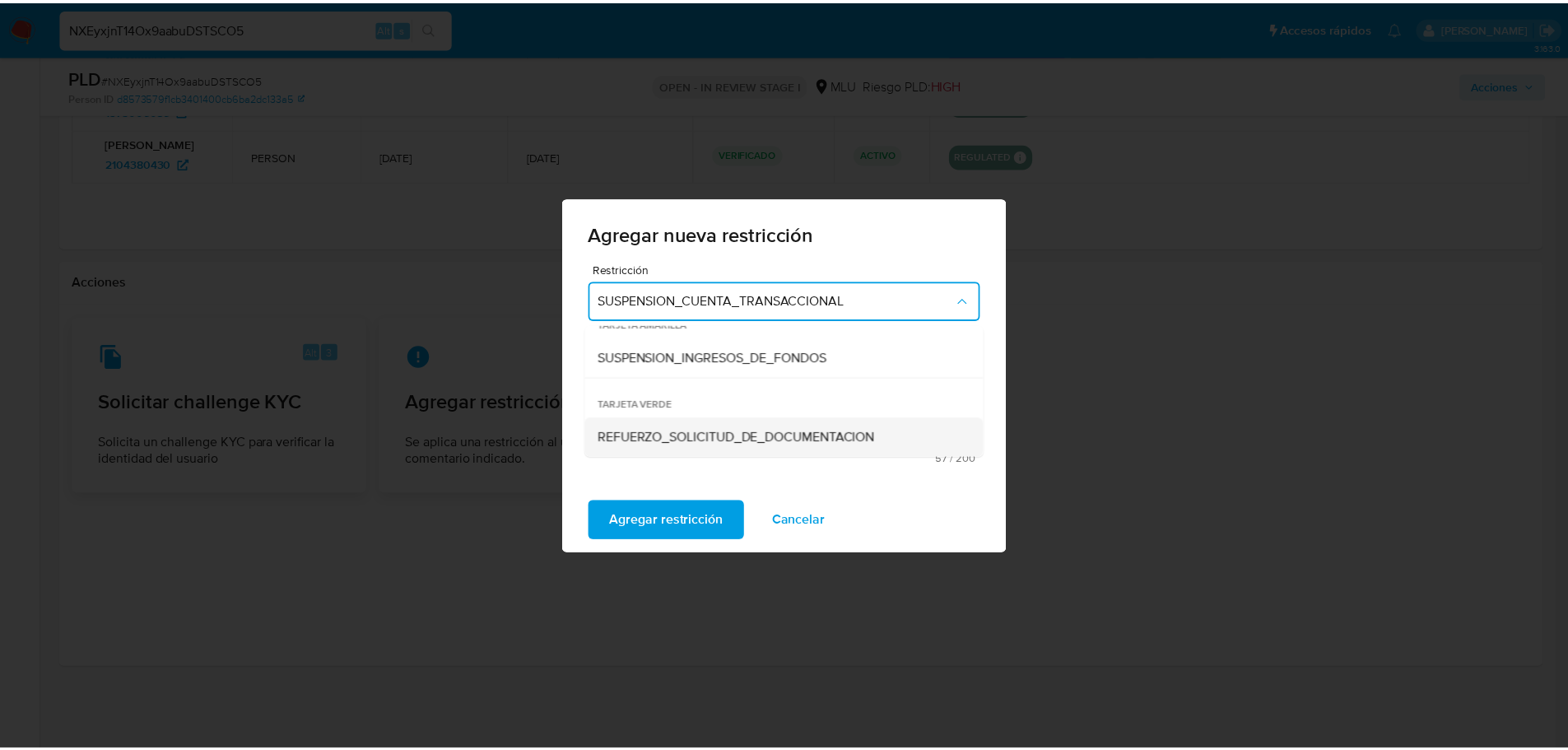
scroll to position [222, 0]
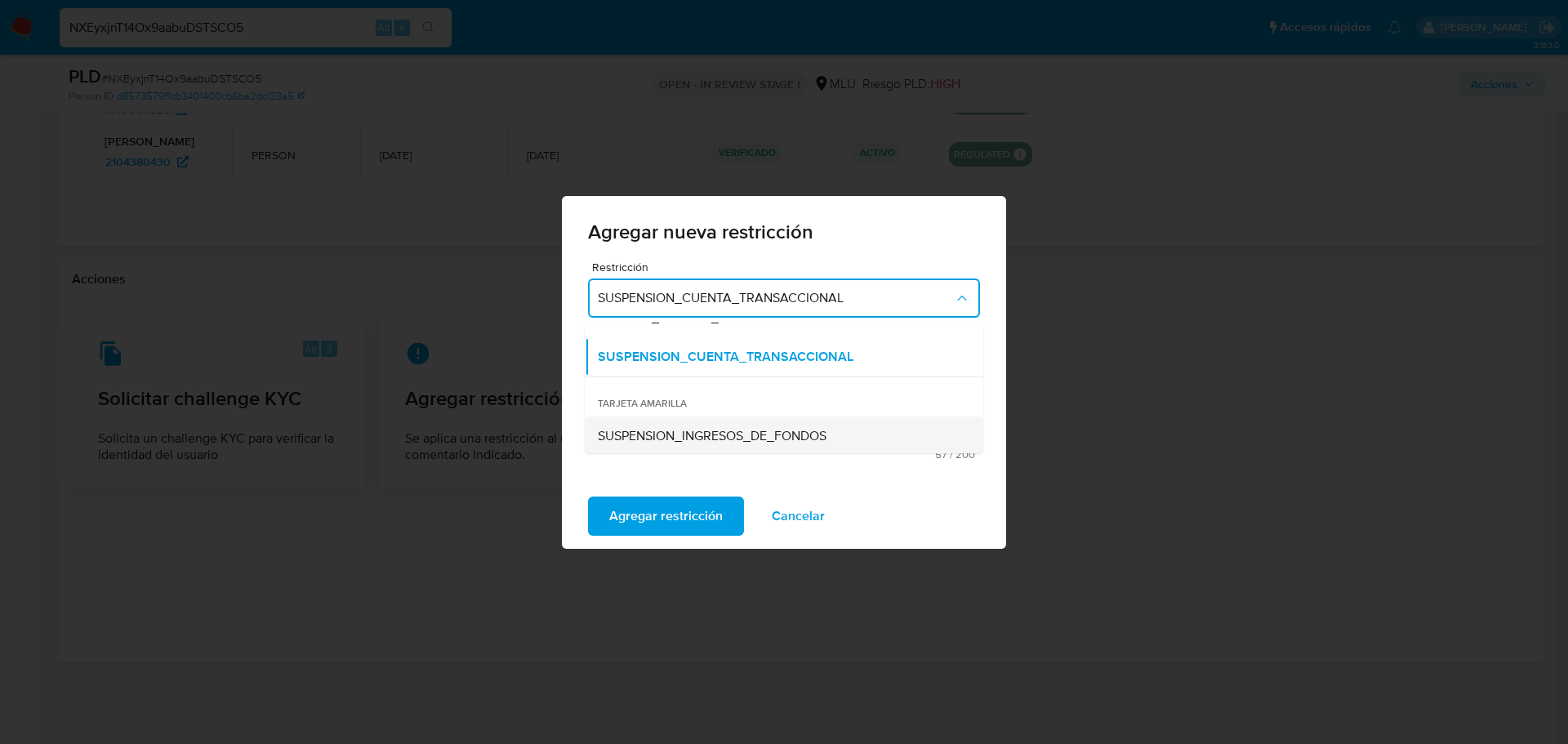
click at [749, 433] on span "SUSPENSION_INGRESOS_DE_FONDOS" at bounding box center [712, 435] width 229 height 16
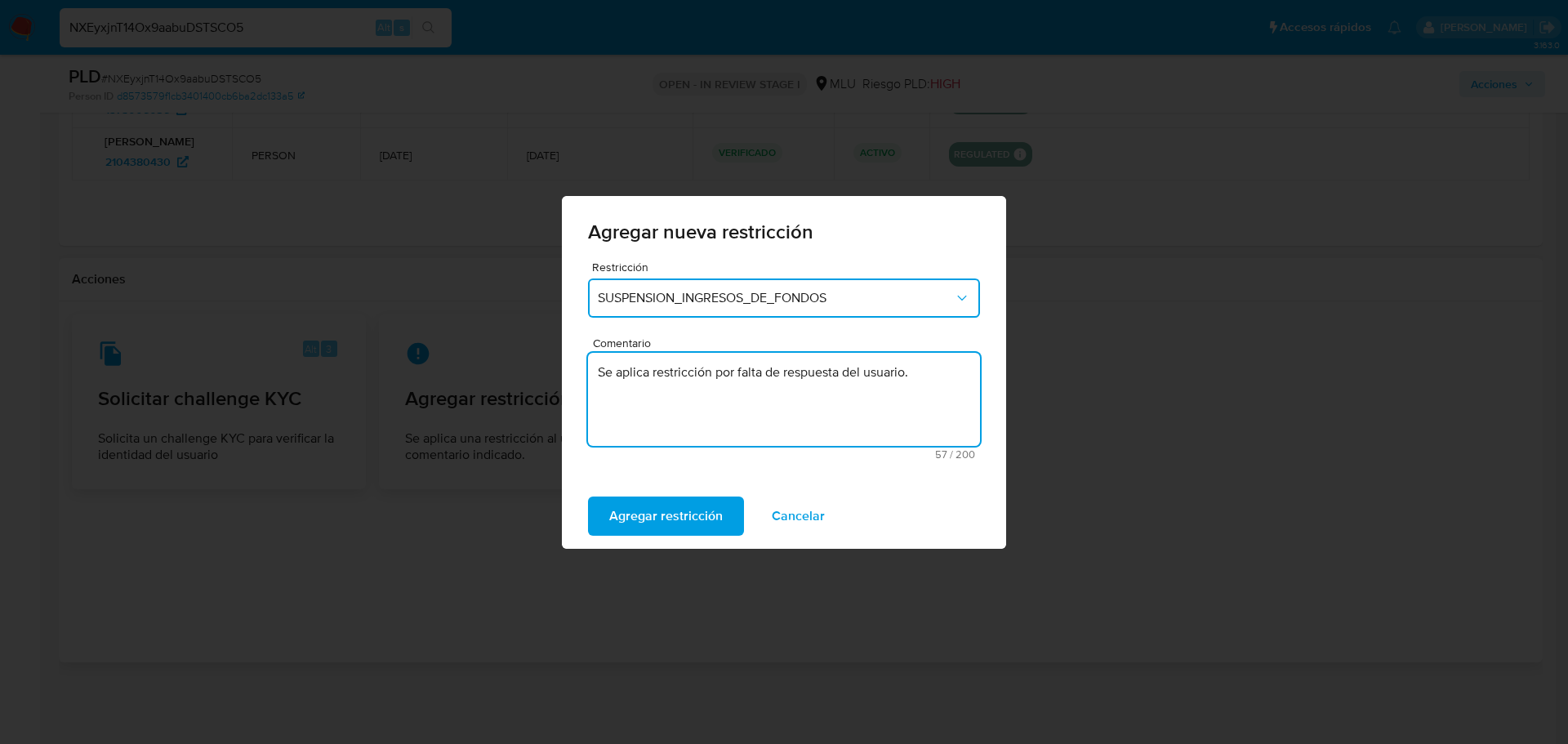
click at [713, 395] on textarea "Se aplica restricción por falta de respuesta del usuario." at bounding box center [784, 399] width 392 height 93
click at [644, 522] on span "Agregar restricción" at bounding box center [666, 516] width 113 height 36
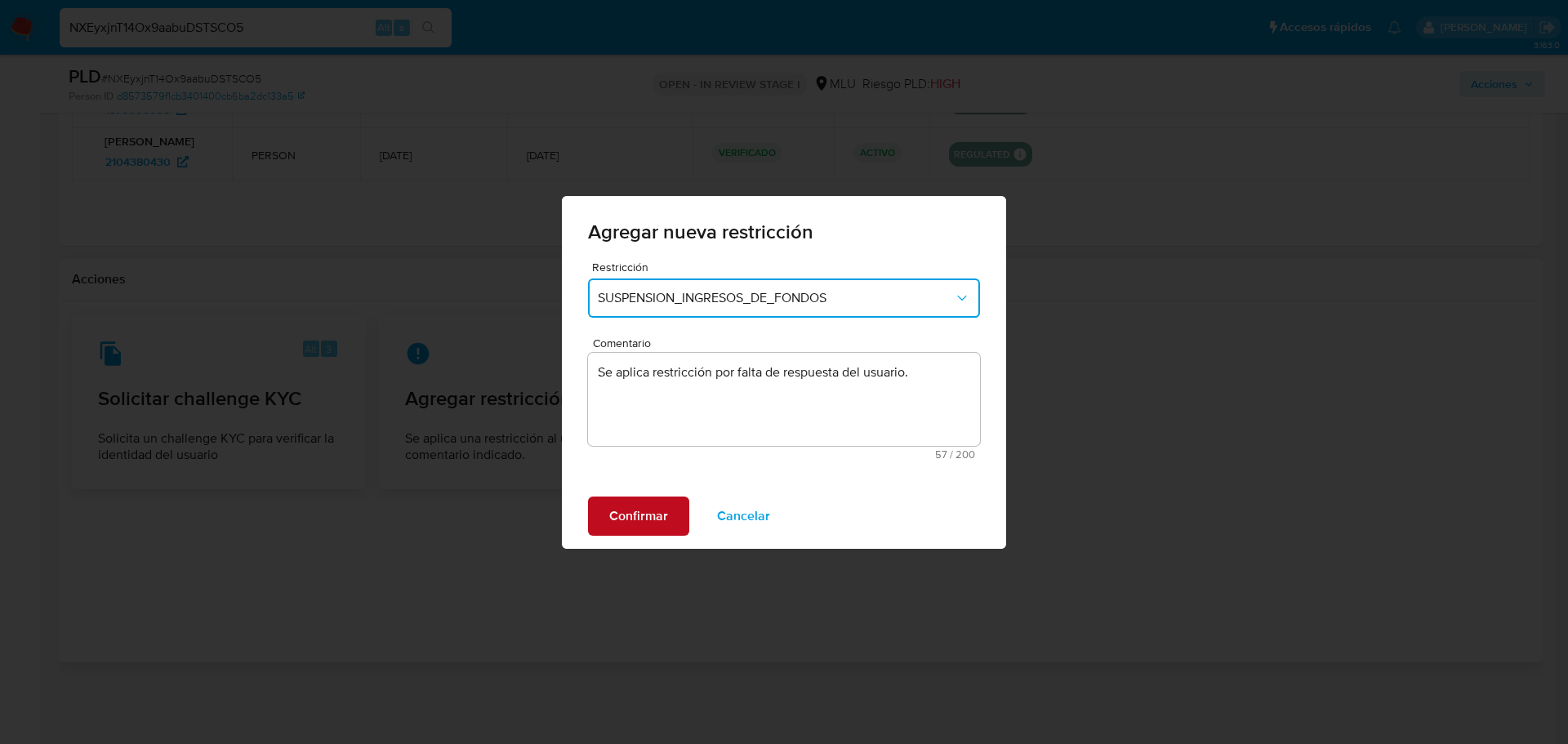
click at [630, 514] on span "Confirmar" at bounding box center [639, 516] width 59 height 36
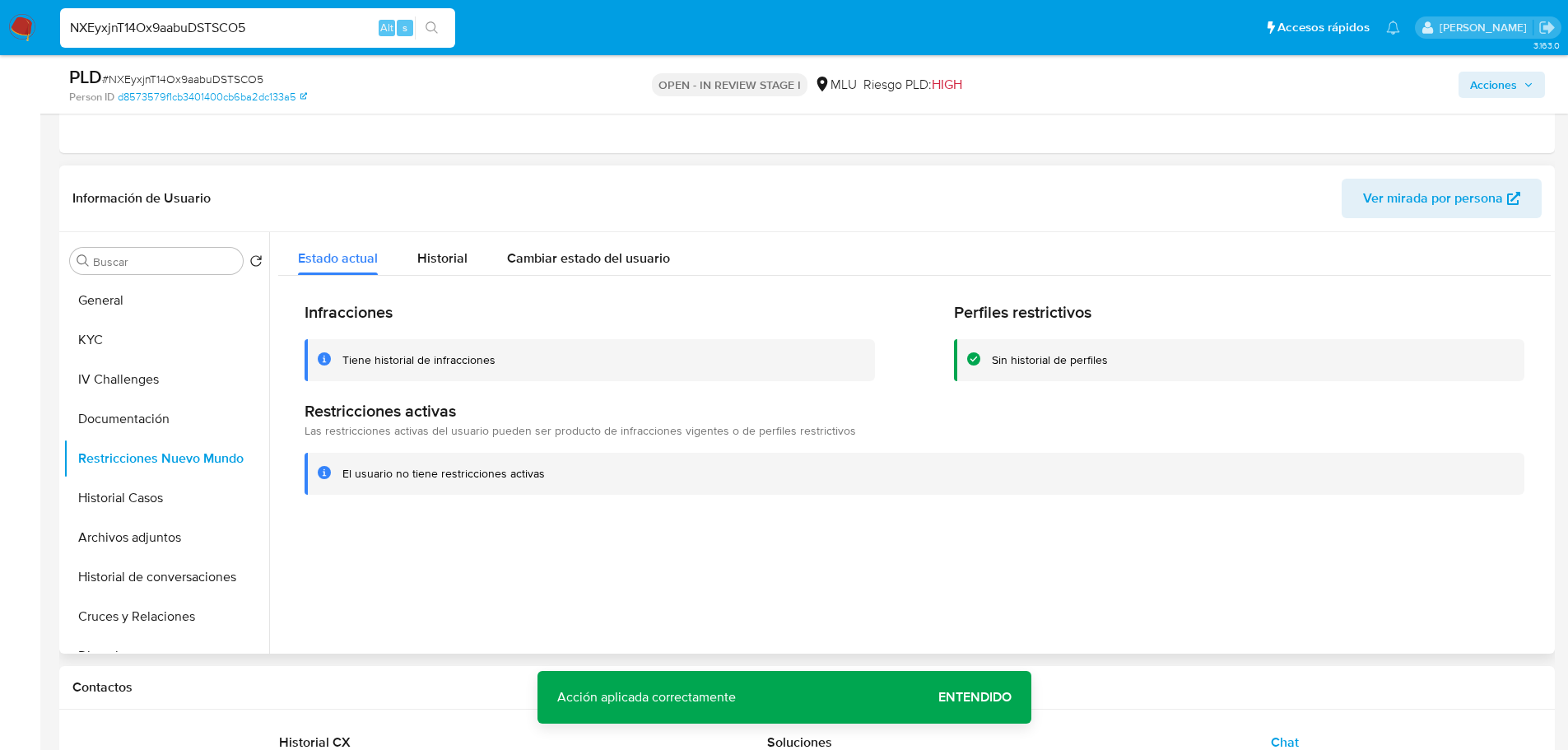
scroll to position [299, 0]
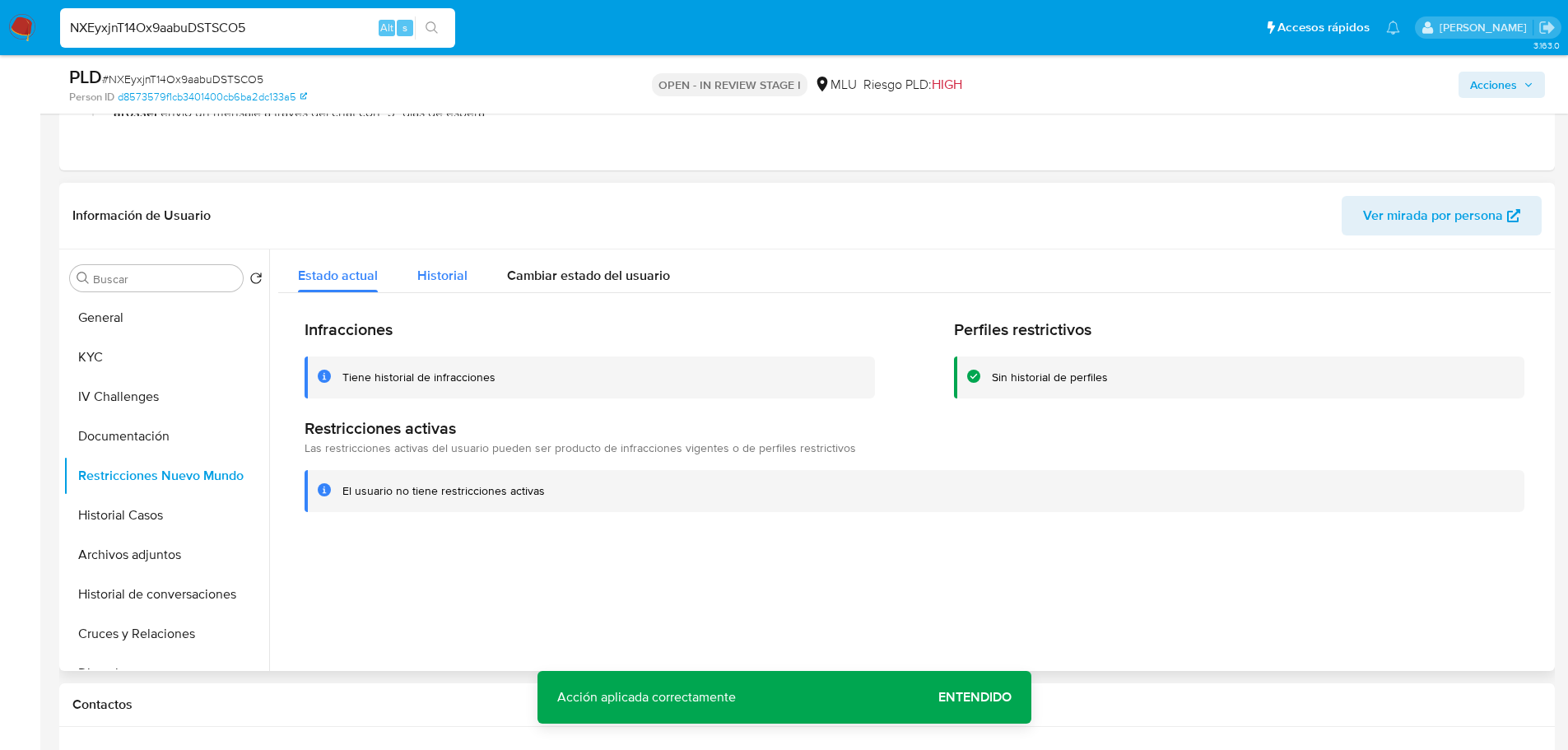
drag, startPoint x: 420, startPoint y: 272, endPoint x: 424, endPoint y: 280, distance: 8.9
click at [422, 273] on span "Historial" at bounding box center [442, 276] width 50 height 19
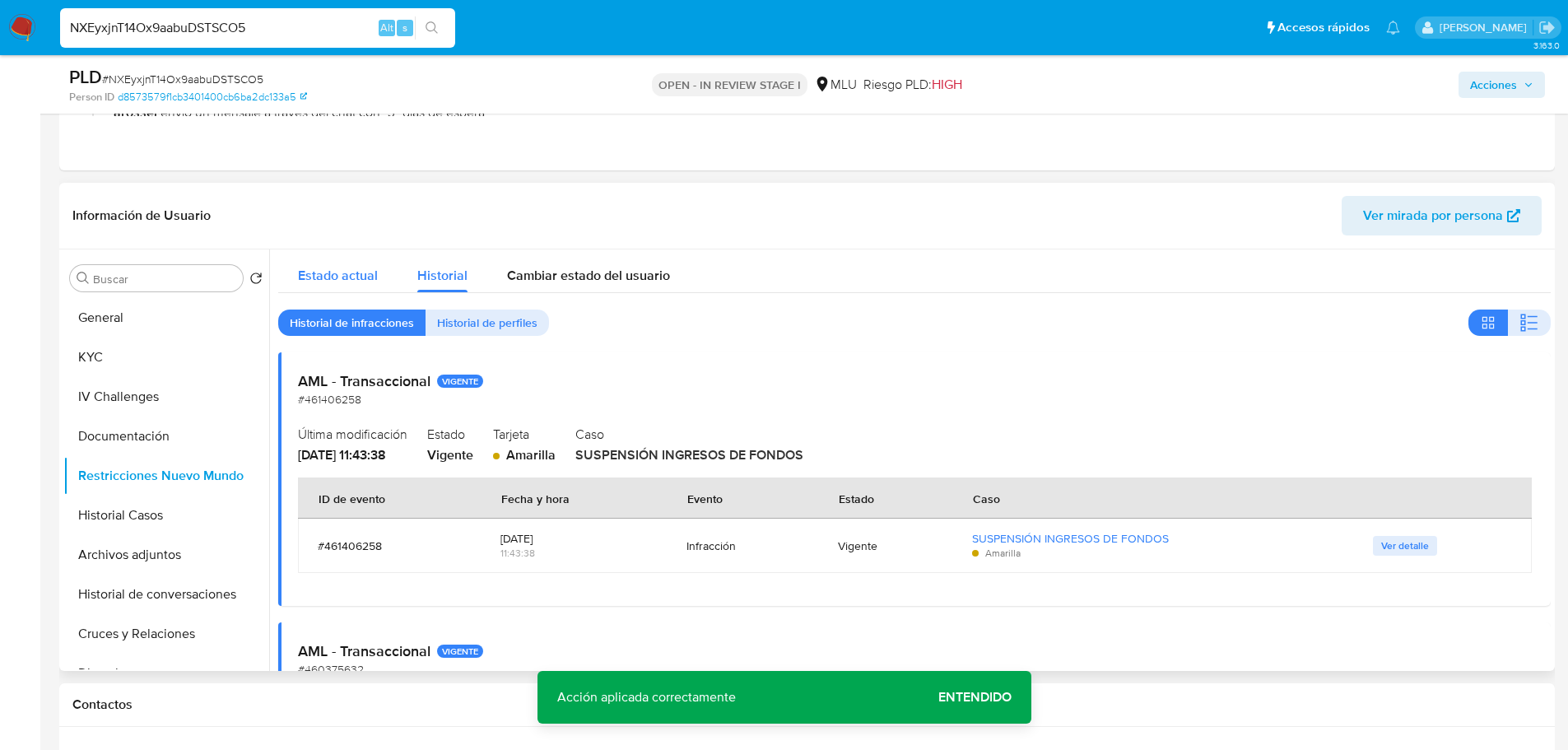
click at [362, 281] on span "Estado actual" at bounding box center [338, 276] width 79 height 19
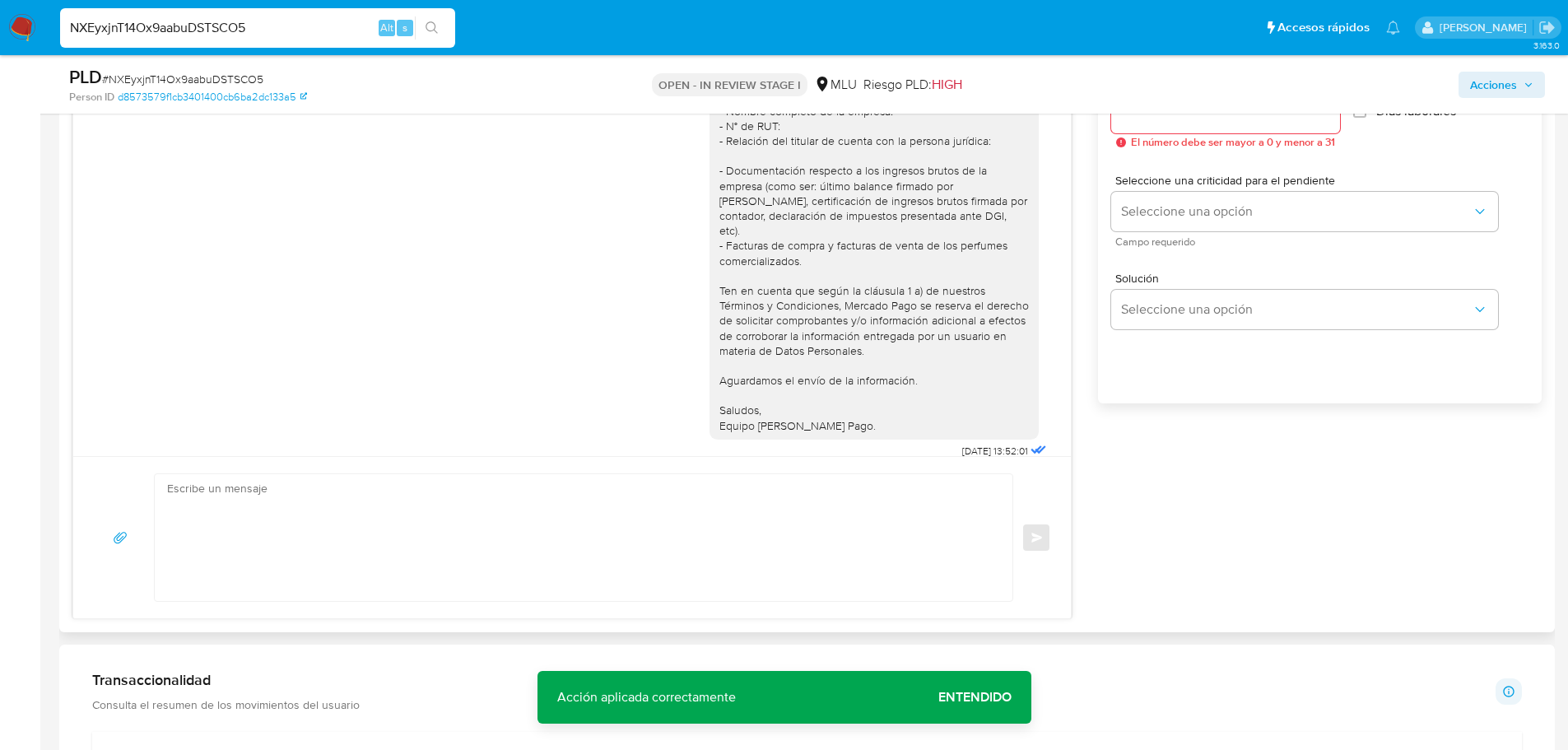
scroll to position [1122, 0]
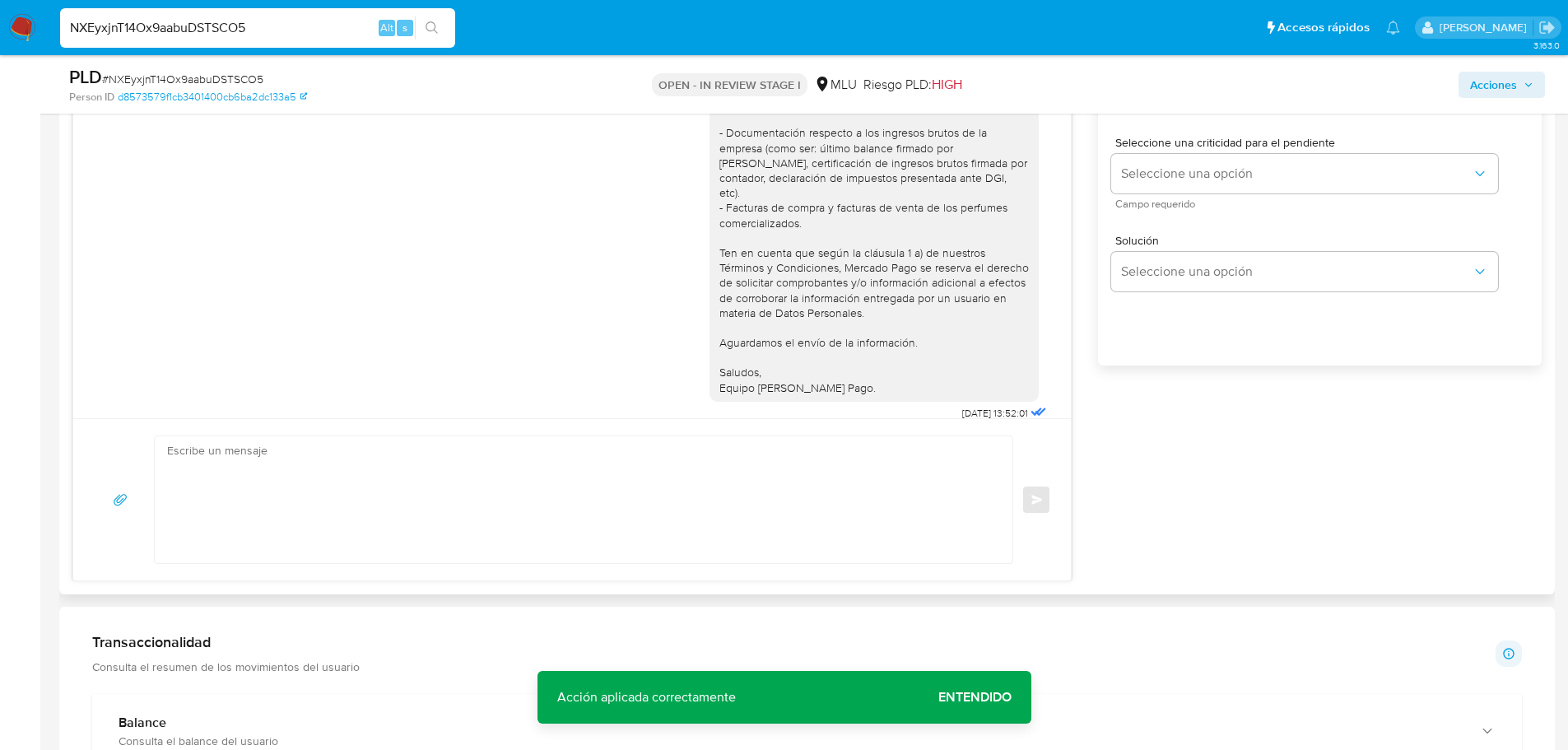
click at [600, 570] on div "Enviar" at bounding box center [572, 499] width 997 height 162
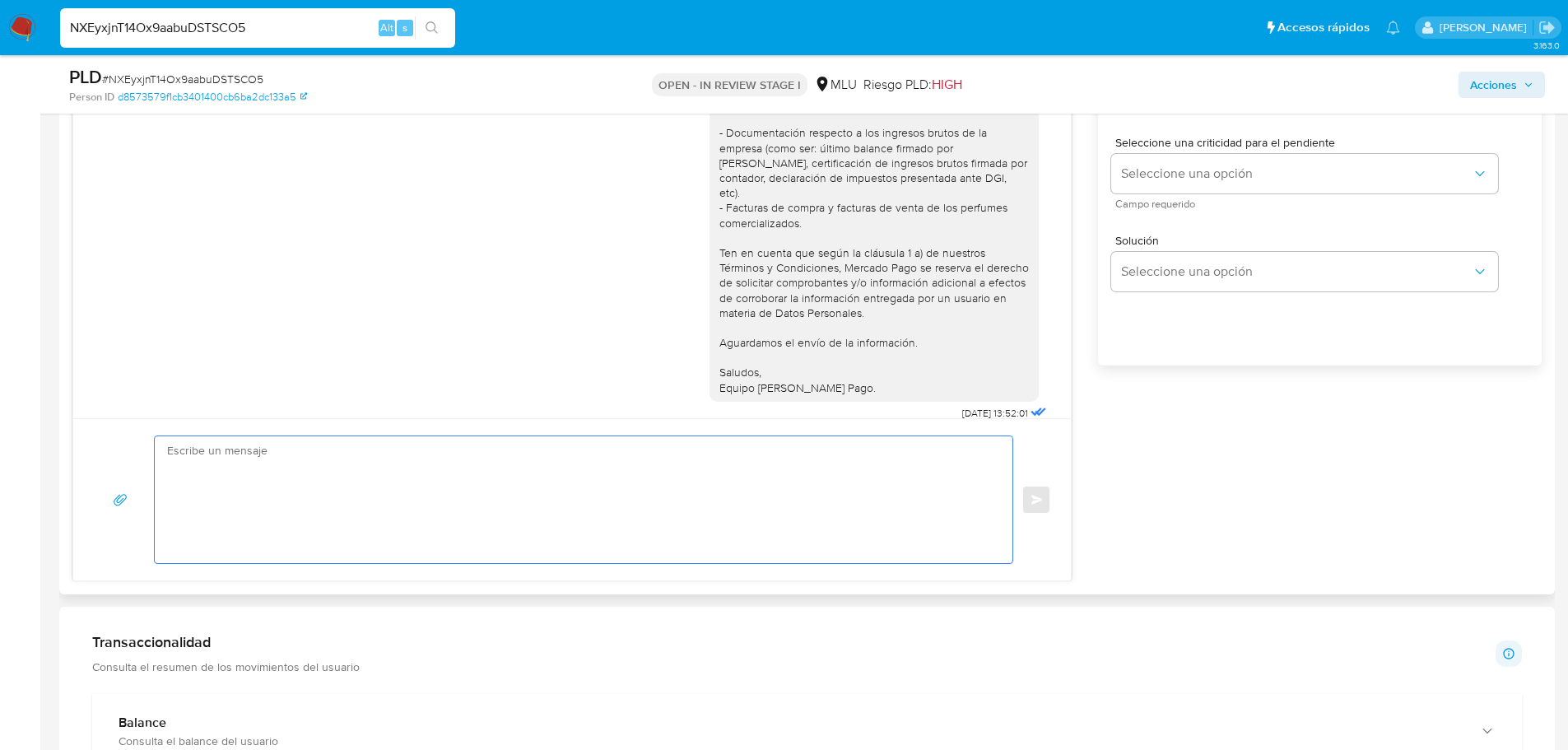
click at [594, 498] on textarea at bounding box center [579, 499] width 824 height 127
type textarea "H"
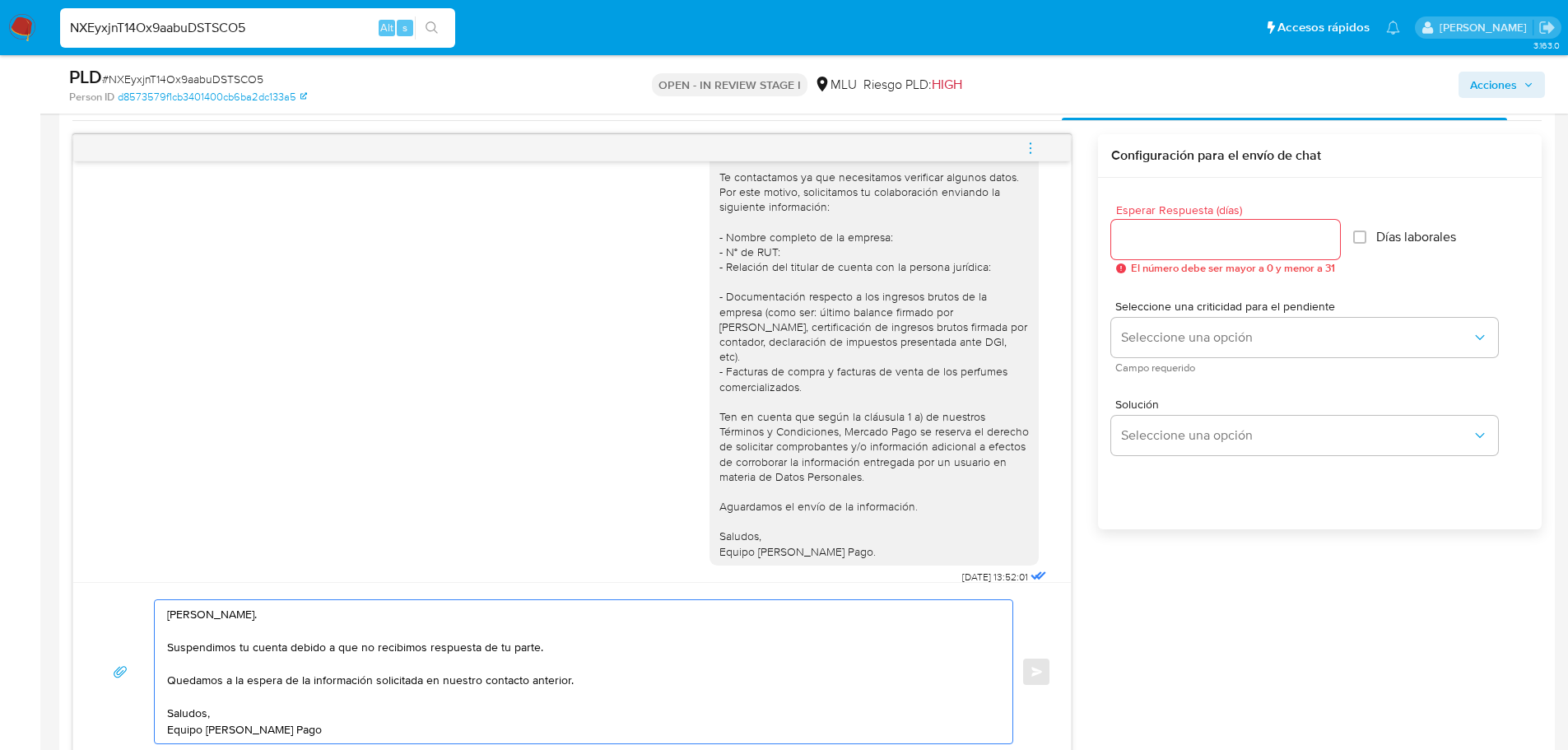
scroll to position [957, 0]
type textarea "Hola, Nicolas. Suspendimos tu cuenta debido a que no recibimos respuesta de tu …"
click at [1137, 235] on input "Esperar Respuesta (días)" at bounding box center [1225, 240] width 229 height 22
type input "4"
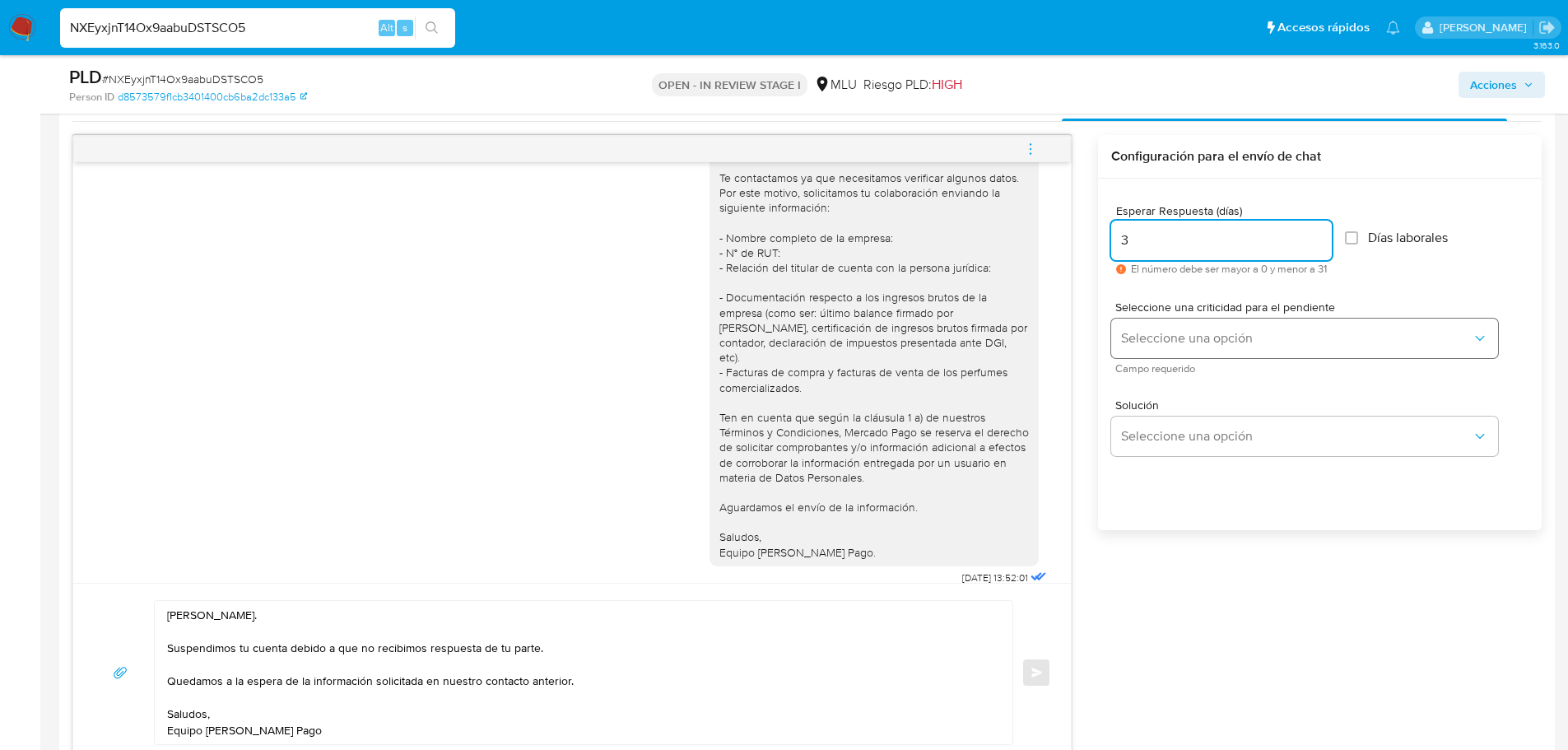
type input "3"
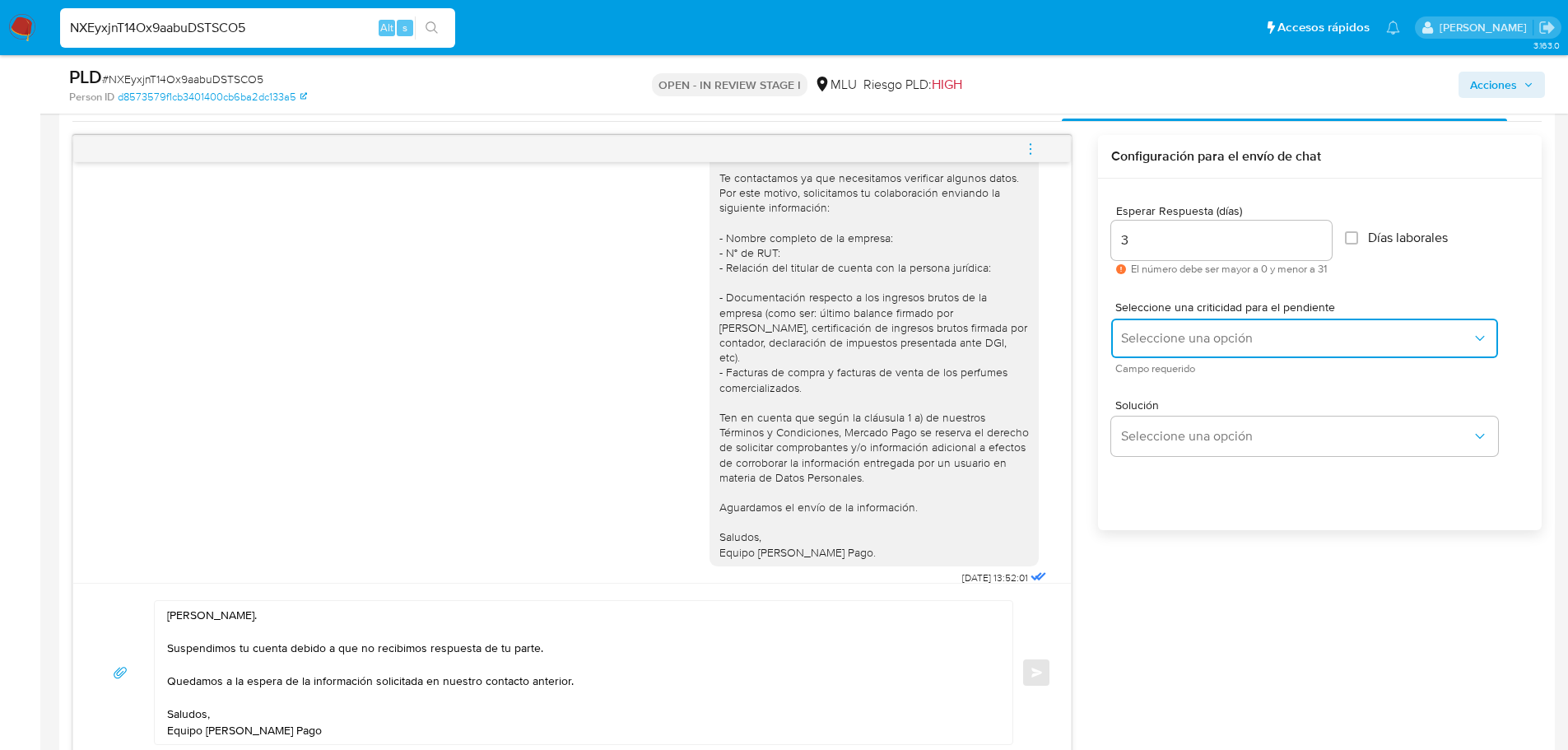
click at [1164, 346] on button "Seleccione una opción" at bounding box center [1305, 339] width 387 height 40
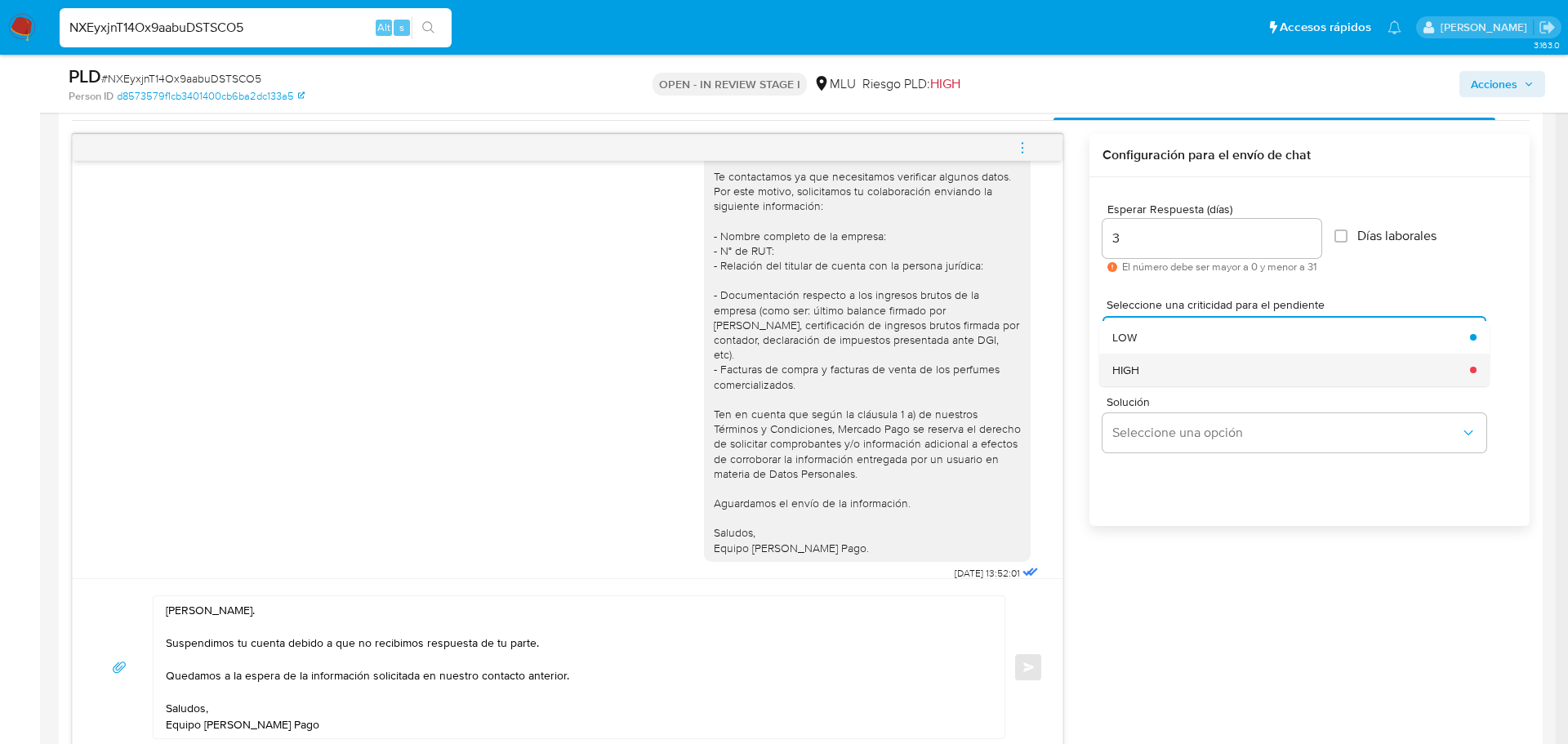
click at [1154, 378] on div "HIGH" at bounding box center [1286, 369] width 348 height 33
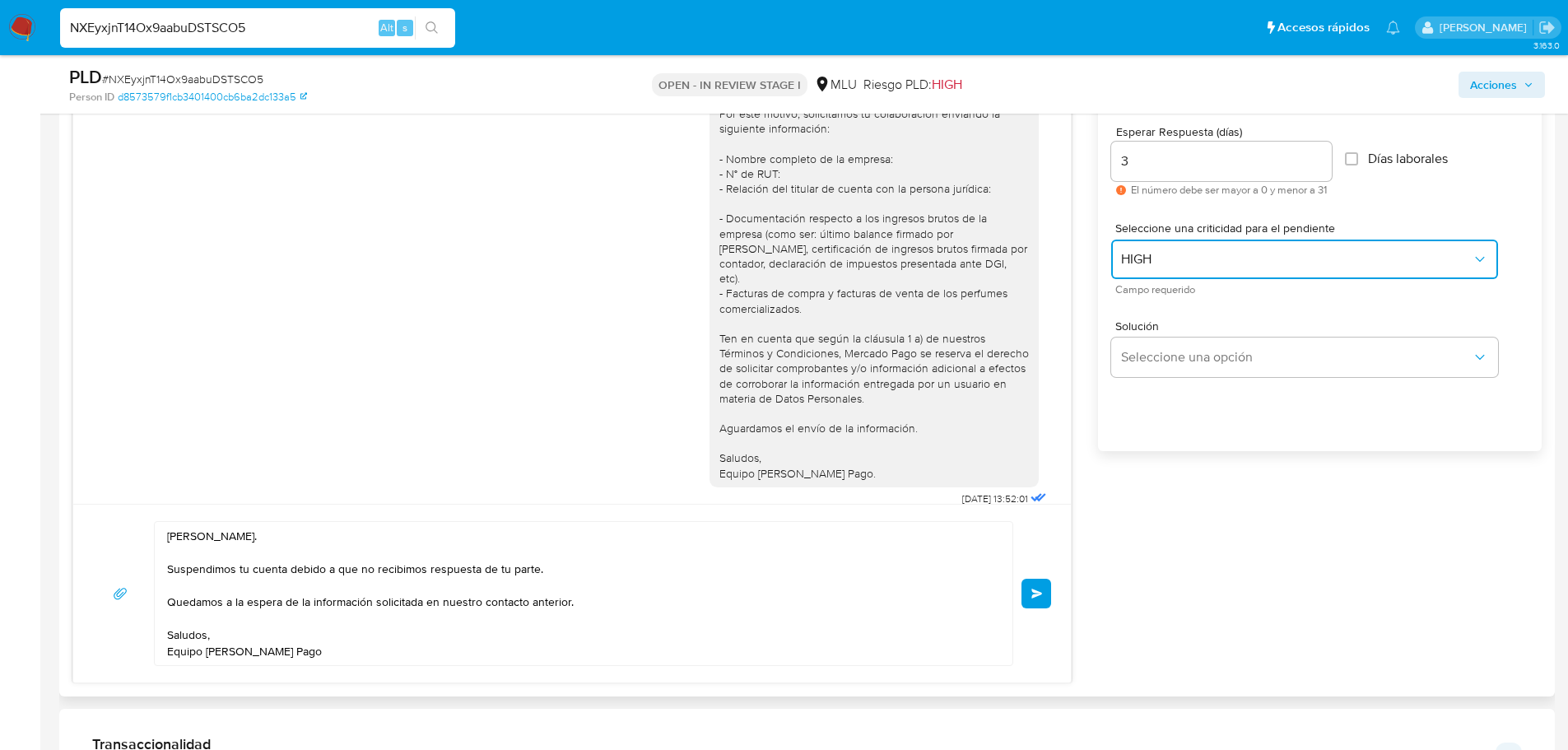
scroll to position [1039, 0]
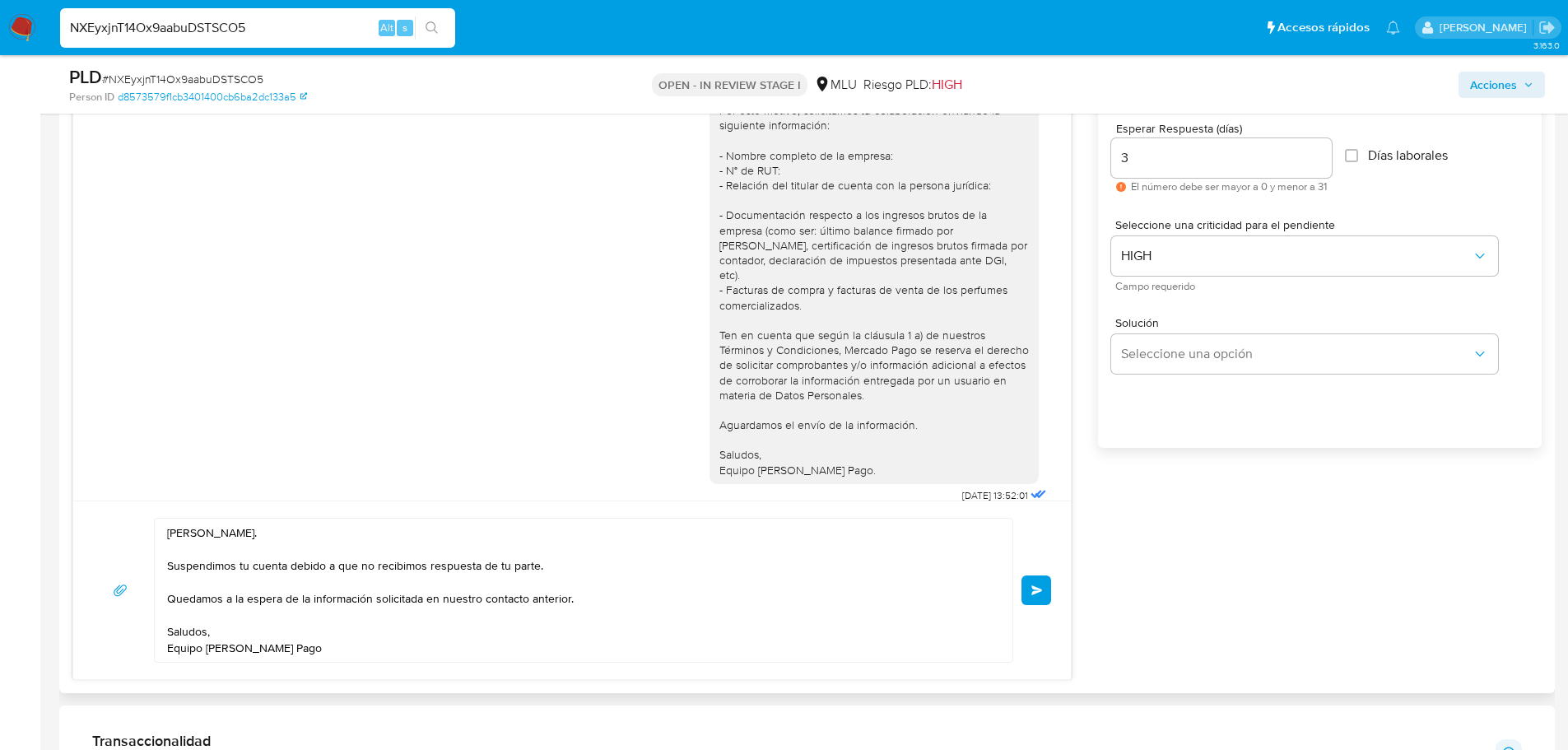
click at [1044, 582] on button "Enviar" at bounding box center [1036, 590] width 29 height 29
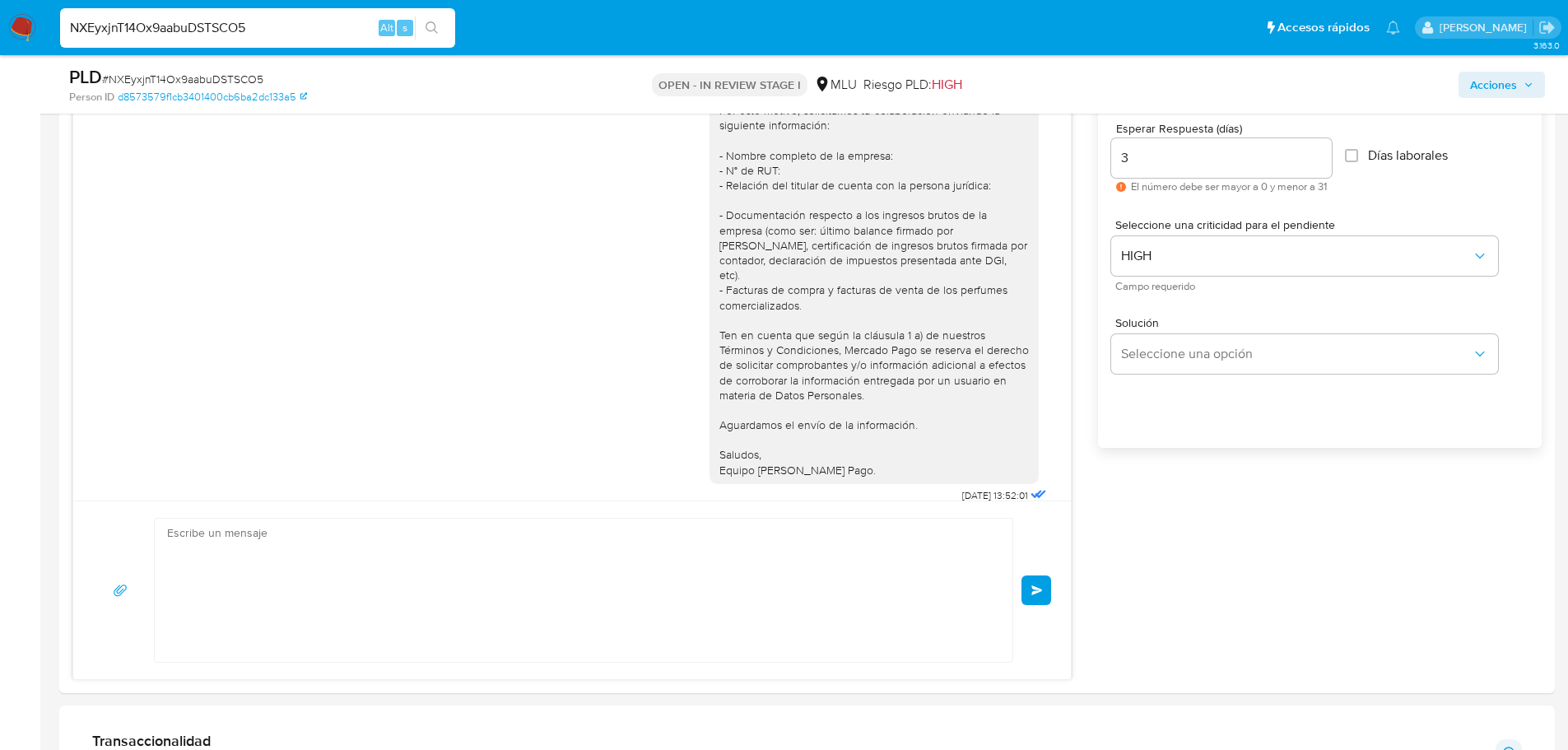
scroll to position [245, 0]
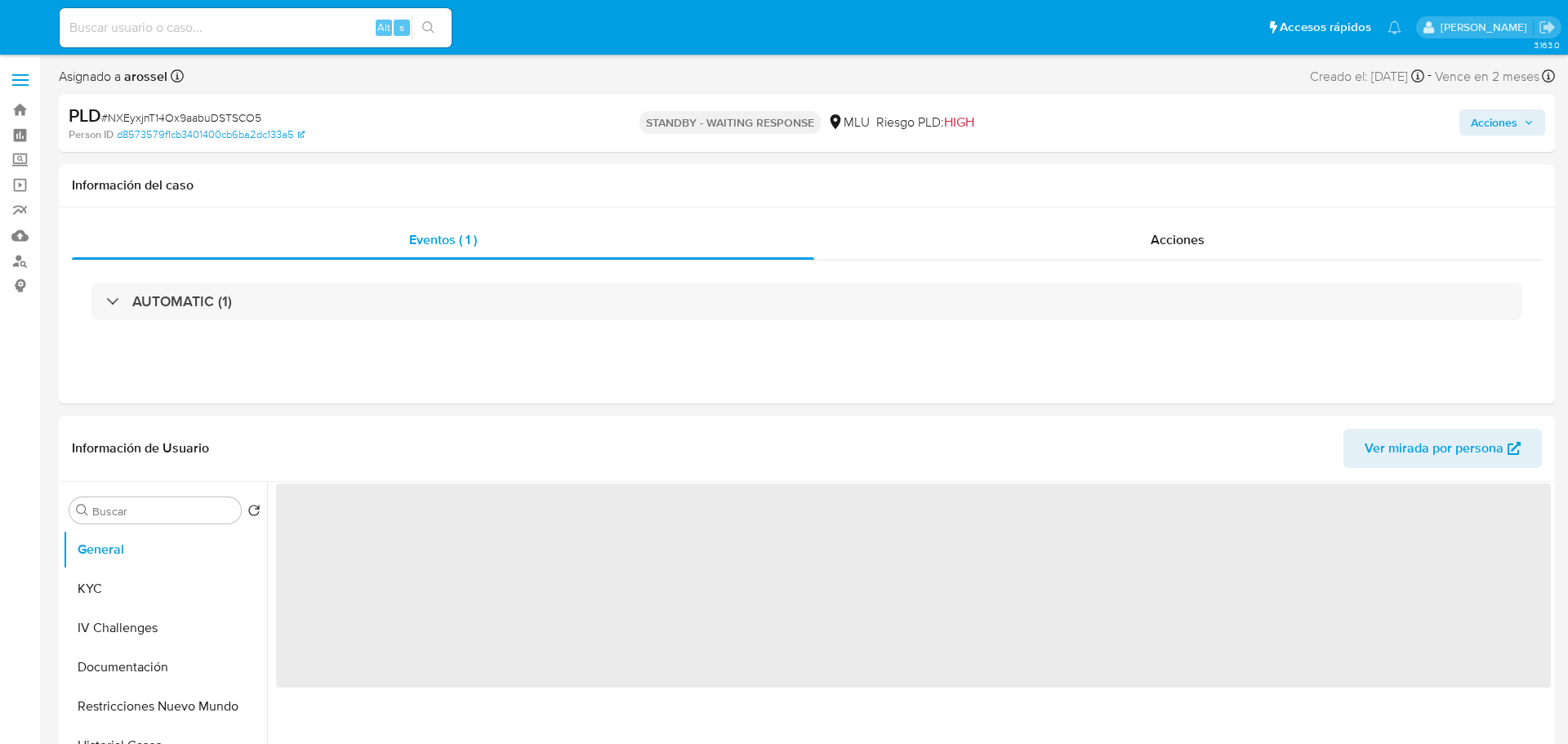
select select "10"
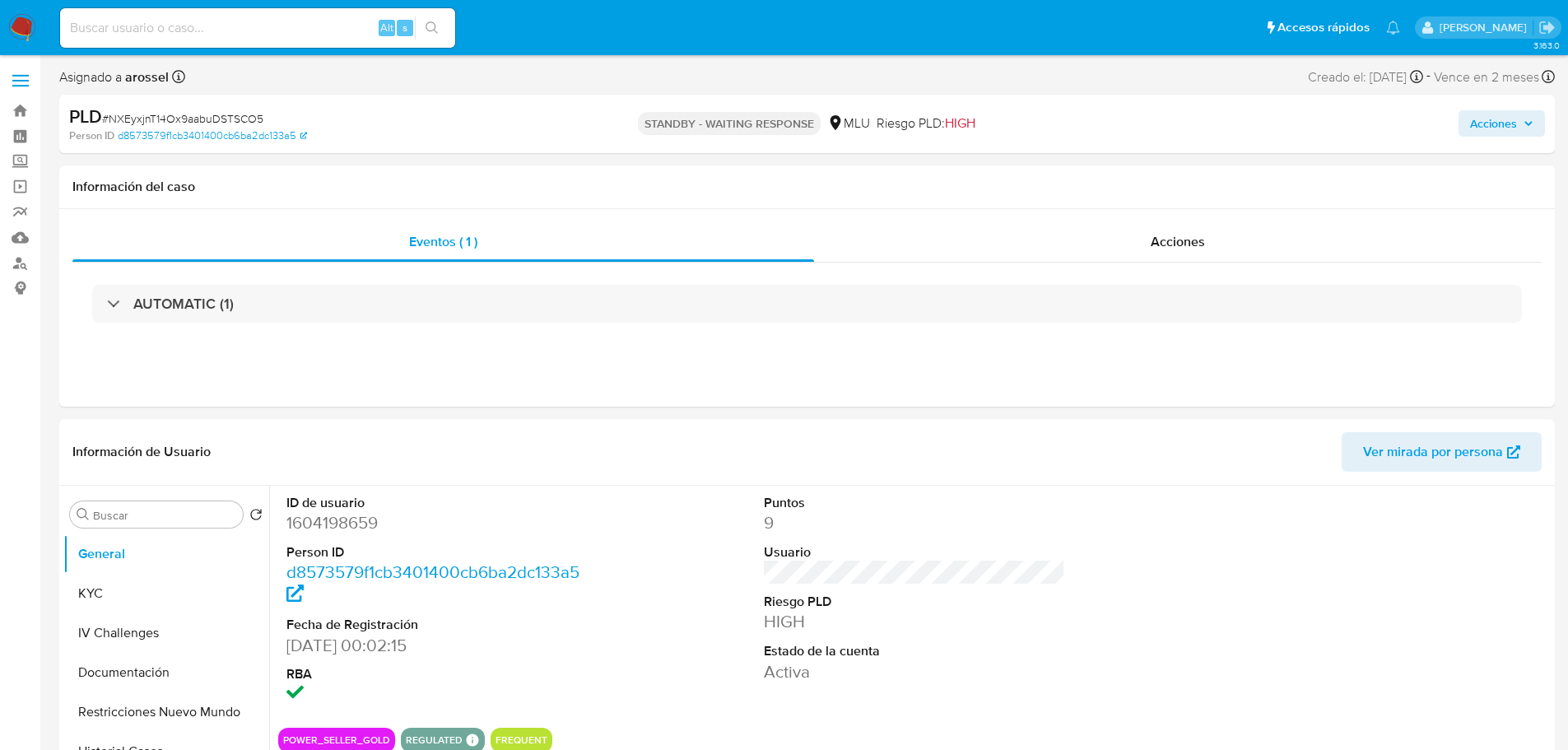
click at [186, 23] on input at bounding box center [257, 28] width 395 height 22
paste input "XLGayEzaACK8Wsi4YaPQXAFO"
type input "XLGayEzaACK8Wsi4YaPQXAFO"
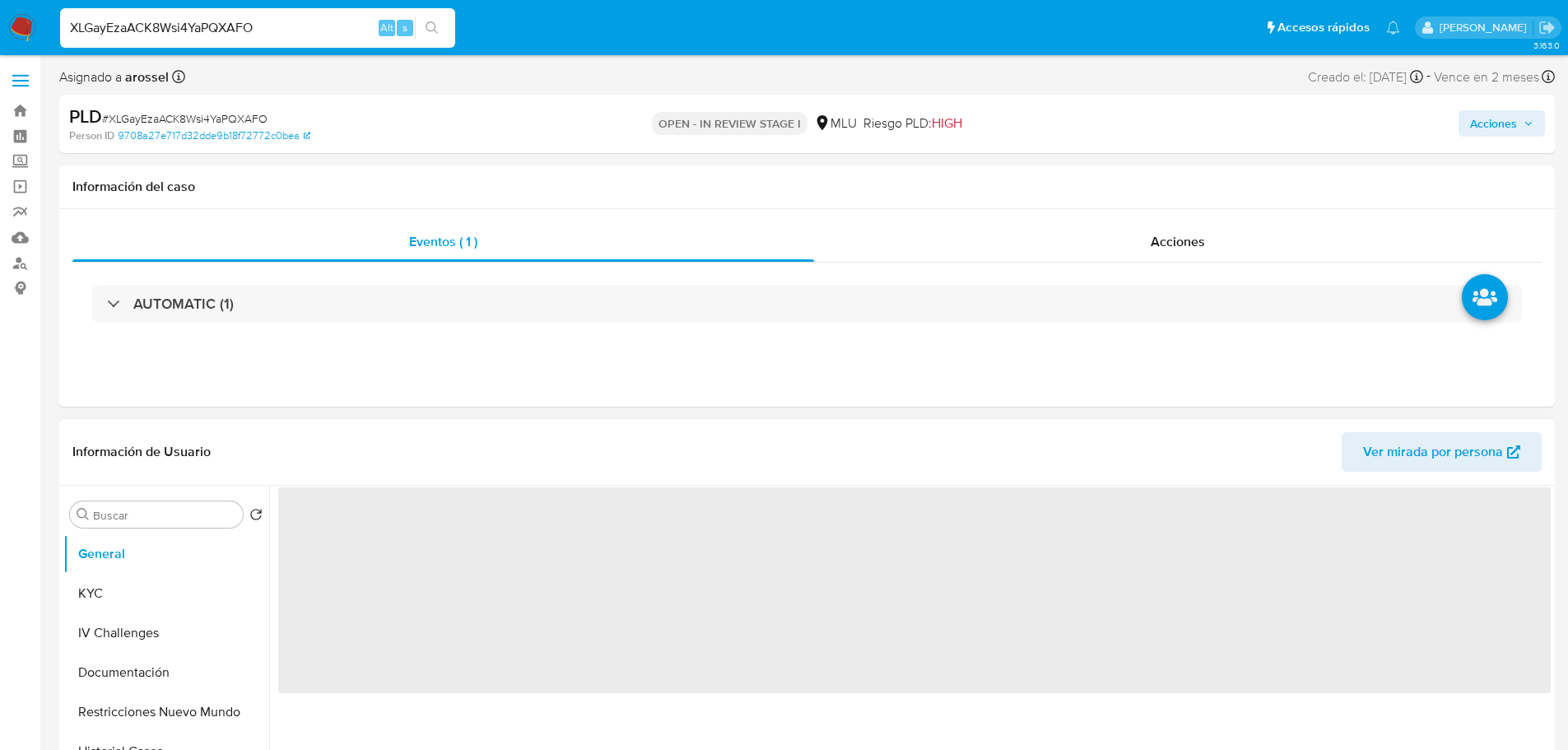
select select "10"
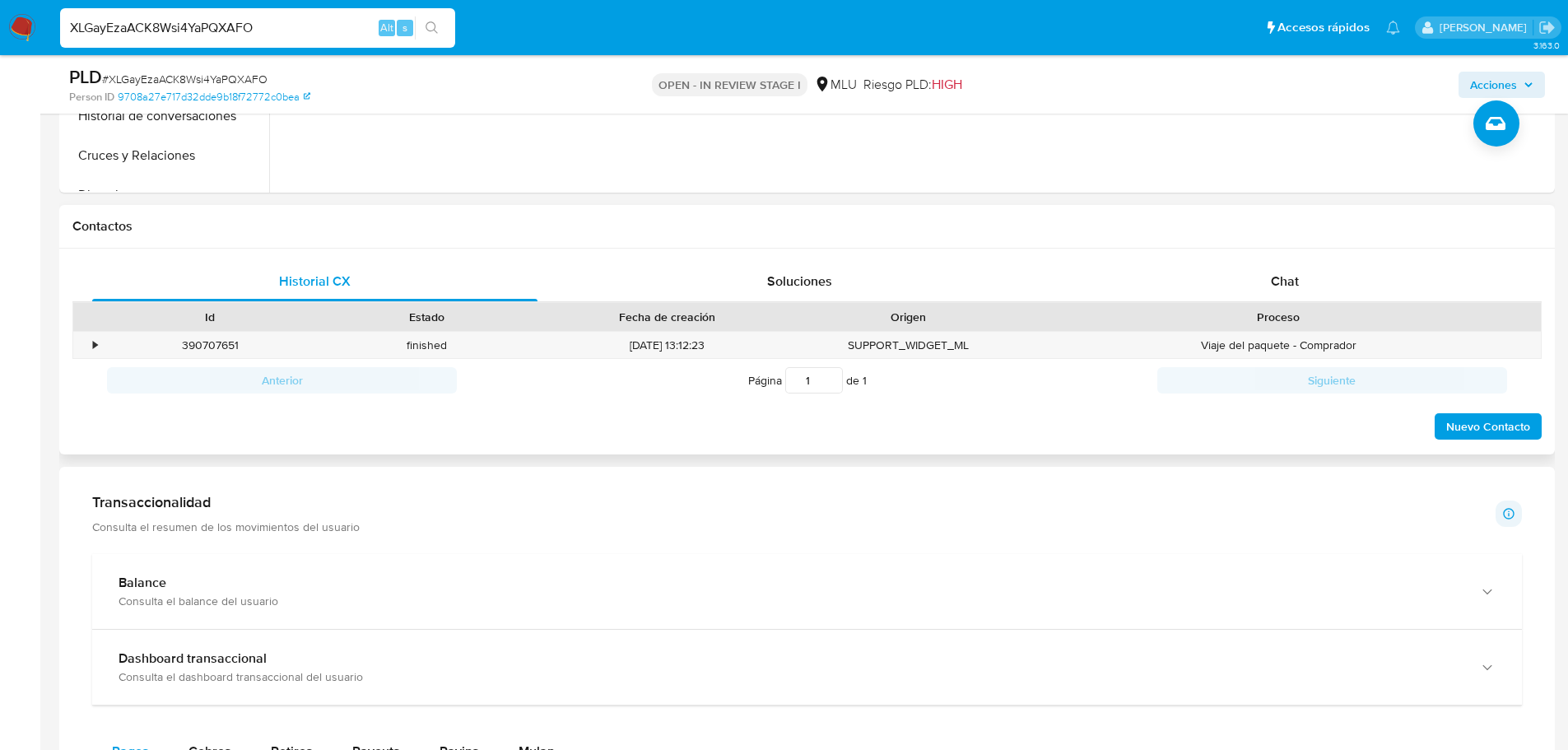
scroll to position [658, 0]
click at [1243, 276] on div "Chat" at bounding box center [1284, 279] width 445 height 40
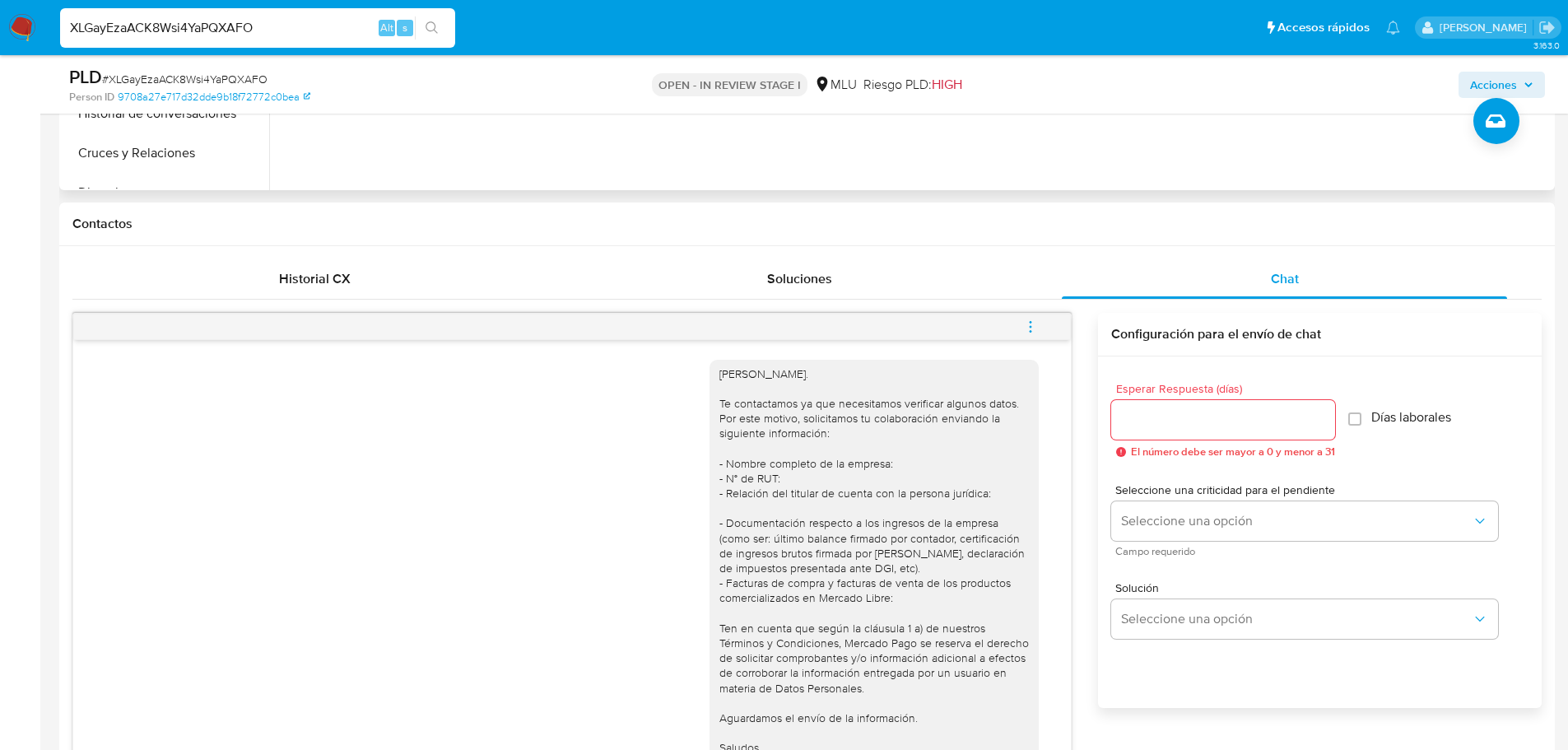
scroll to position [82, 0]
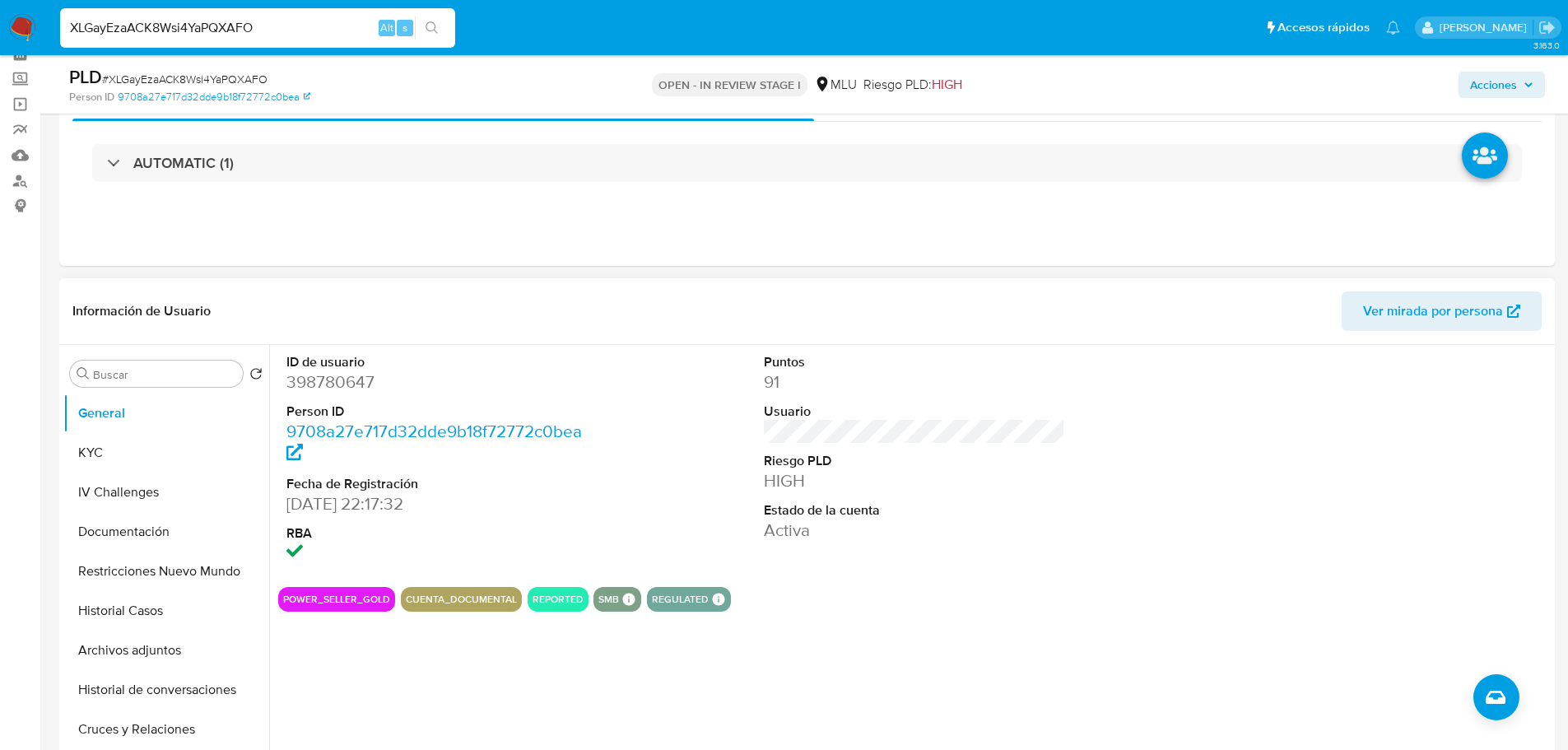
click at [359, 372] on dd "398780647" at bounding box center [437, 382] width 302 height 23
copy dd "398780647"
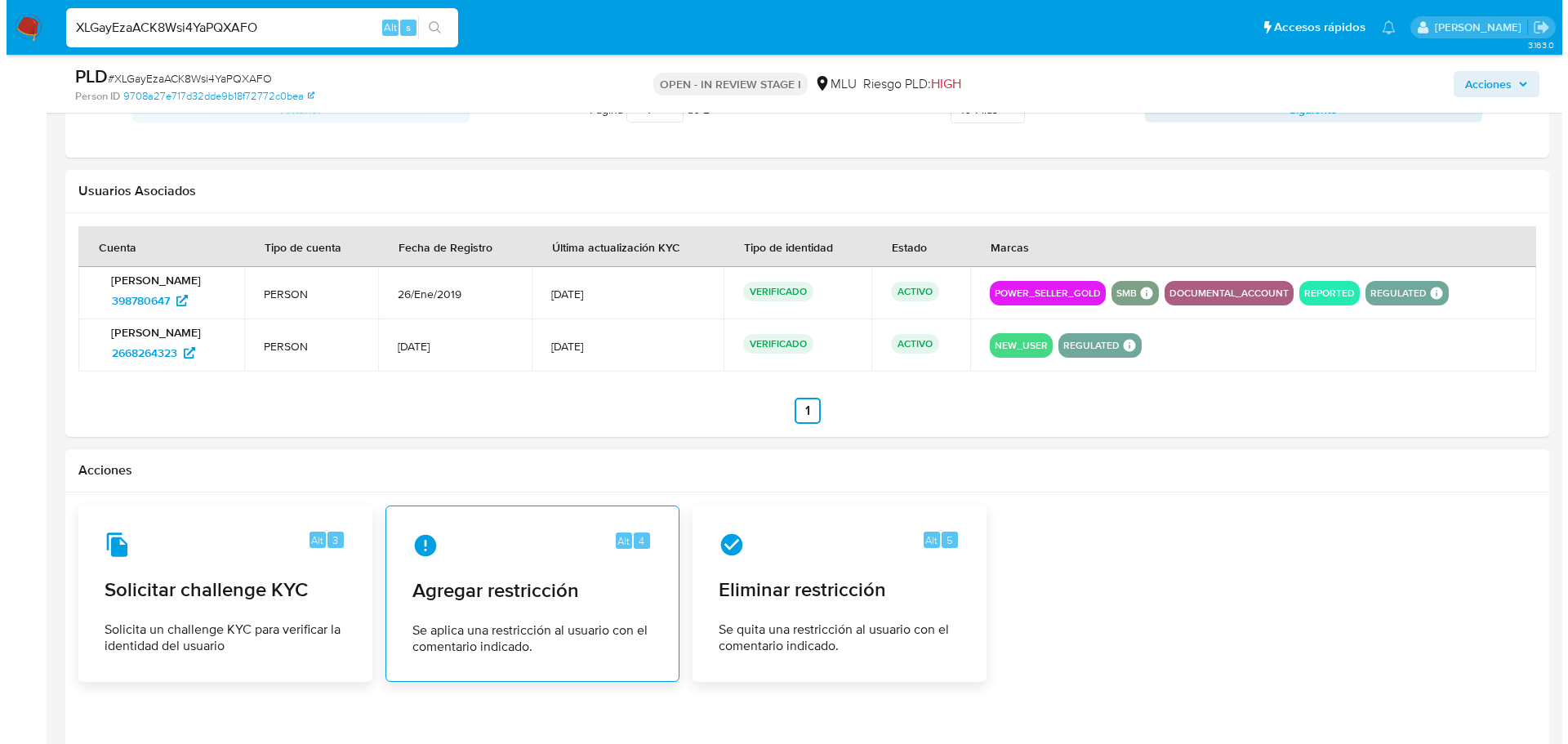
scroll to position [2551, 0]
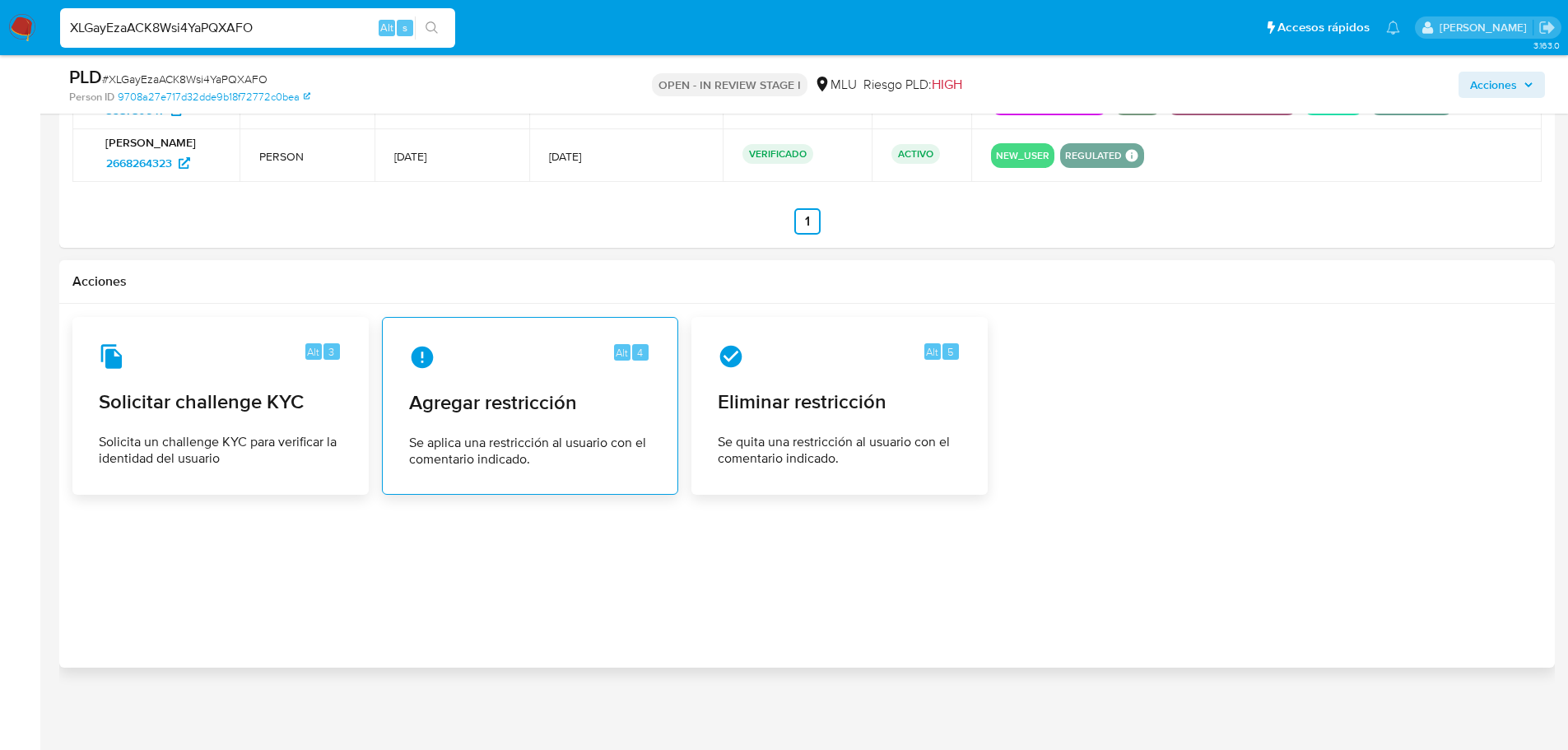
click at [511, 390] on span "Agregar restricción" at bounding box center [530, 402] width 242 height 25
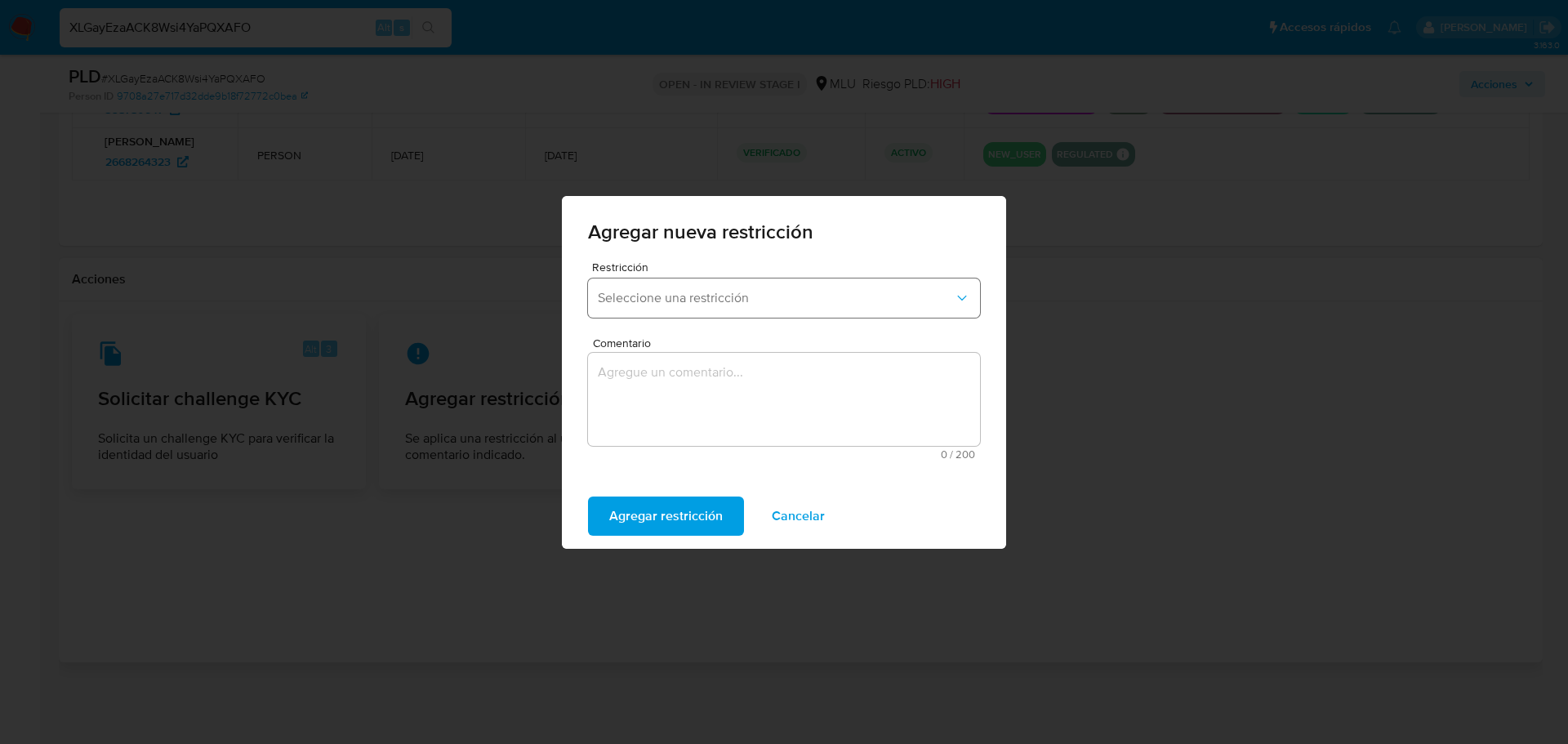
click at [759, 295] on span "Seleccione una restricción" at bounding box center [775, 297] width 356 height 16
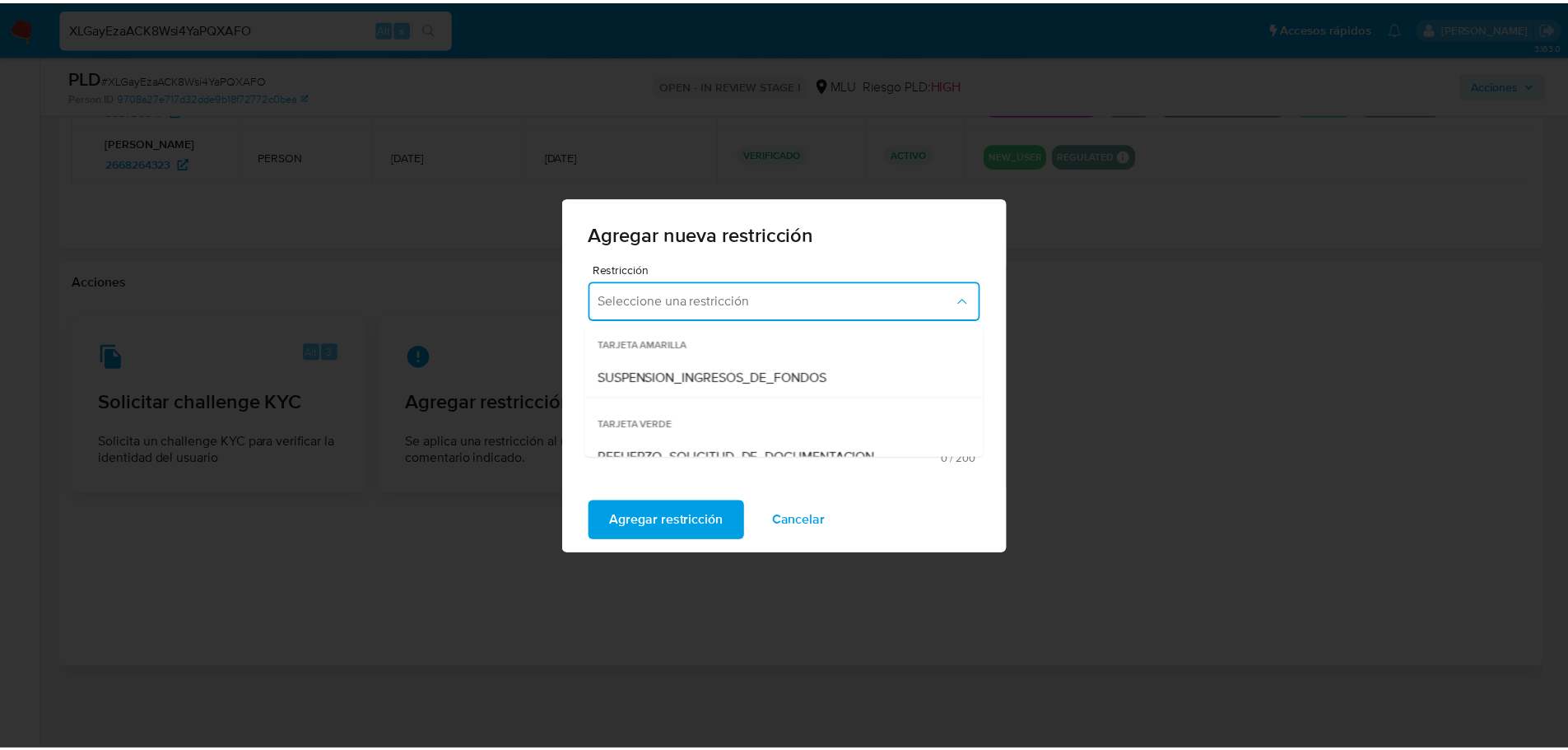
scroll to position [304, 0]
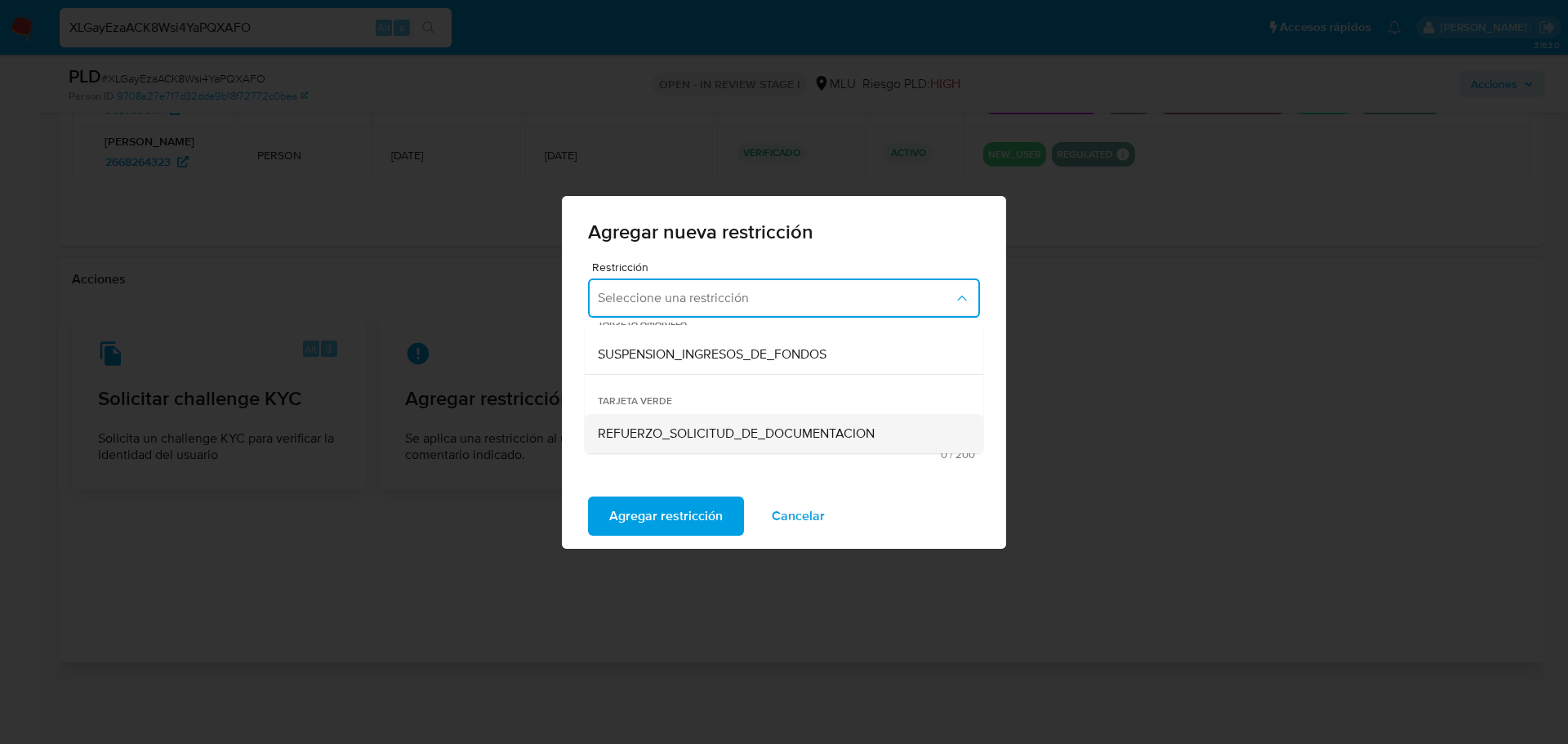
click at [766, 438] on span "REFUERZO_SOLICITUD_DE_DOCUMENTACION" at bounding box center [736, 433] width 277 height 16
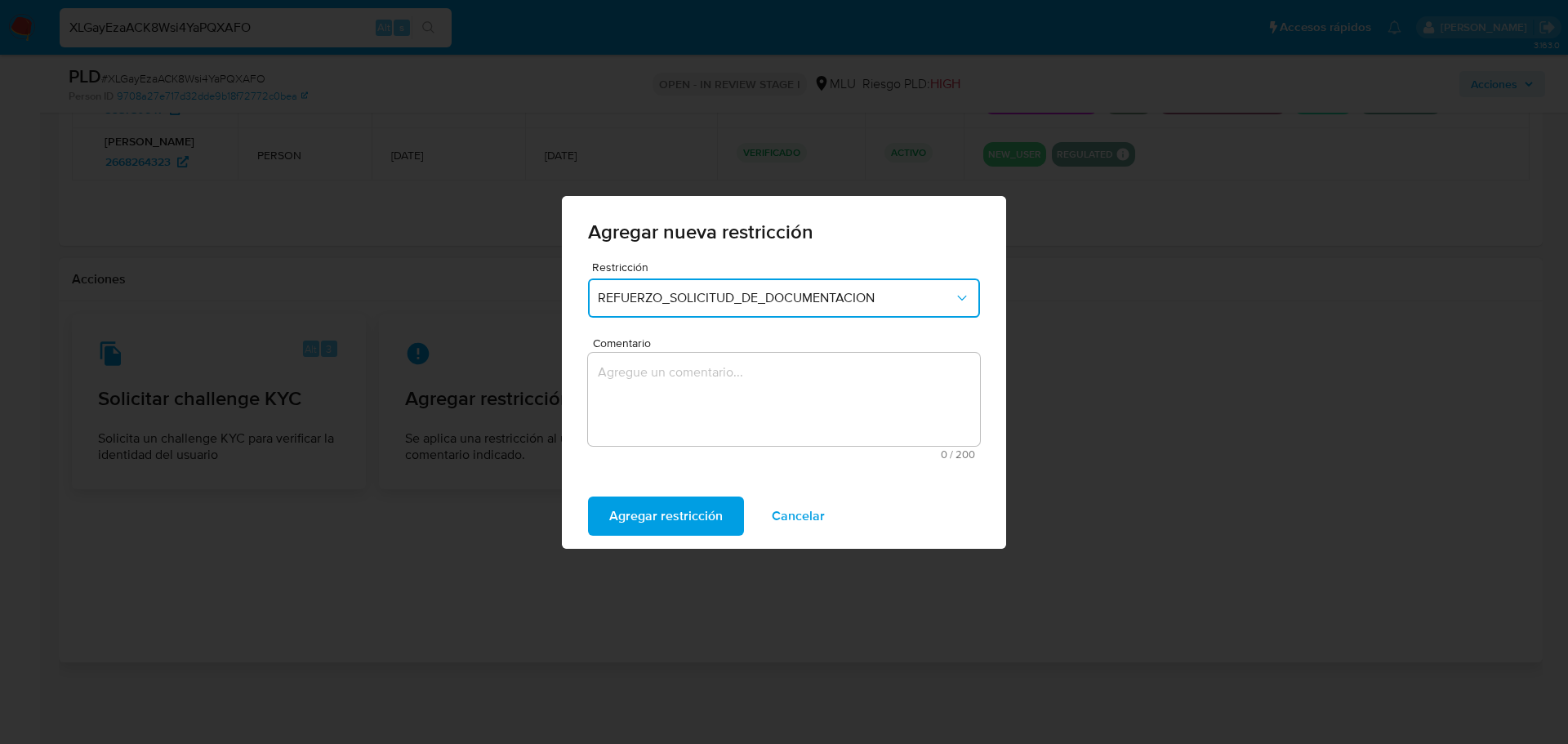
click at [737, 417] on textarea "Comentario" at bounding box center [784, 399] width 392 height 93
type textarea "S"
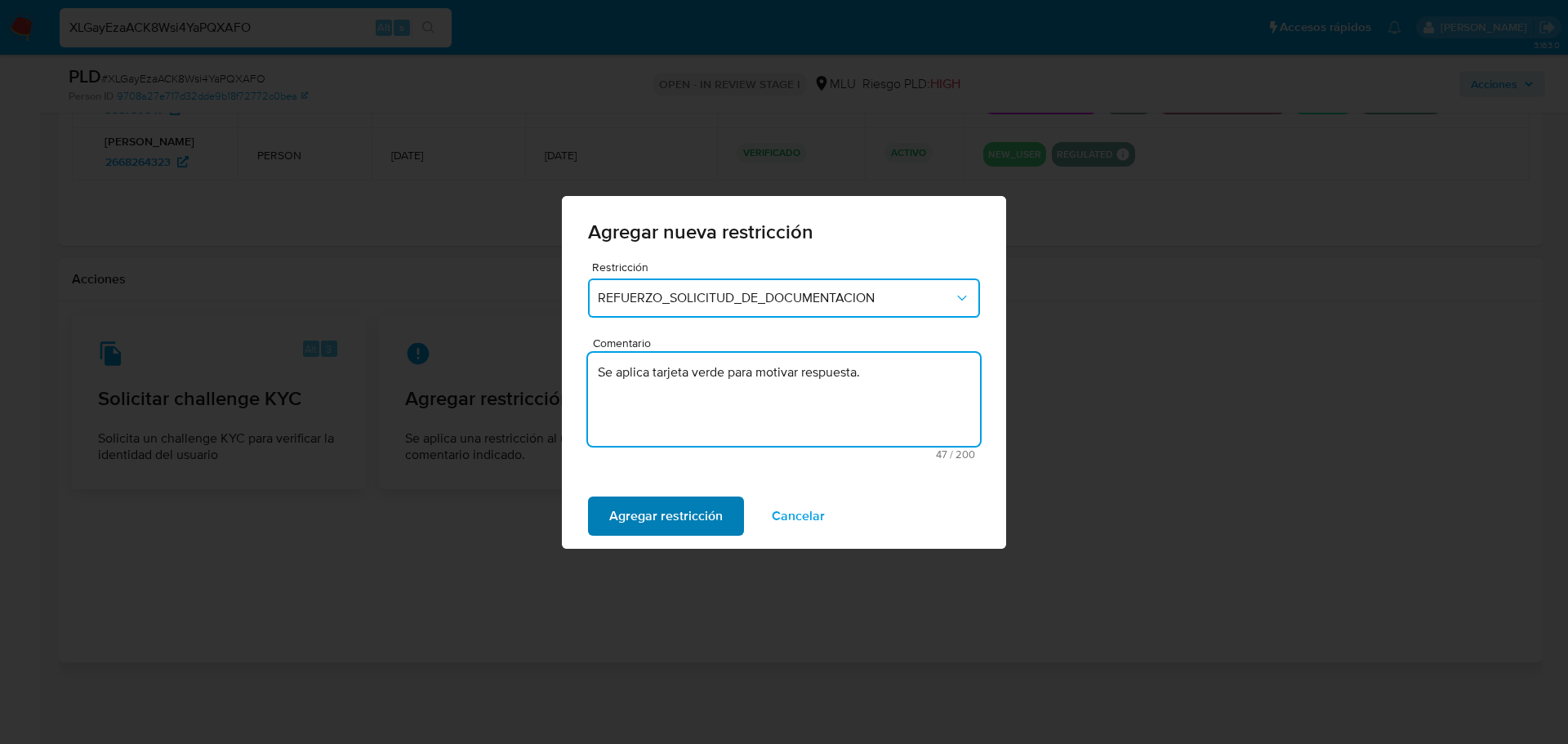
type textarea "Se aplica tarjeta verde para motivar respuesta."
click at [658, 507] on span "Agregar restricción" at bounding box center [666, 516] width 113 height 36
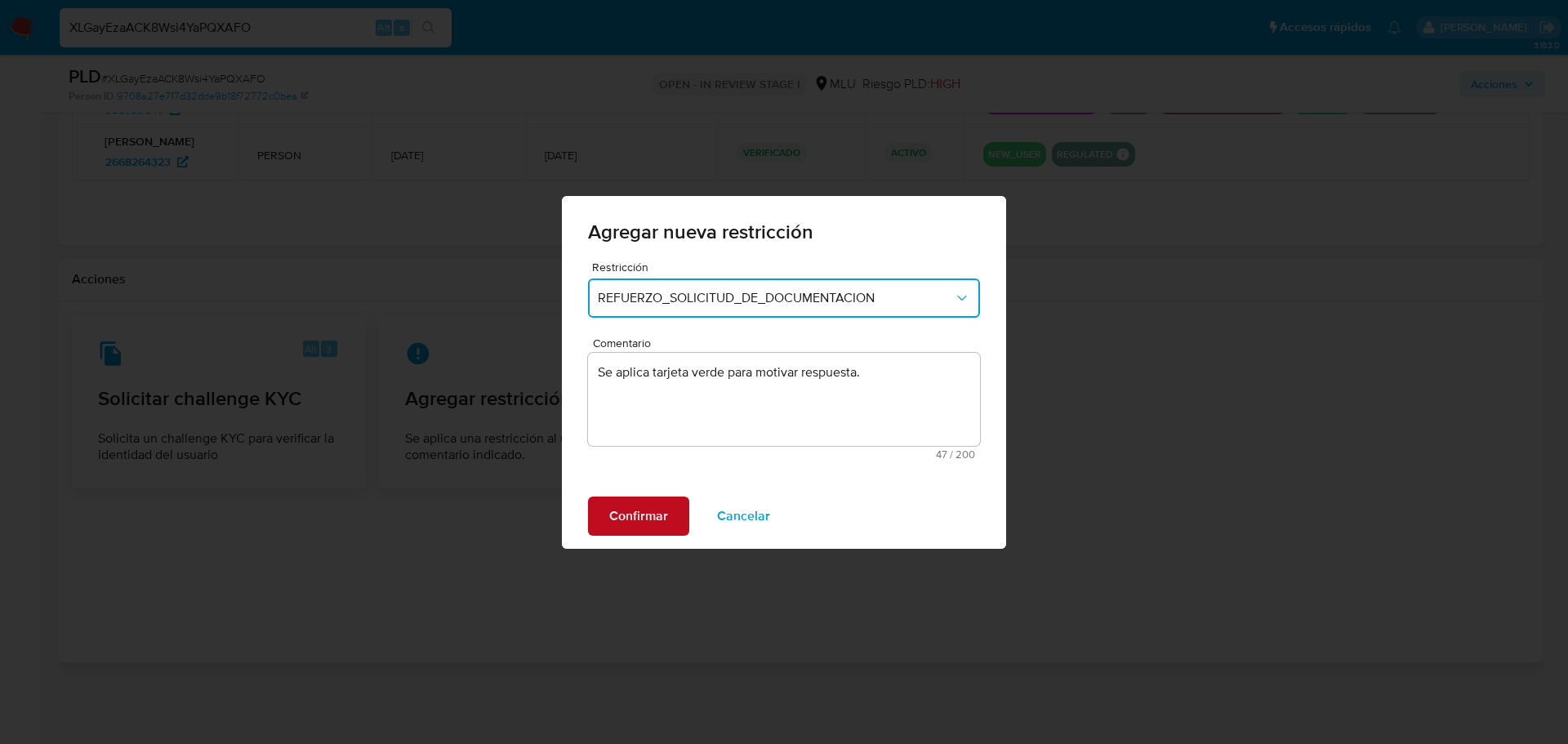
click at [646, 522] on span "Confirmar" at bounding box center [639, 516] width 59 height 36
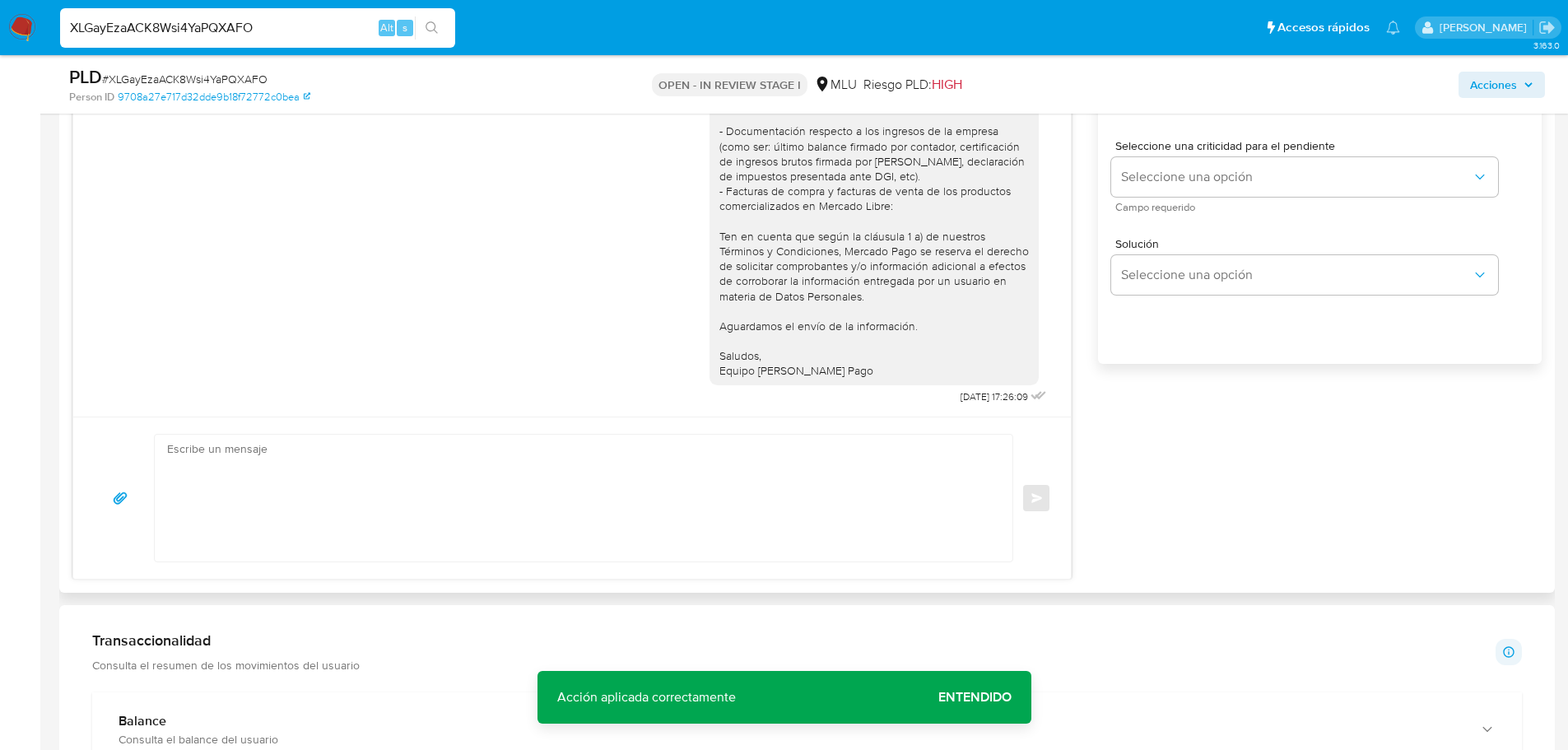
scroll to position [1007, 0]
click at [647, 497] on textarea at bounding box center [579, 493] width 824 height 127
paste textarea "Hola, xxxx. Te contactamos nuevamente para recordarte que aún está pendiente el…"
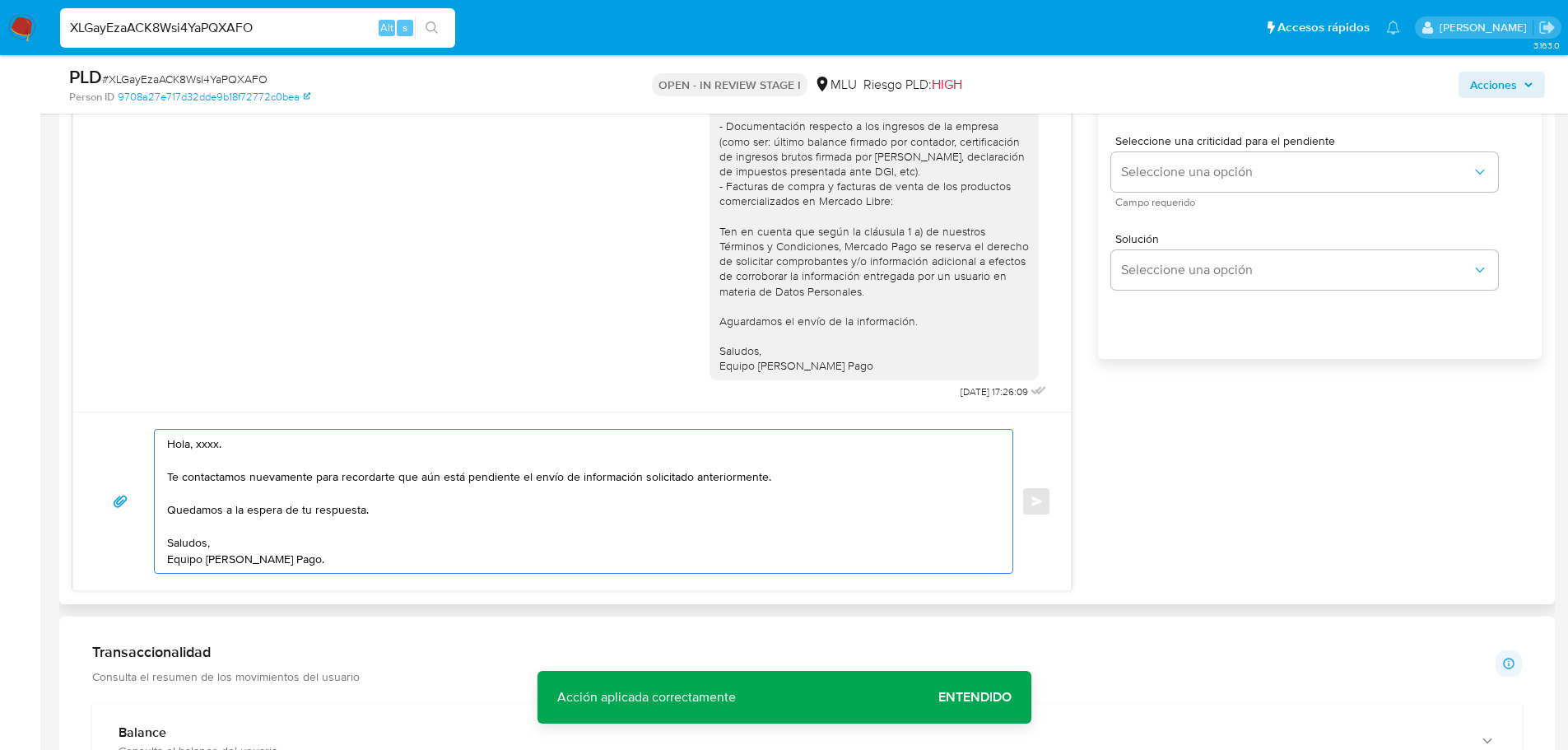
click at [211, 447] on textarea "Hola, xxxx. Te contactamos nuevamente para recordarte que aún está pendiente el…" at bounding box center [579, 501] width 824 height 143
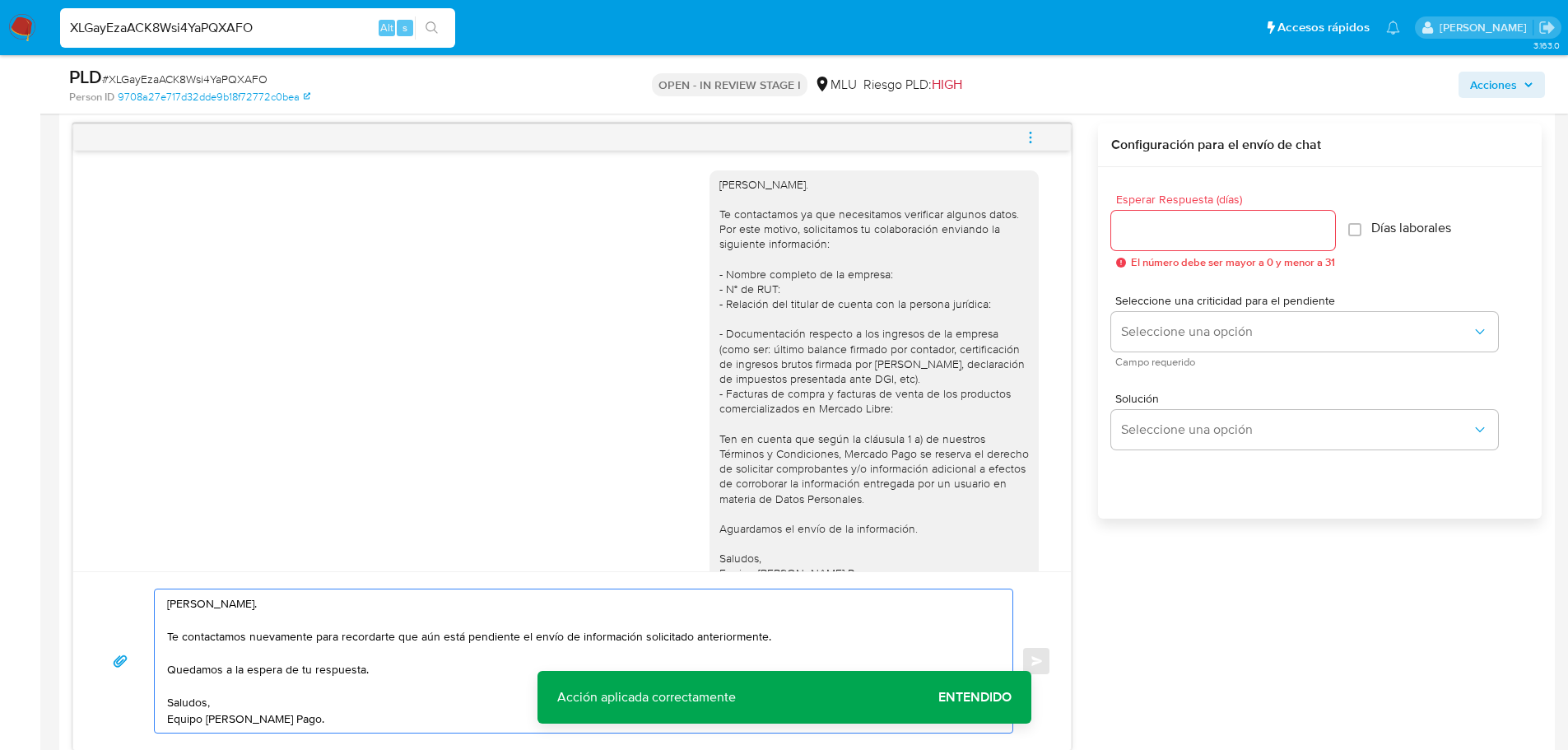
scroll to position [842, 0]
type textarea "Hola, Emilio. Te contactamos nuevamente para recordarte que aún está pendiente …"
click at [1241, 219] on div at bounding box center [1222, 236] width 224 height 40
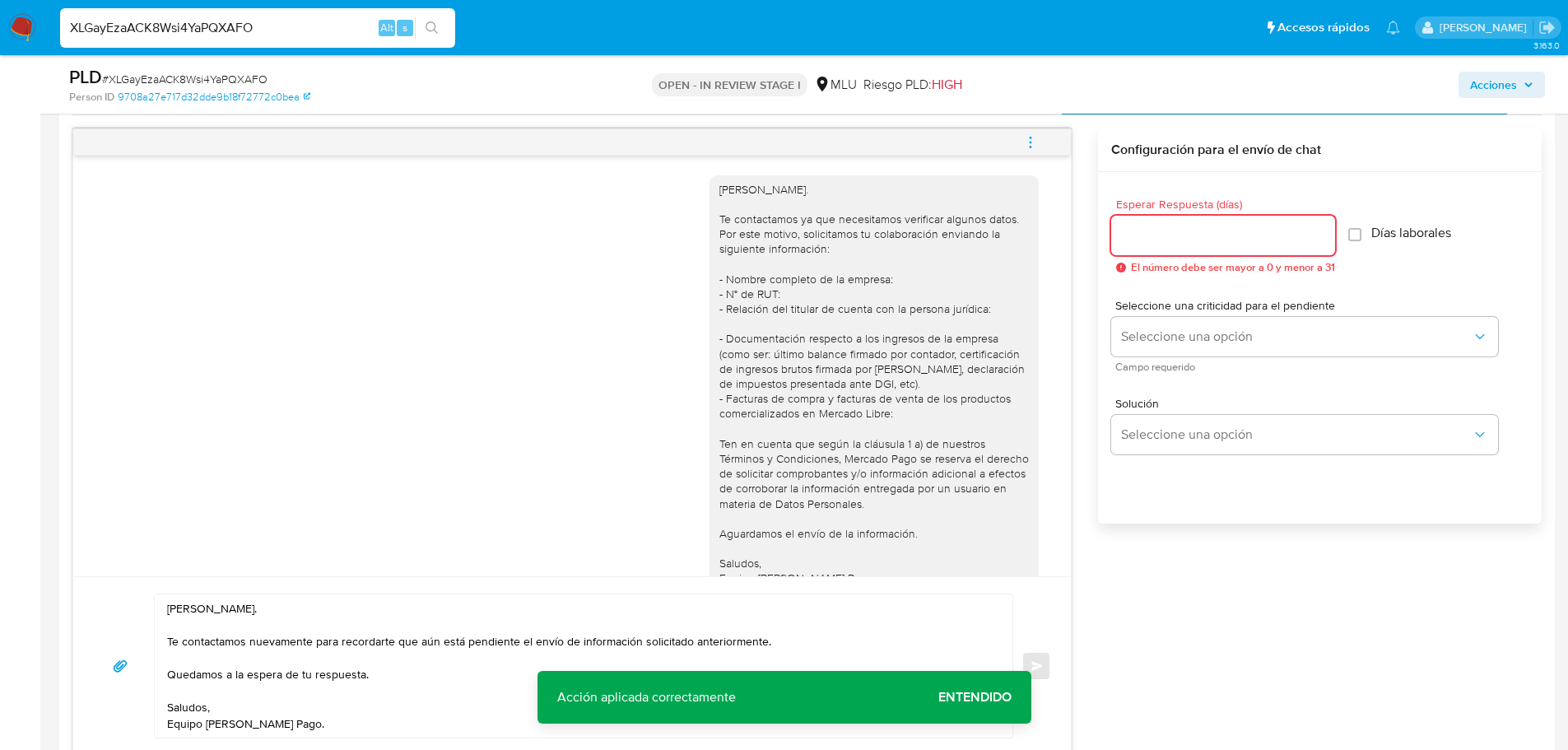
click at [1239, 233] on input "Esperar Respuesta (días)" at bounding box center [1222, 235] width 224 height 22
type input "3"
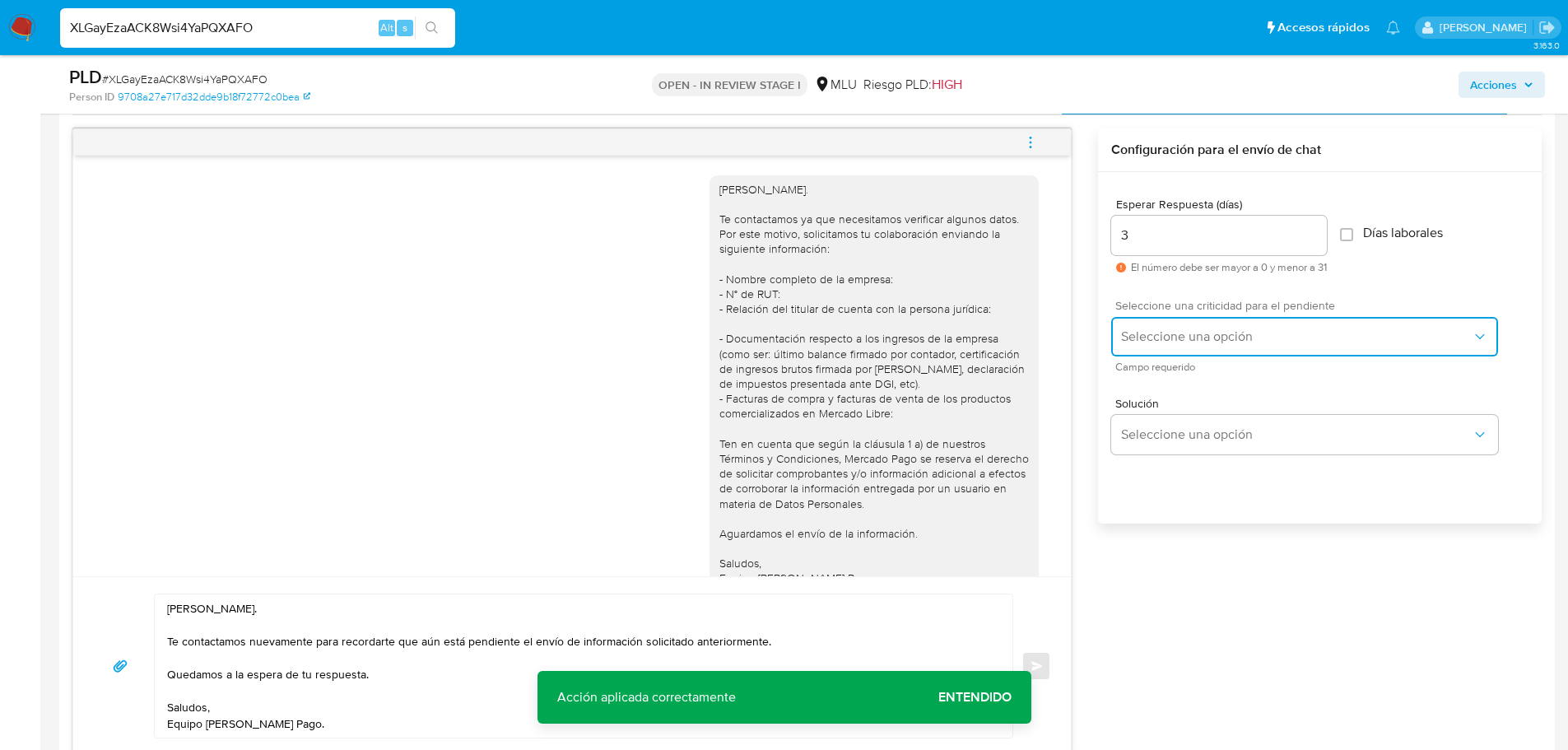
click at [1200, 330] on span "Seleccione una opción" at bounding box center [1296, 336] width 351 height 16
click at [1182, 338] on span "Seleccione una opción" at bounding box center [1296, 336] width 351 height 16
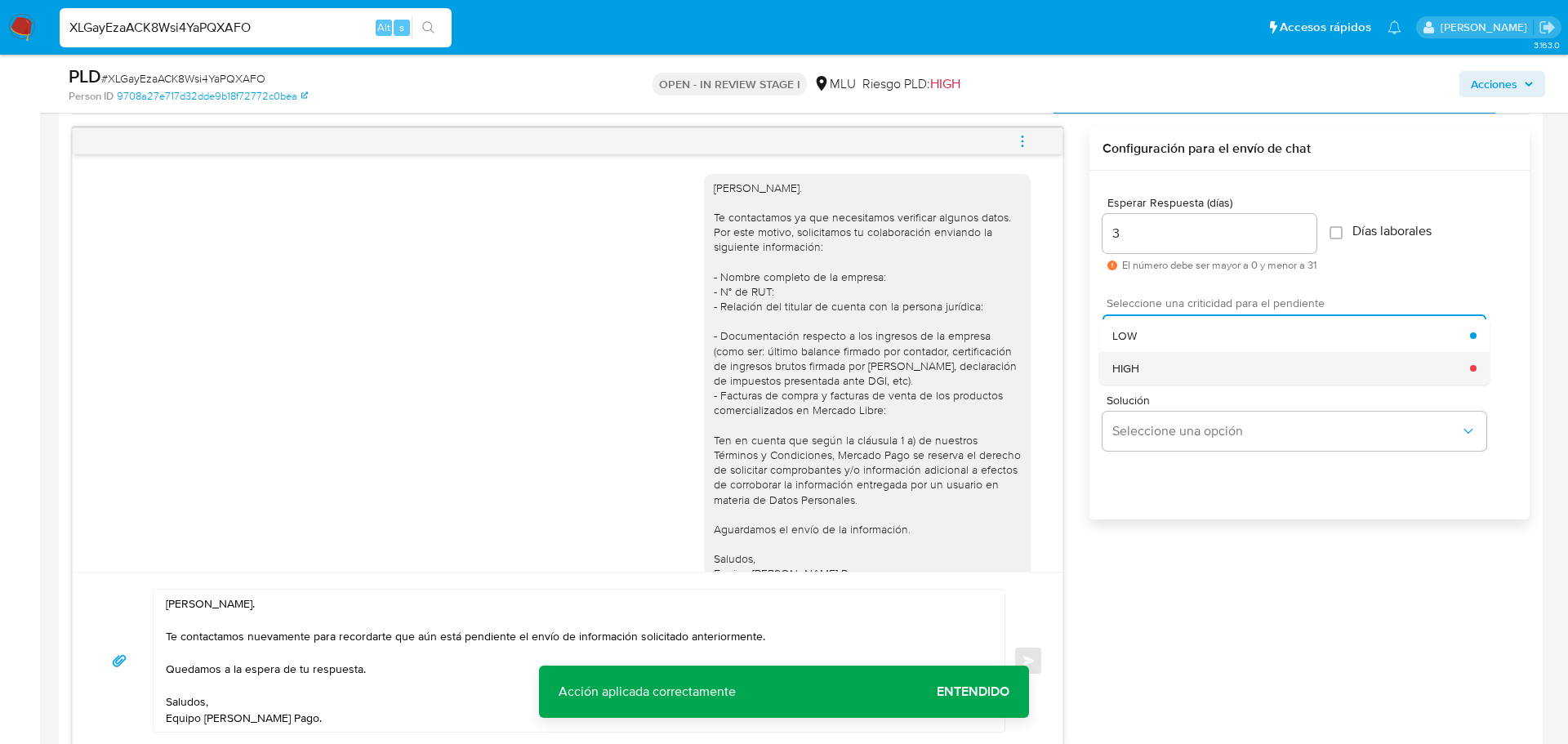
click at [1172, 375] on div "HIGH" at bounding box center [1290, 369] width 357 height 33
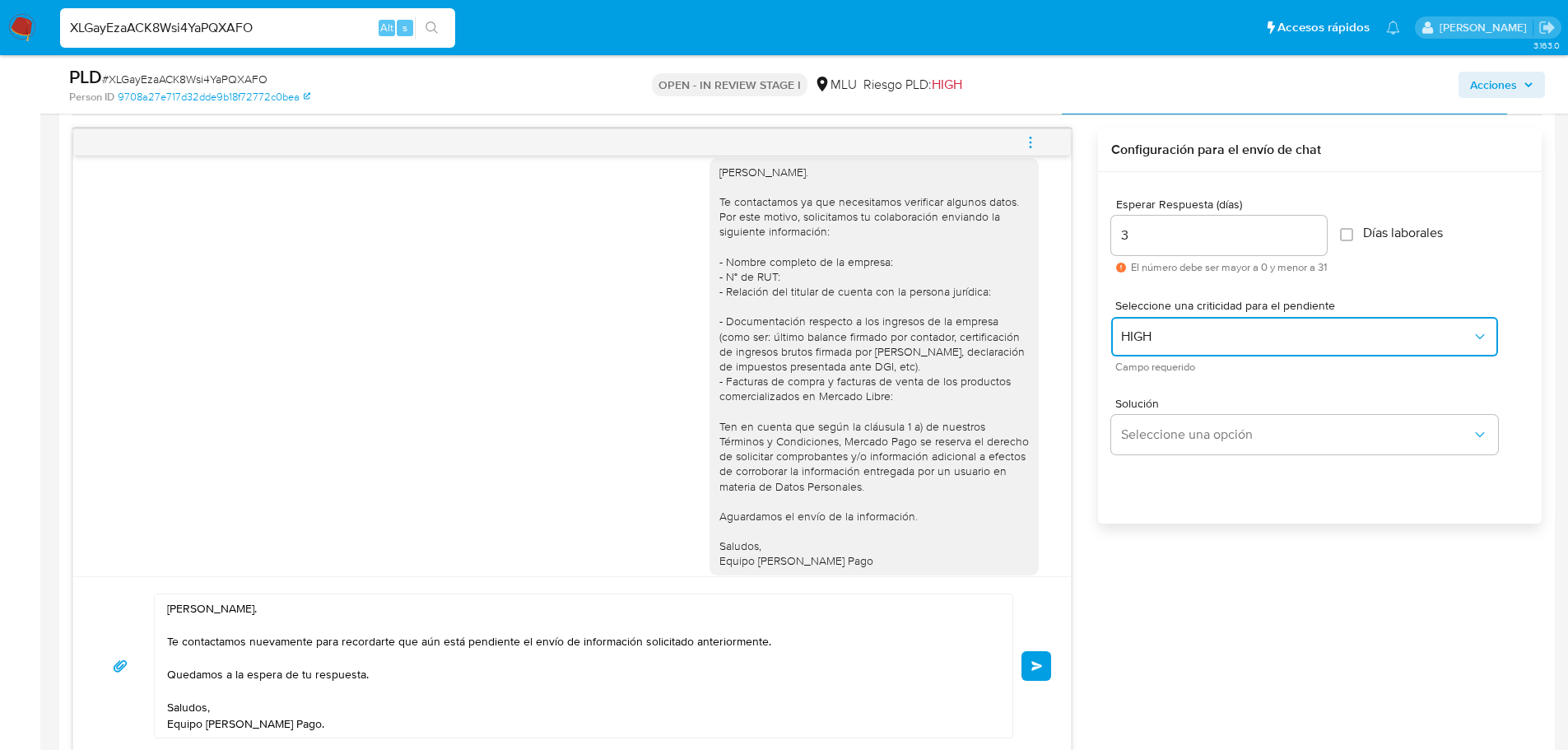
scroll to position [48, 0]
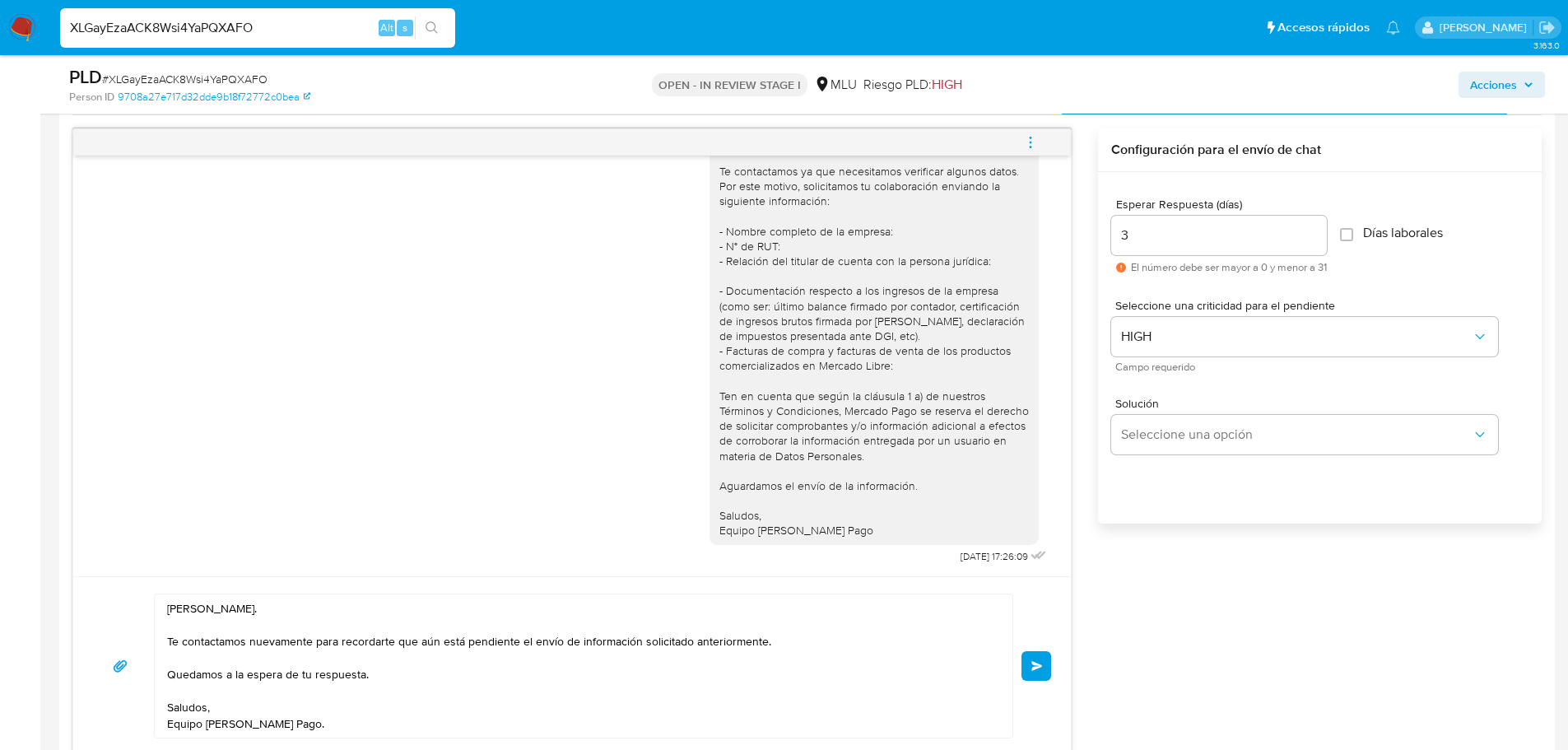
click at [681, 634] on textarea "Hola, Emilio. Te contactamos nuevamente para recordarte que aún está pendiente …" at bounding box center [579, 666] width 824 height 143
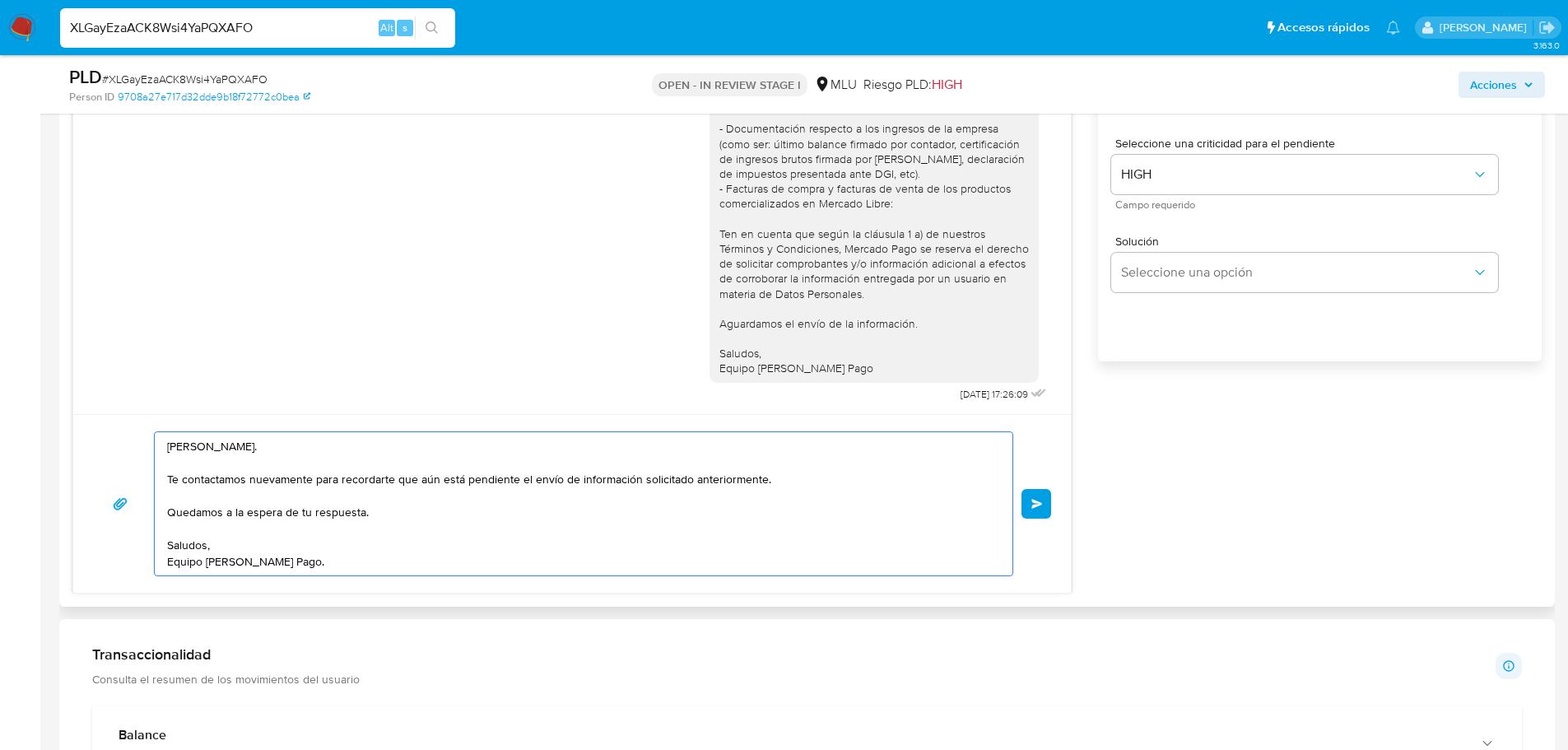
scroll to position [1007, 0]
click at [1032, 500] on button "Enviar" at bounding box center [1036, 501] width 29 height 29
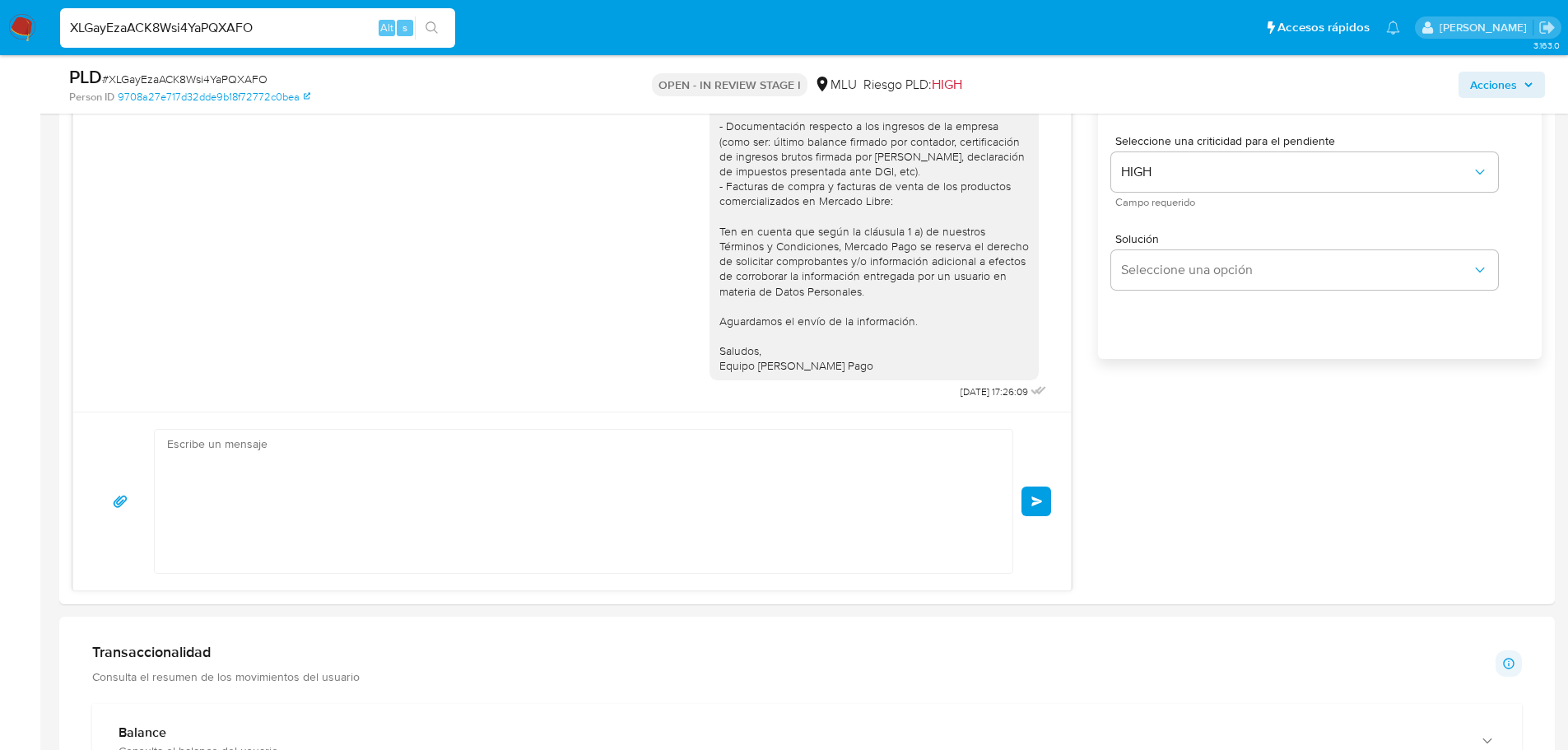
scroll to position [231, 0]
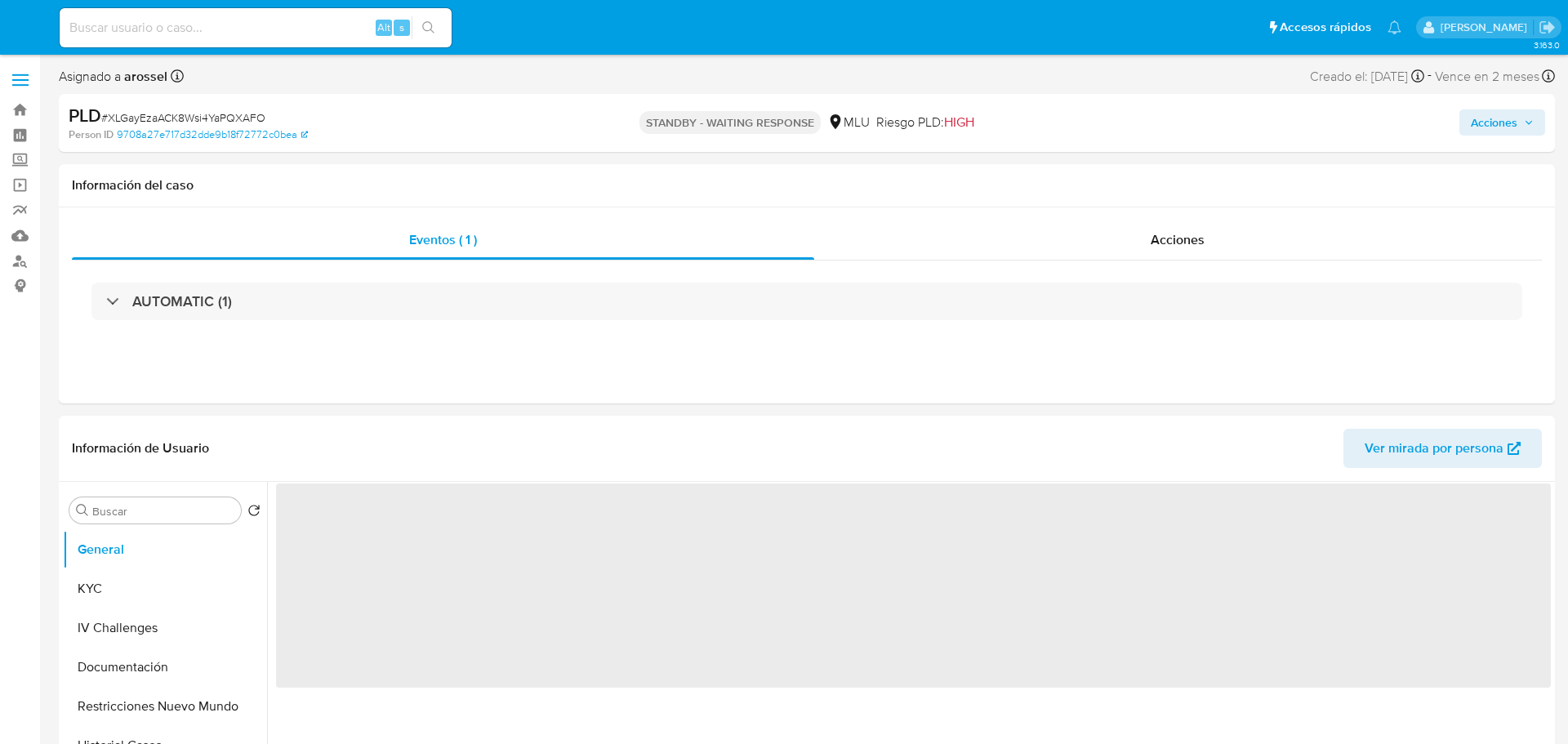
select select "10"
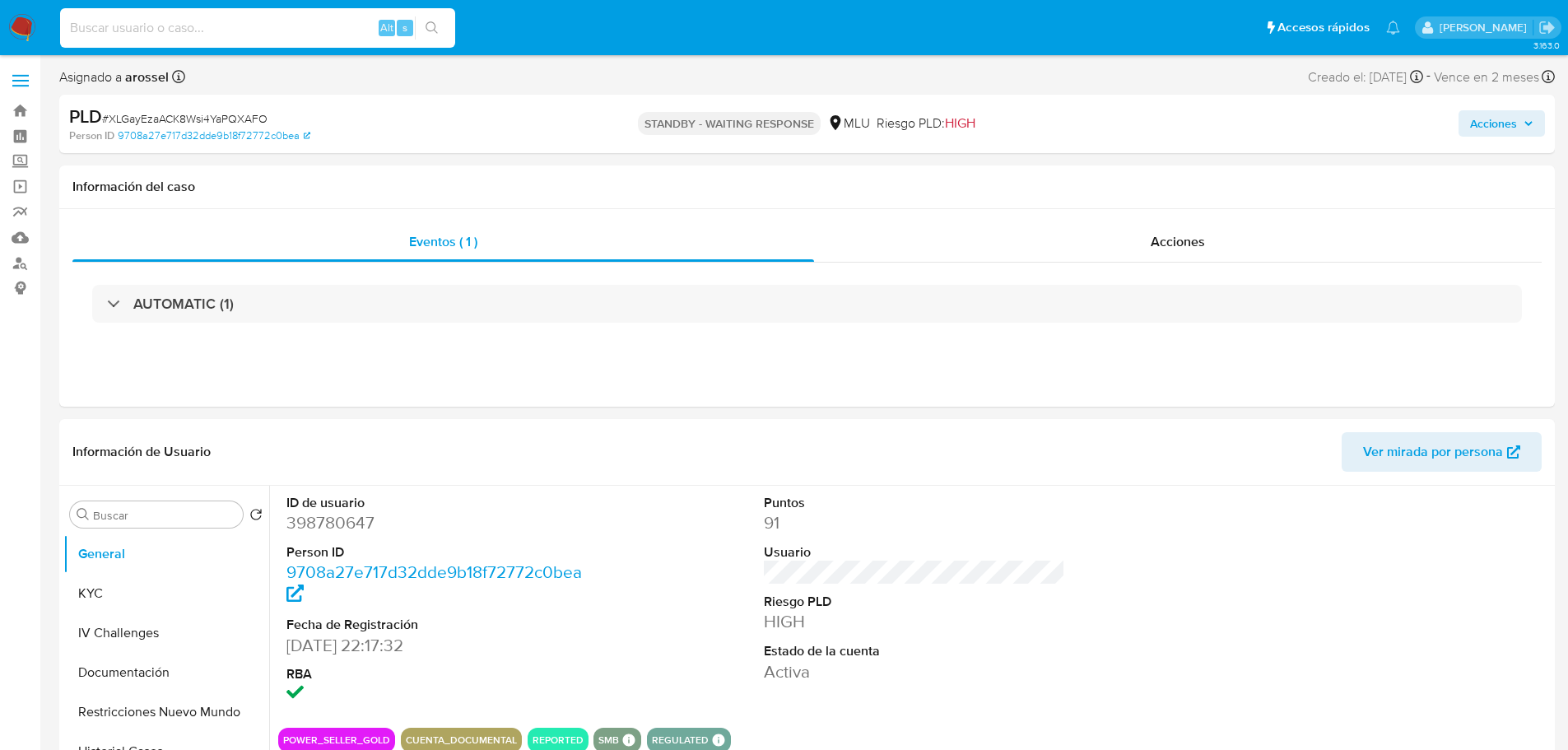
paste input "SD46tJ6AC7MwPaPydESIiP9E"
type input "SD46tJ6AC7MwPaPydESIiP9E"
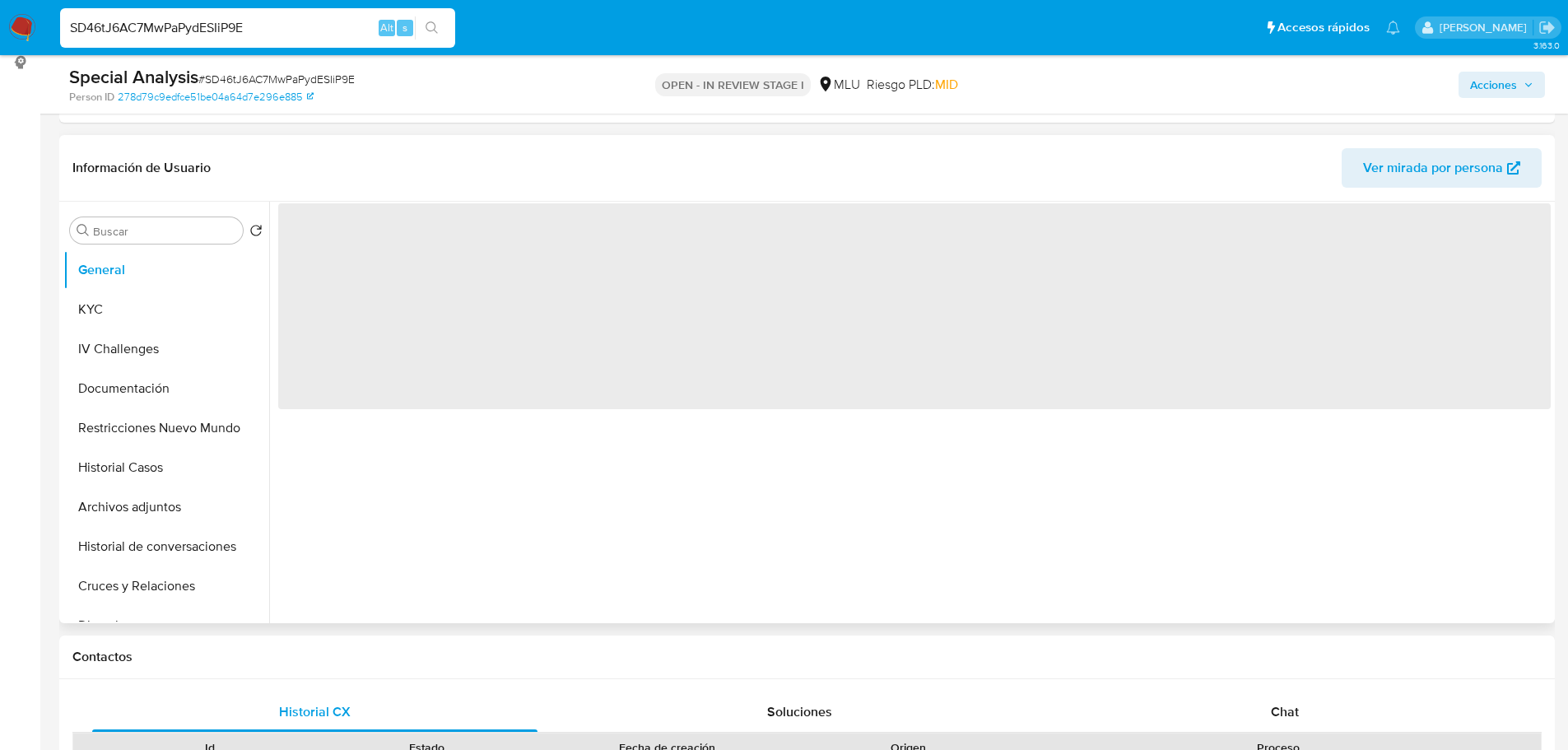
scroll to position [329, 0]
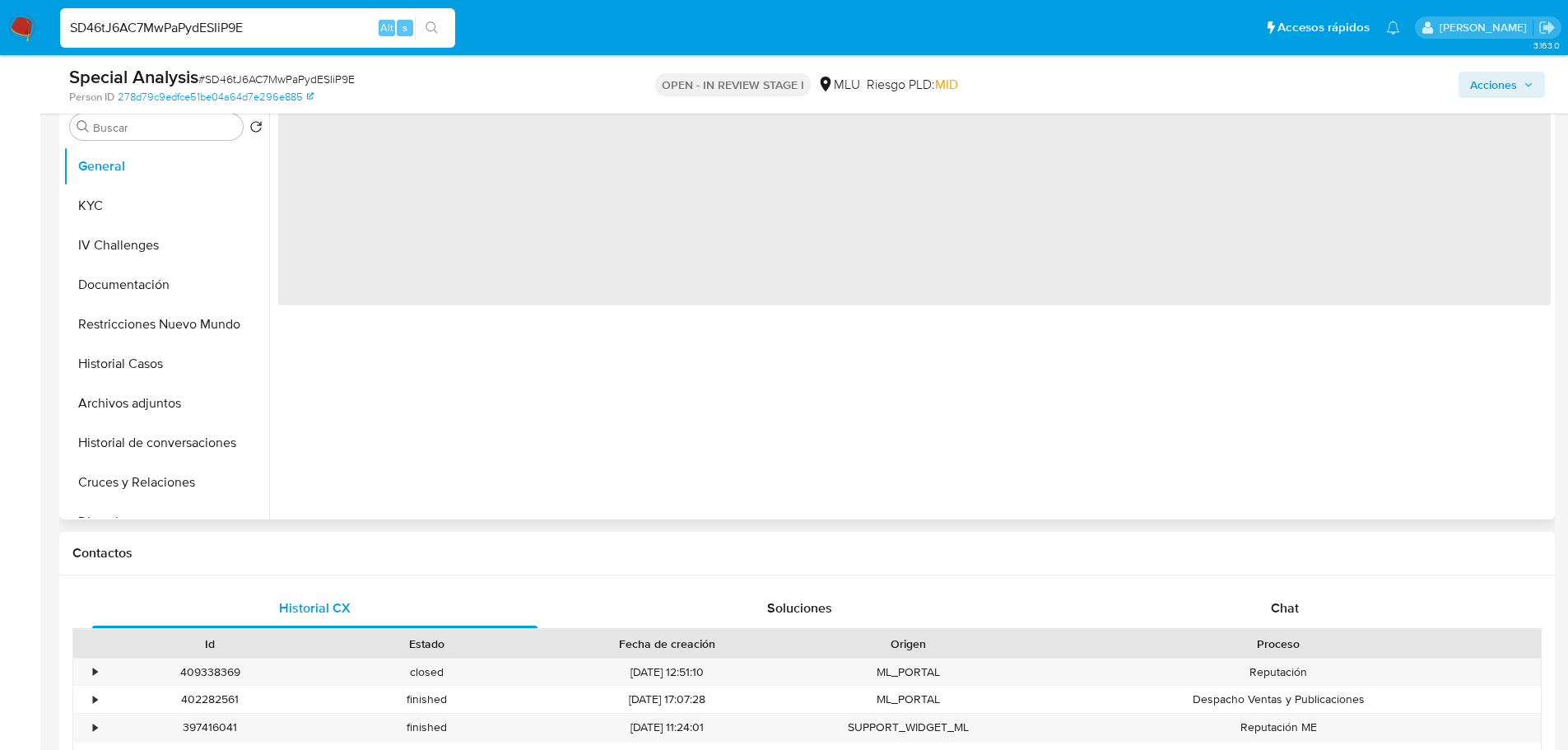
select select "10"
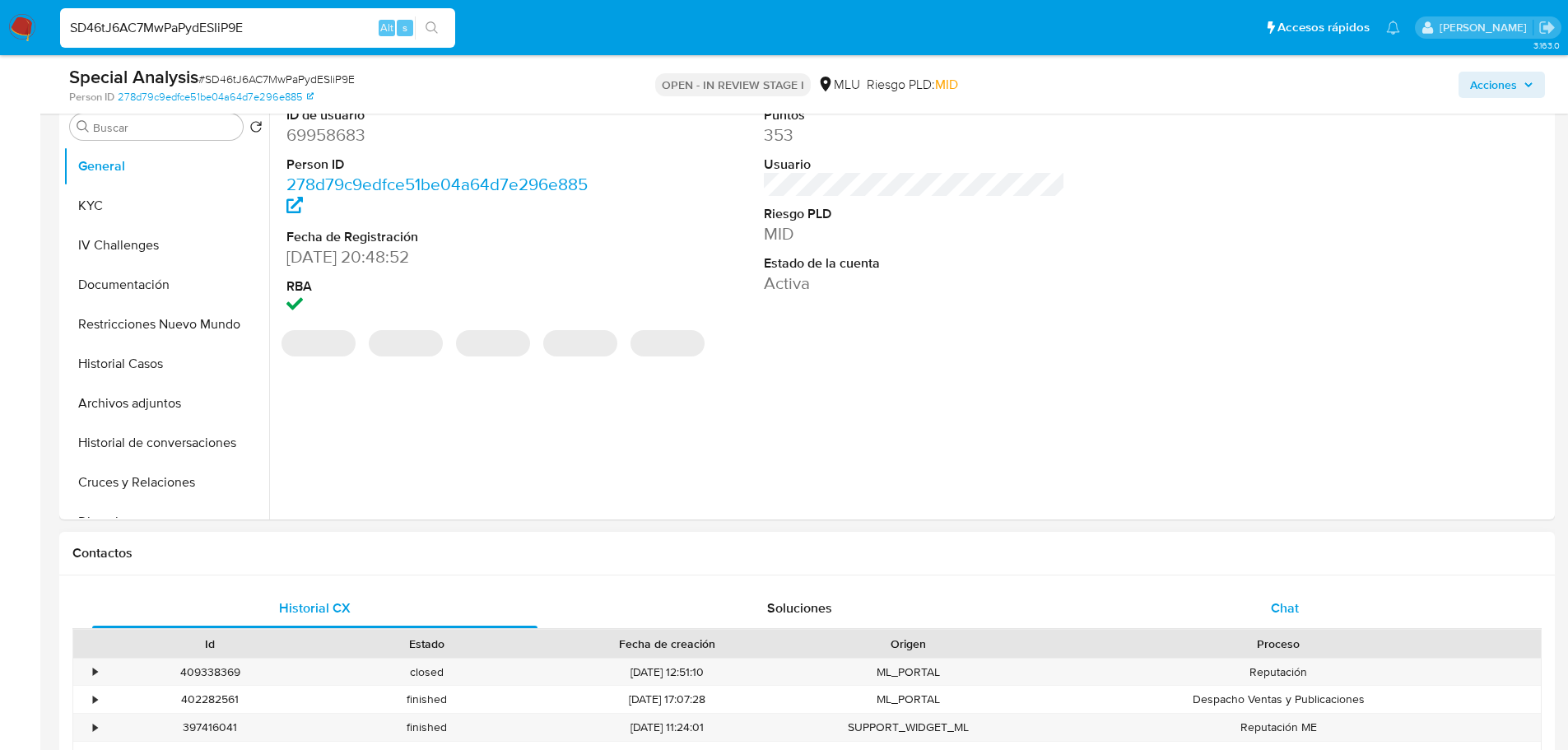
click at [1282, 601] on span "Chat" at bounding box center [1285, 607] width 28 height 19
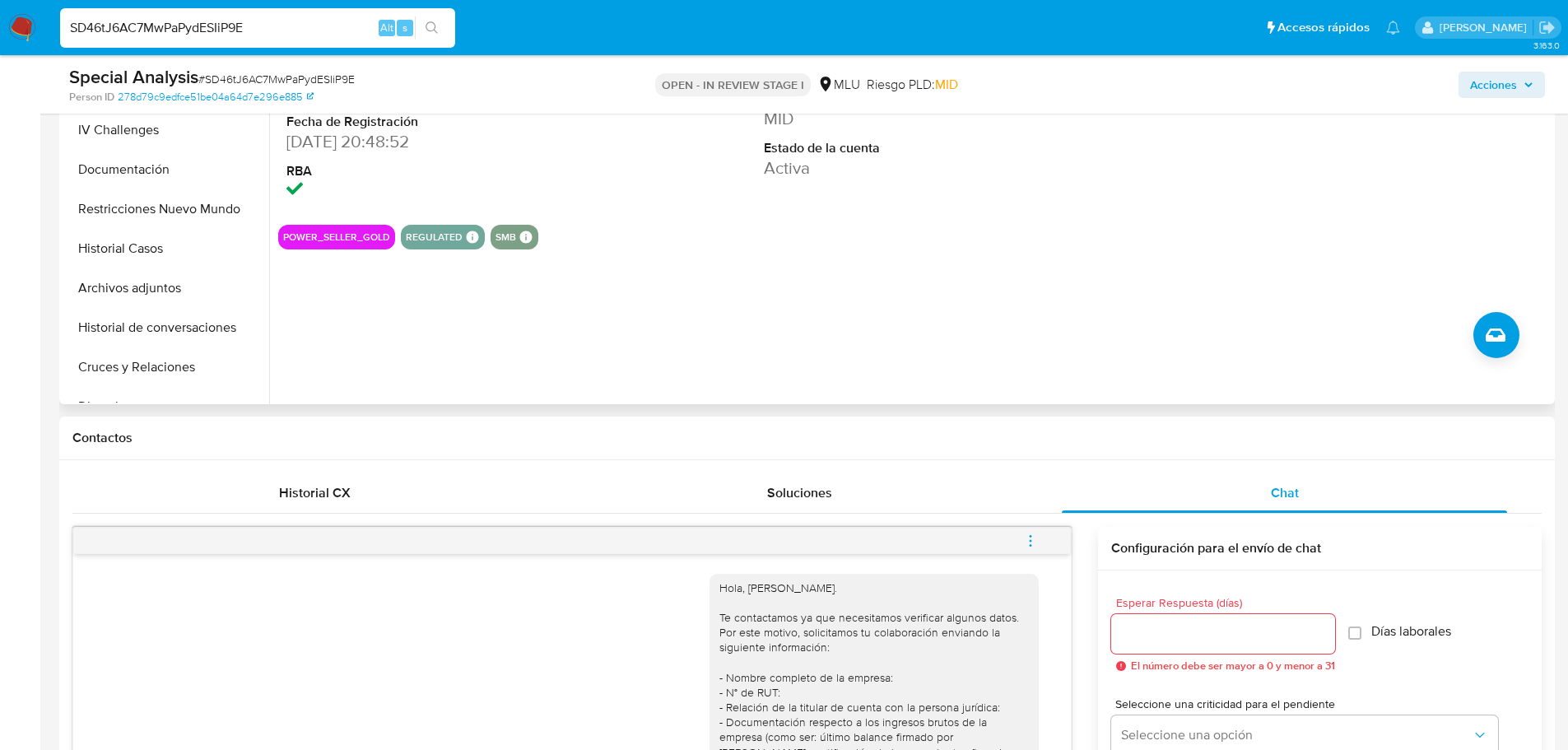
scroll to position [164, 0]
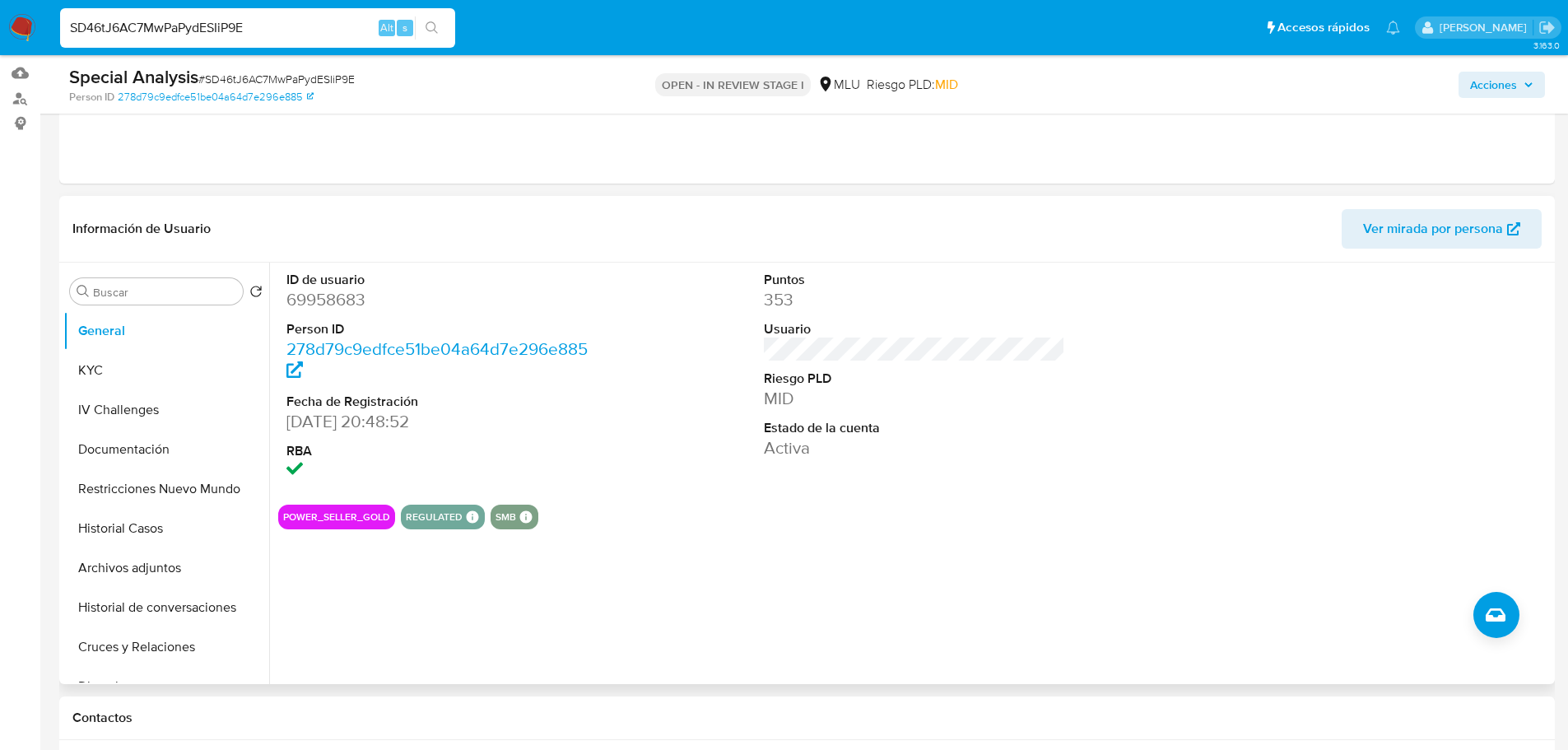
click at [323, 296] on dd "69958683" at bounding box center [437, 299] width 302 height 23
copy dd "69958683"
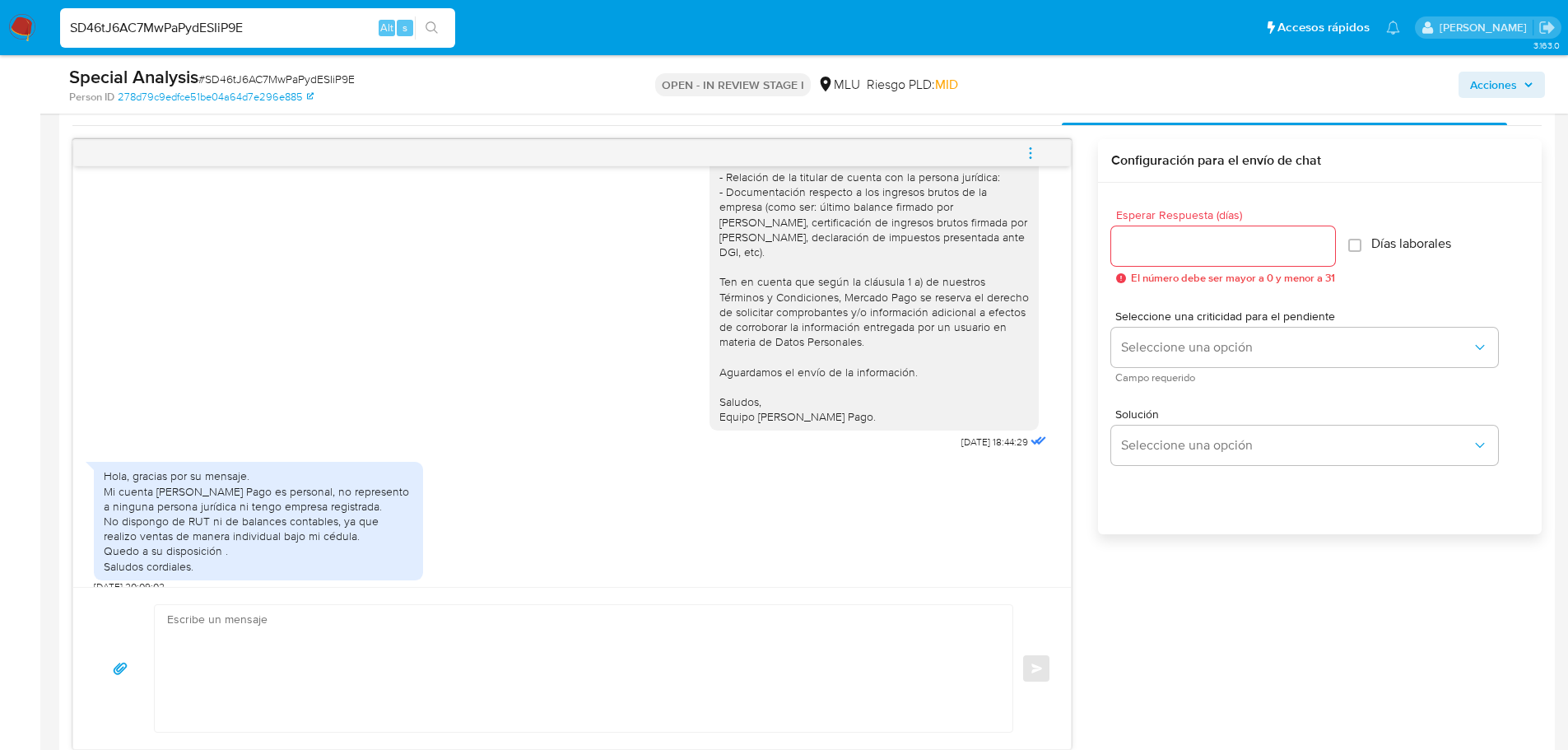
scroll to position [906, 0]
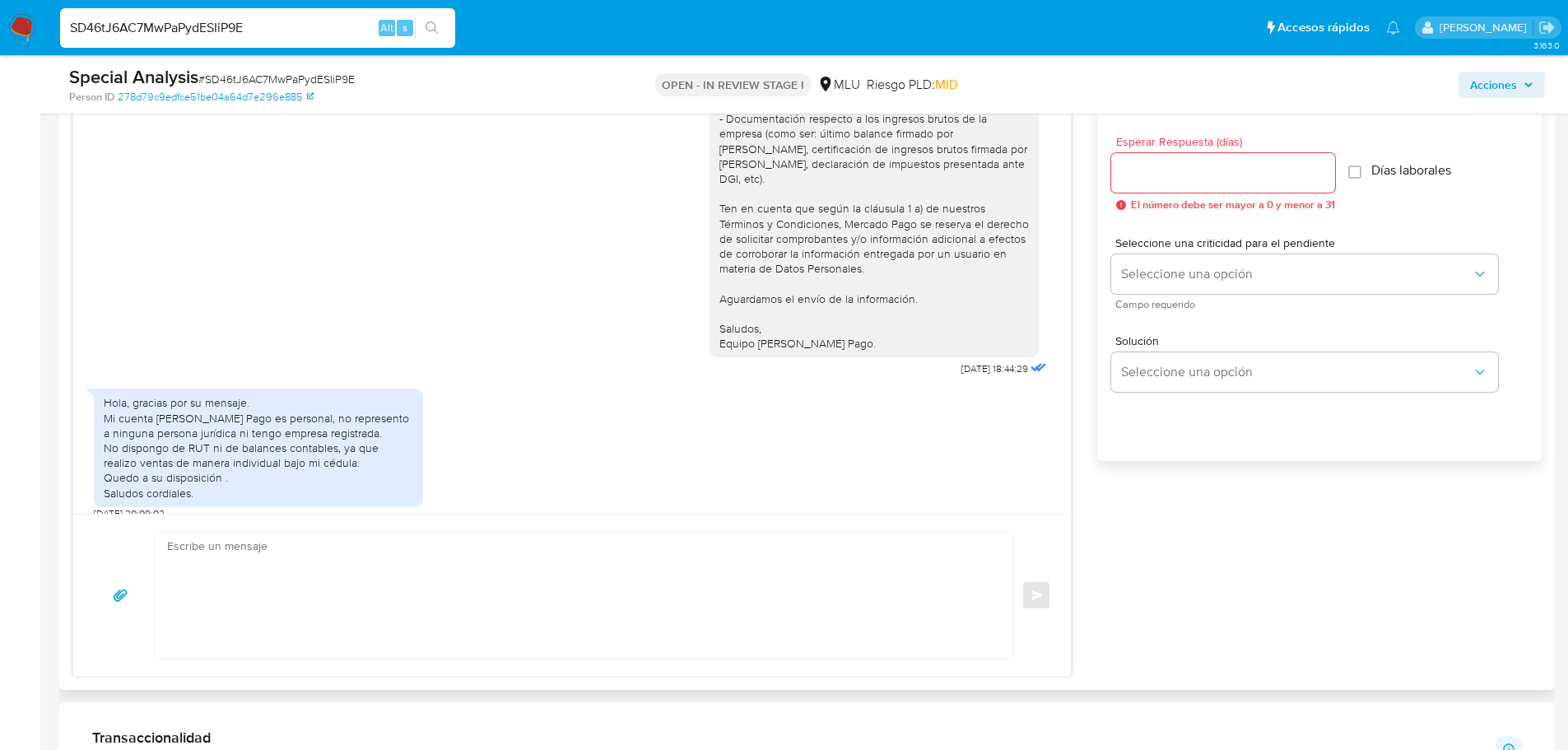
click at [488, 616] on textarea at bounding box center [579, 594] width 824 height 127
paste textarea "Por otra parte, considerando la actividad mantenida en tu cuenta, es necesario …"
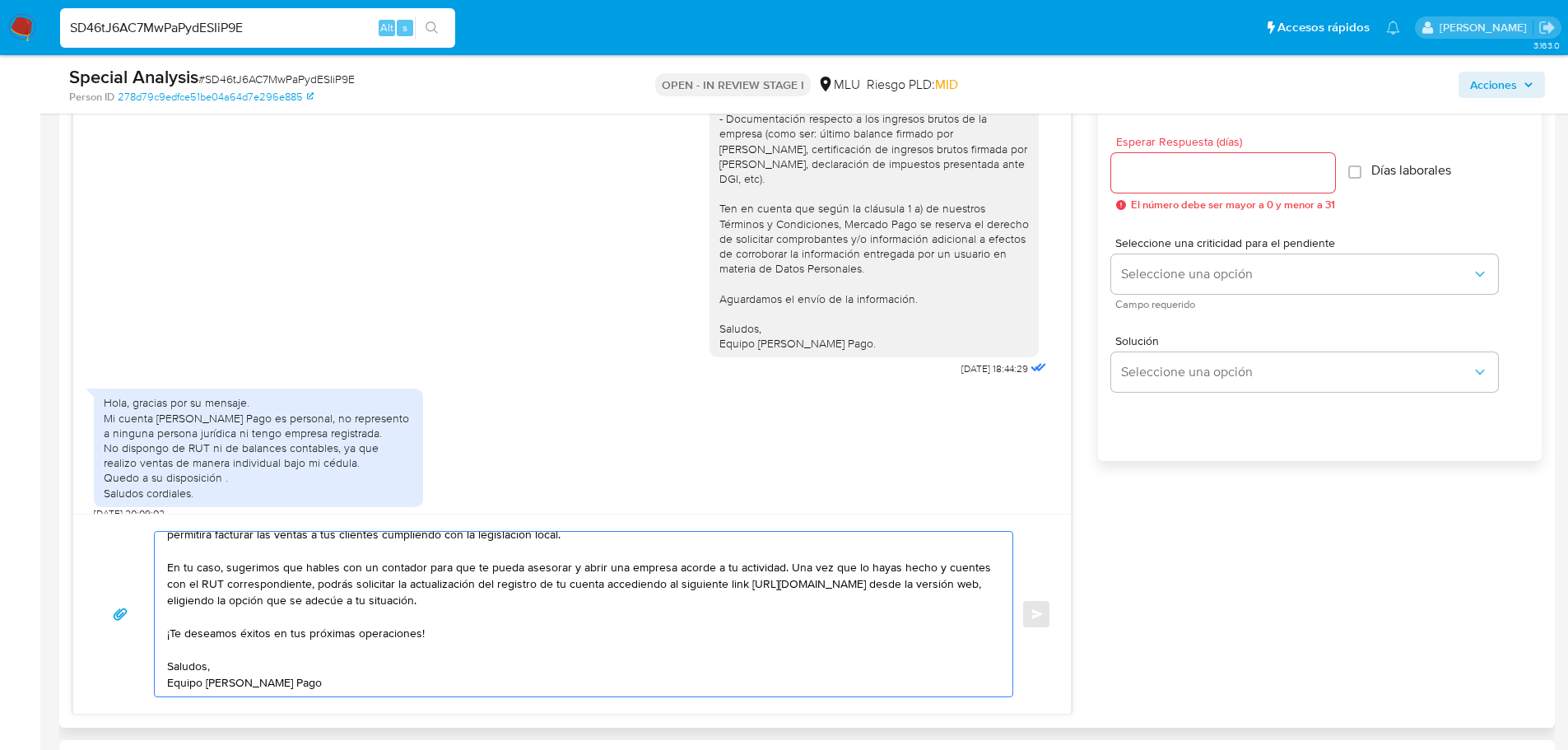
scroll to position [0, 0]
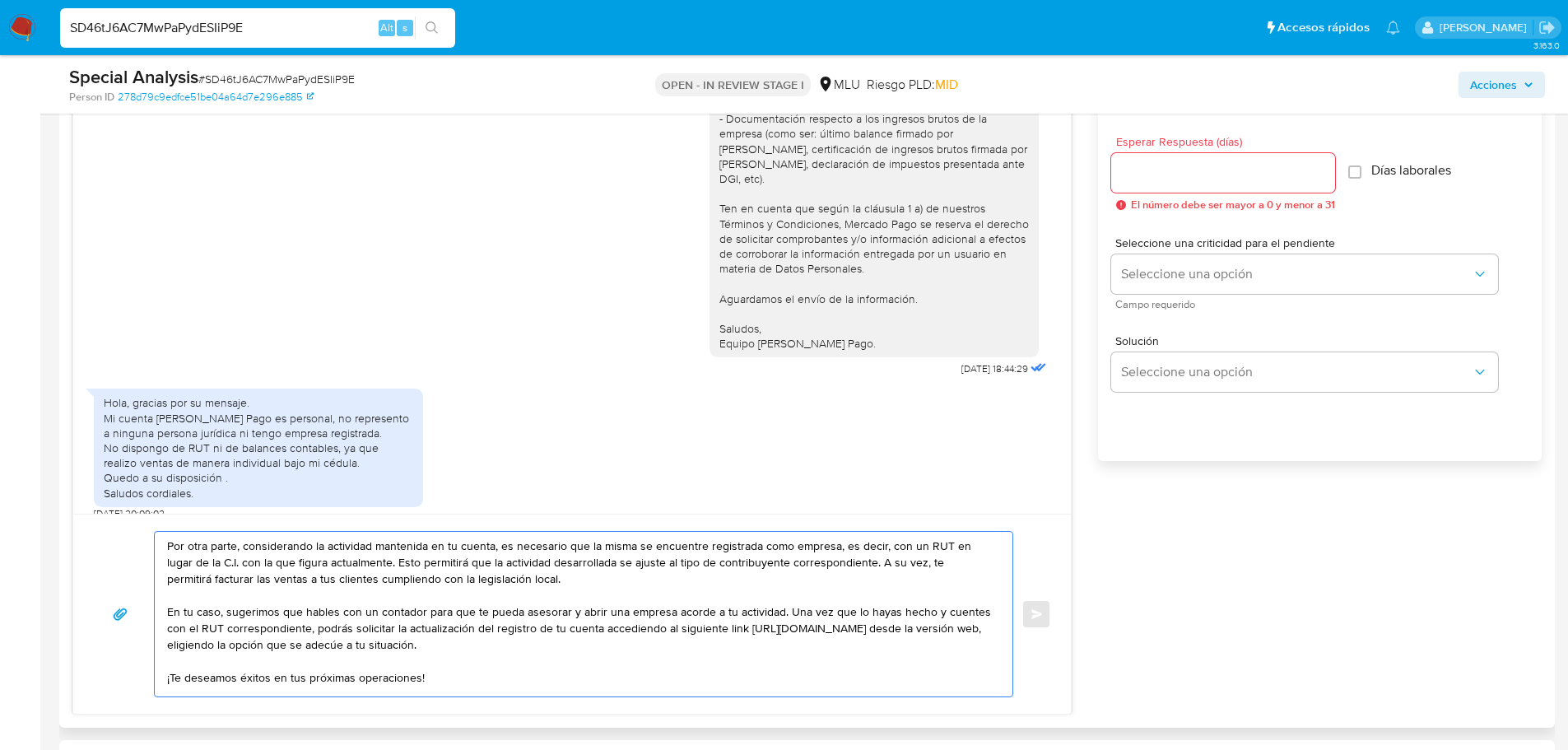
click at [164, 546] on div "Por otra parte, considerando la actividad mantenida en tu cuenta, es necesario …" at bounding box center [579, 613] width 849 height 164
click at [169, 543] on textarea "Por otra parte, considerando la actividad mantenida en tu cuenta, es necesario …" at bounding box center [579, 613] width 824 height 164
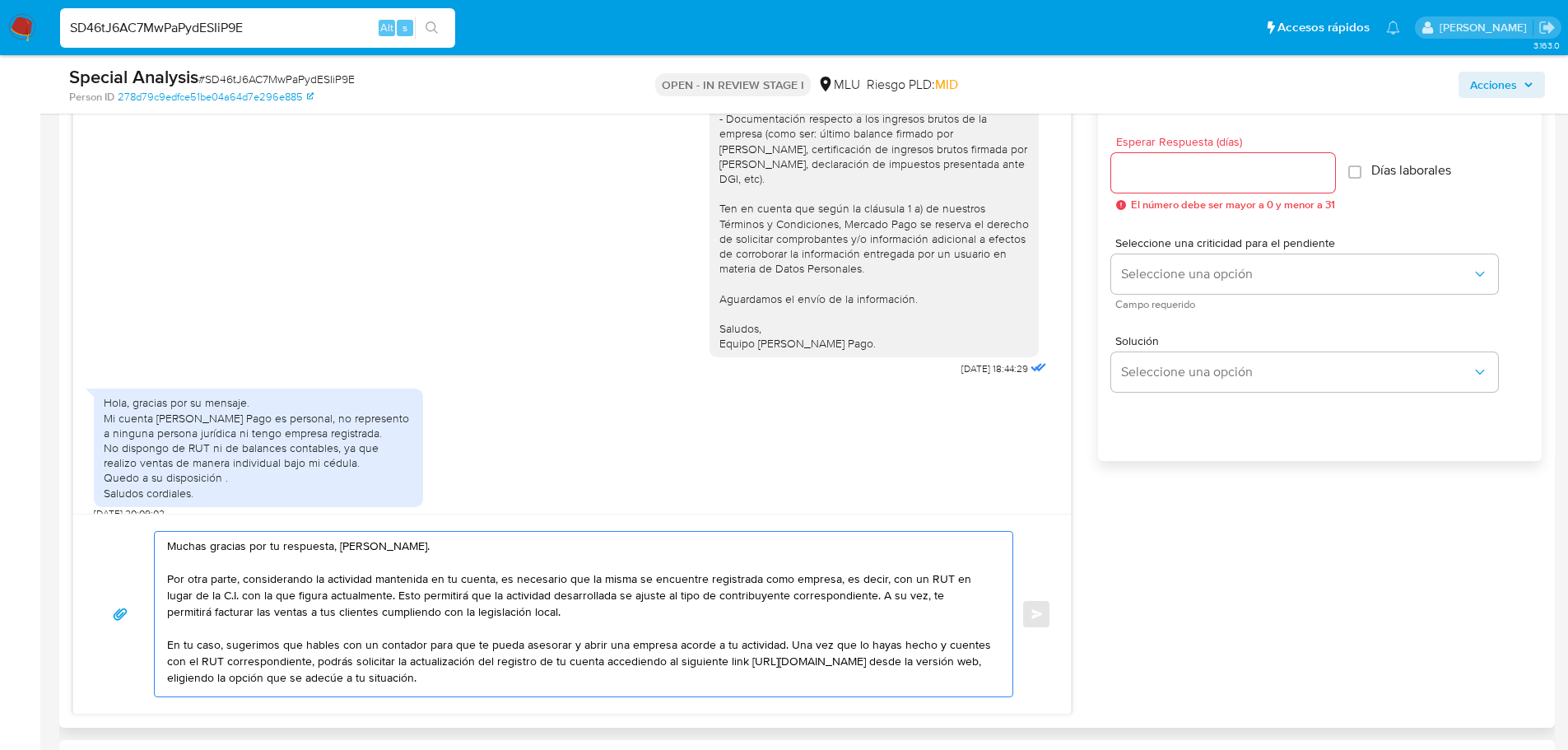
drag, startPoint x: 244, startPoint y: 581, endPoint x: 161, endPoint y: 578, distance: 83.1
click at [161, 578] on div "Muchas gracias por tu respuesta, [PERSON_NAME]. Por otra parte, considerando la…" at bounding box center [579, 613] width 849 height 164
click at [386, 599] on textarea "Muchas gracias por tu respuesta, [PERSON_NAME]. Considerando la actividad mante…" at bounding box center [579, 613] width 824 height 164
click at [843, 587] on textarea "Muchas gracias por tu respuesta, [PERSON_NAME]. Considerando la actividad mante…" at bounding box center [579, 613] width 824 height 164
click at [341, 605] on textarea "Muchas gracias por tu respuesta, [PERSON_NAME]. Considerando la actividad mante…" at bounding box center [579, 613] width 824 height 164
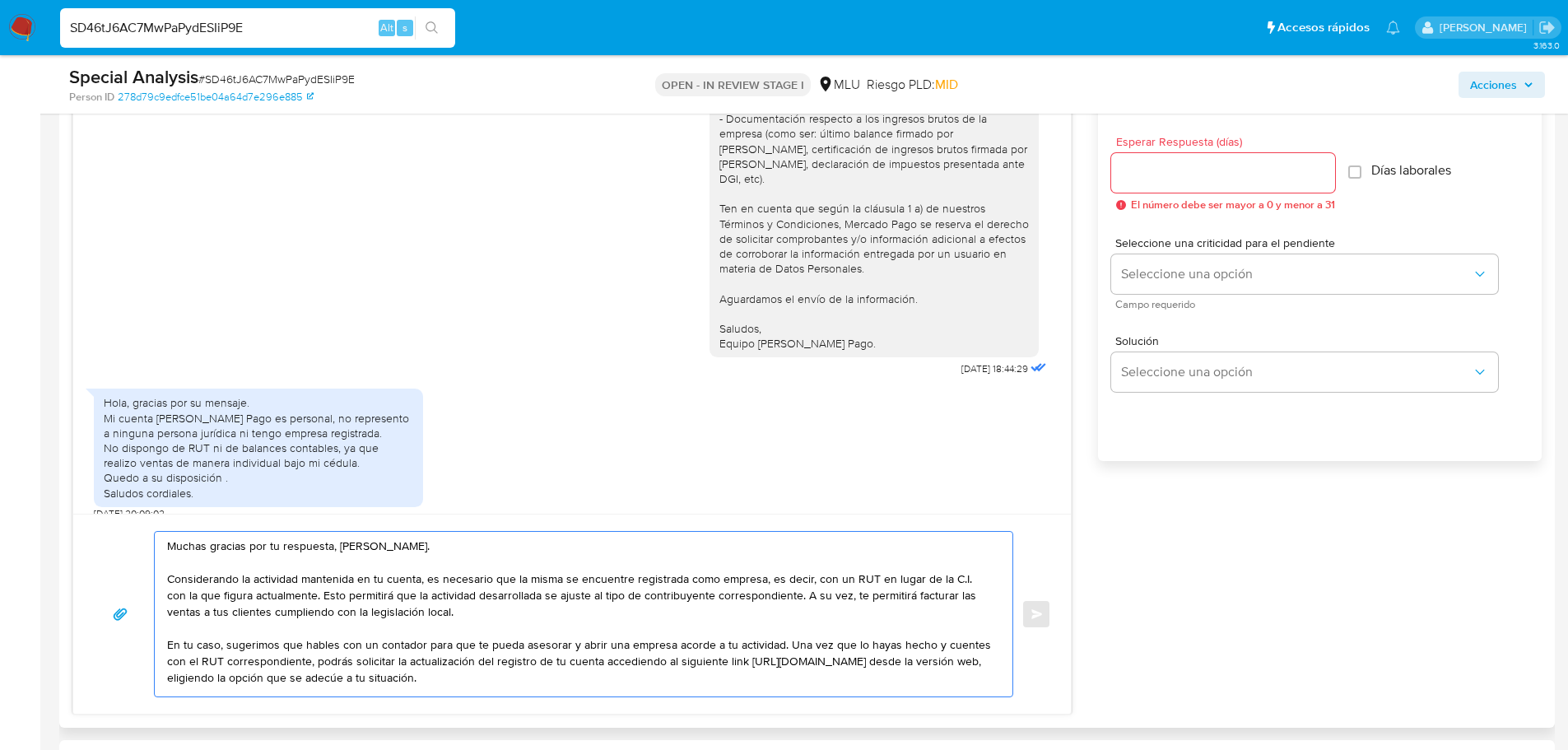
click at [550, 601] on textarea "Muchas gracias por tu respuesta, [PERSON_NAME]. Considerando la actividad mante…" at bounding box center [579, 613] width 824 height 164
click at [637, 607] on textarea "Muchas gracias por tu respuesta, [PERSON_NAME]. Considerando la actividad mante…" at bounding box center [579, 613] width 824 height 164
click at [475, 632] on textarea "Muchas gracias por tu respuesta, [PERSON_NAME]. Considerando la actividad mante…" at bounding box center [579, 613] width 824 height 164
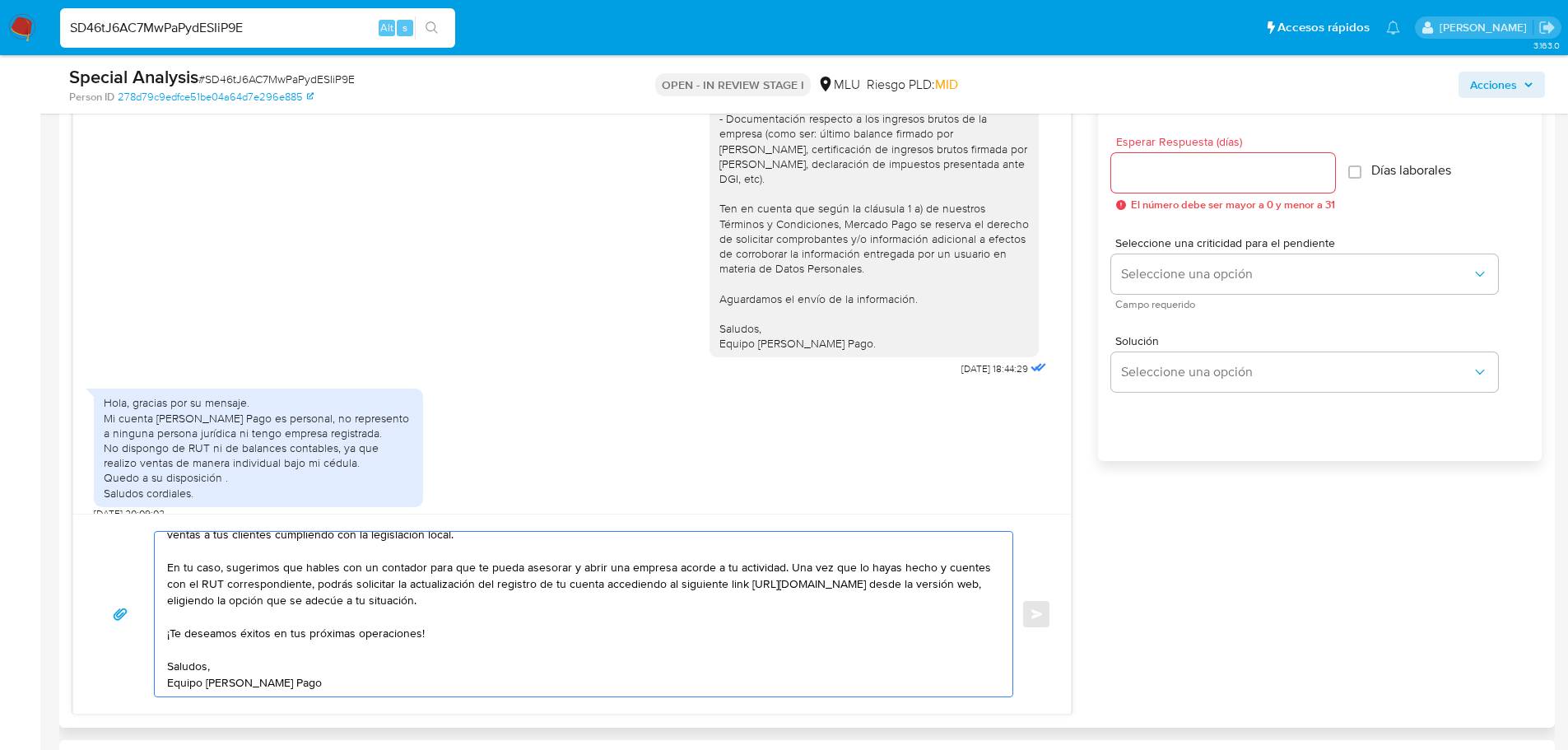
click at [442, 587] on textarea "Muchas gracias por tu respuesta, [PERSON_NAME]. Considerando la actividad mante…" at bounding box center [579, 613] width 824 height 164
click at [378, 591] on textarea "Muchas gracias por tu respuesta, [PERSON_NAME]. Considerando la actividad mante…" at bounding box center [579, 613] width 824 height 164
click at [398, 637] on textarea "Muchas gracias por tu respuesta, [PERSON_NAME]. Considerando la actividad mante…" at bounding box center [579, 613] width 824 height 164
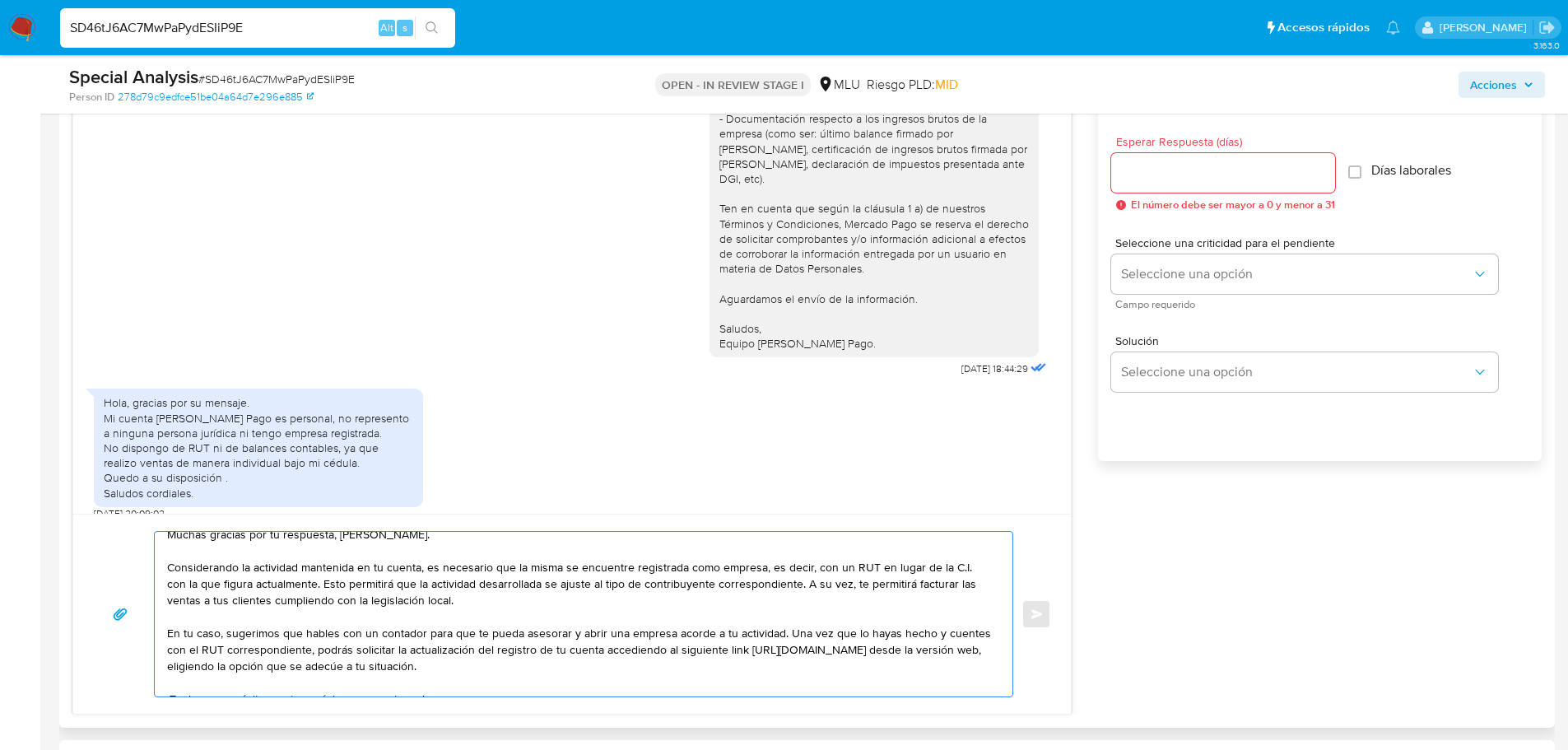
scroll to position [94, 0]
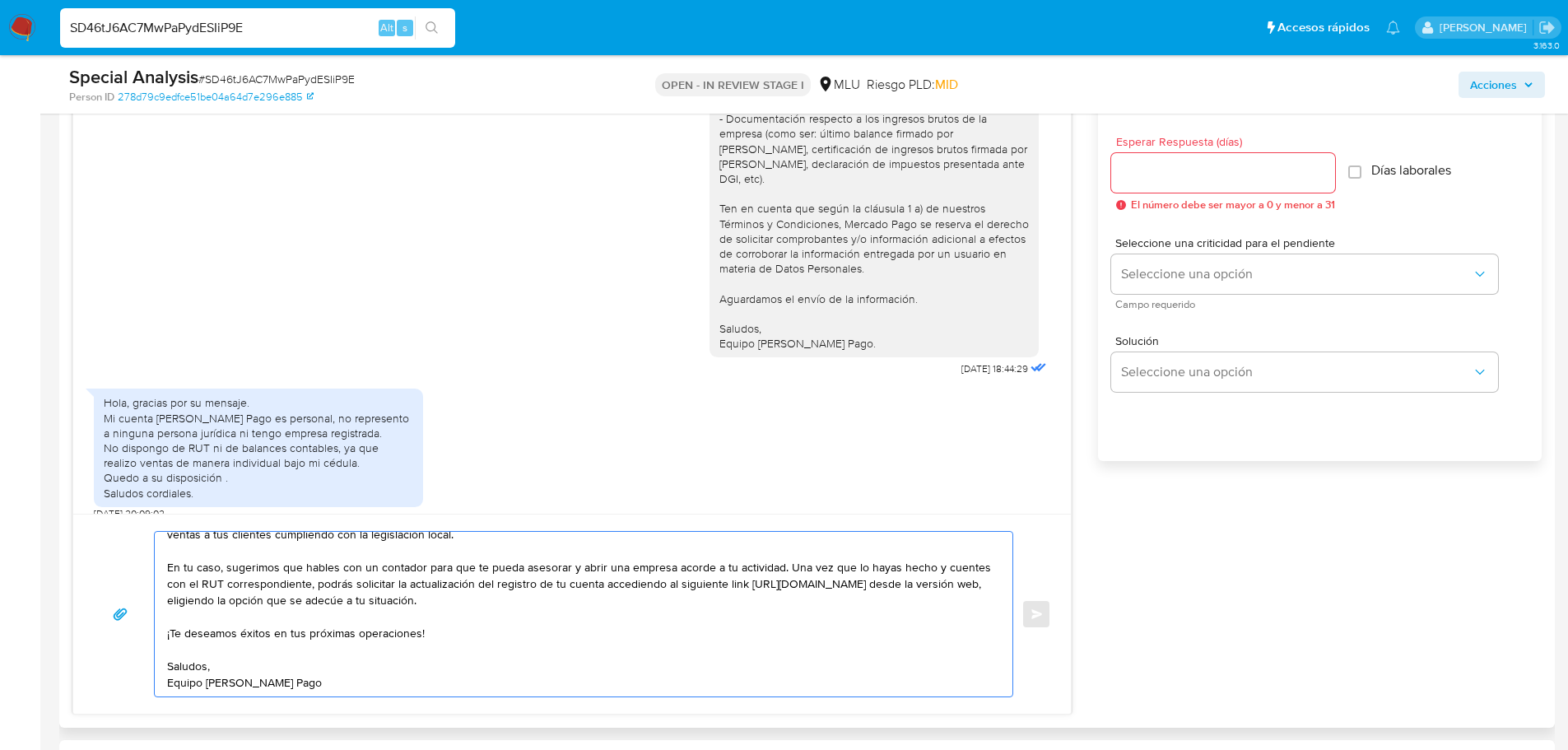
click at [209, 617] on textarea "Muchas gracias por tu respuesta, [PERSON_NAME]. Considerando la actividad mante…" at bounding box center [579, 613] width 824 height 164
paste textarea "Si bien tu cuenta permanecerá activa de momento, en caso de no regularizar tu s…"
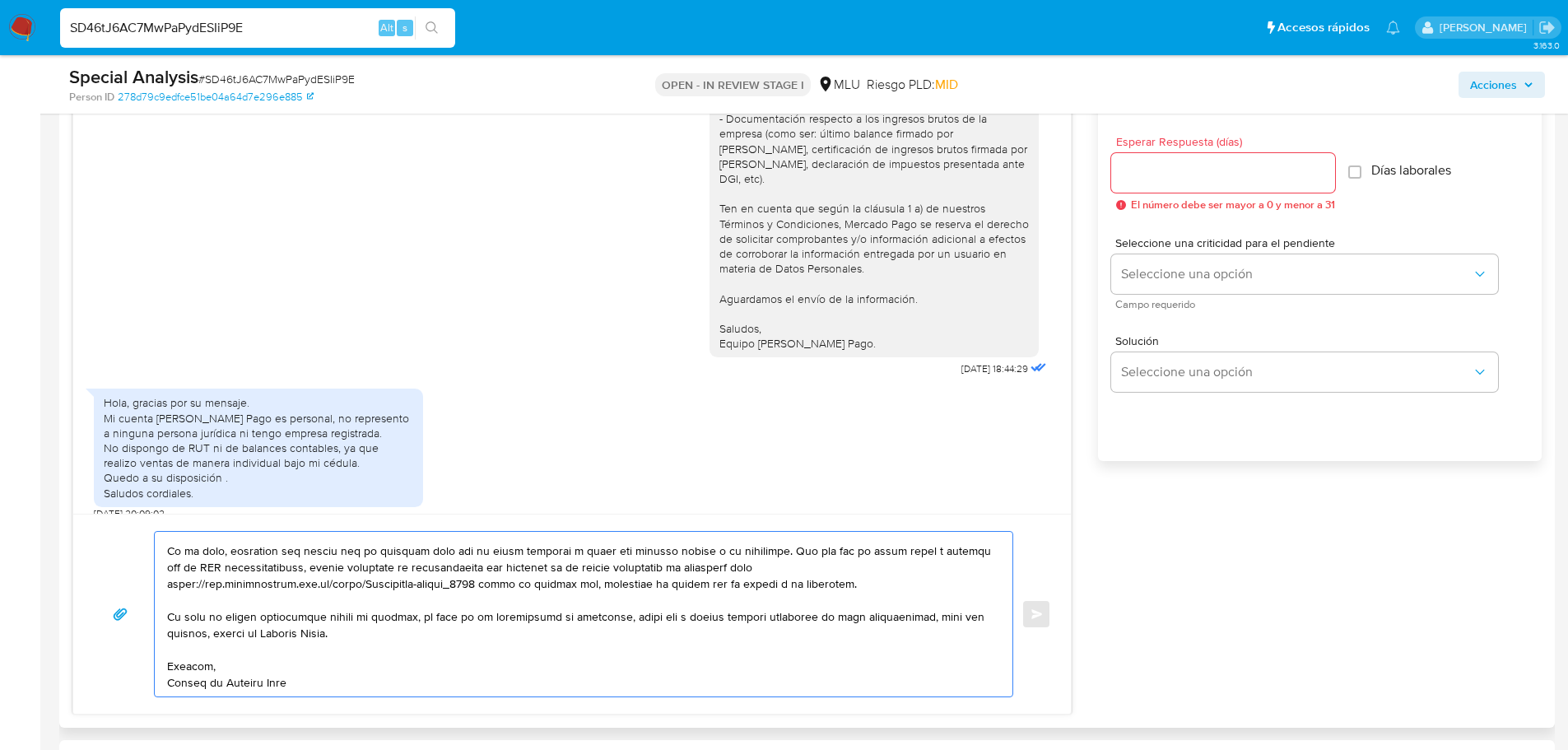
click at [649, 632] on textarea at bounding box center [579, 613] width 824 height 164
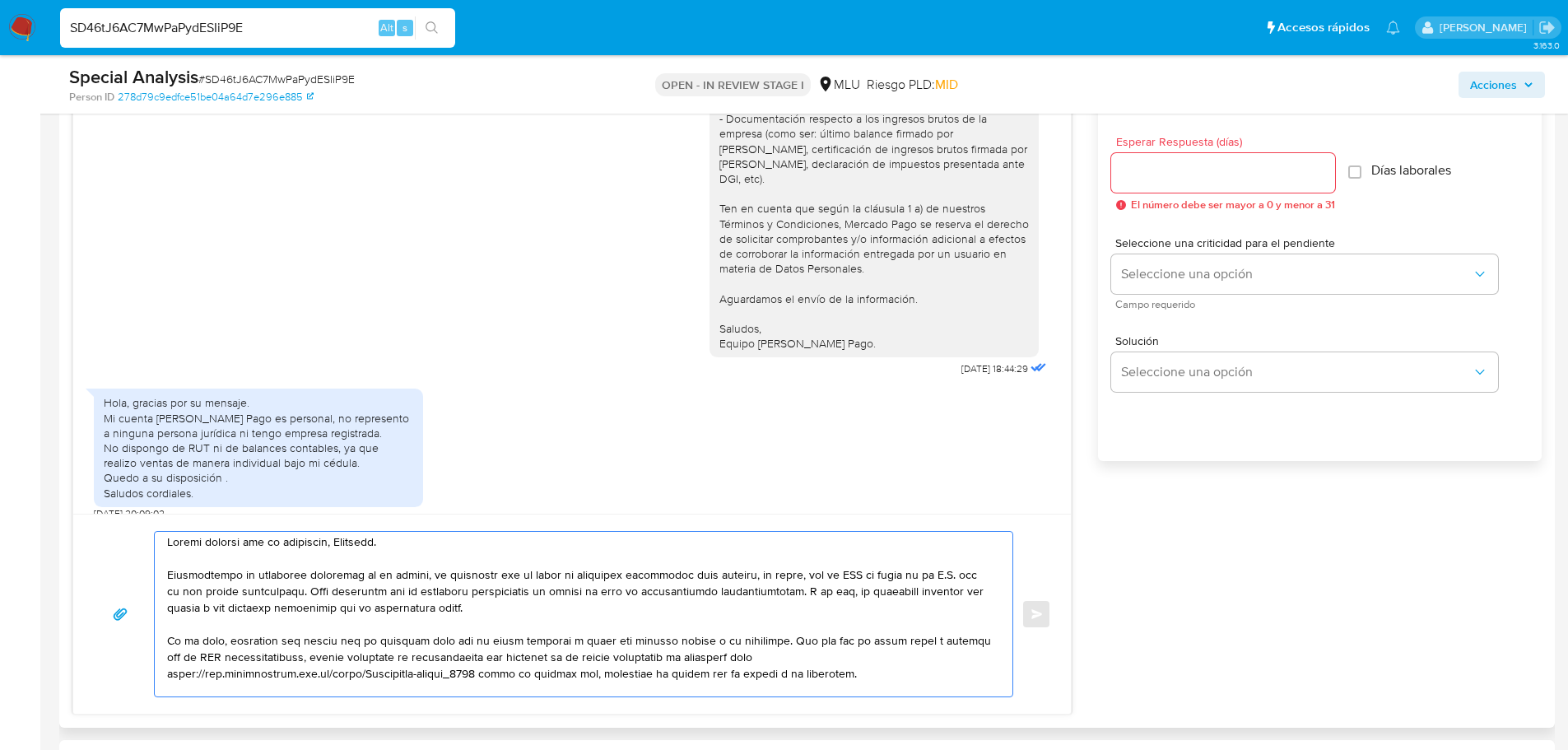
scroll to position [0, 0]
click at [429, 611] on textarea at bounding box center [579, 613] width 824 height 164
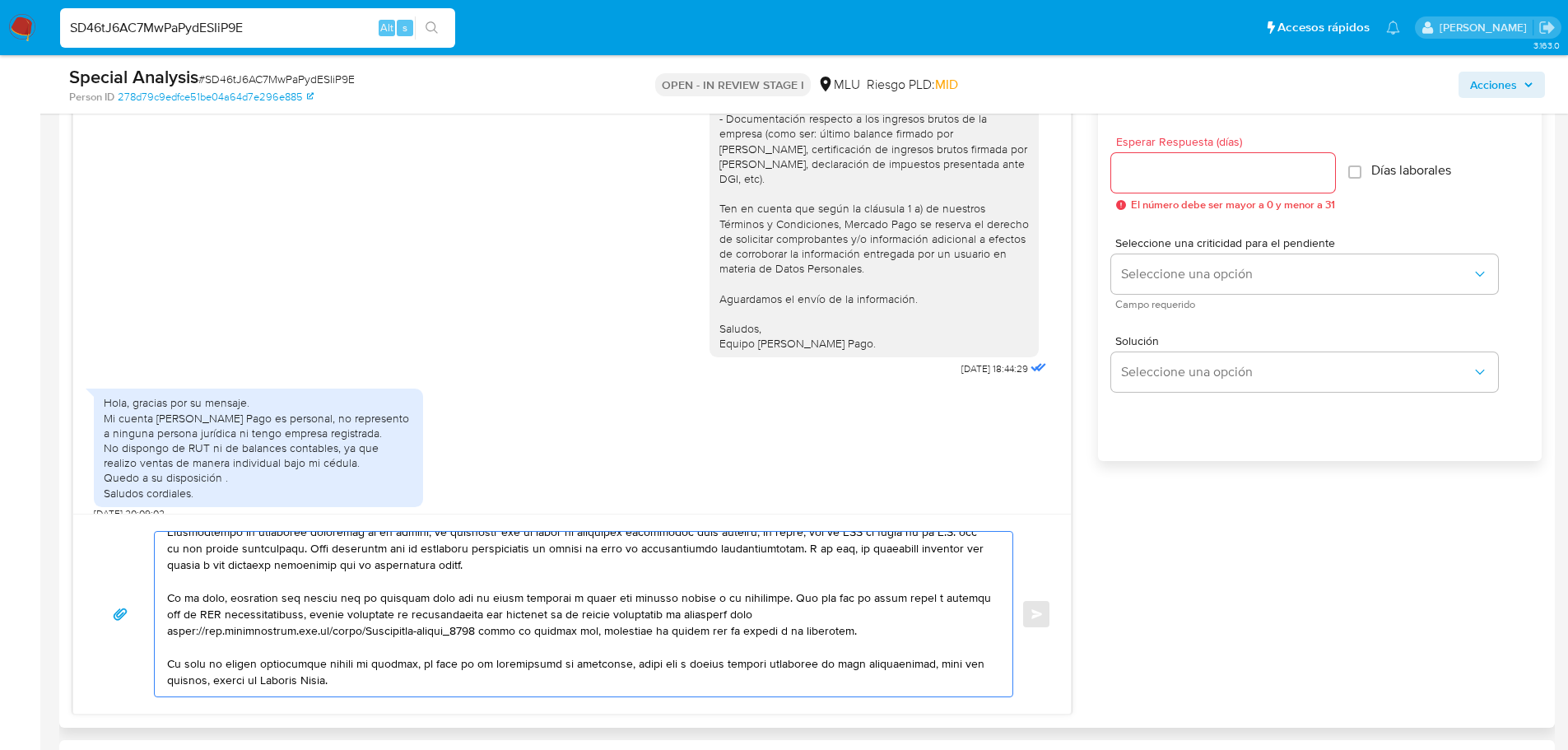
scroll to position [82, 0]
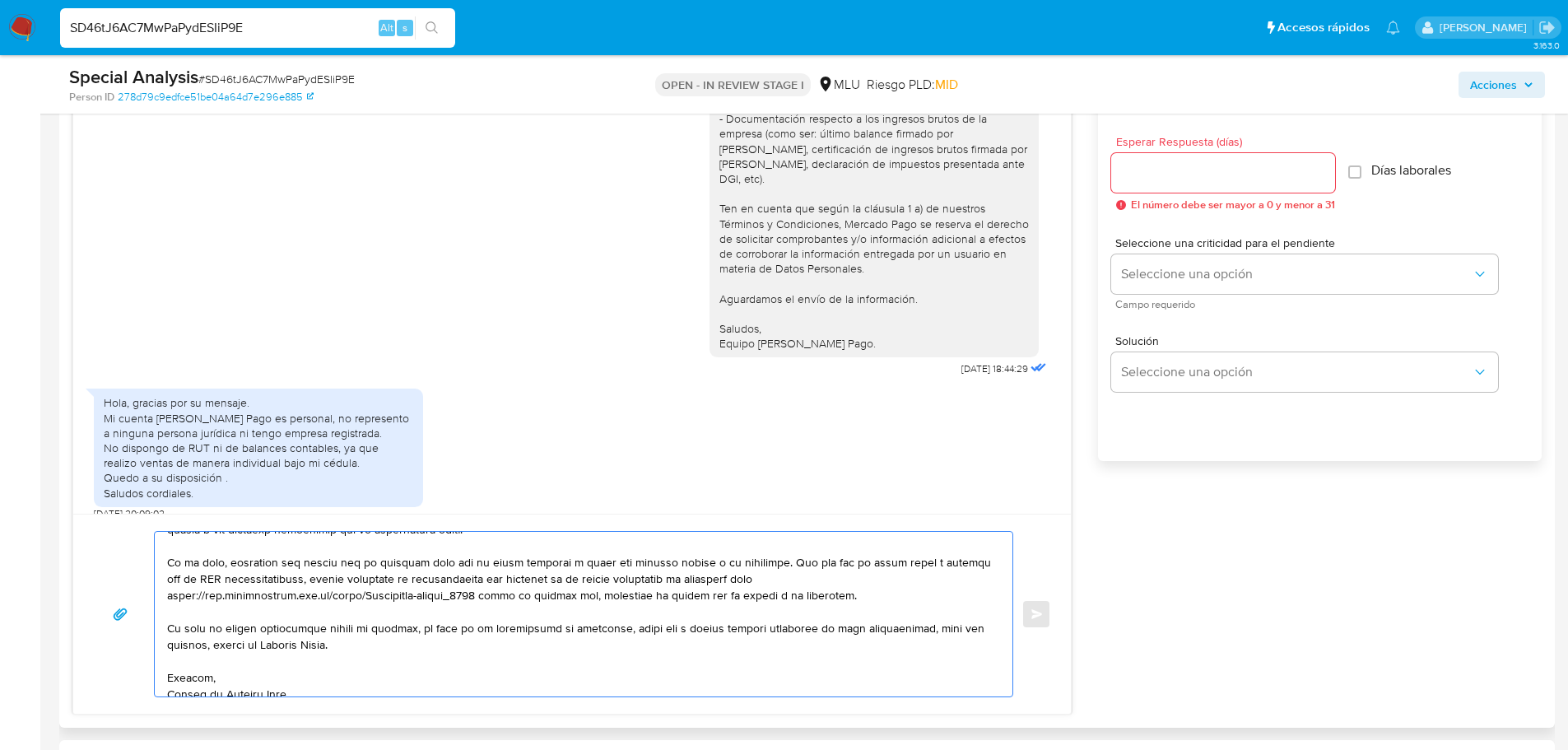
click at [460, 643] on textarea at bounding box center [579, 613] width 824 height 164
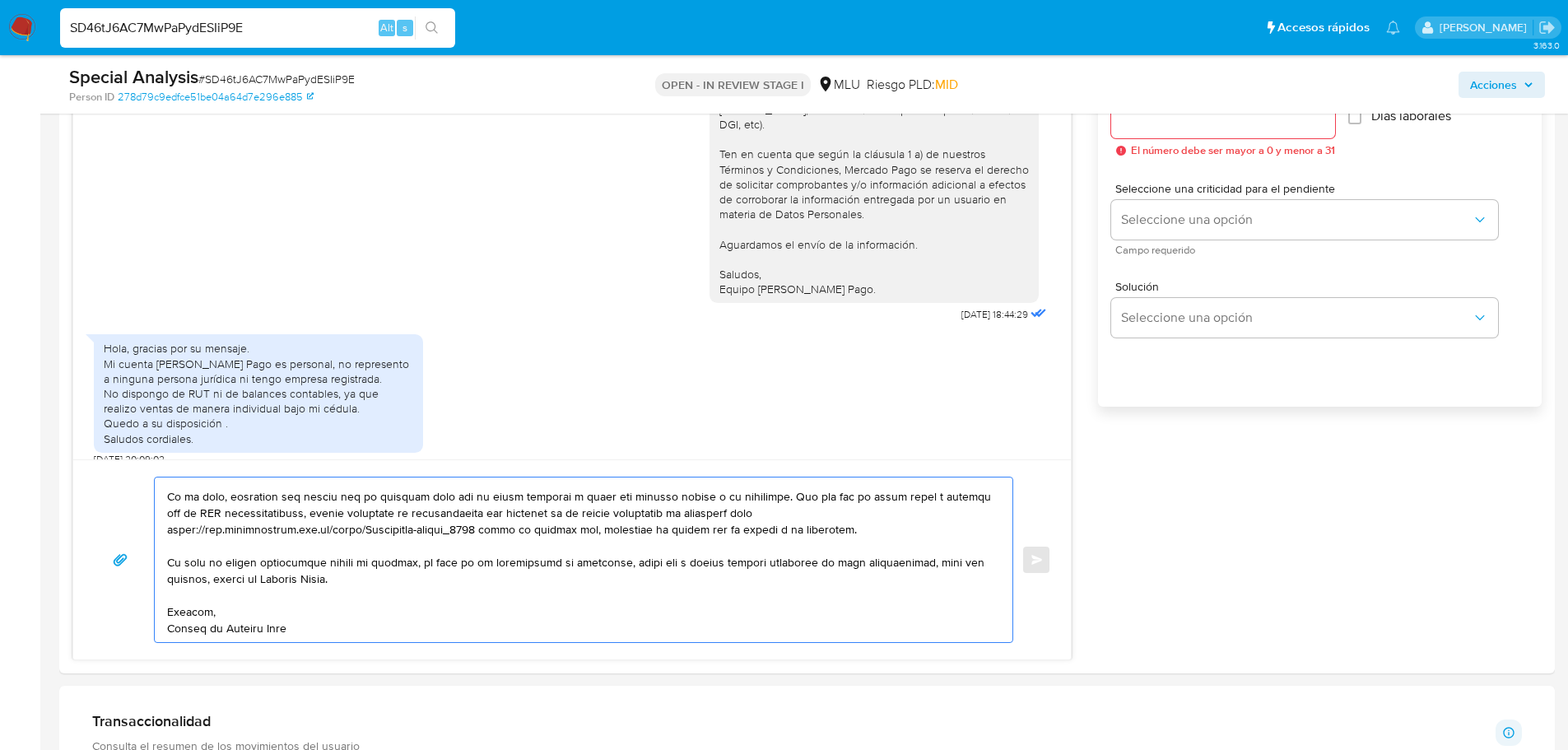
scroll to position [988, 0]
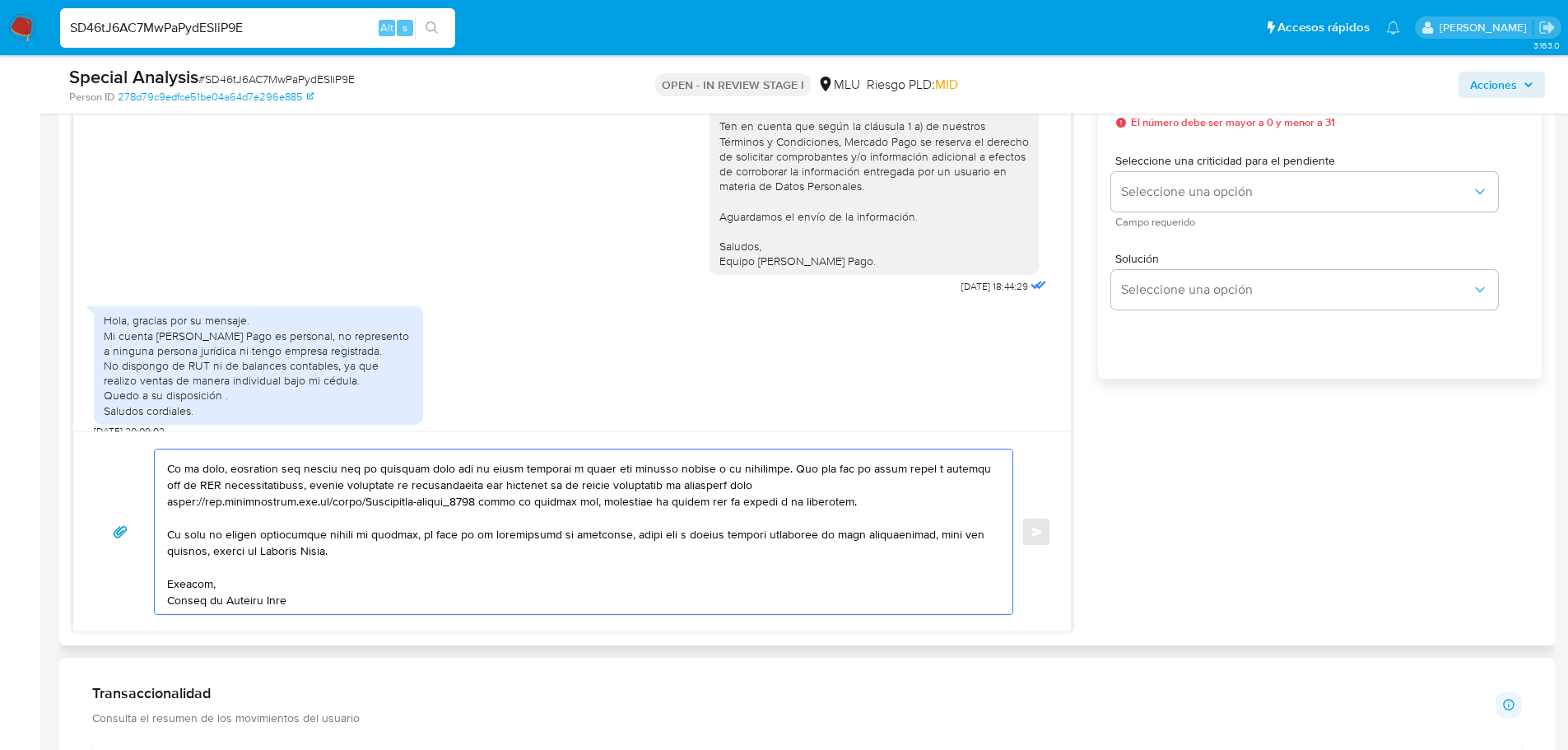
click at [394, 598] on textarea at bounding box center [579, 531] width 824 height 164
click at [417, 535] on textarea at bounding box center [579, 531] width 824 height 164
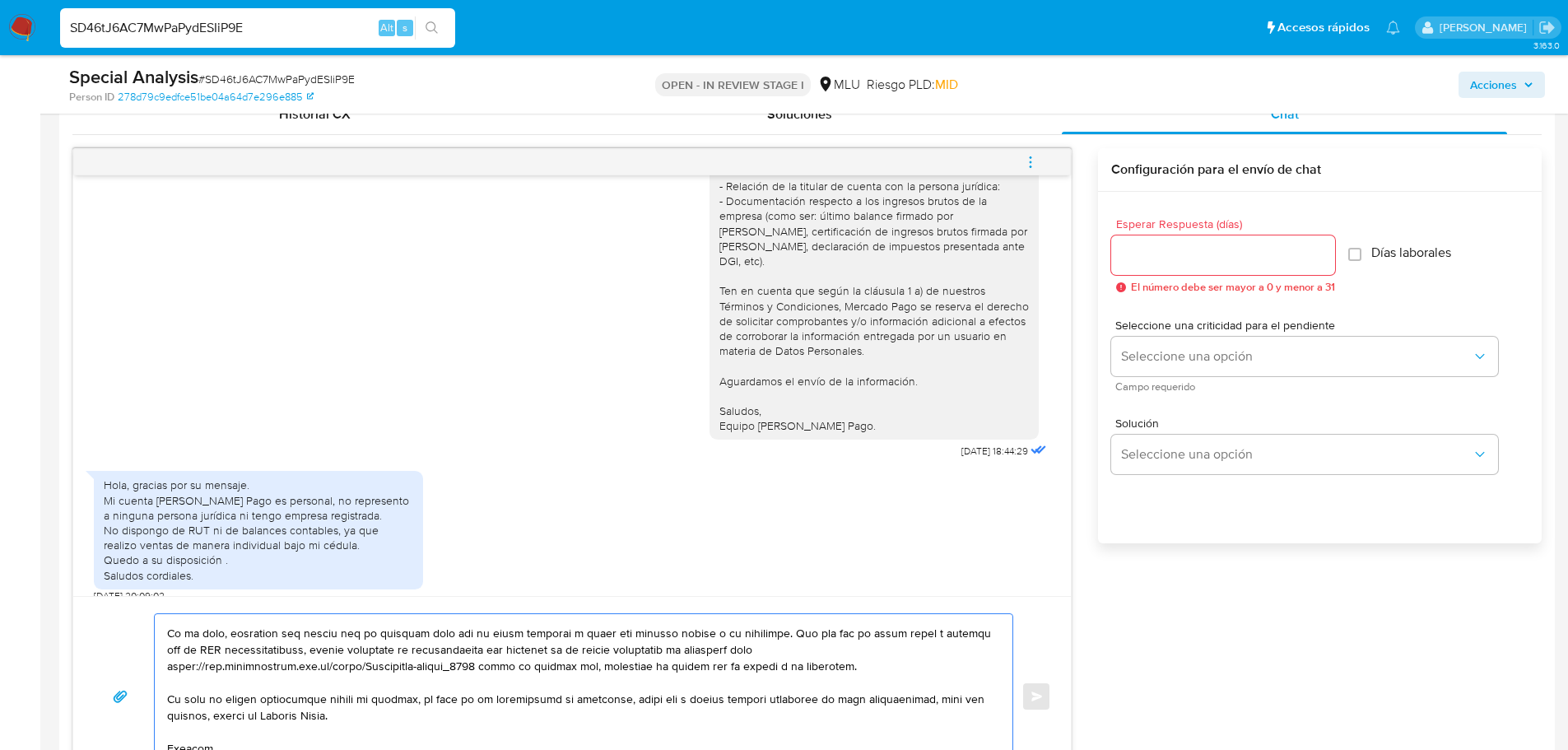
type textarea "Loremi dolorsi ame co adipiscin, Elitsedd. Eiusmodtempo in utlaboree doloremag …"
click at [1136, 261] on input "Esperar Respuesta (días)" at bounding box center [1222, 255] width 224 height 22
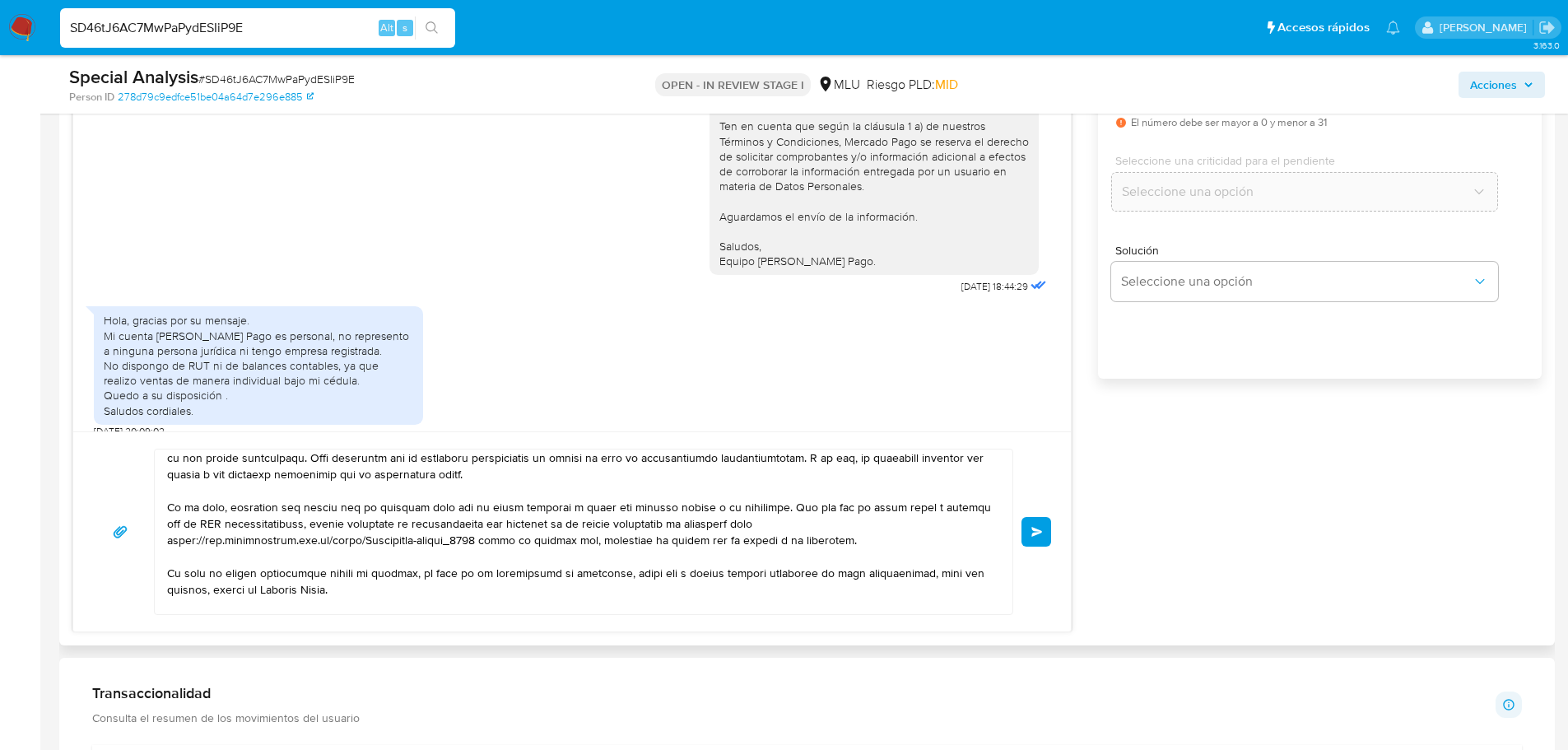
scroll to position [0, 0]
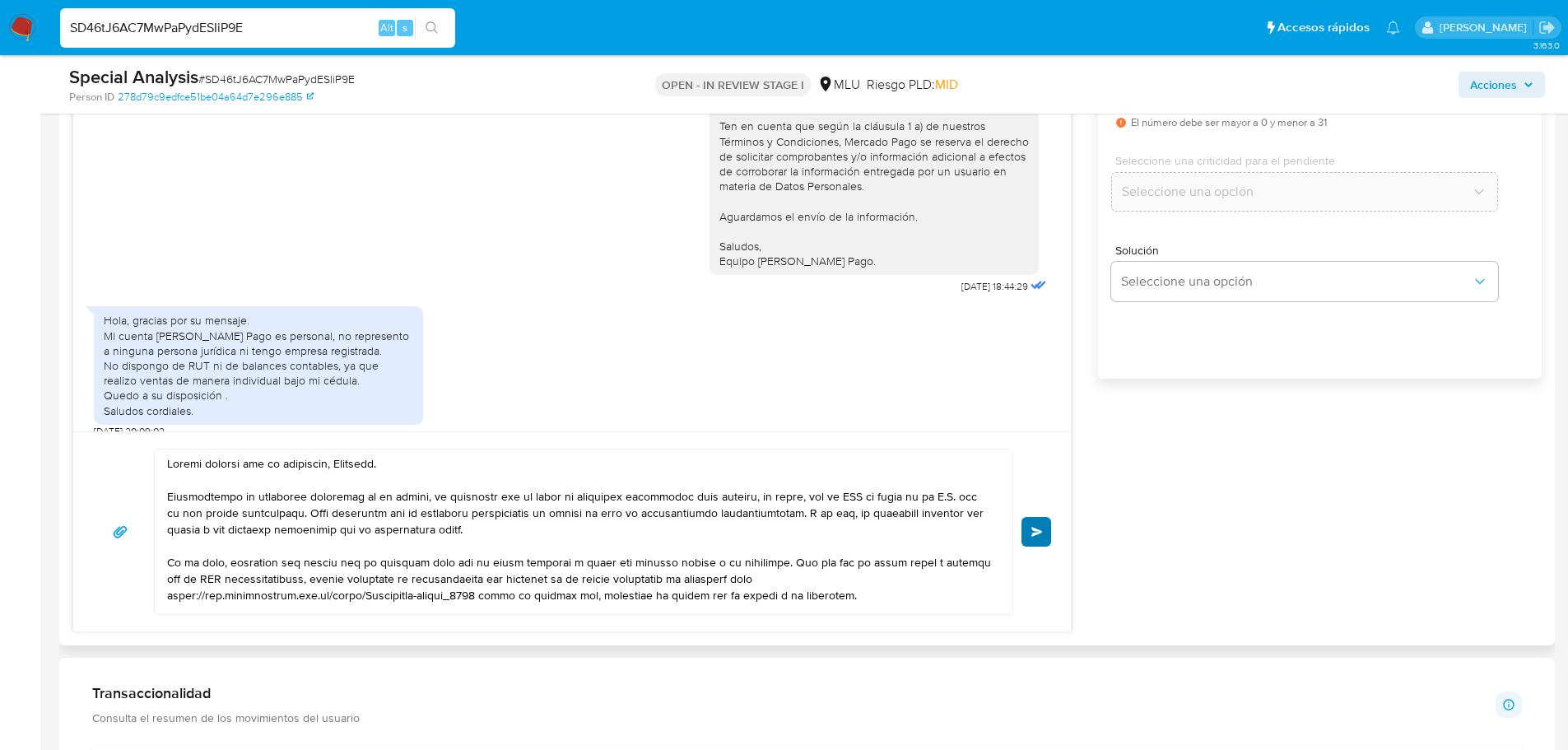
type input "0"
click at [1028, 527] on button "Enviar" at bounding box center [1036, 531] width 29 height 29
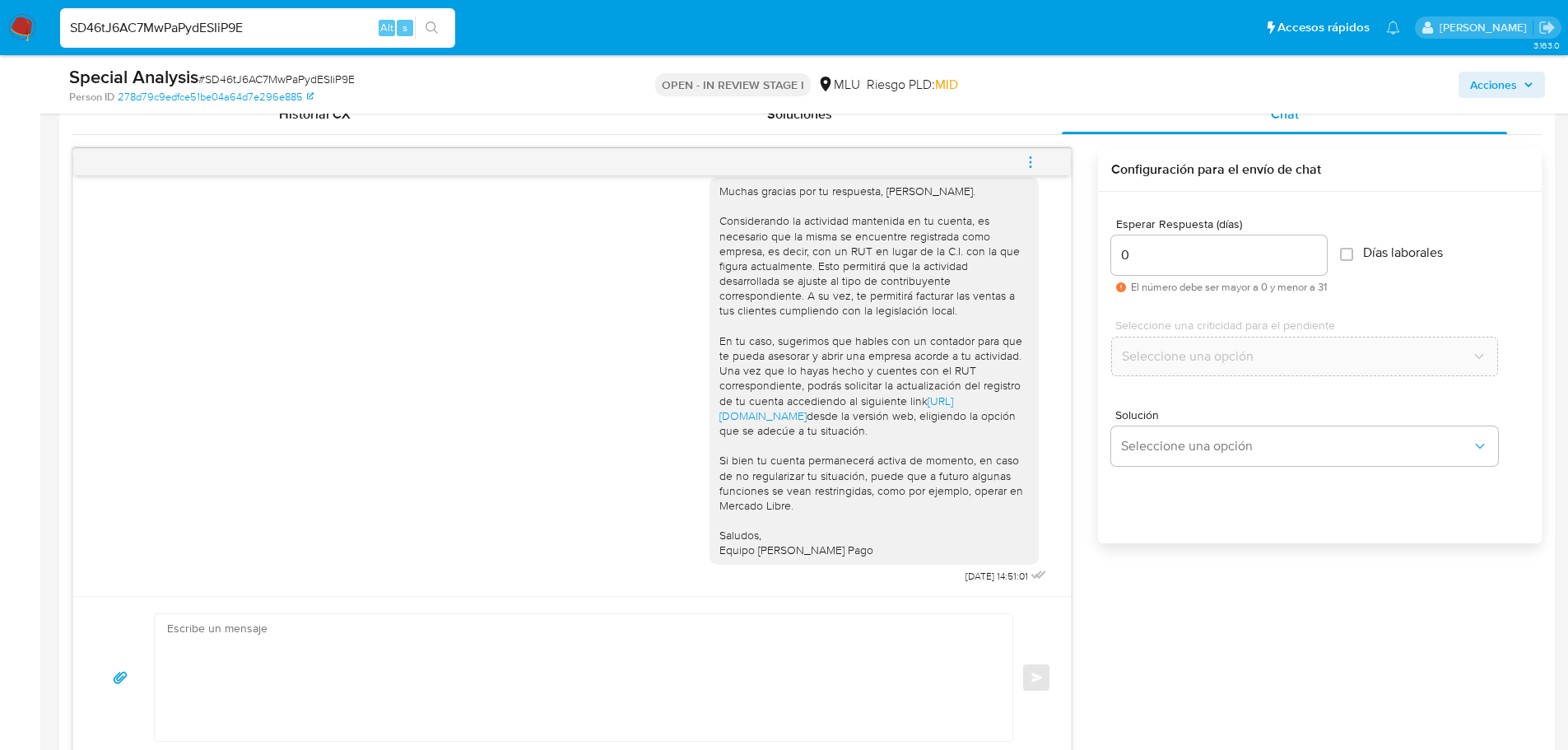
scroll to position [497, 0]
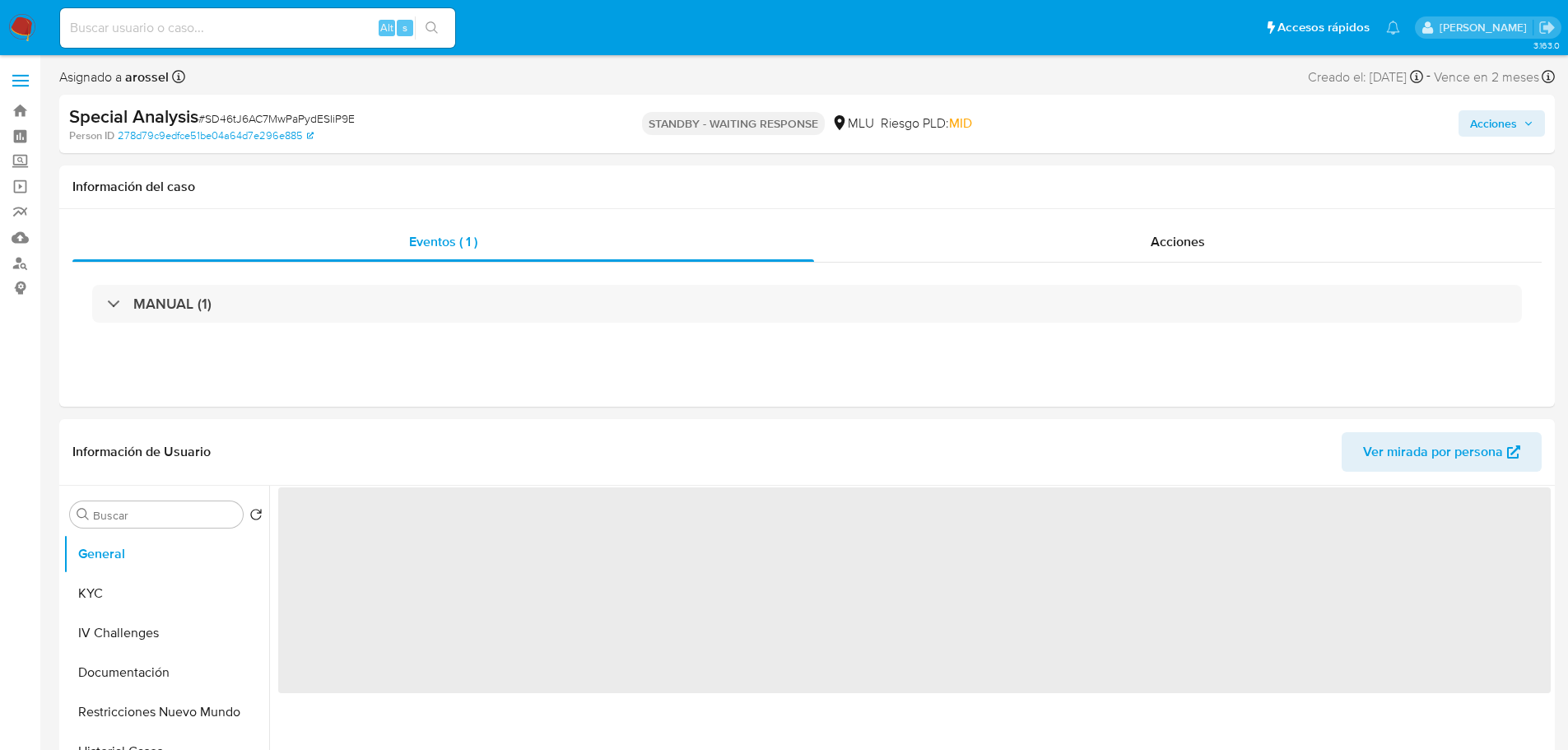
select select "10"
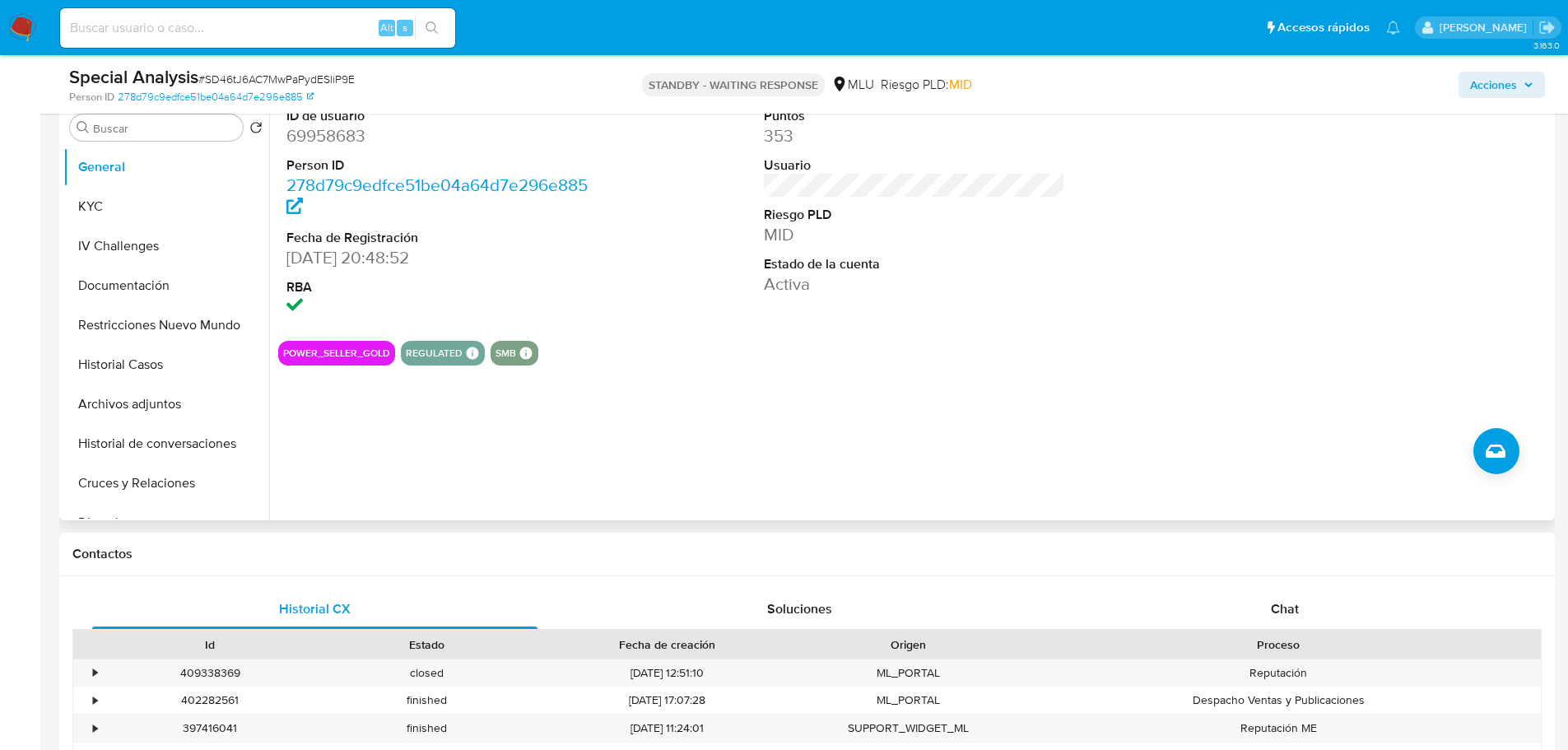
scroll to position [411, 0]
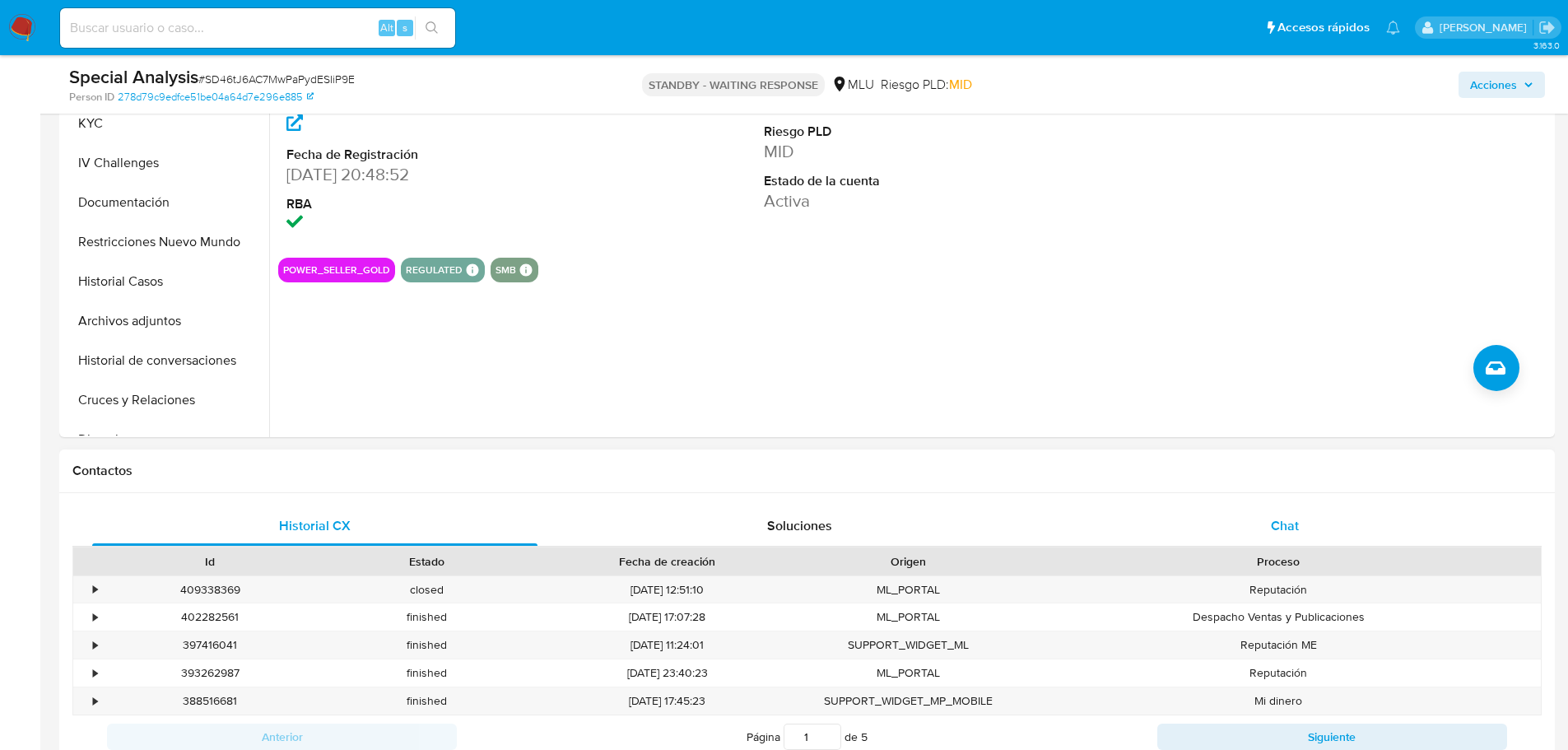
click at [1323, 531] on div "Chat" at bounding box center [1284, 526] width 445 height 40
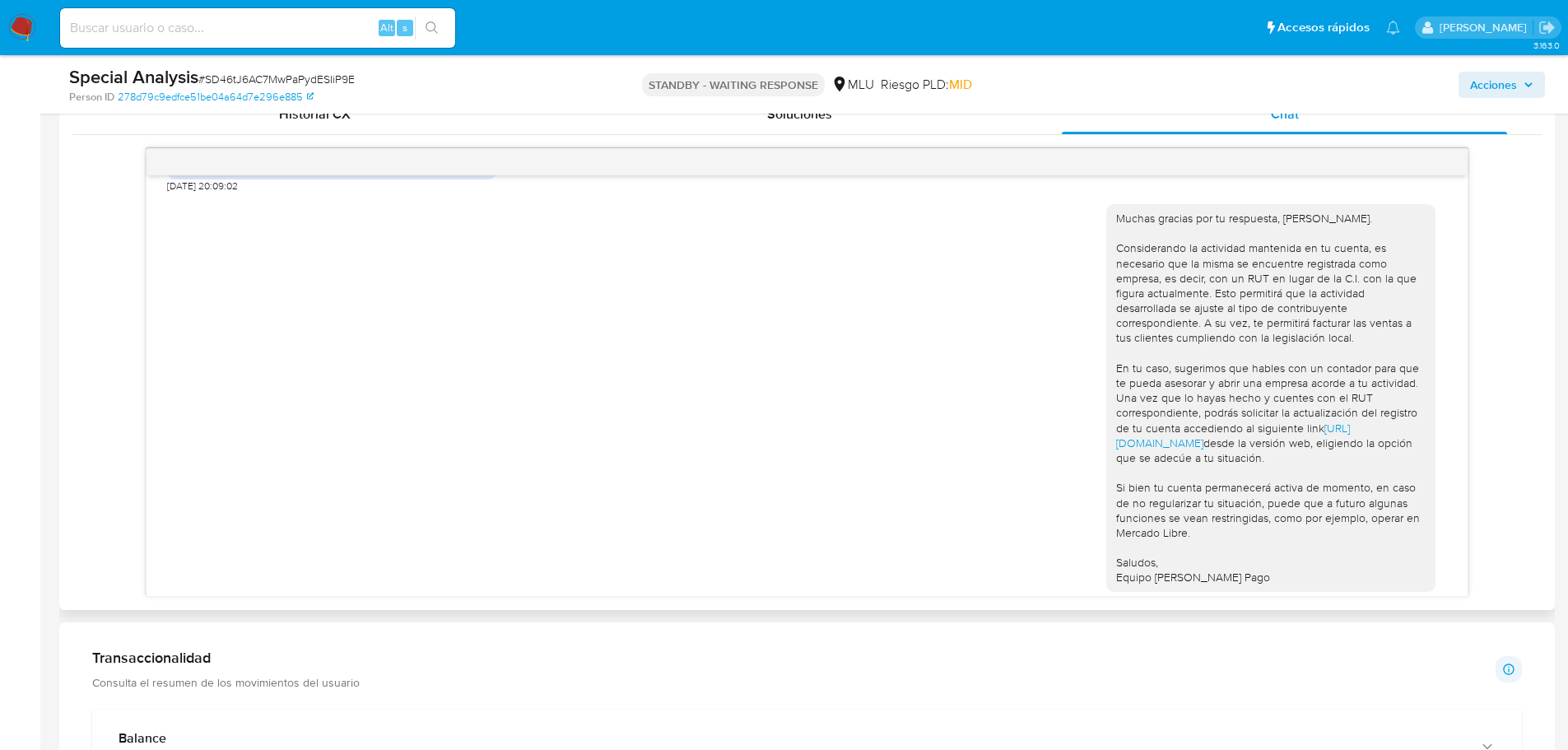
scroll to position [576, 0]
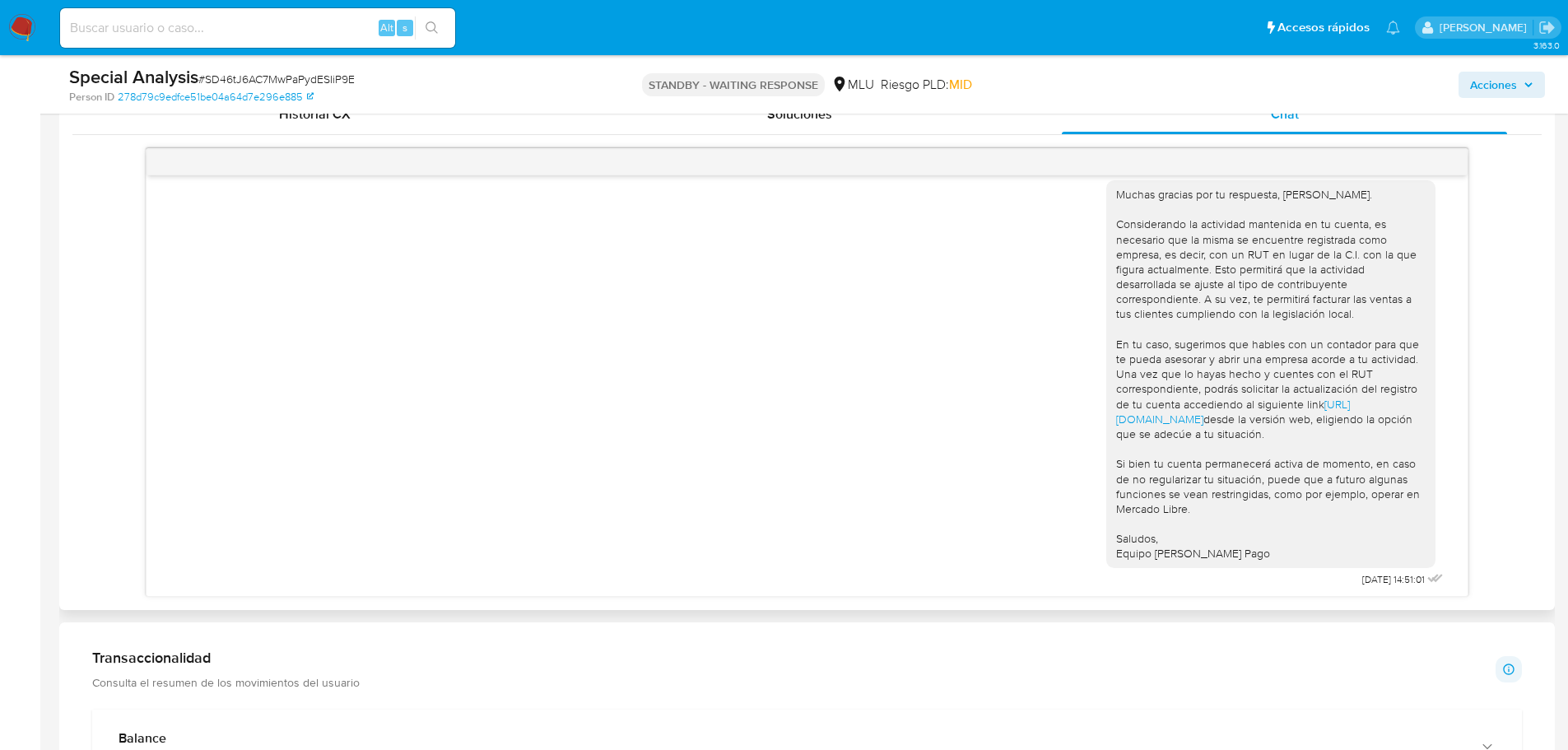
click at [948, 449] on div "Muchas gracias por tu respuesta, [PERSON_NAME]. Considerando la actividad mante…" at bounding box center [806, 379] width 1279 height 423
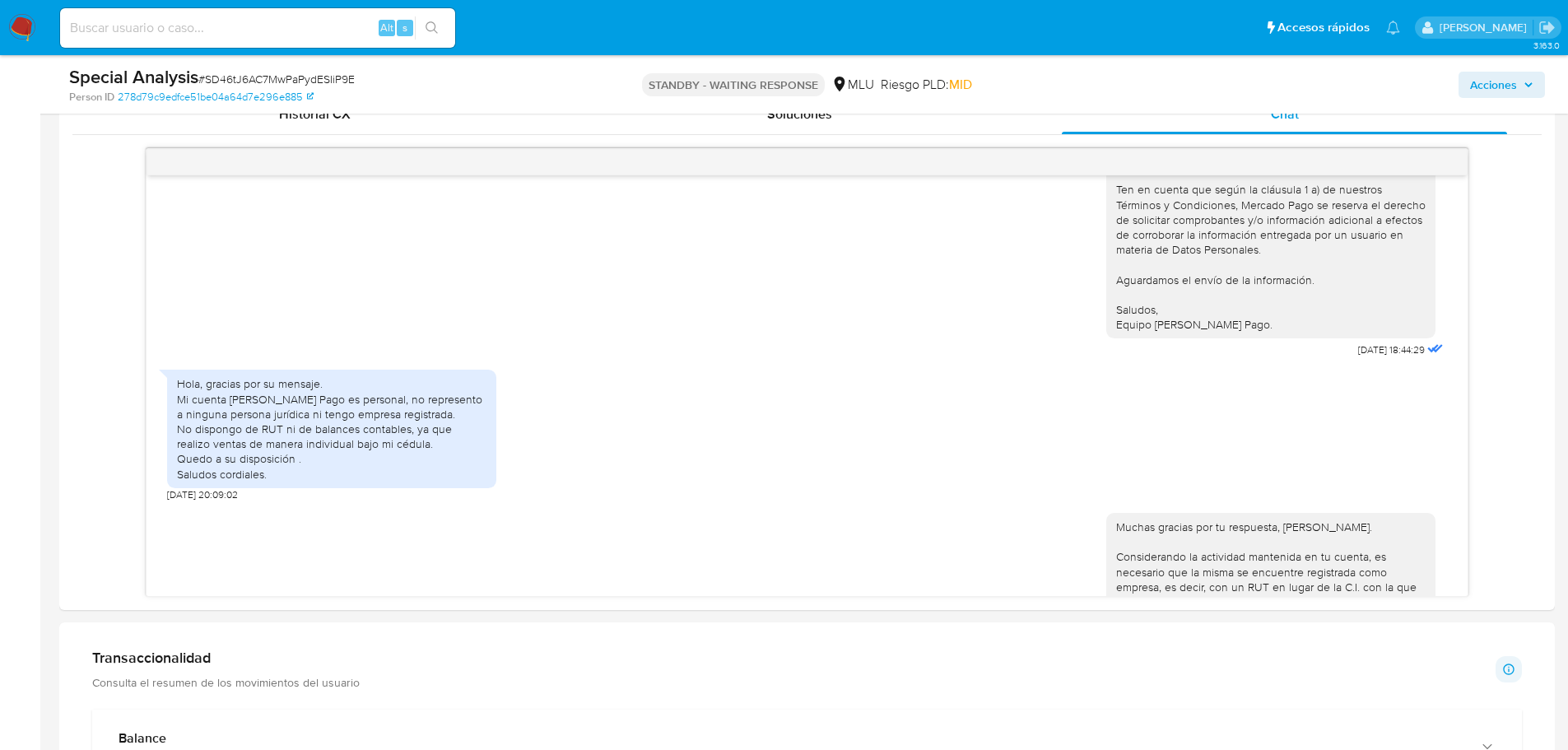
scroll to position [243, 0]
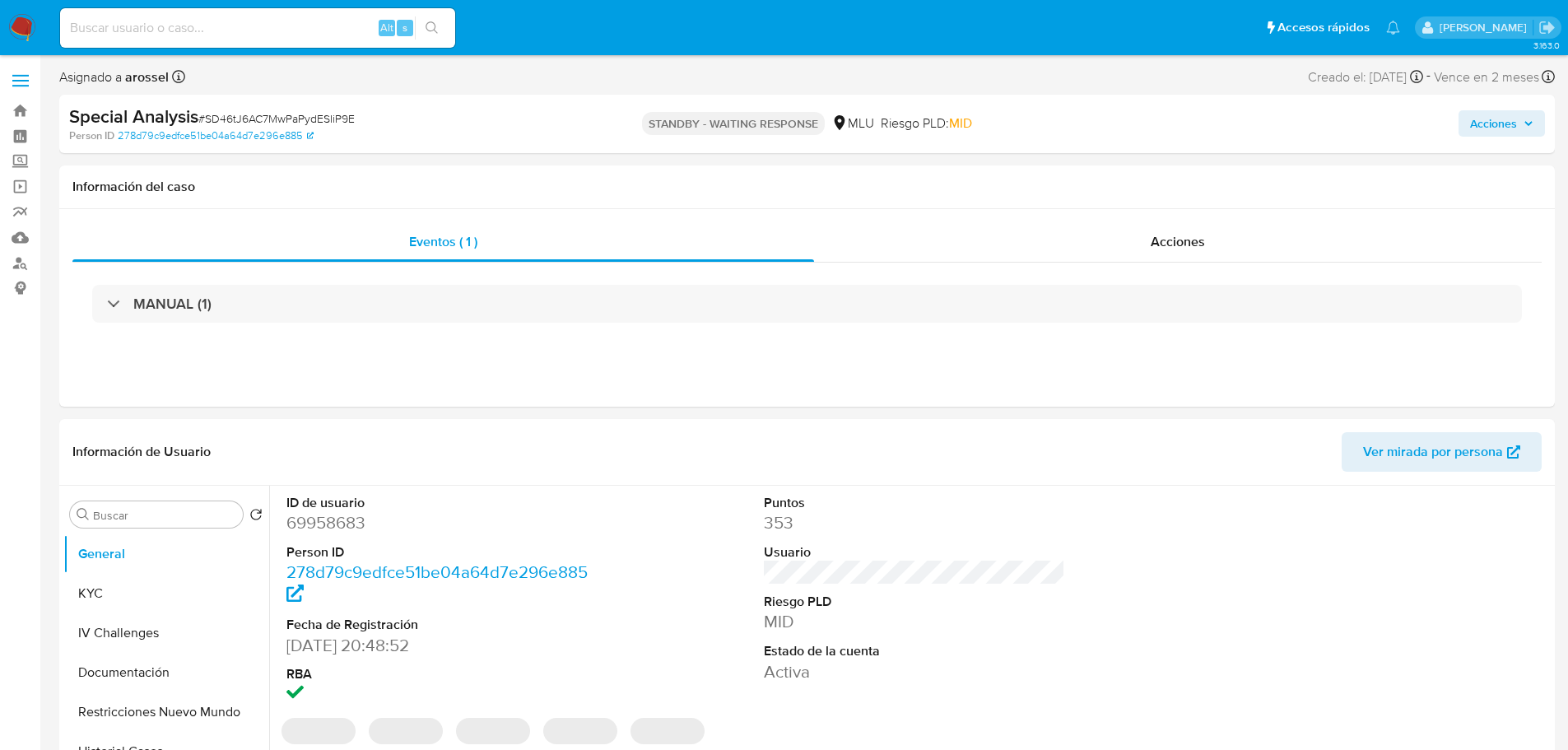
select select "10"
click at [339, 518] on dd "69958683" at bounding box center [437, 523] width 302 height 23
copy dd "69958683"
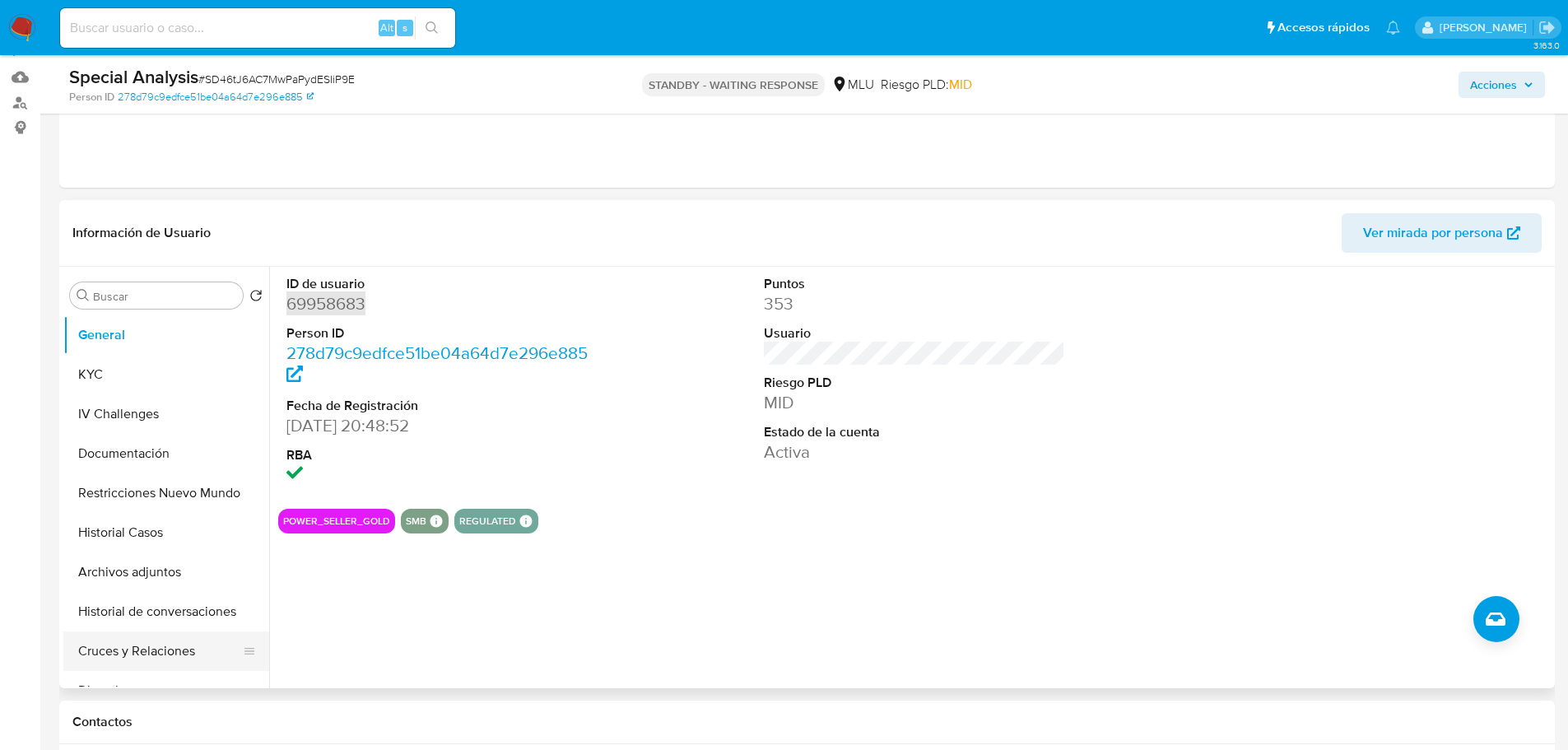
scroll to position [164, 0]
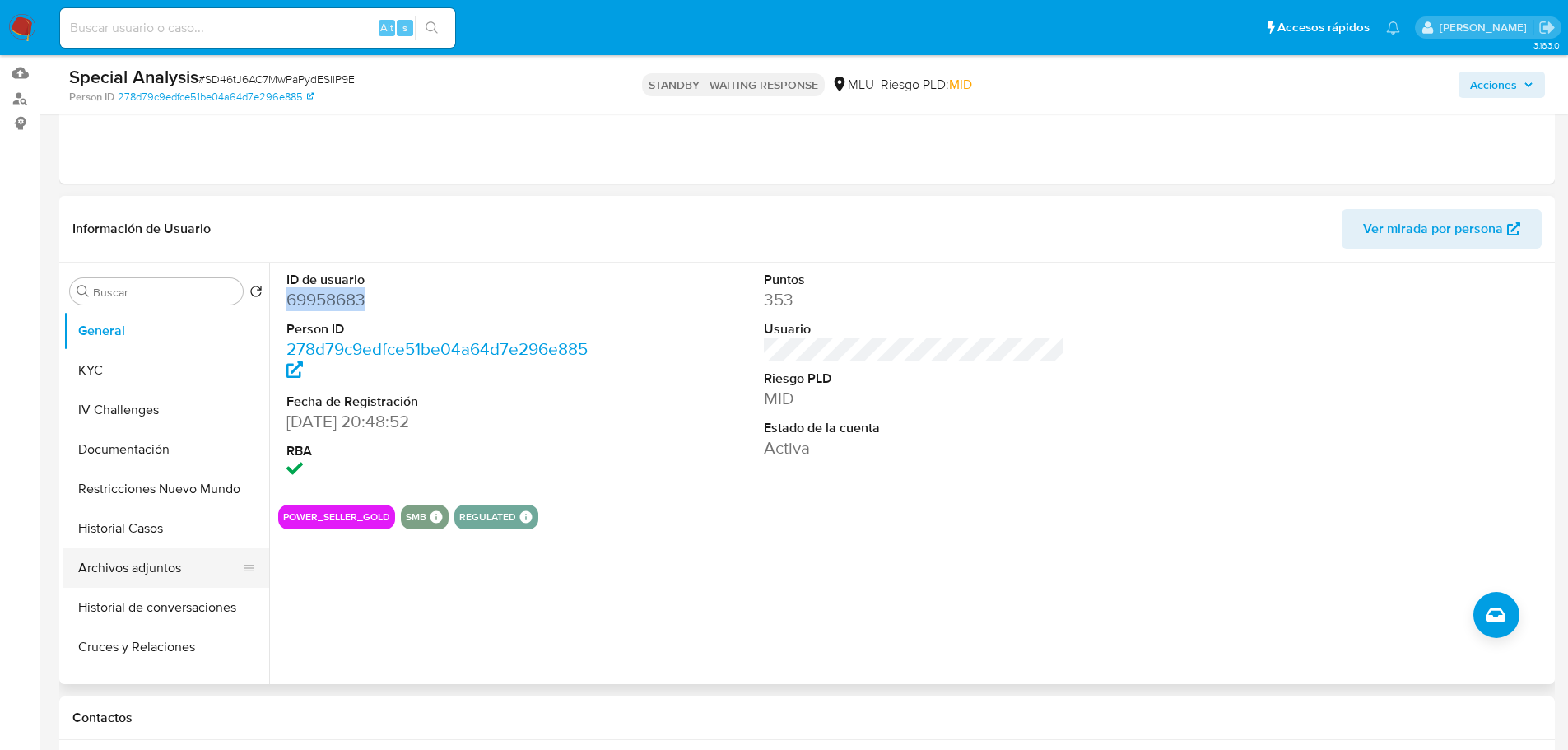
click at [178, 581] on button "Archivos adjuntos" at bounding box center [159, 568] width 193 height 40
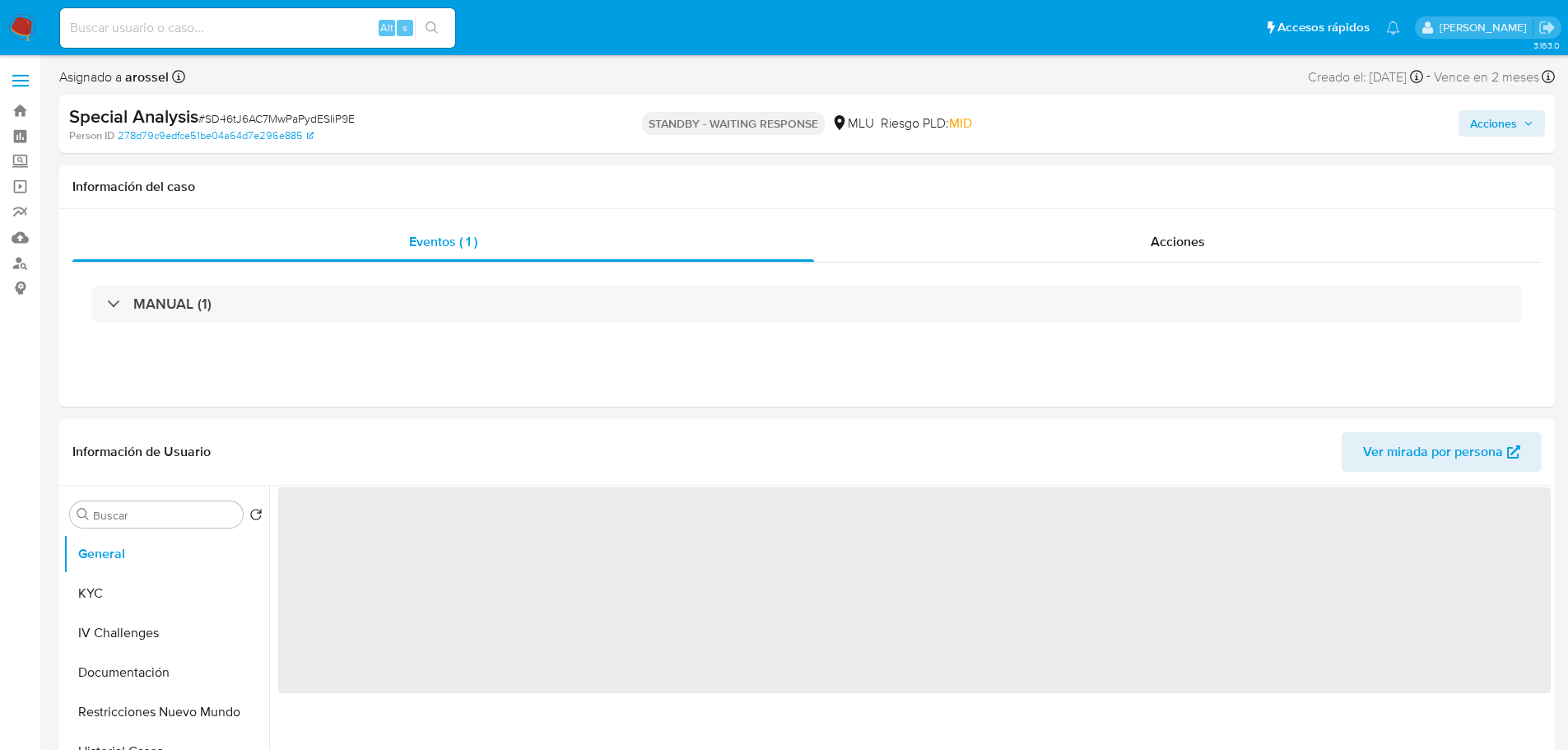
select select "10"
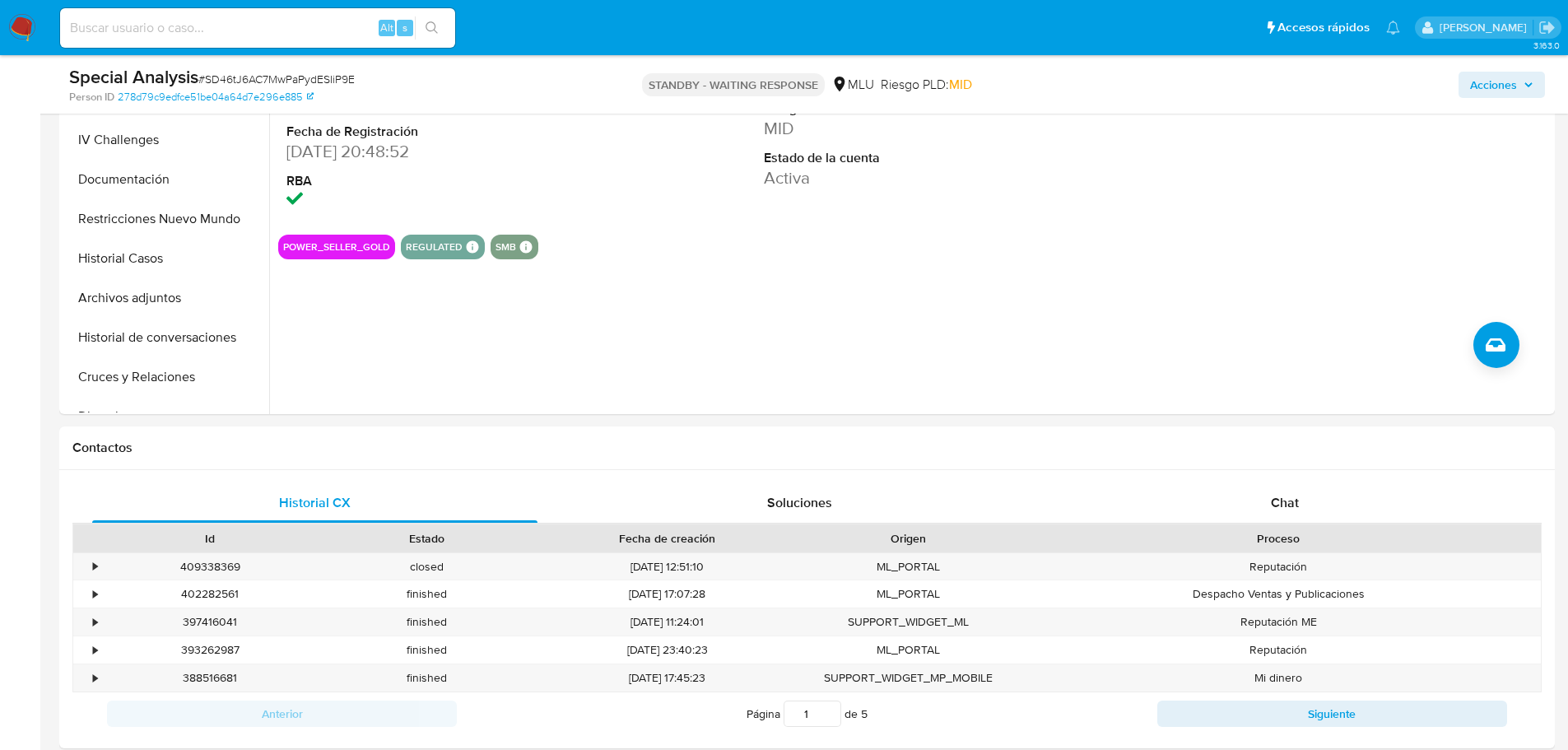
scroll to position [493, 0]
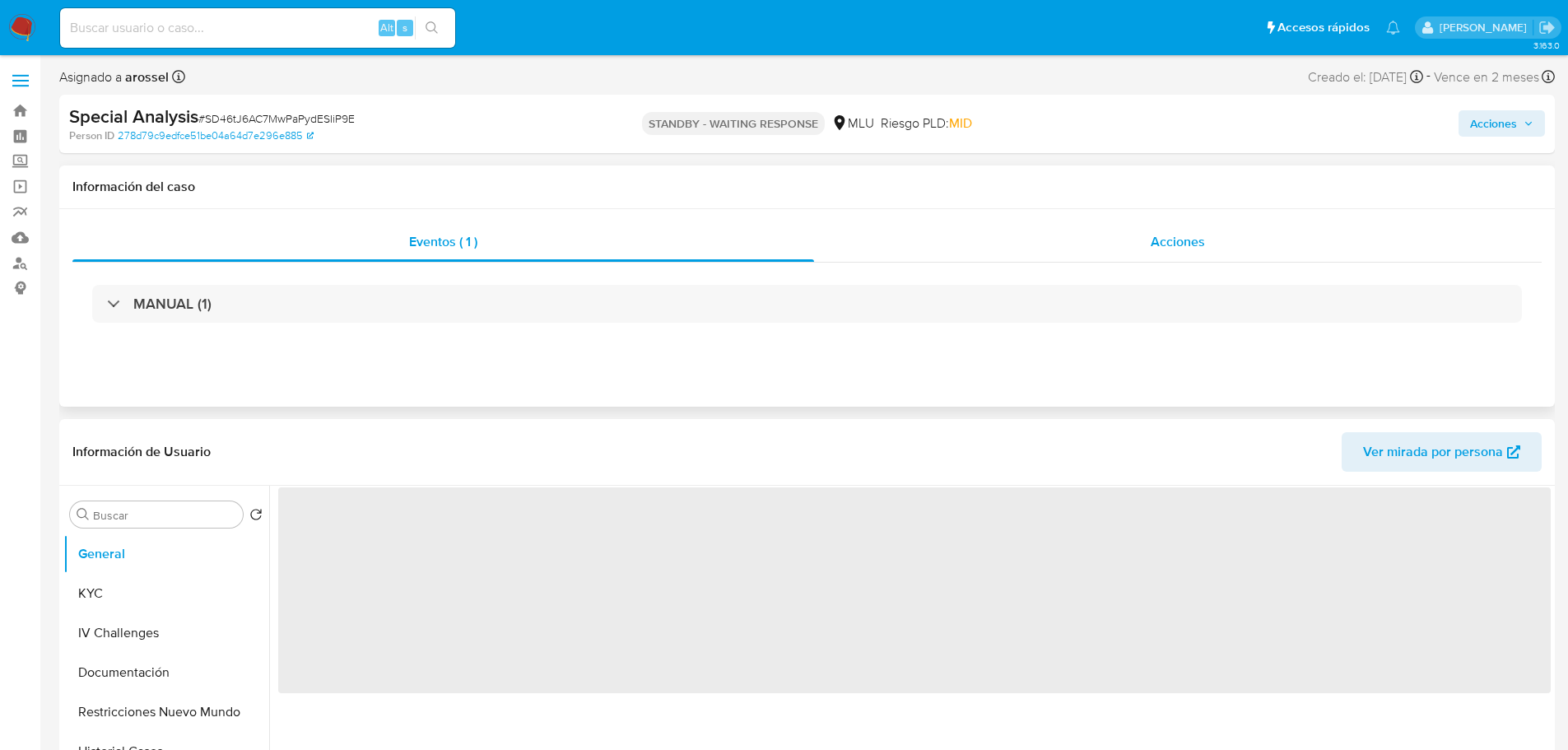
click at [1187, 230] on div "Acciones" at bounding box center [1178, 242] width 727 height 40
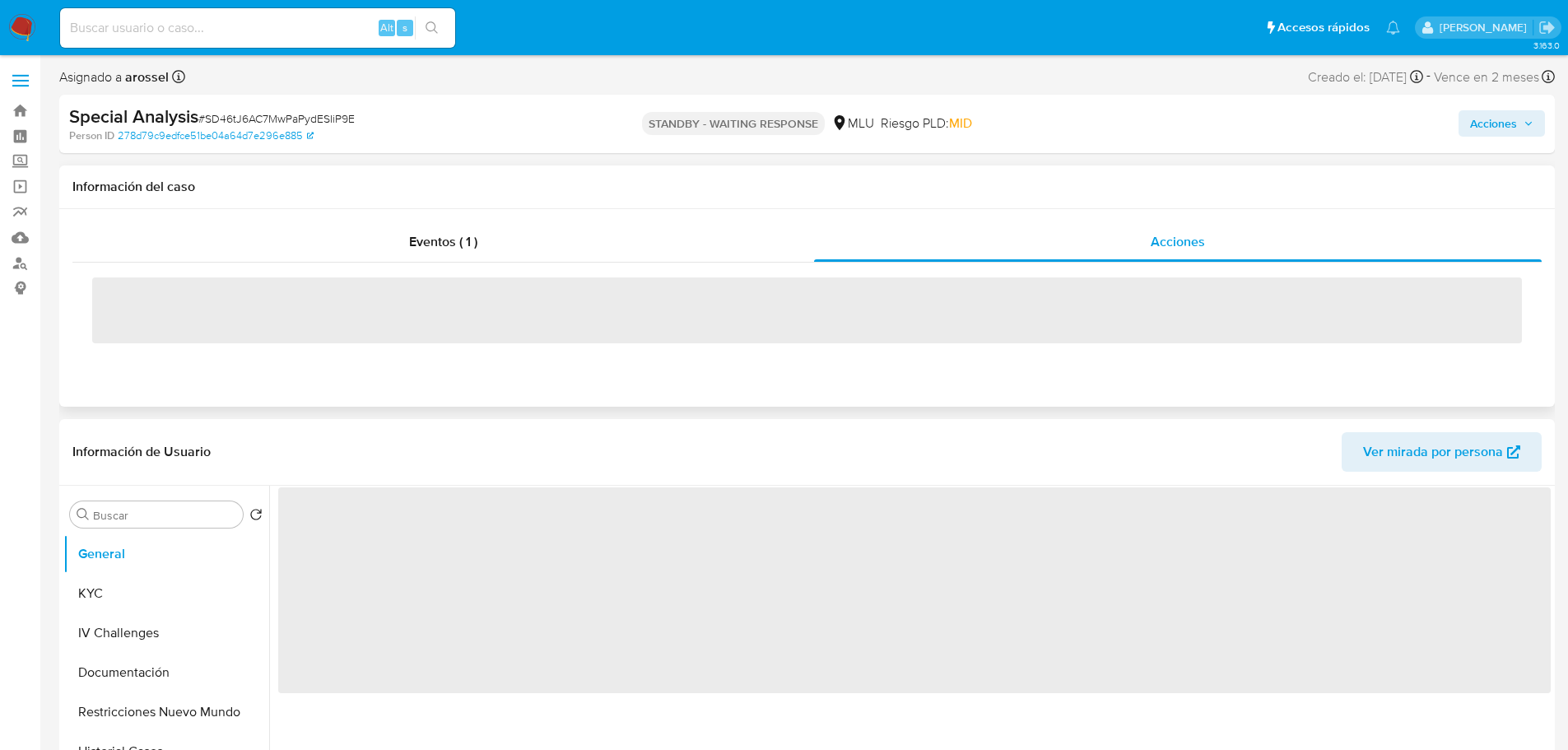
select select "10"
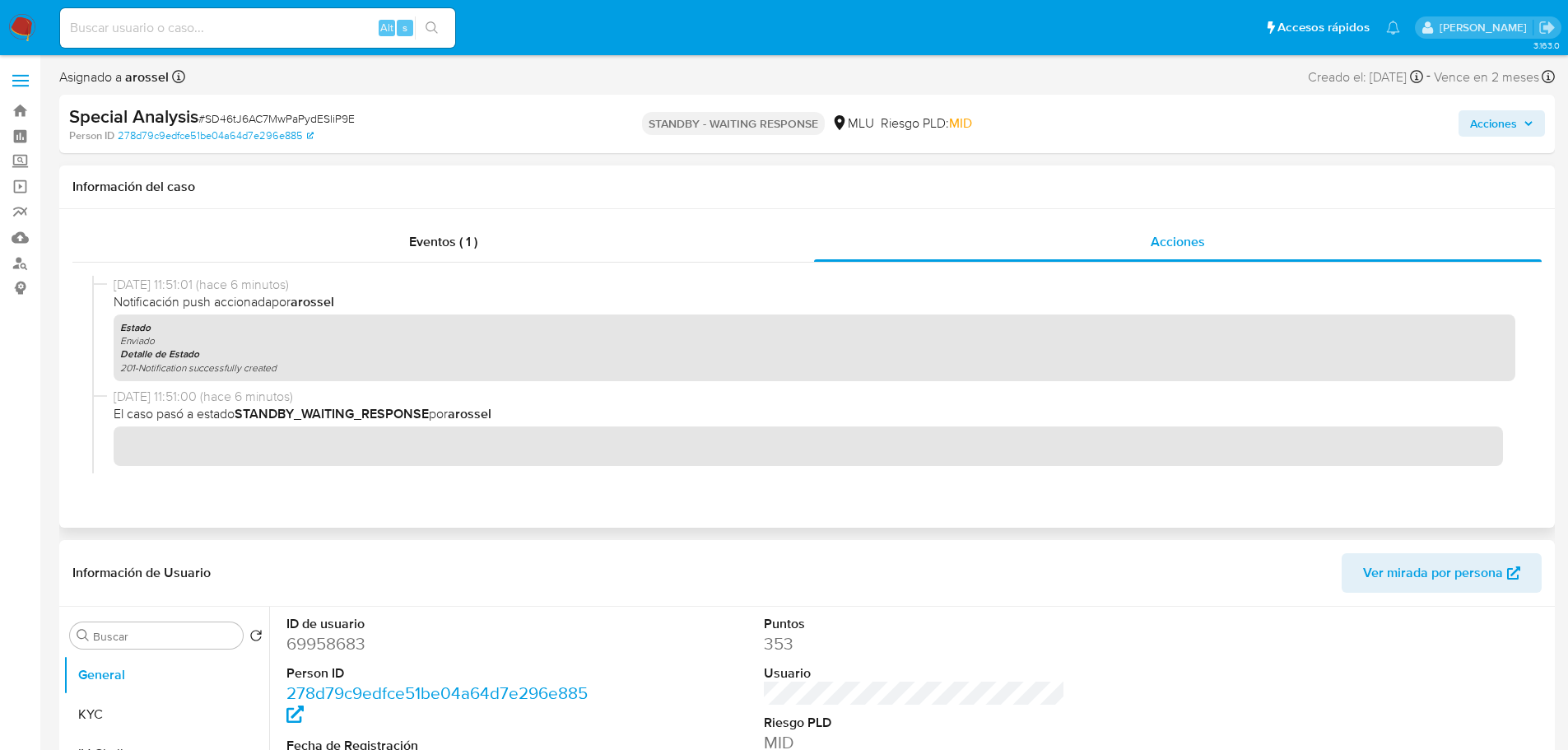
drag, startPoint x: 421, startPoint y: 229, endPoint x: 423, endPoint y: 219, distance: 10.2
click at [421, 228] on div "Eventos ( 1 )" at bounding box center [443, 242] width 741 height 40
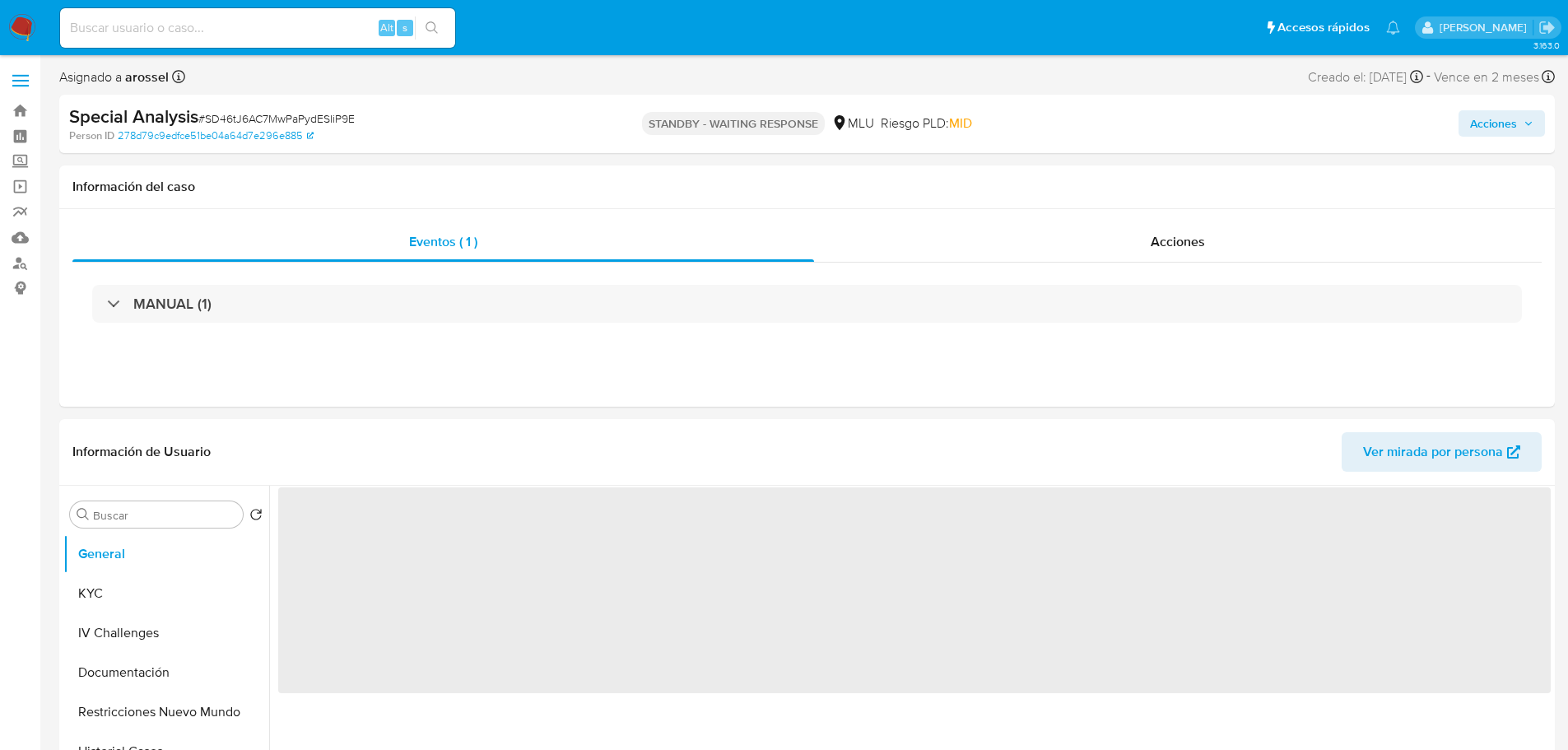
select select "10"
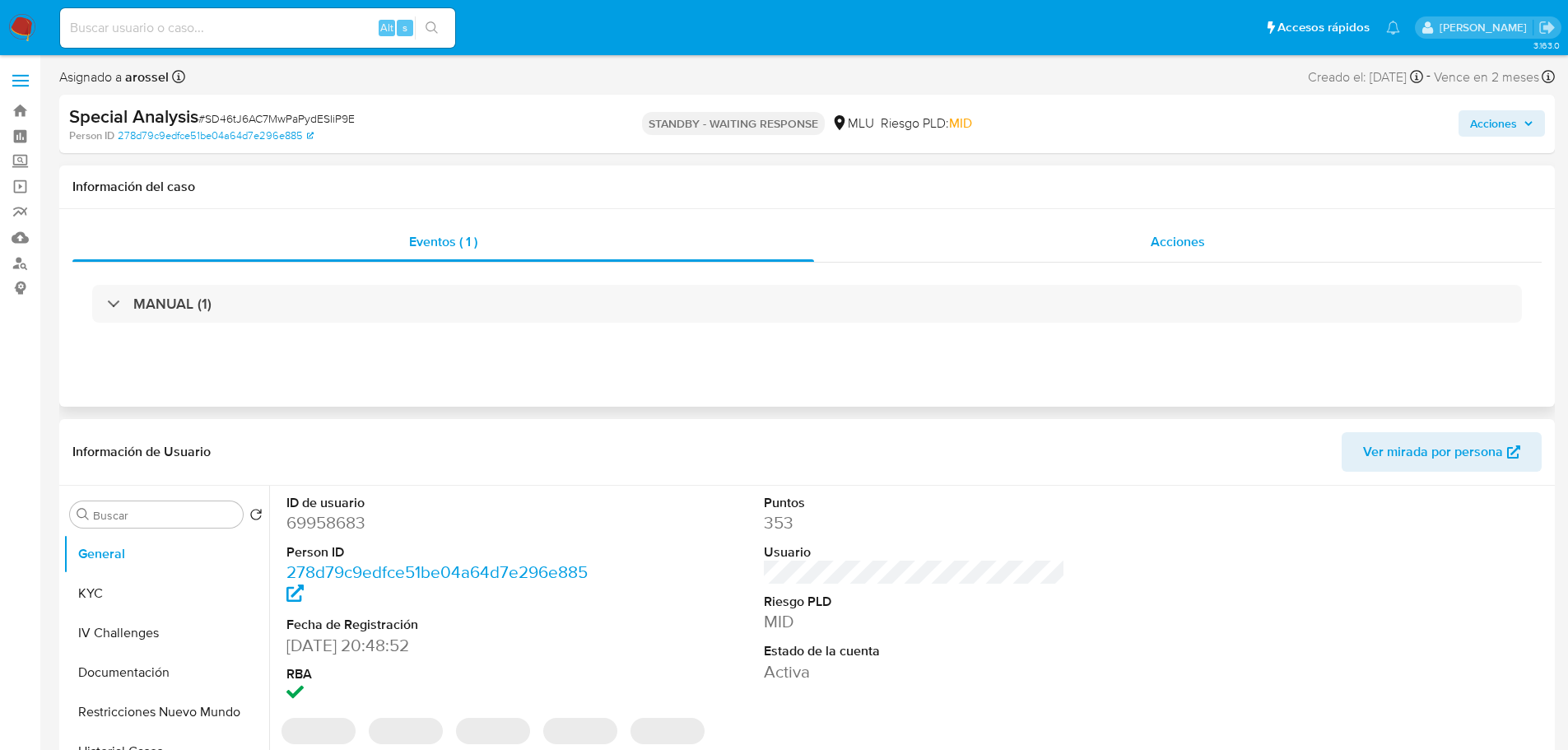
click at [1221, 251] on div "Acciones" at bounding box center [1178, 242] width 727 height 40
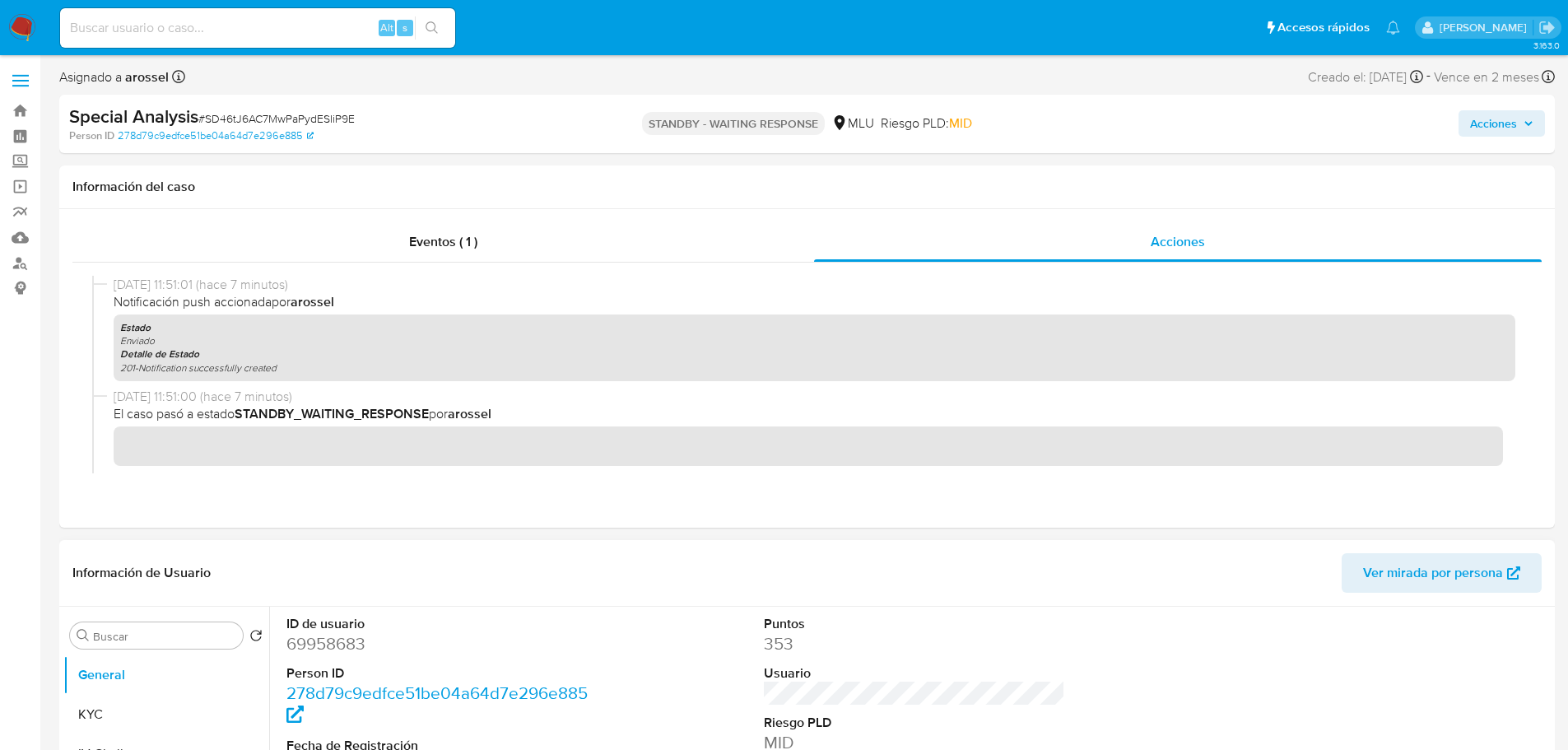
scroll to position [82, 0]
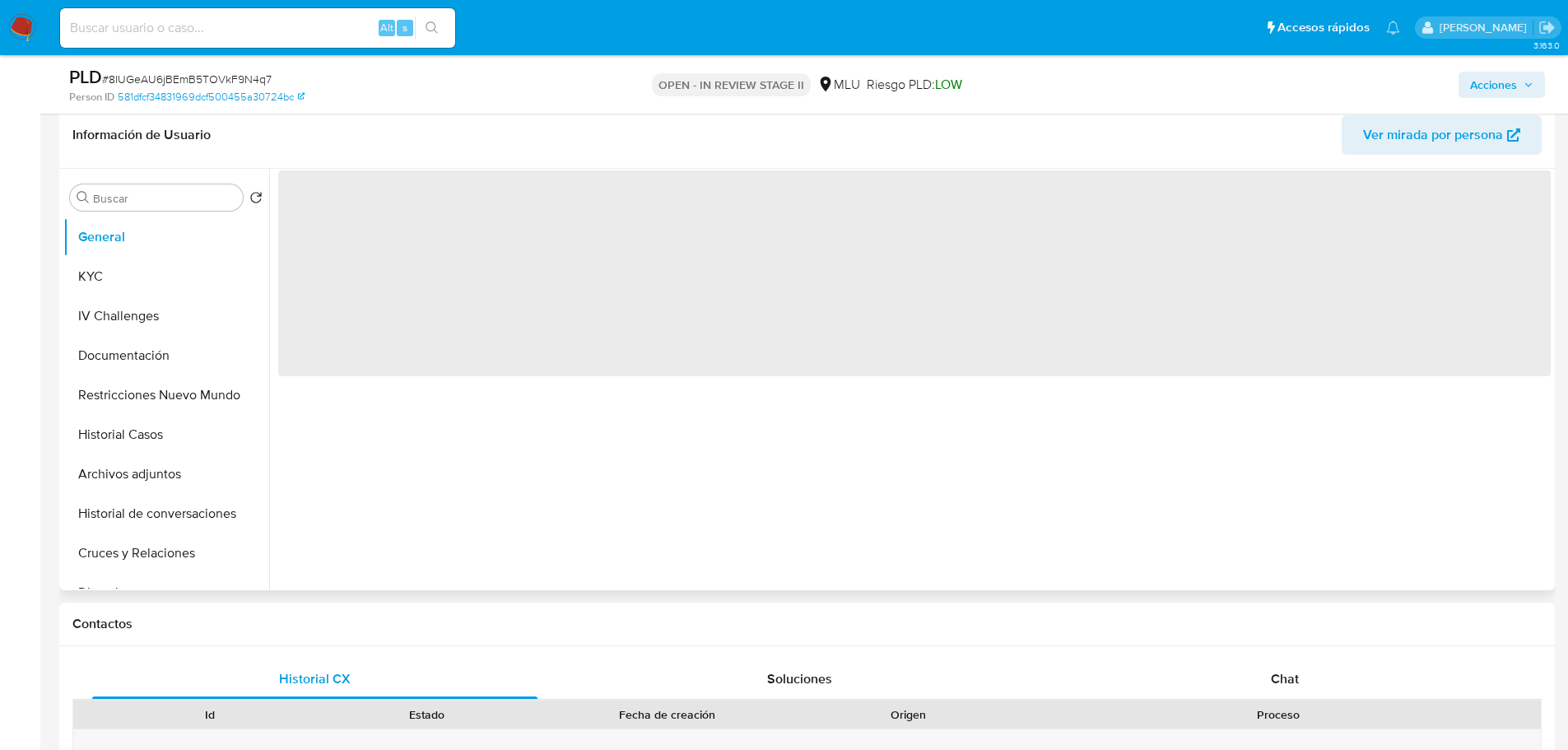
scroll to position [411, 0]
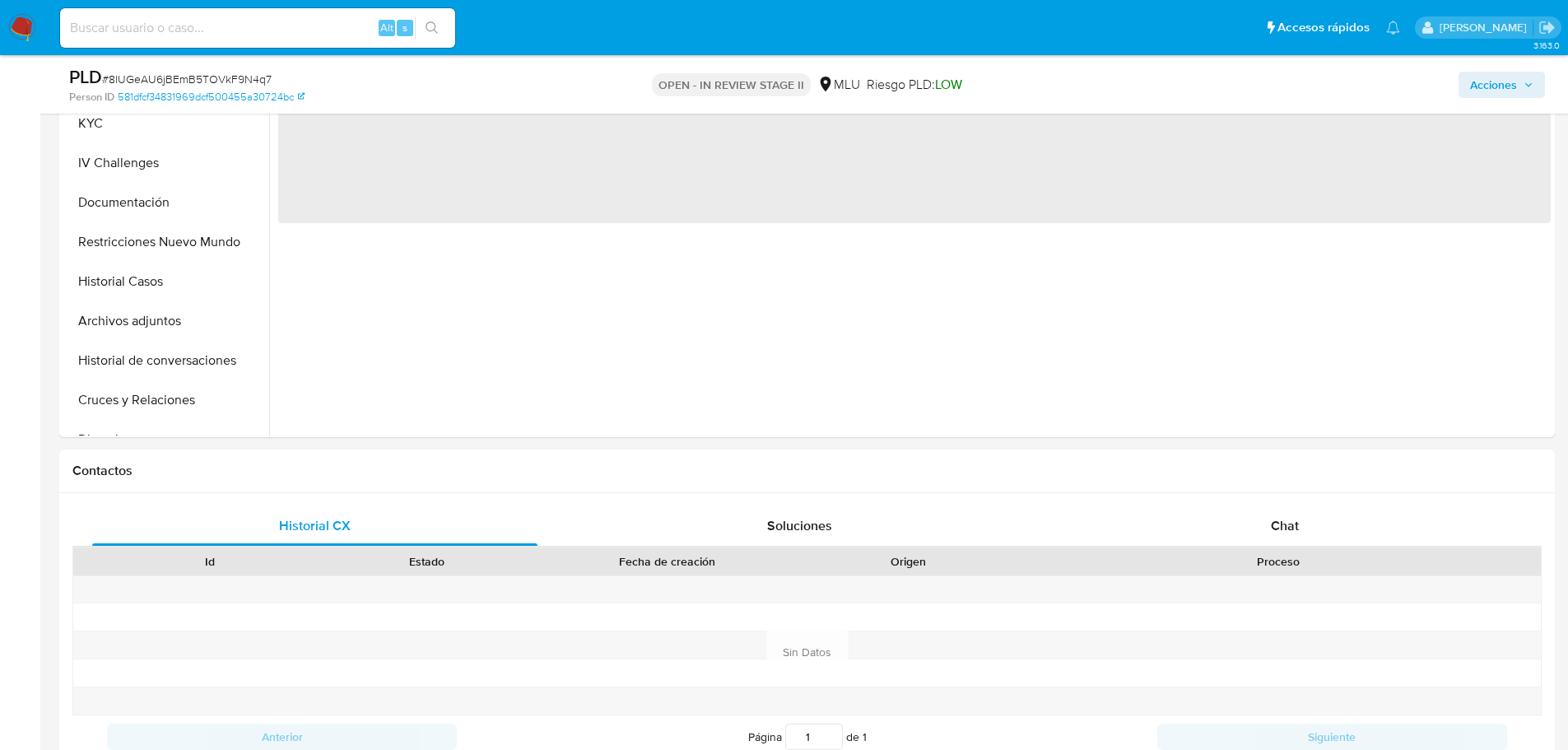
select select "10"
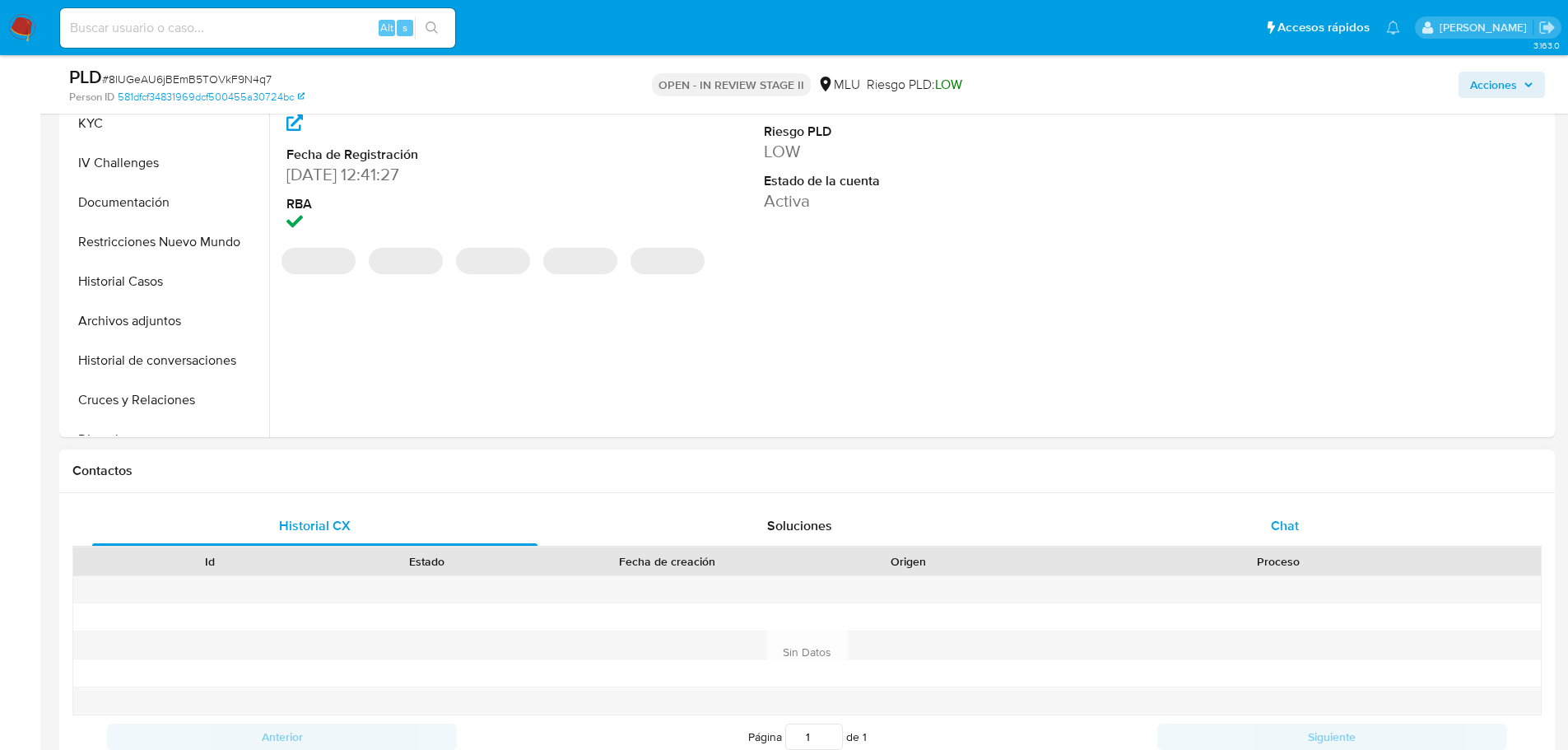
click at [1289, 533] on span "Chat" at bounding box center [1285, 525] width 28 height 19
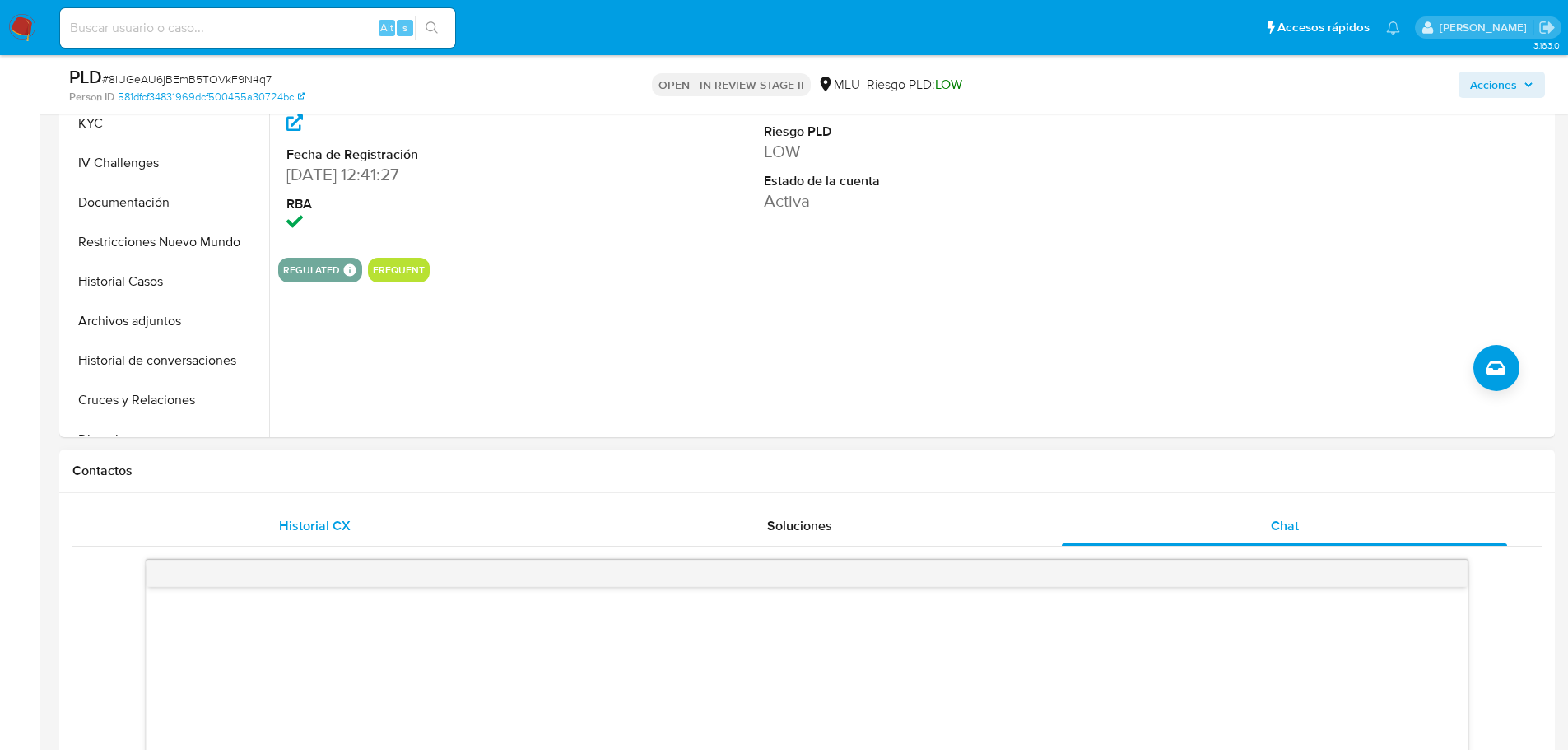
click at [295, 524] on span "Historial CX" at bounding box center [314, 525] width 72 height 19
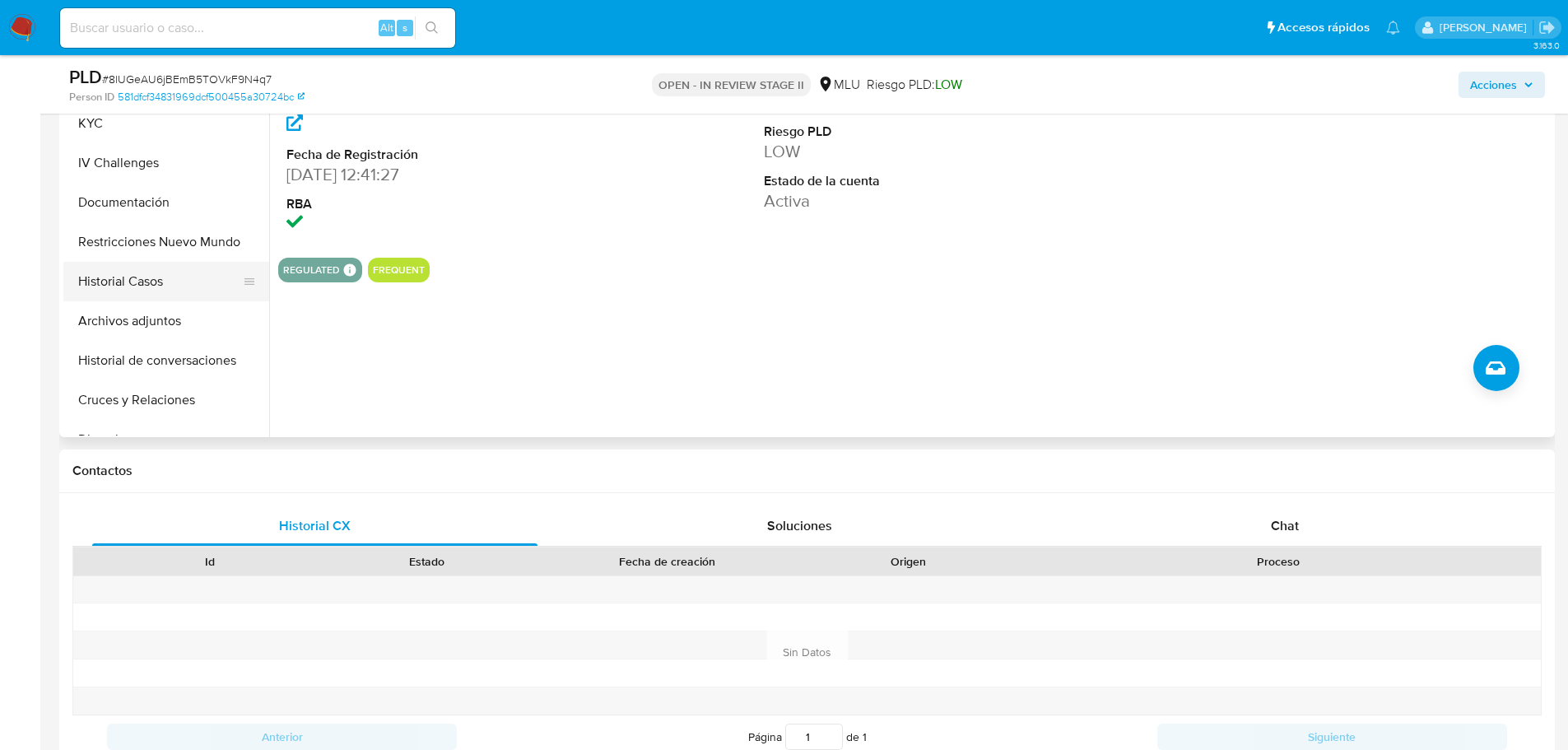
click at [142, 294] on button "Historial Casos" at bounding box center [159, 282] width 193 height 40
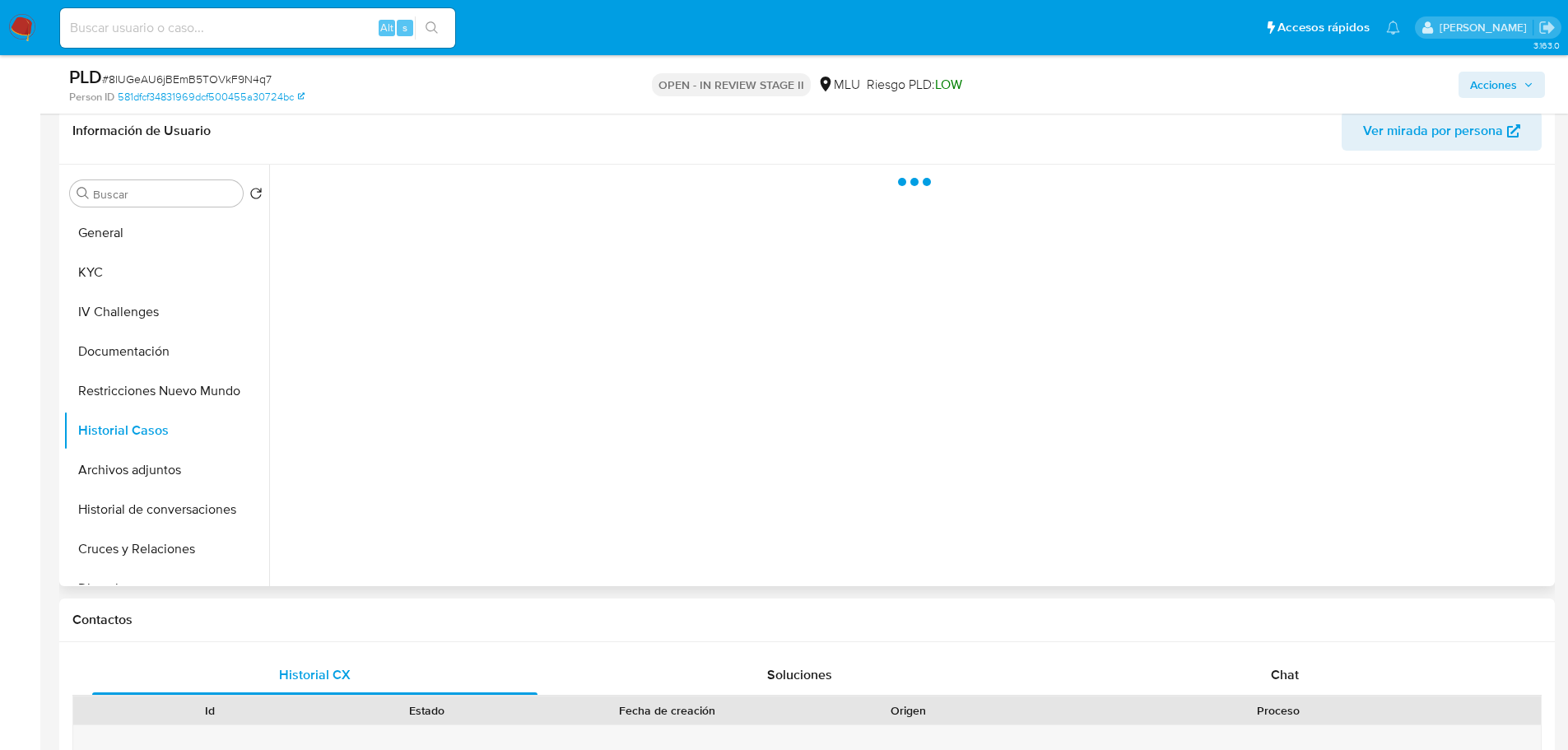
scroll to position [247, 0]
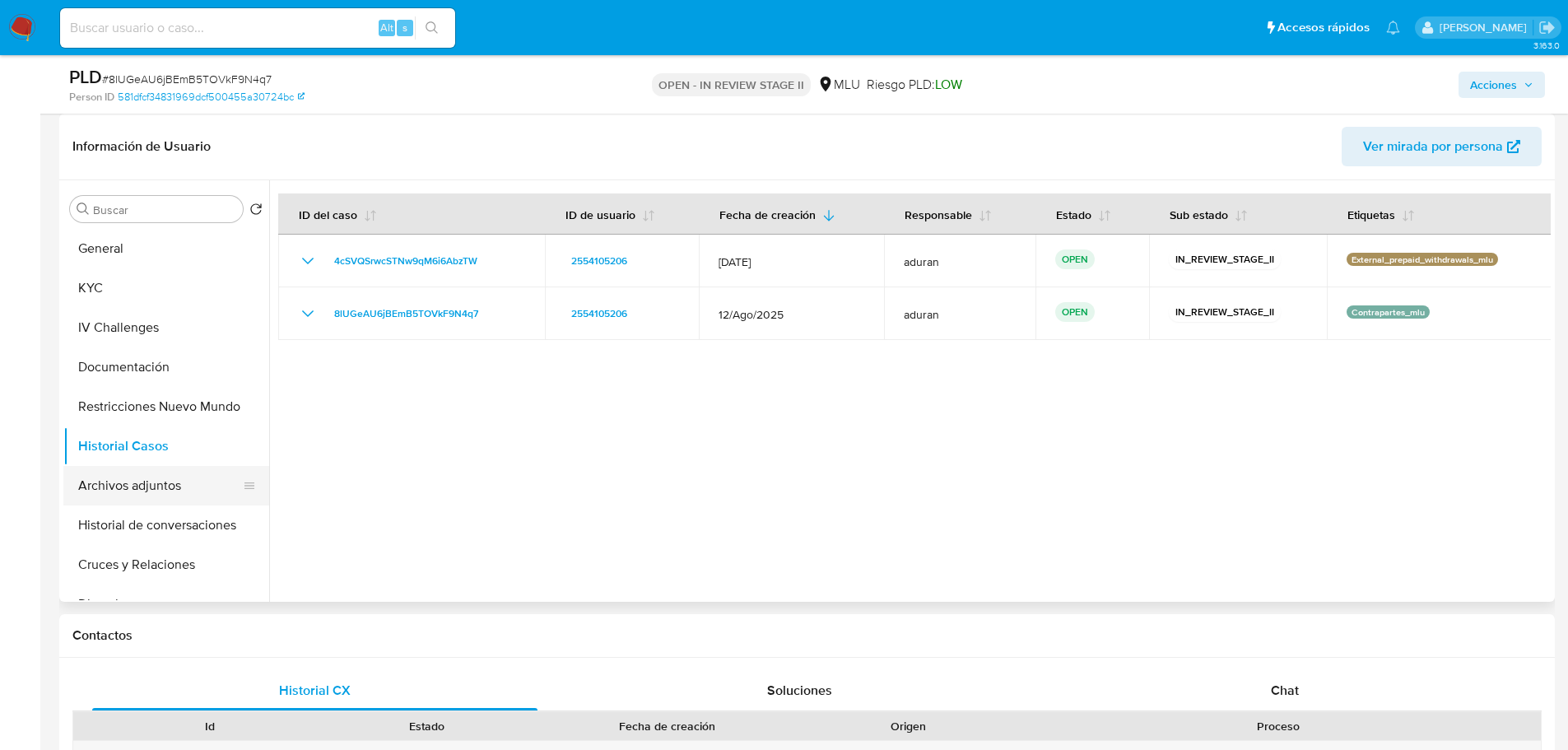
click at [175, 491] on button "Archivos adjuntos" at bounding box center [159, 486] width 193 height 40
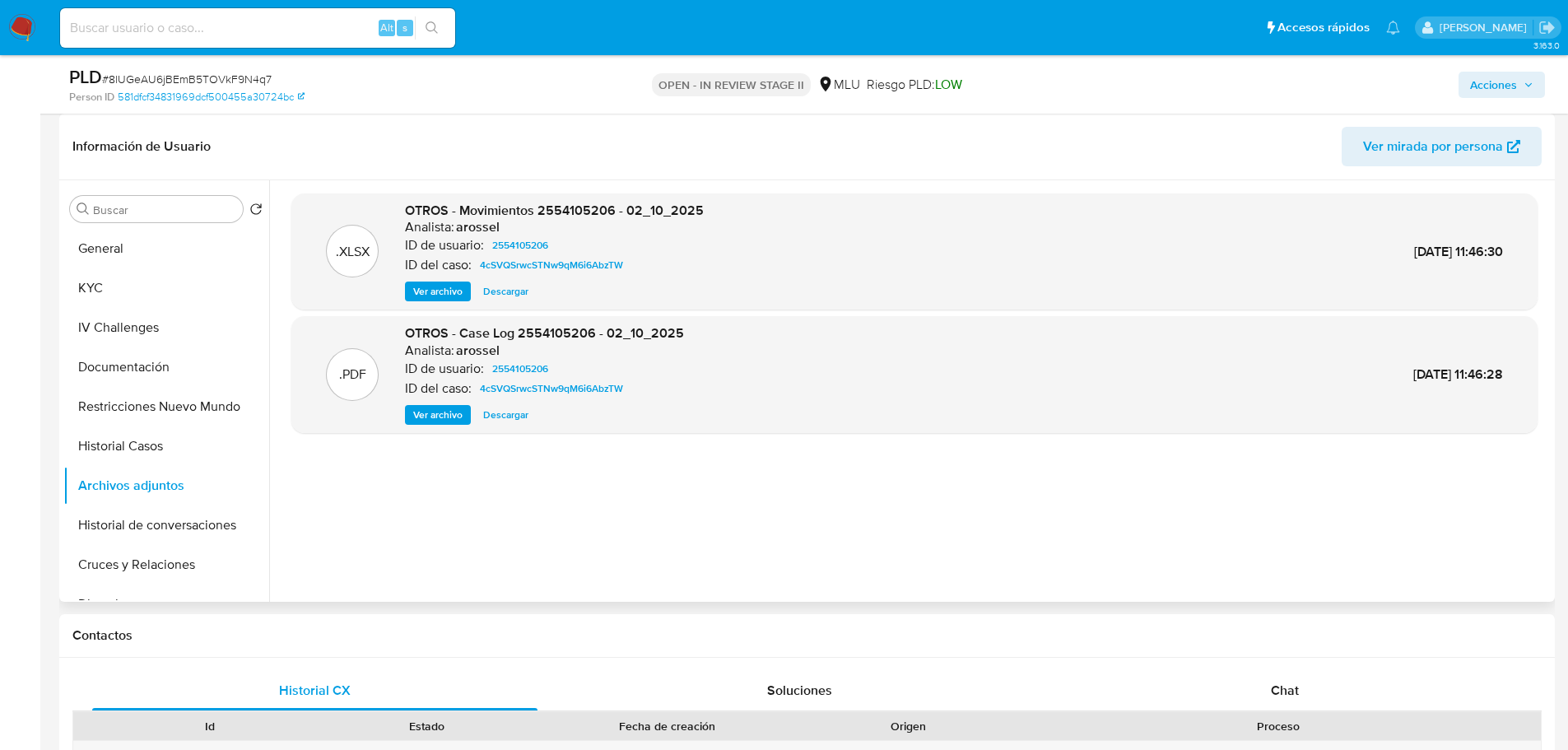
click at [448, 410] on span "Ver archivo" at bounding box center [437, 415] width 49 height 16
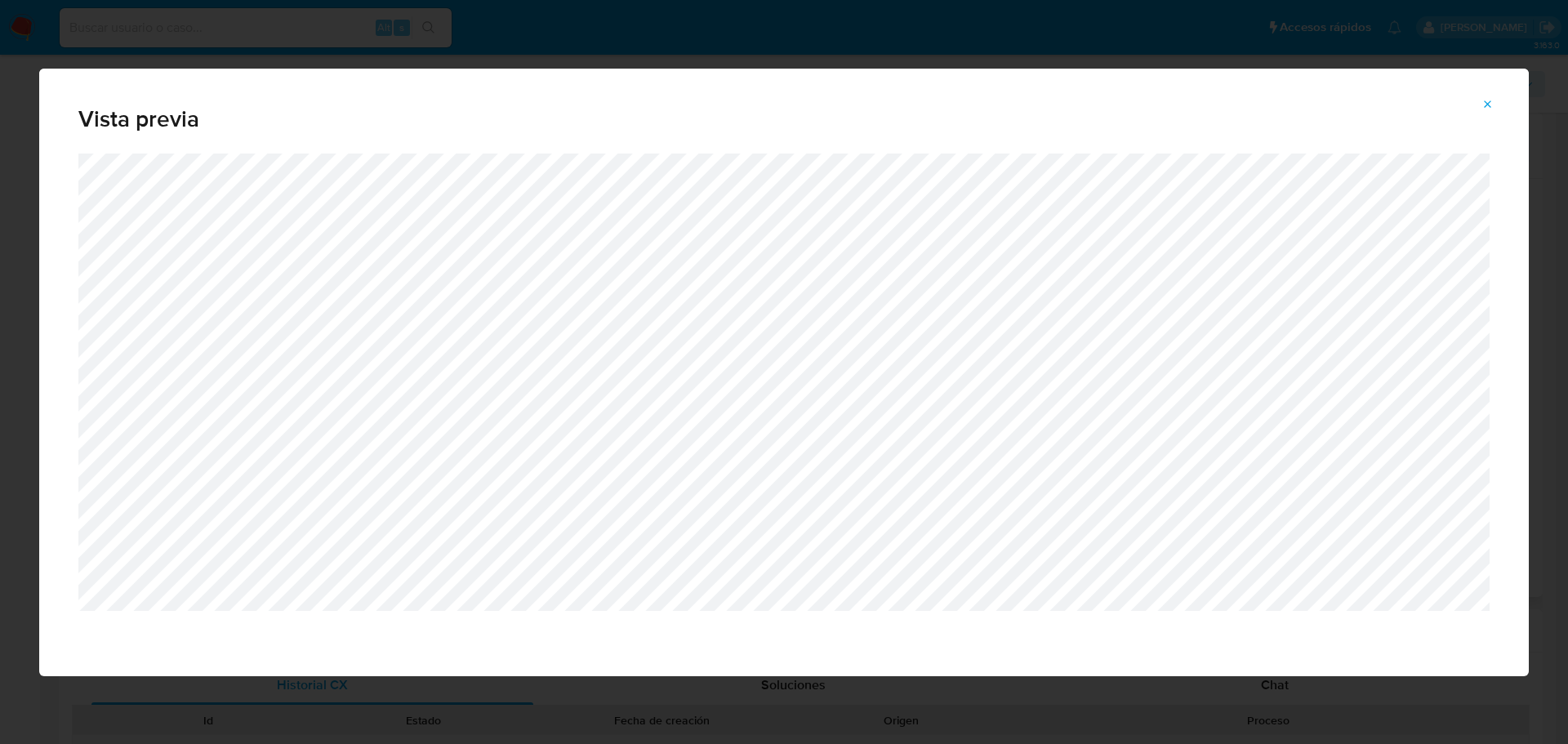
click at [537, 50] on div "Vista previa" at bounding box center [784, 372] width 1568 height 744
click at [1486, 98] on icon "Attachment preview" at bounding box center [1487, 104] width 13 height 13
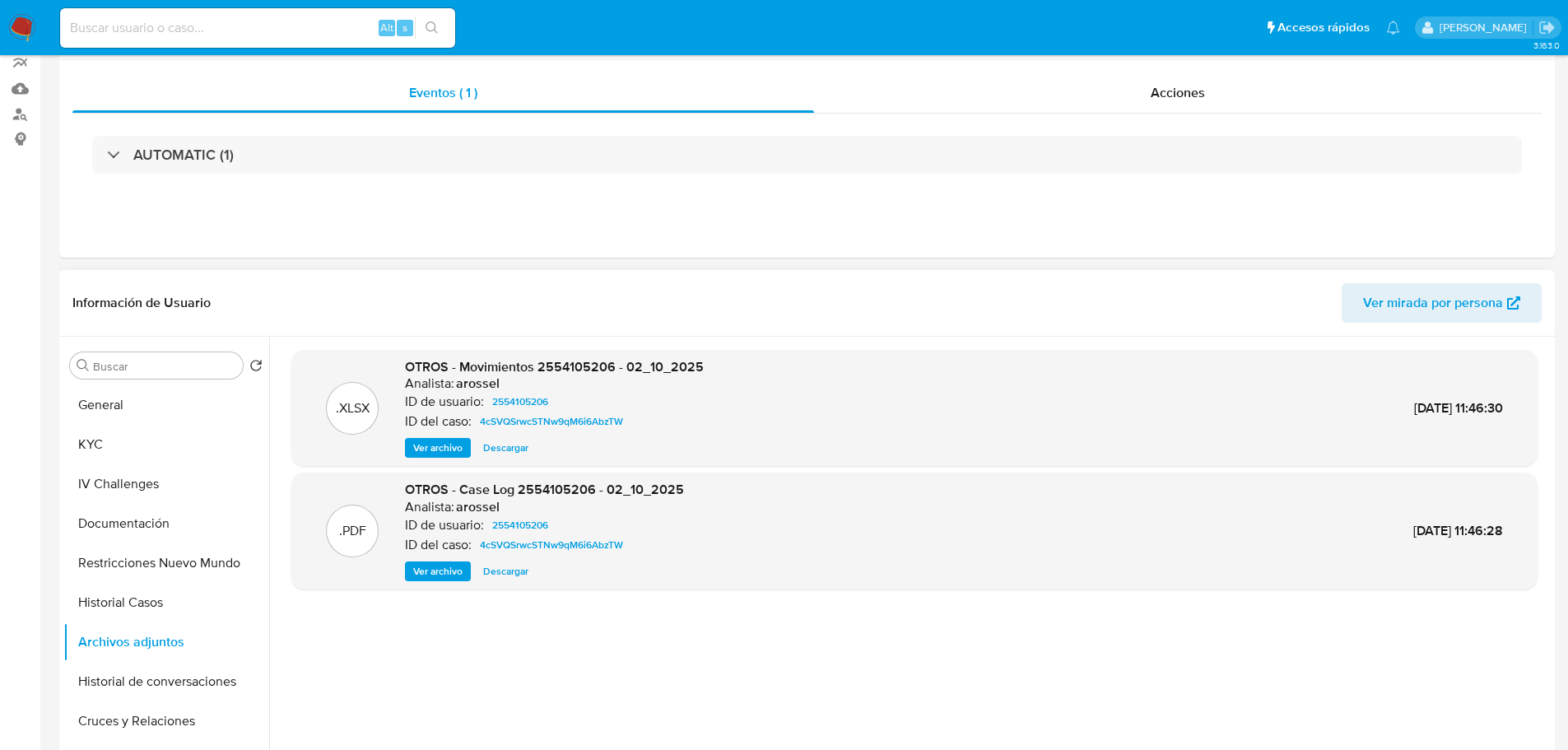
scroll to position [0, 0]
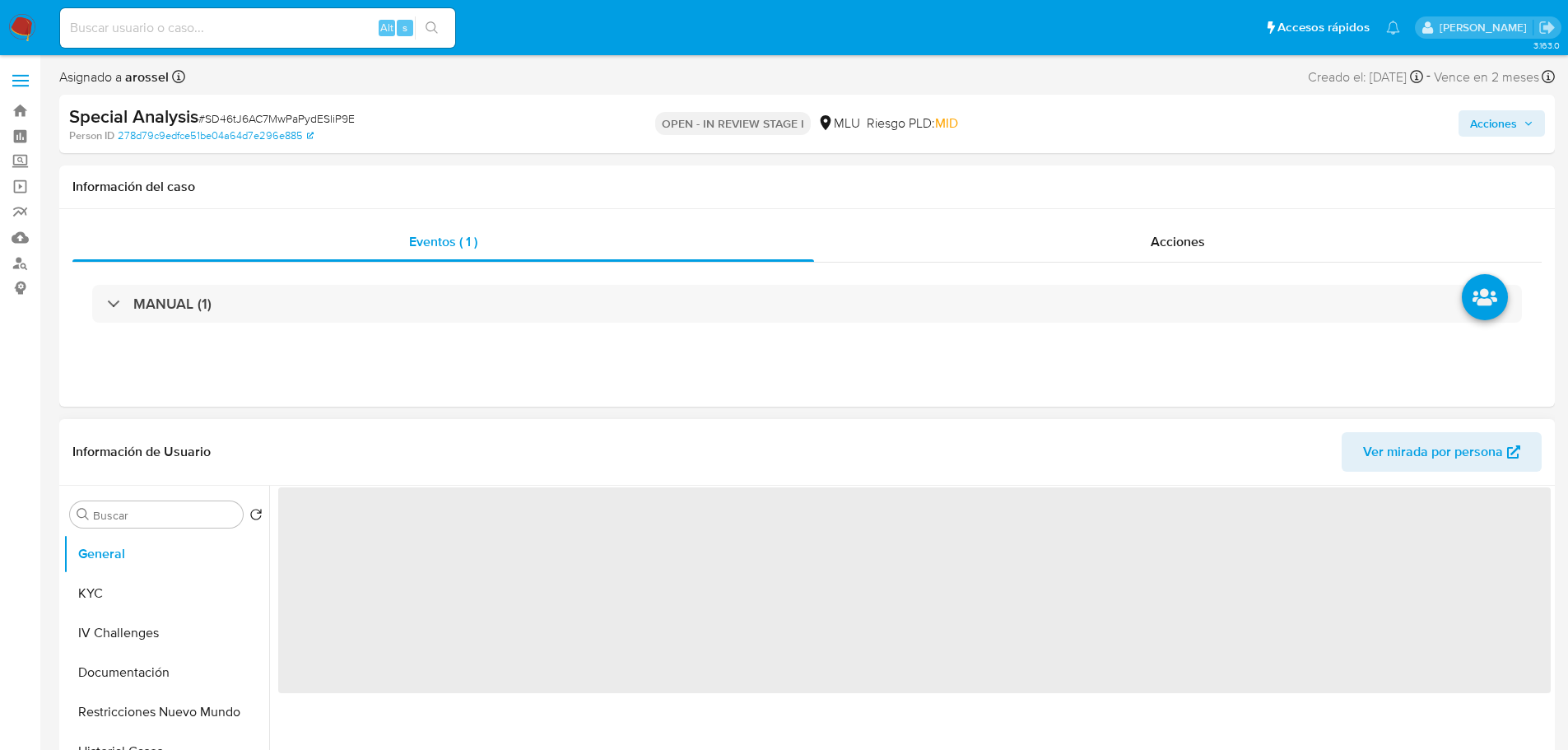
select select "10"
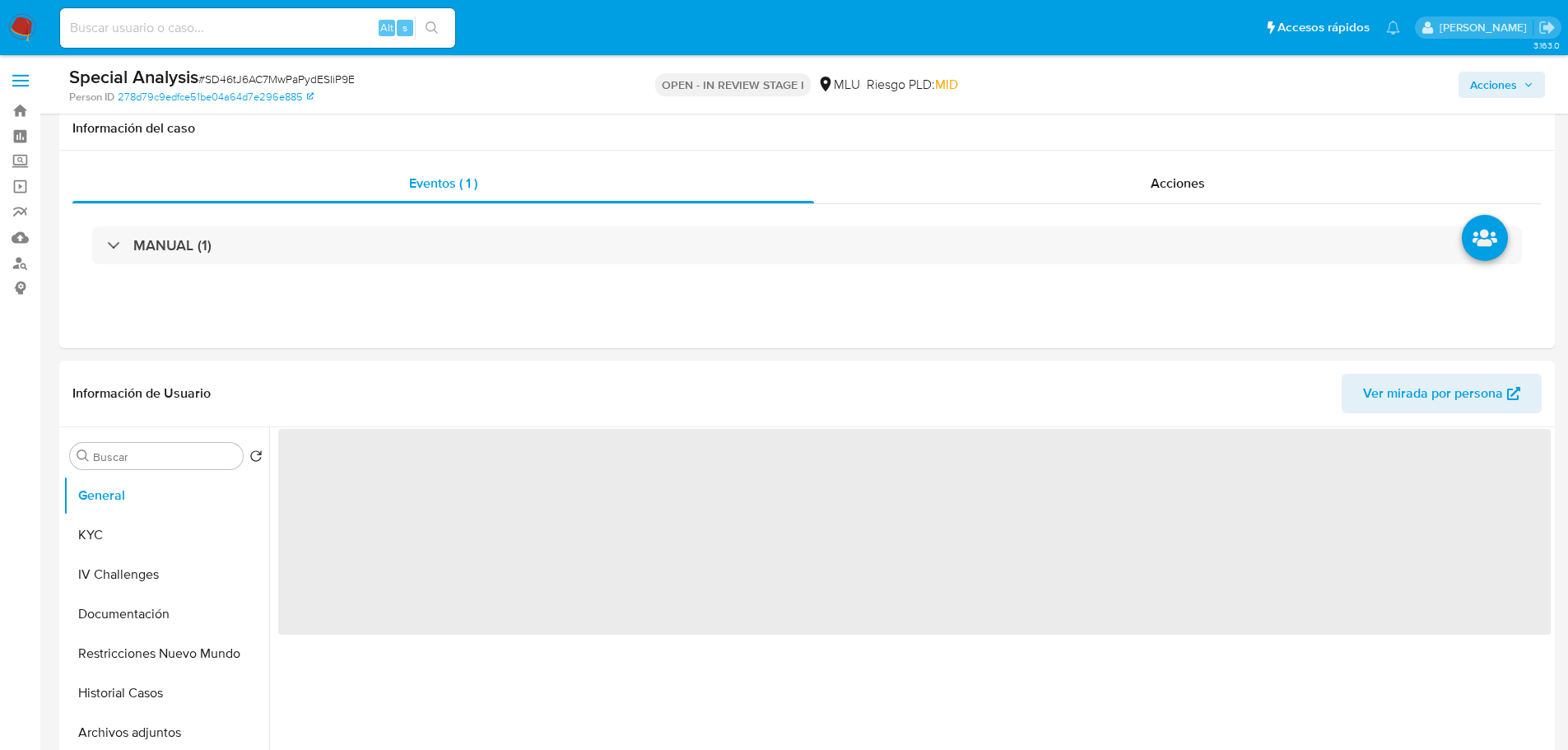
scroll to position [493, 0]
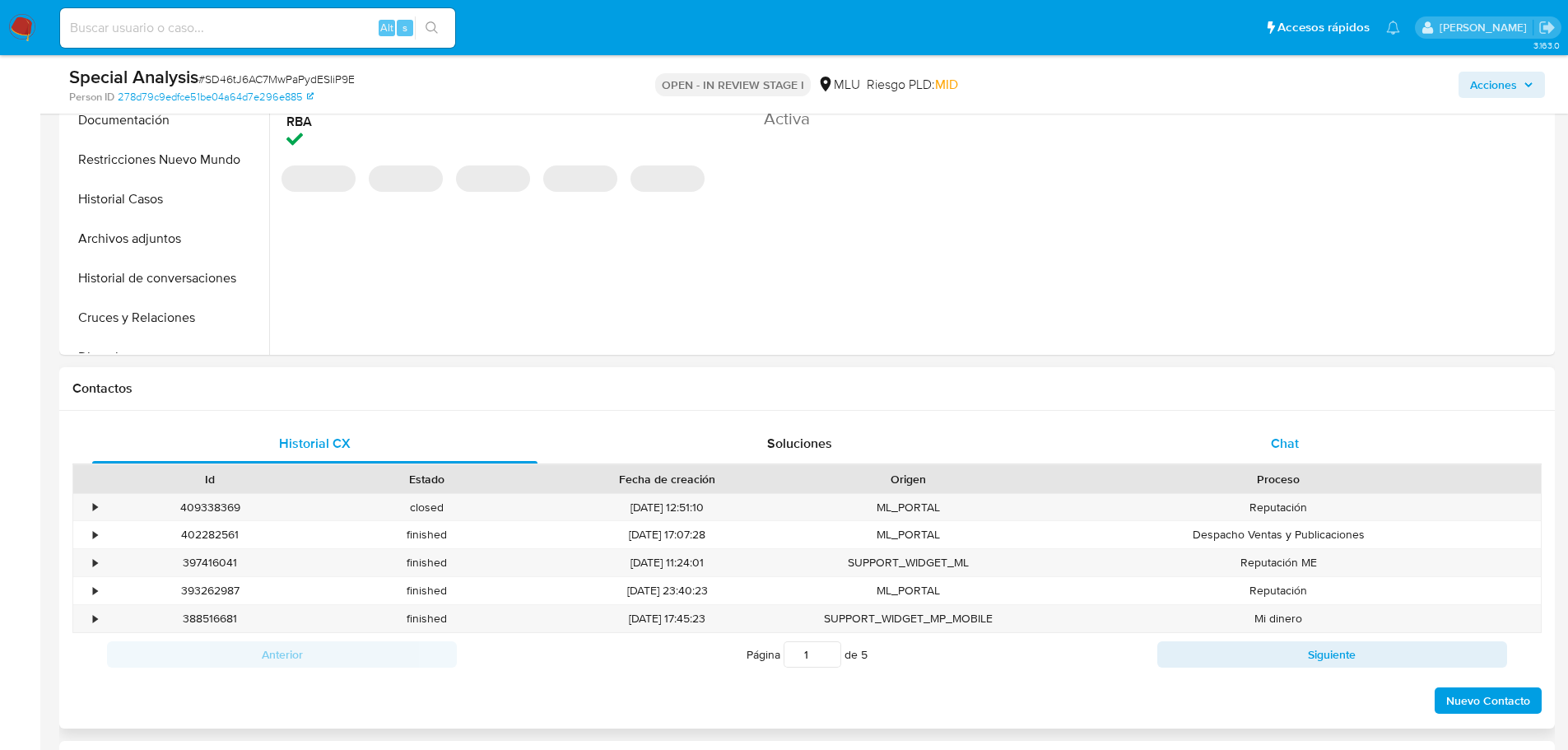
click at [1257, 437] on div "Chat" at bounding box center [1284, 444] width 445 height 40
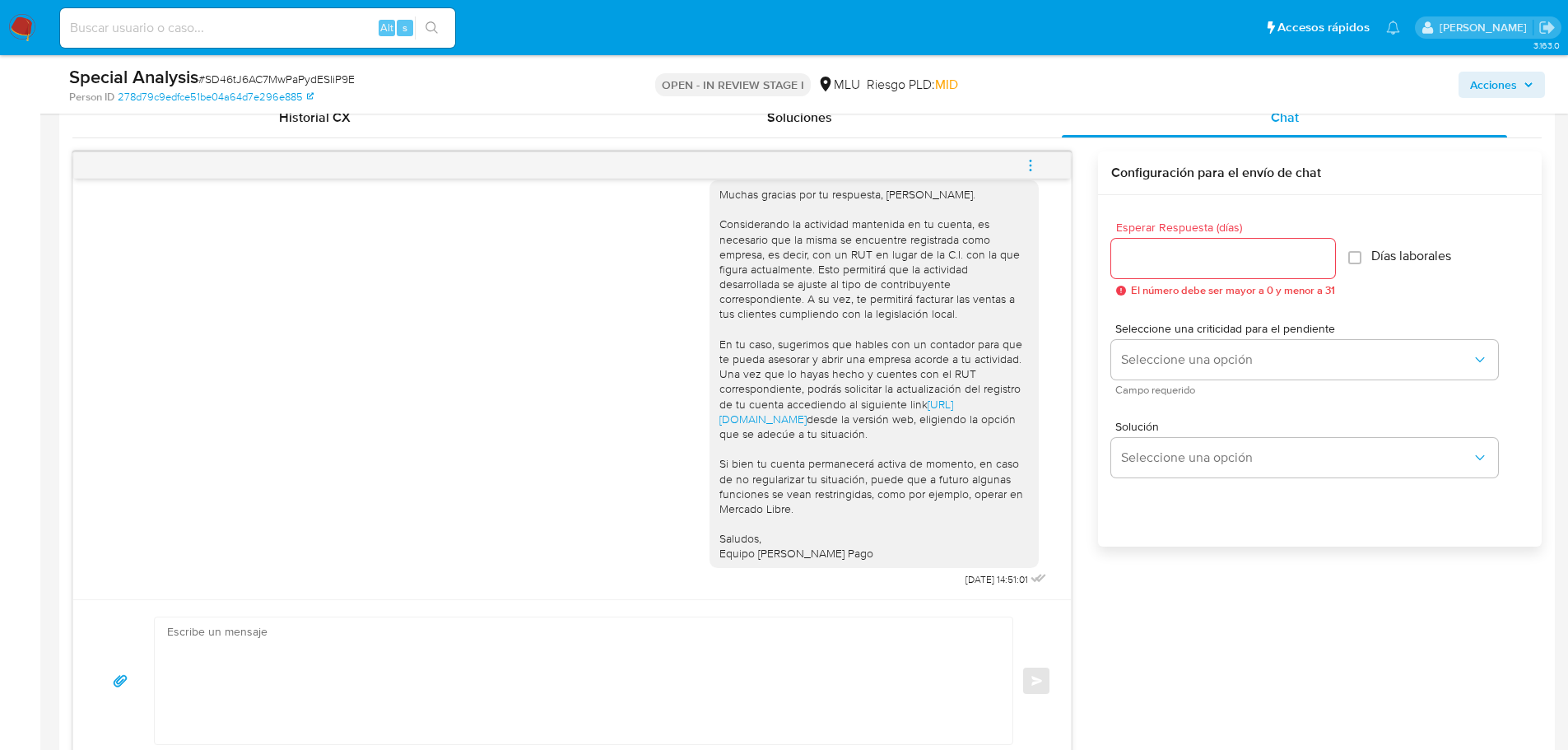
scroll to position [823, 0]
click at [1031, 162] on icon "menu-action" at bounding box center [1031, 162] width 2 height 2
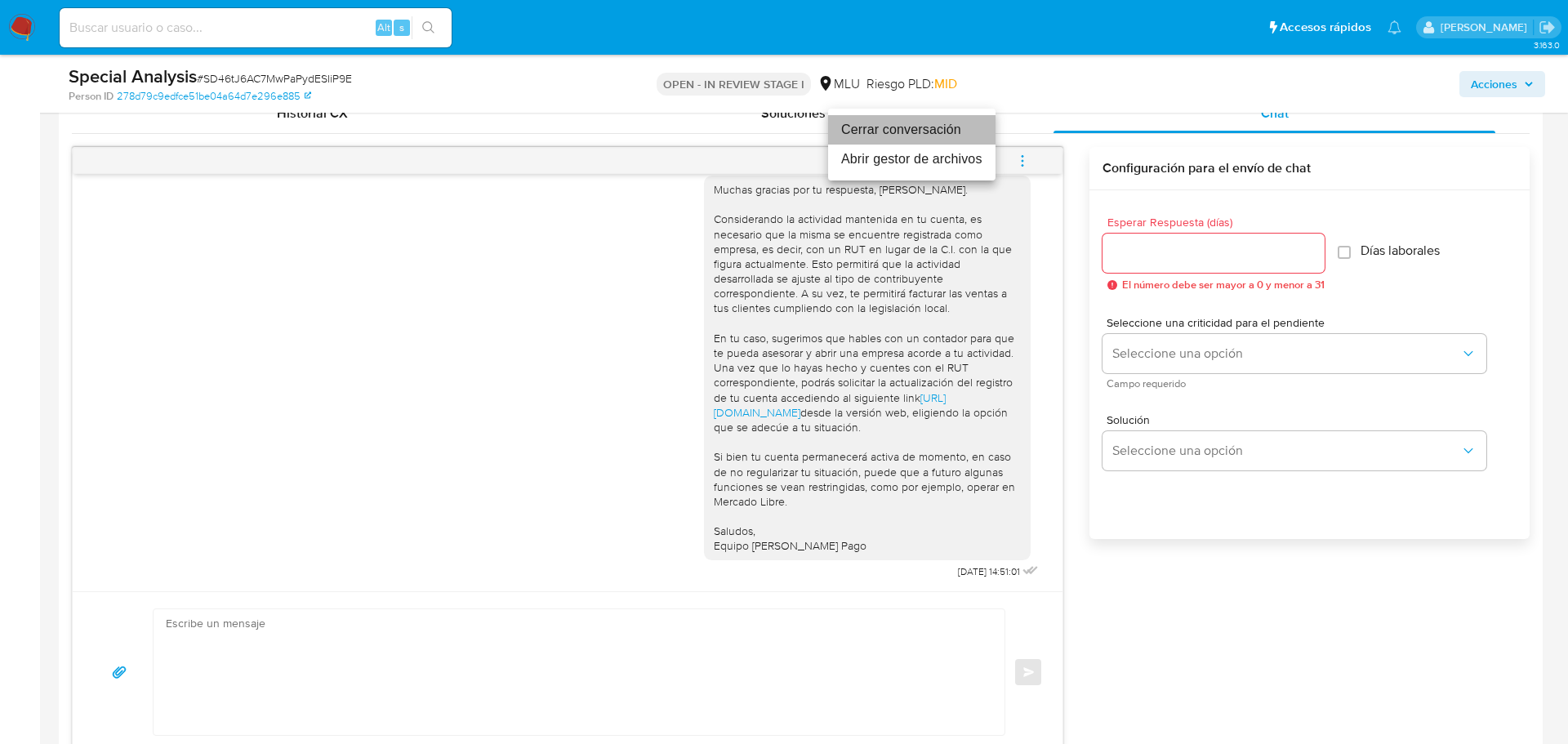
click at [974, 135] on li "Cerrar conversación" at bounding box center [911, 129] width 167 height 29
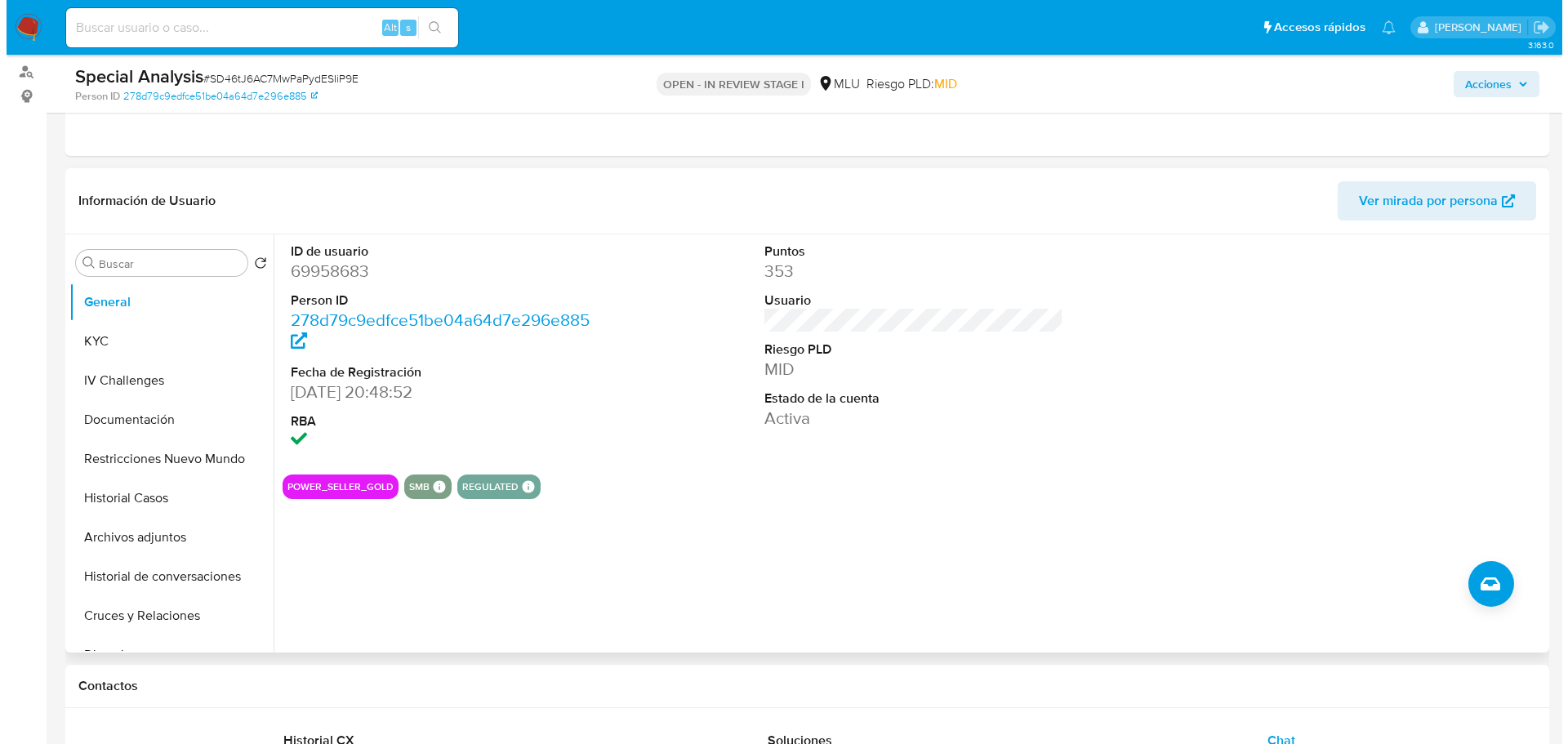
scroll to position [163, 0]
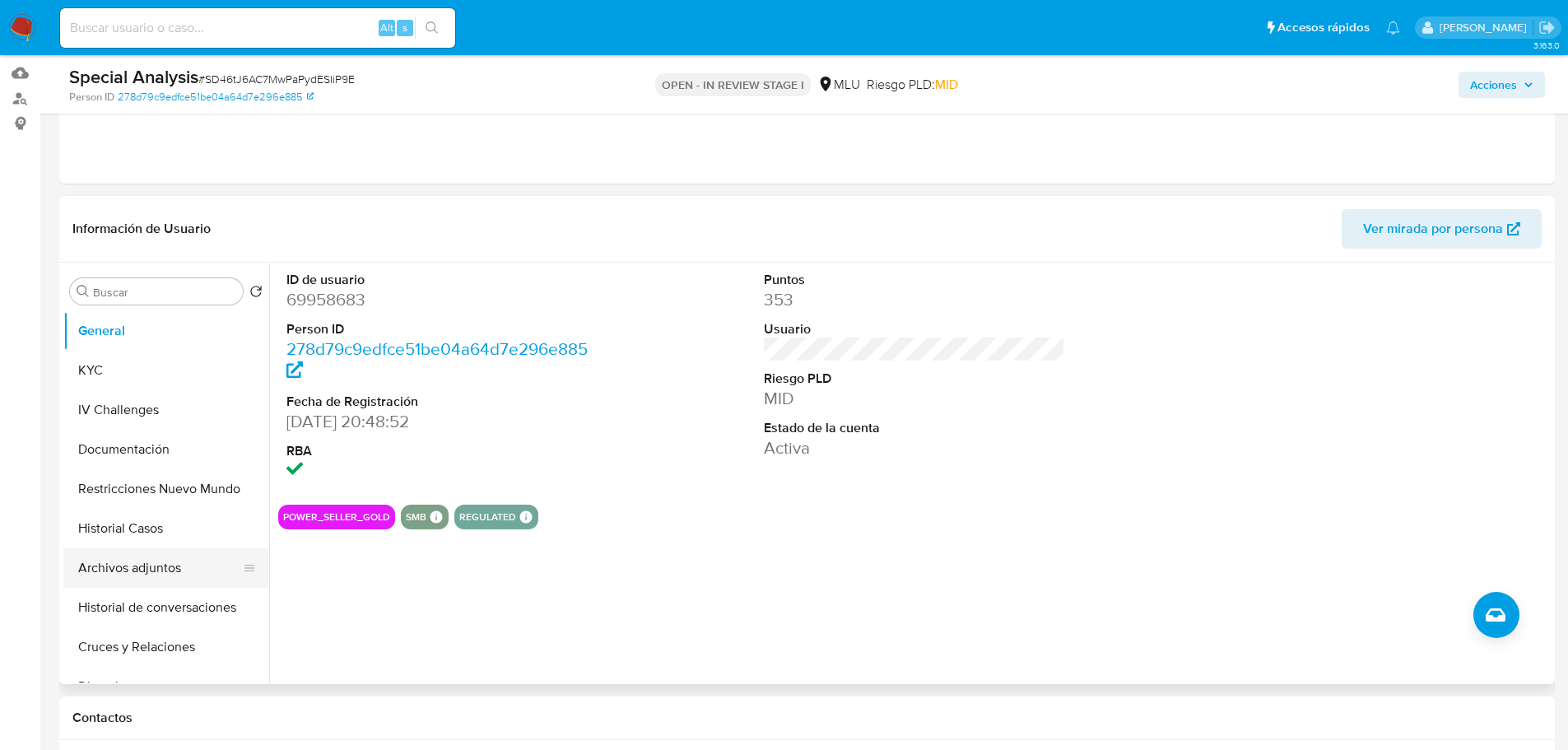
click at [155, 563] on button "Archivos adjuntos" at bounding box center [159, 568] width 193 height 40
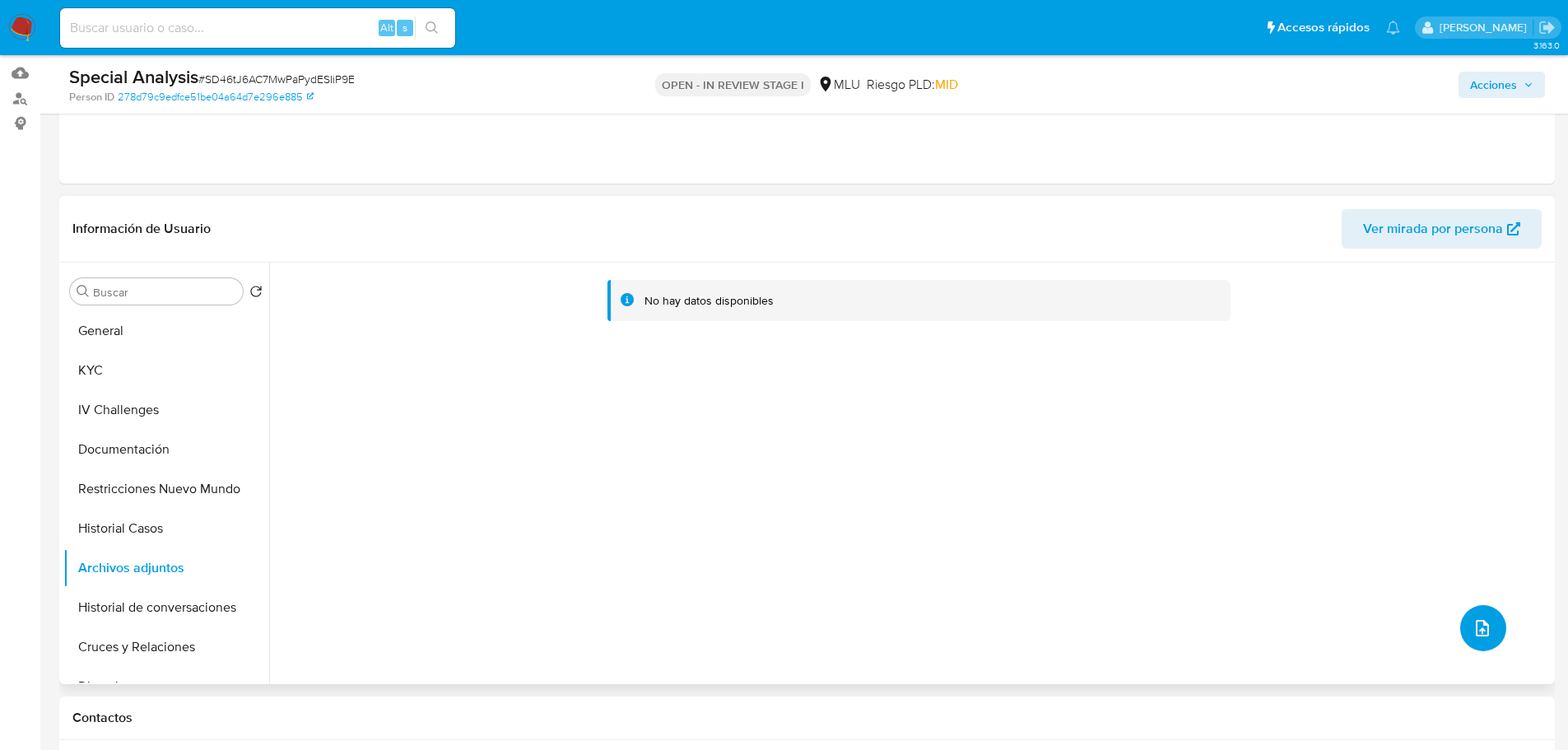
click at [1460, 626] on button "upload-file" at bounding box center [1482, 627] width 46 height 46
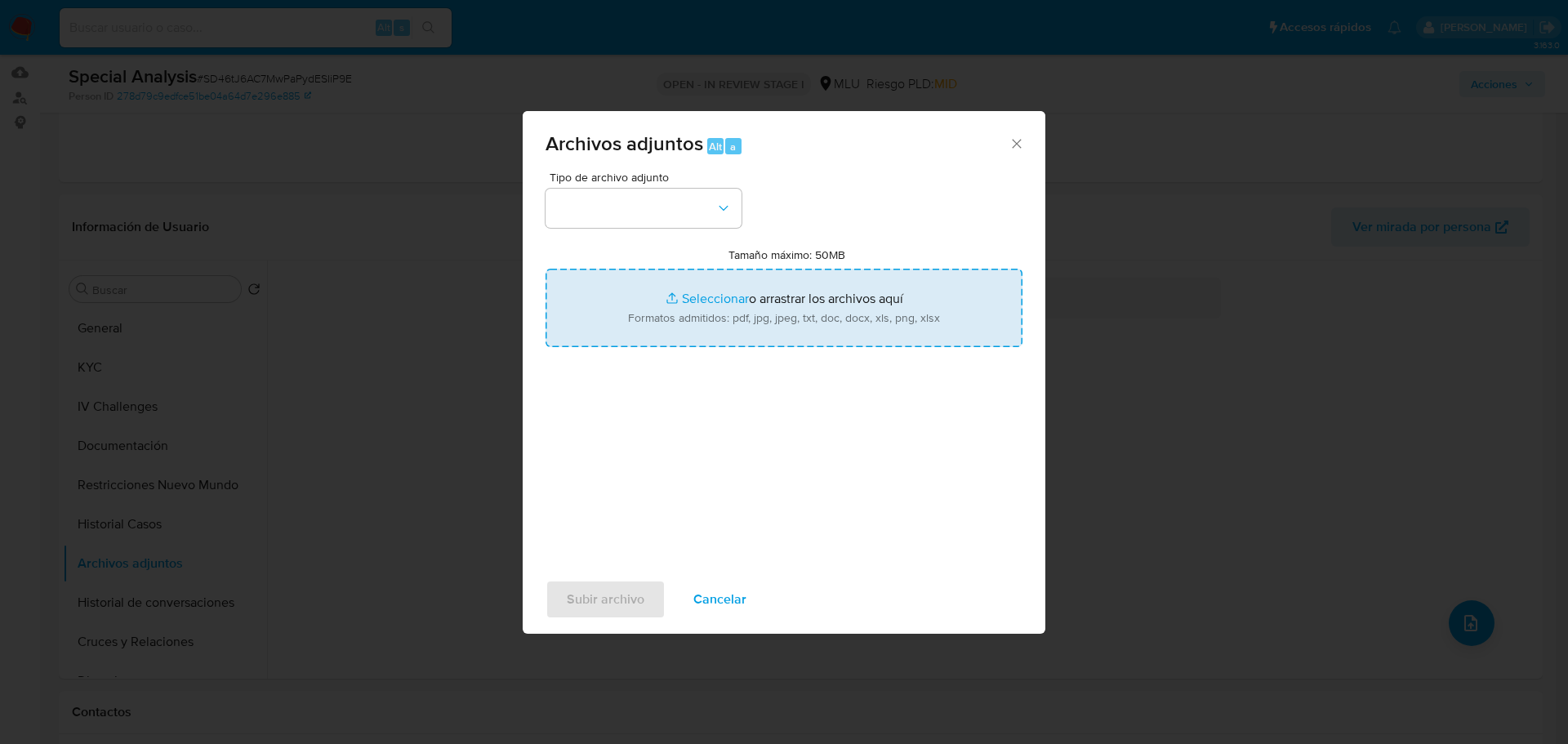
click at [802, 296] on input "Tamaño máximo: 50MB Seleccionar archivos" at bounding box center [784, 307] width 477 height 78
type input "C:\fakepath\Case Log 69958683 - 10_10_2025.pdf"
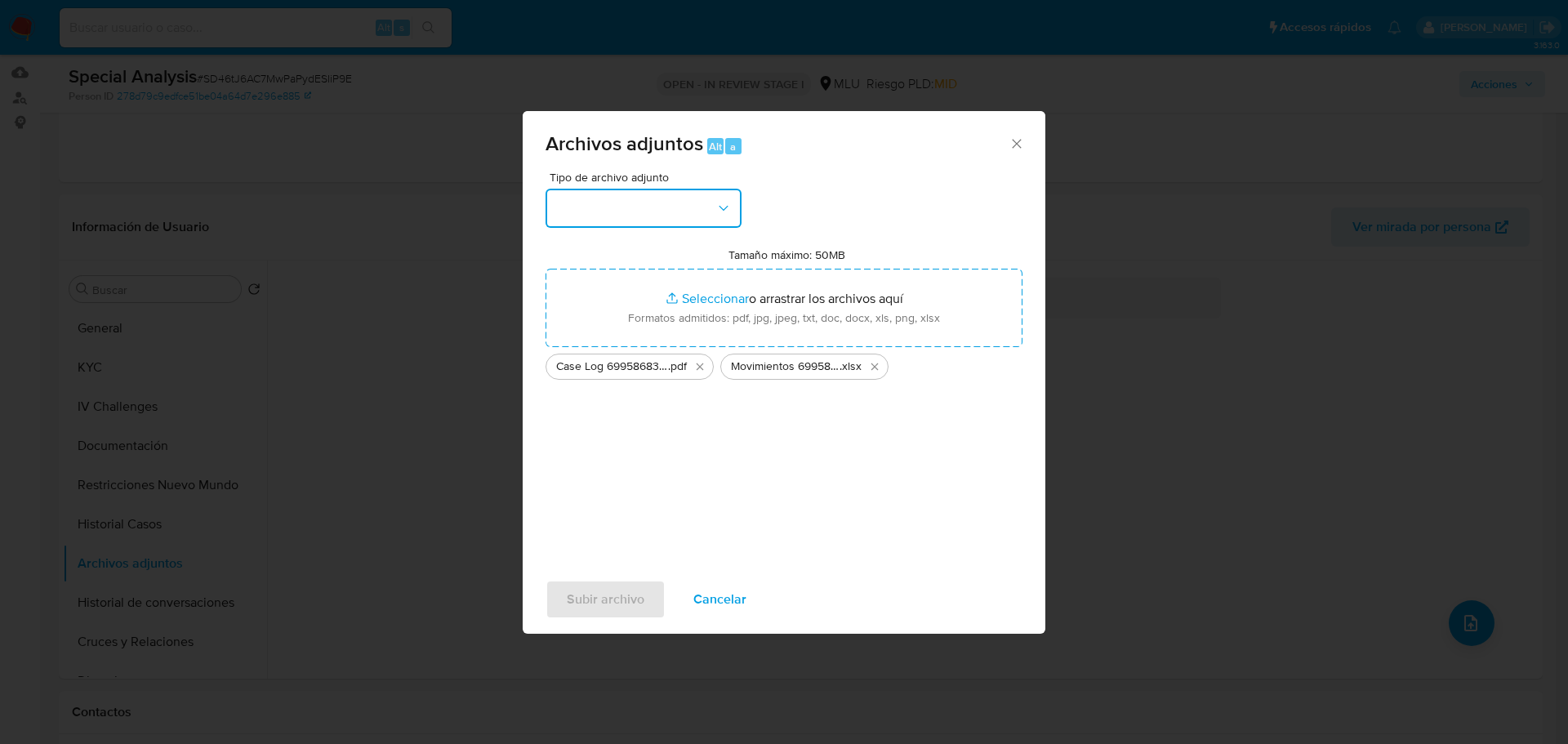
click at [667, 211] on button "button" at bounding box center [643, 208] width 196 height 39
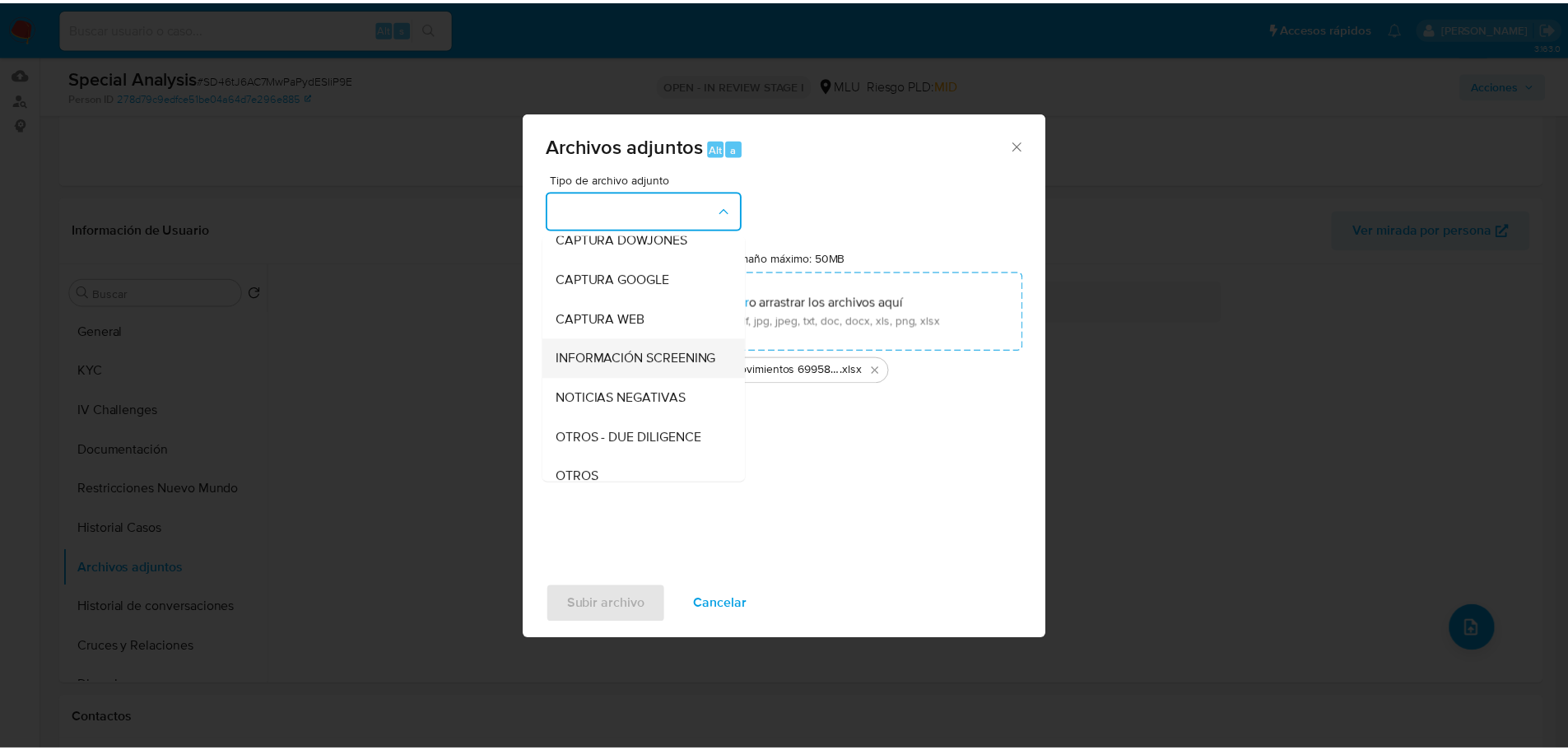
scroll to position [82, 0]
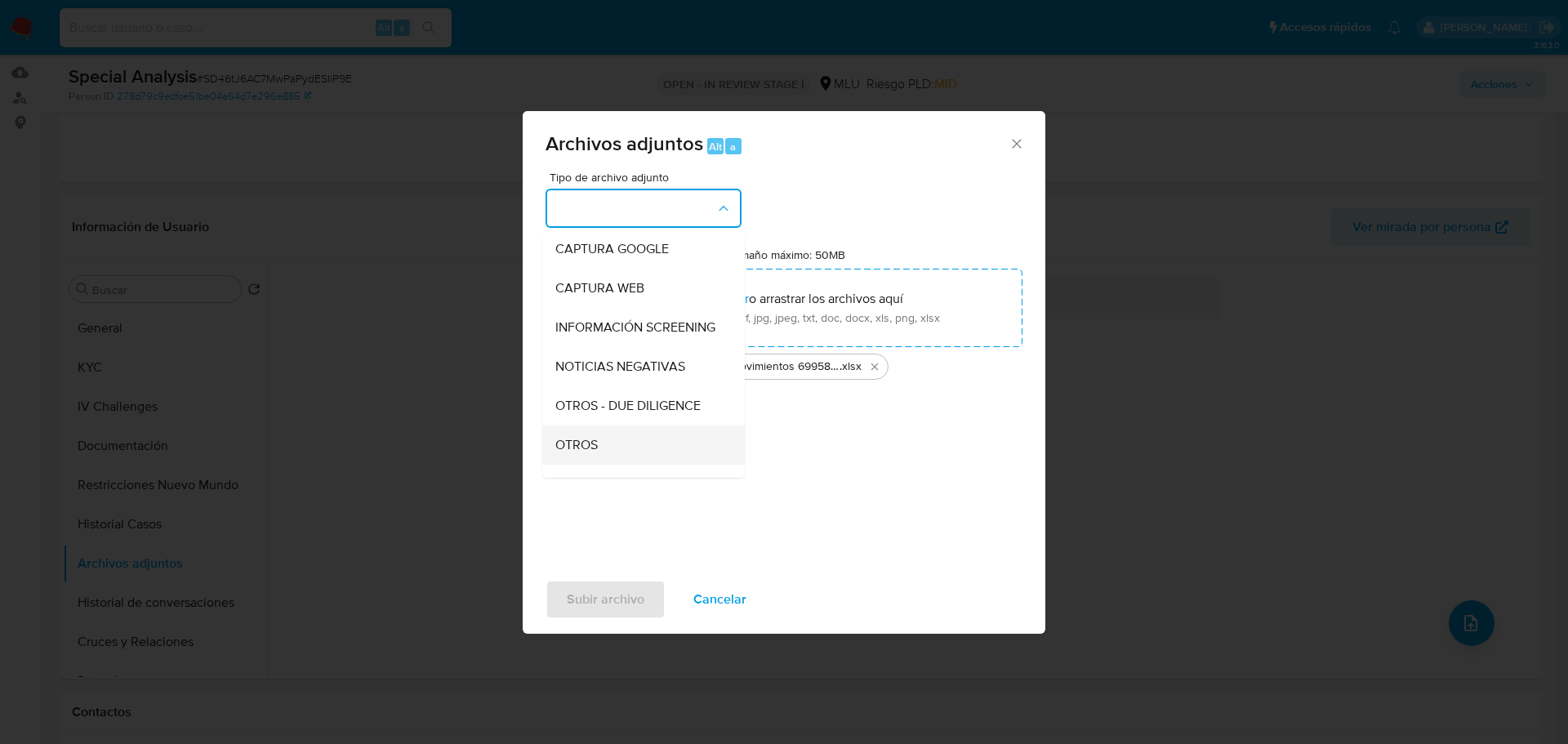
click at [634, 457] on div "OTROS" at bounding box center [639, 445] width 166 height 39
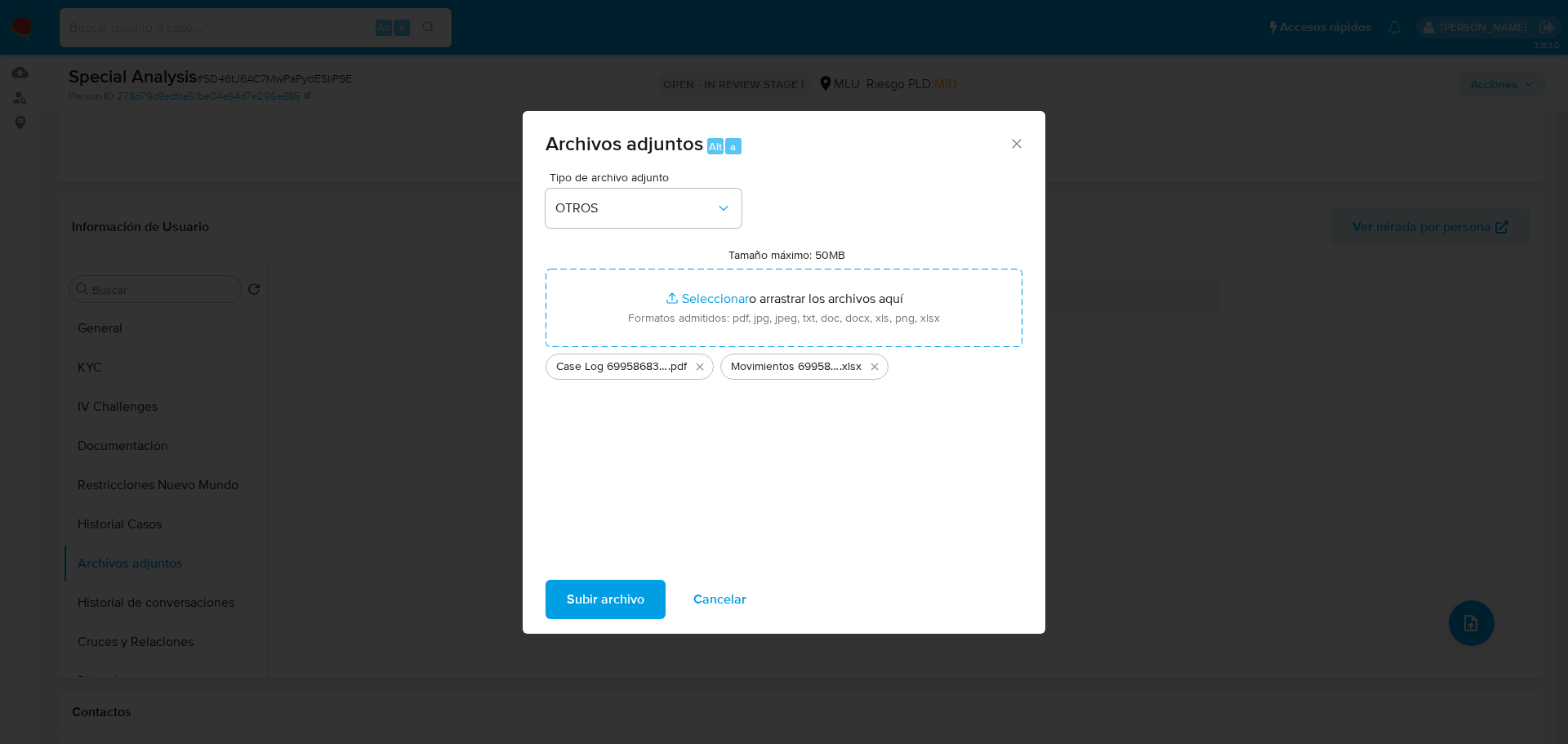
click at [604, 592] on span "Subir archivo" at bounding box center [605, 599] width 77 height 36
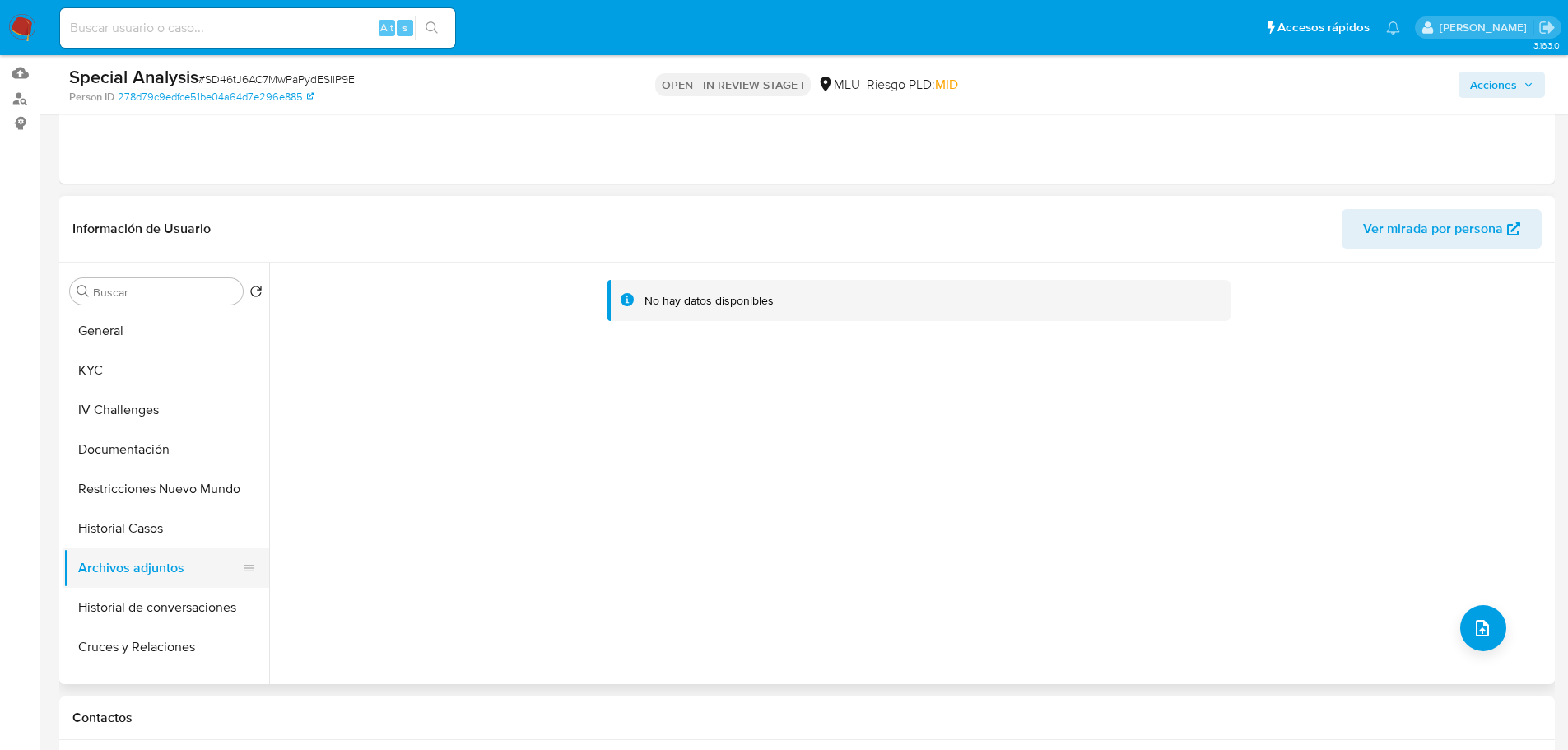
drag, startPoint x: 132, startPoint y: 528, endPoint x: 140, endPoint y: 583, distance: 55.6
click at [132, 528] on button "Historial Casos" at bounding box center [166, 529] width 206 height 40
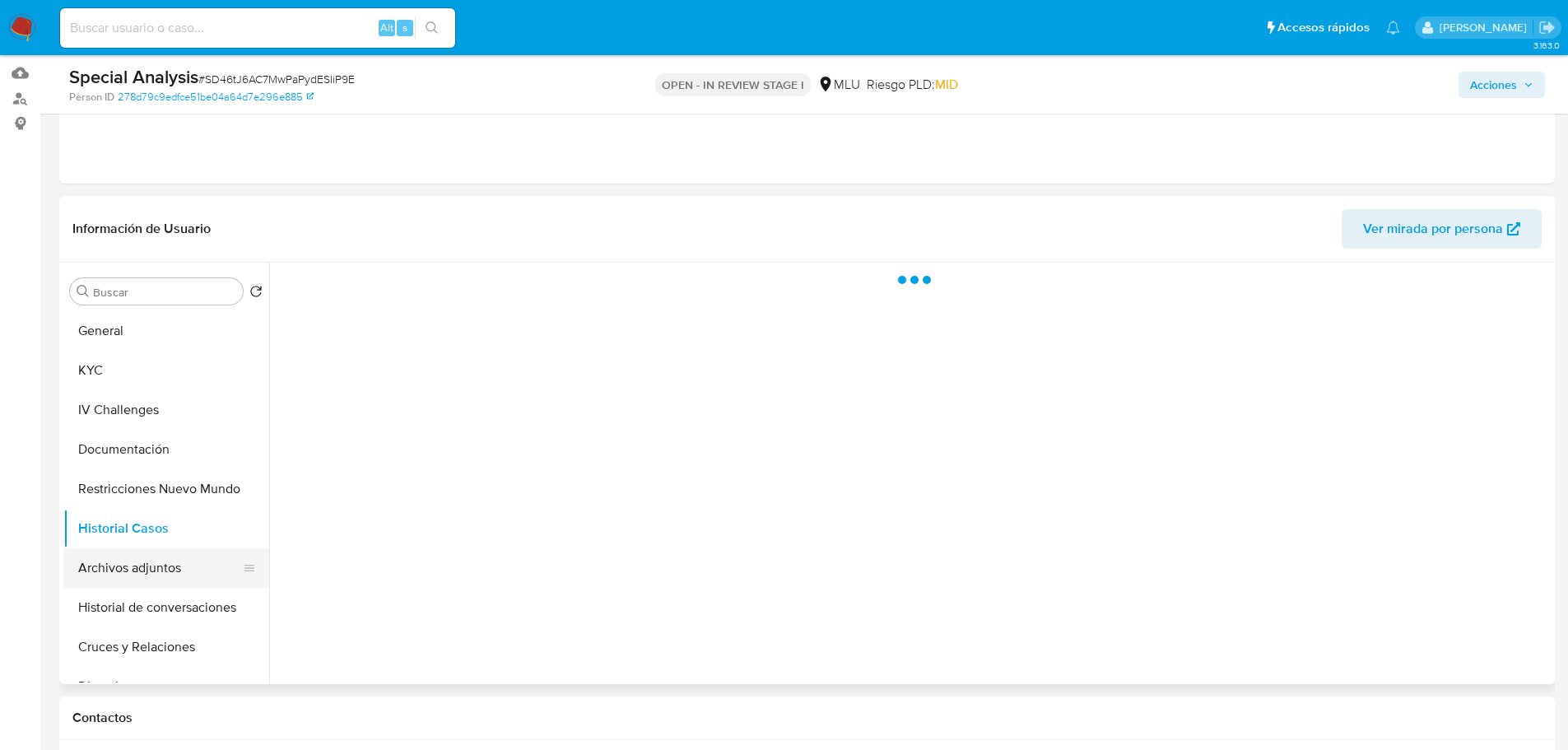
click at [139, 578] on button "Archivos adjuntos" at bounding box center [159, 568] width 193 height 40
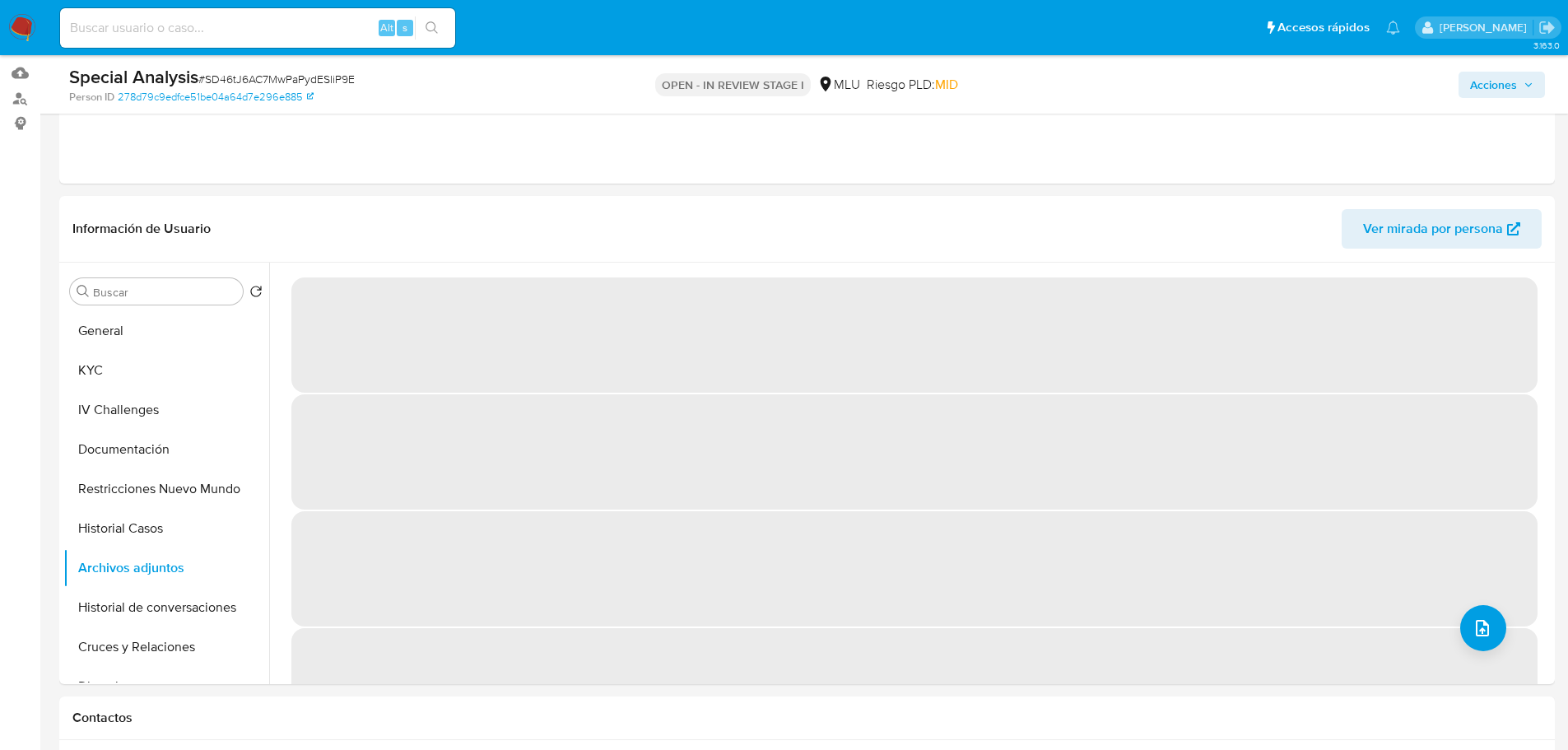
click at [1504, 82] on span "Acciones" at bounding box center [1493, 85] width 47 height 26
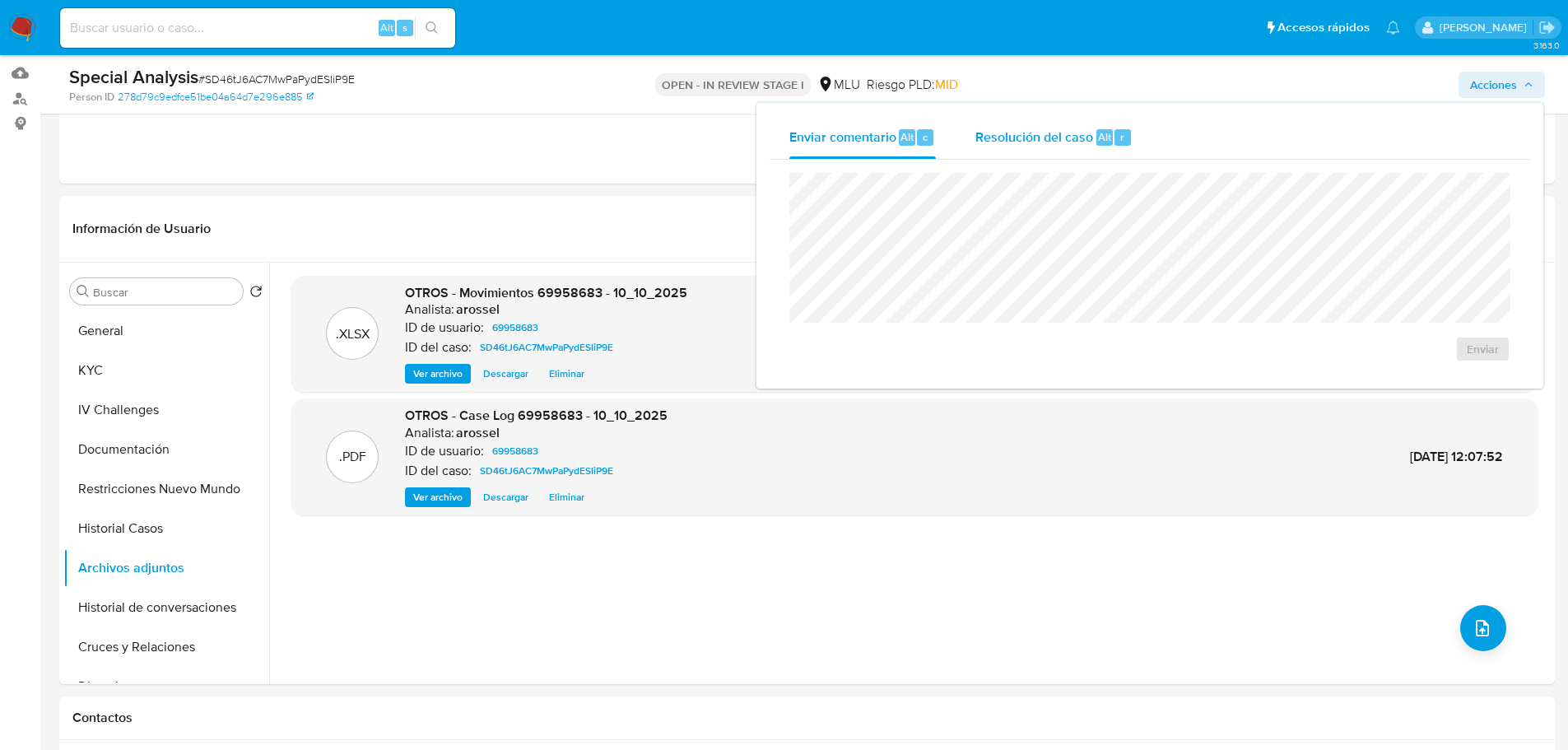
click at [1108, 138] on span "Alt" at bounding box center [1104, 137] width 13 height 16
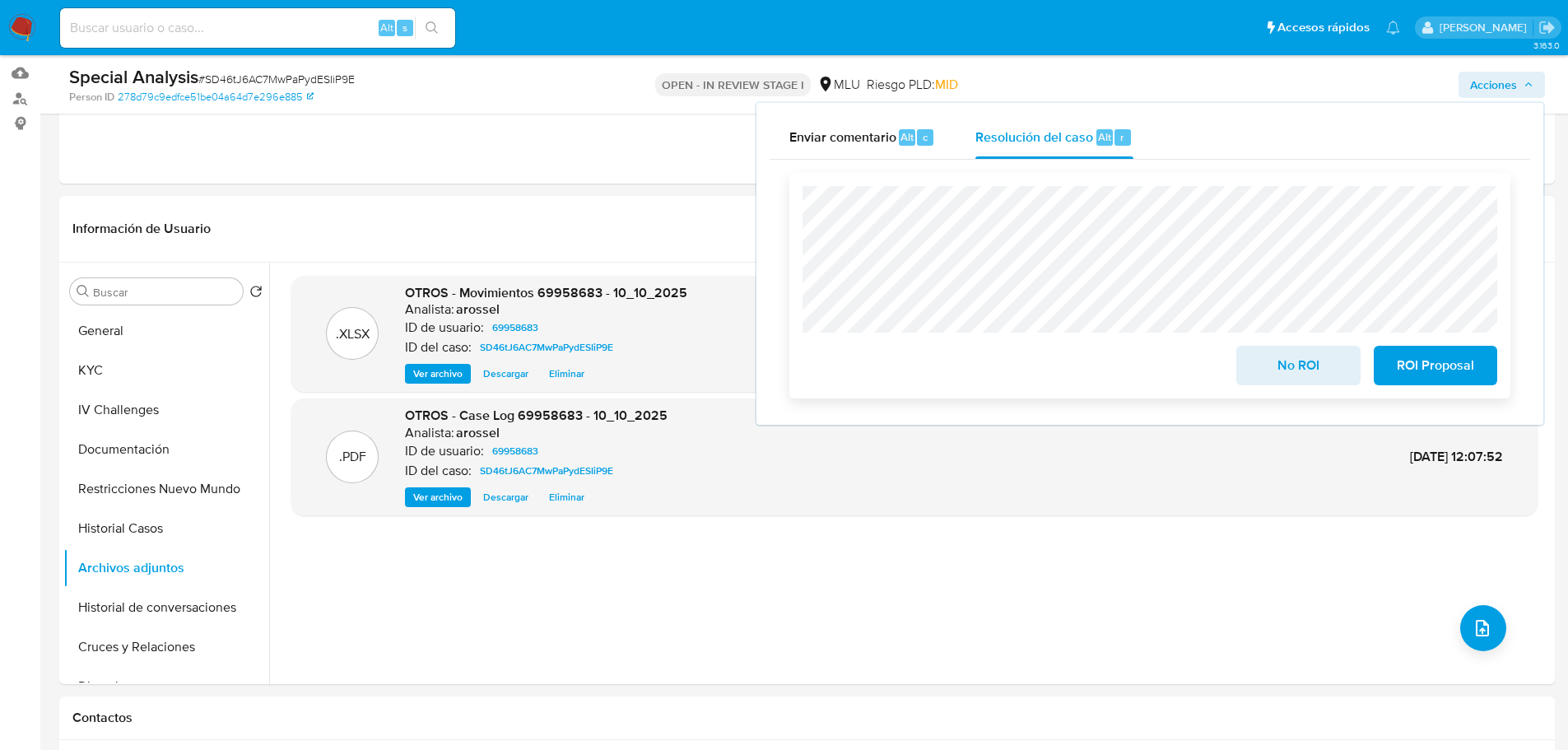
click at [1427, 355] on span "ROI Proposal" at bounding box center [1434, 365] width 80 height 36
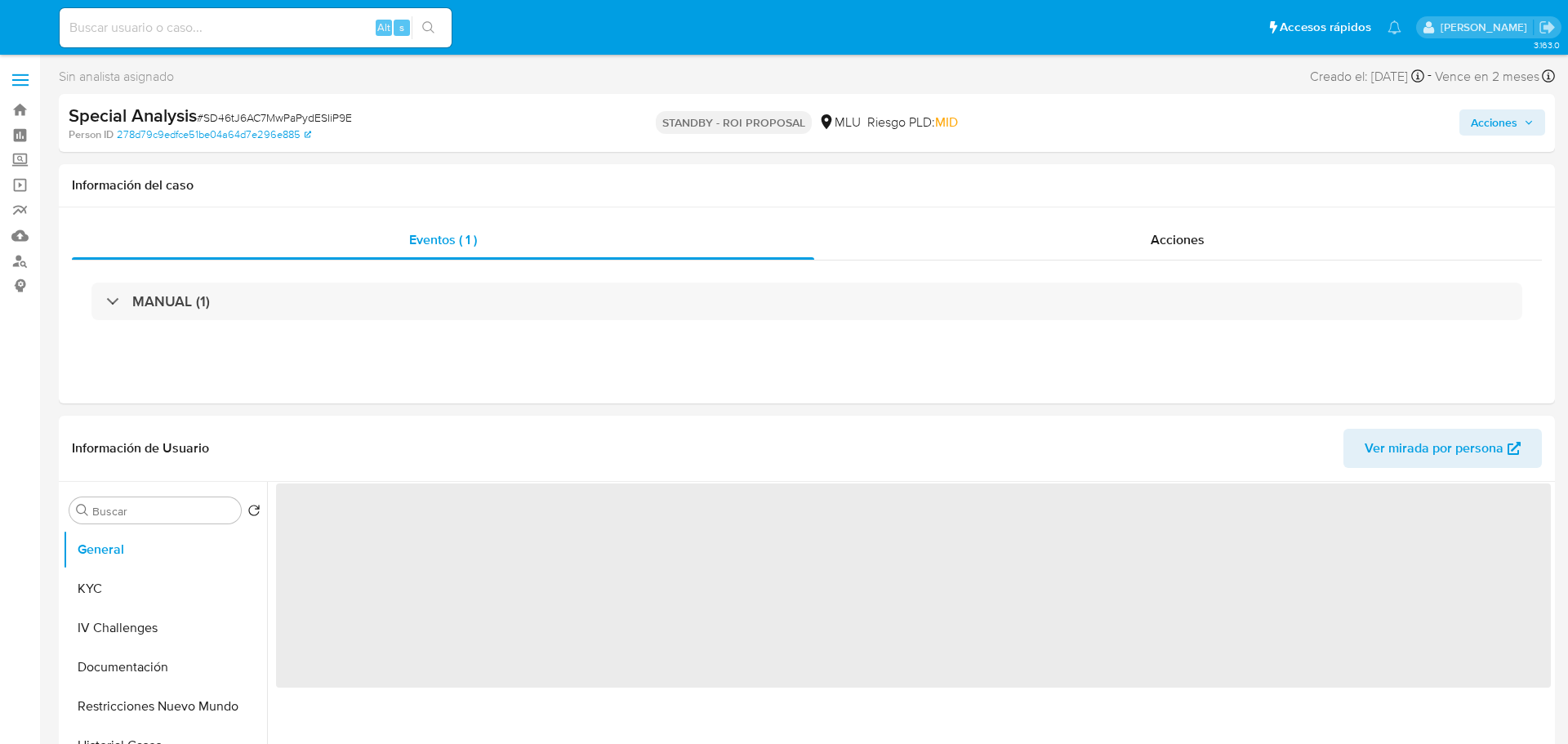
select select "10"
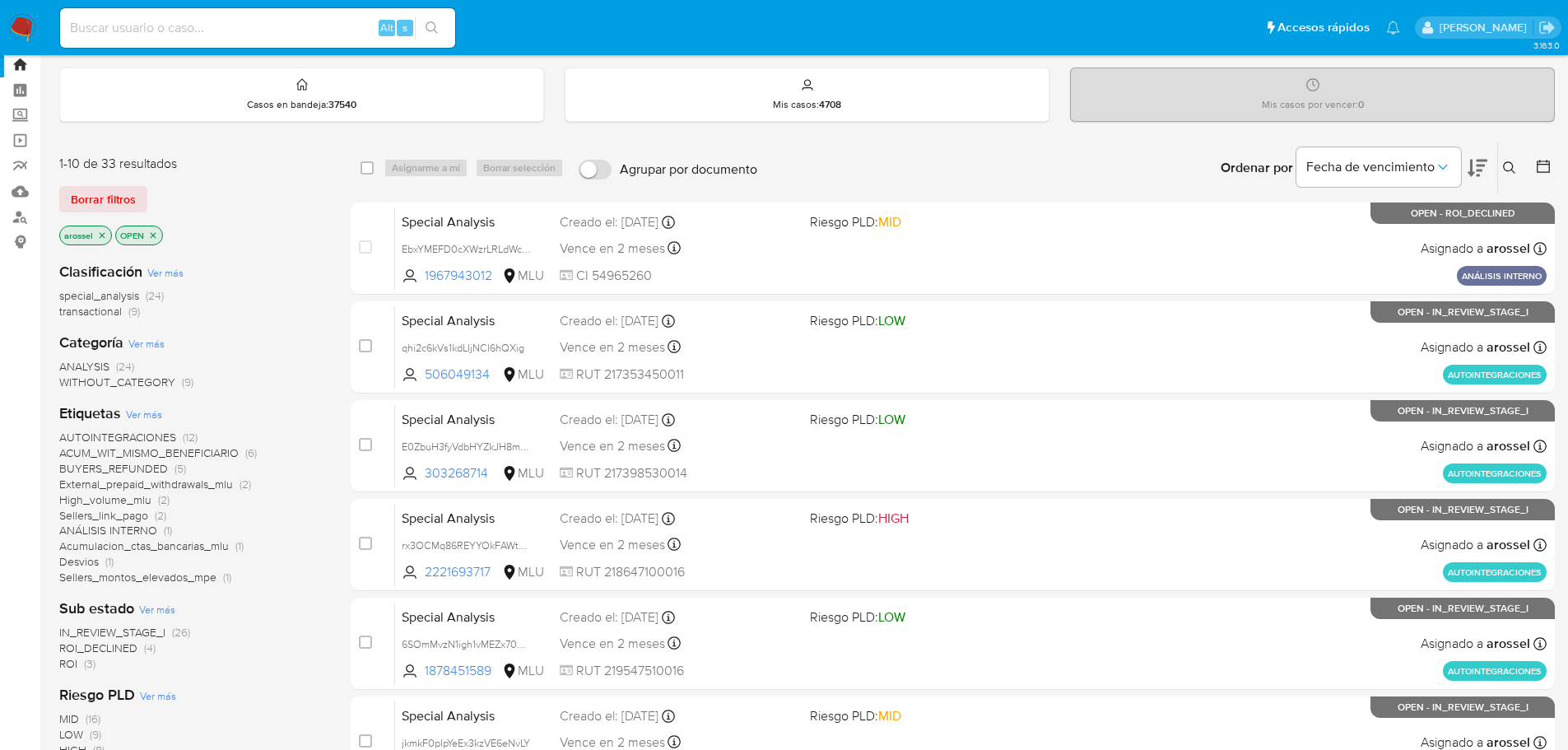
scroll to position [82, 0]
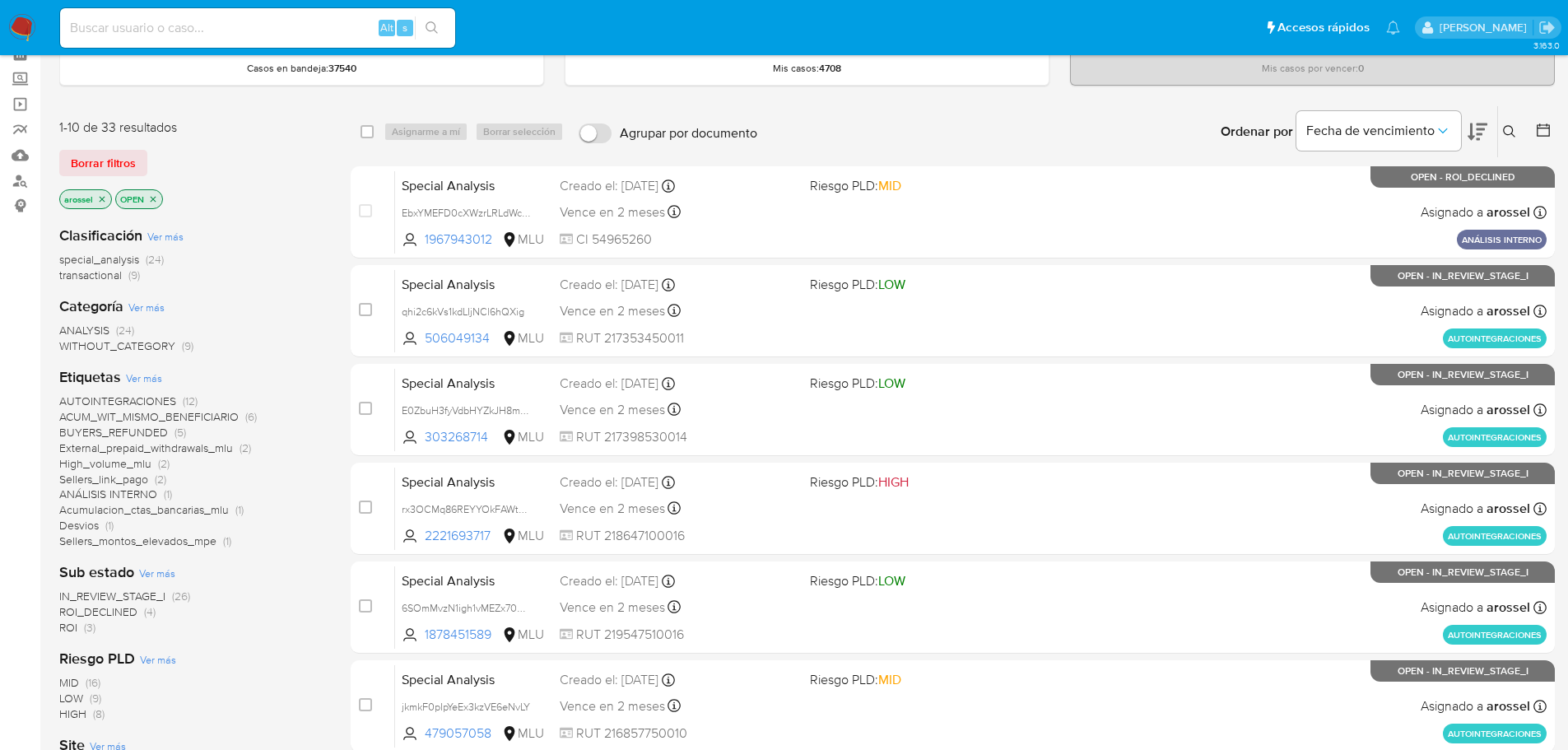
click at [115, 613] on span "ROI_DECLINED" at bounding box center [98, 611] width 78 height 16
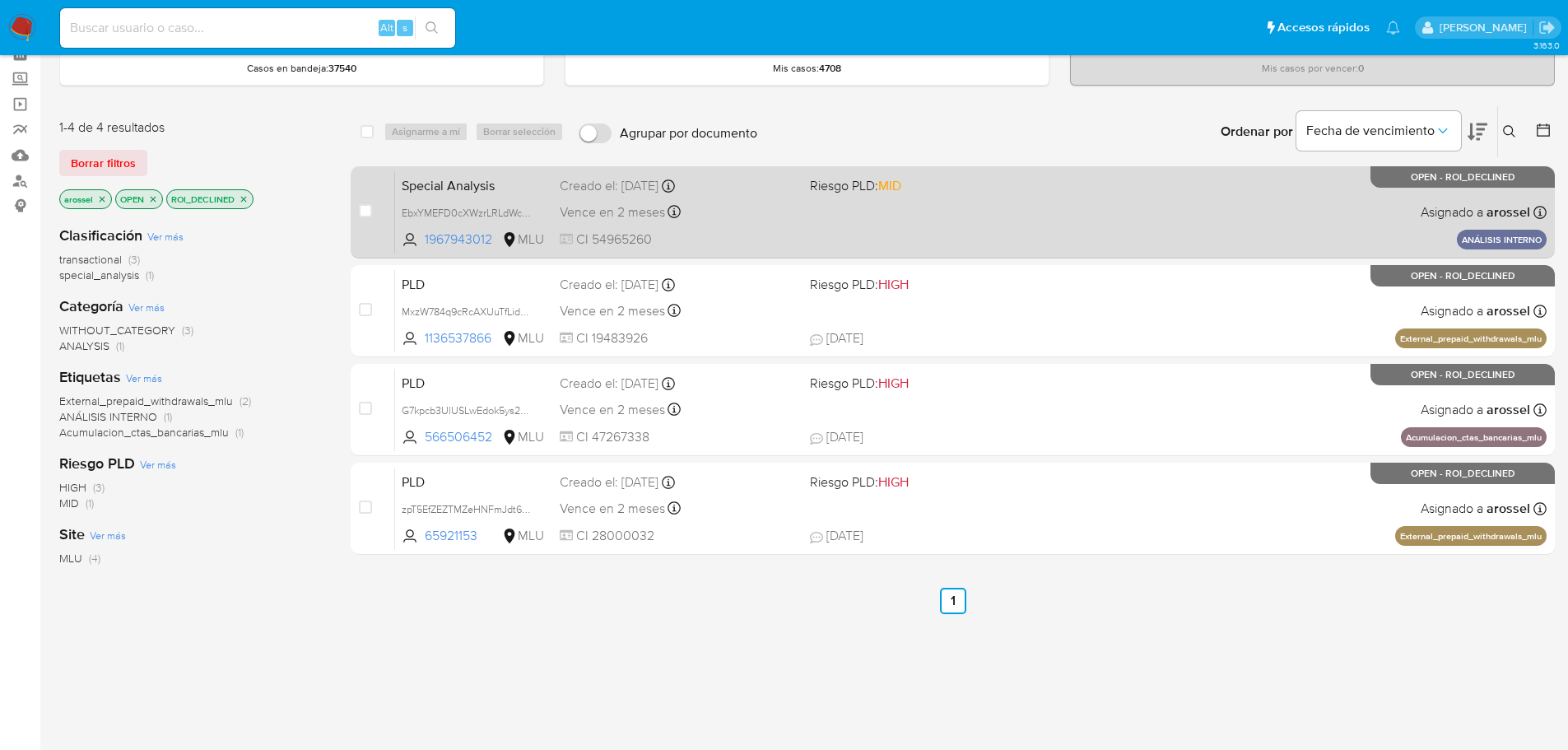
click at [720, 226] on div "Special Analysis EbxYMEFD0cXWzrLRLdWc1pmZ 1967943012 MLU Riesgo PLD: MID Creado…" at bounding box center [970, 212] width 1152 height 83
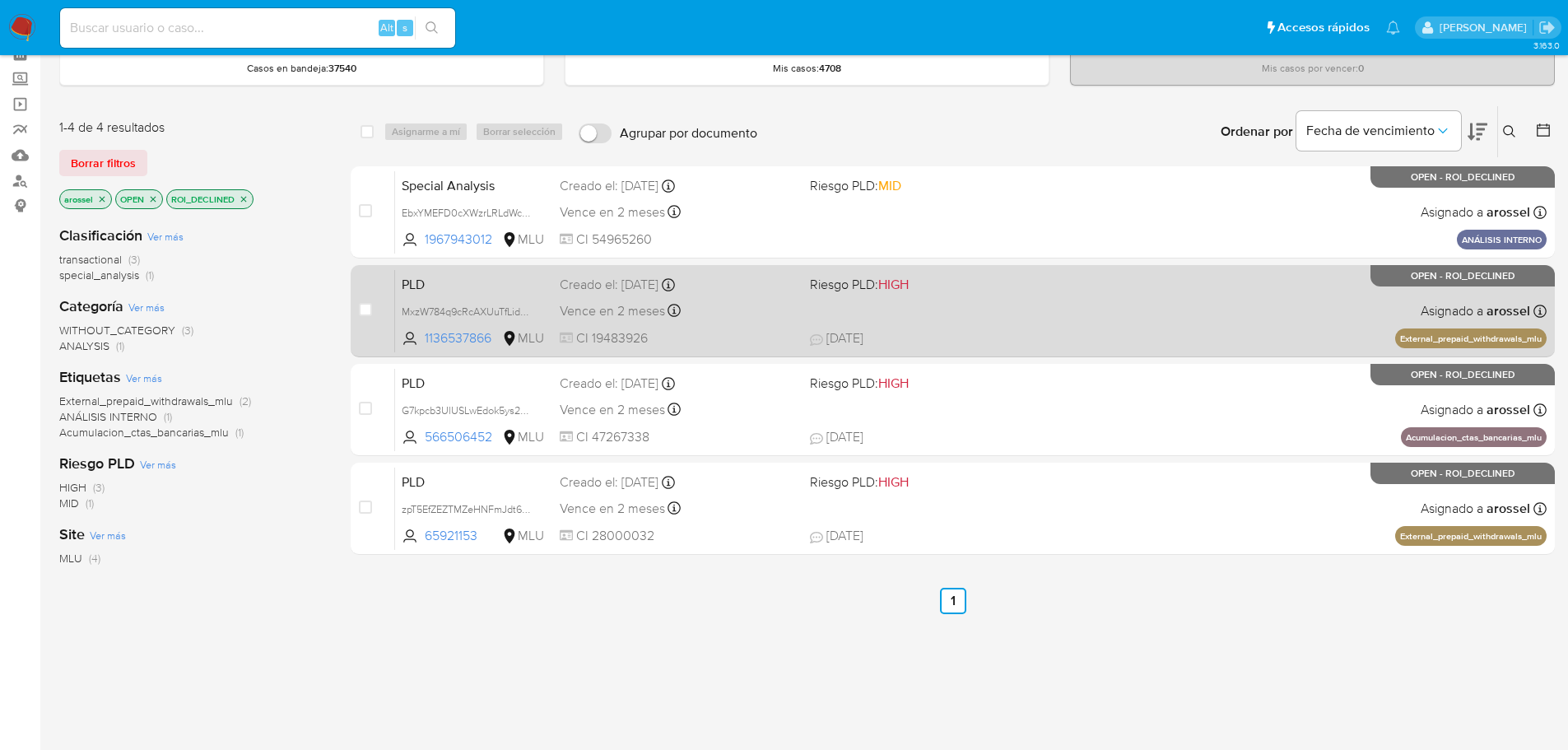
click at [808, 309] on div "PLD MxzW784q9cRcAXUuTfLidFAm 1136537866 MLU Riesgo PLD: HIGH Creado el: [DATE] …" at bounding box center [970, 310] width 1152 height 83
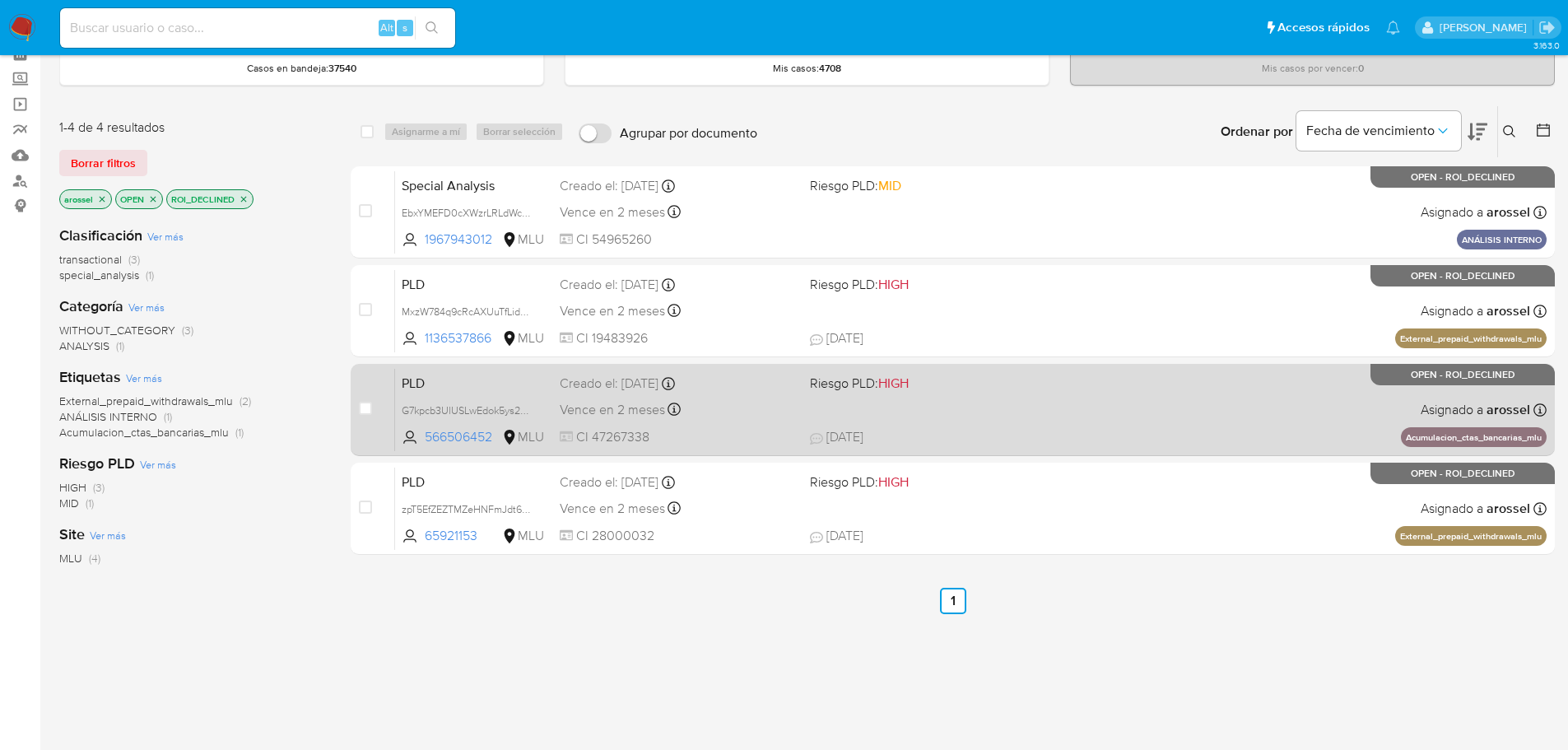
click at [745, 428] on span "CI 47267338" at bounding box center [678, 436] width 237 height 18
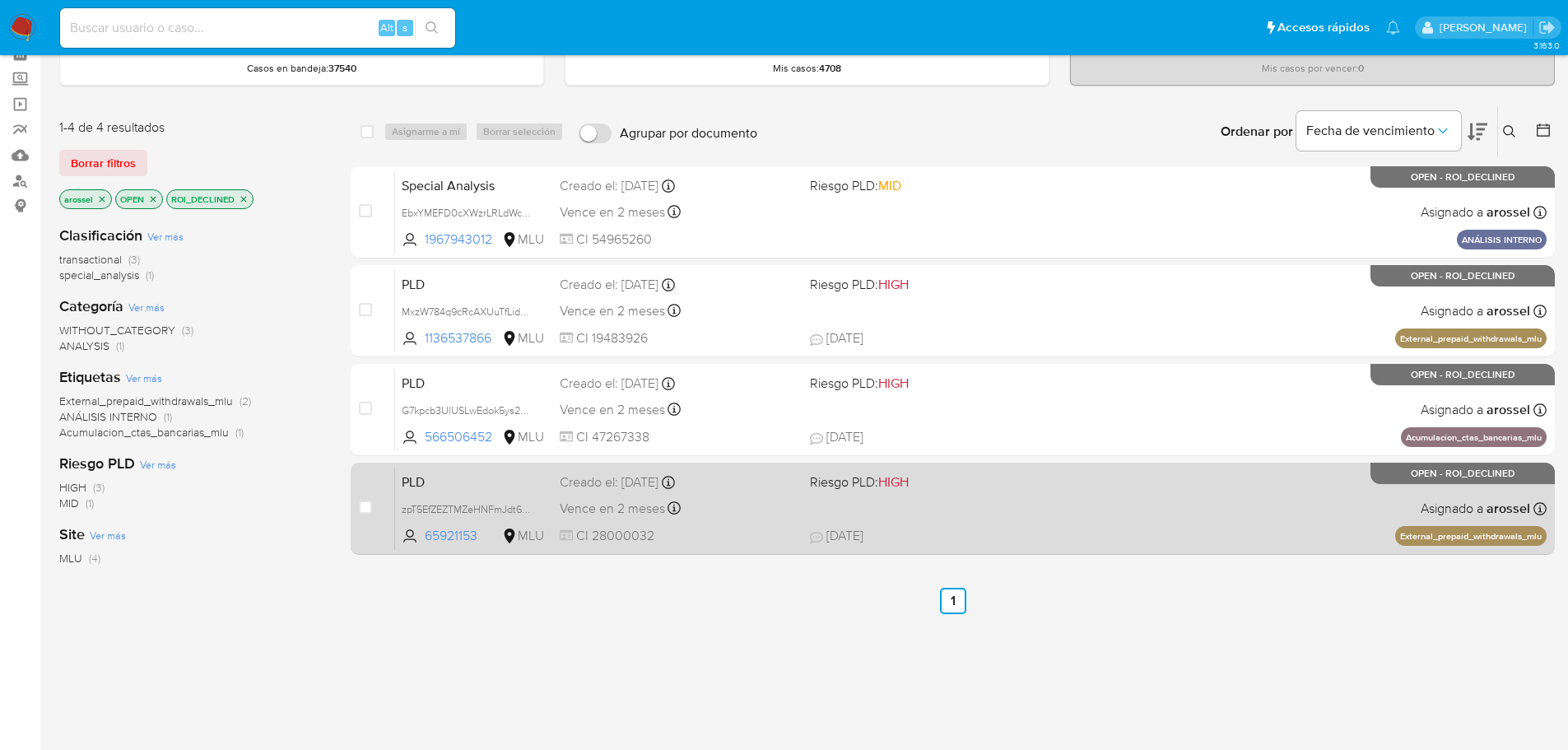
click at [752, 519] on div "PLD zpT5EfZEZTMZeHNFmJdt657o 65921153 MLU Riesgo PLD: HIGH Creado el: [DATE] Cr…" at bounding box center [970, 508] width 1152 height 83
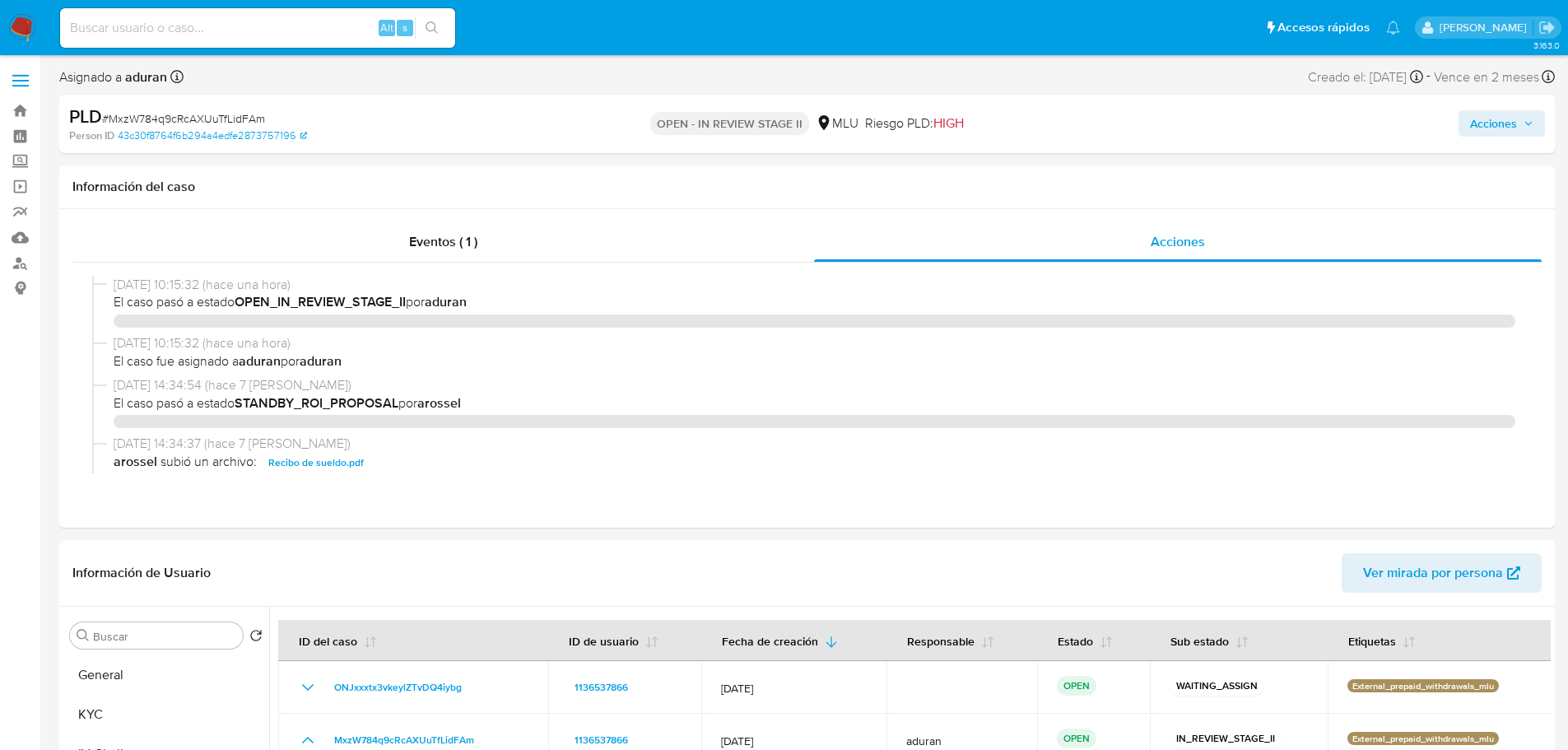
select select "10"
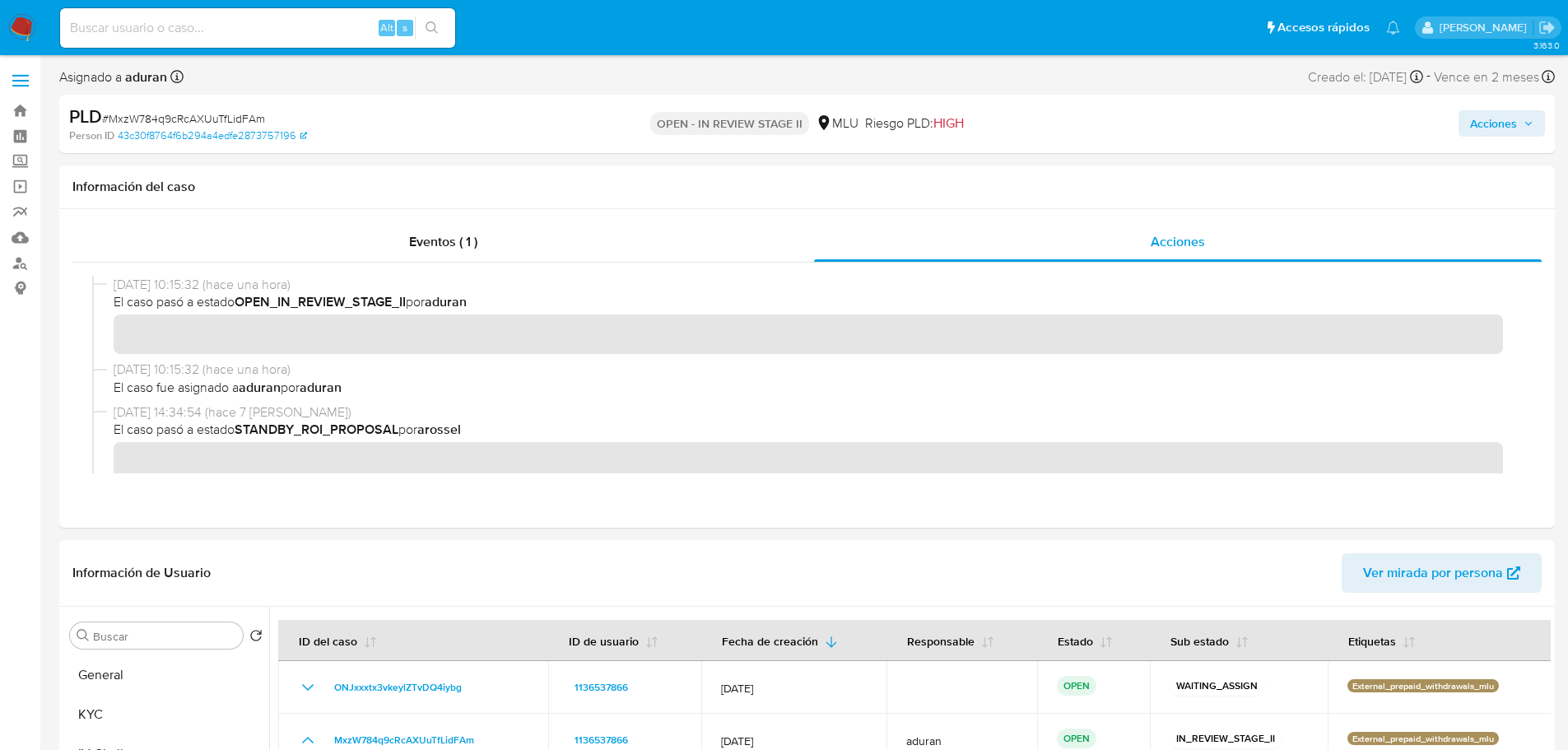
scroll to position [411, 0]
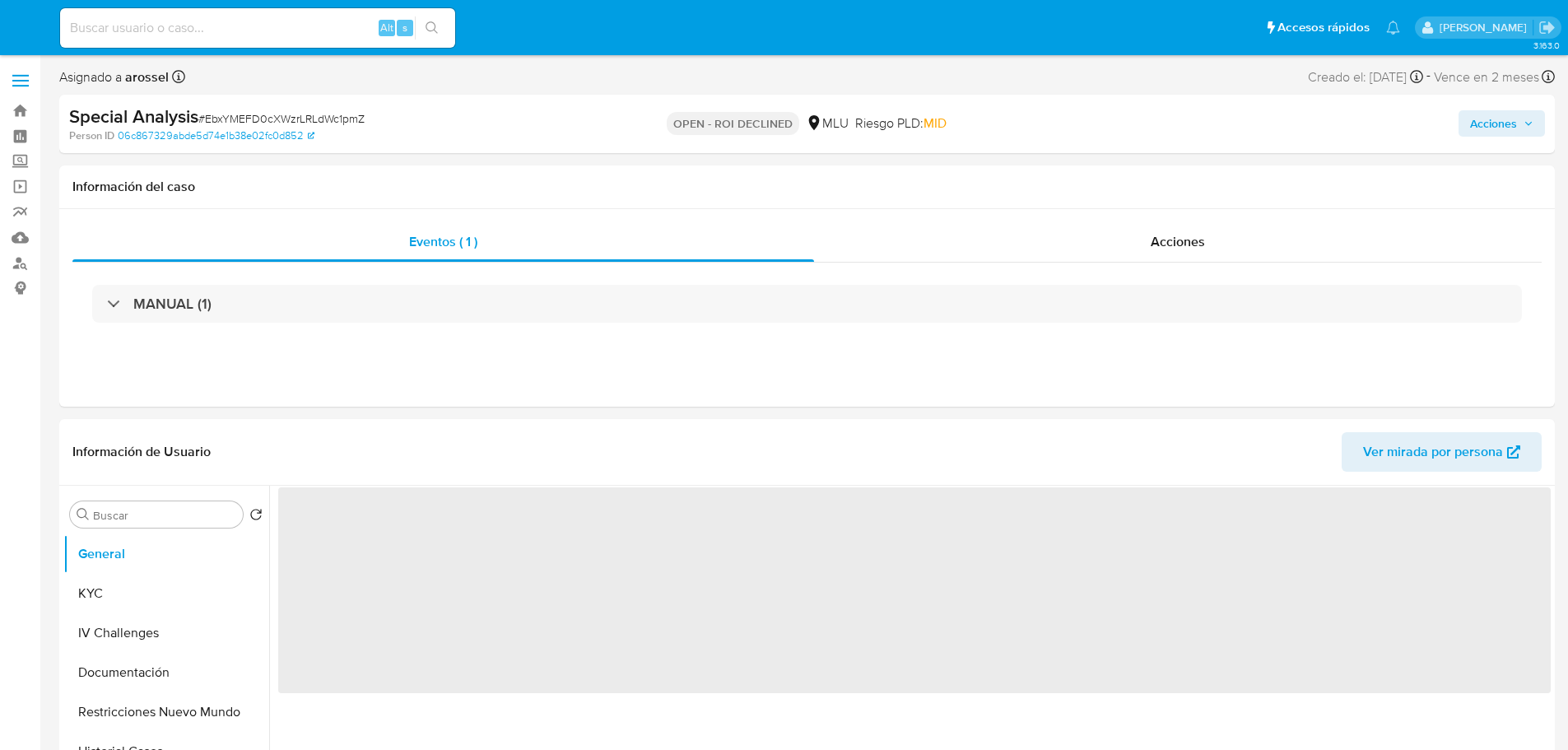
select select "10"
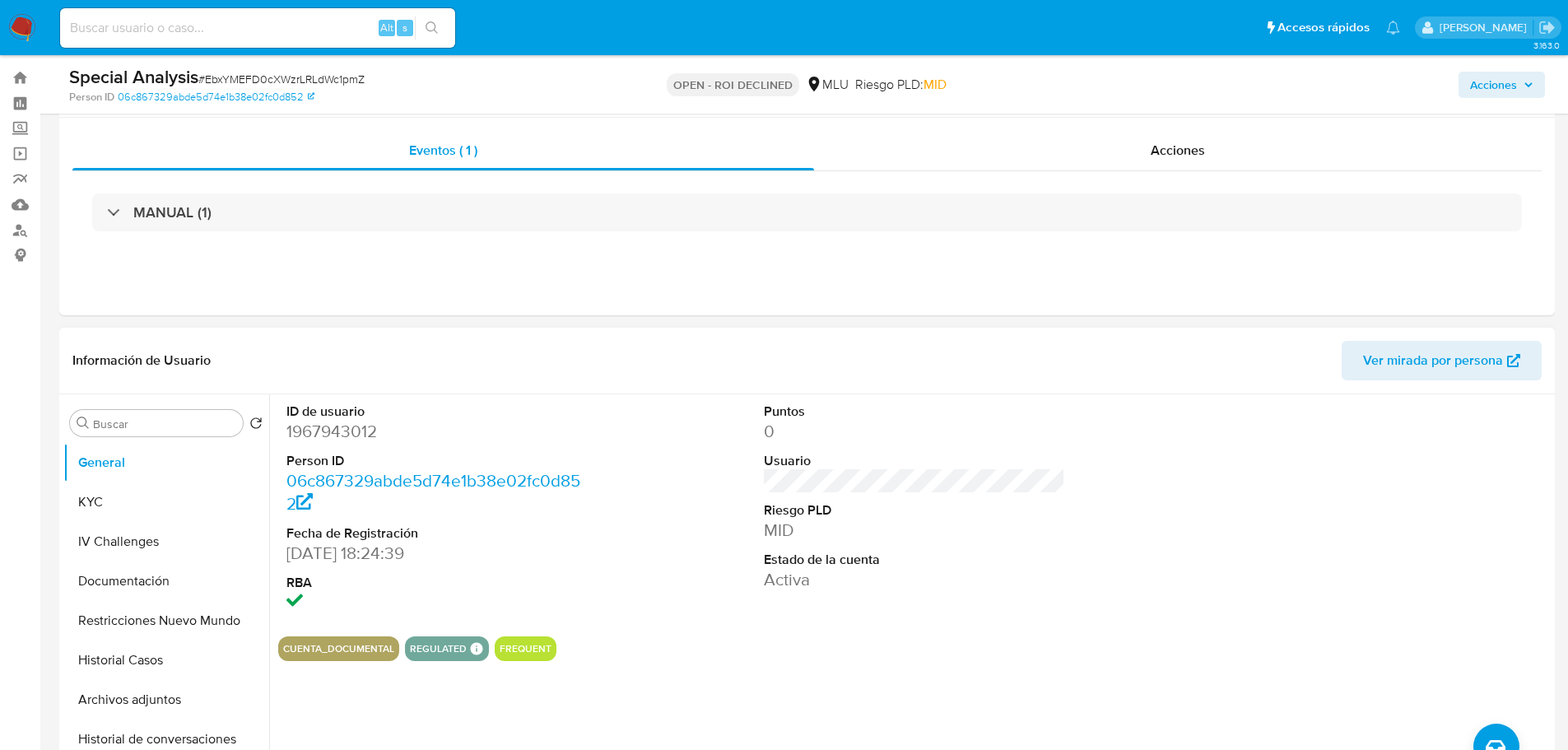
scroll to position [247, 0]
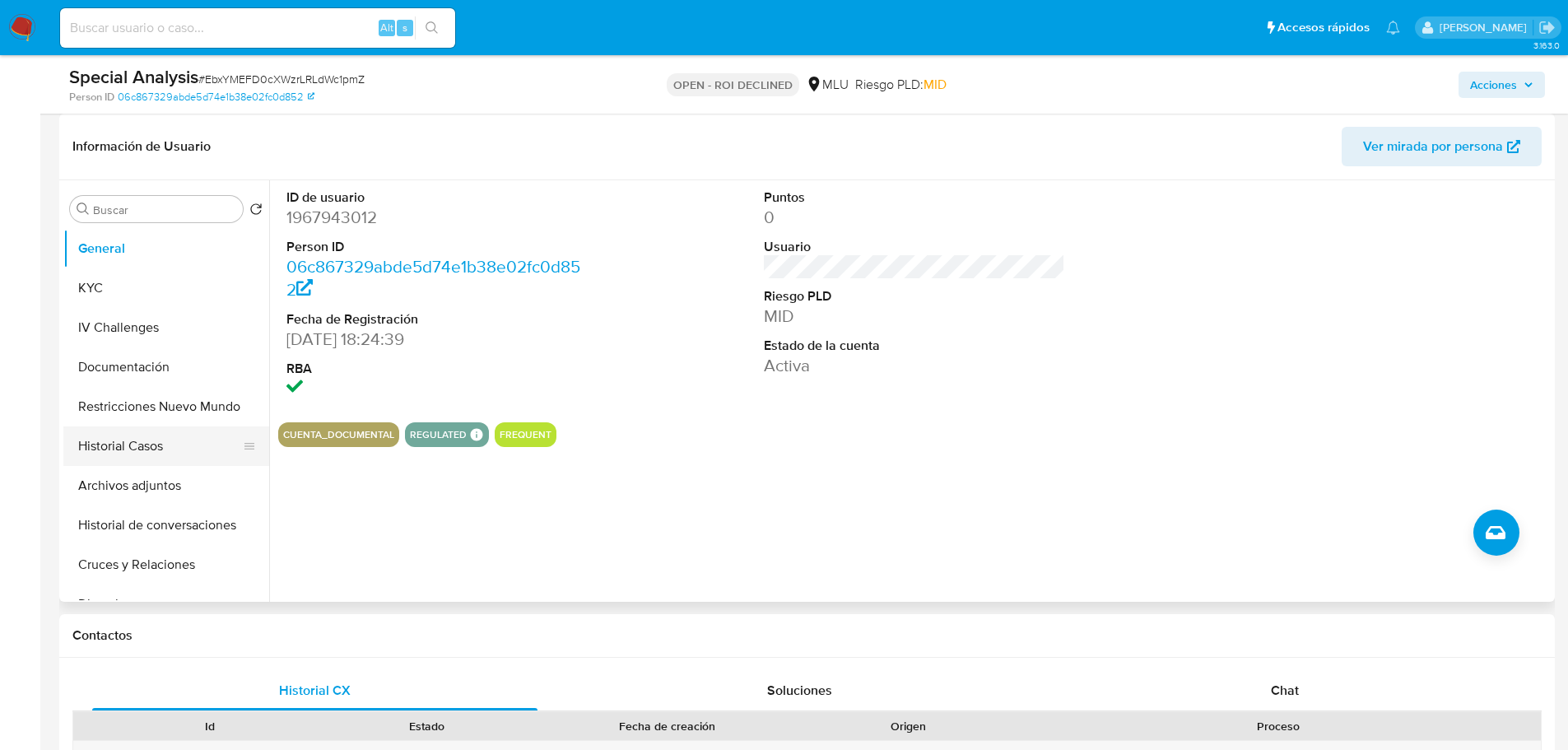
click at [158, 455] on button "Historial Casos" at bounding box center [159, 446] width 193 height 40
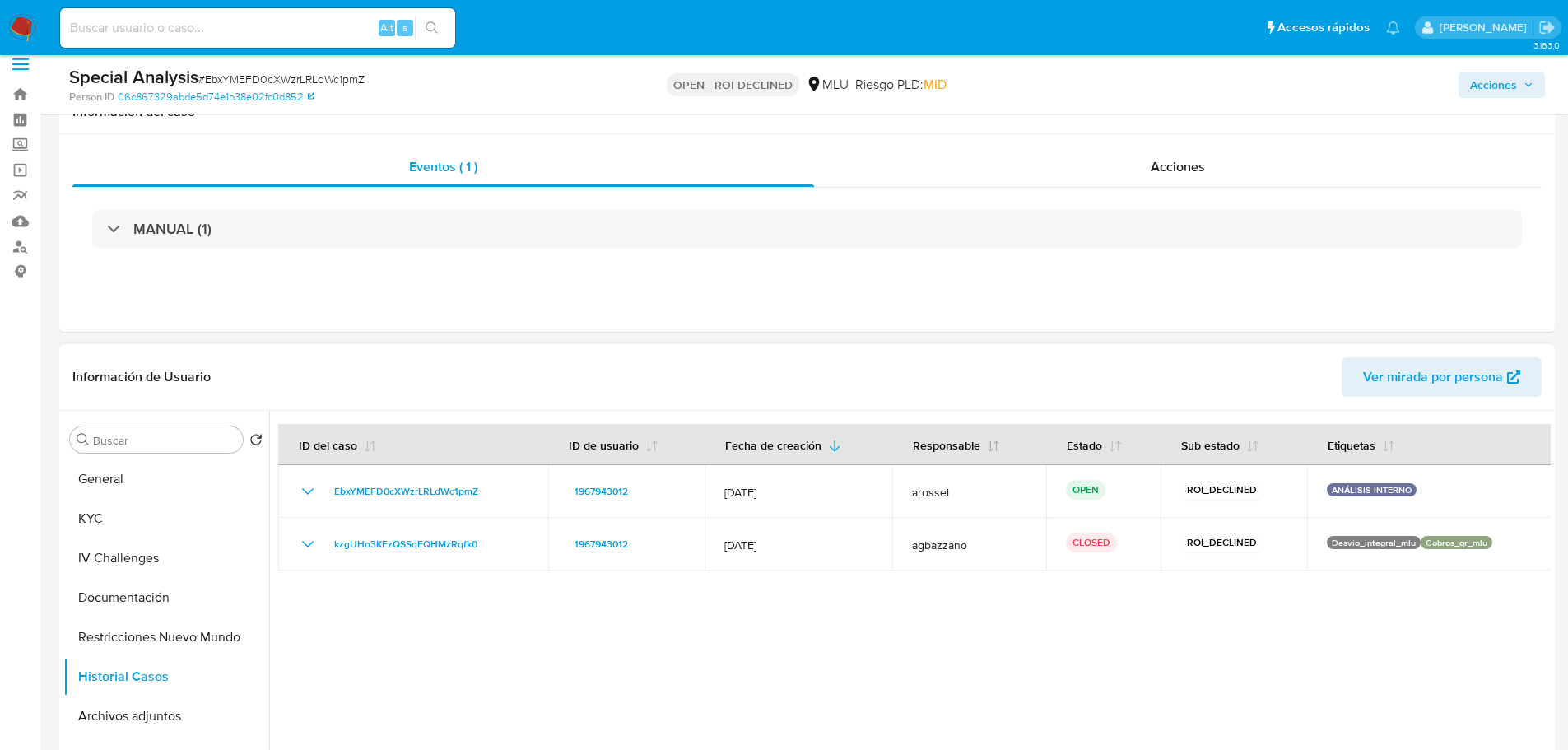
scroll to position [0, 0]
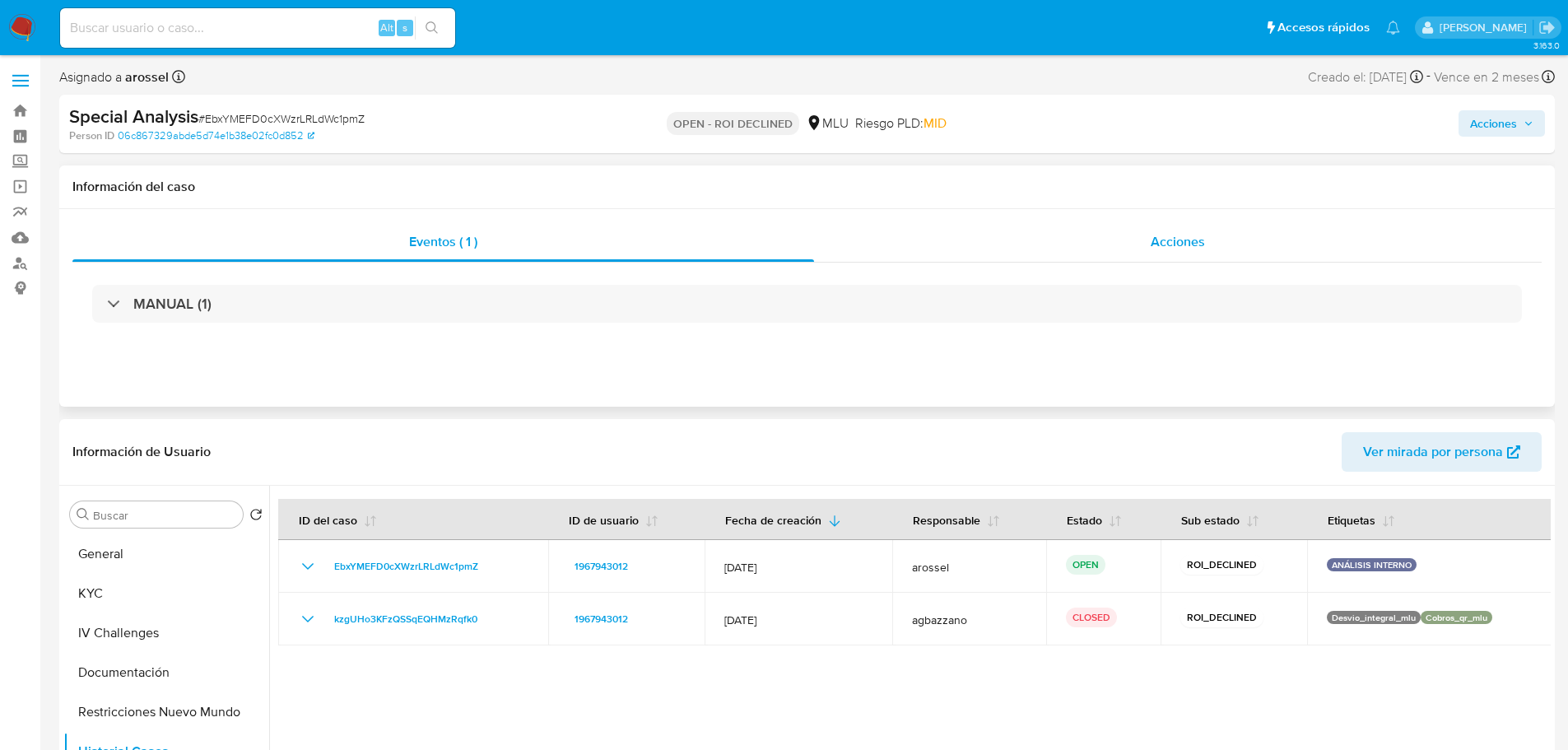
click at [1144, 233] on div "Acciones" at bounding box center [1178, 242] width 727 height 40
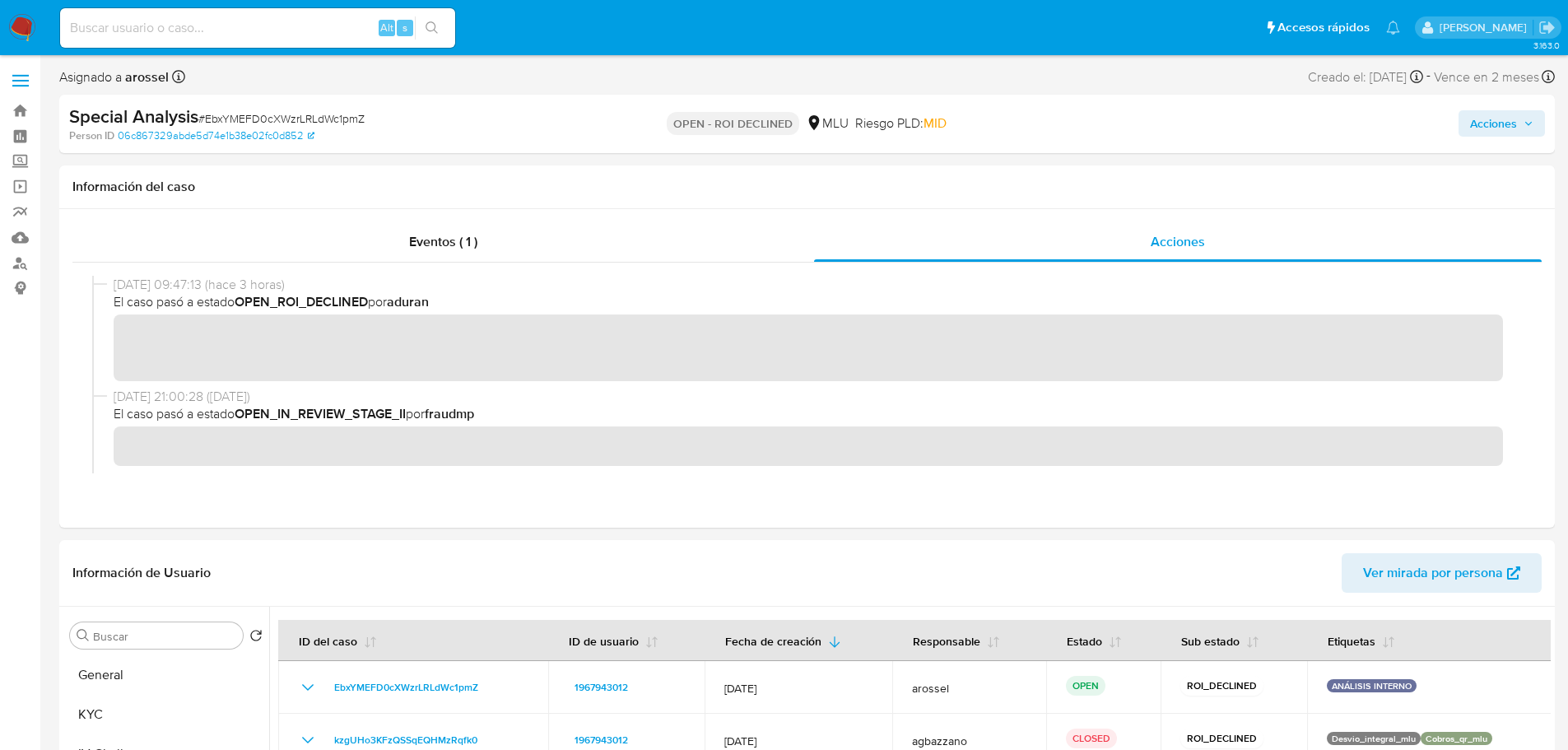
click at [1468, 126] on button "Acciones" at bounding box center [1501, 124] width 86 height 26
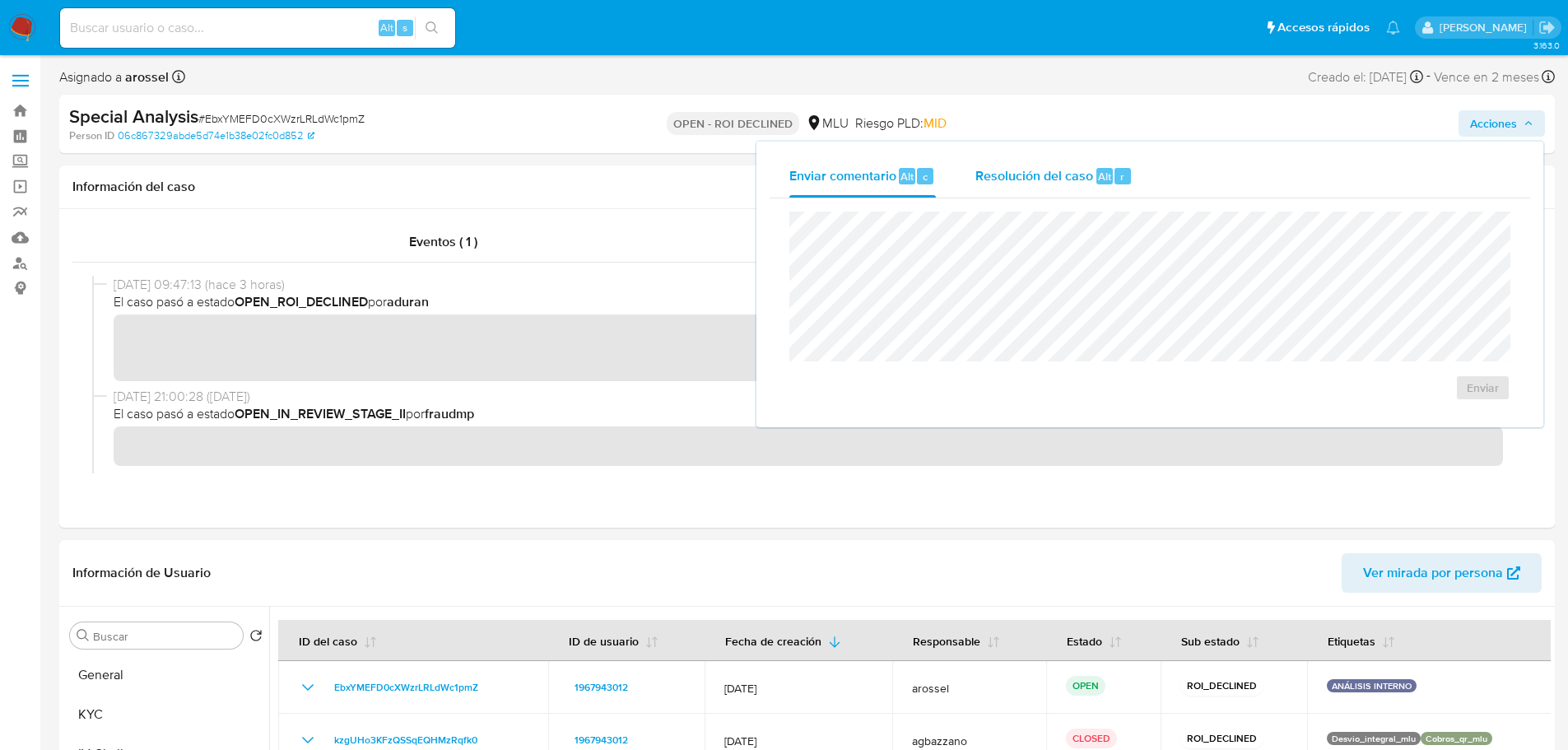
click at [1065, 164] on div "Resolución del caso Alt r" at bounding box center [1054, 176] width 157 height 43
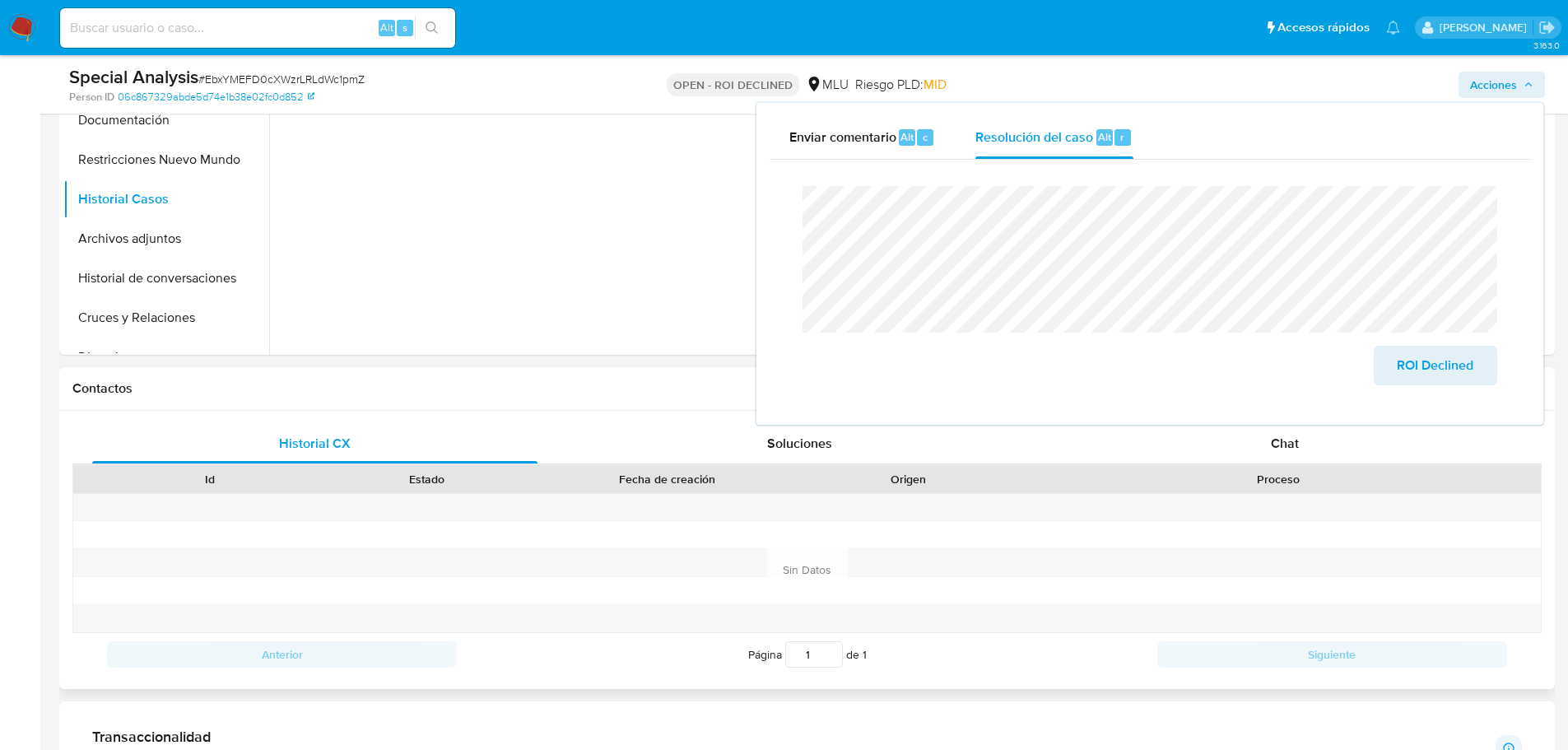
scroll to position [576, 0]
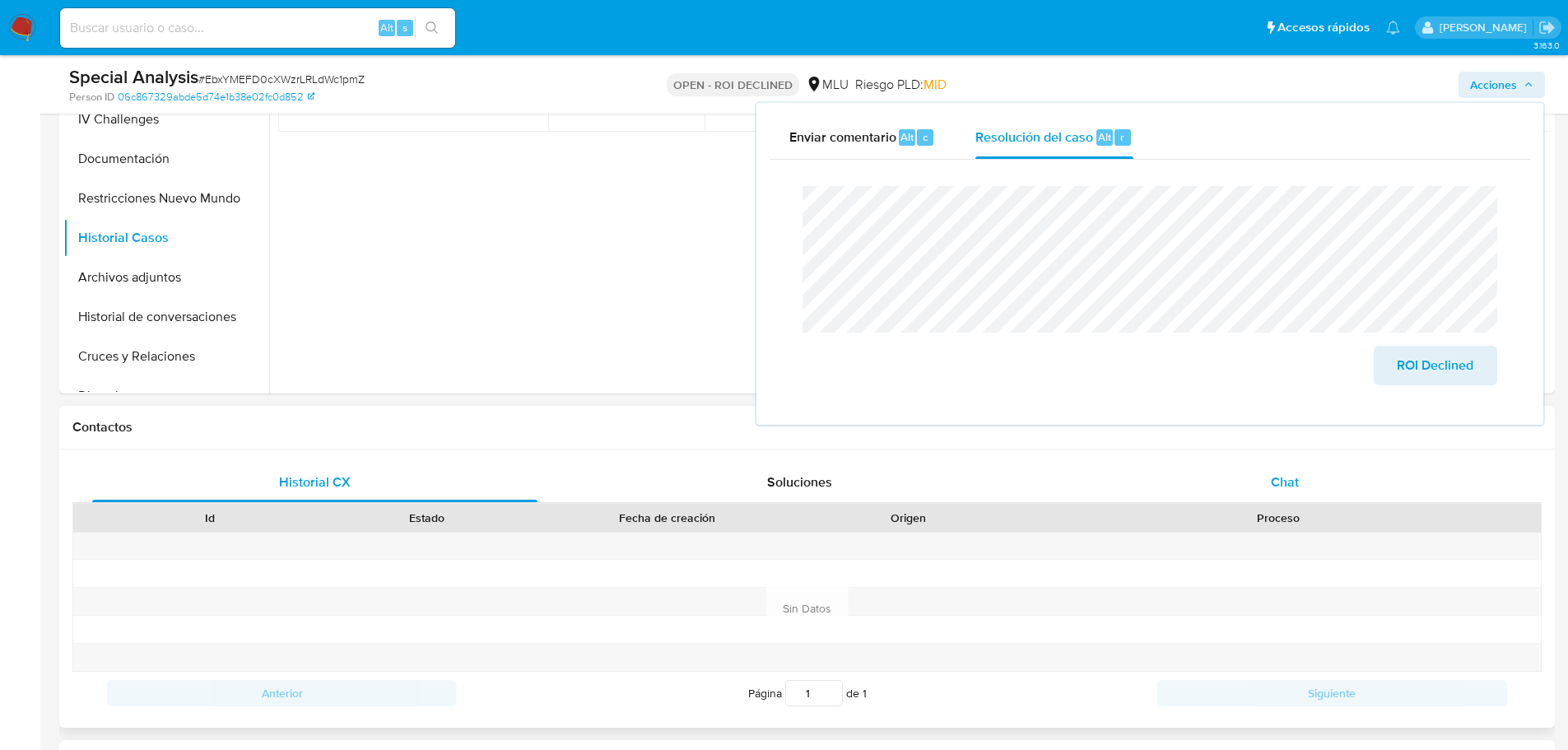
click at [1286, 479] on span "Chat" at bounding box center [1285, 482] width 28 height 19
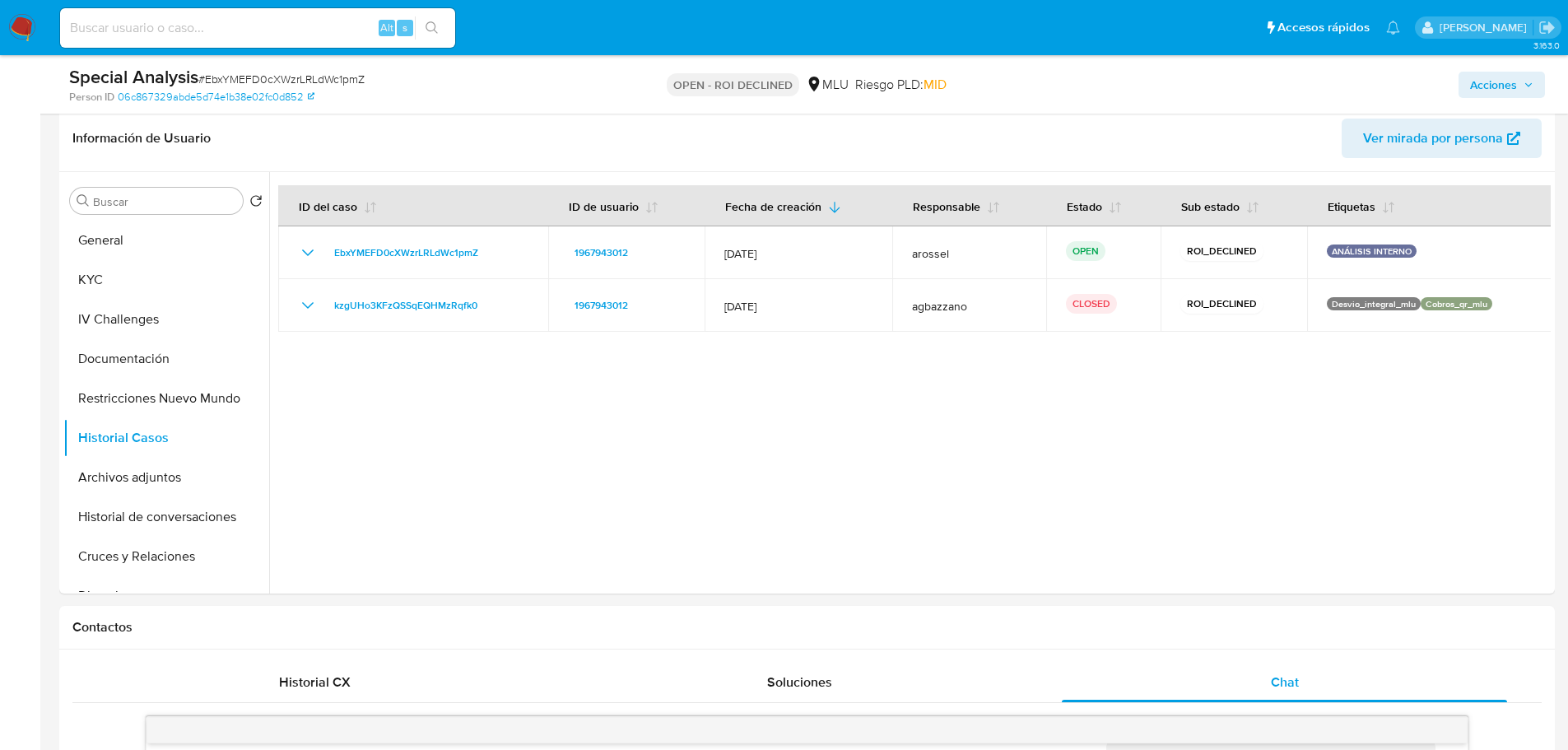
scroll to position [329, 0]
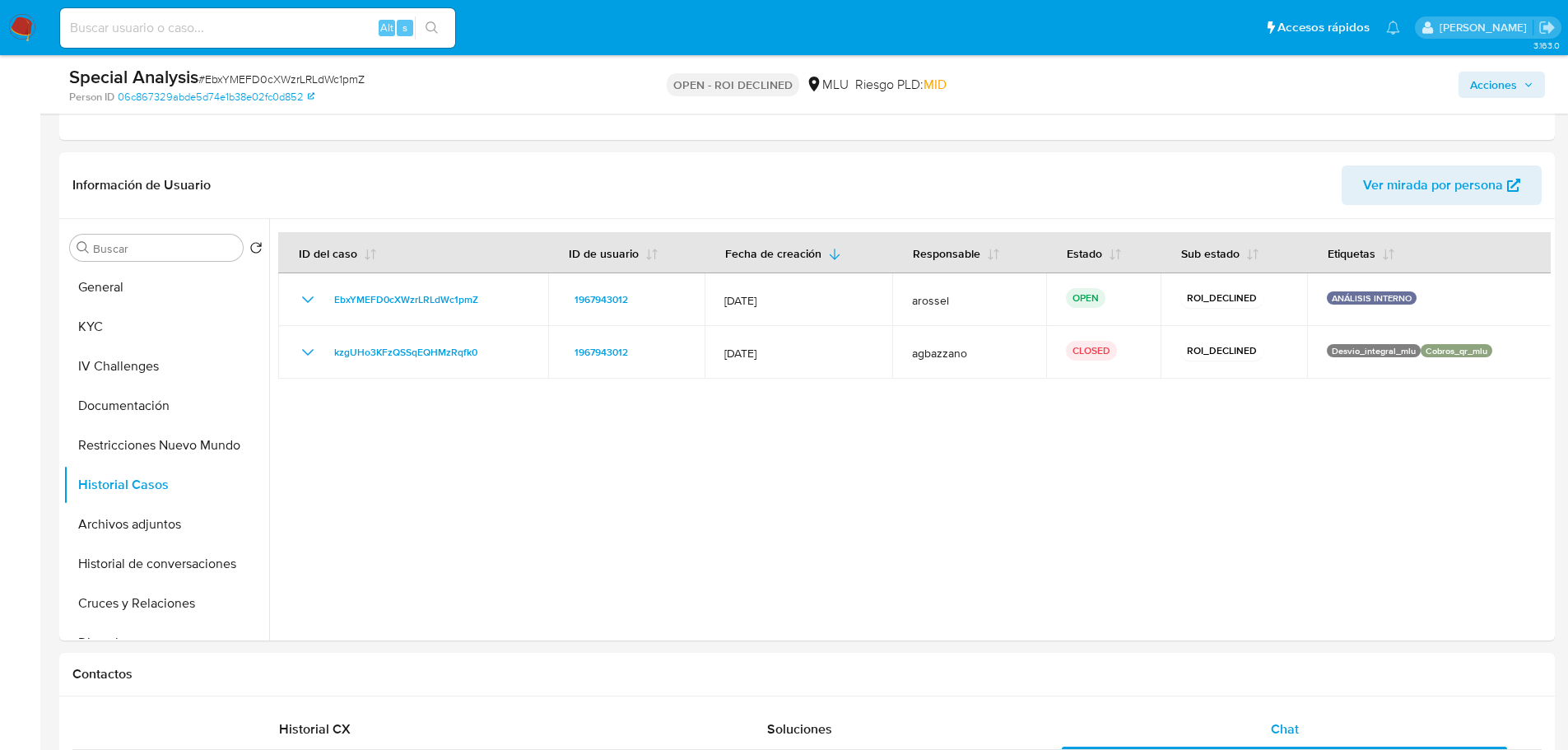
click at [1463, 95] on button "Acciones" at bounding box center [1501, 85] width 86 height 26
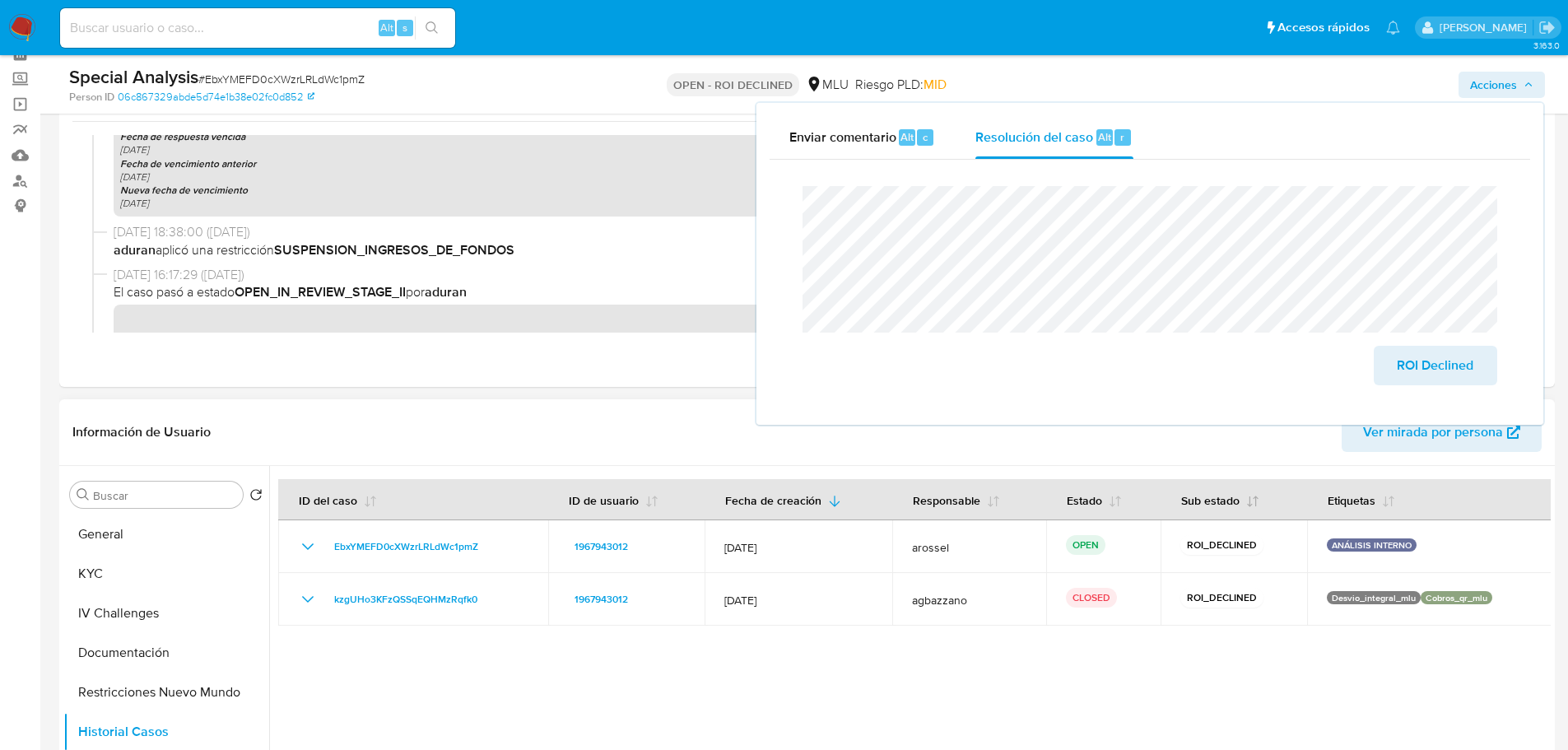
scroll to position [0, 0]
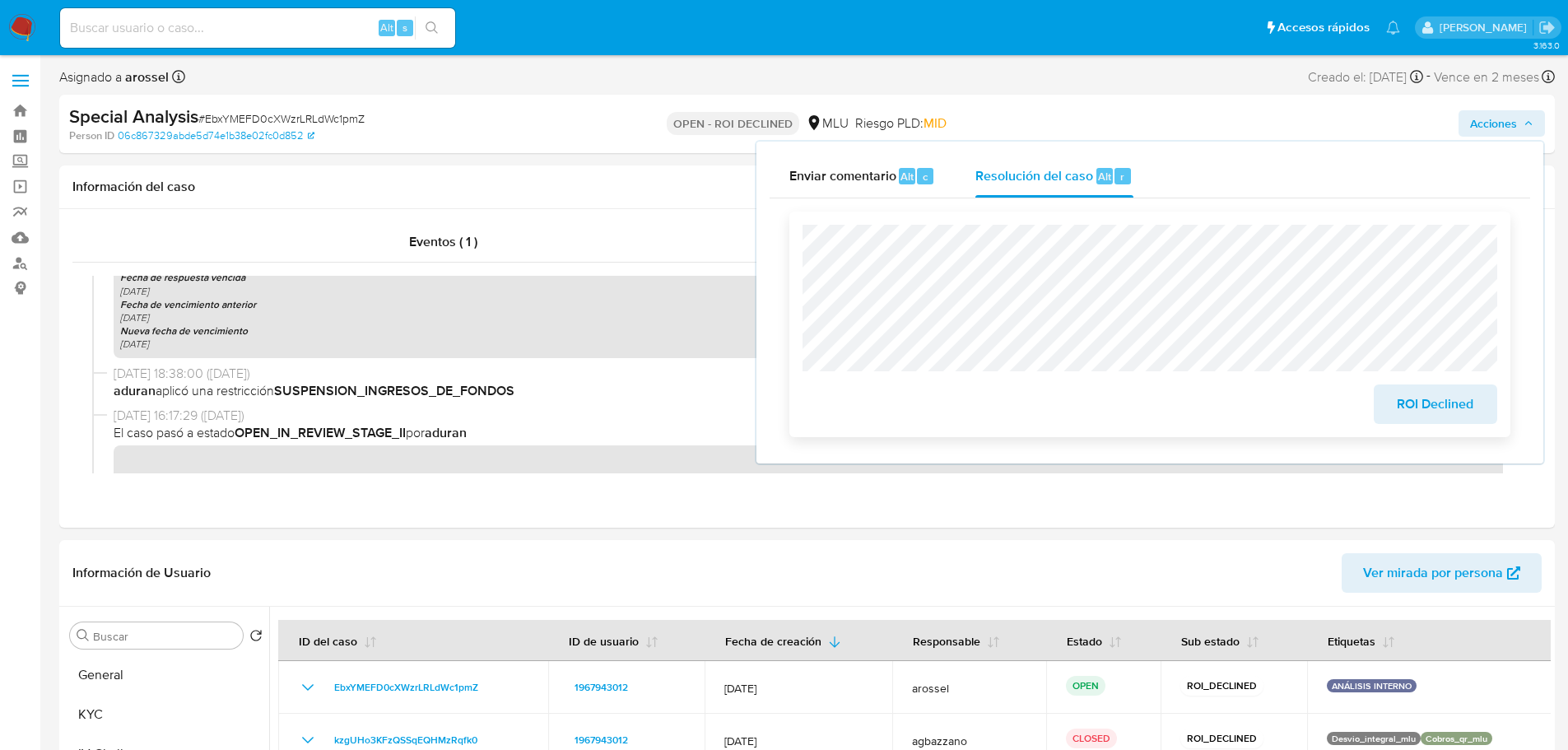
click at [1374, 403] on button "ROI Declined" at bounding box center [1435, 404] width 124 height 40
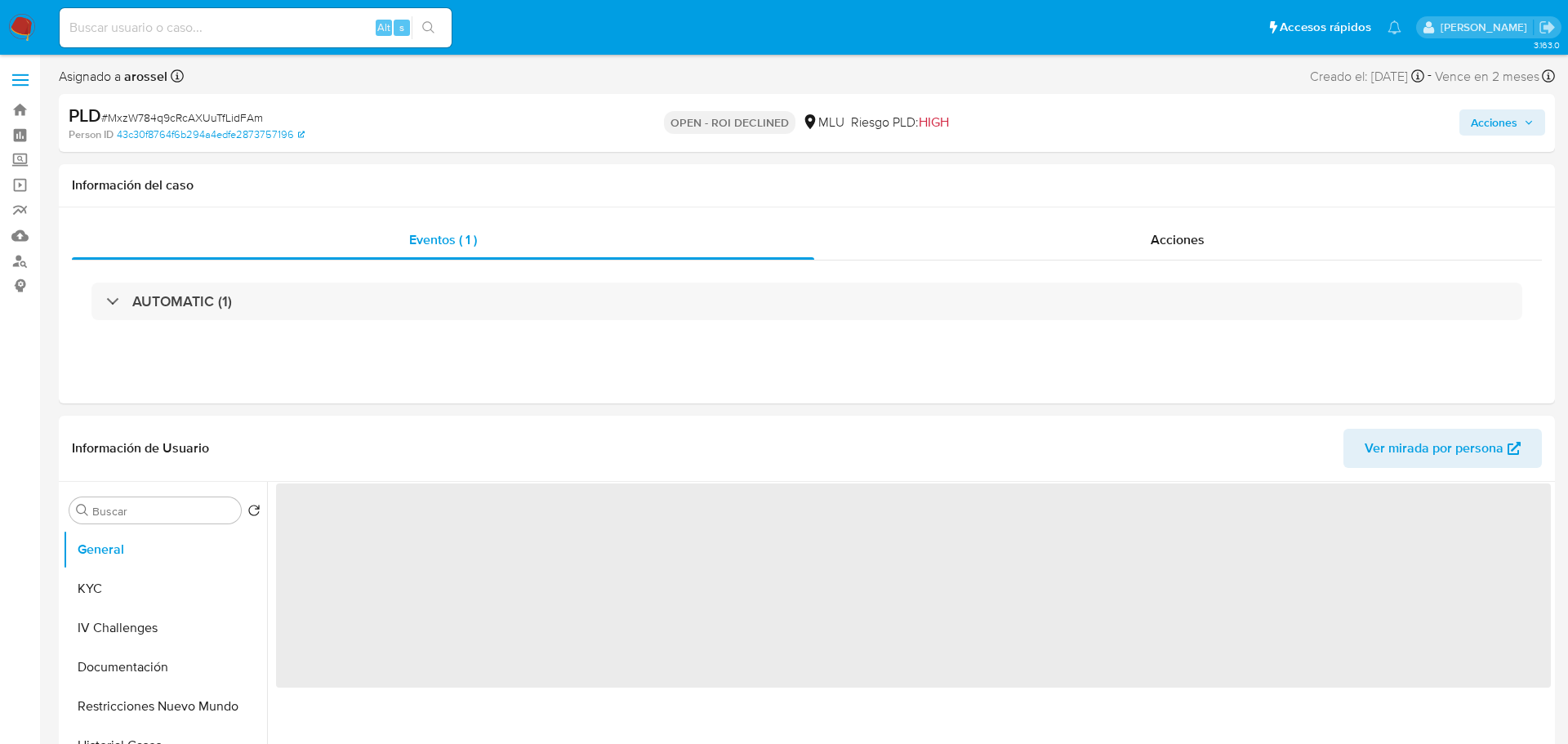
select select "10"
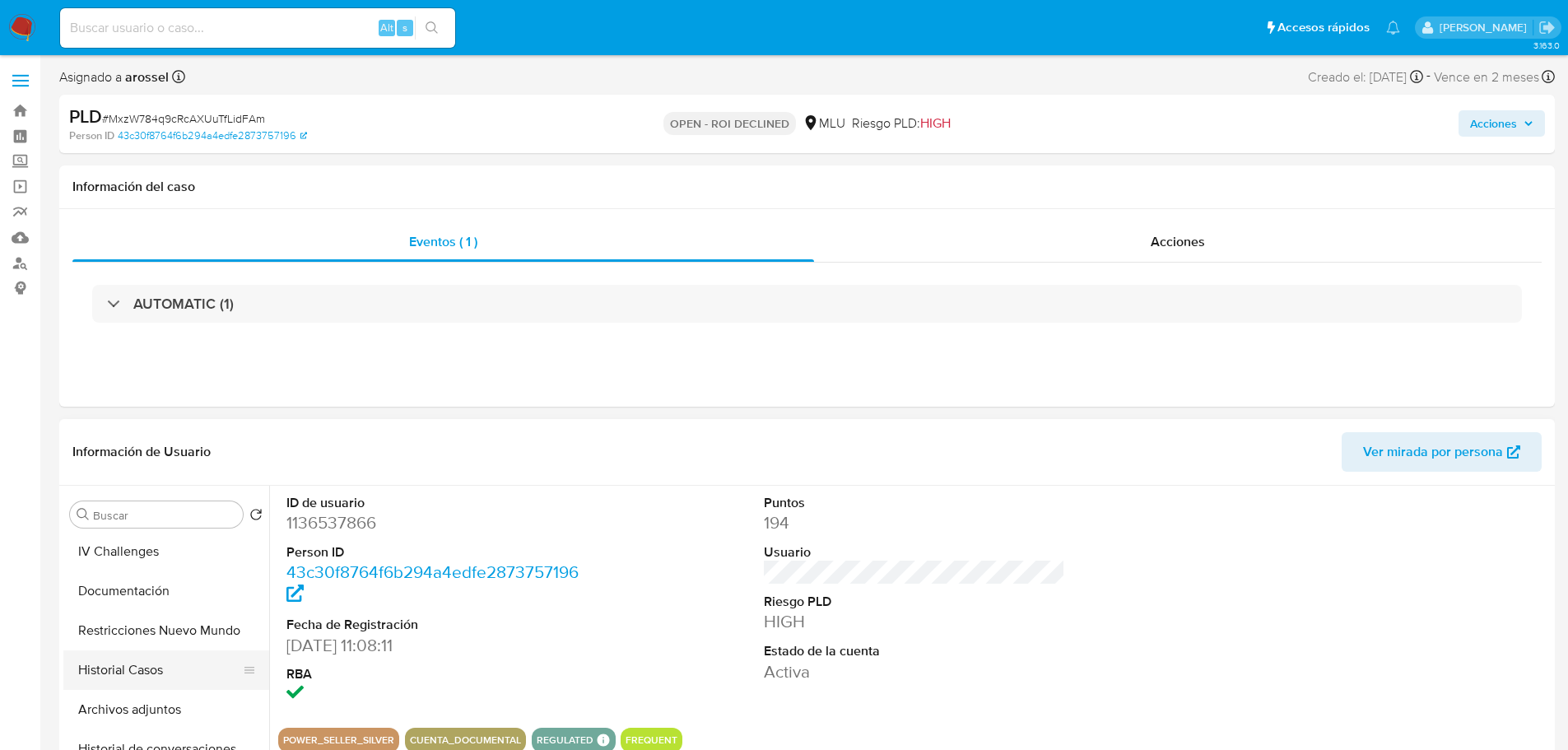
scroll to position [82, 0]
click at [177, 667] on button "Historial Casos" at bounding box center [159, 670] width 193 height 40
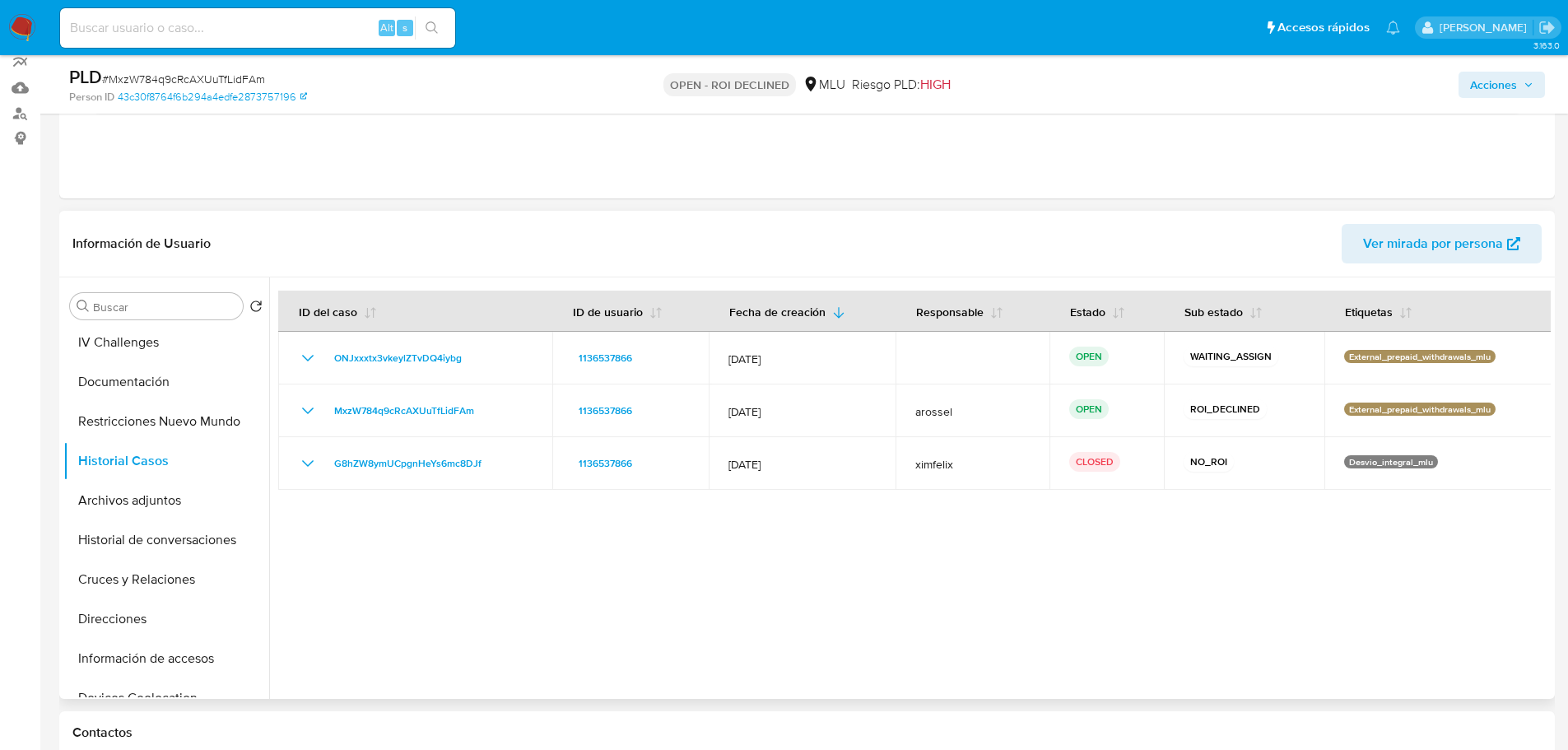
scroll to position [164, 0]
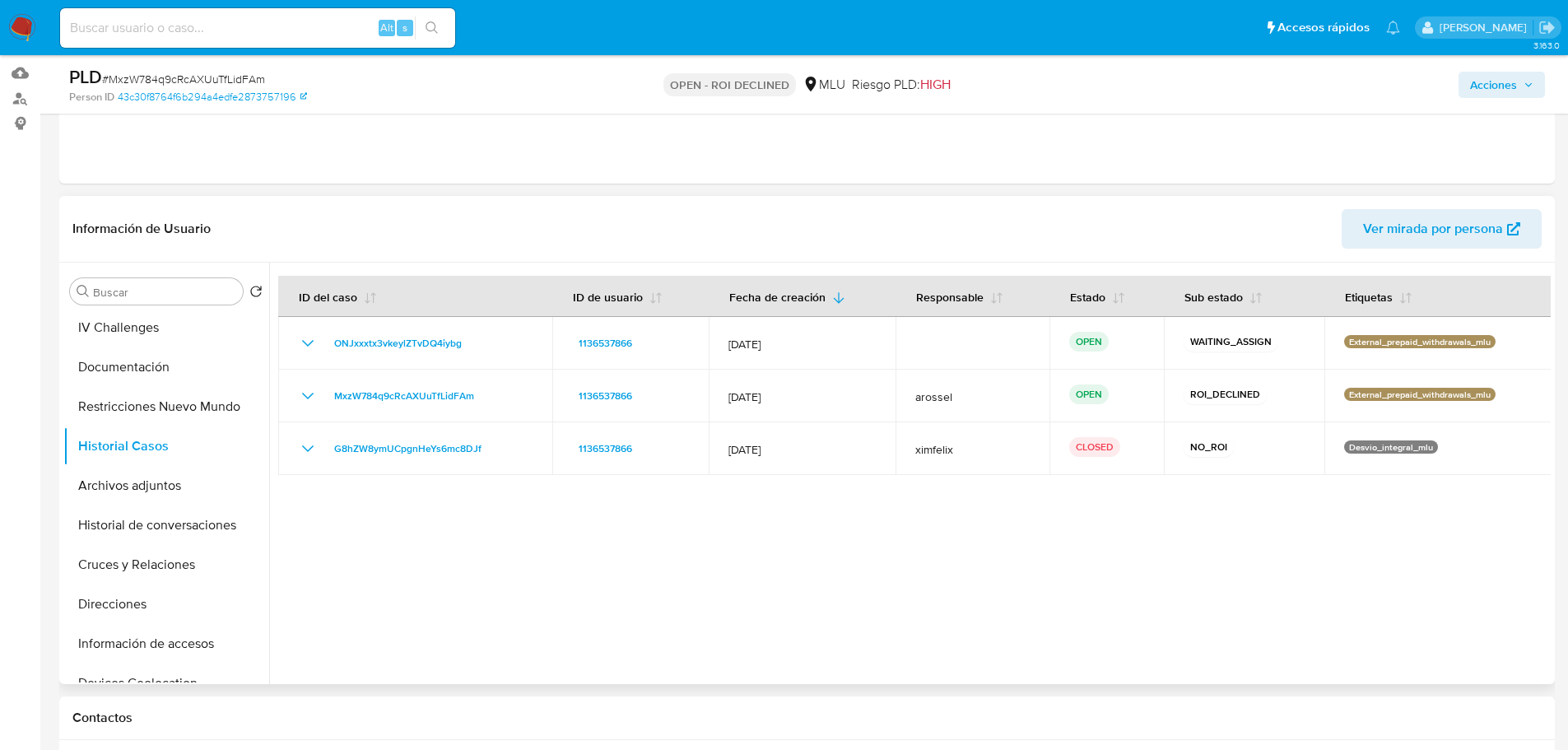
click at [849, 549] on div at bounding box center [909, 474] width 1281 height 422
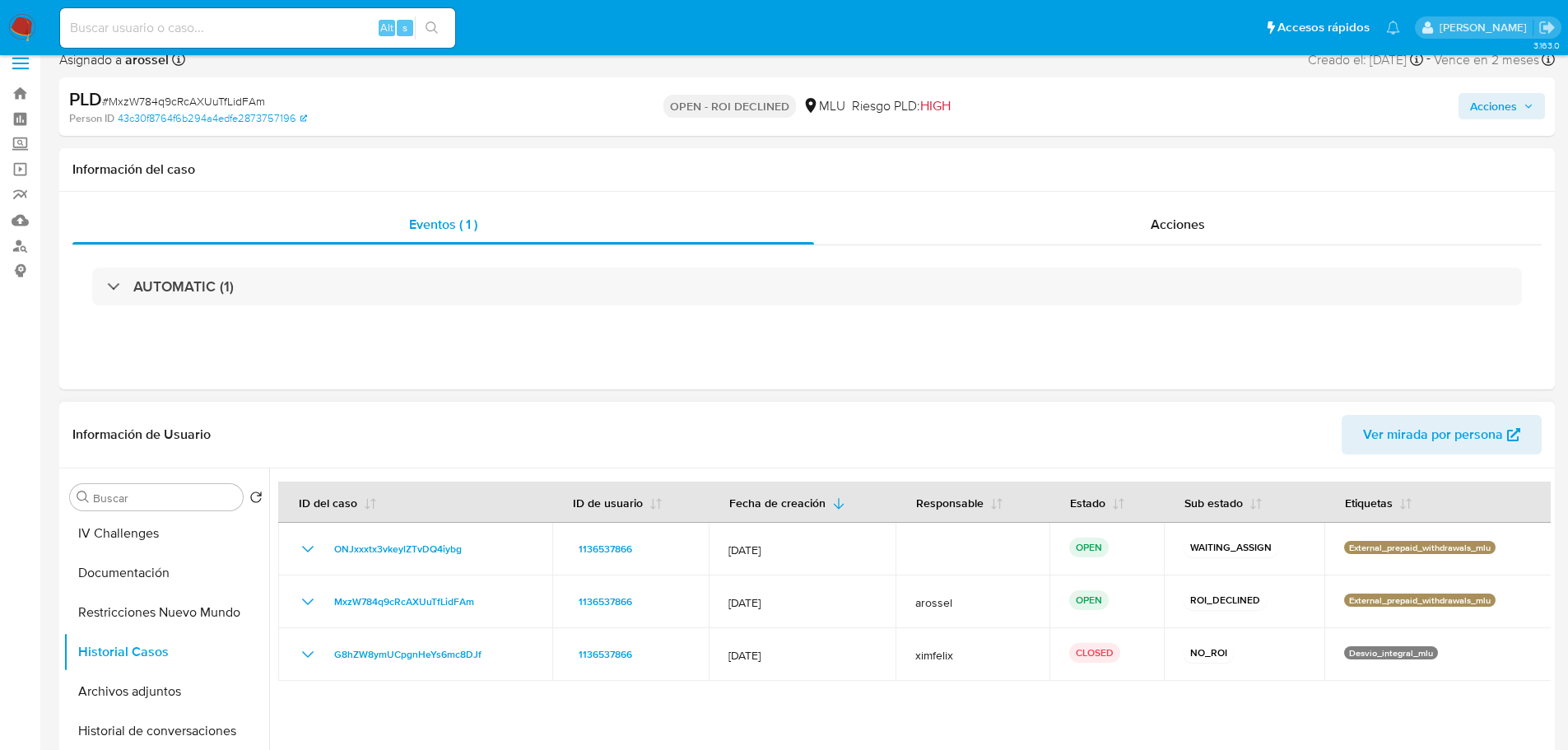
scroll to position [0, 0]
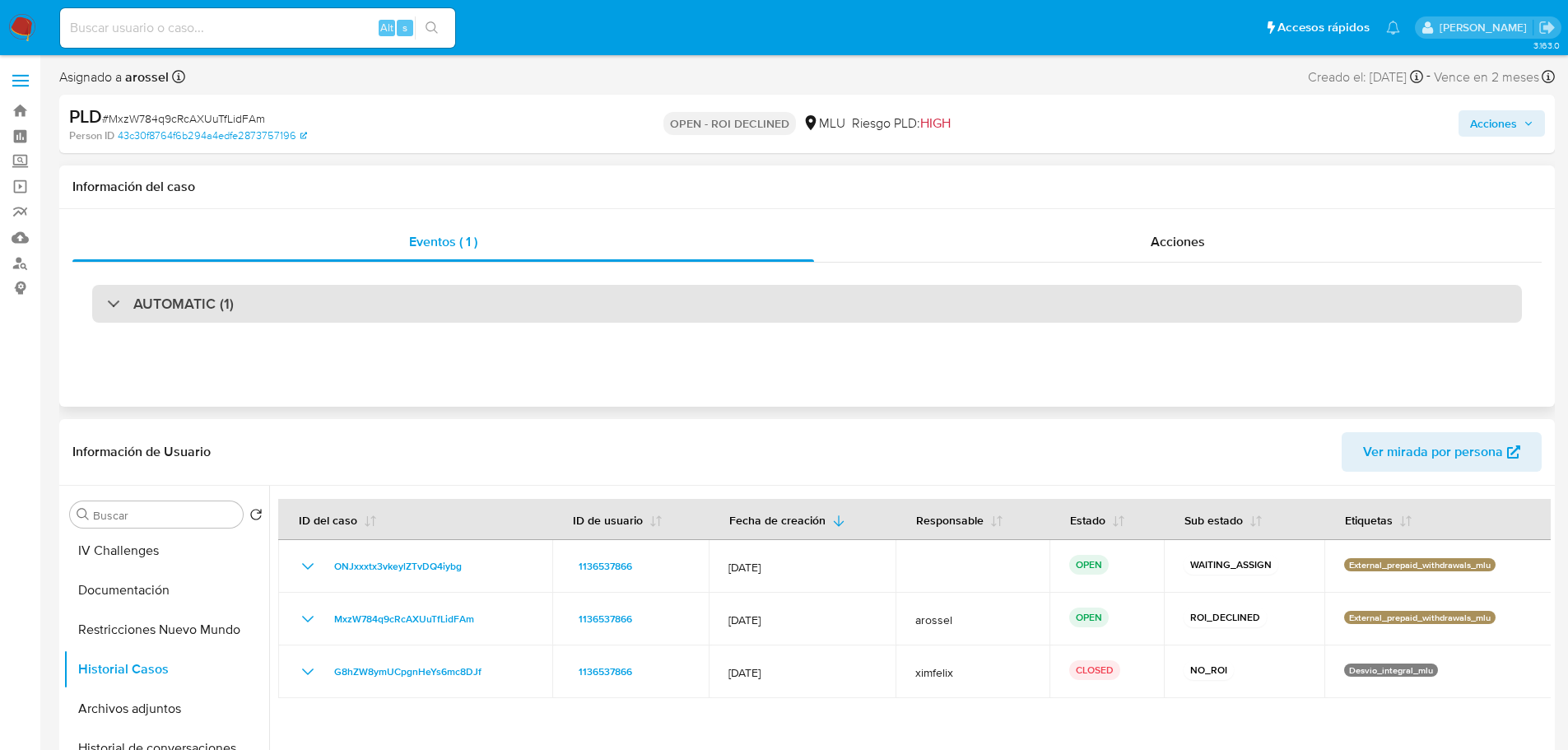
click at [371, 303] on div "AUTOMATIC (1)" at bounding box center [807, 304] width 1429 height 38
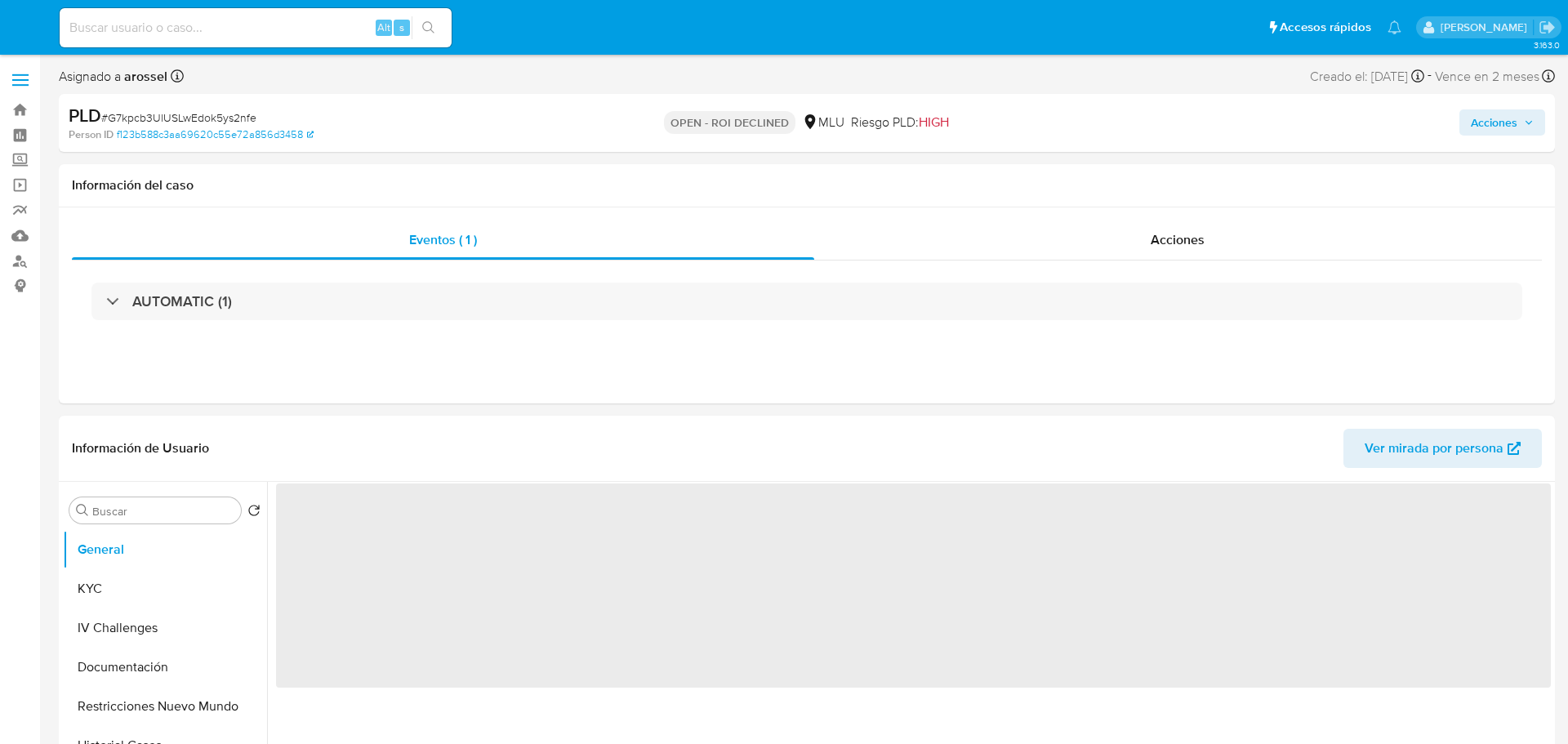
select select "10"
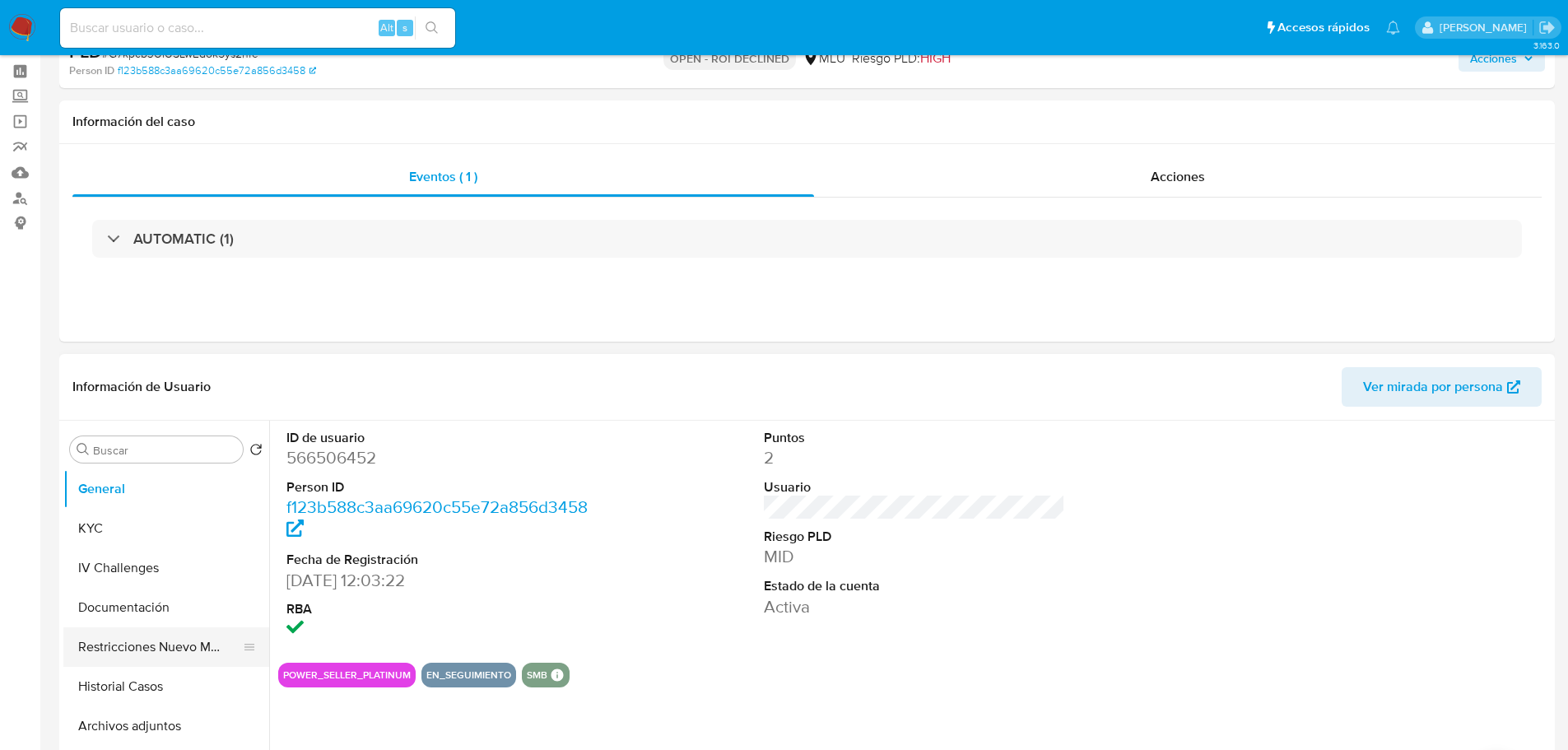
scroll to position [164, 0]
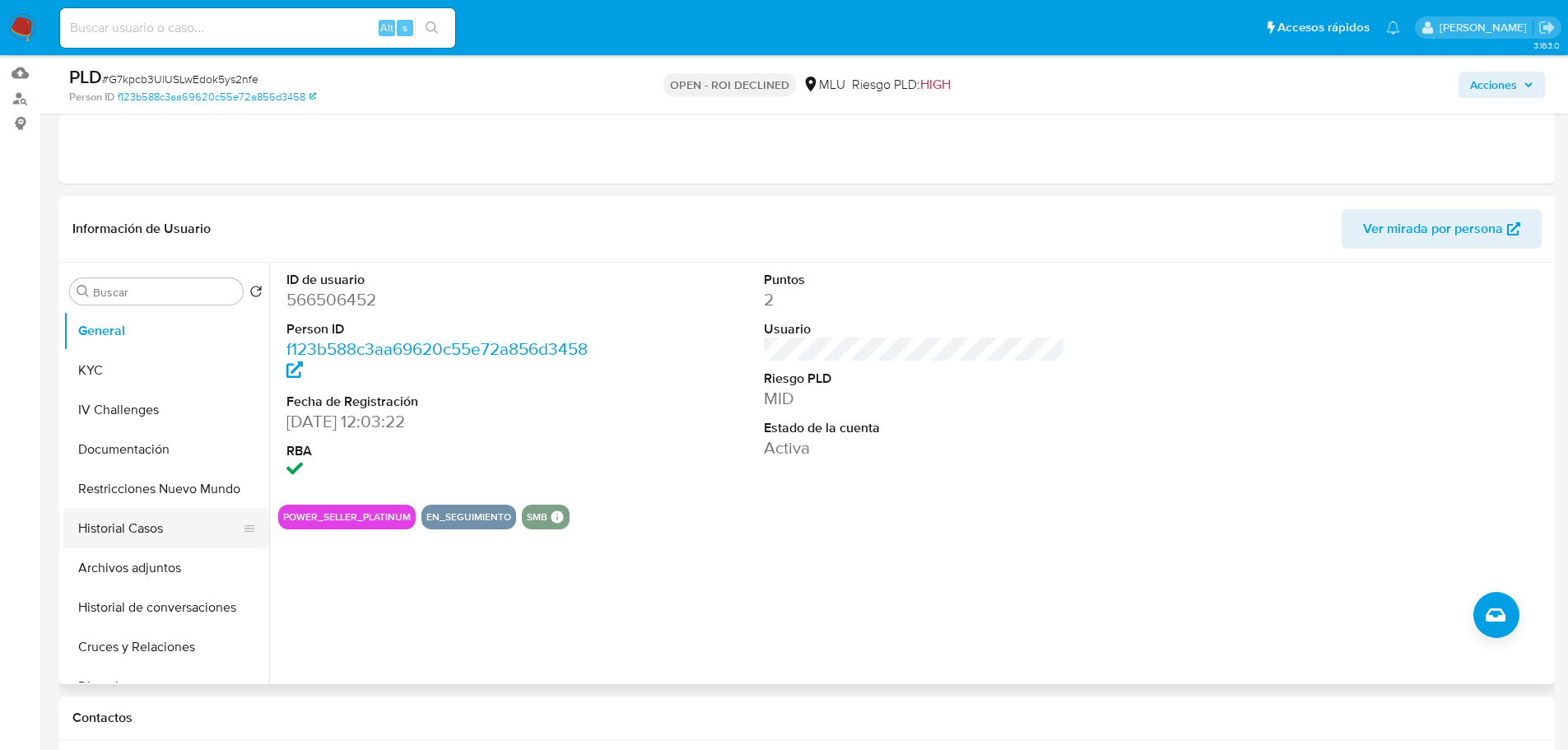
click at [168, 524] on button "Historial Casos" at bounding box center [159, 529] width 193 height 40
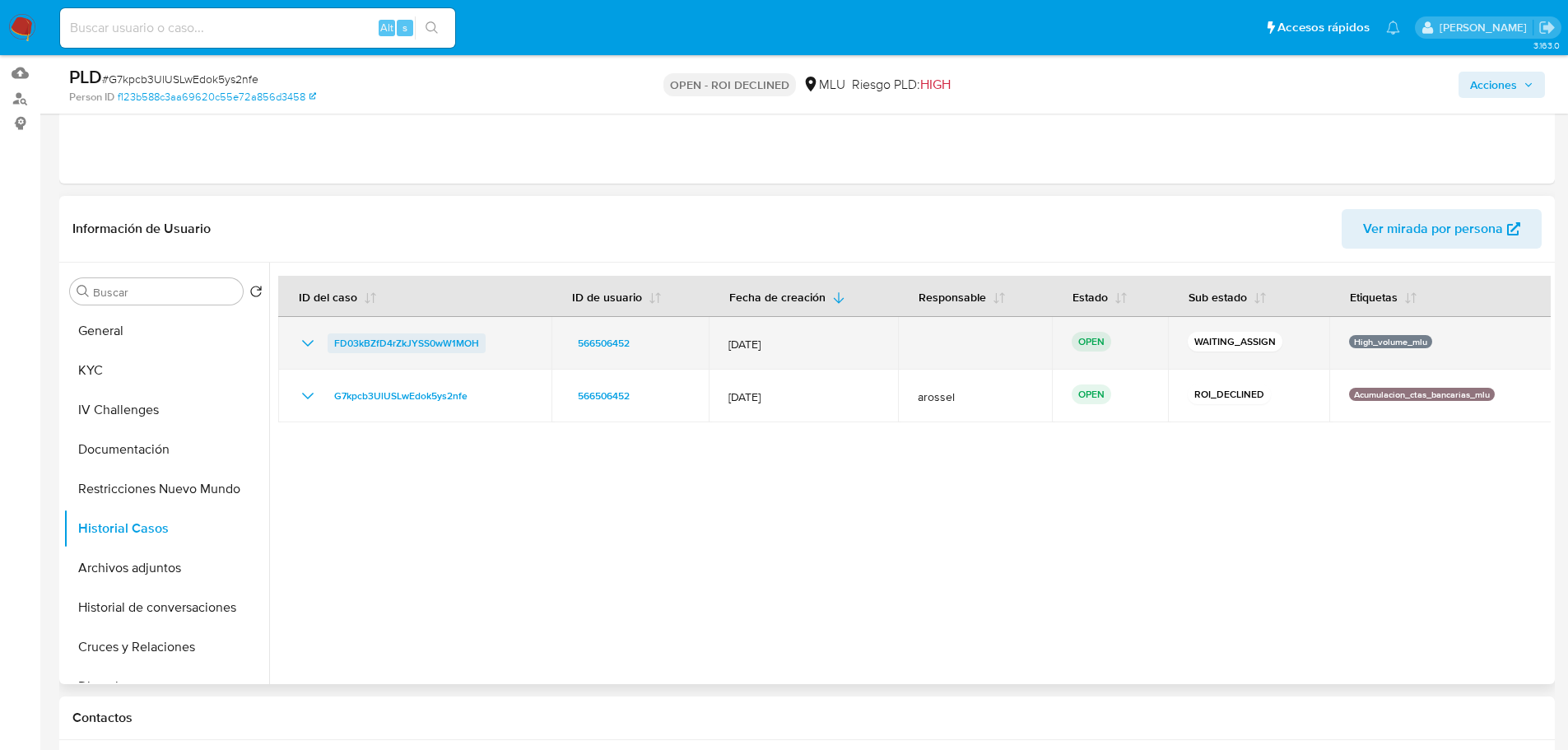
drag, startPoint x: 492, startPoint y: 345, endPoint x: 335, endPoint y: 339, distance: 157.1
click at [335, 339] on div "FD03kBZfD4rZkJYSS0wW1MOH" at bounding box center [415, 343] width 234 height 20
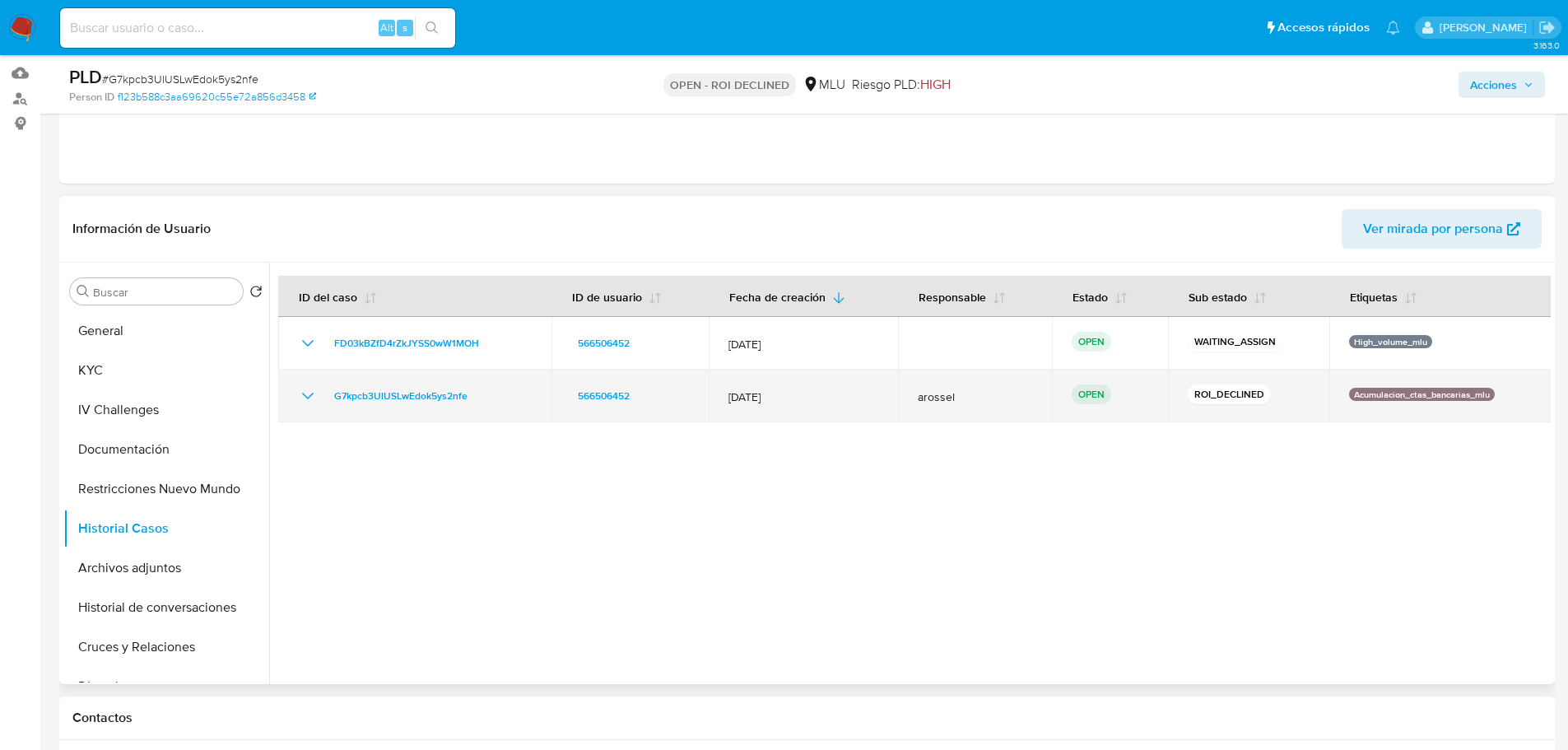
drag, startPoint x: 511, startPoint y: 402, endPoint x: 327, endPoint y: 400, distance: 184.0
click at [322, 402] on div "G7kpcb3UlUSLwEdok5ys2nfe" at bounding box center [415, 396] width 234 height 20
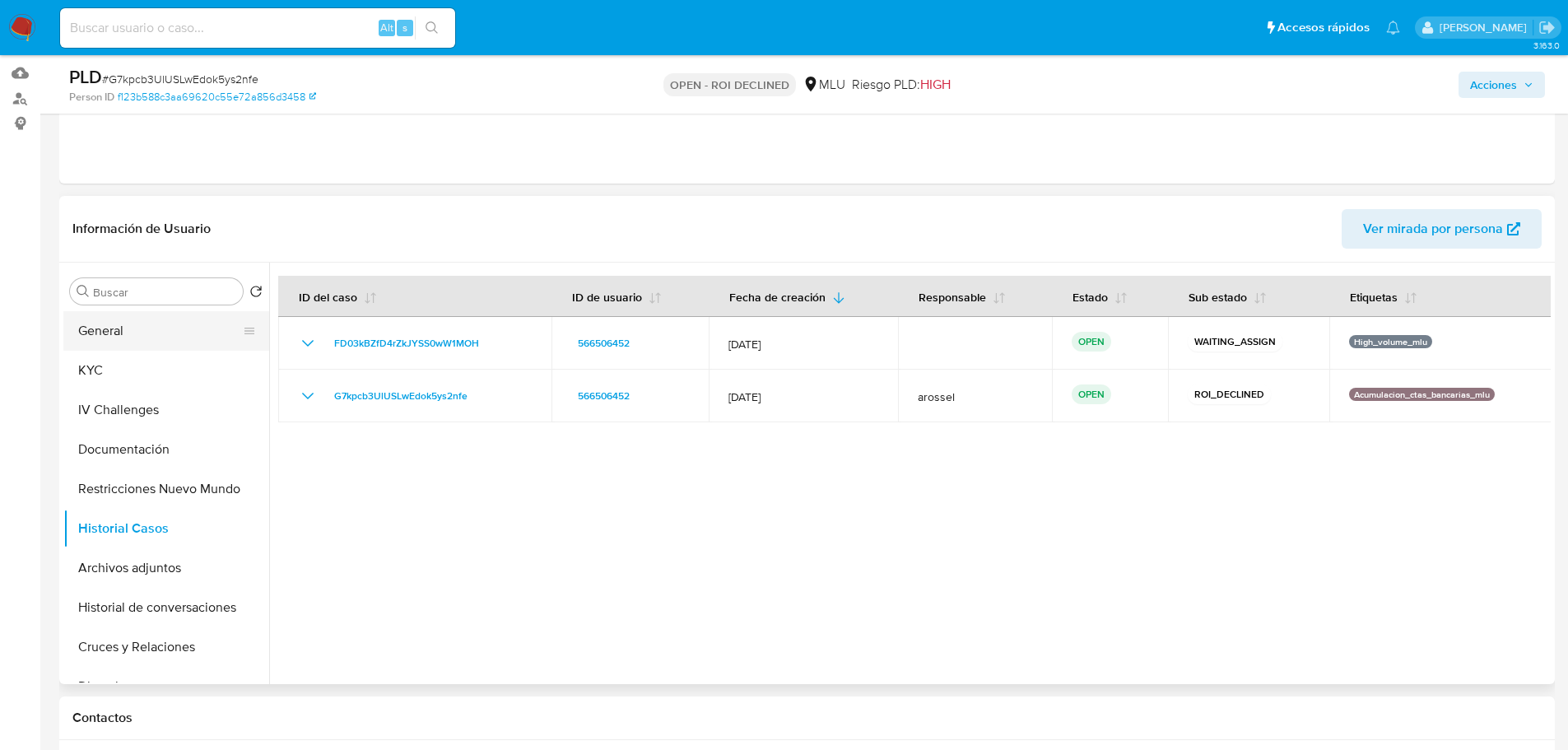
click at [169, 338] on button "General" at bounding box center [159, 331] width 193 height 40
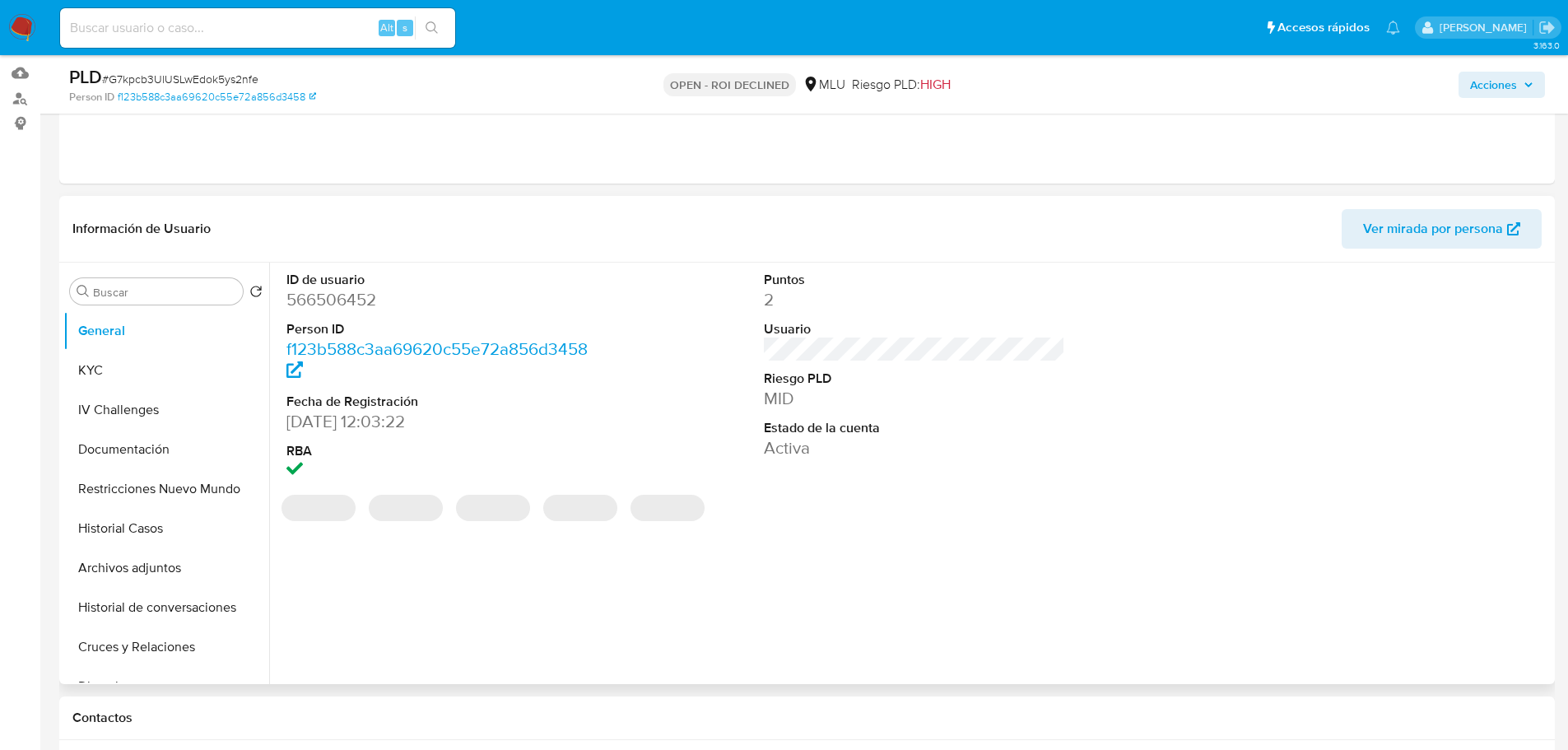
click at [346, 304] on dd "566506452" at bounding box center [437, 299] width 302 height 23
copy dd "566506452"
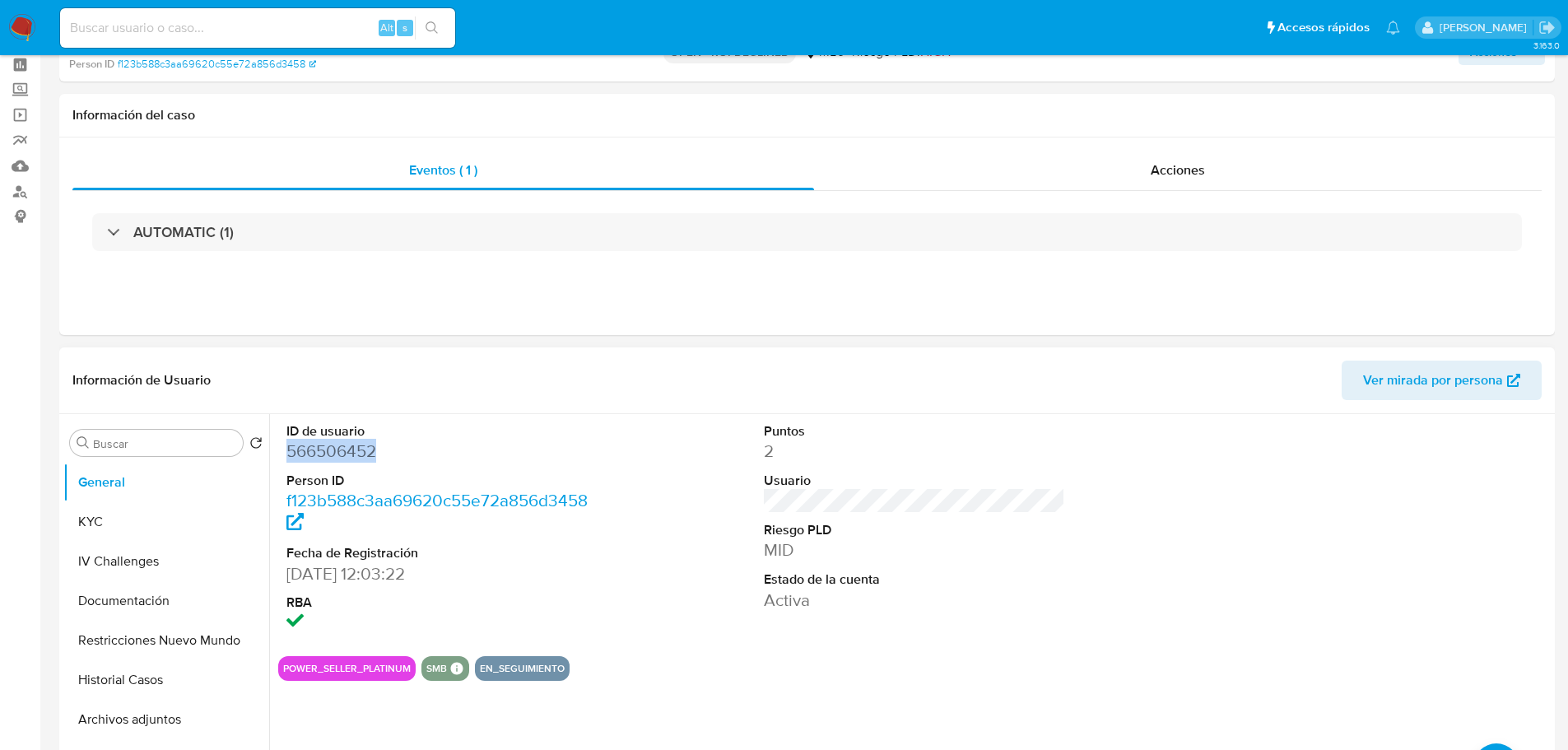
scroll to position [0, 0]
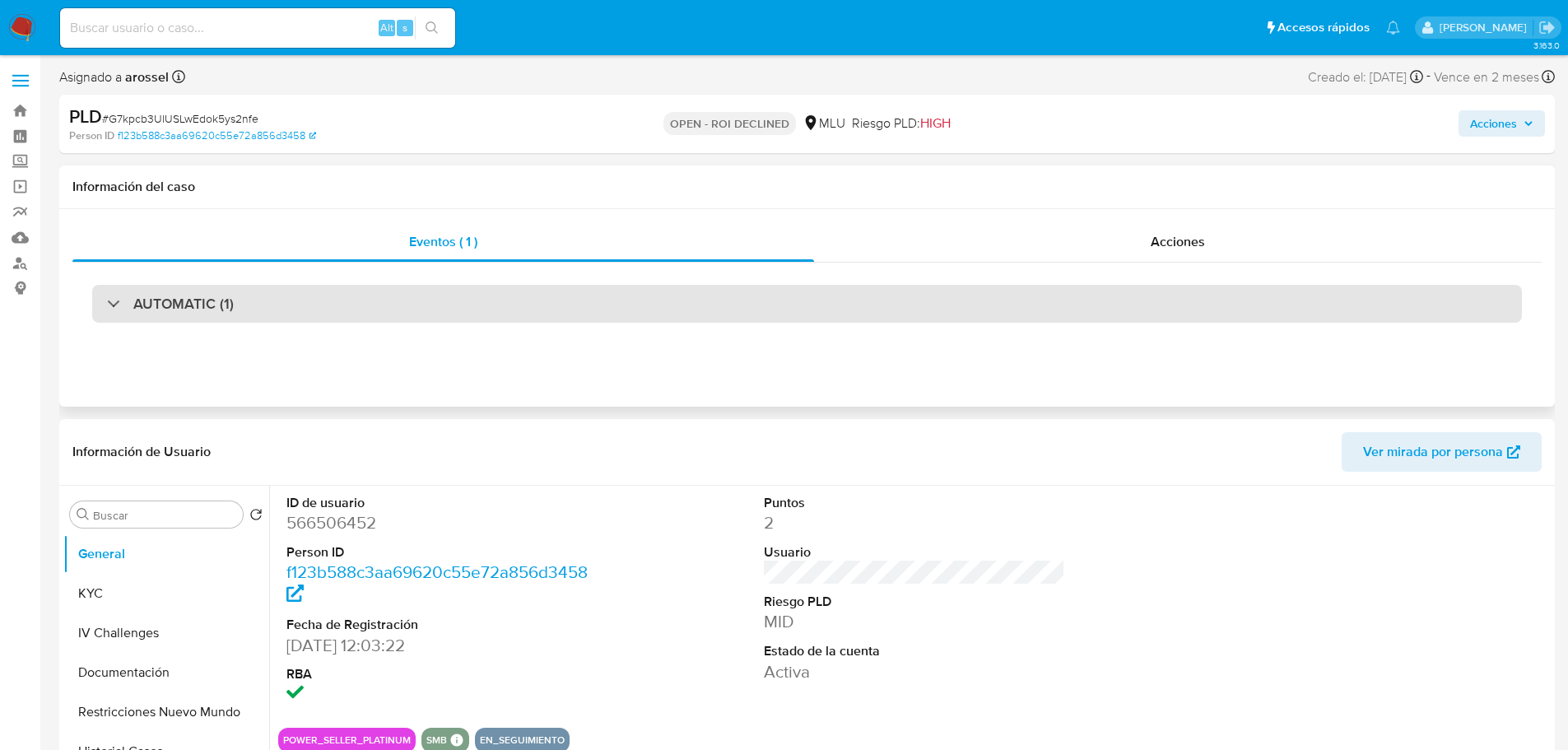
click at [303, 292] on div "AUTOMATIC (1)" at bounding box center [807, 304] width 1429 height 38
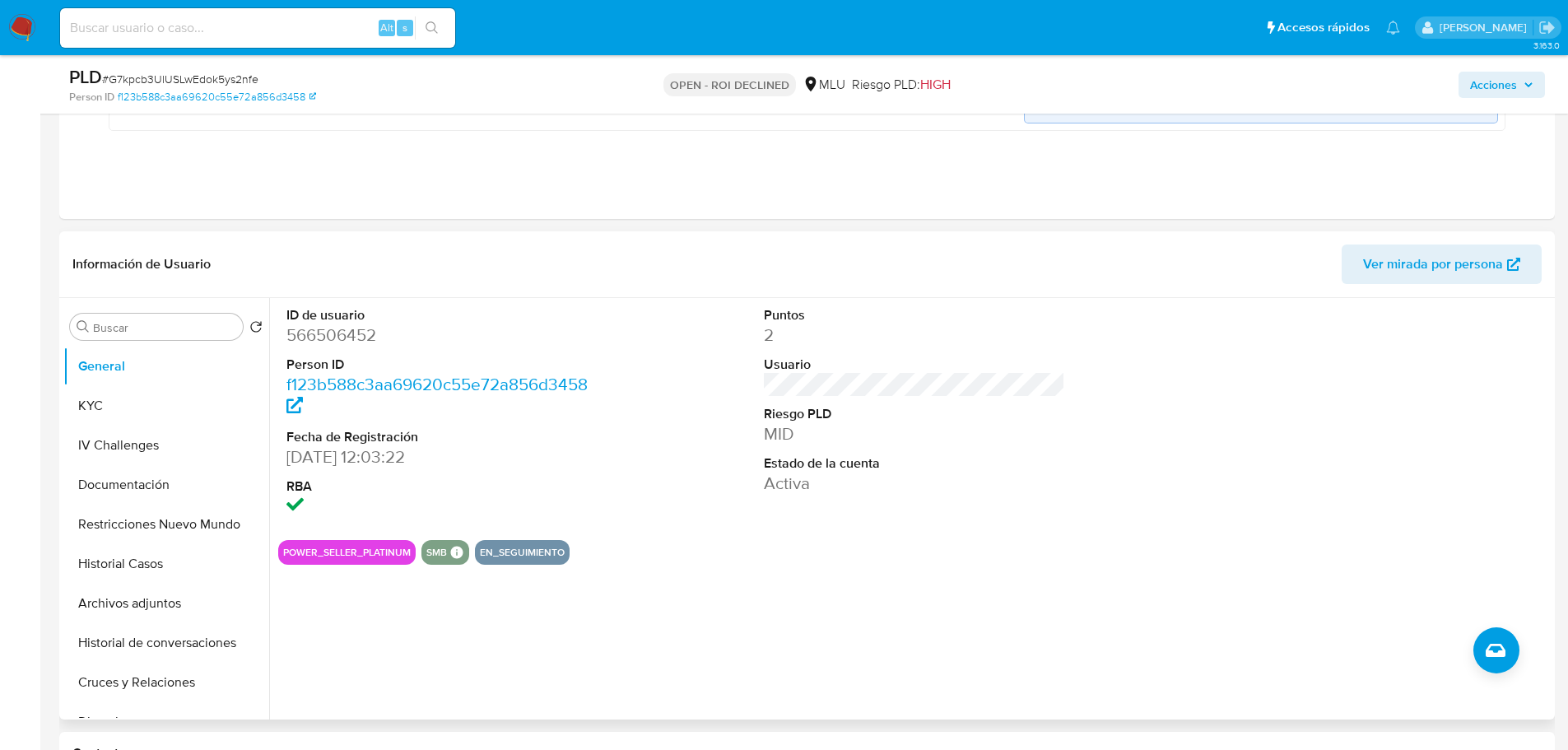
scroll to position [576, 0]
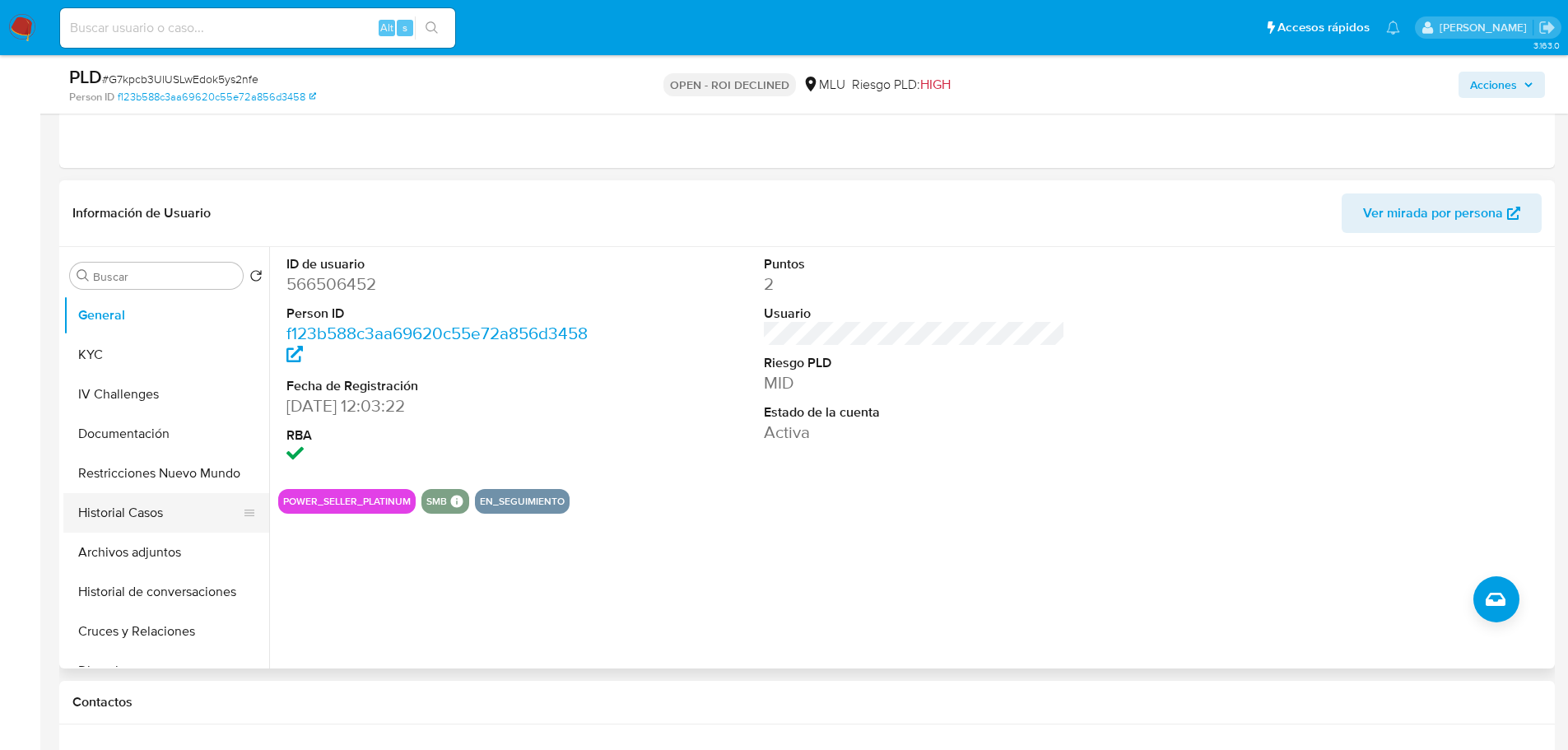
click at [181, 511] on button "Historial Casos" at bounding box center [159, 513] width 193 height 40
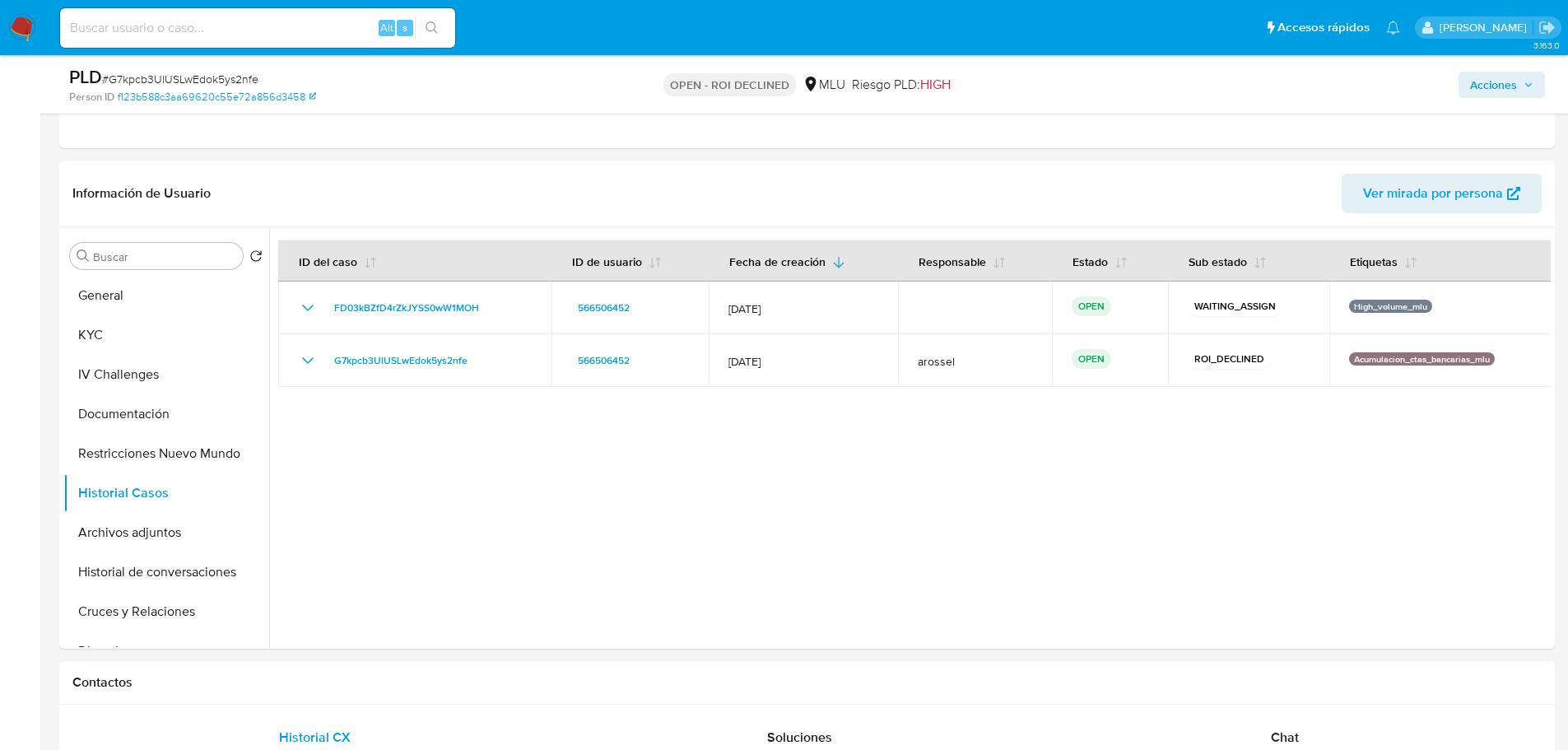
scroll to position [493, 0]
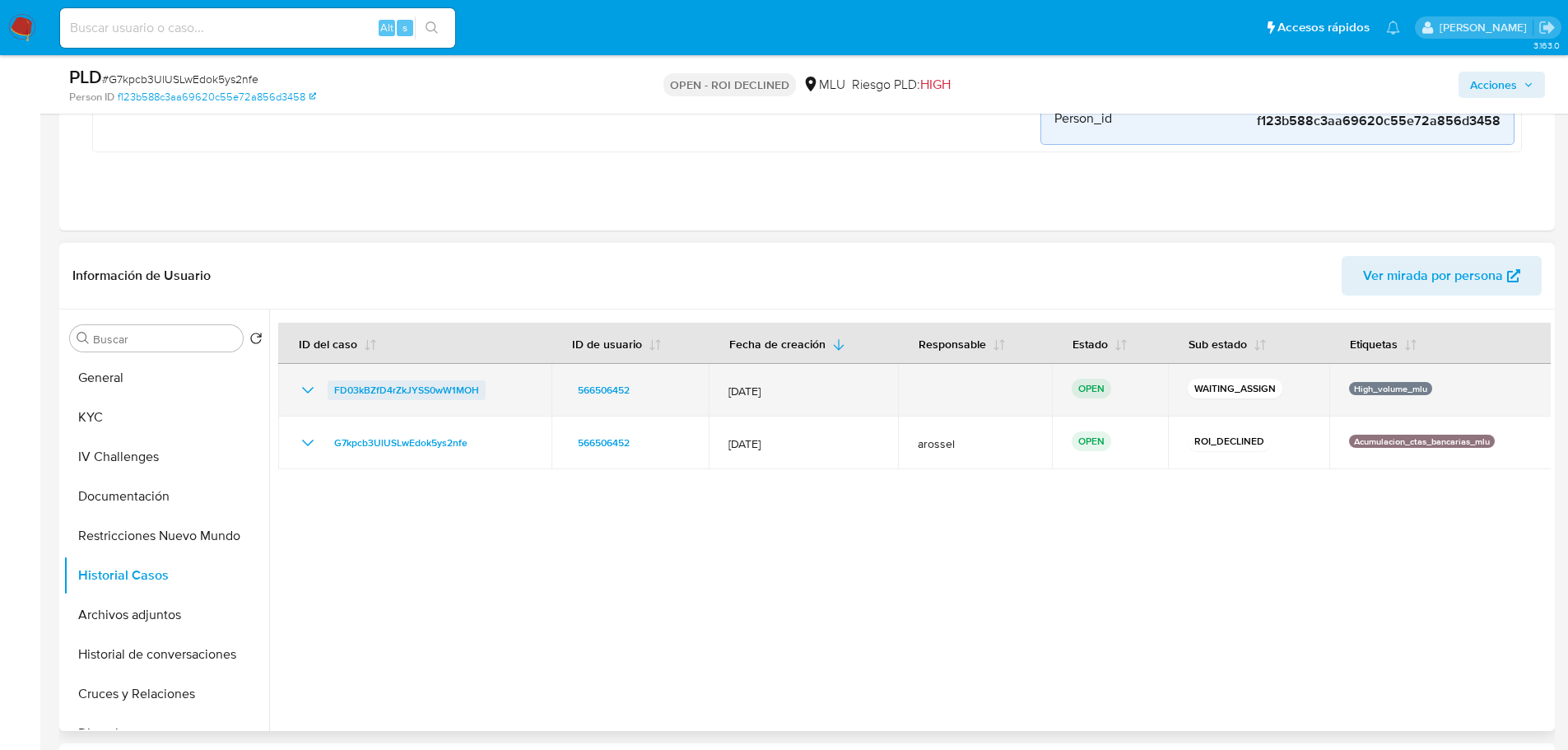
drag, startPoint x: 516, startPoint y: 397, endPoint x: 333, endPoint y: 398, distance: 183.0
click at [333, 398] on div "FD03kBZfD4rZkJYSS0wW1MOH" at bounding box center [415, 390] width 234 height 20
click at [415, 392] on span "FD03kBZfD4rZkJYSS0wW1MOH" at bounding box center [407, 390] width 145 height 20
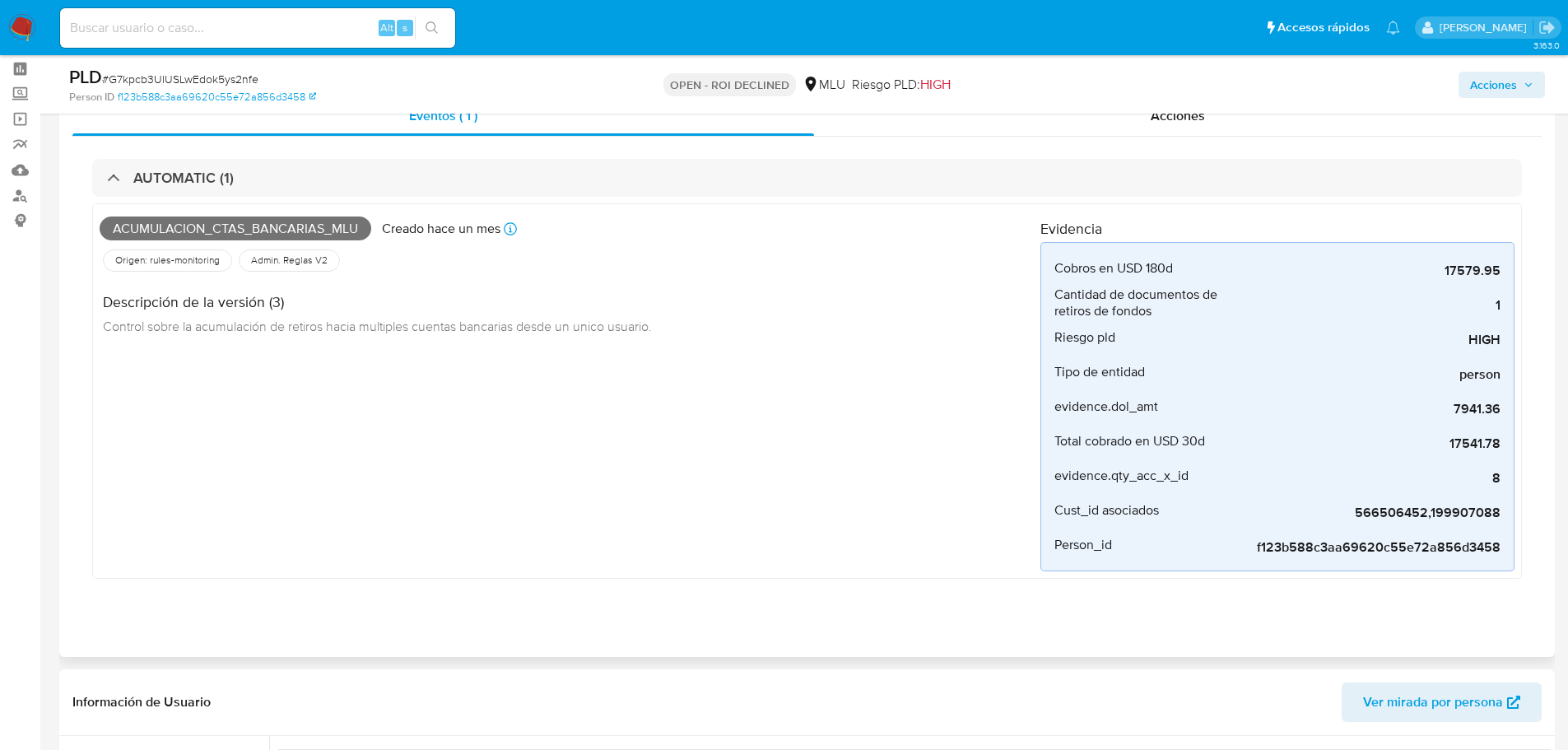
scroll to position [576, 0]
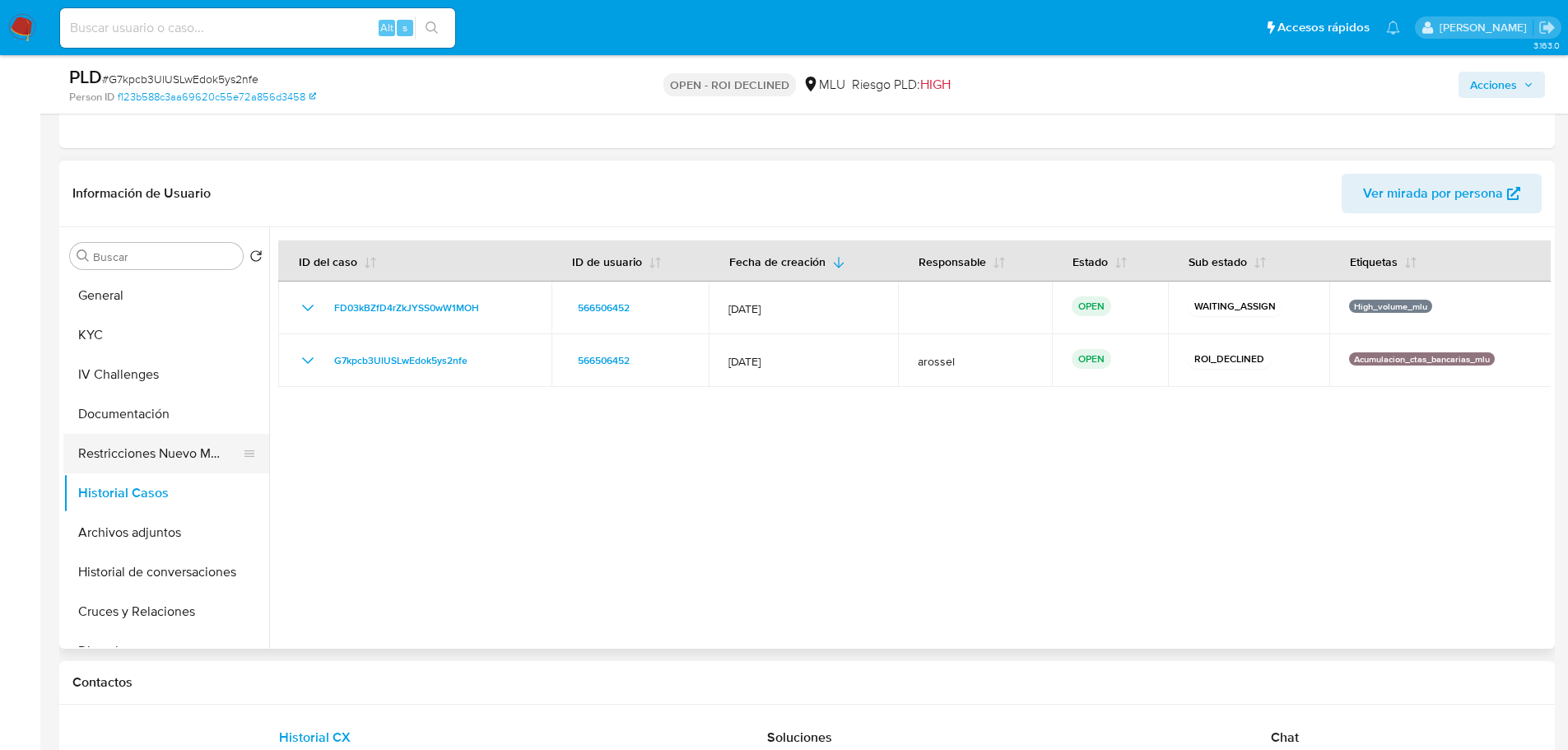
click at [112, 450] on button "Restricciones Nuevo Mundo" at bounding box center [159, 454] width 193 height 40
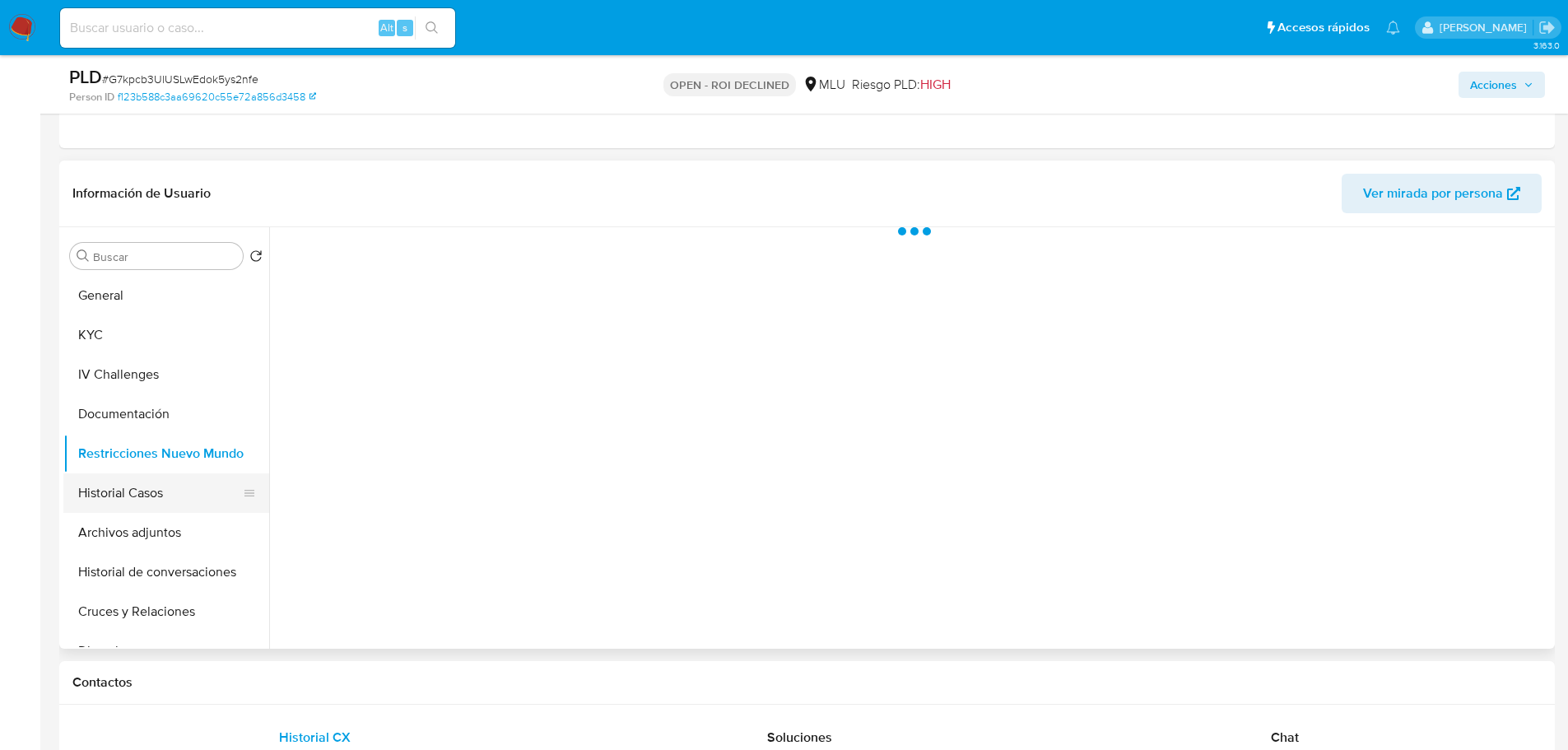
click at [128, 488] on button "Historial Casos" at bounding box center [159, 493] width 193 height 40
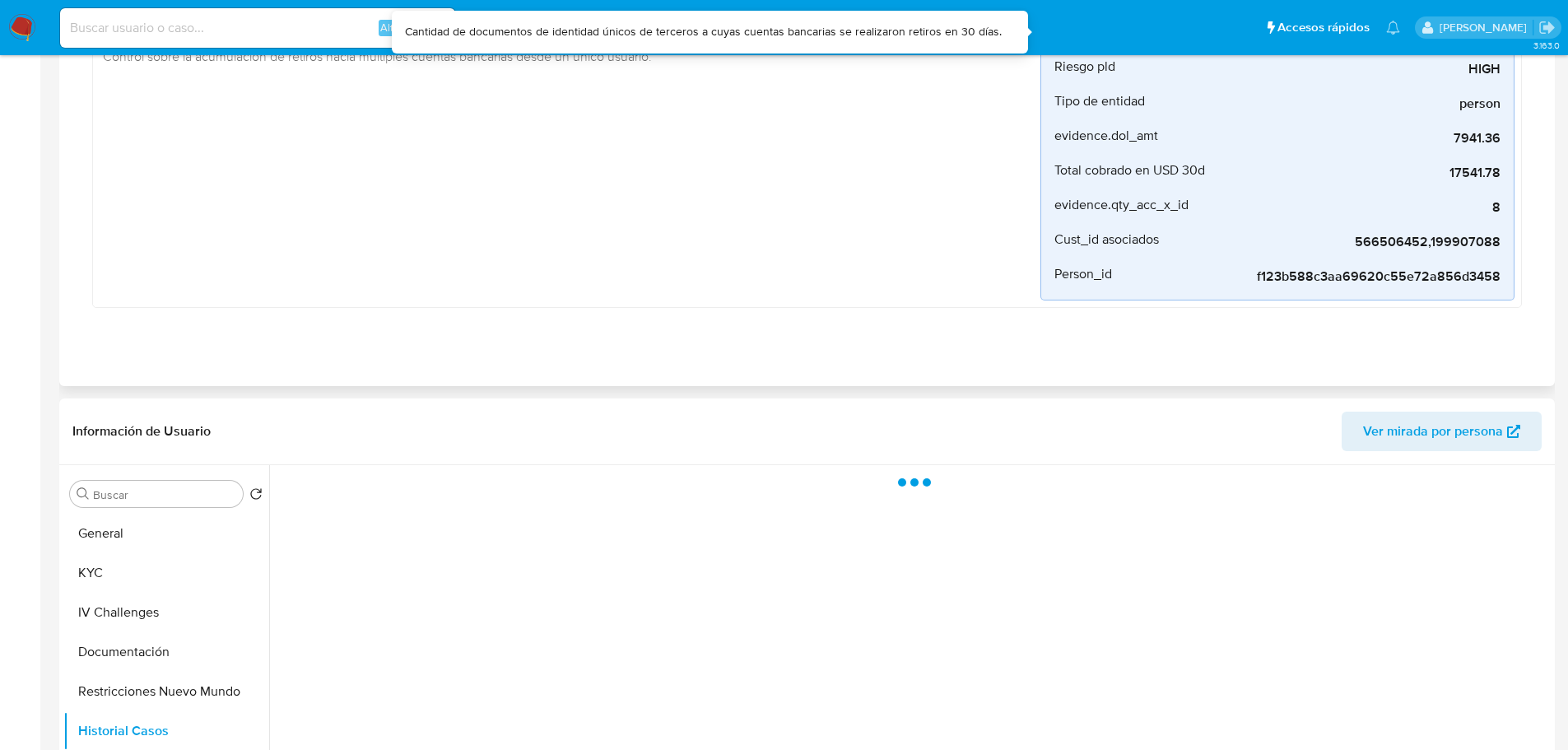
scroll to position [0, 0]
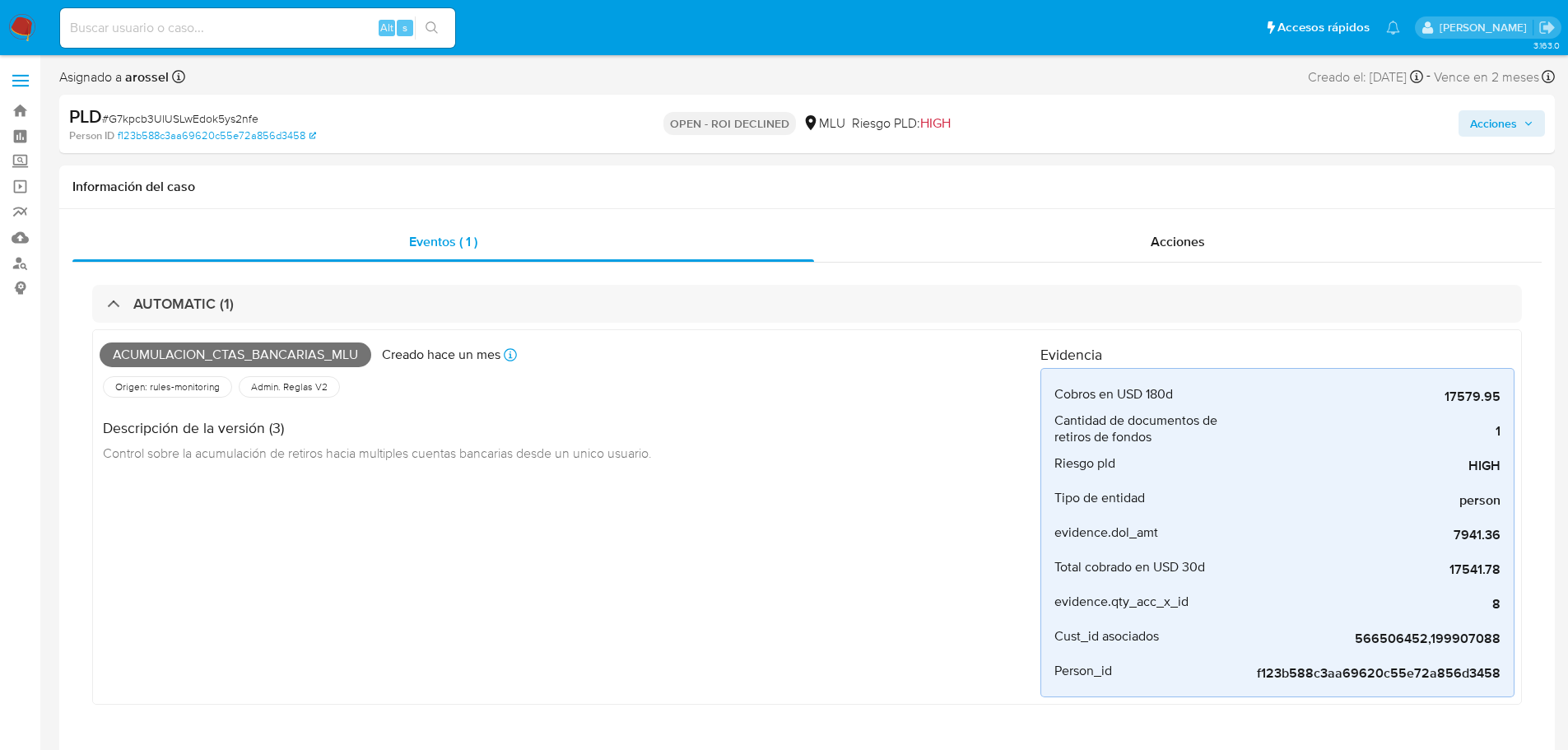
click at [1481, 113] on span "Acciones" at bounding box center [1493, 124] width 47 height 26
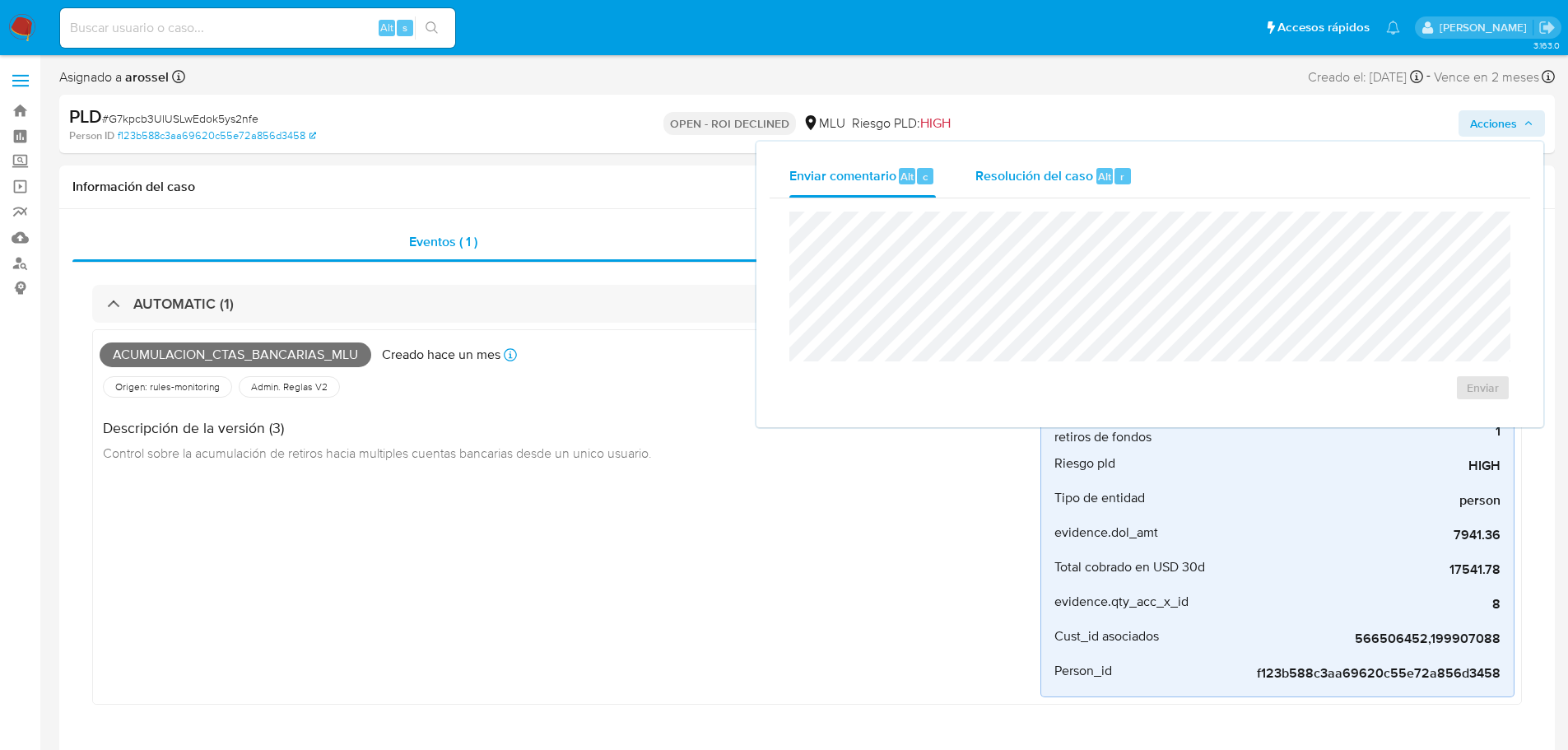
click at [1031, 185] on div "Resolución del caso Alt r" at bounding box center [1054, 176] width 157 height 43
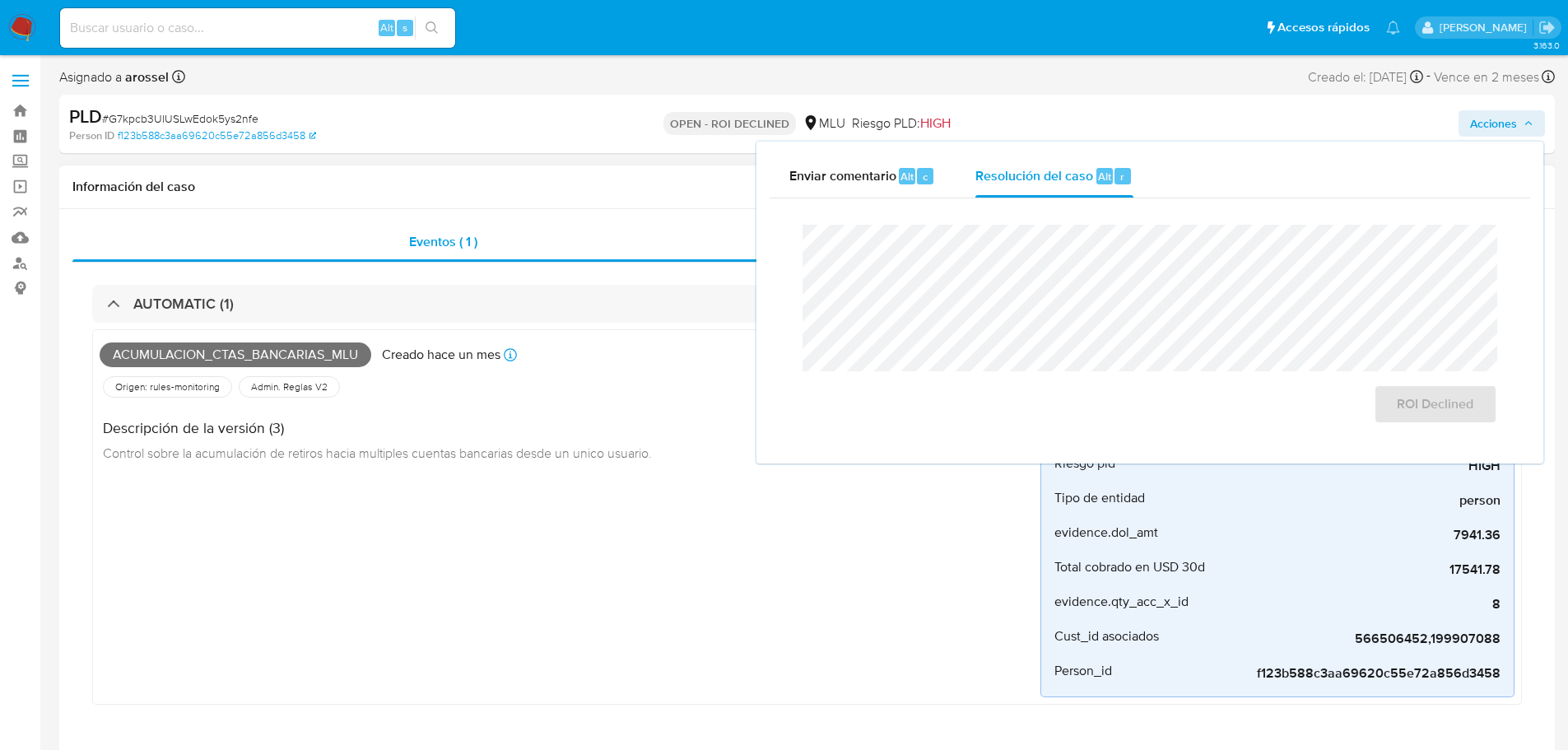
click at [608, 207] on div "Información del caso" at bounding box center [807, 187] width 1495 height 43
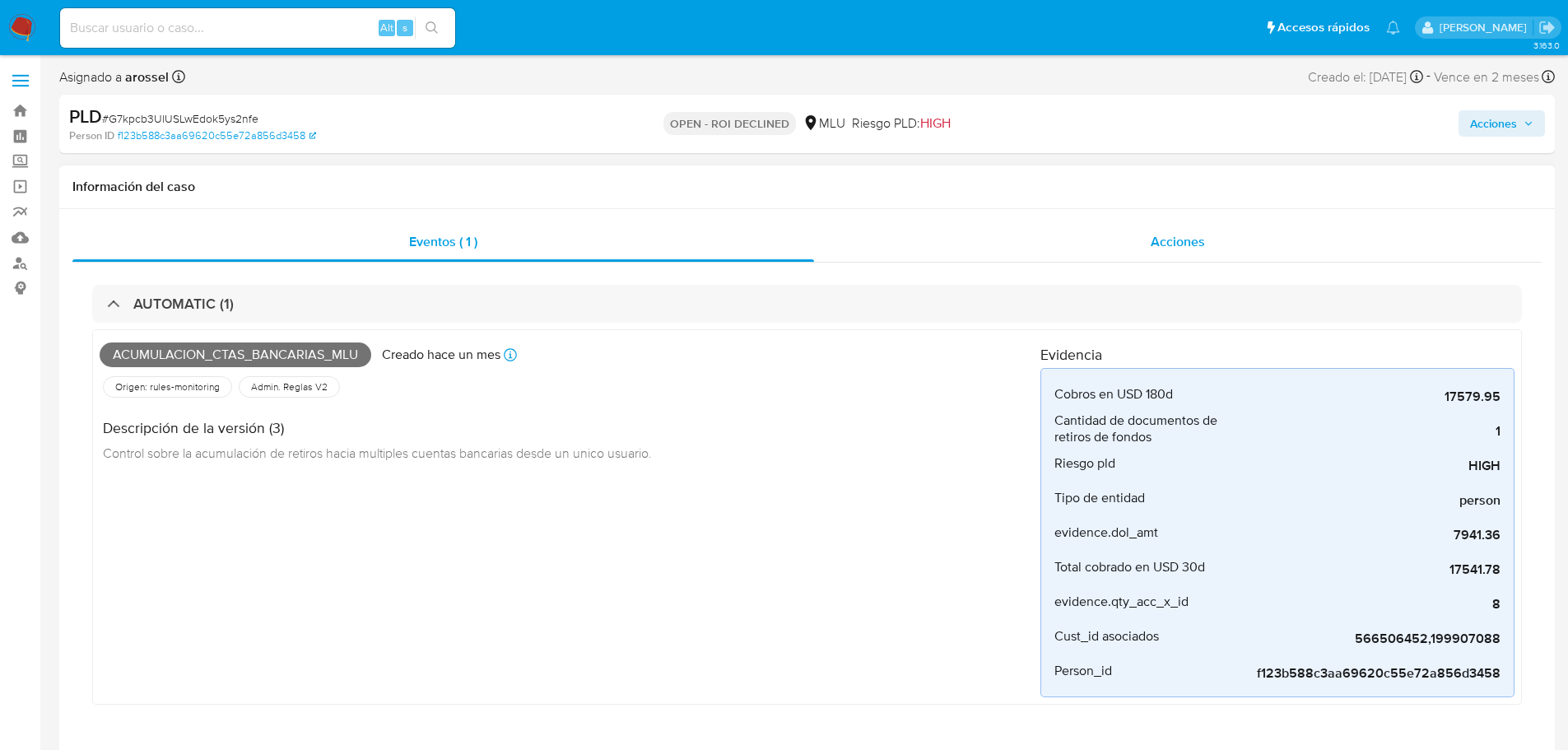
click at [1137, 245] on div "Acciones" at bounding box center [1178, 242] width 727 height 40
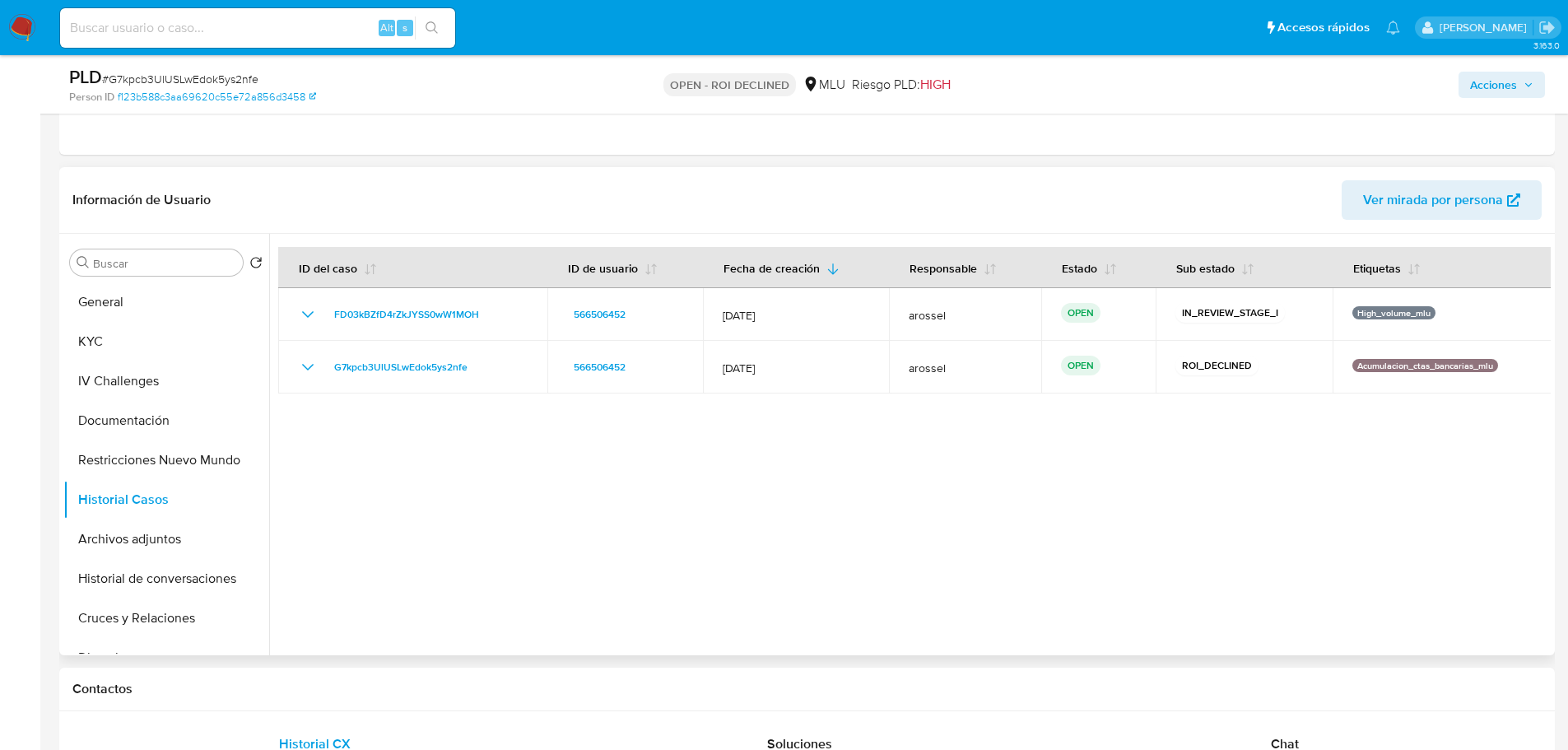
scroll to position [411, 0]
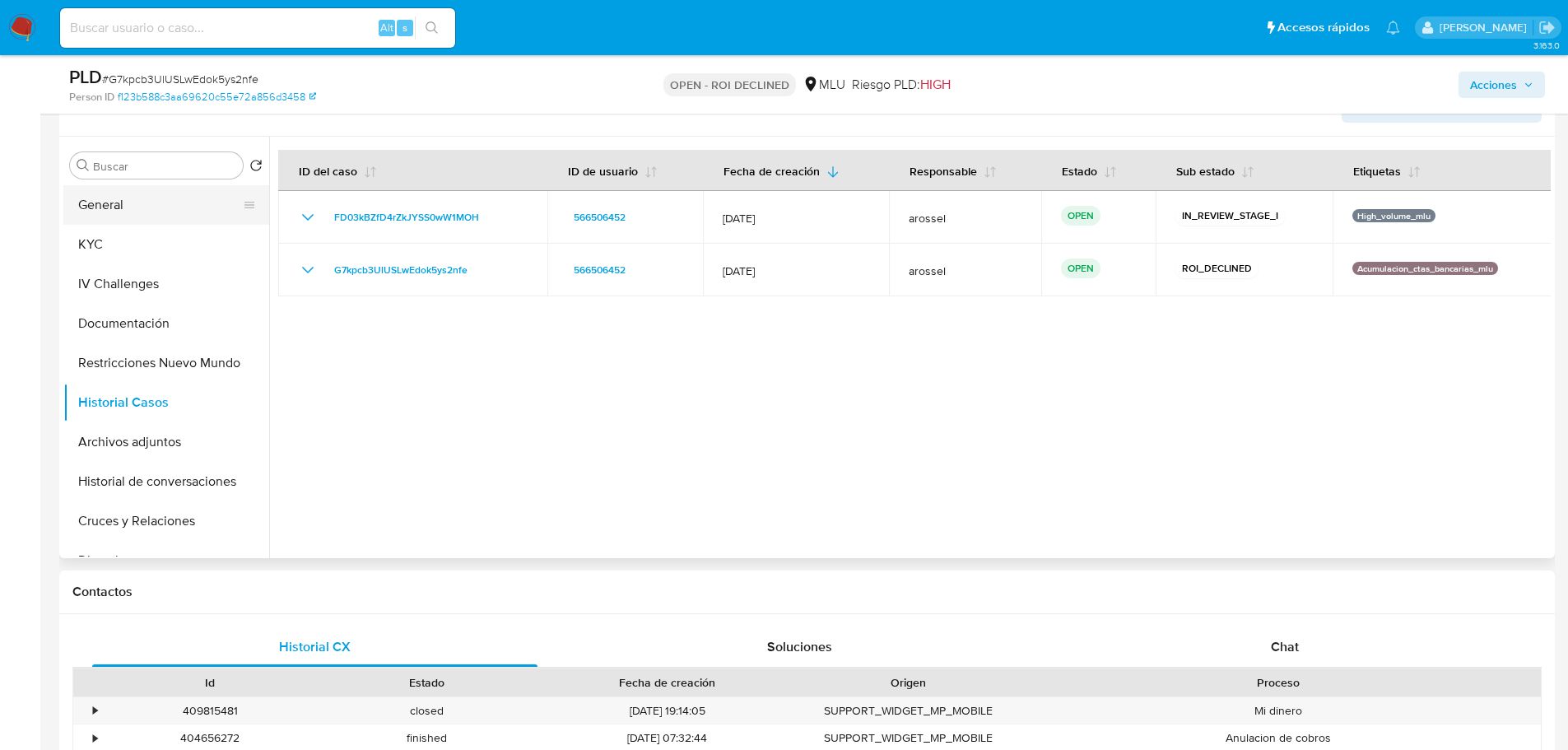
click at [156, 211] on button "General" at bounding box center [159, 205] width 193 height 40
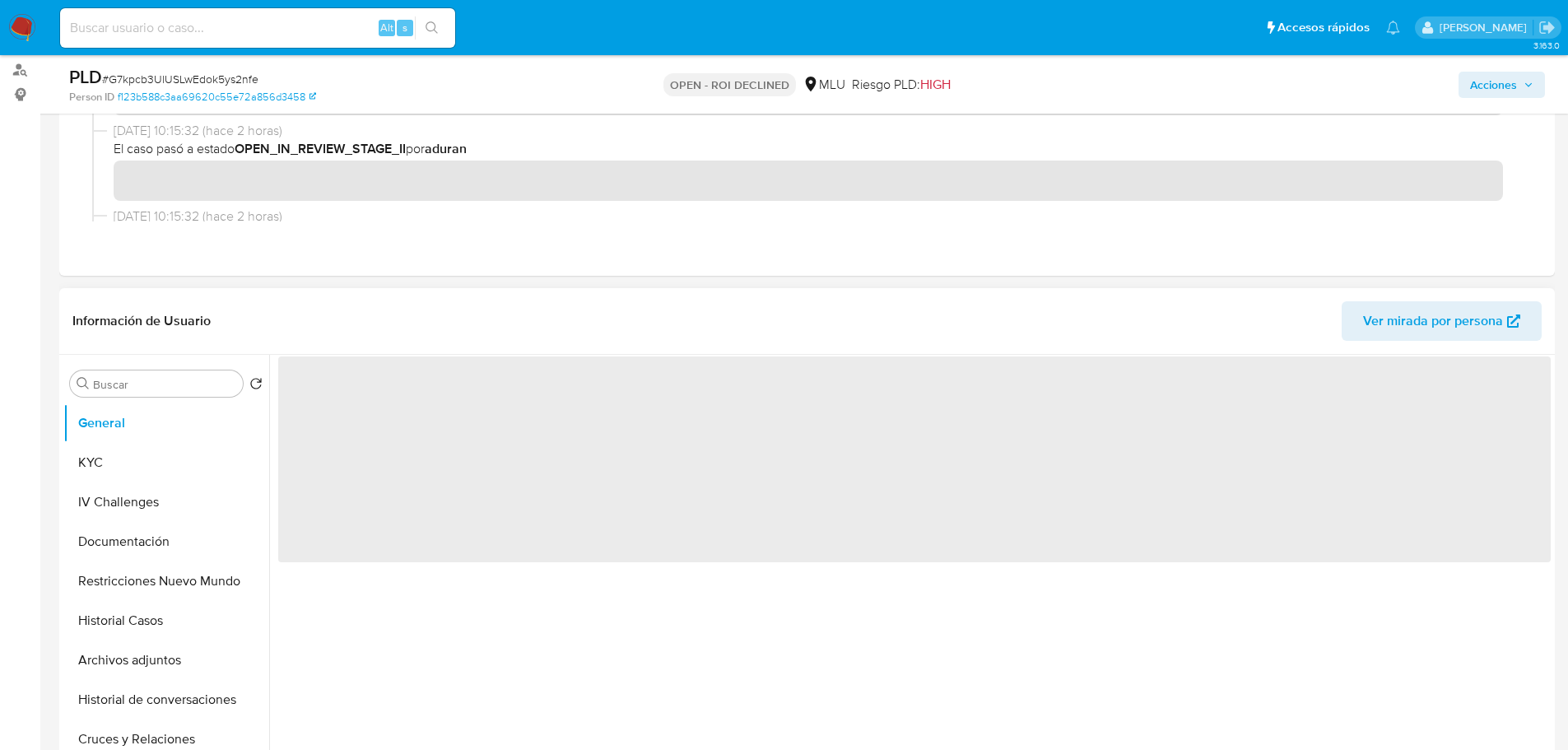
scroll to position [164, 0]
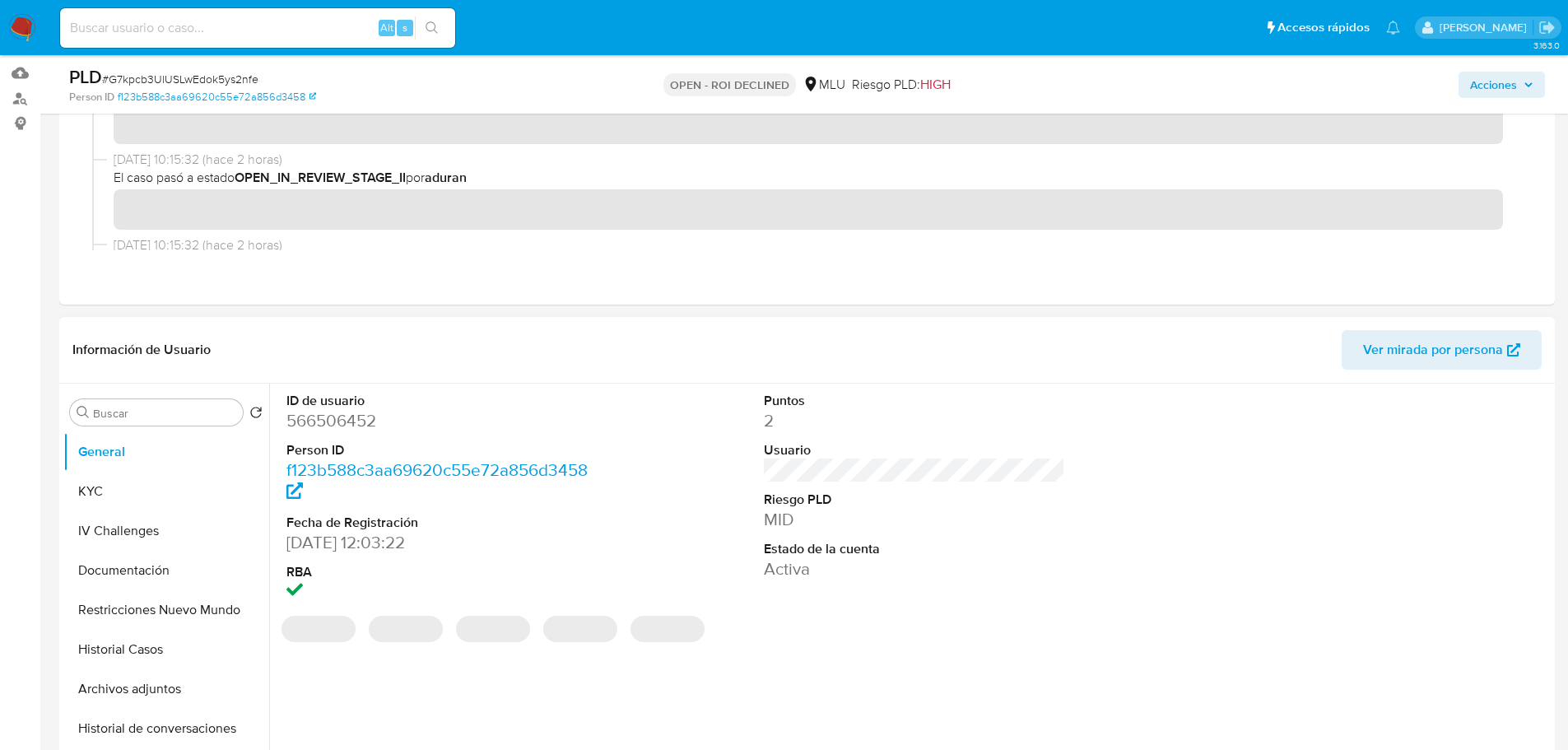
click at [359, 423] on dd "566506452" at bounding box center [437, 420] width 302 height 23
copy dd "566506452"
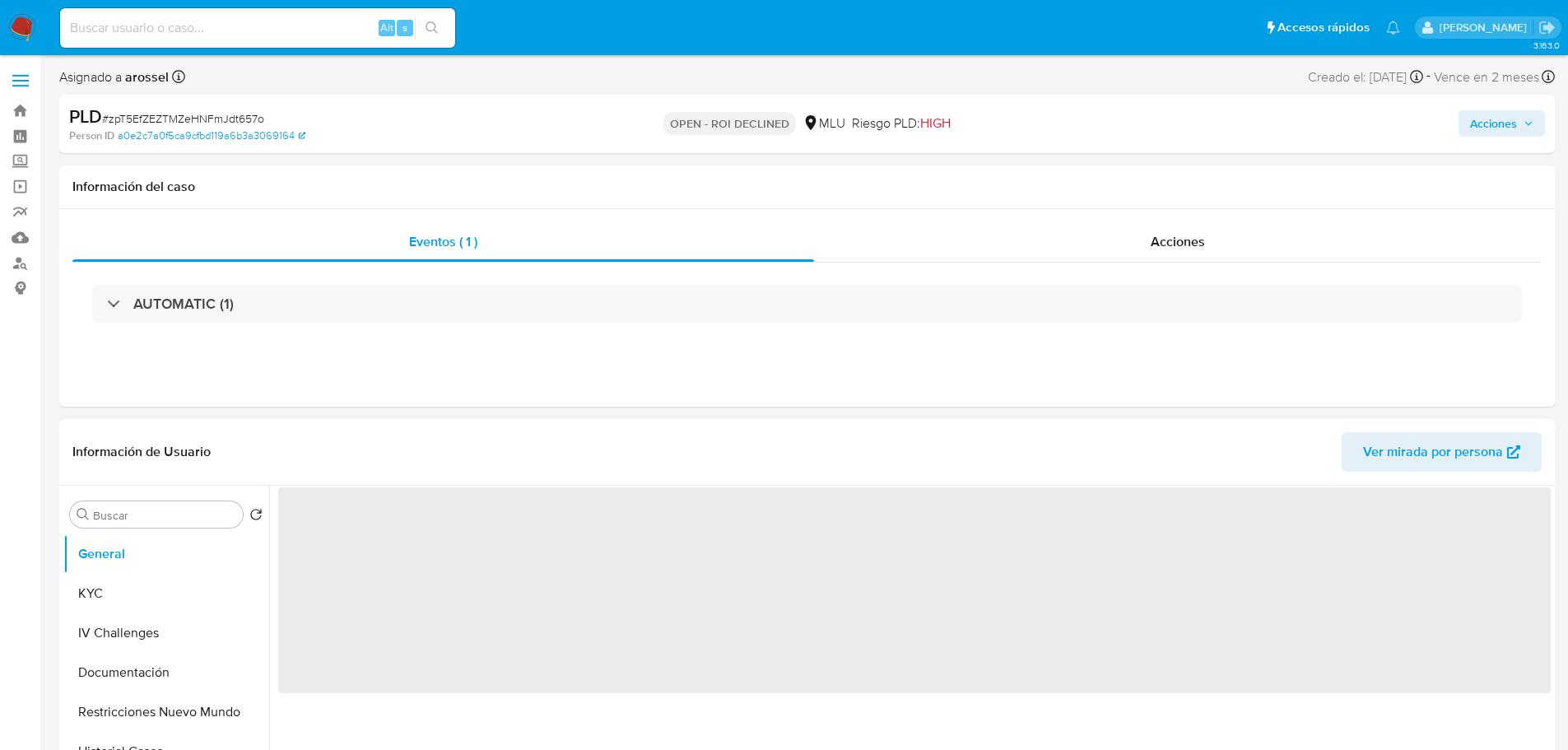
select select "10"
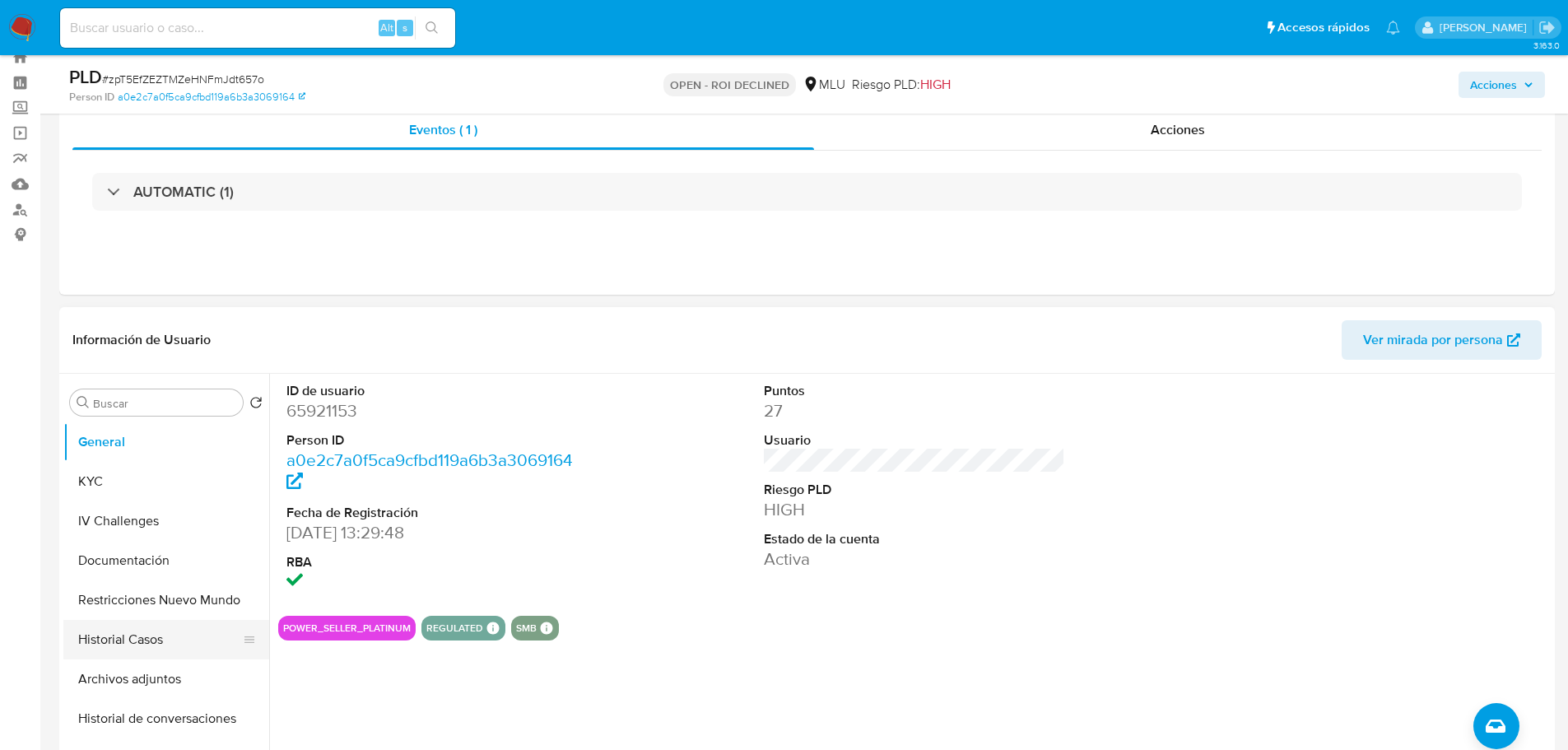
scroll to position [82, 0]
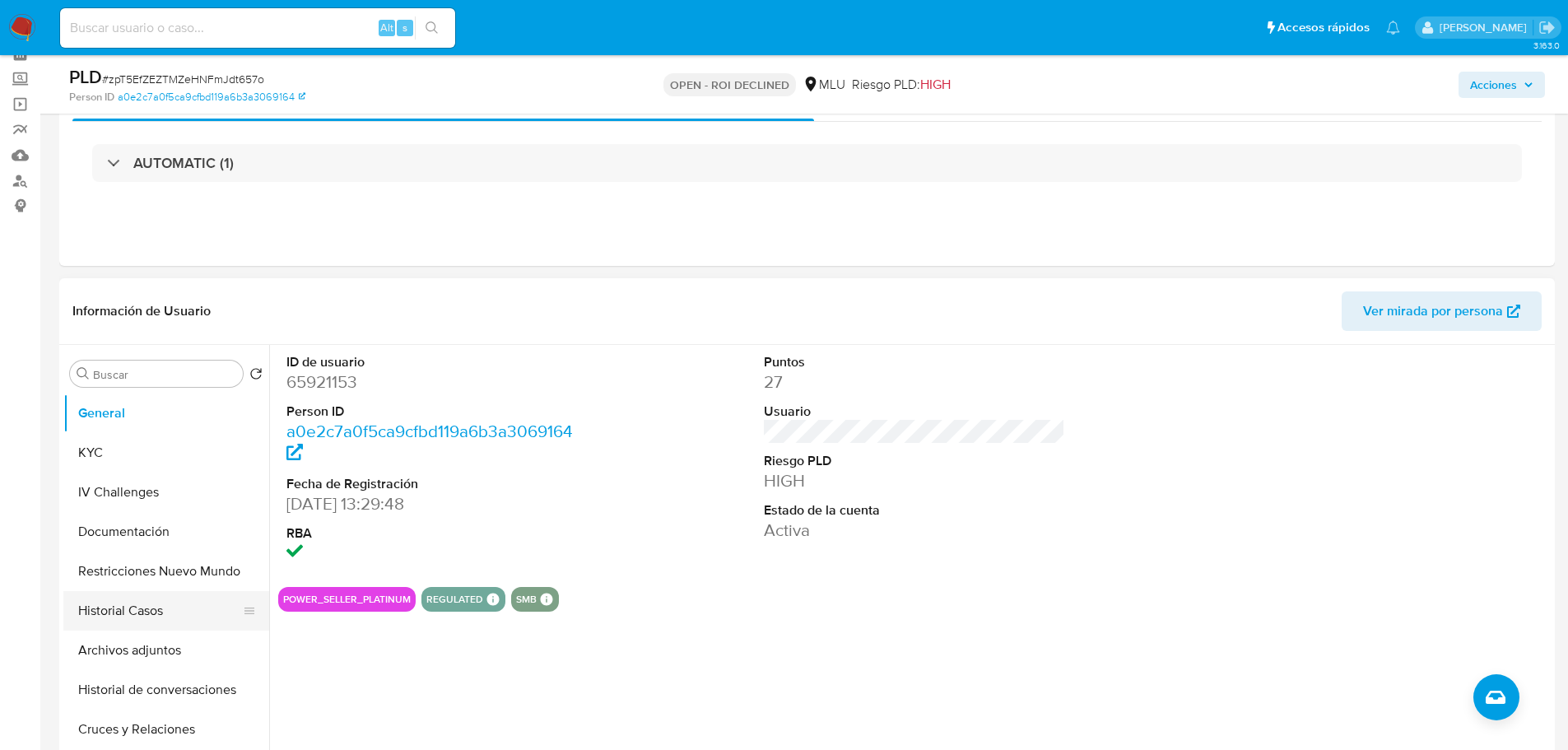
click at [149, 603] on button "Historial Casos" at bounding box center [159, 611] width 193 height 40
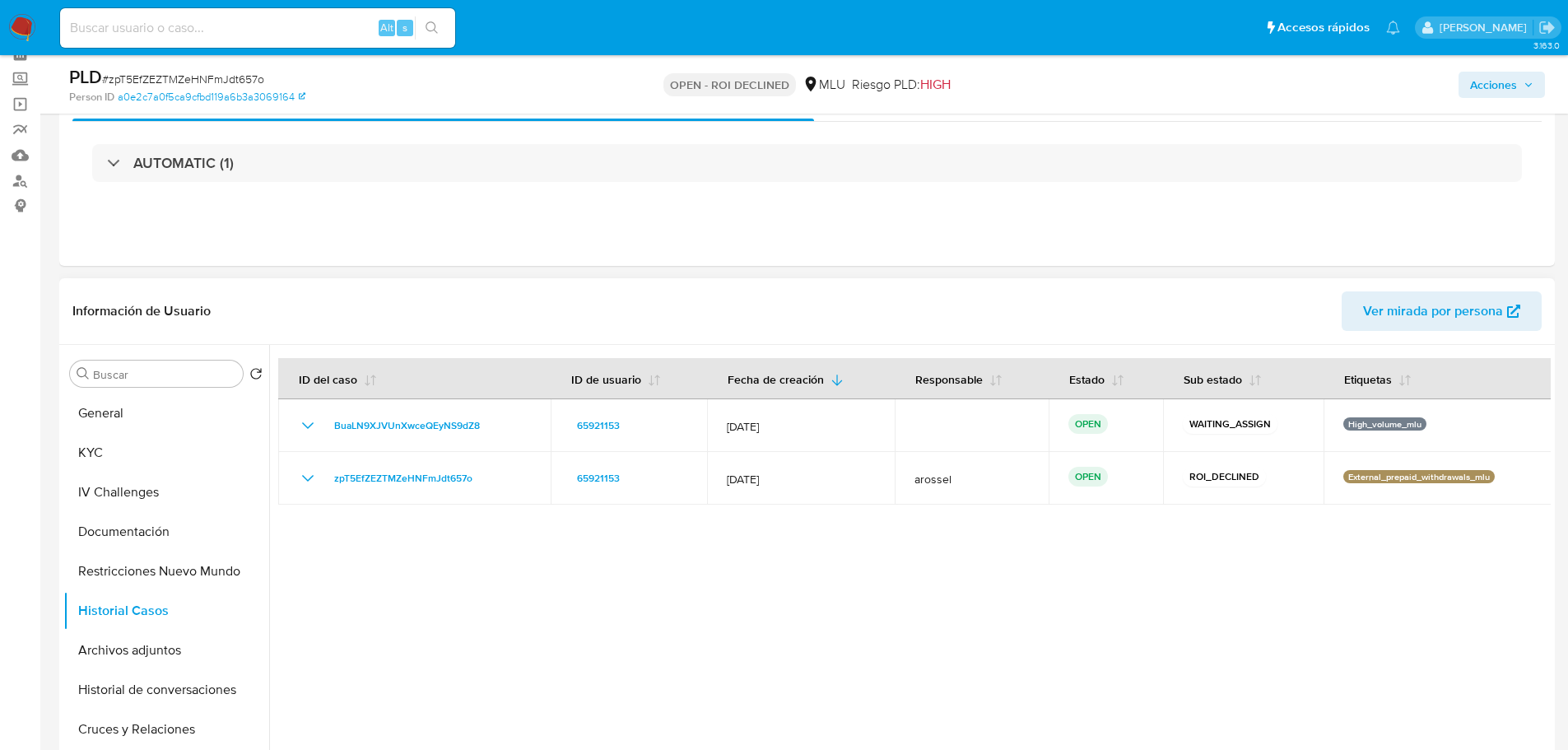
click at [679, 606] on div at bounding box center [909, 556] width 1281 height 422
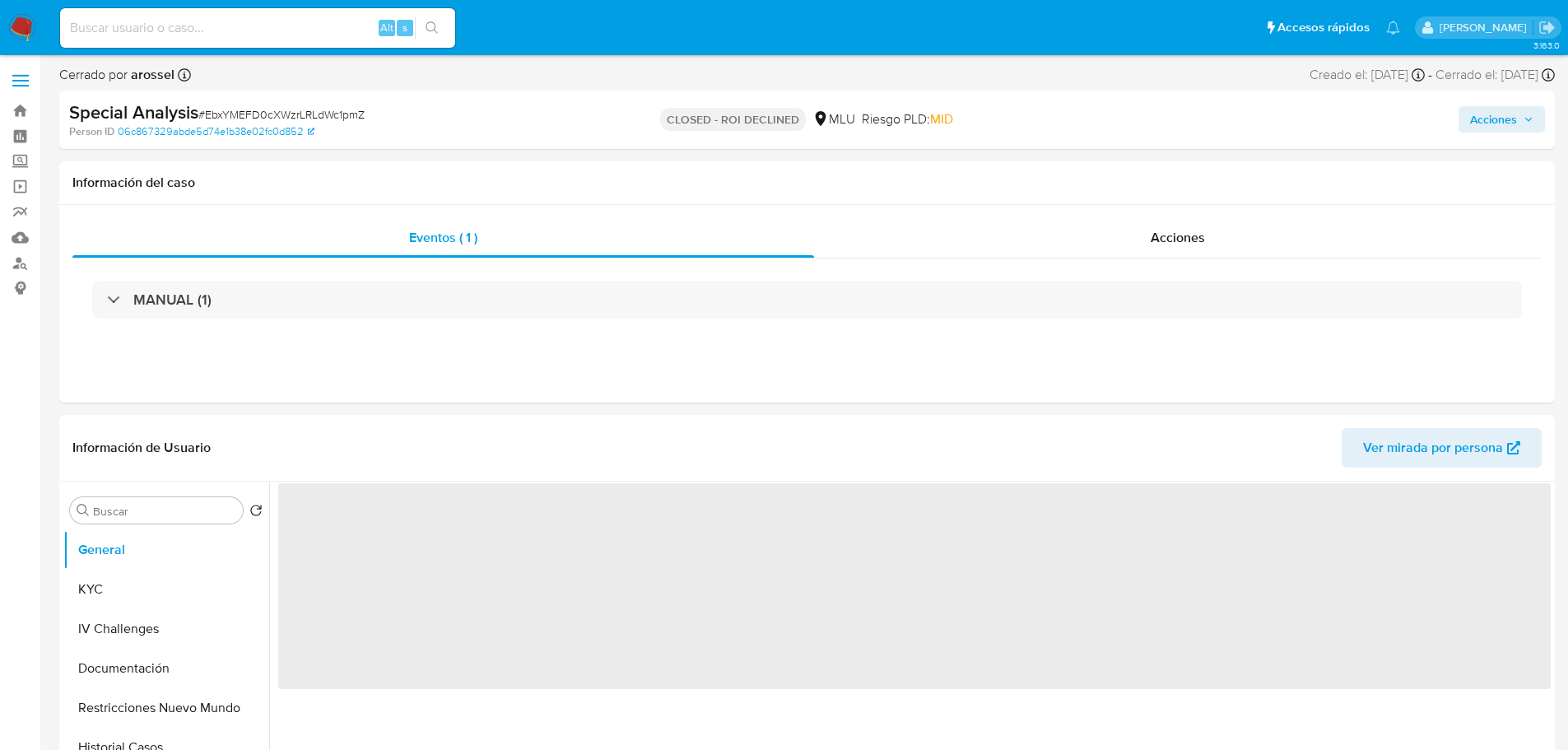
select select "10"
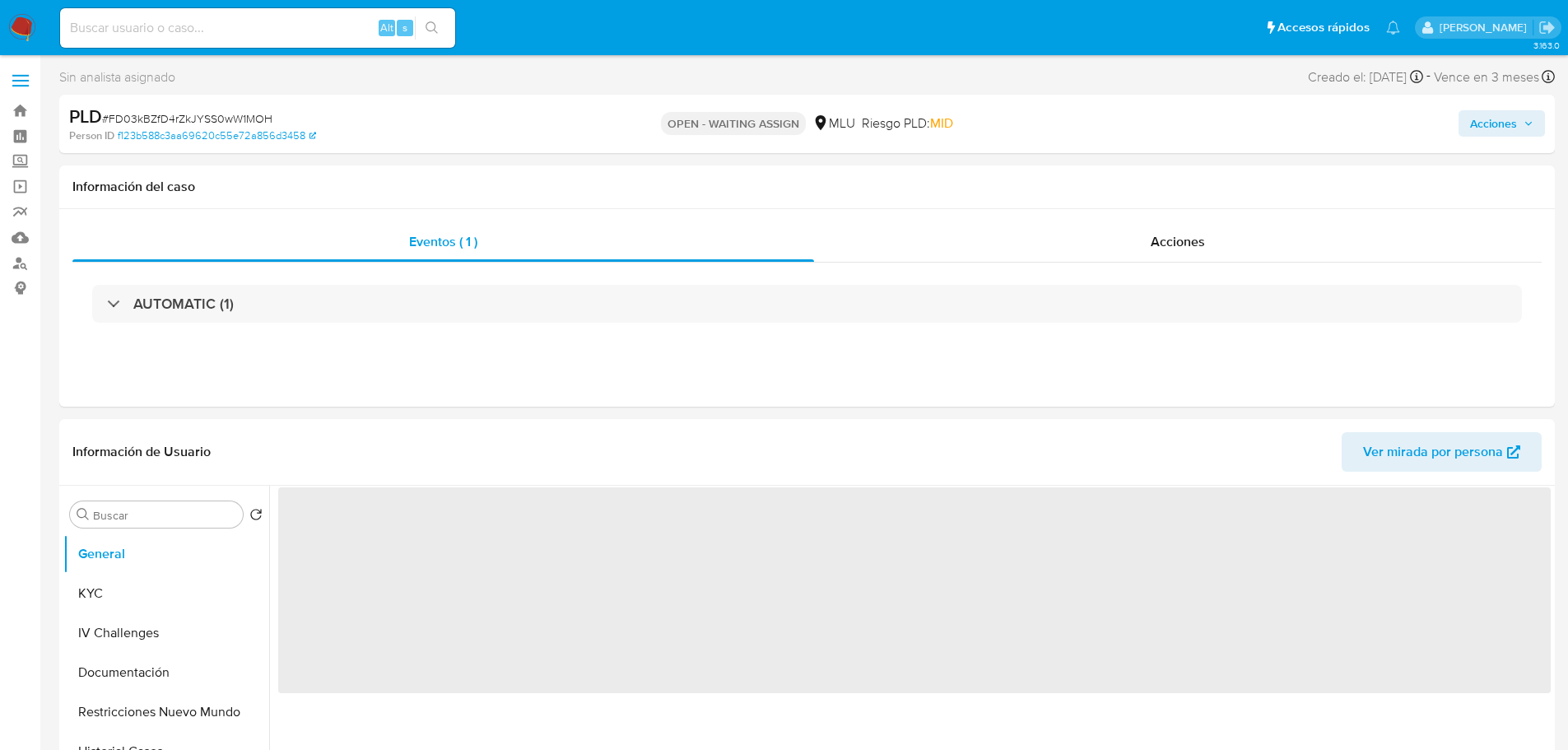
select select "10"
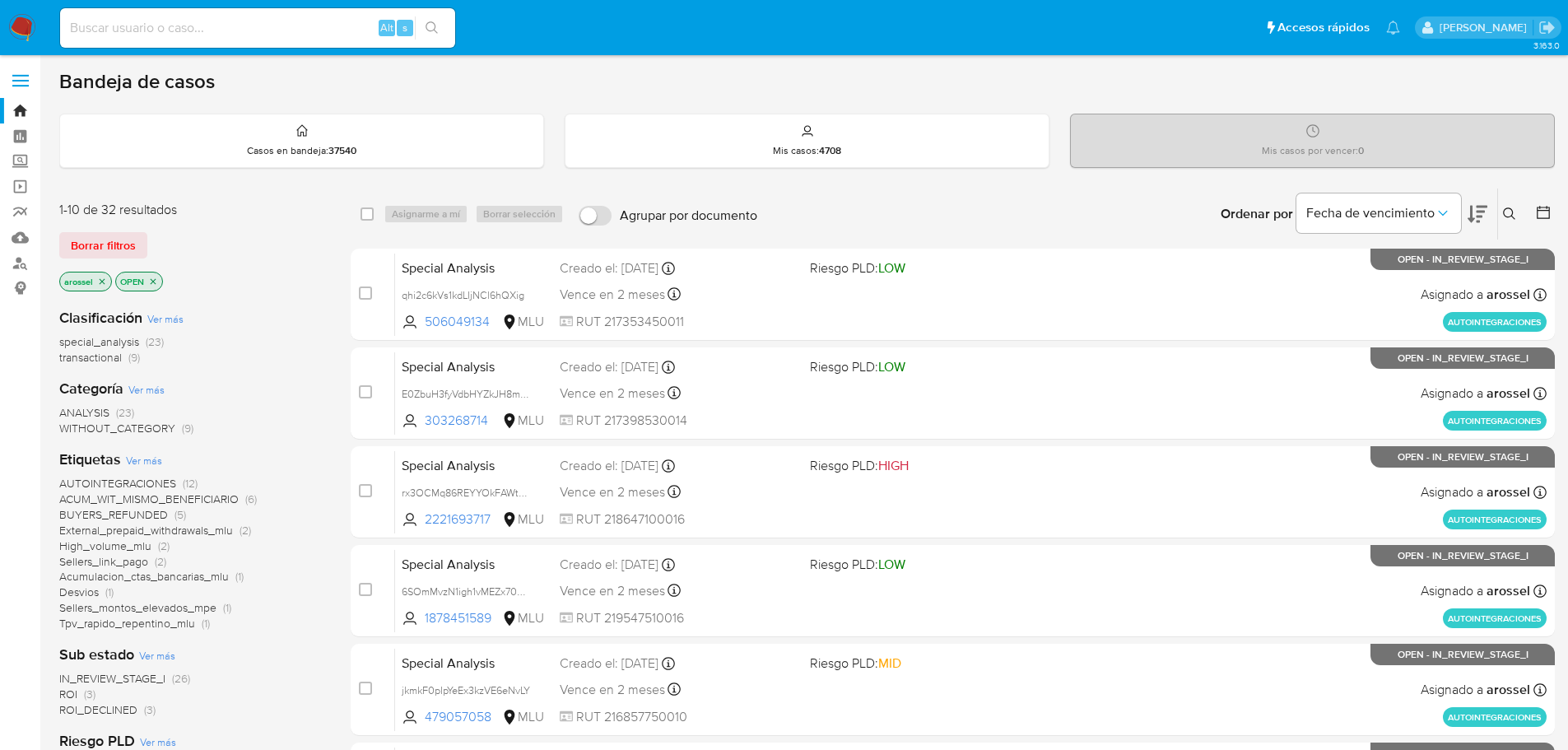
click at [135, 239] on button "Borrar filtros" at bounding box center [104, 245] width 88 height 26
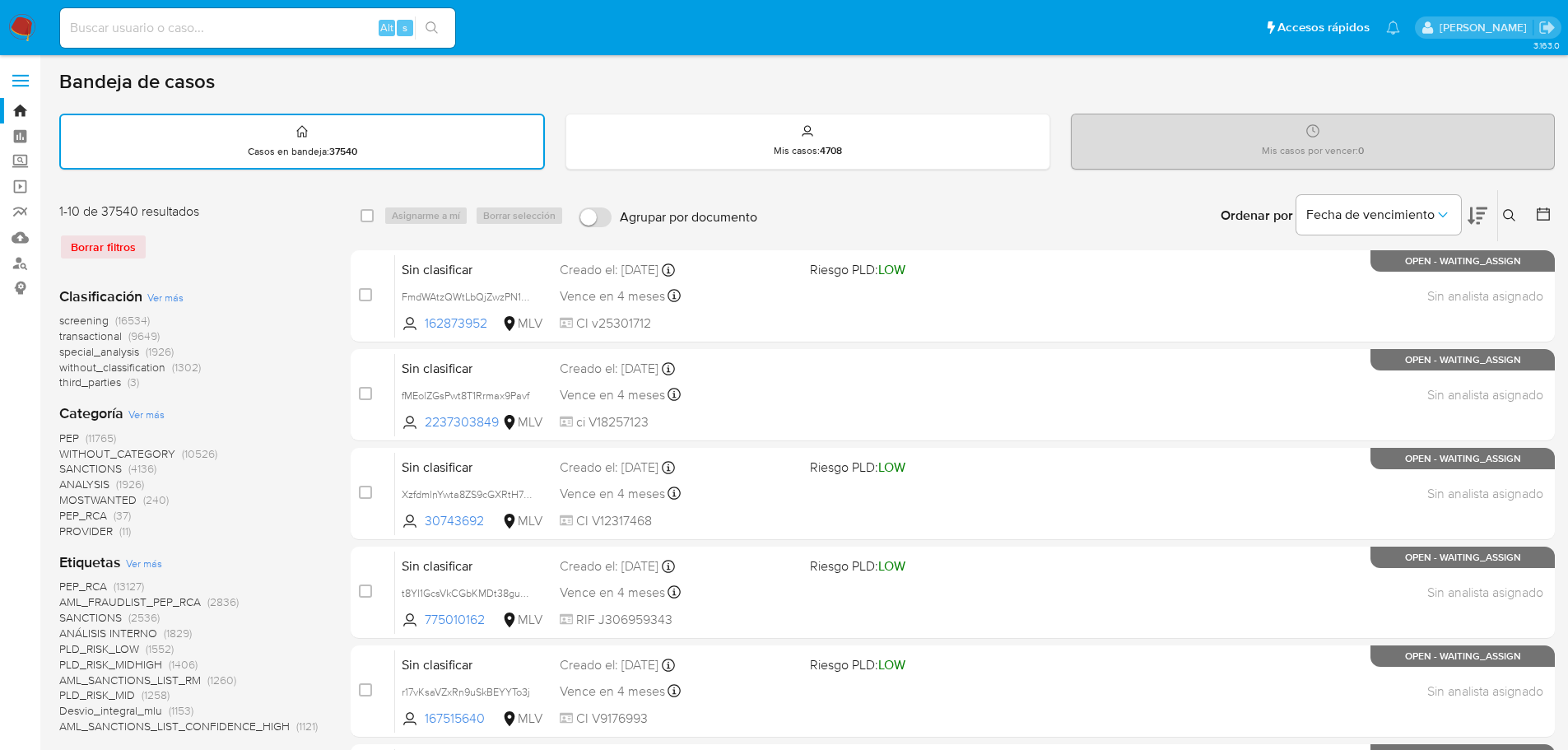
click at [1507, 220] on icon at bounding box center [1508, 215] width 13 height 13
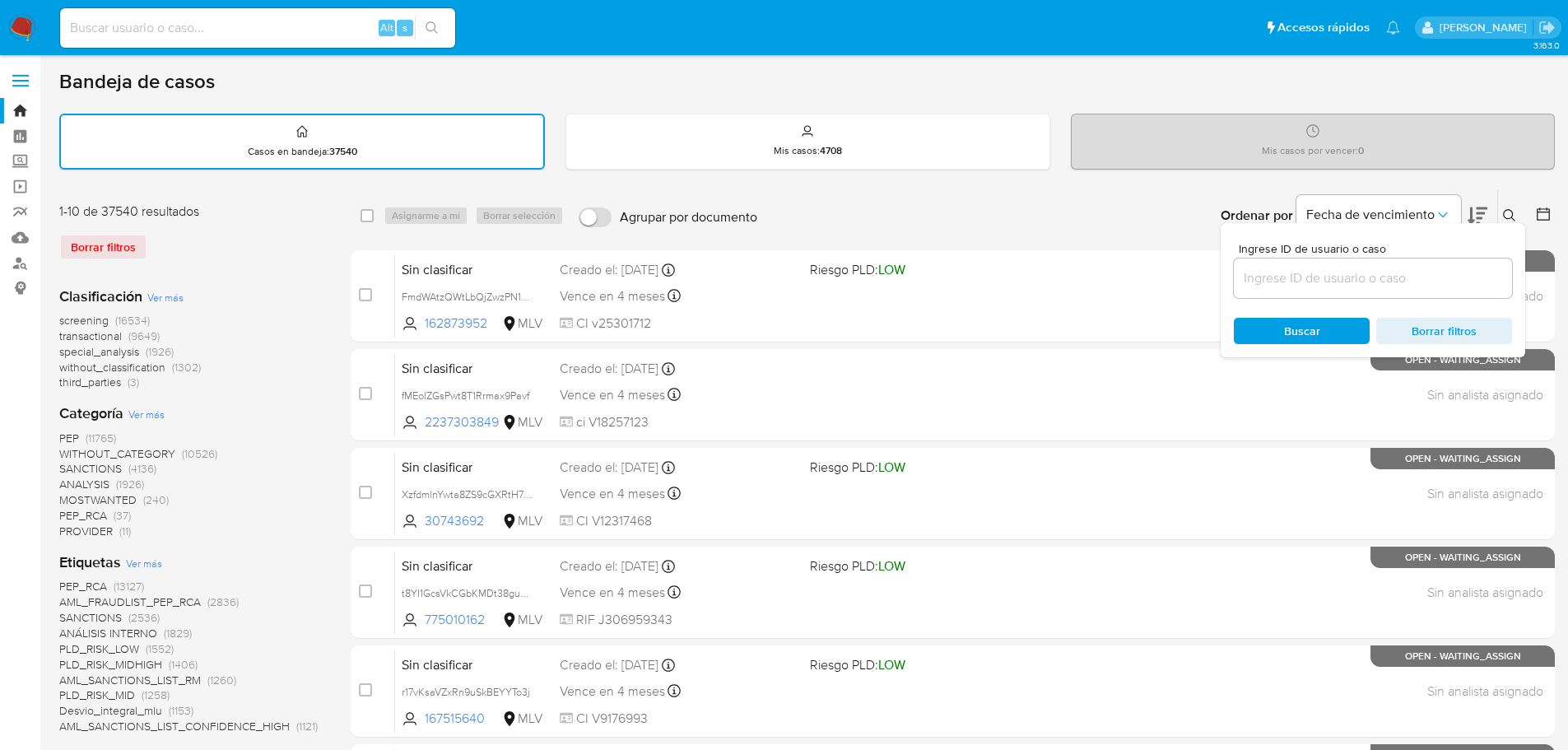
click at [1274, 286] on input at bounding box center [1373, 278] width 278 height 22
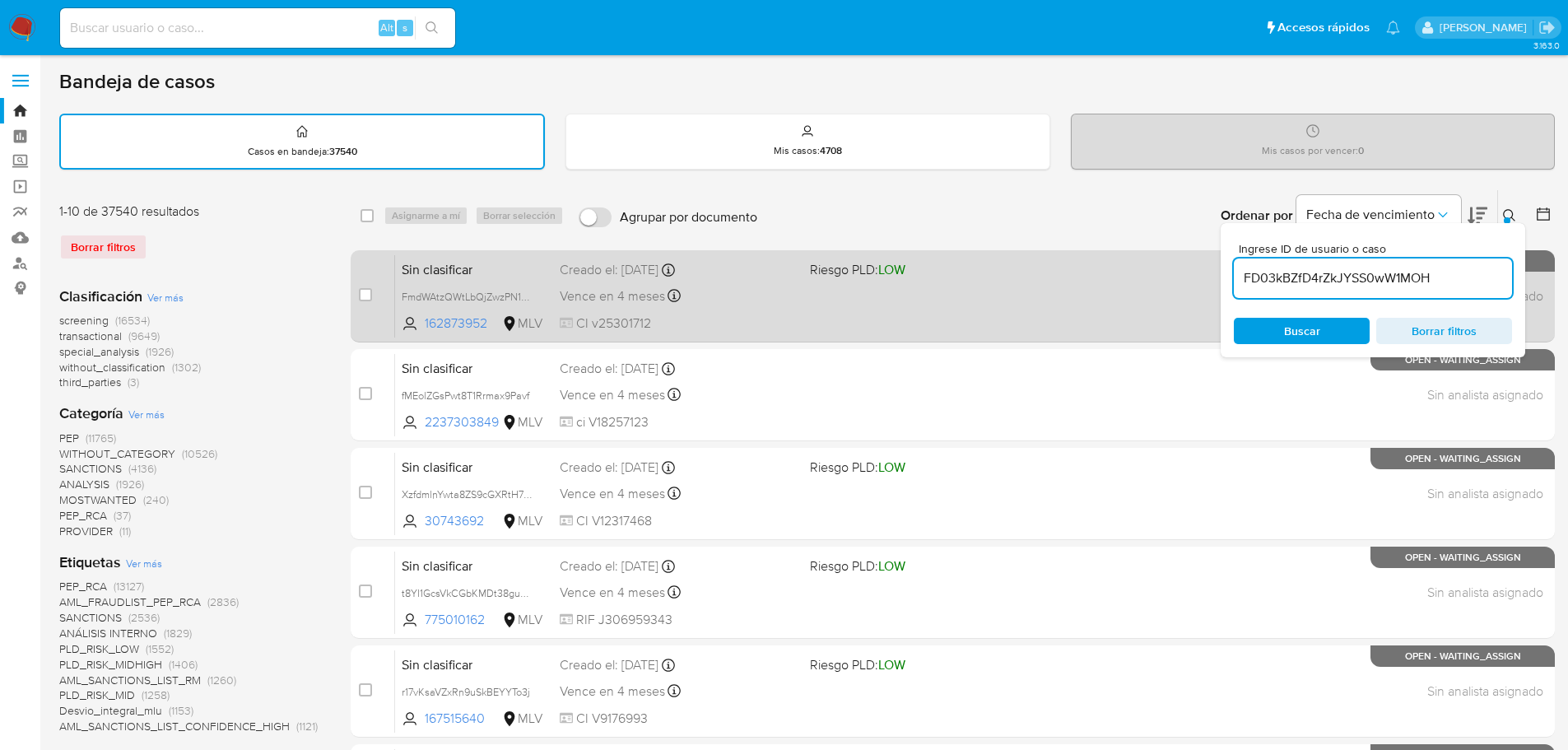
type input "FD03kBZfD4rZkJYSS0wW1MOH"
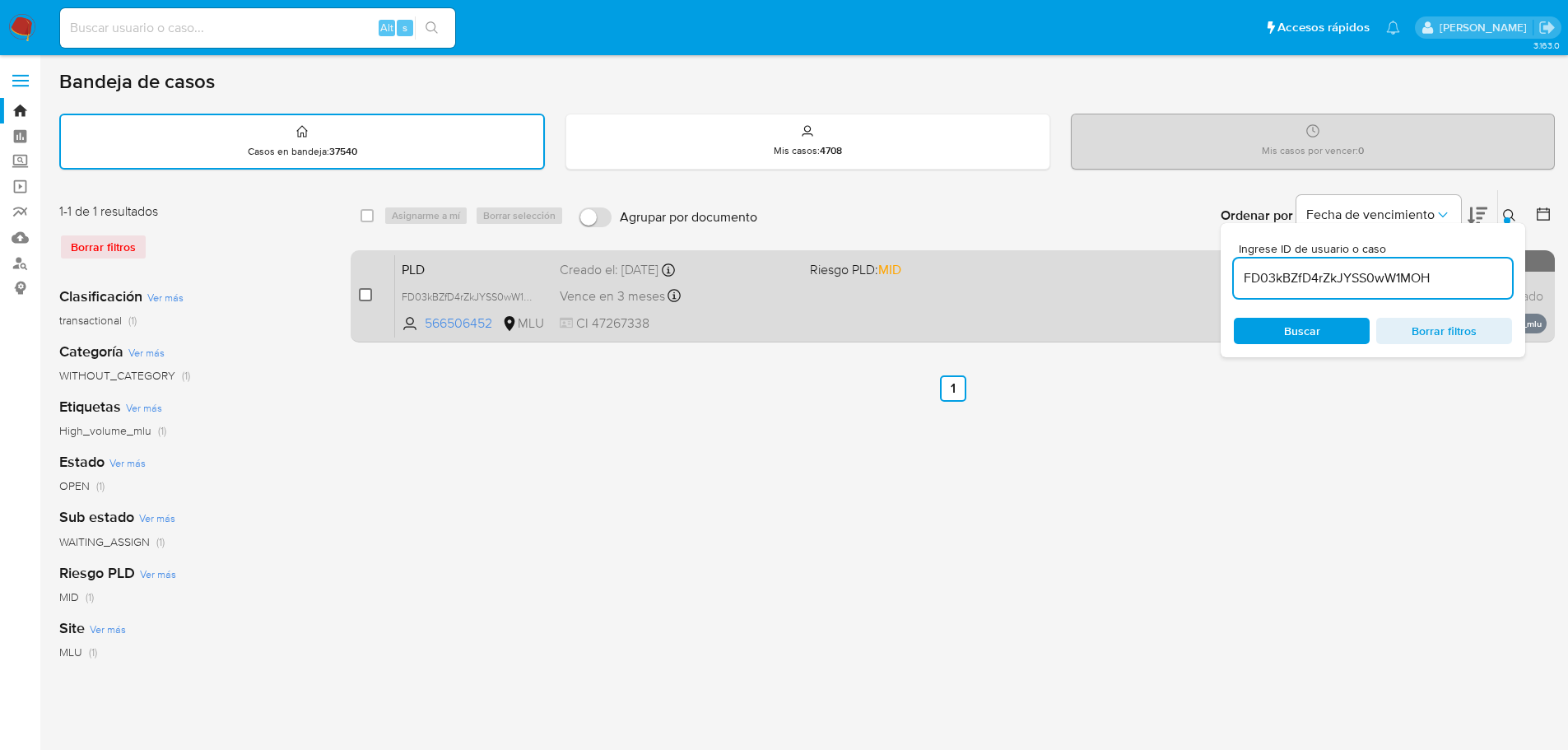
click at [367, 290] on input "checkbox" at bounding box center [365, 294] width 13 height 13
checkbox input "true"
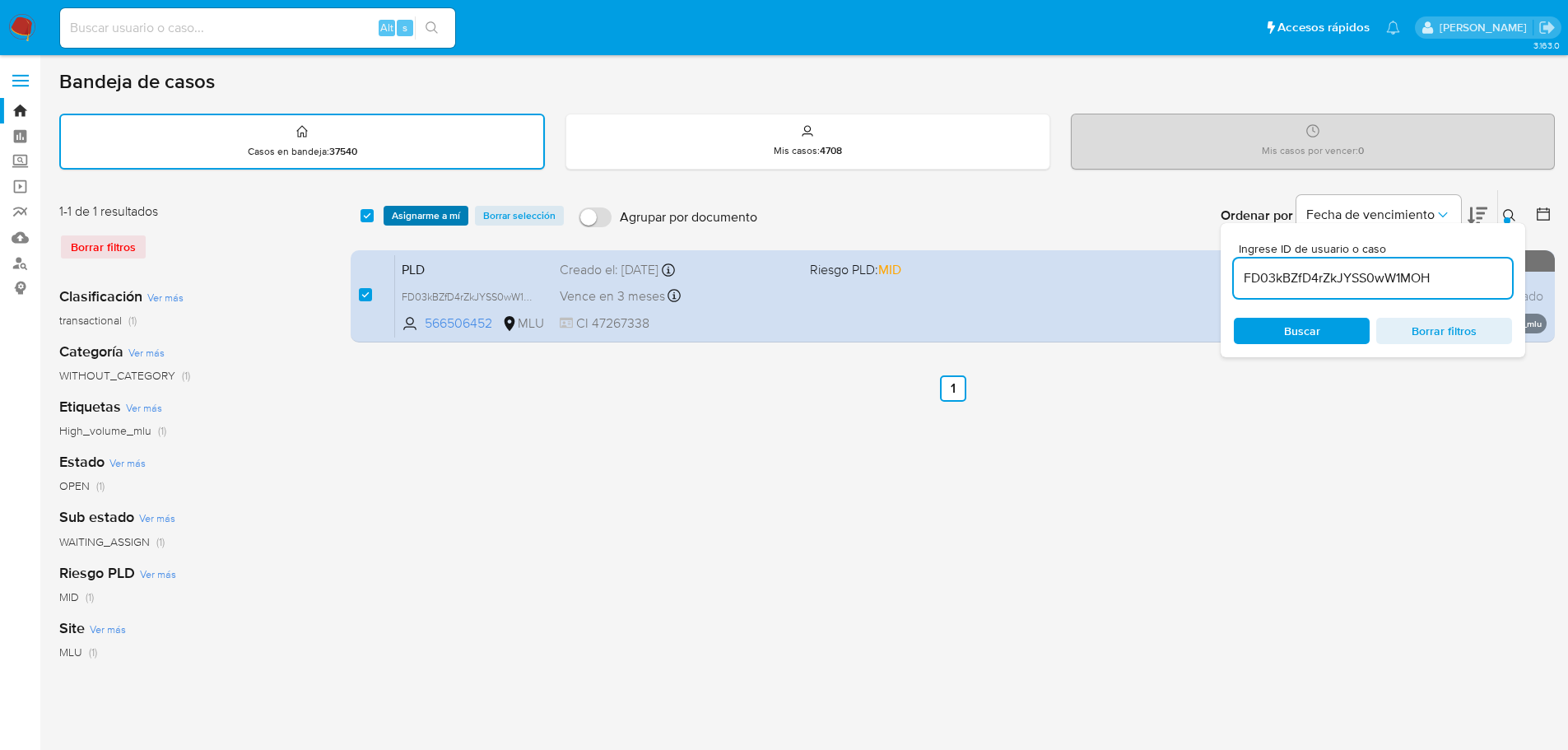
click at [441, 211] on span "Asignarme a mí" at bounding box center [425, 215] width 68 height 16
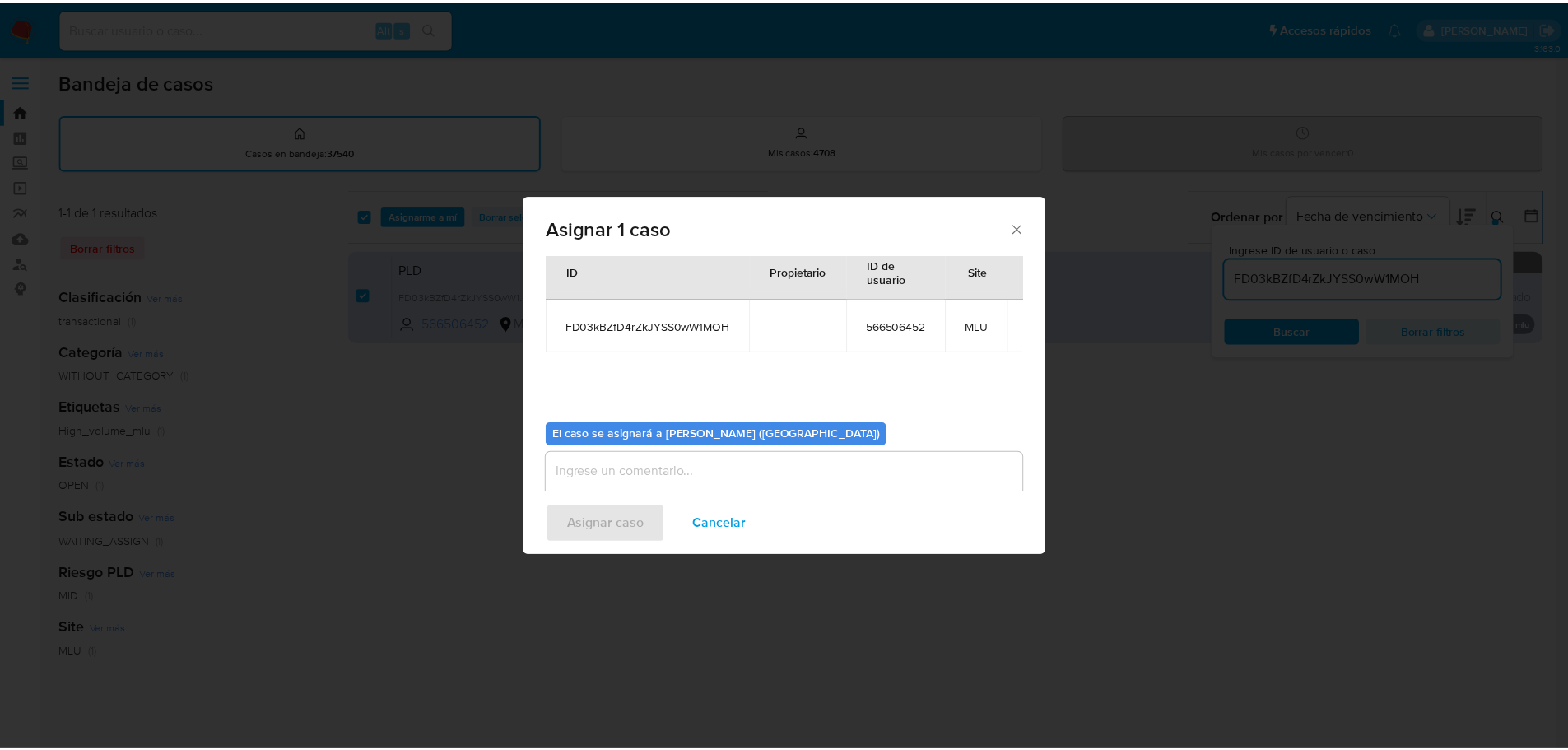
scroll to position [82, 0]
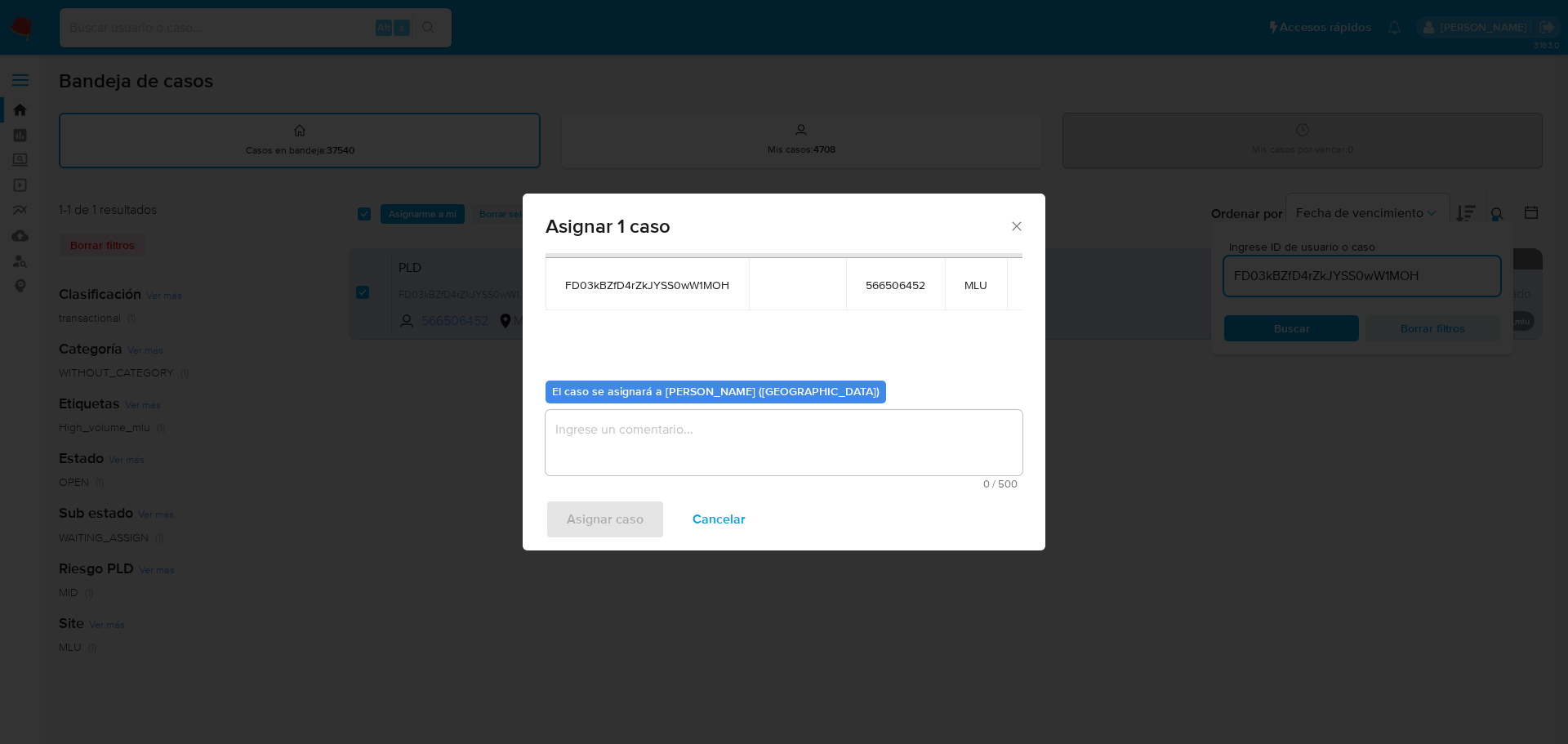
click at [633, 458] on textarea "assign-modal" at bounding box center [784, 442] width 477 height 65
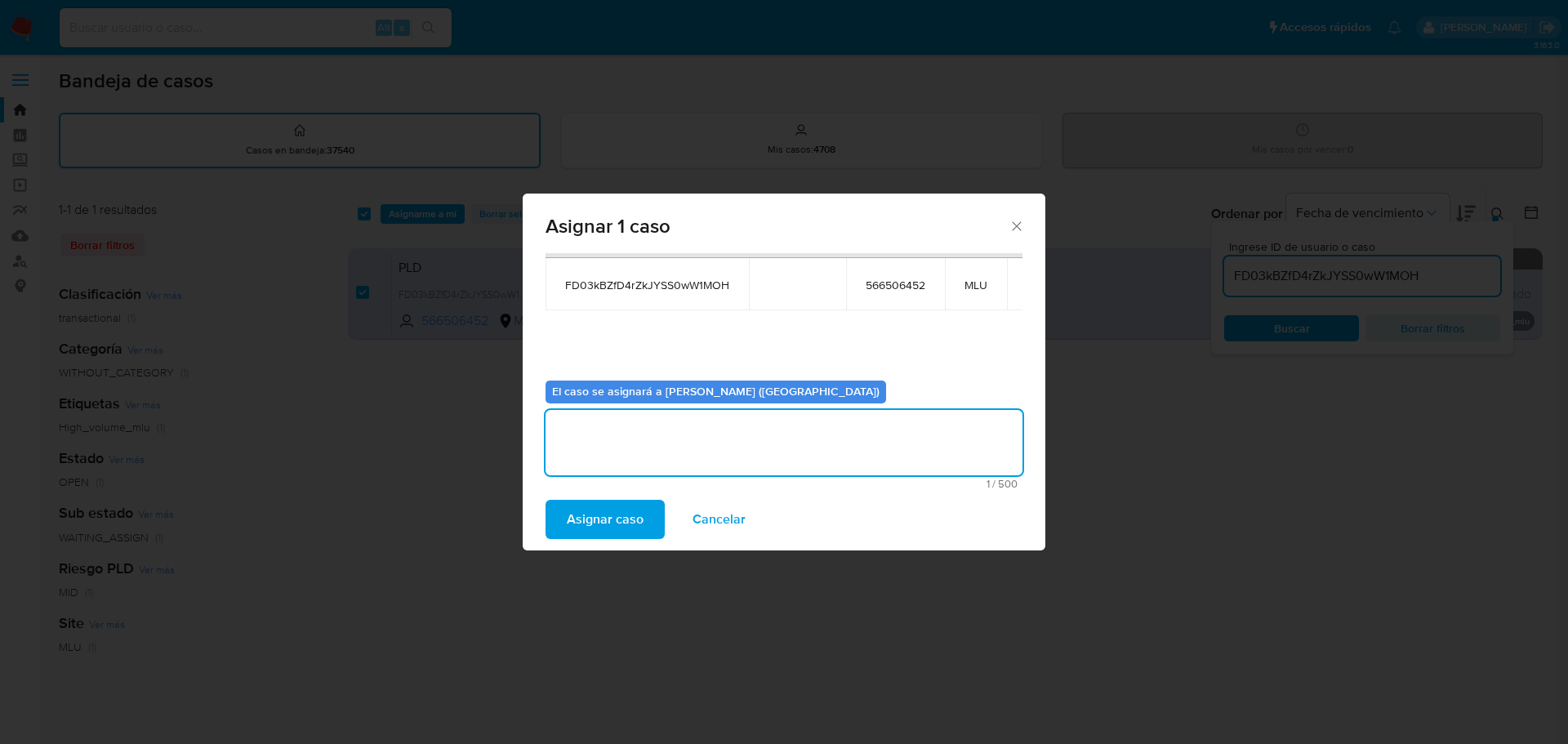
click at [592, 522] on span "Asignar caso" at bounding box center [605, 519] width 77 height 36
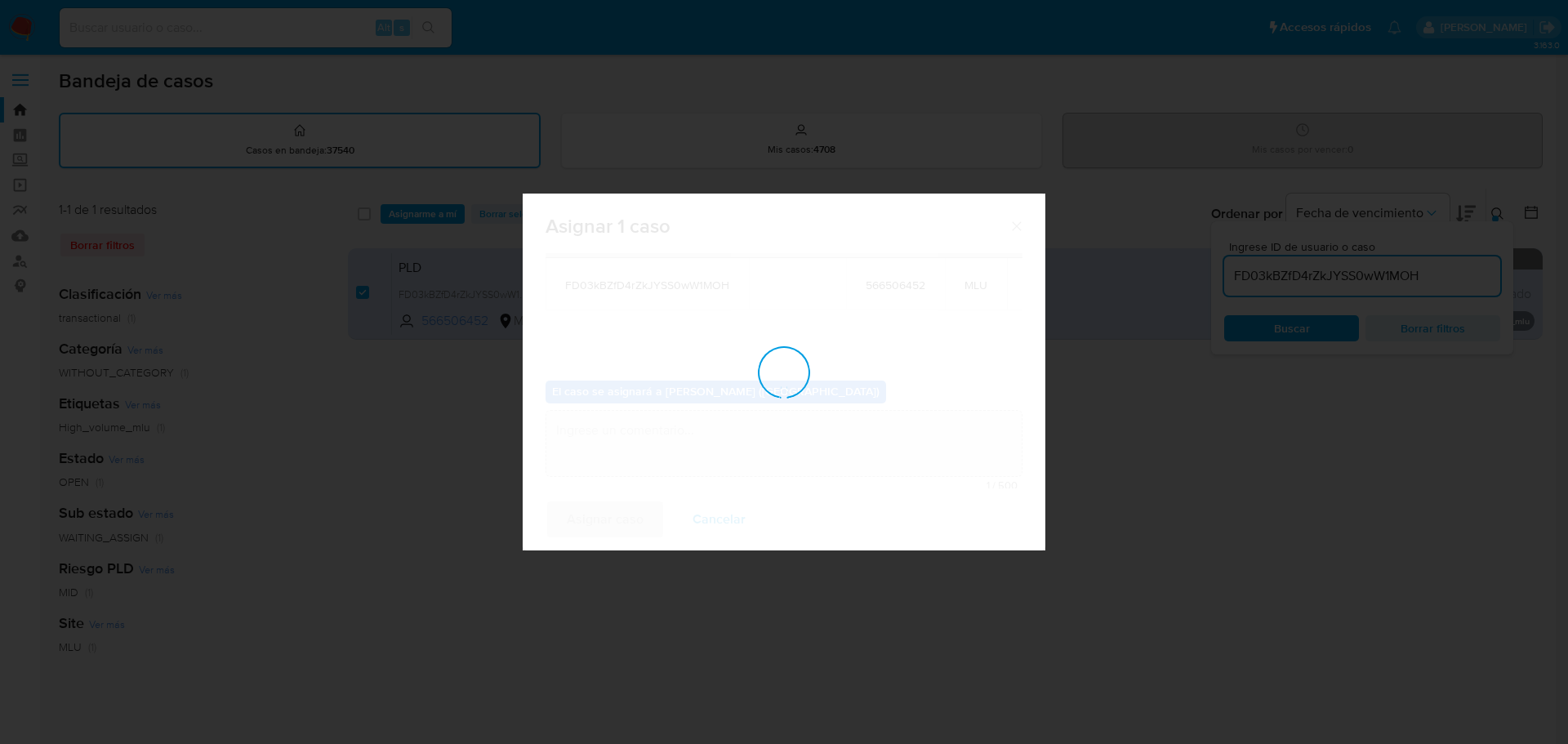
checkbox input "false"
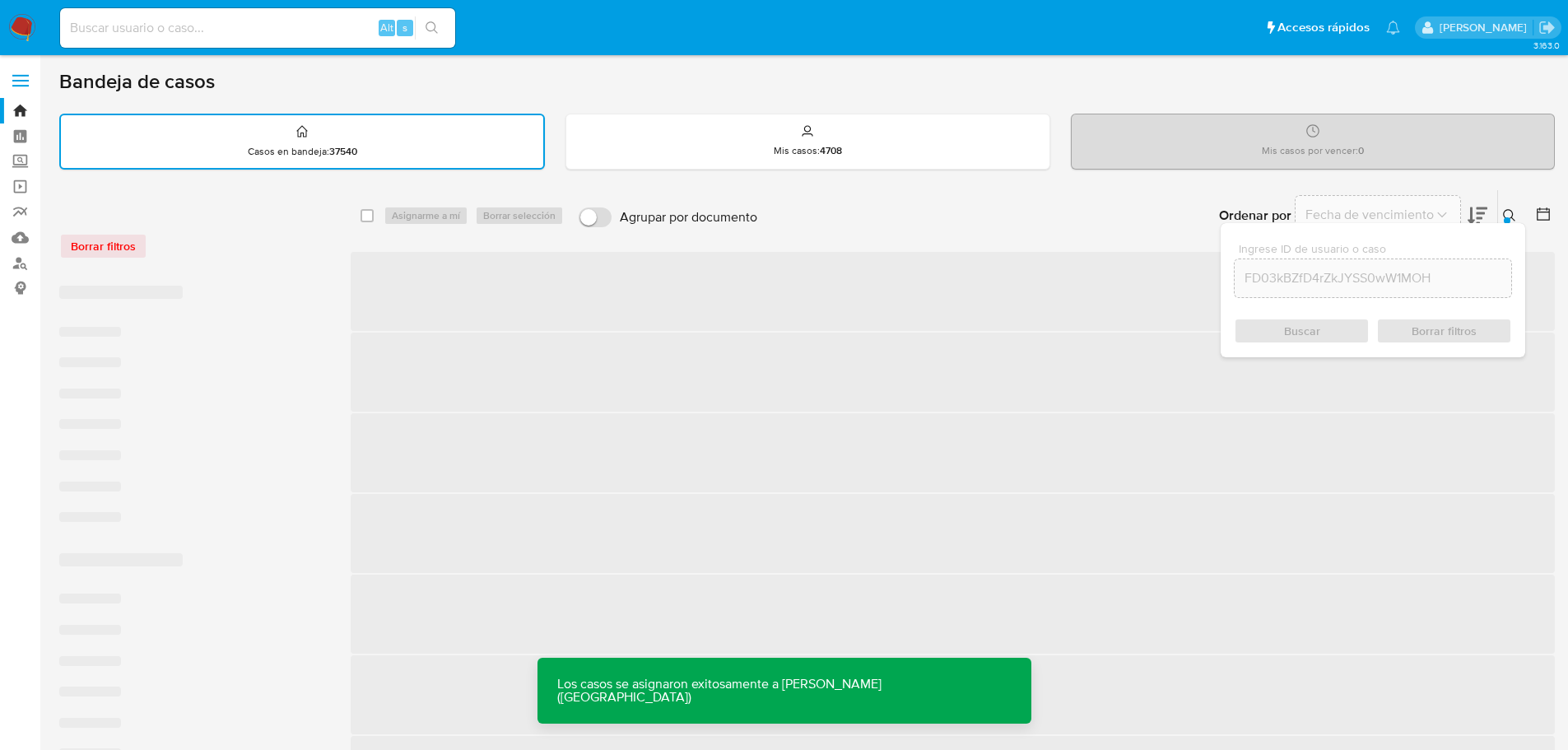
click at [277, 31] on input at bounding box center [257, 28] width 395 height 22
paste input "FD03kBZfD4rZkJYSS0wW1MOH"
type input "FD03kBZfD4rZkJYSS0wW1MOH"
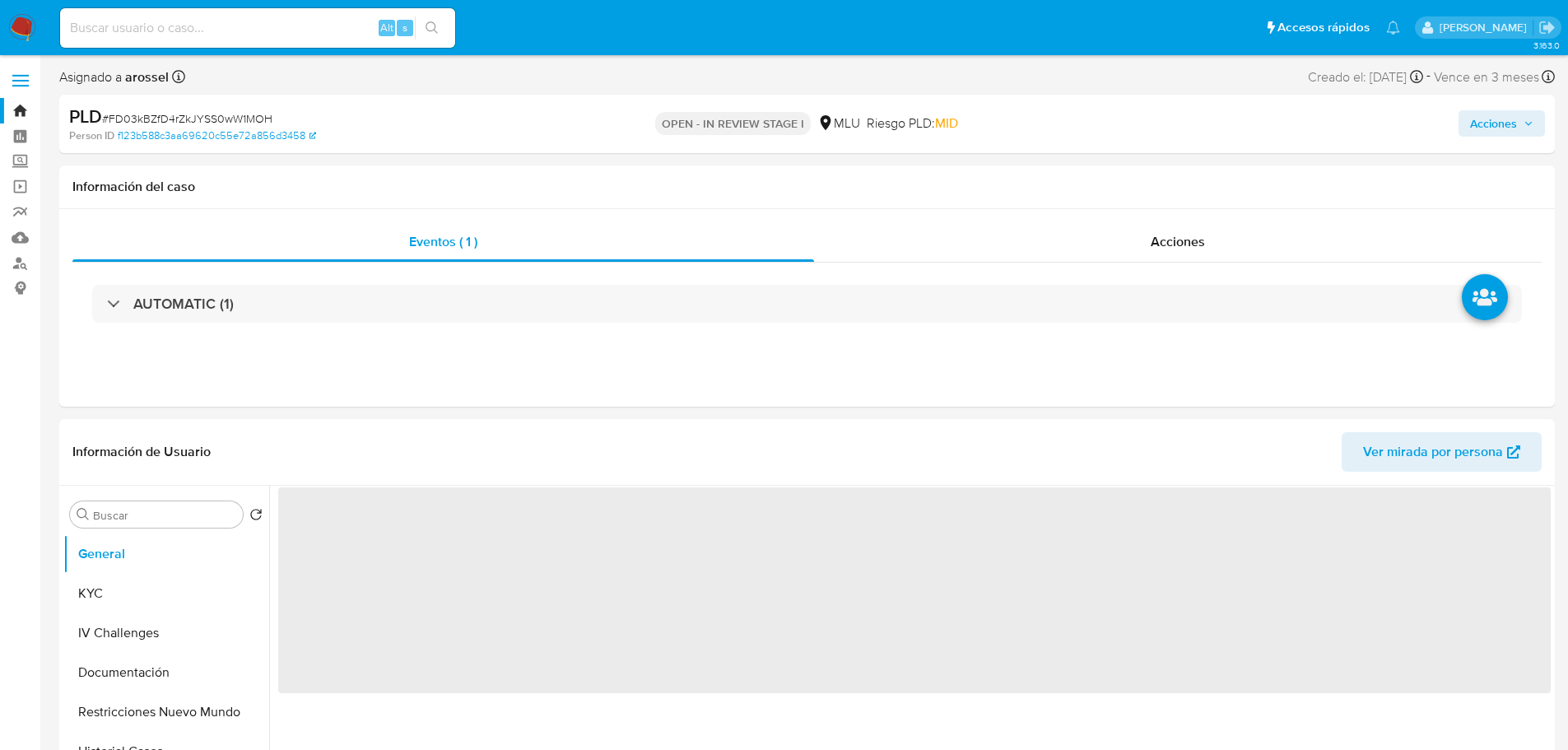
select select "10"
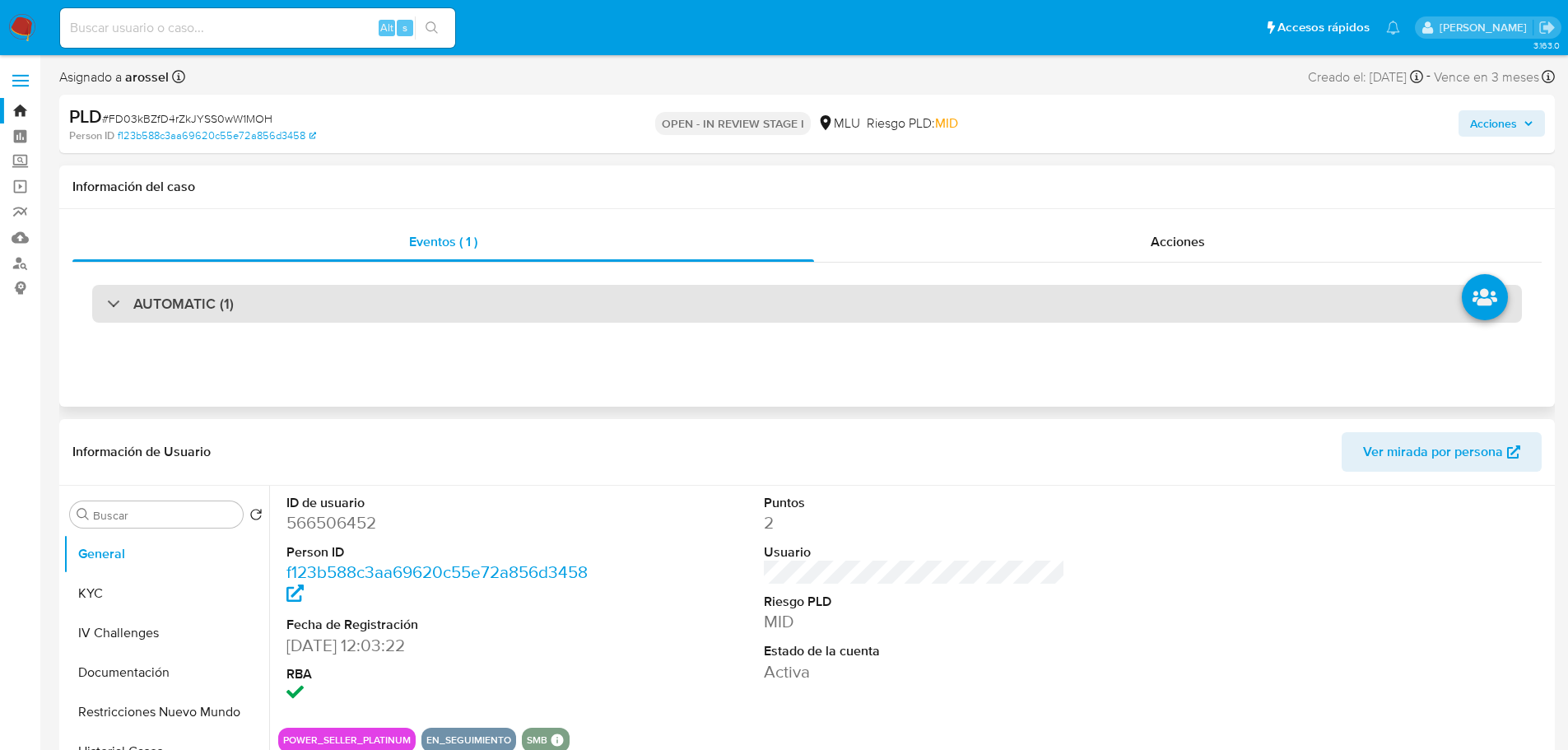
click at [294, 309] on div "AUTOMATIC (1)" at bounding box center [807, 304] width 1429 height 38
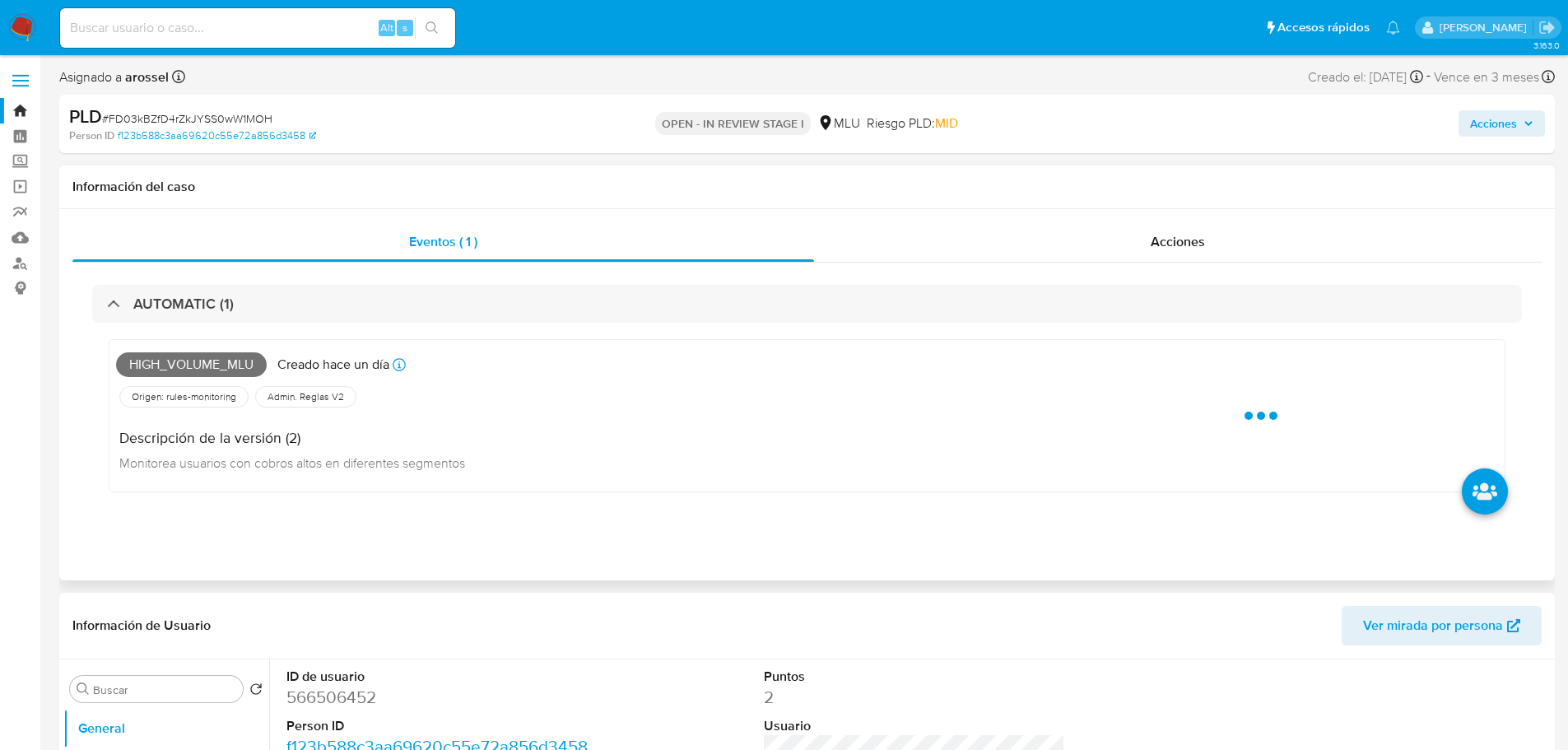
click at [232, 364] on span "High_volume_mlu" at bounding box center [191, 365] width 150 height 25
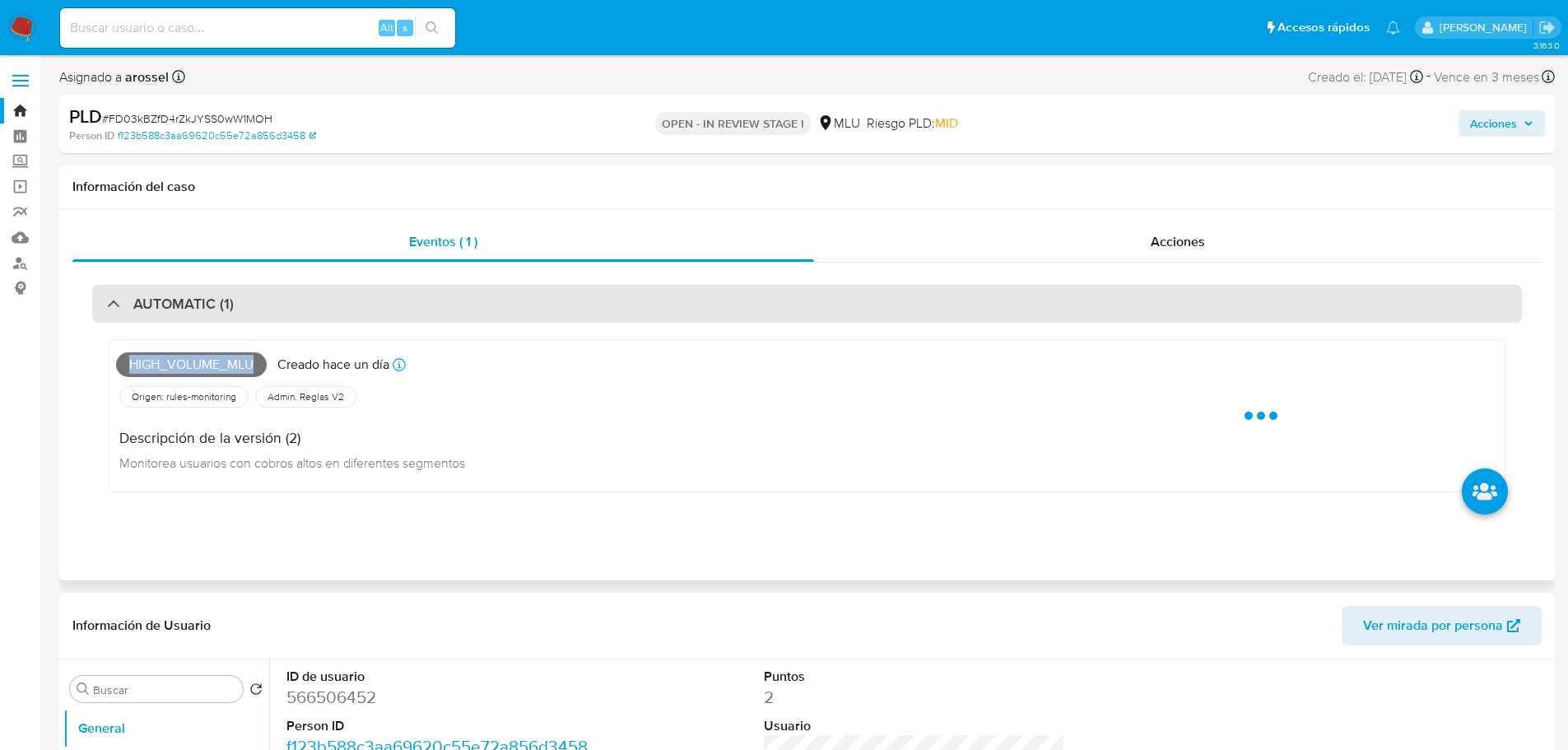
copy span "High_volume_mlu"
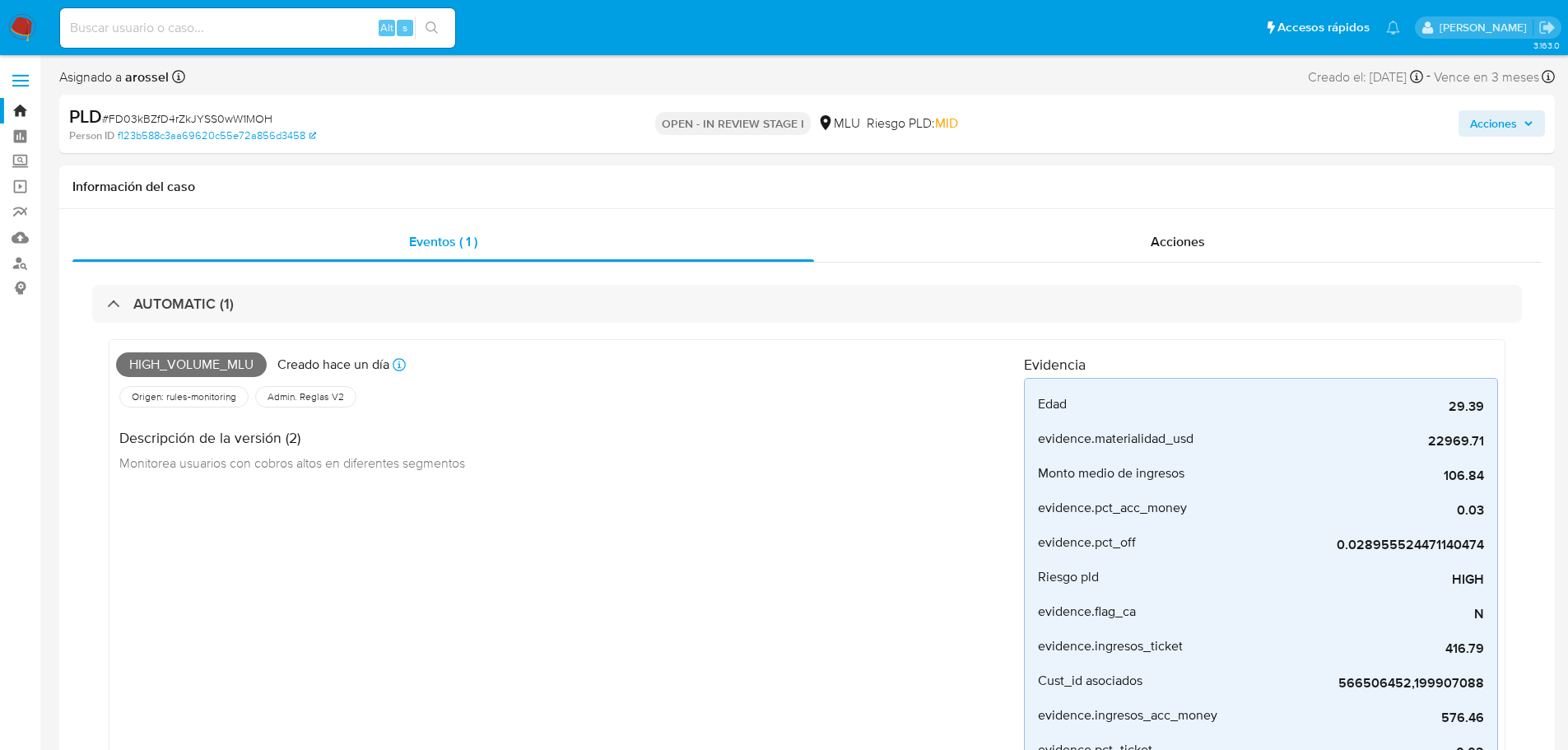
click at [232, 120] on span "# FD03kBZfD4rZkJYSS0wW1MOH" at bounding box center [187, 118] width 170 height 16
copy span "FD03kBZfD4rZkJYSS0wW1MOH"
click at [220, 364] on span "High_volume_mlu" at bounding box center [191, 365] width 150 height 25
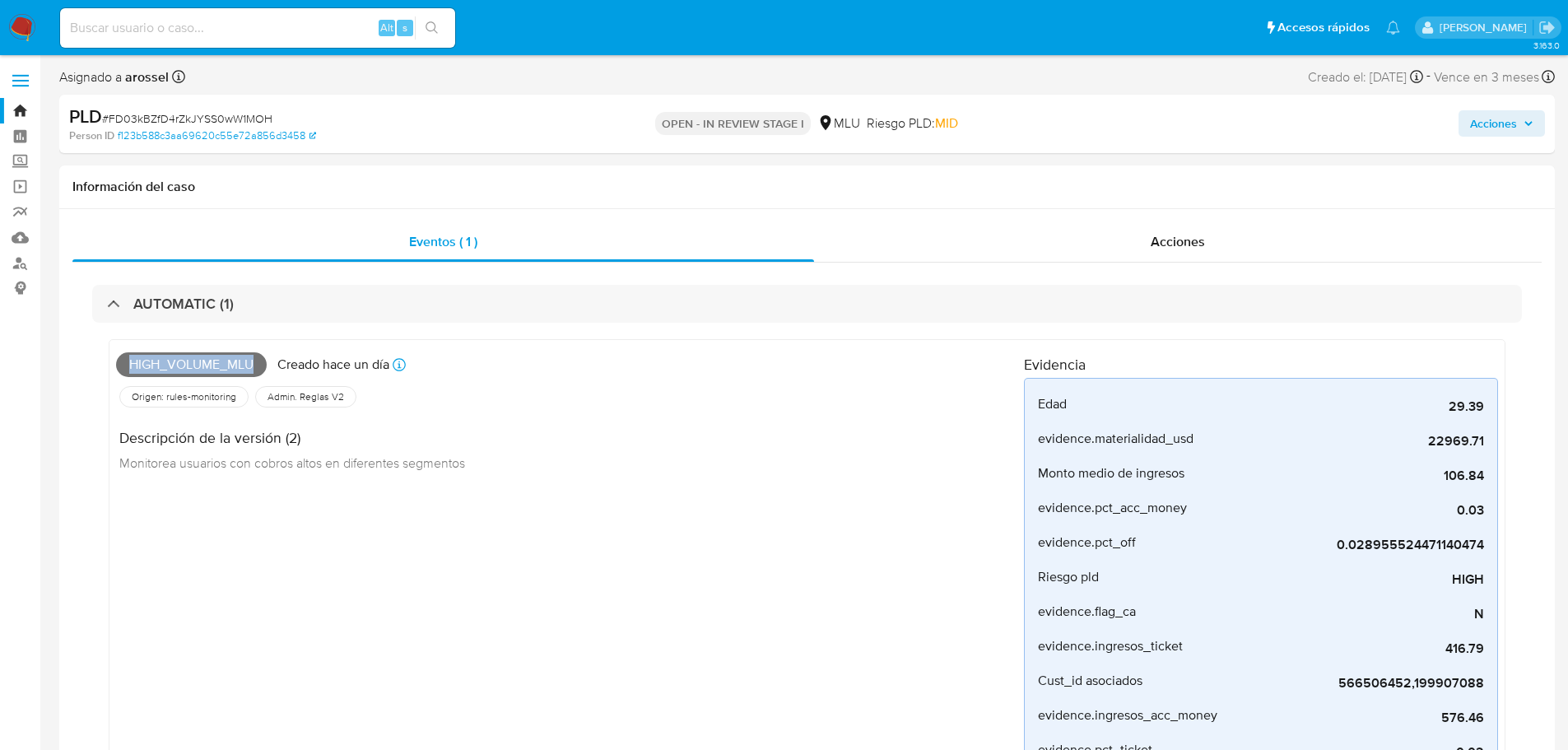
copy span "High_volume_mlu"
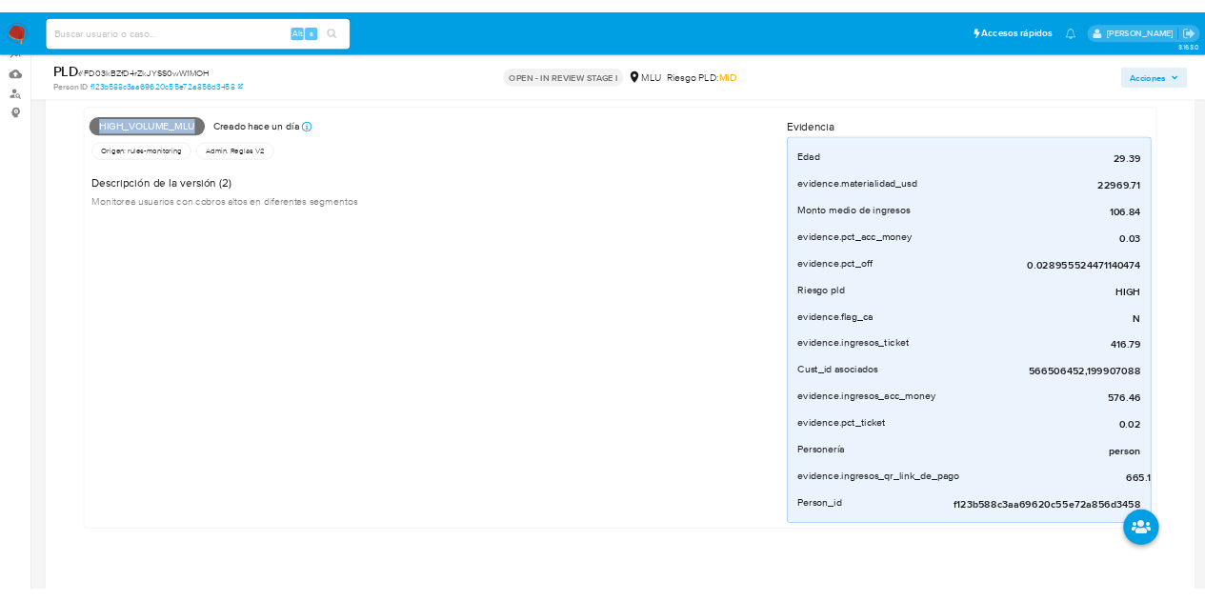
scroll to position [190, 0]
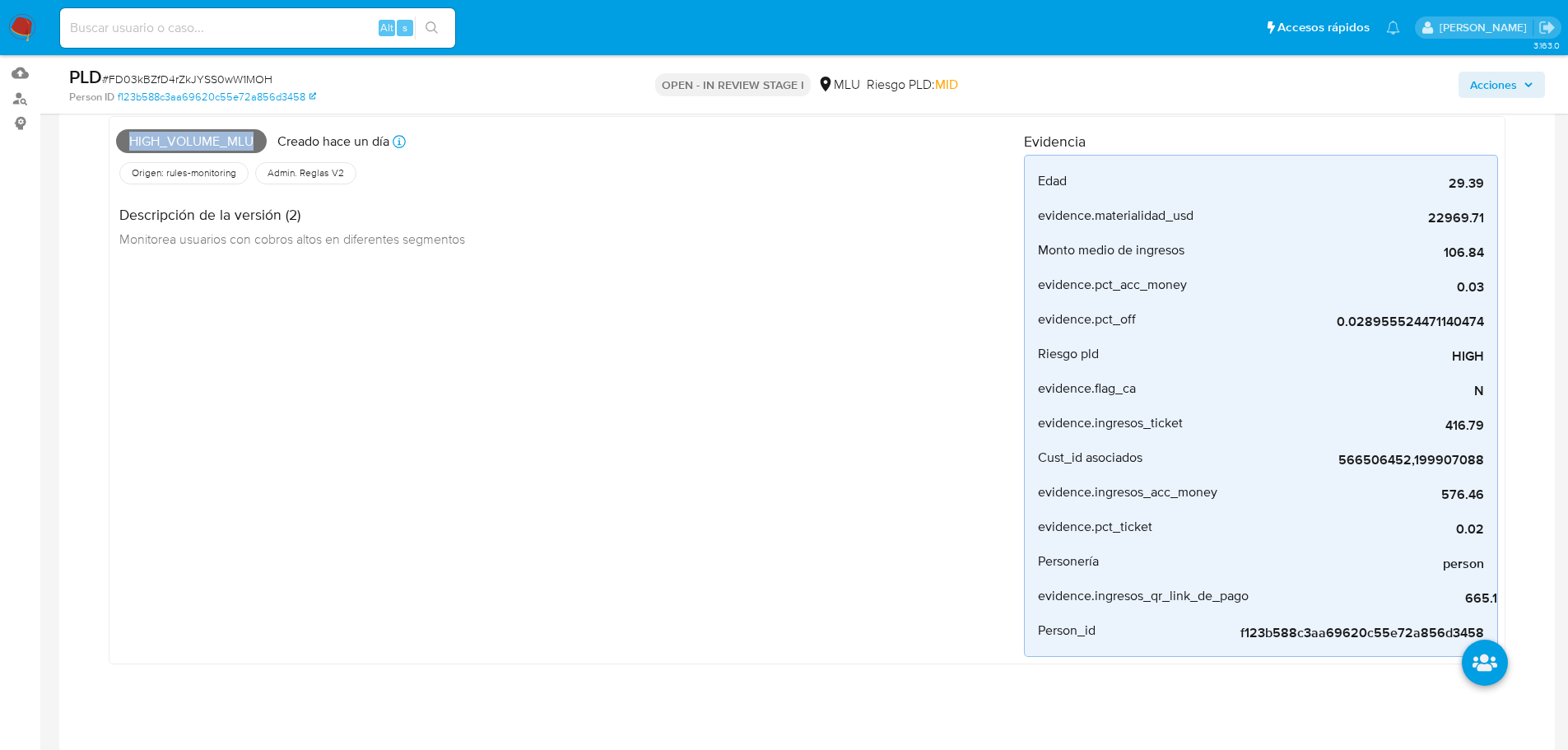
click at [397, 372] on div "High_volume_mlu Creado hace un día Creado: [DATE] 06:34:26 Origen: rules-monito…" at bounding box center [569, 390] width 908 height 533
